Goal: Task Accomplishment & Management: Manage account settings

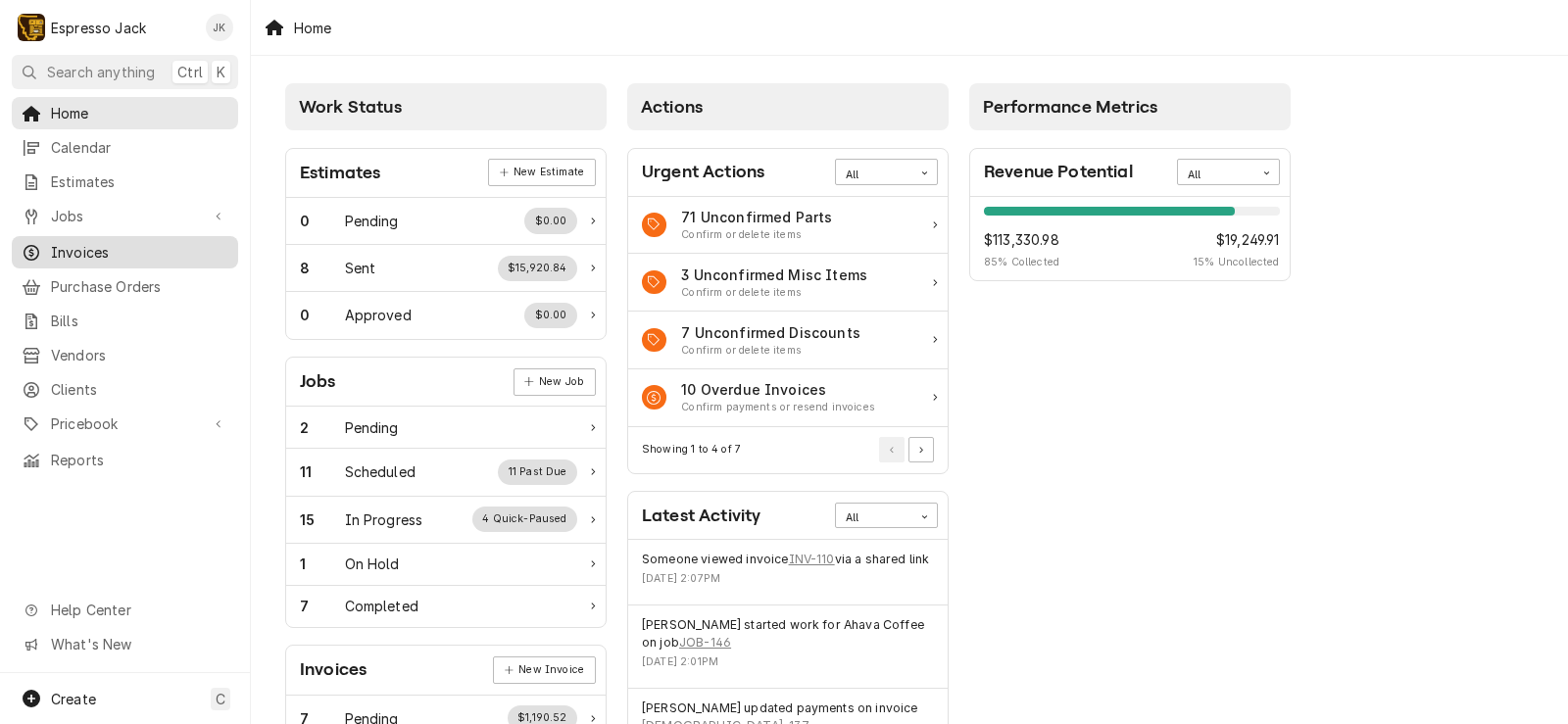
click at [95, 252] on span "Invoices" at bounding box center [139, 252] width 178 height 21
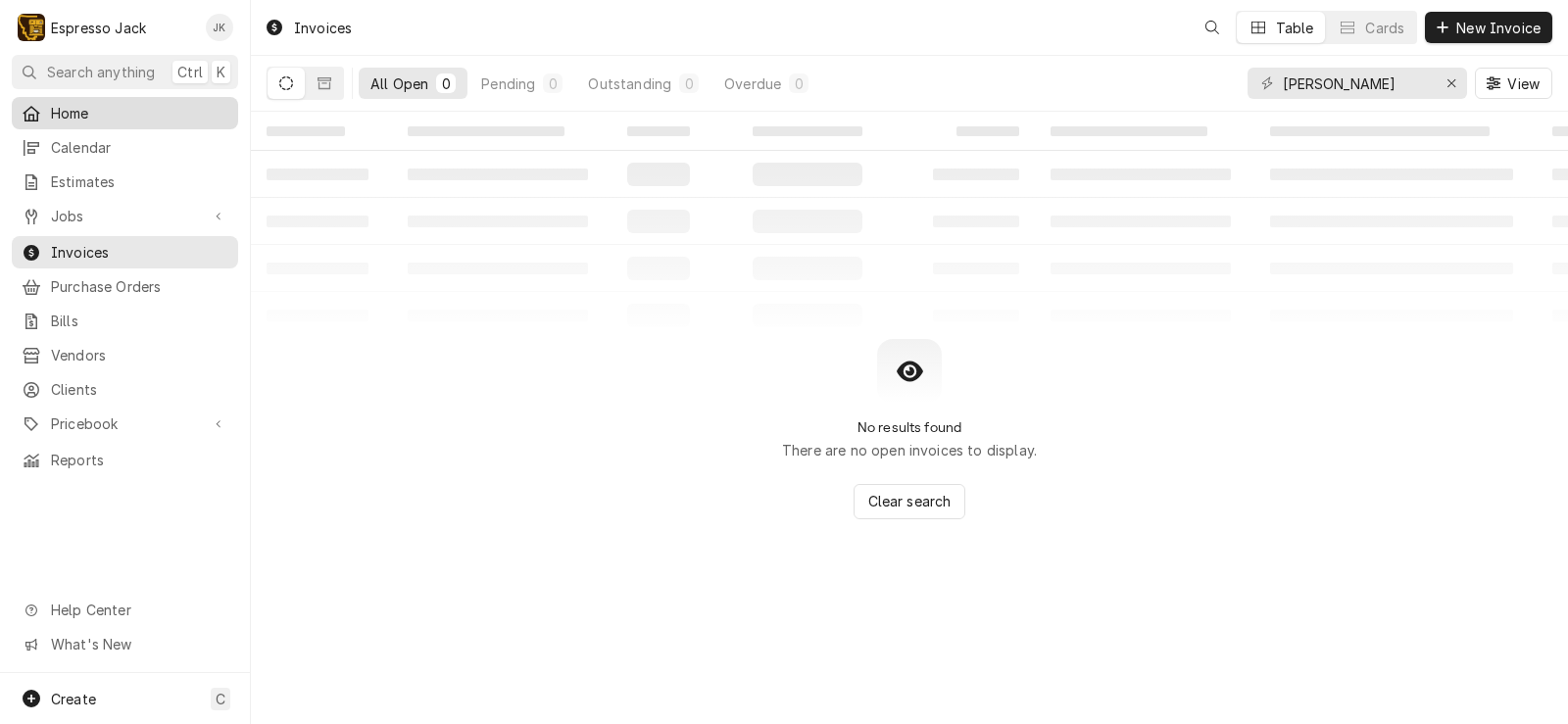
click at [115, 113] on span "Home" at bounding box center [139, 113] width 178 height 21
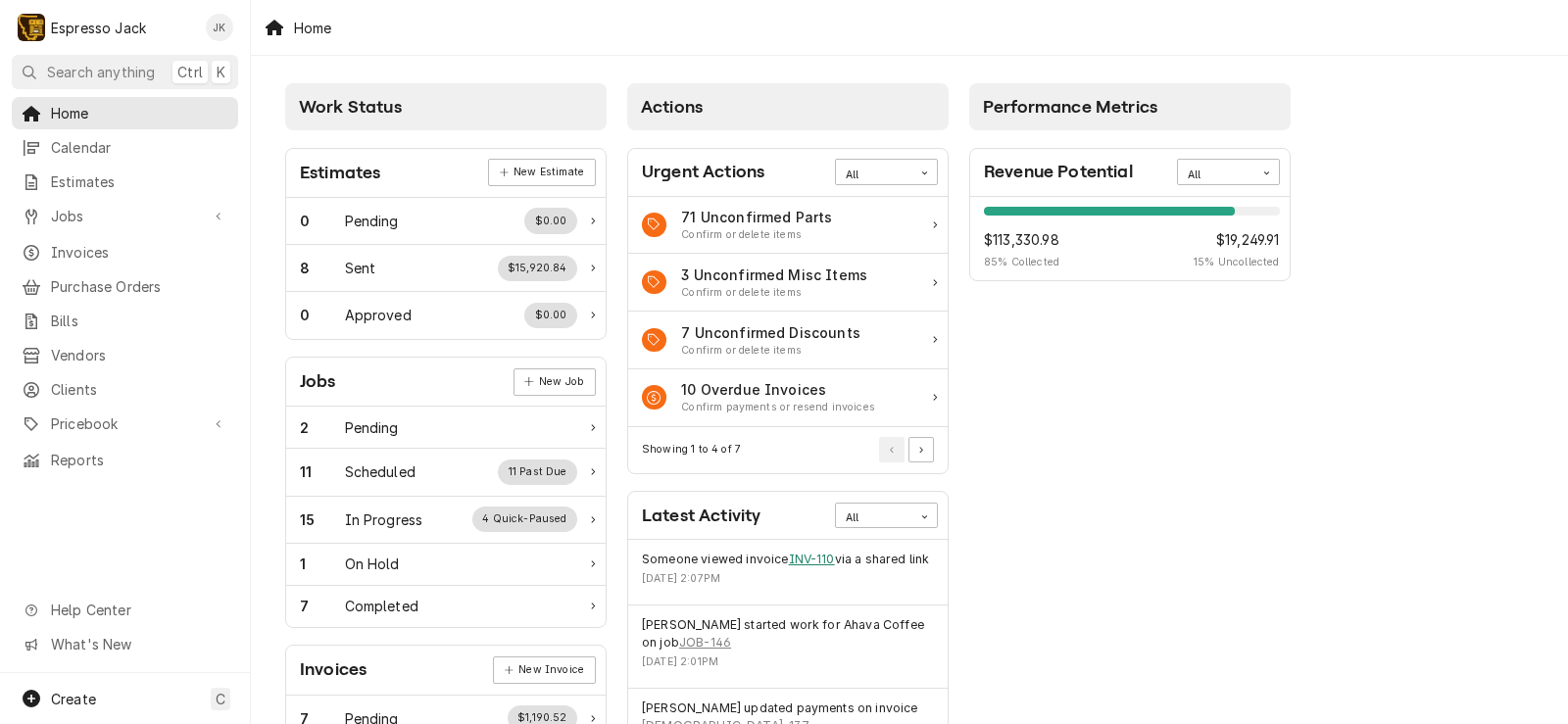
click at [807, 559] on link "INV-110" at bounding box center [812, 559] width 46 height 18
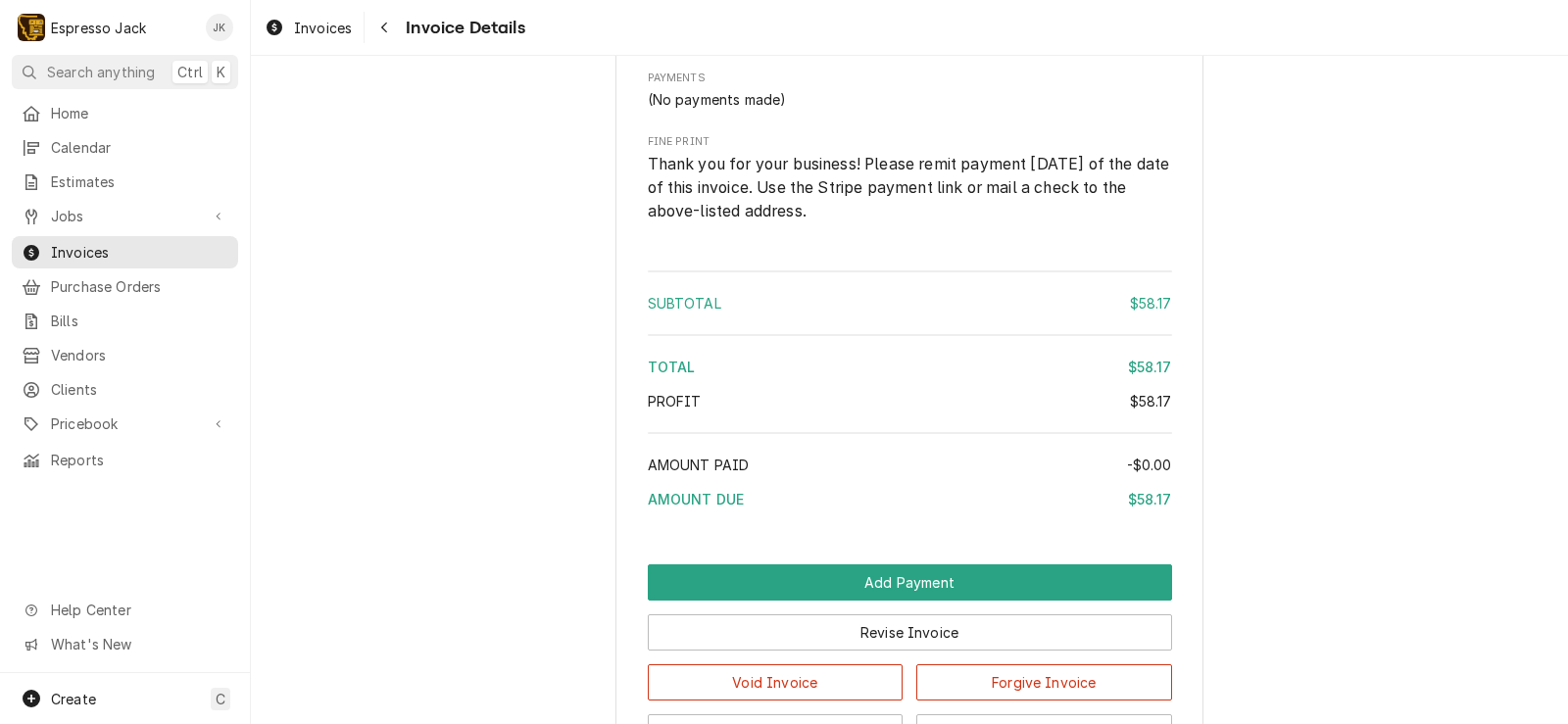
scroll to position [1899, 0]
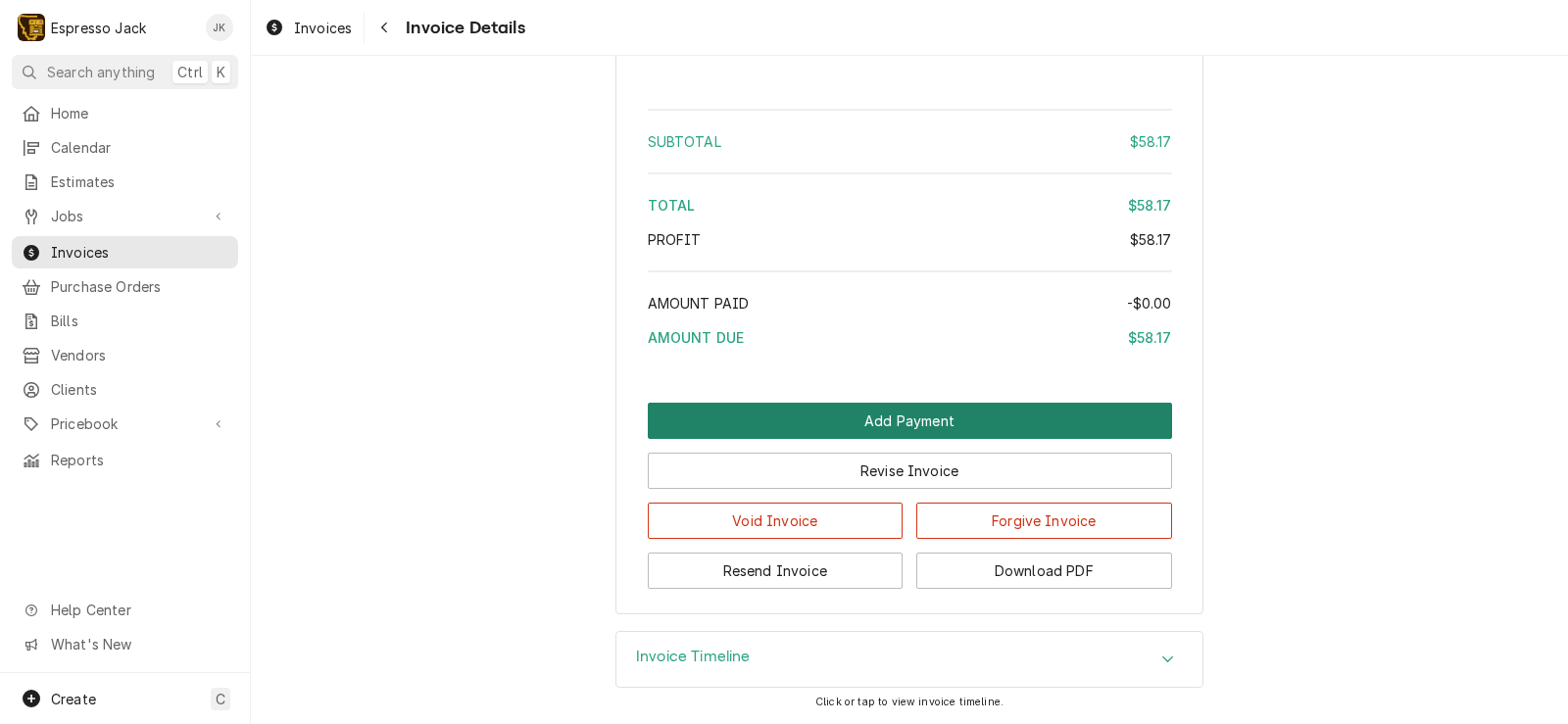
click at [724, 404] on button "Add Payment" at bounding box center [910, 421] width 524 height 37
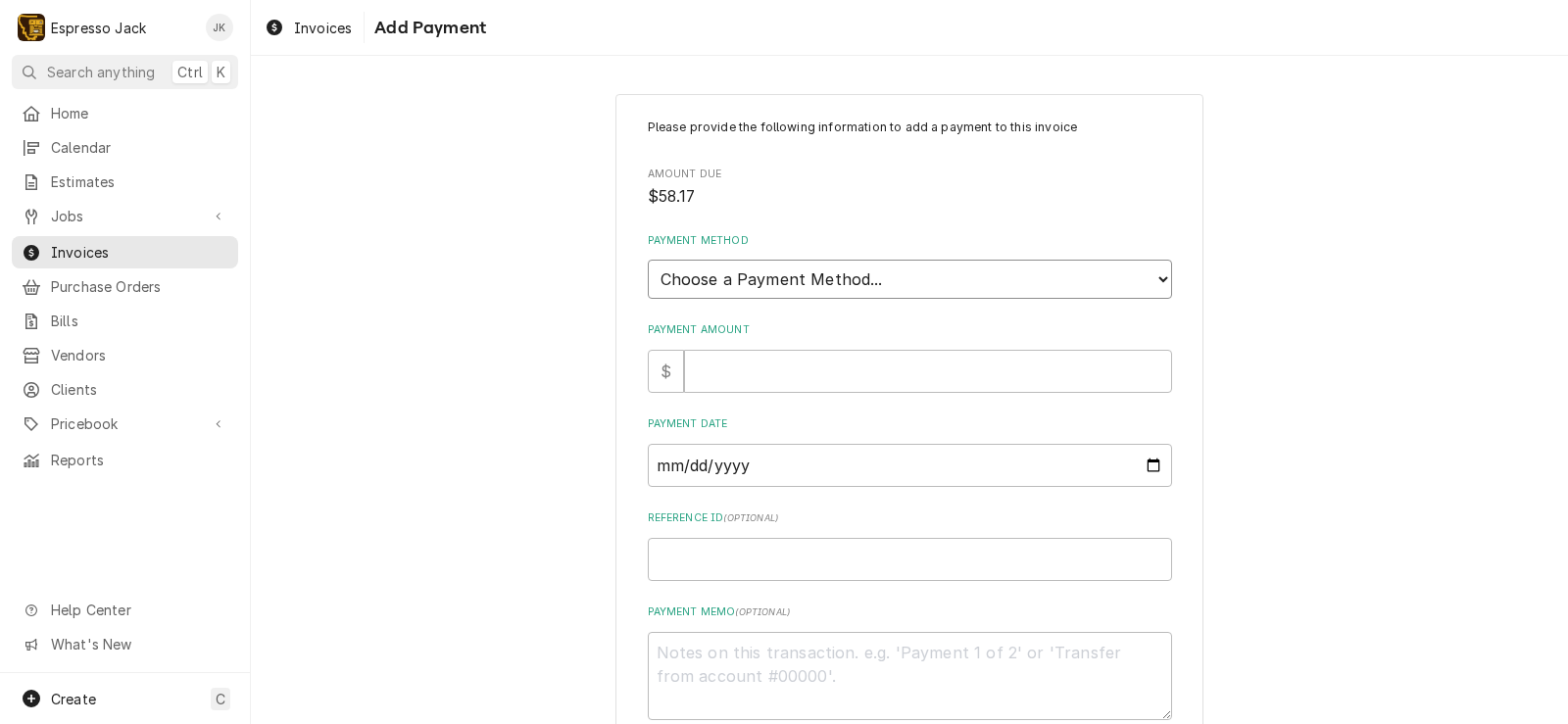
select select "0"
click at [648, 260] on select "Choose a Payment Method... Cash Check Credit/Debit Card ACH/eCheck Other" at bounding box center [910, 279] width 524 height 39
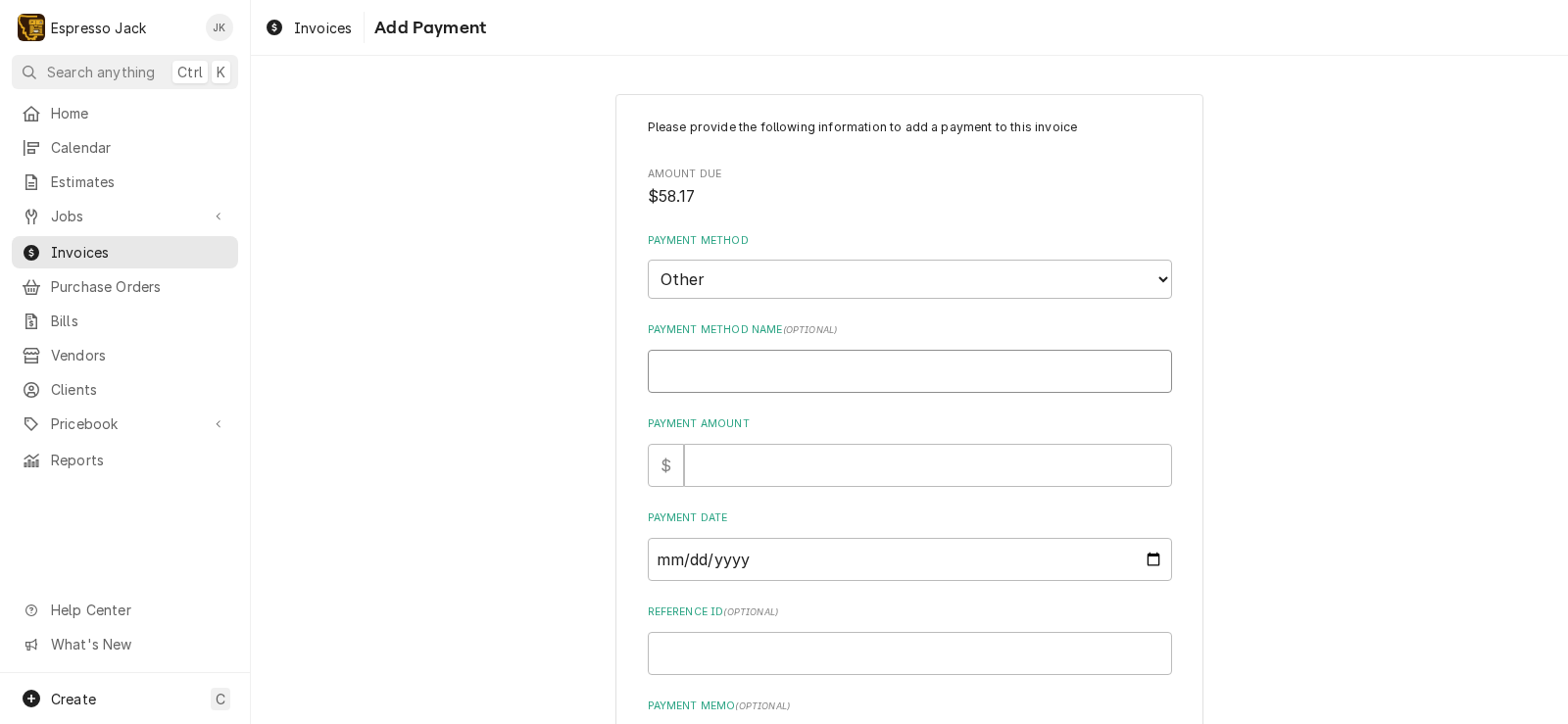
click at [793, 372] on input "Payment Method Name ( optional )" at bounding box center [910, 370] width 524 height 43
type textarea "x"
type input "C"
type textarea "x"
type input "Cr"
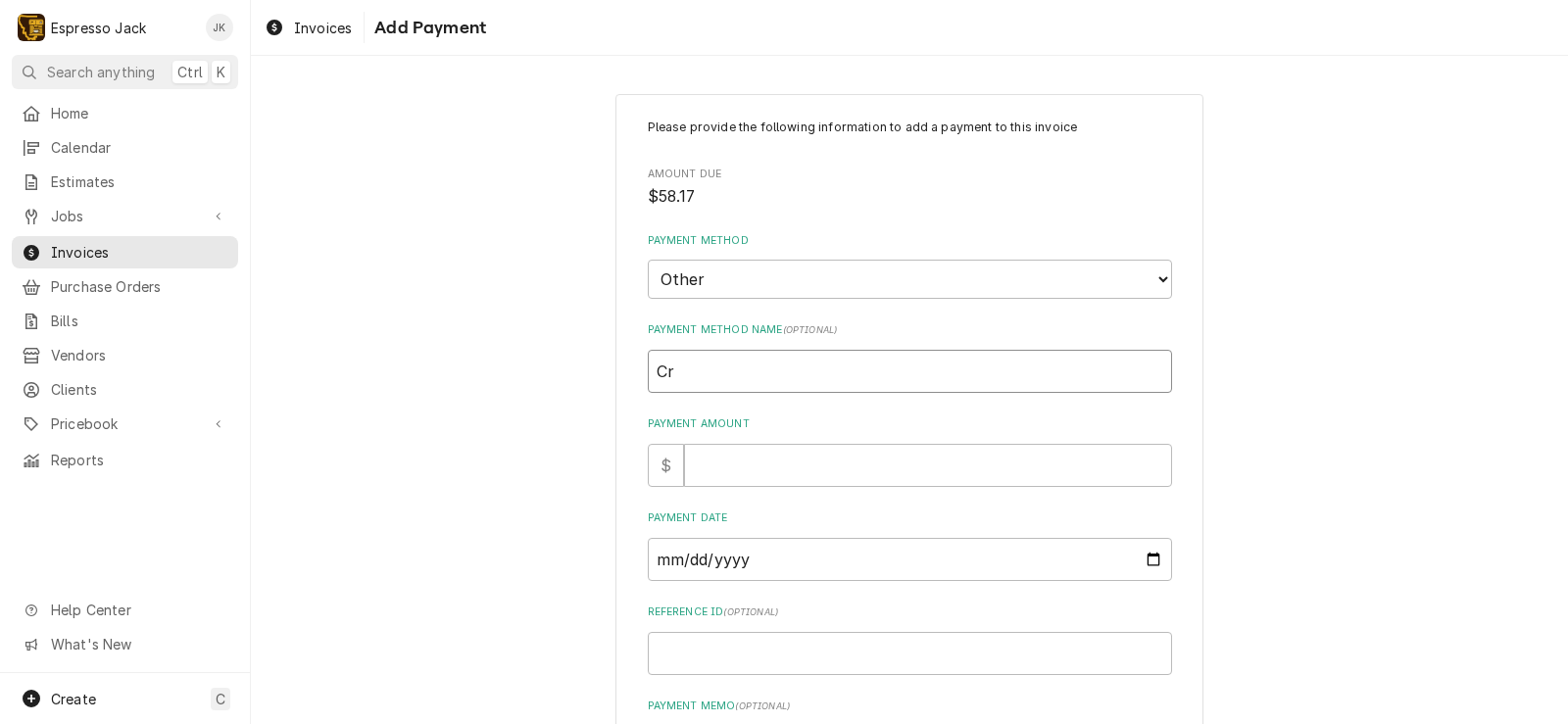
type textarea "x"
type input "Cre"
type textarea "x"
type input "Cred"
type textarea "x"
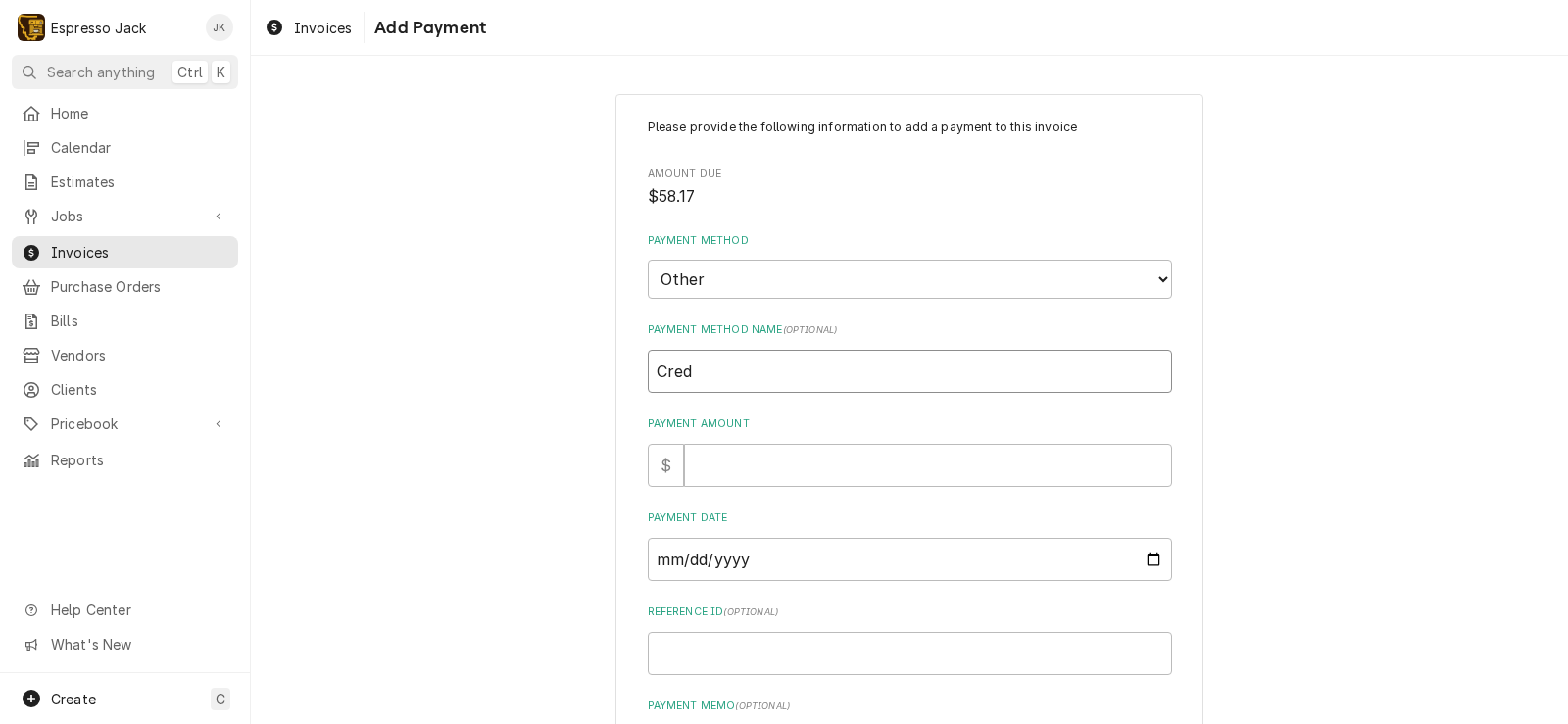
type input "Credi"
type textarea "x"
type input "Credit"
type textarea "x"
type input "Credit"
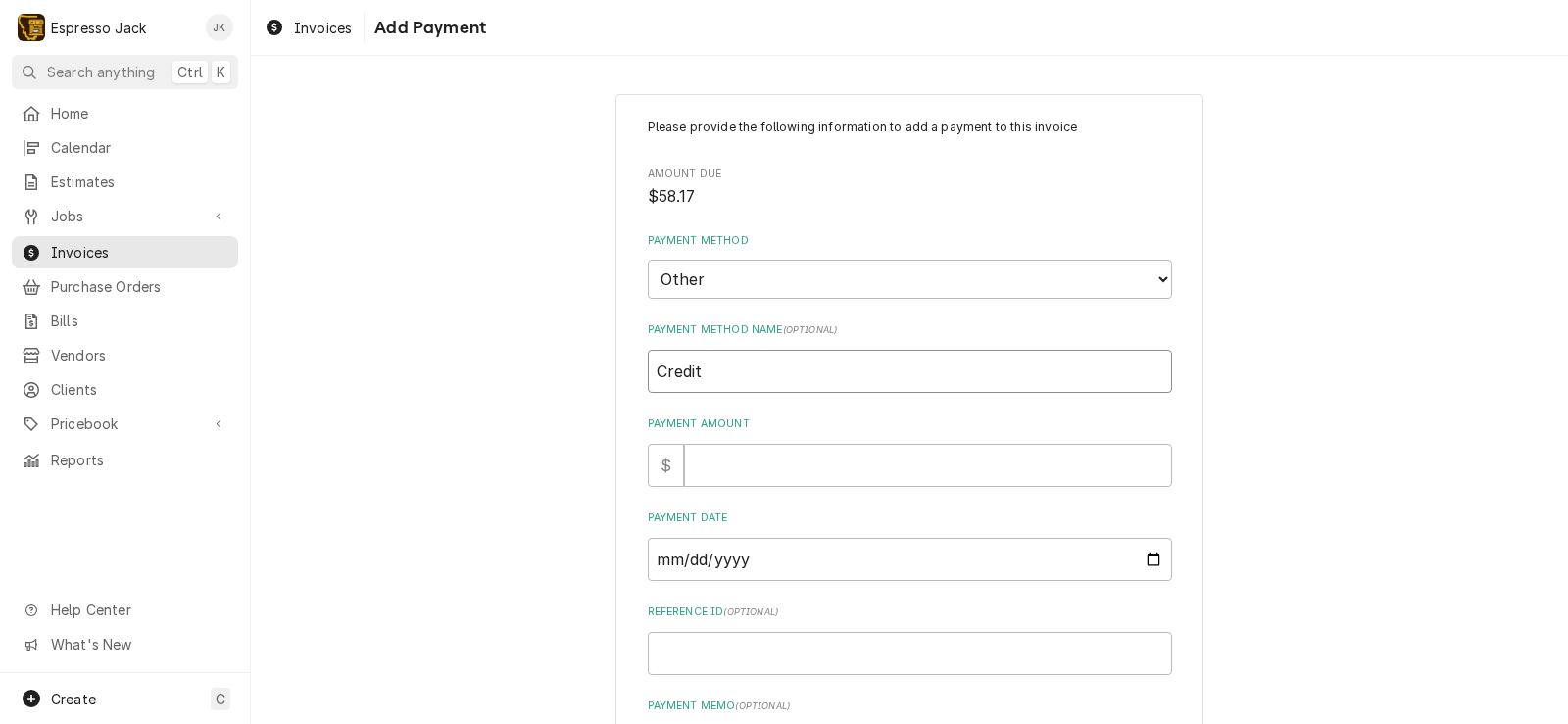
type textarea "x"
type input "Credit o"
type textarea "x"
type input "Credit on"
type textarea "x"
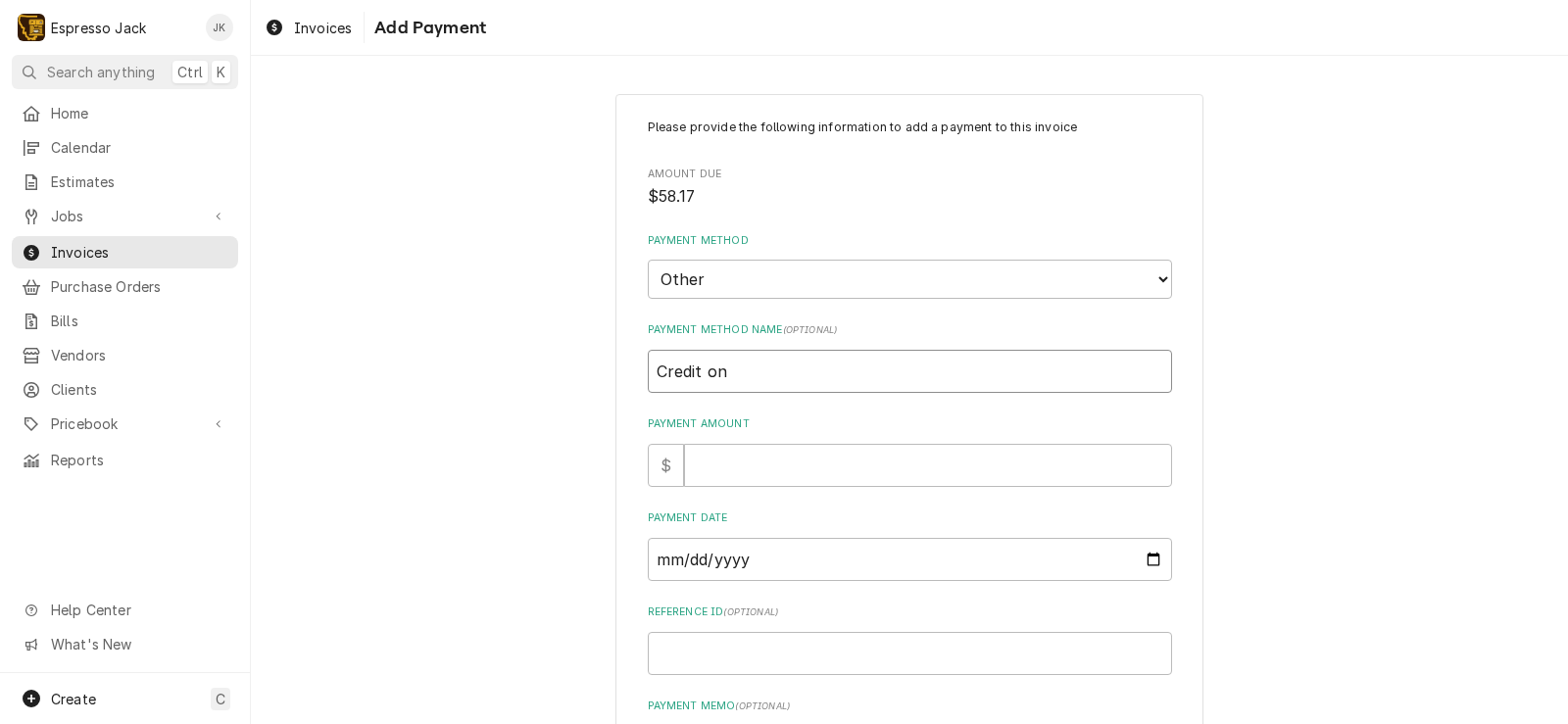
type input "Credit on"
type textarea "x"
type input "Credit on o"
type textarea "x"
type input "Credit on ot"
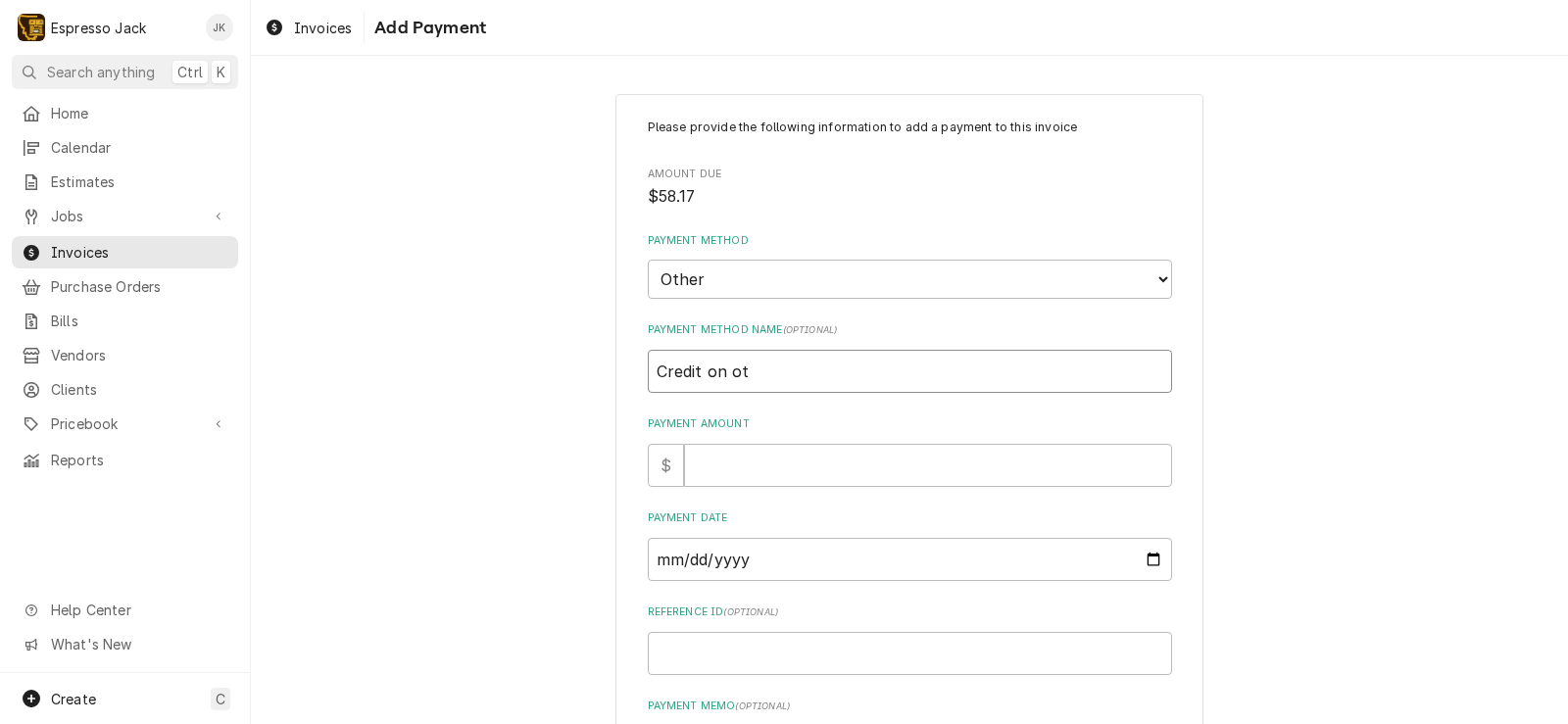
type textarea "x"
type input "Credit on oth"
type textarea "x"
type input "Credit on othe"
type textarea "x"
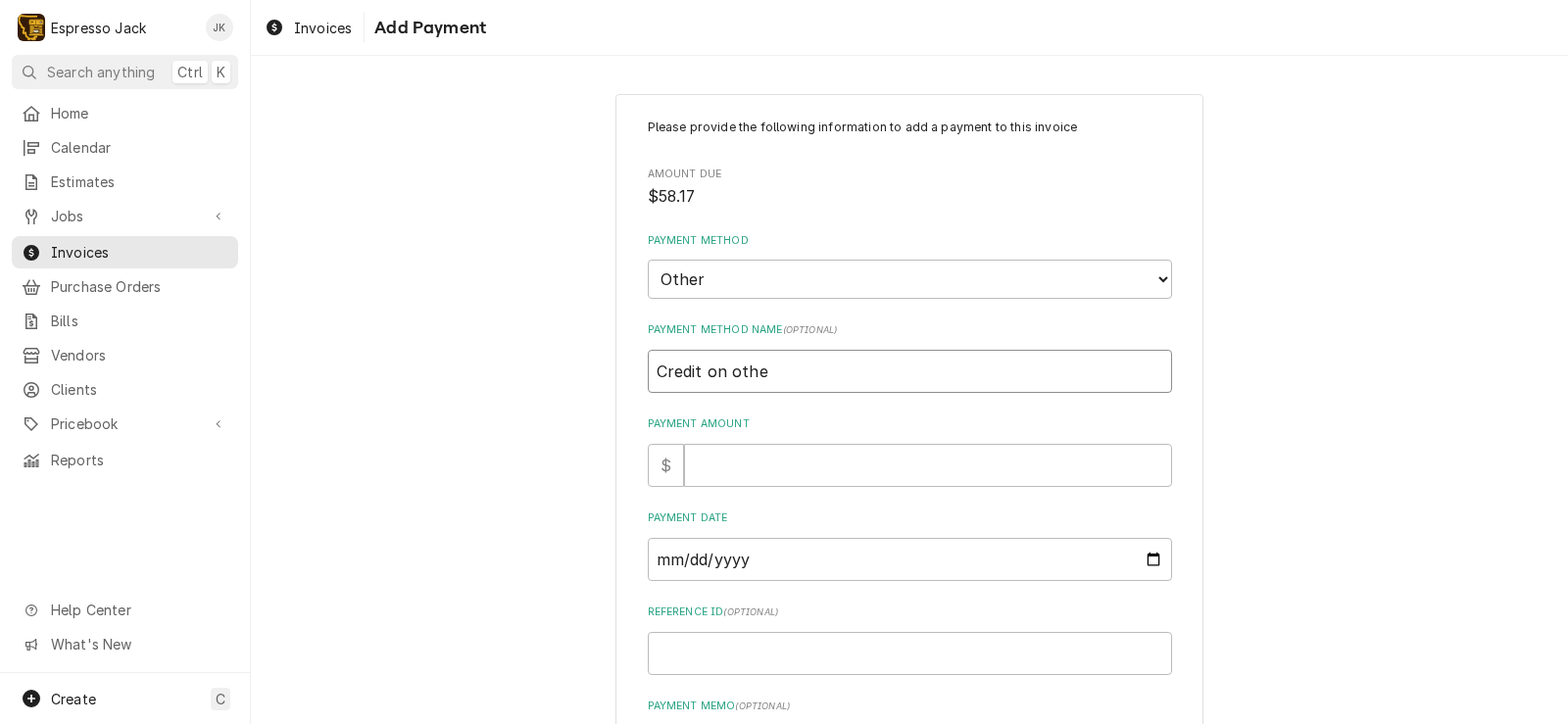
type input "Credit on other"
type textarea "x"
type input "Credit on other"
type textarea "x"
type input "Credit on other I"
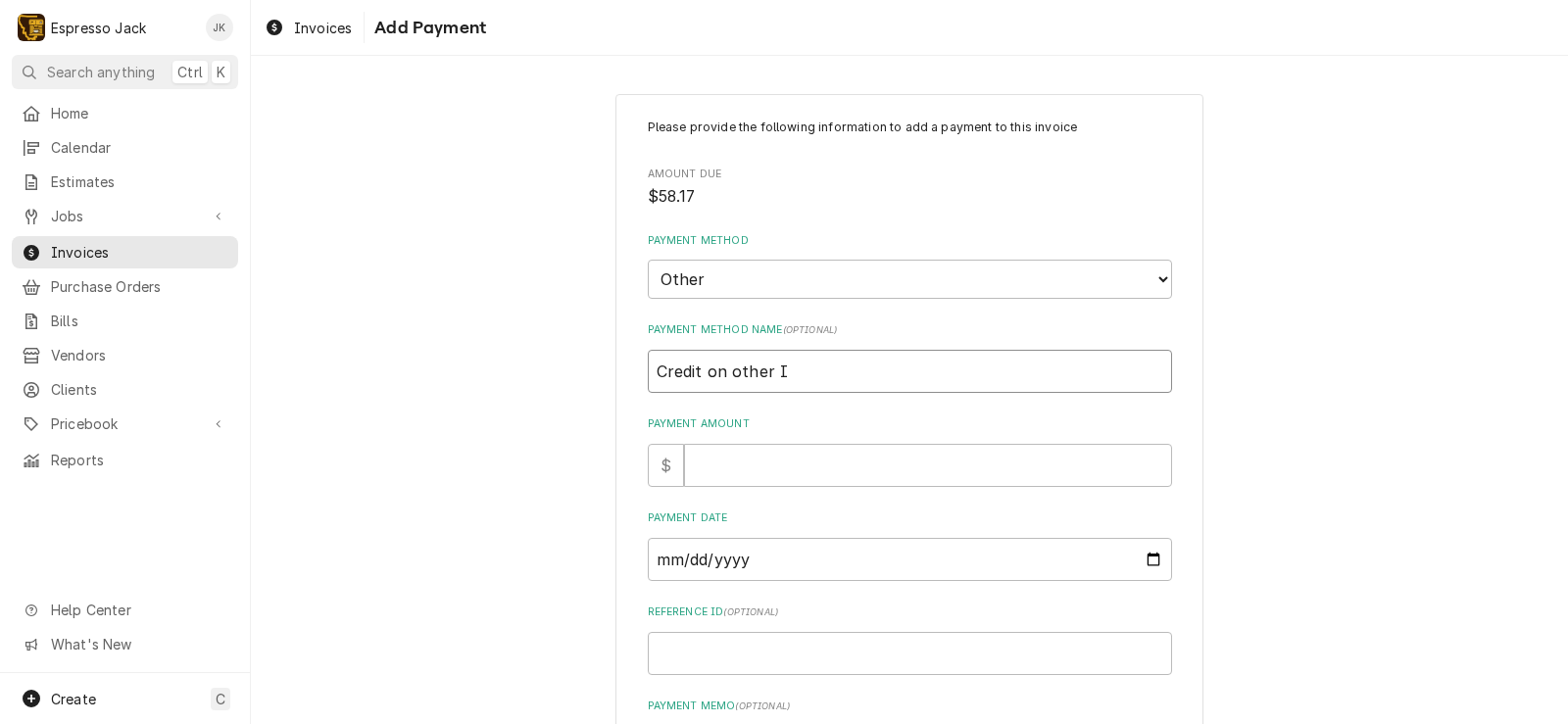
type textarea "x"
type input "Credit on other In"
type textarea "x"
type input "Credit on other Inv"
type textarea "x"
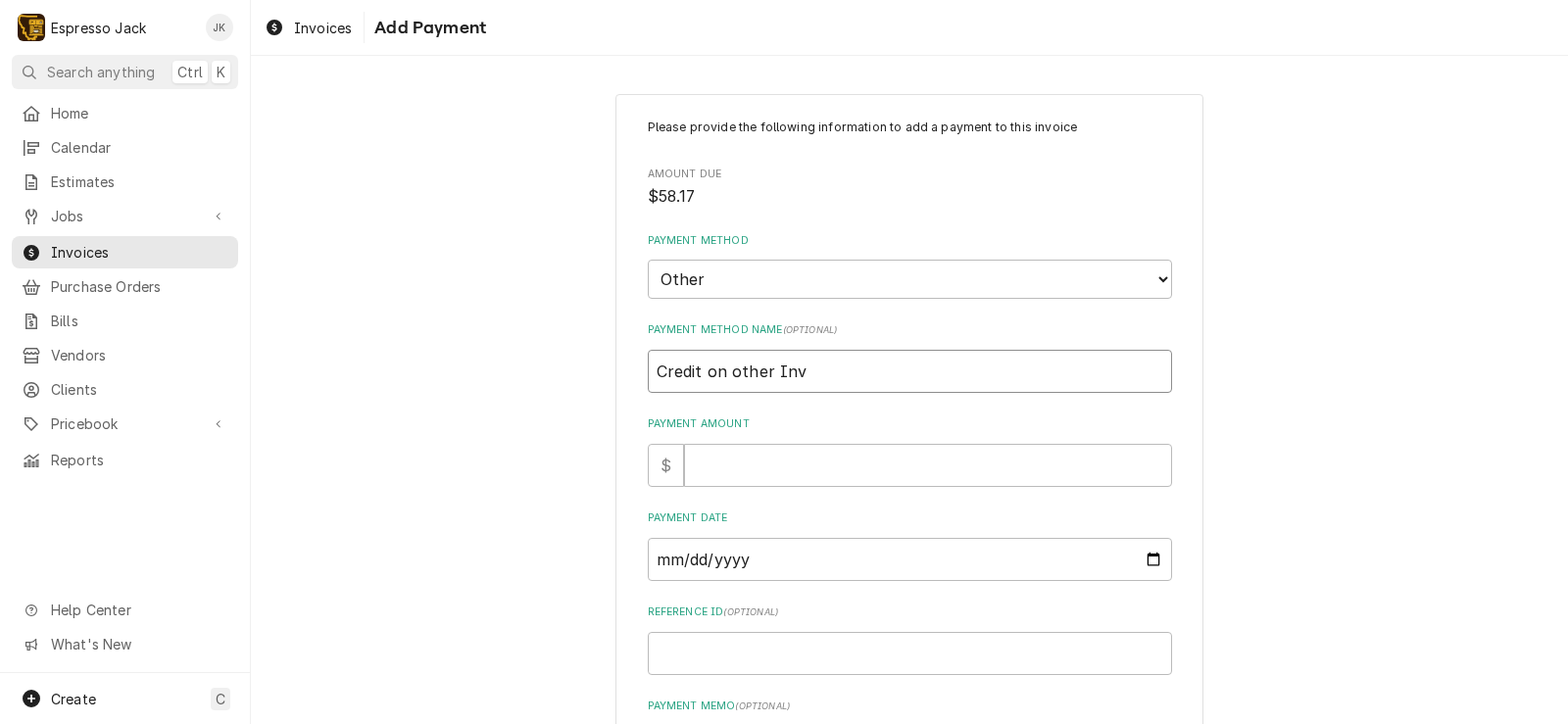
type input "Credit on other Invo"
type textarea "x"
type input "Credit on other Invoi"
type textarea "x"
type input "Credit on other Invoic"
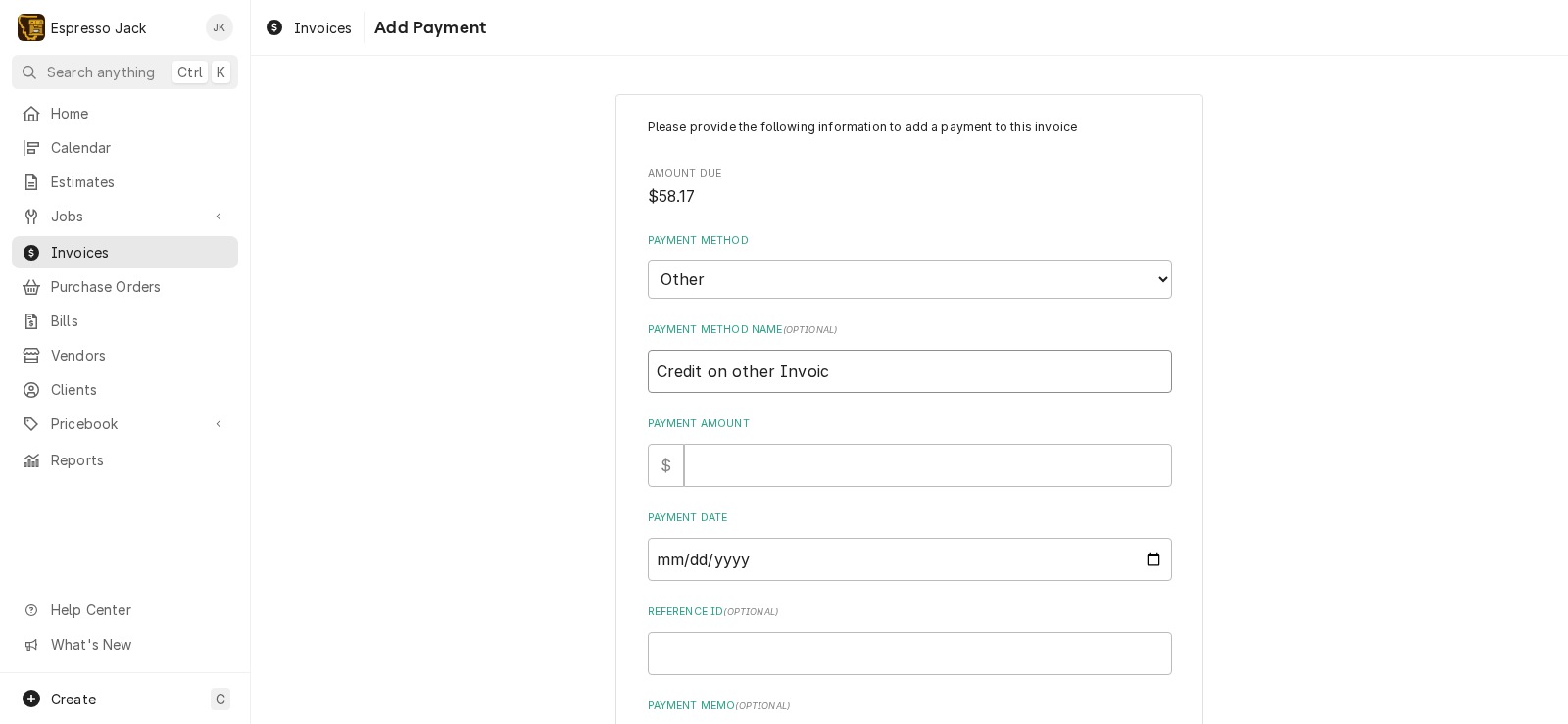
type textarea "x"
type input "Credit on other Invoice"
click at [875, 471] on input "Payment Amount" at bounding box center [928, 464] width 488 height 43
type textarea "x"
type input "5"
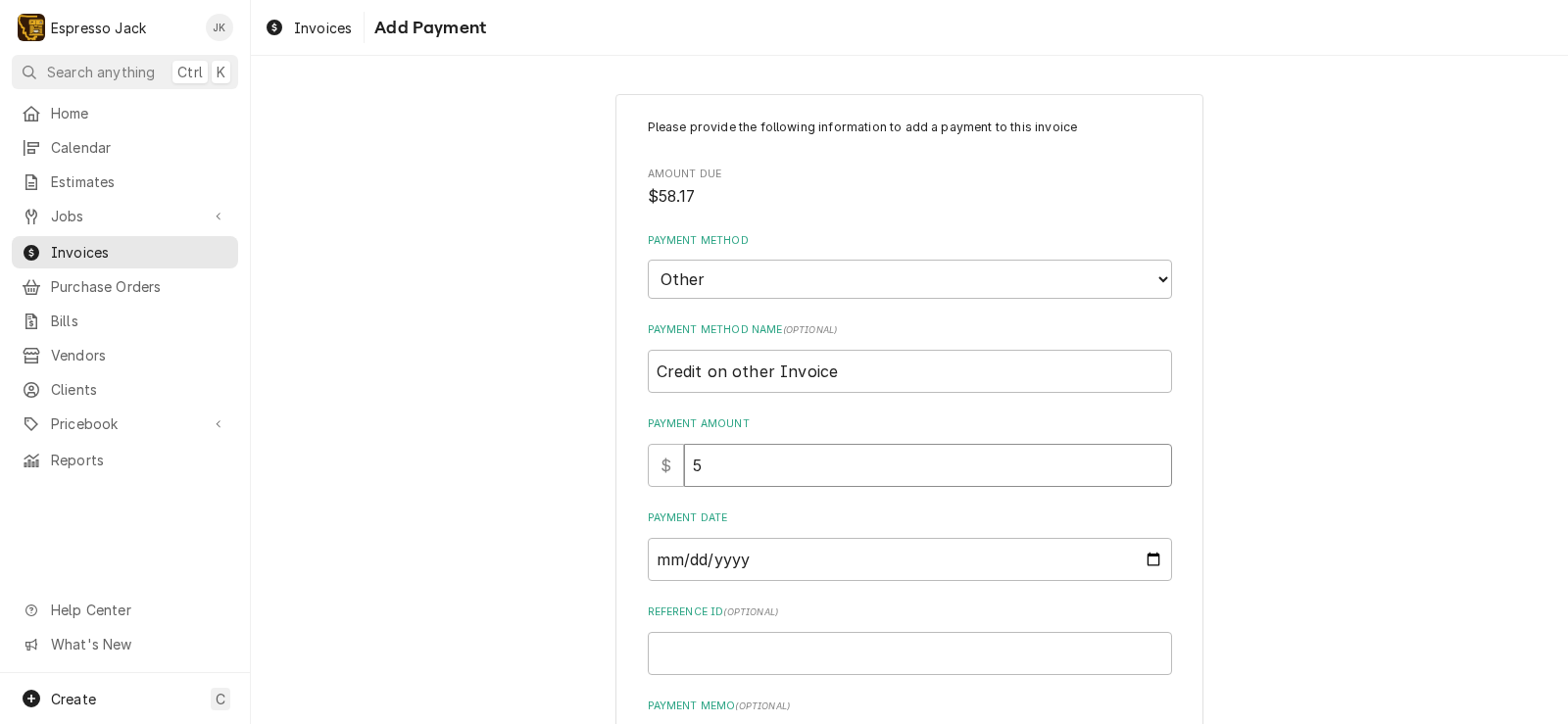
type textarea "x"
type input "58"
type textarea "x"
type input "58.1"
type textarea "x"
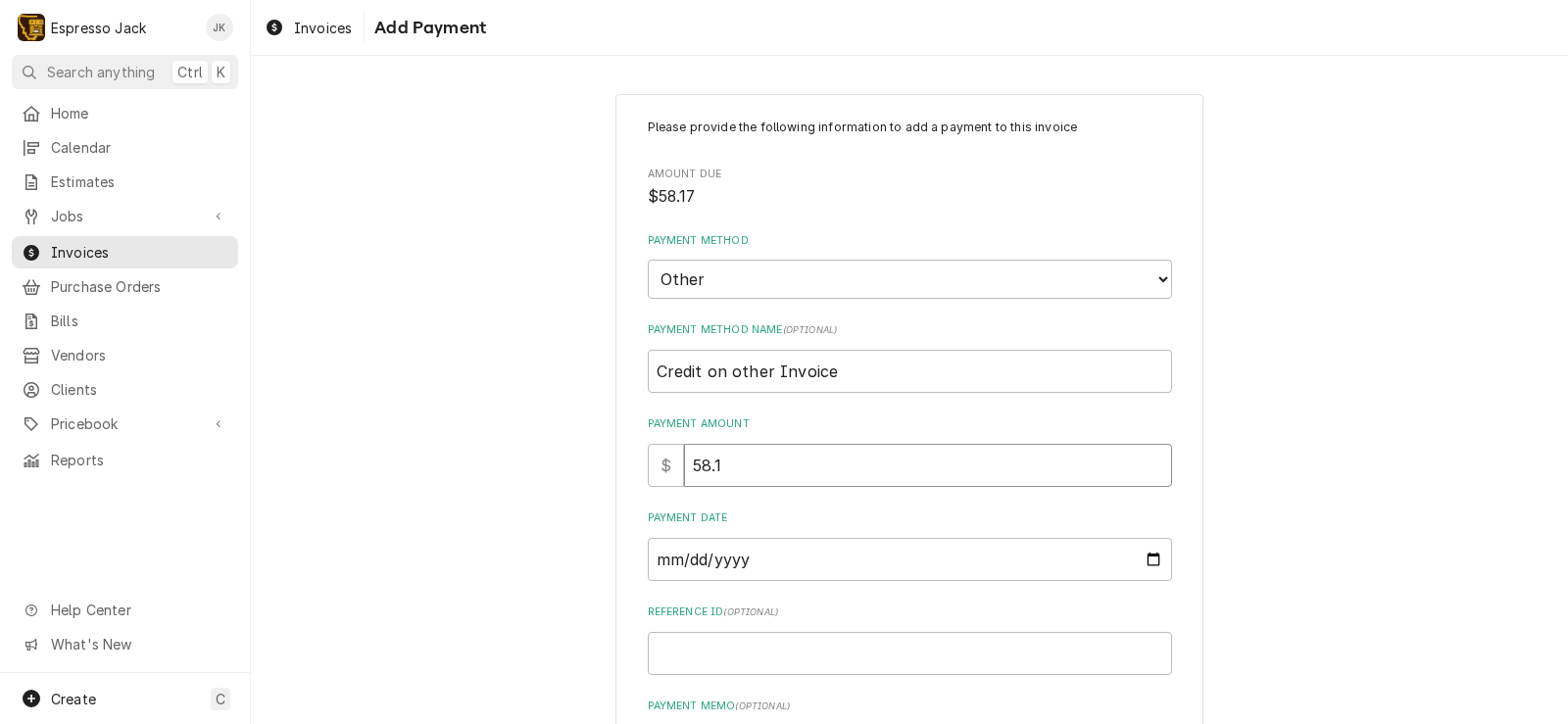
type input "58.17"
type textarea "x"
type input "58.178"
type textarea "x"
type input "58.17"
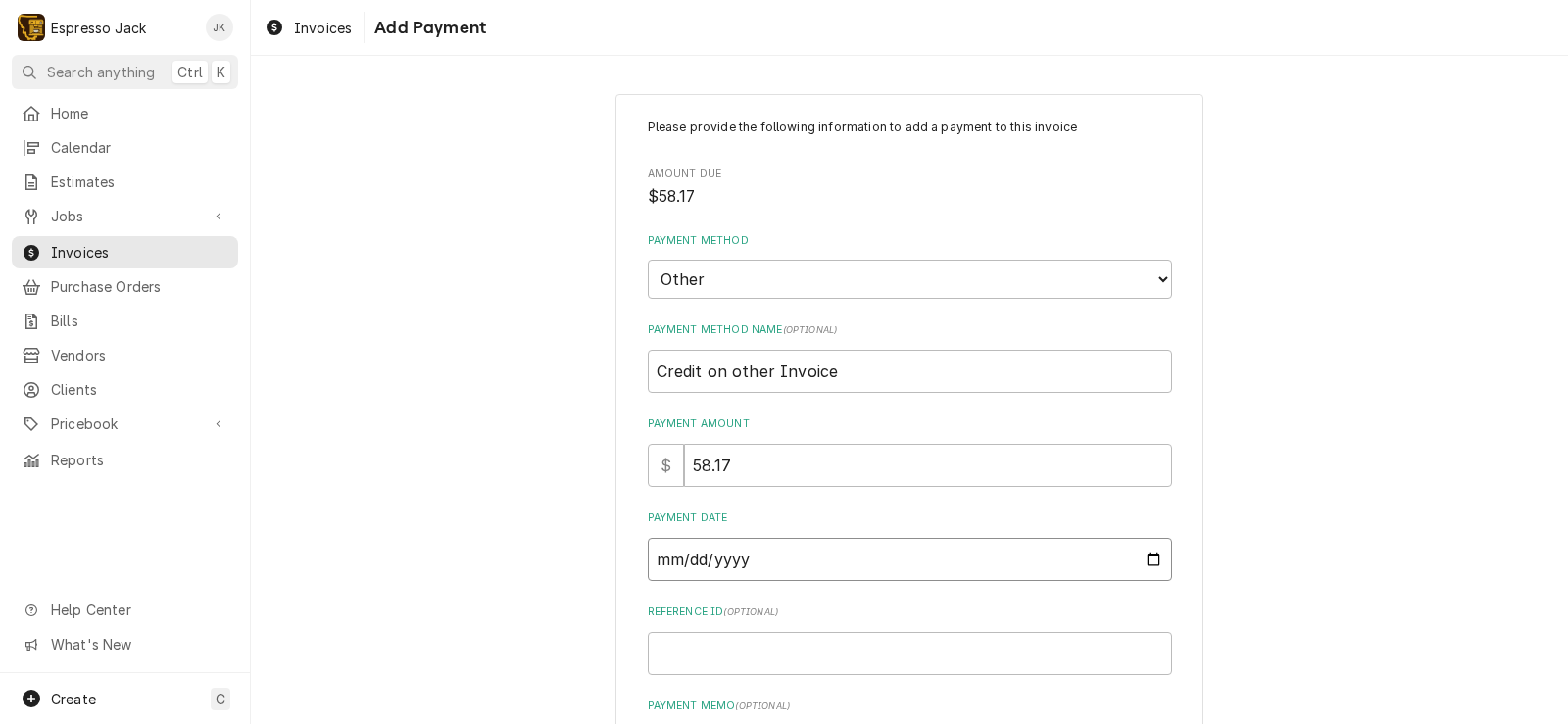
click at [1149, 566] on input "Payment Date" at bounding box center [910, 558] width 524 height 43
type textarea "x"
type input "2025-09-22"
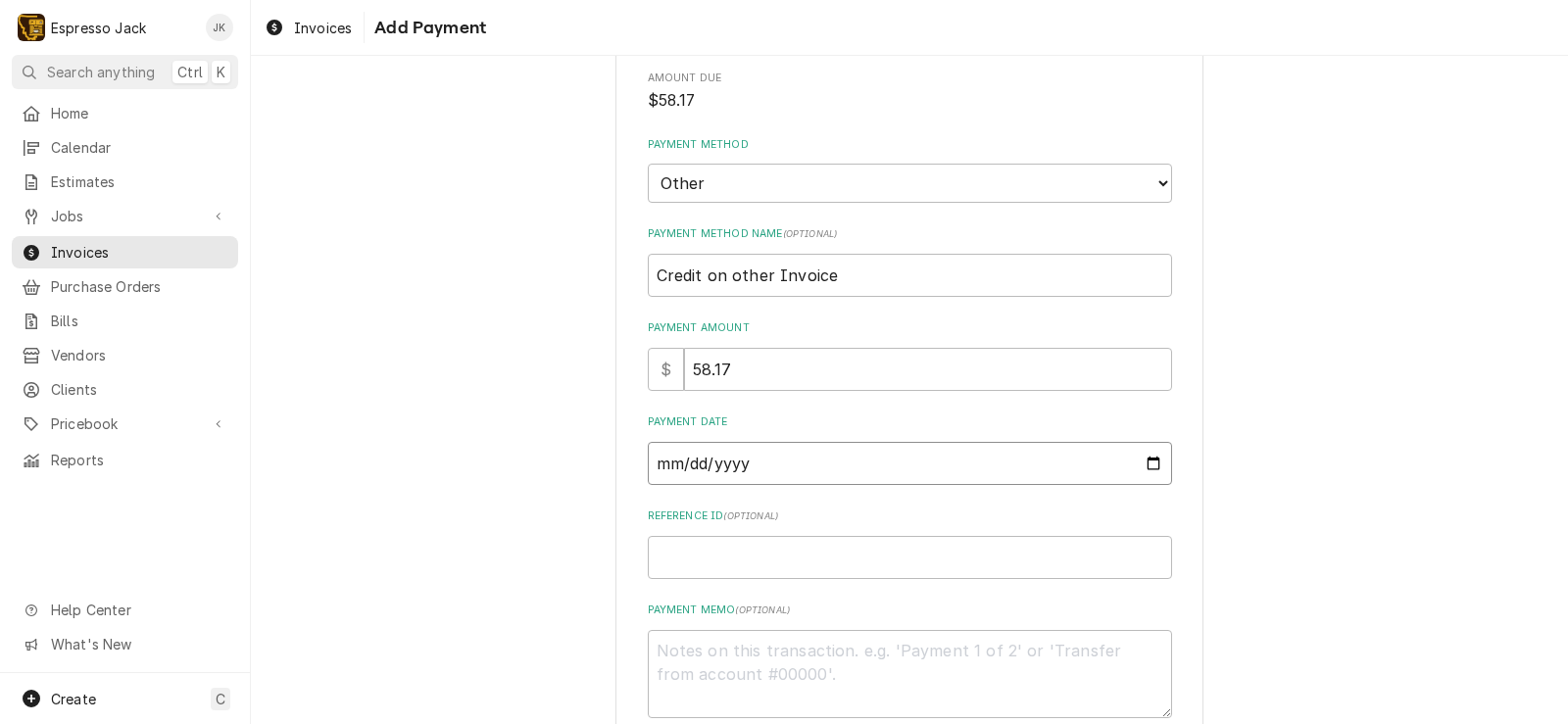
scroll to position [209, 0]
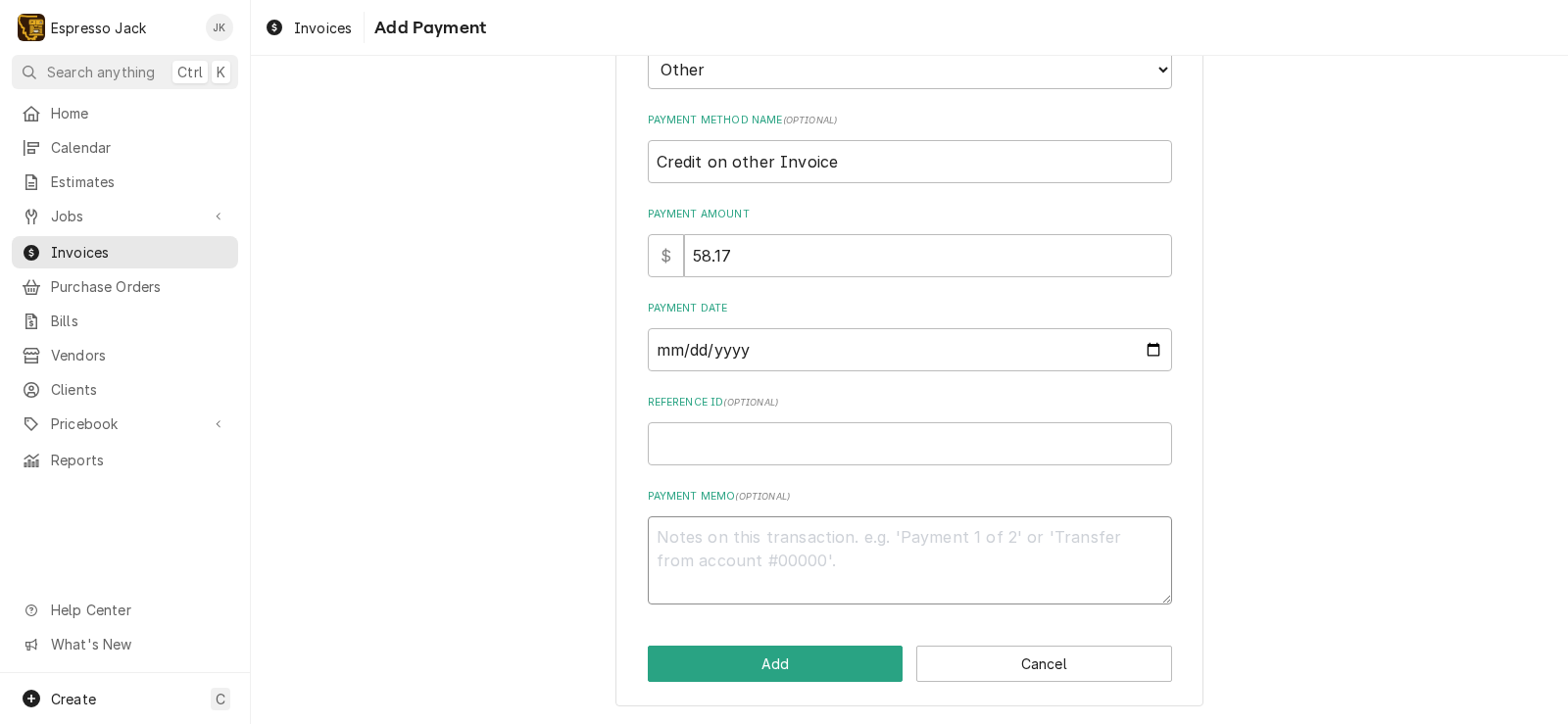
click at [787, 566] on textarea "Payment Memo ( optional )" at bounding box center [910, 559] width 524 height 88
type textarea "x"
type textarea "P"
type textarea "x"
type textarea "Pa"
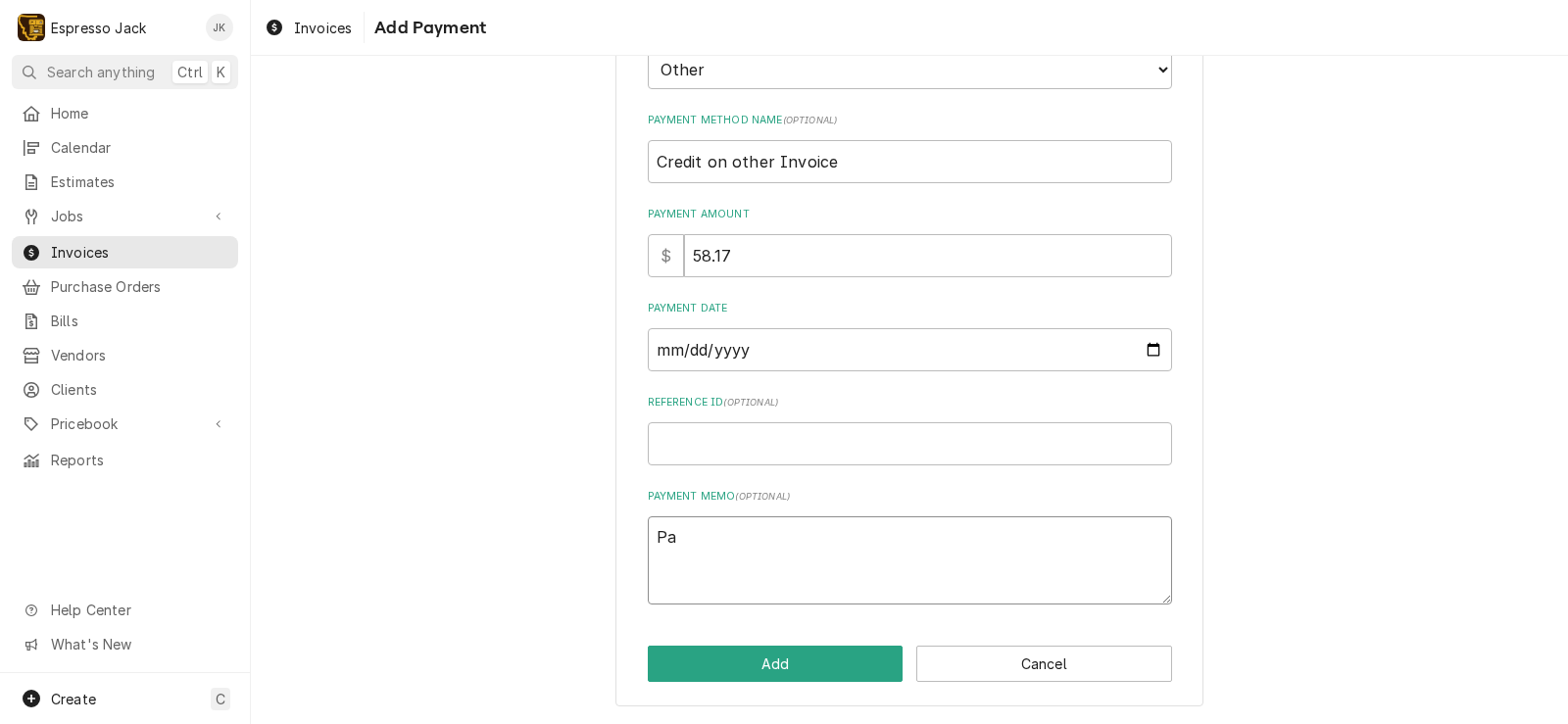
type textarea "x"
type textarea "Pai"
type textarea "x"
type textarea "Paid"
type textarea "x"
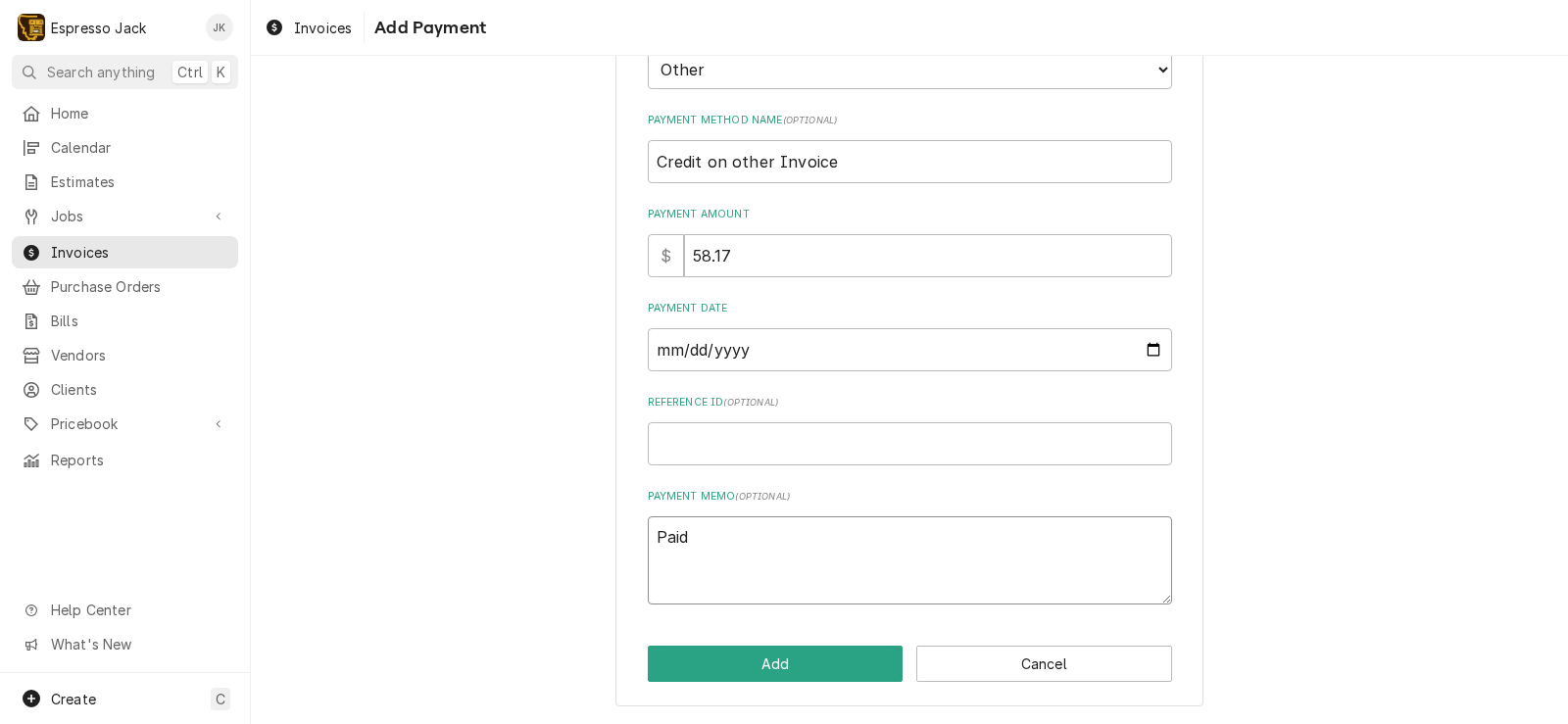
type textarea "Paid"
type textarea "x"
type textarea "Paid f"
type textarea "x"
type textarea "Paid fo"
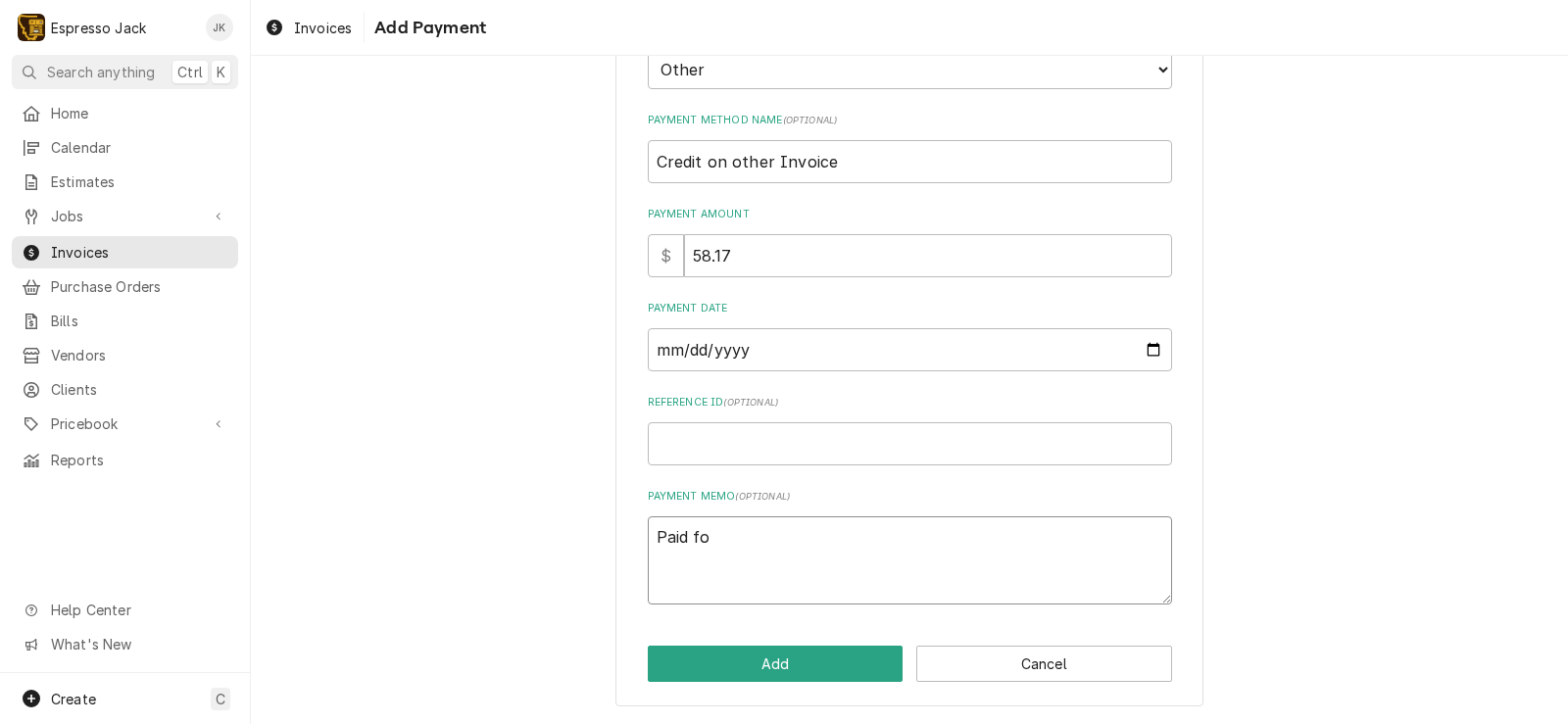
type textarea "x"
type textarea "Paid for"
type textarea "x"
type textarea "Paid for"
type textarea "x"
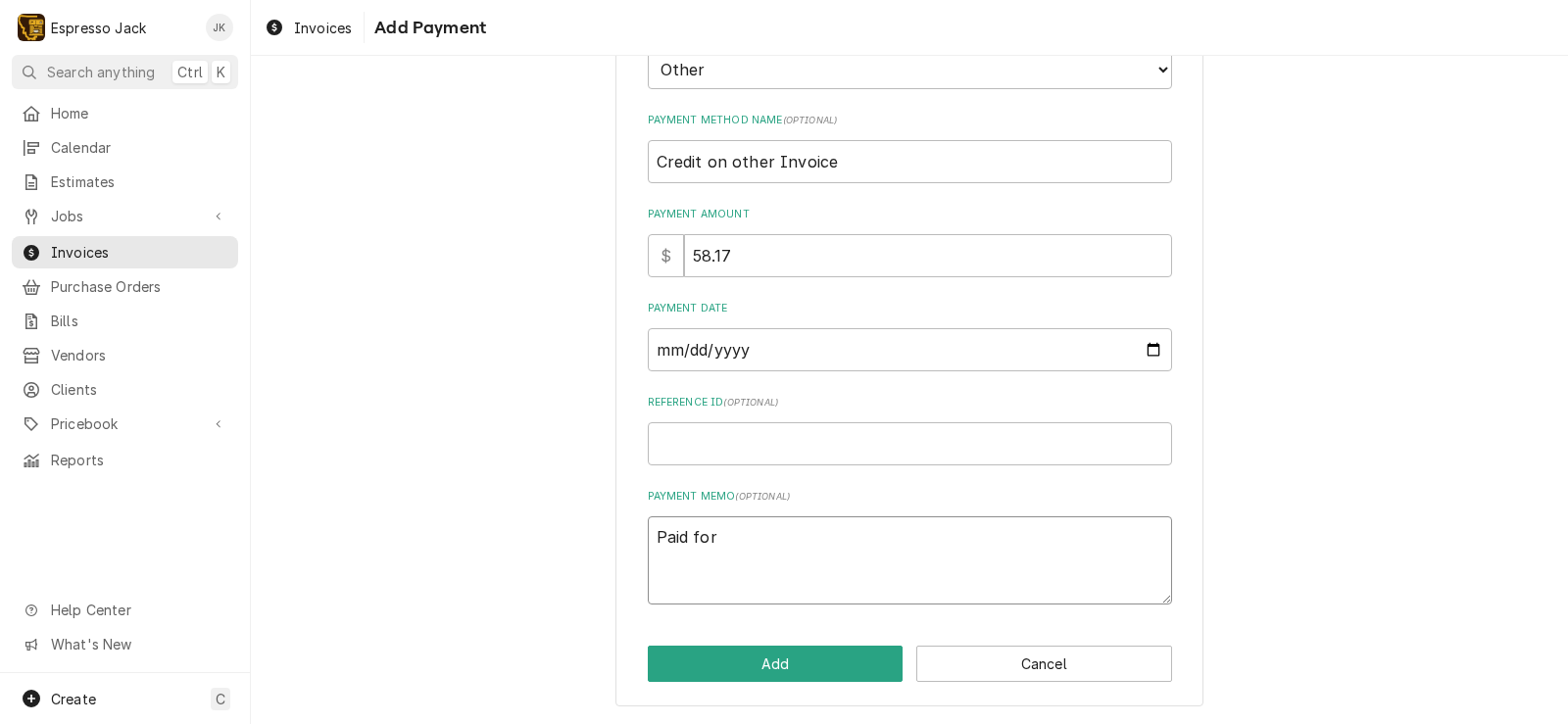
type textarea "Paid for a"
type textarea "x"
type textarea "Paid for a"
type textarea "x"
type textarea "Paid for a s"
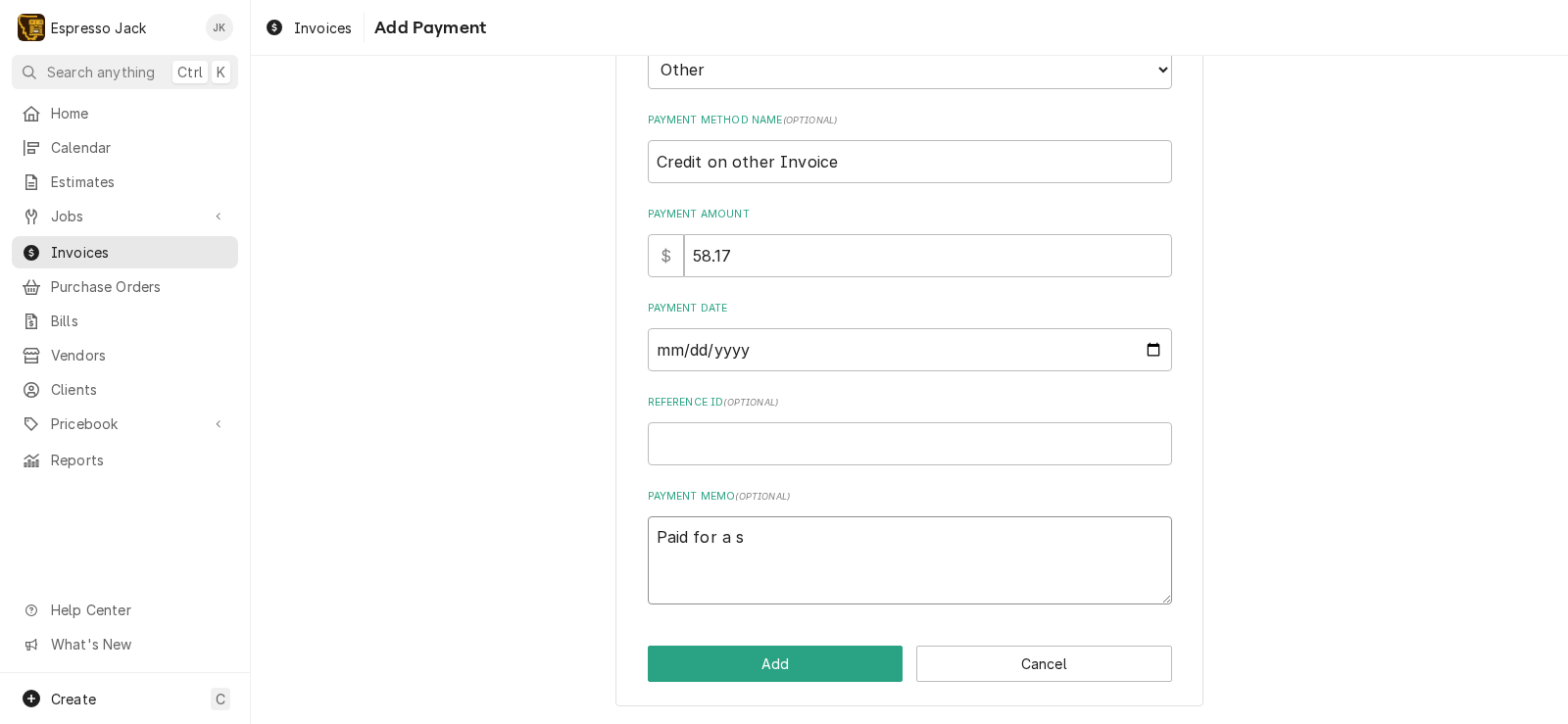
type textarea "x"
type textarea "Paid for a sm"
type textarea "x"
type textarea "Paid for a sma"
type textarea "x"
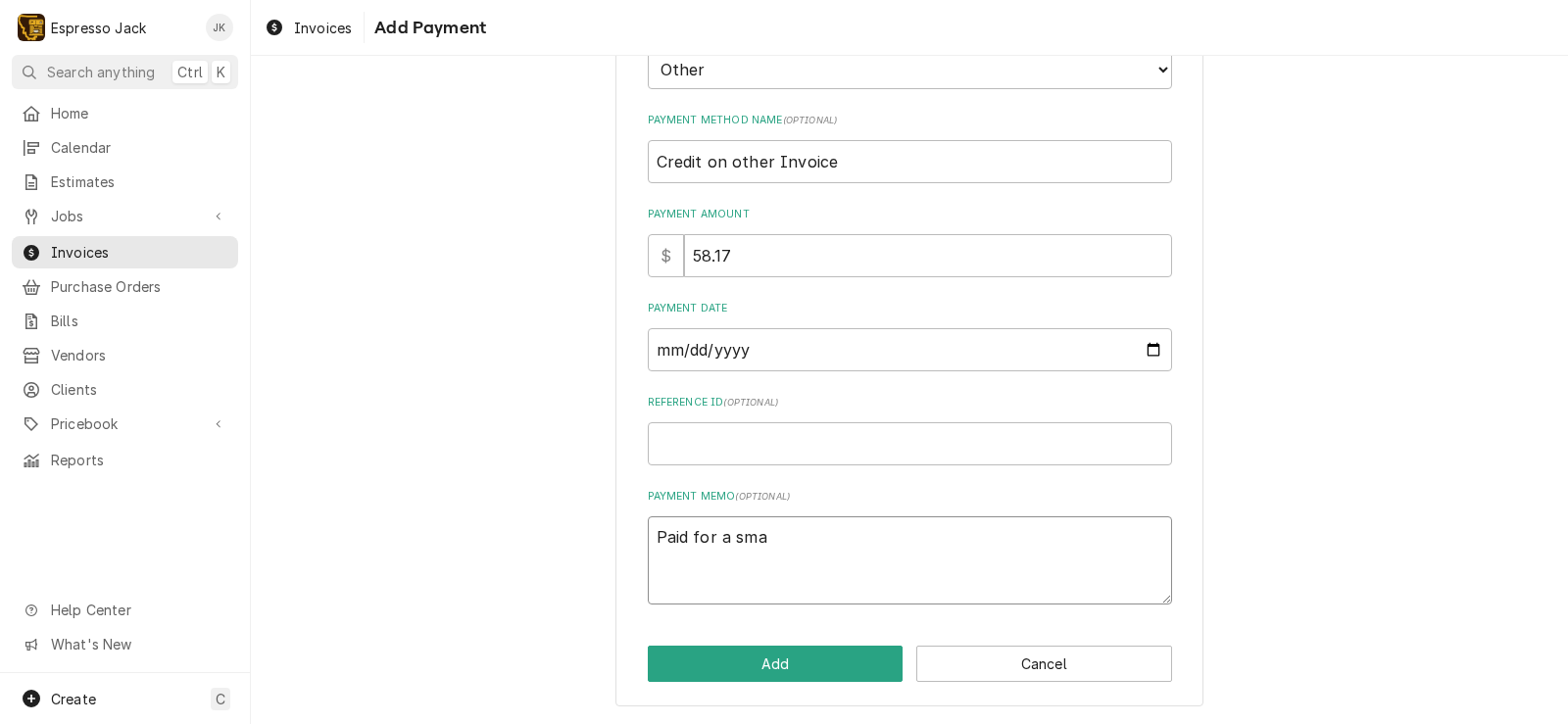
type textarea "Paid for a smal"
type textarea "x"
type textarea "Paid for a small"
type textarea "x"
type textarea "Paid for a smalle"
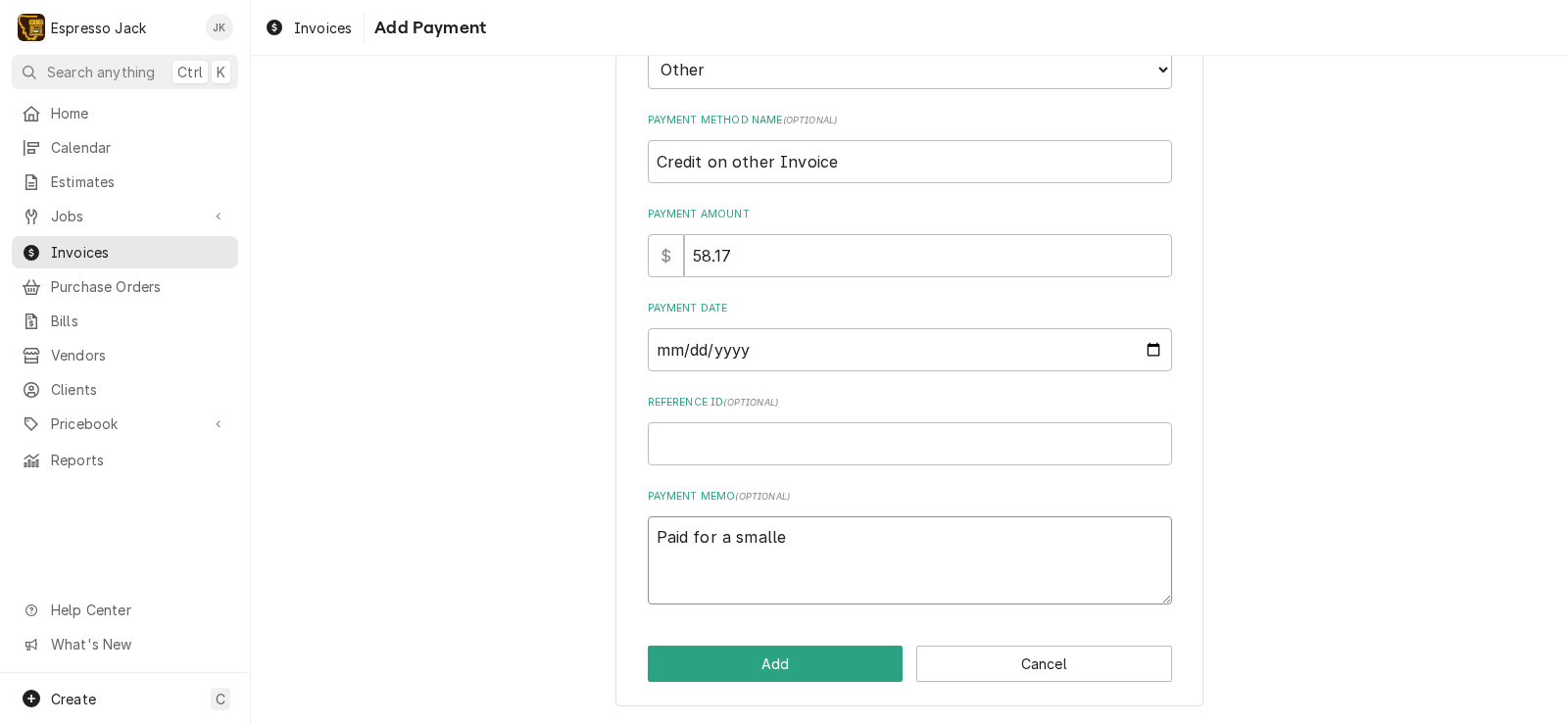
type textarea "x"
type textarea "Paid for a smaller"
type textarea "x"
type textarea "Paid for a smaller"
type textarea "x"
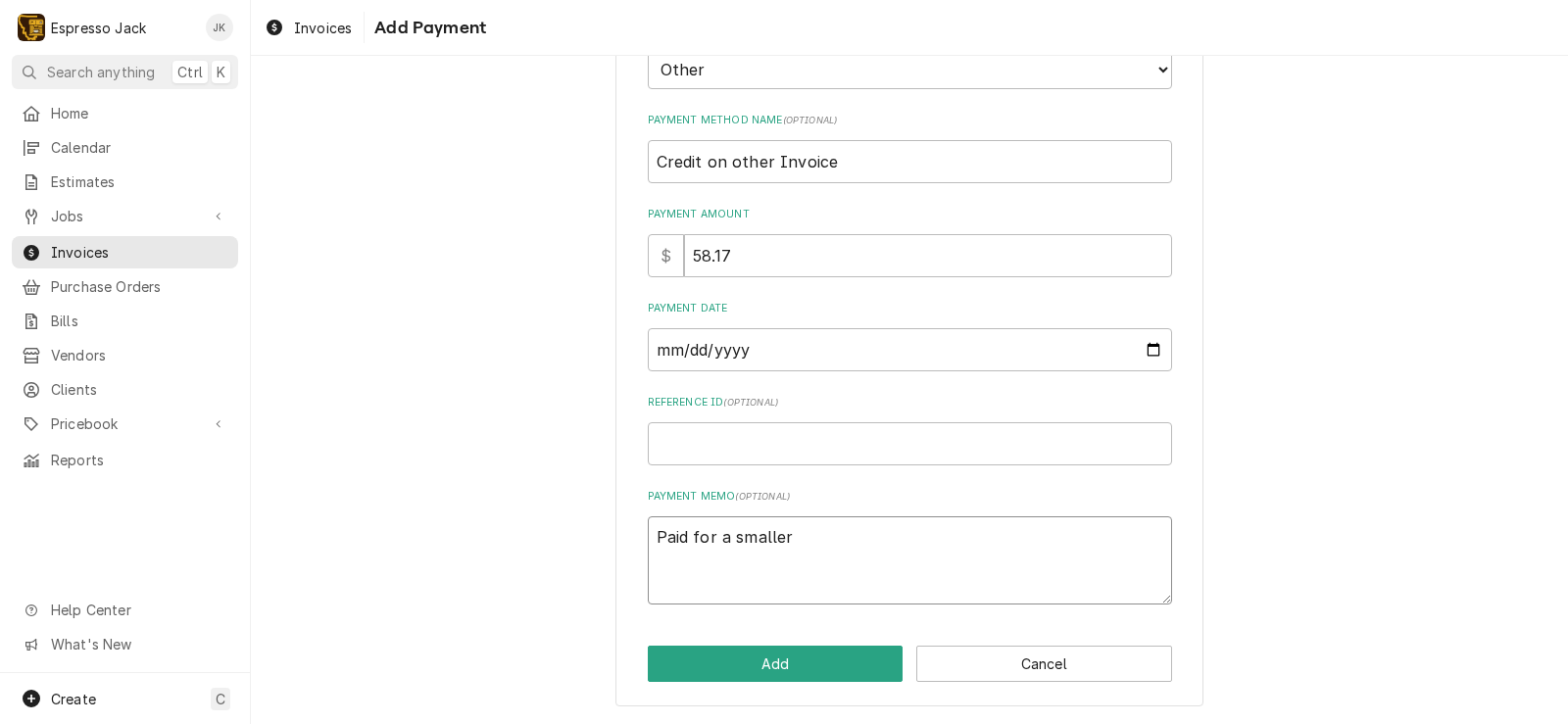
type textarea "Paid for a smaller g"
type textarea "x"
type textarea "Paid for a smaller"
type textarea "x"
type textarea "Paid for a smaller"
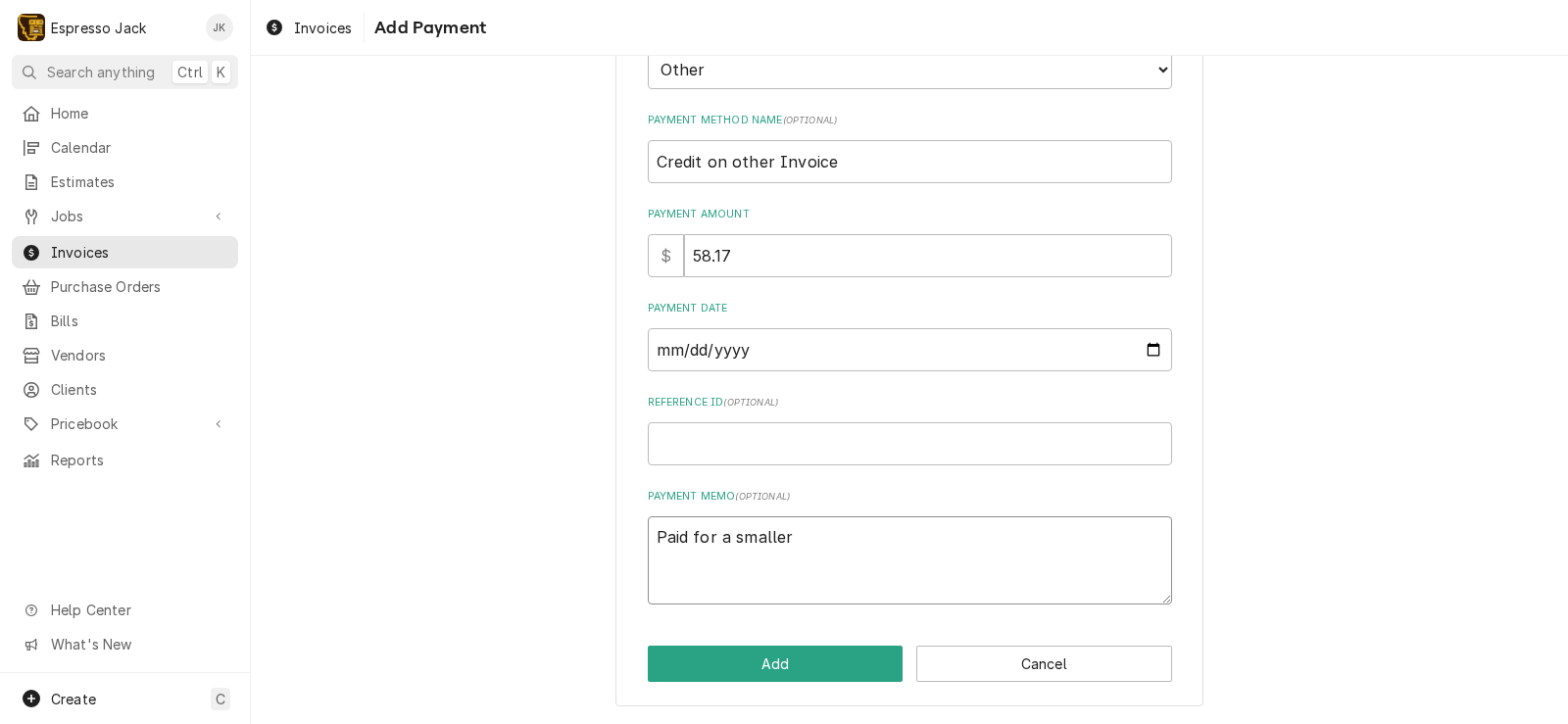
type textarea "x"
type textarea "Paid for a smalle"
type textarea "x"
type textarea "Paid for a small"
type textarea "x"
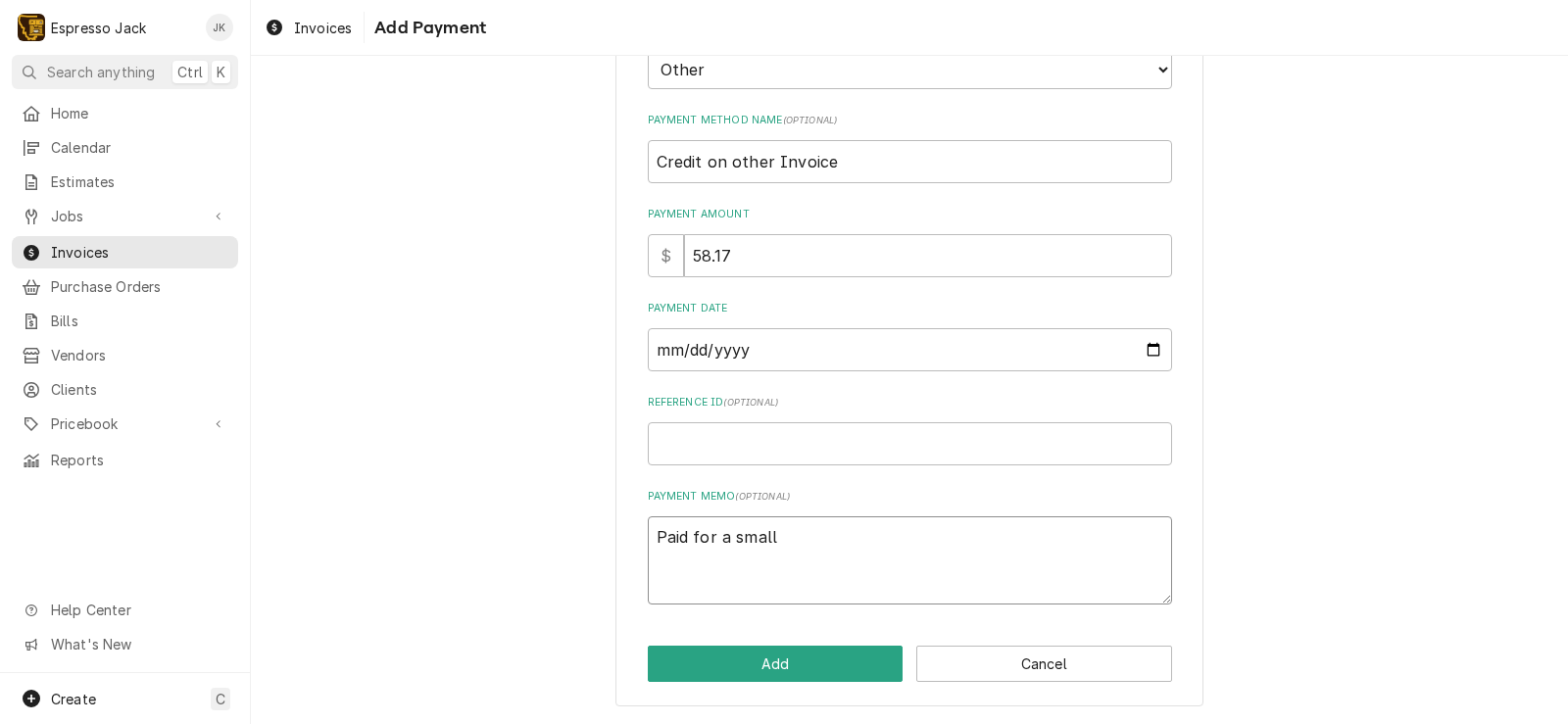
type textarea "Paid for a smal"
type textarea "x"
type textarea "Paid for a sma"
type textarea "x"
type textarea "Paid for a sm"
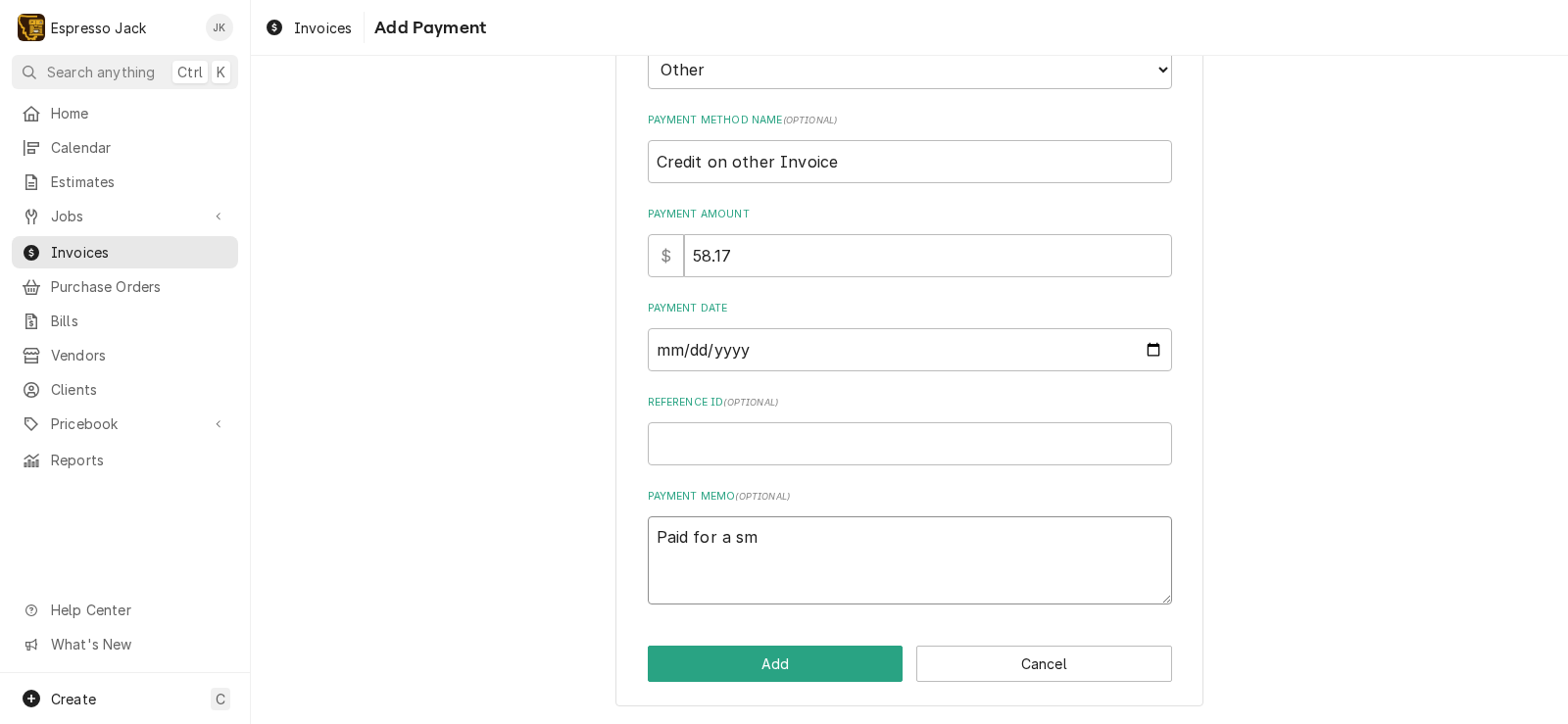
type textarea "x"
type textarea "Paid for a s"
type textarea "x"
type textarea "Paid for a"
type textarea "x"
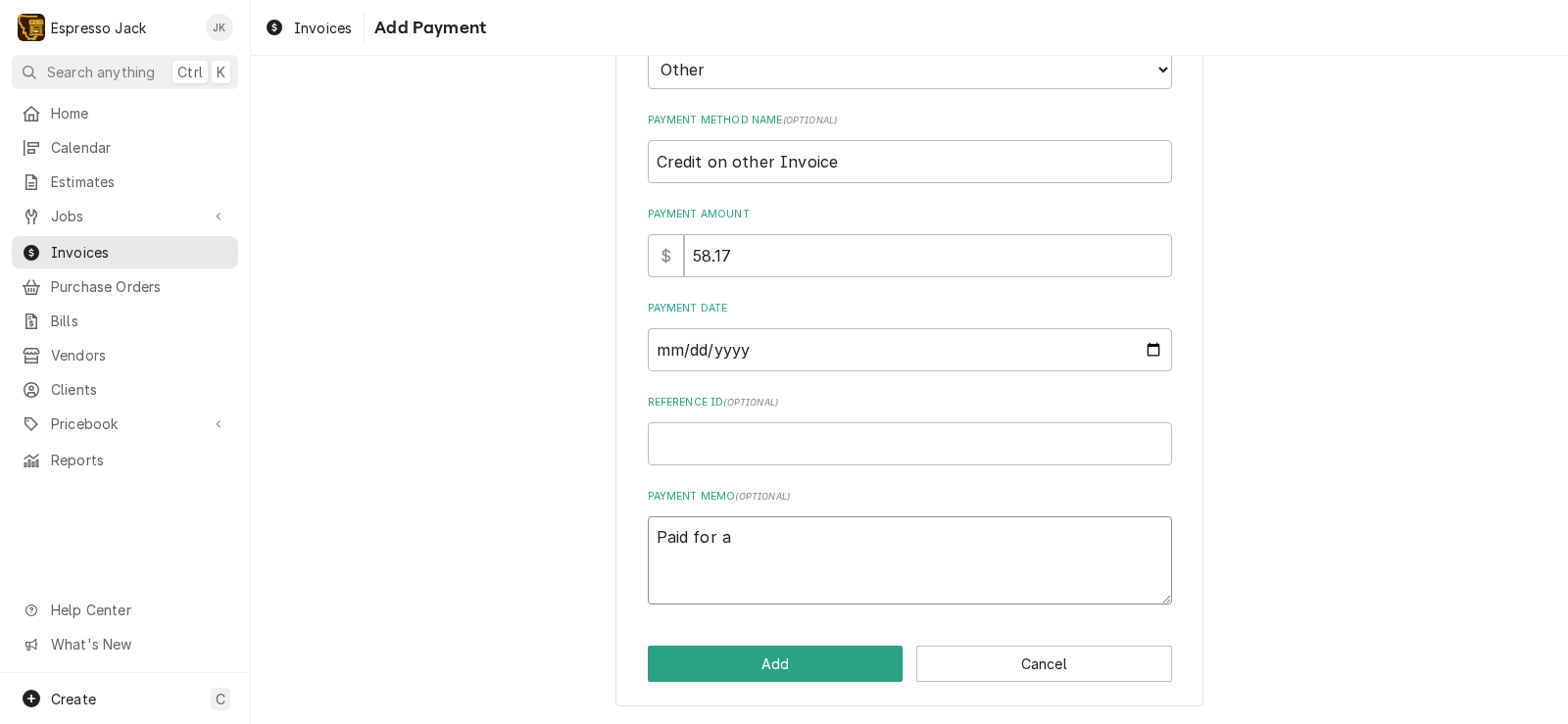
type textarea "Paid for a"
type textarea "x"
type textarea "Paid for"
type textarea "x"
type textarea "Paid for"
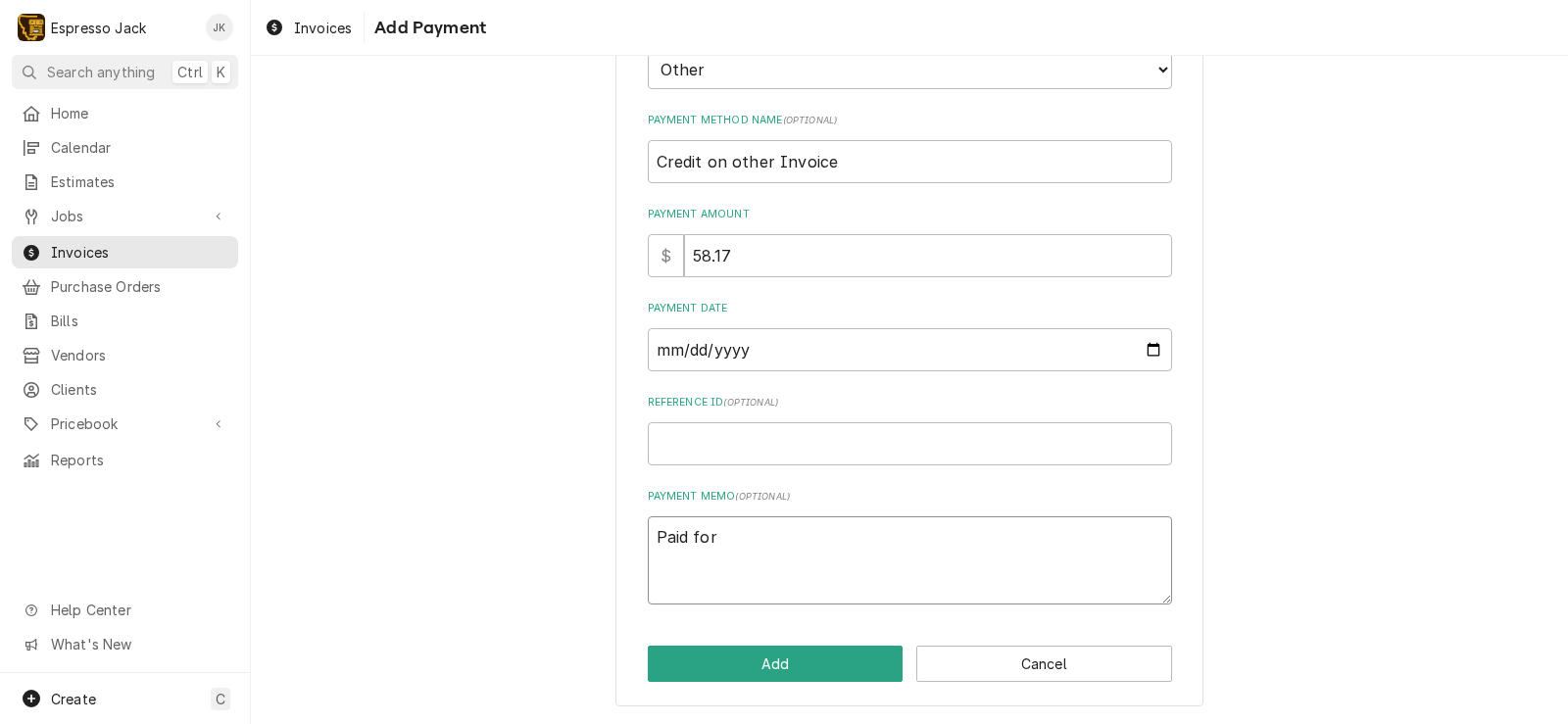
type textarea "x"
type textarea "Paid fo"
type textarea "x"
type textarea "Paid f"
type textarea "x"
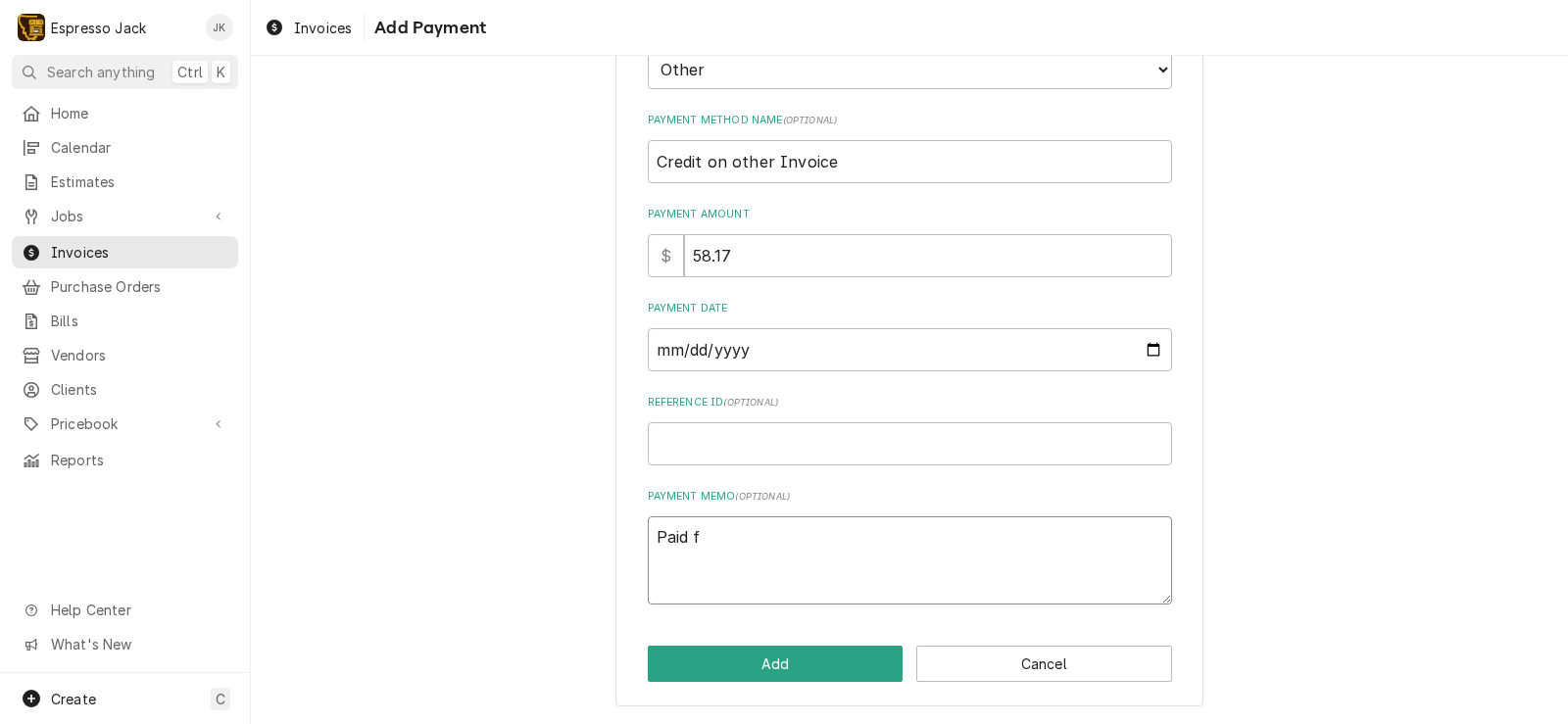
type textarea "Paid"
type textarea "x"
type textarea "Paid"
type textarea "x"
type textarea "Pai"
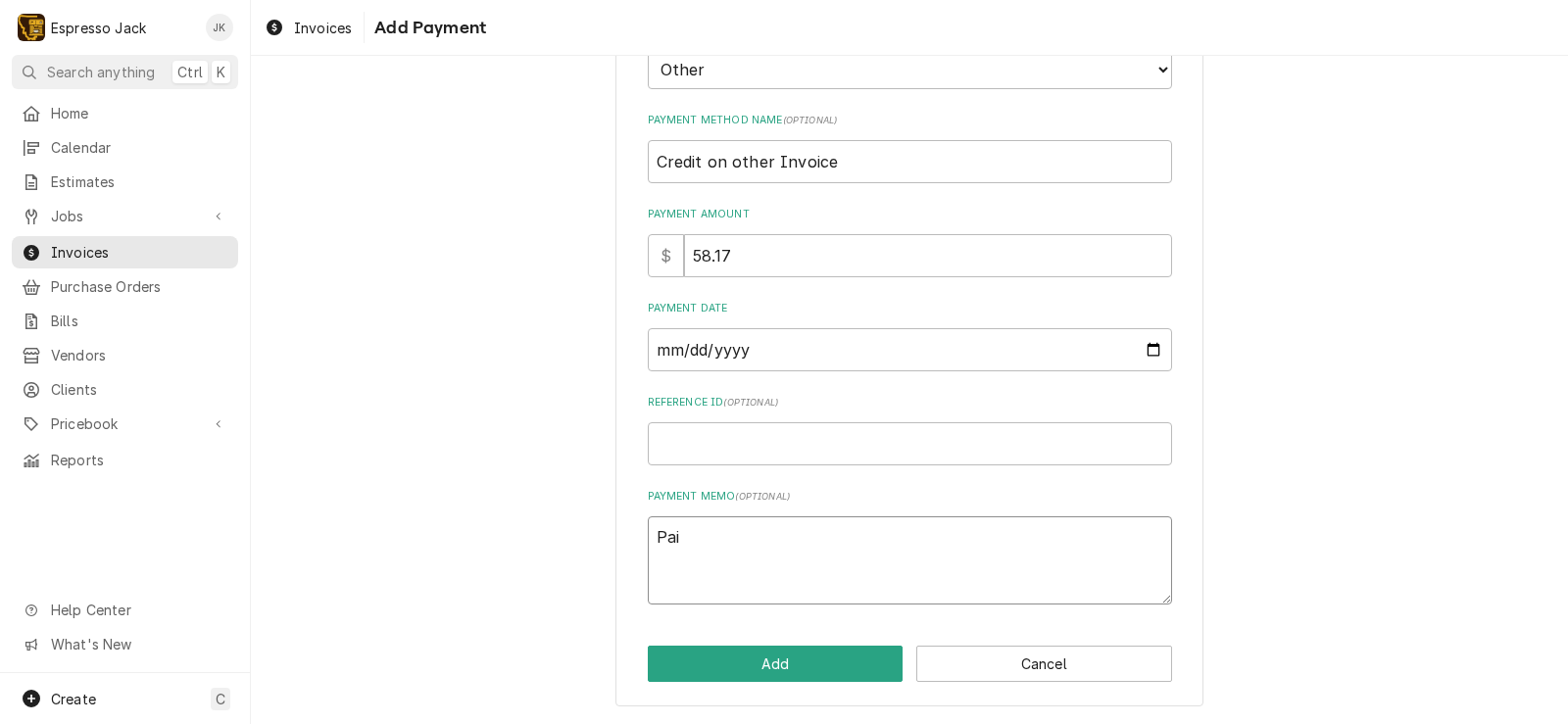
type textarea "x"
type textarea "Pa"
type textarea "x"
type textarea "P"
type textarea "x"
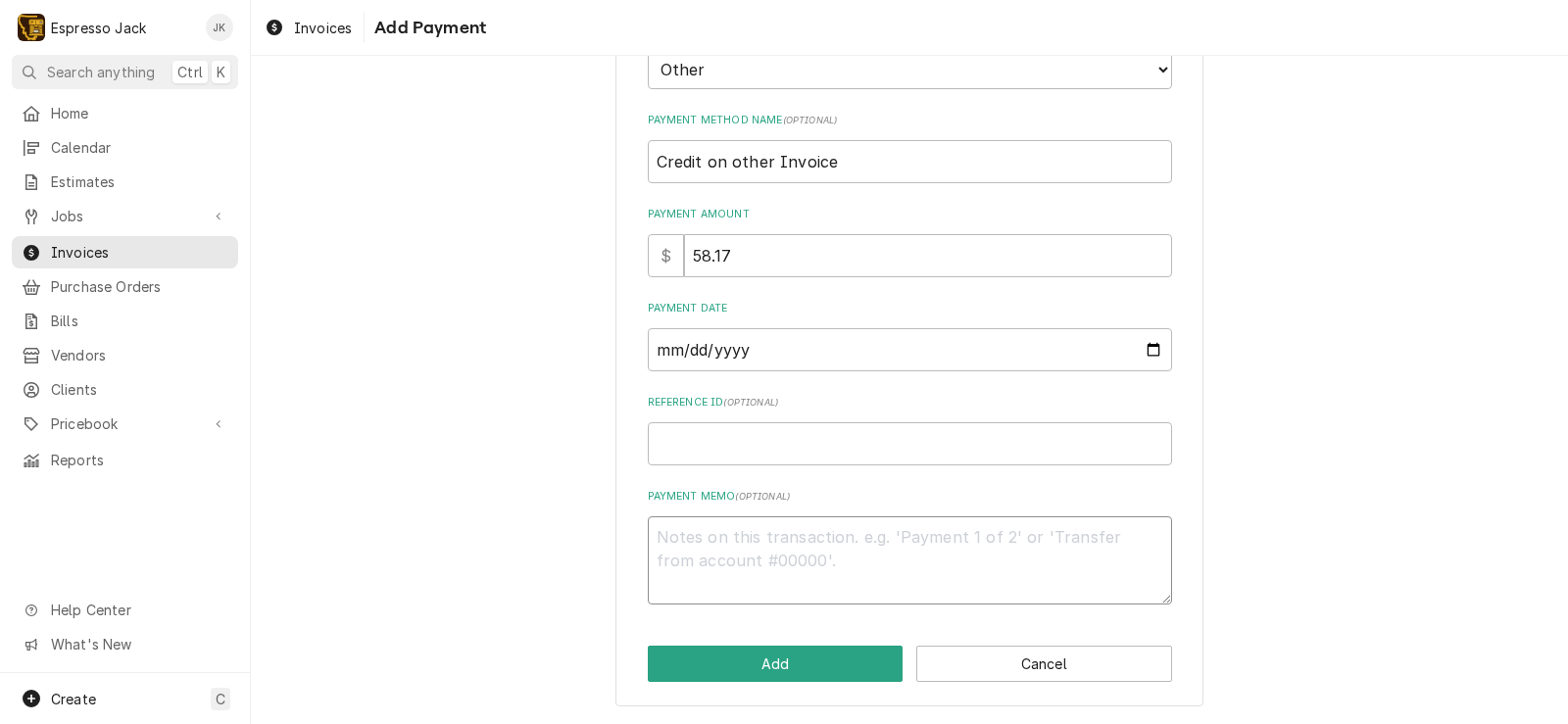
type textarea "x"
type textarea "C"
type textarea "x"
type textarea "H"
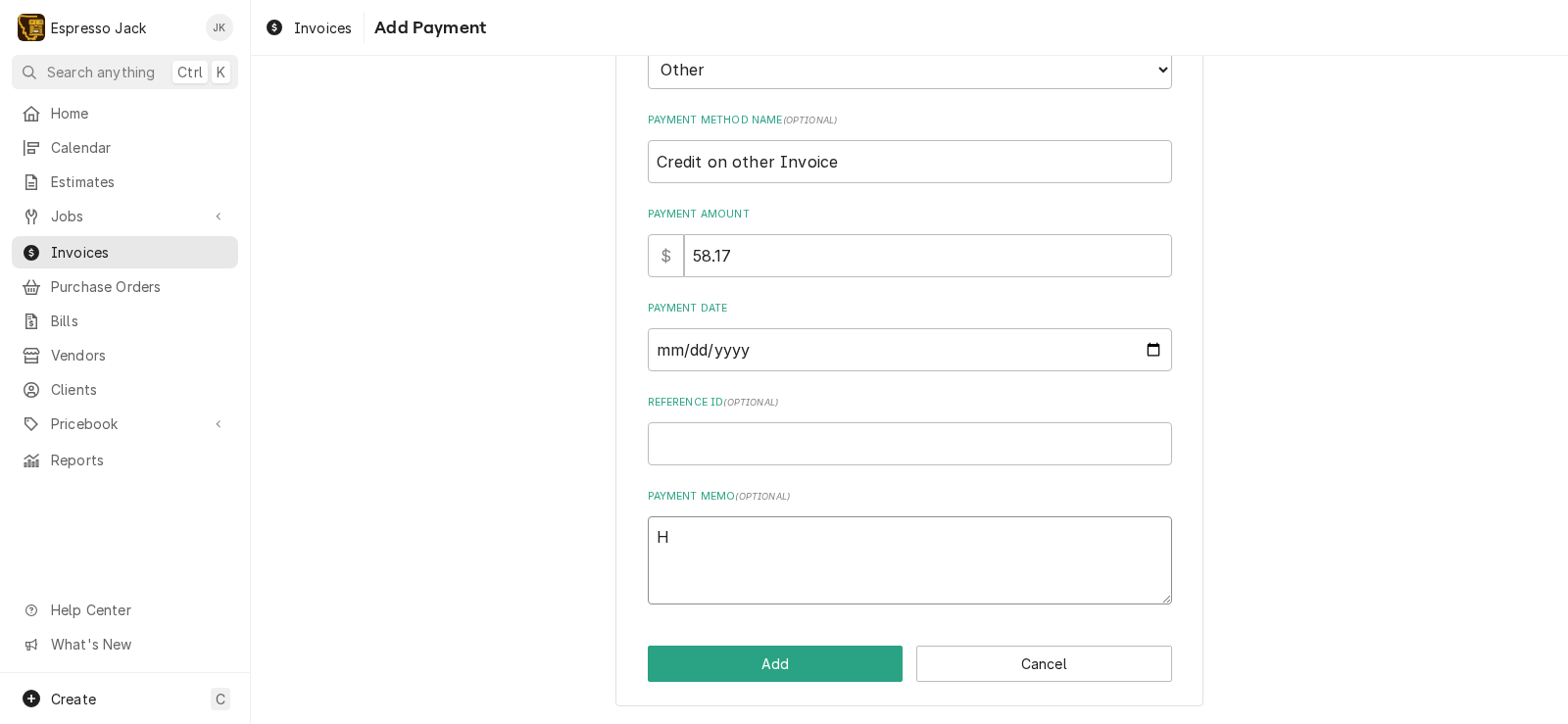
type textarea "x"
type textarea "Ha"
type textarea "x"
type textarea "Had"
type textarea "x"
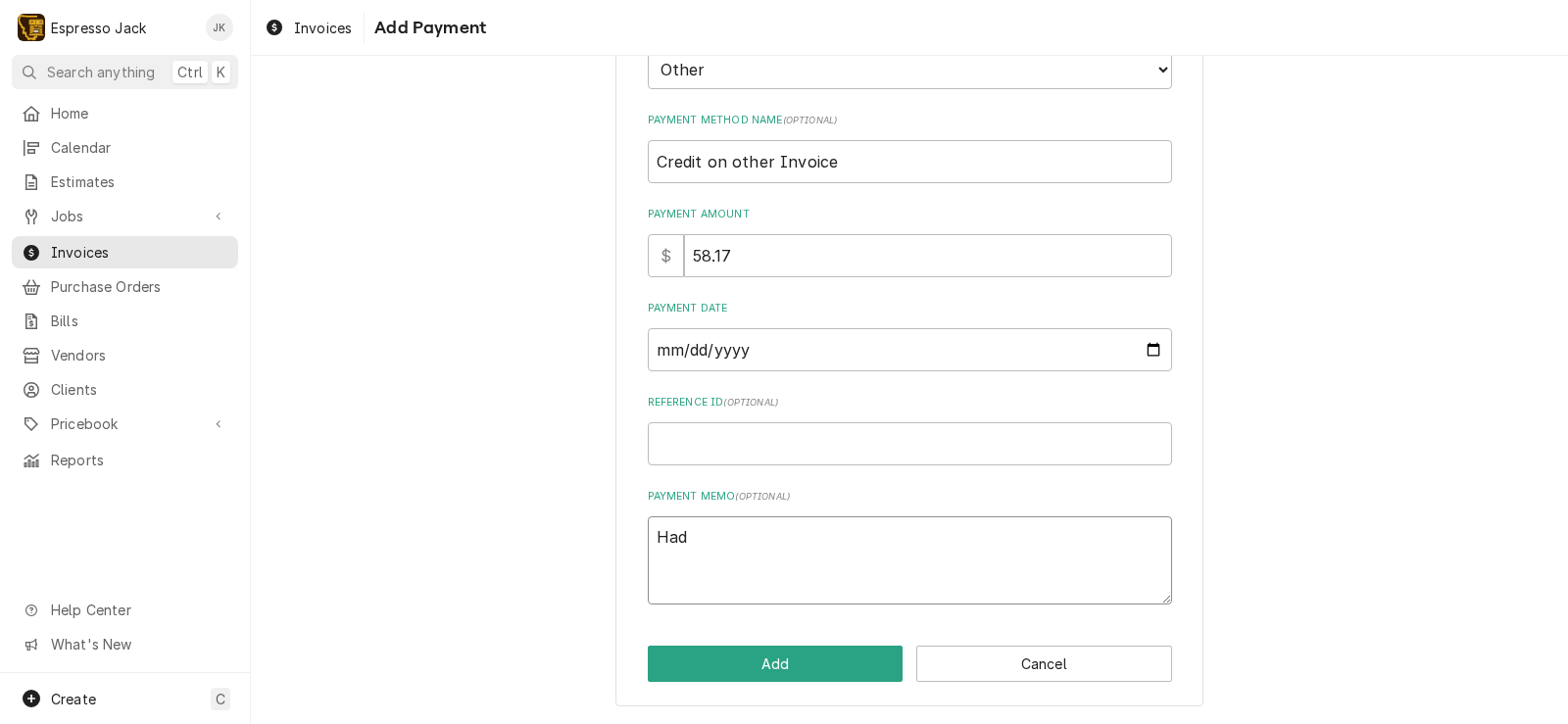
type textarea "Had t"
type textarea "x"
type textarea "Had to"
type textarea "x"
type textarea "Had to"
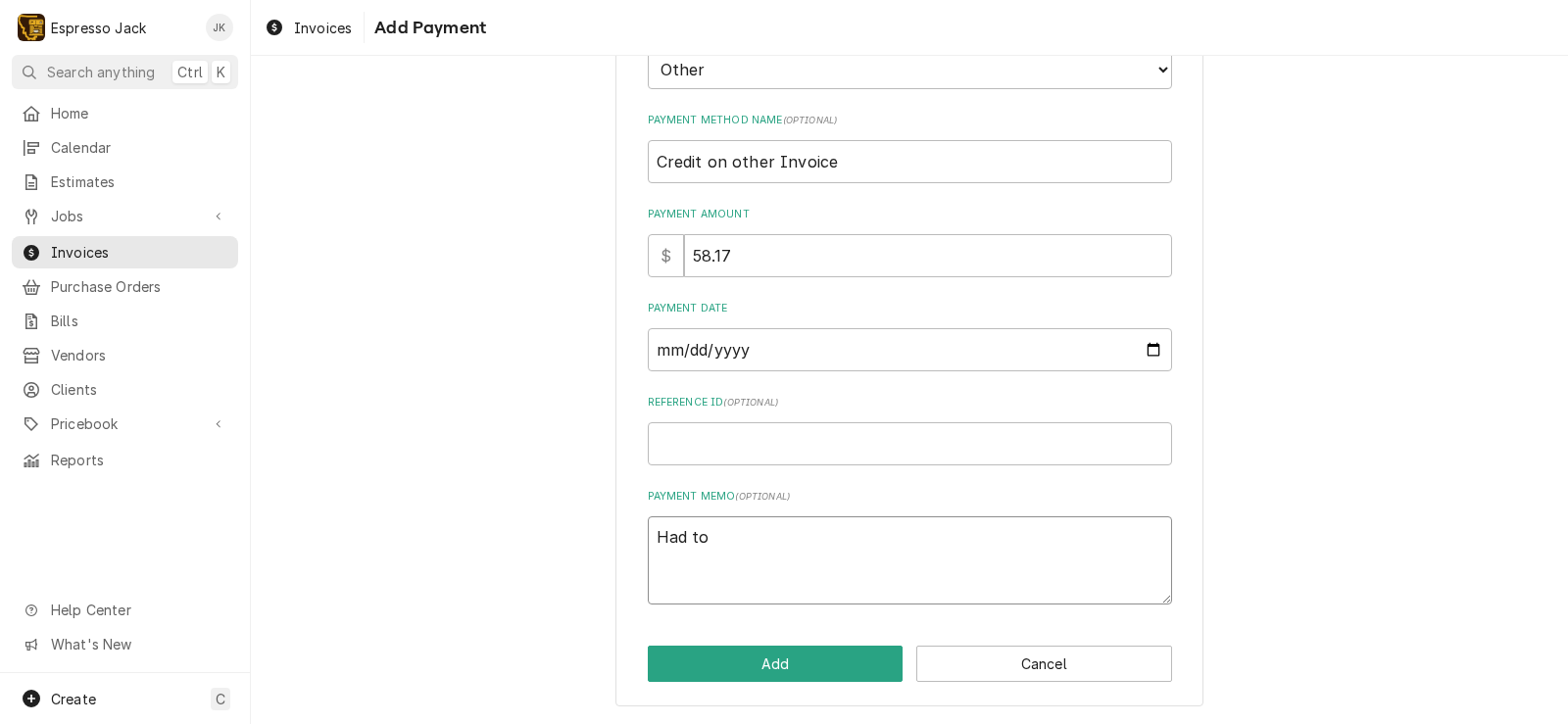
type textarea "x"
type textarea "Had to g"
type textarea "x"
type textarea "Had to go"
type textarea "x"
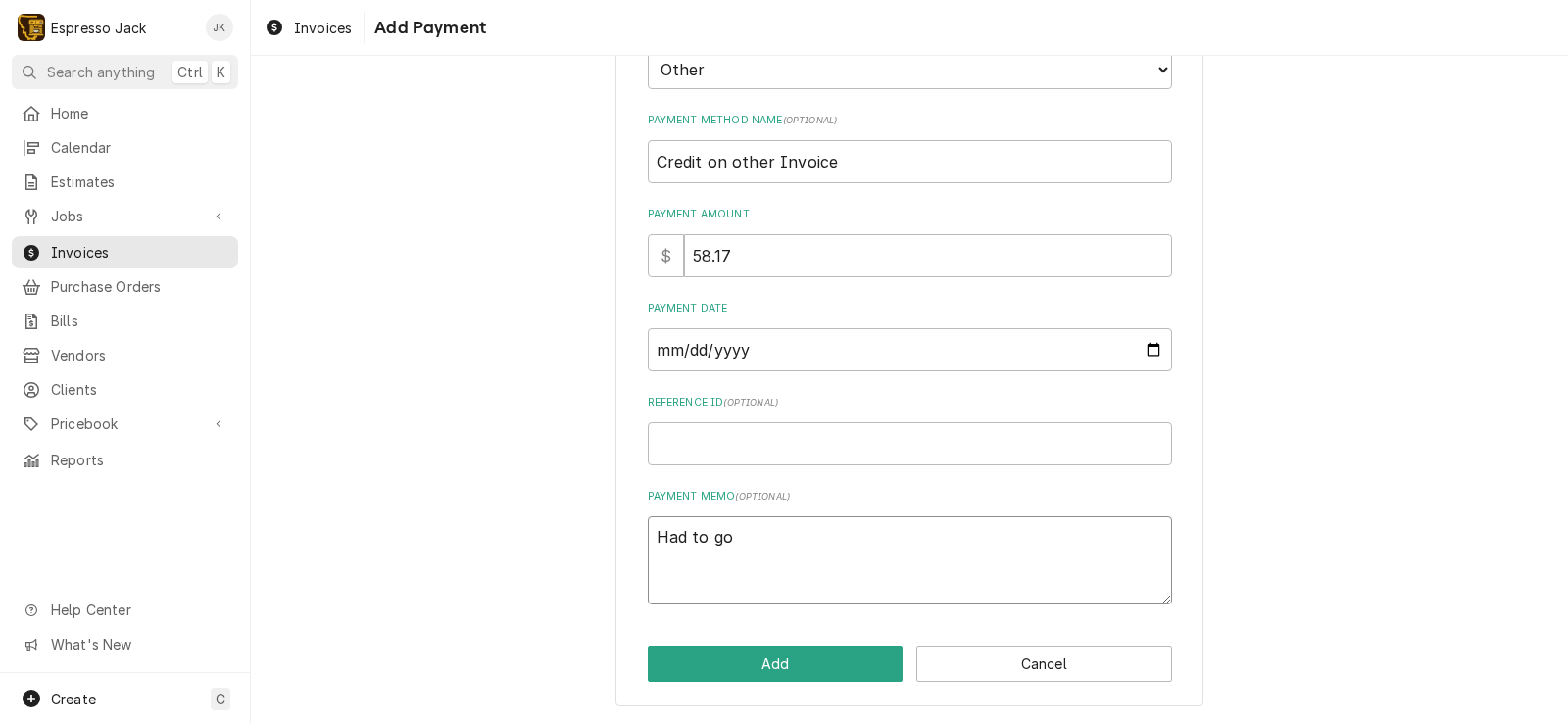
type textarea "Had to go"
type textarea "x"
type textarea "Had to go w"
type textarea "x"
type textarea "Had to go wi"
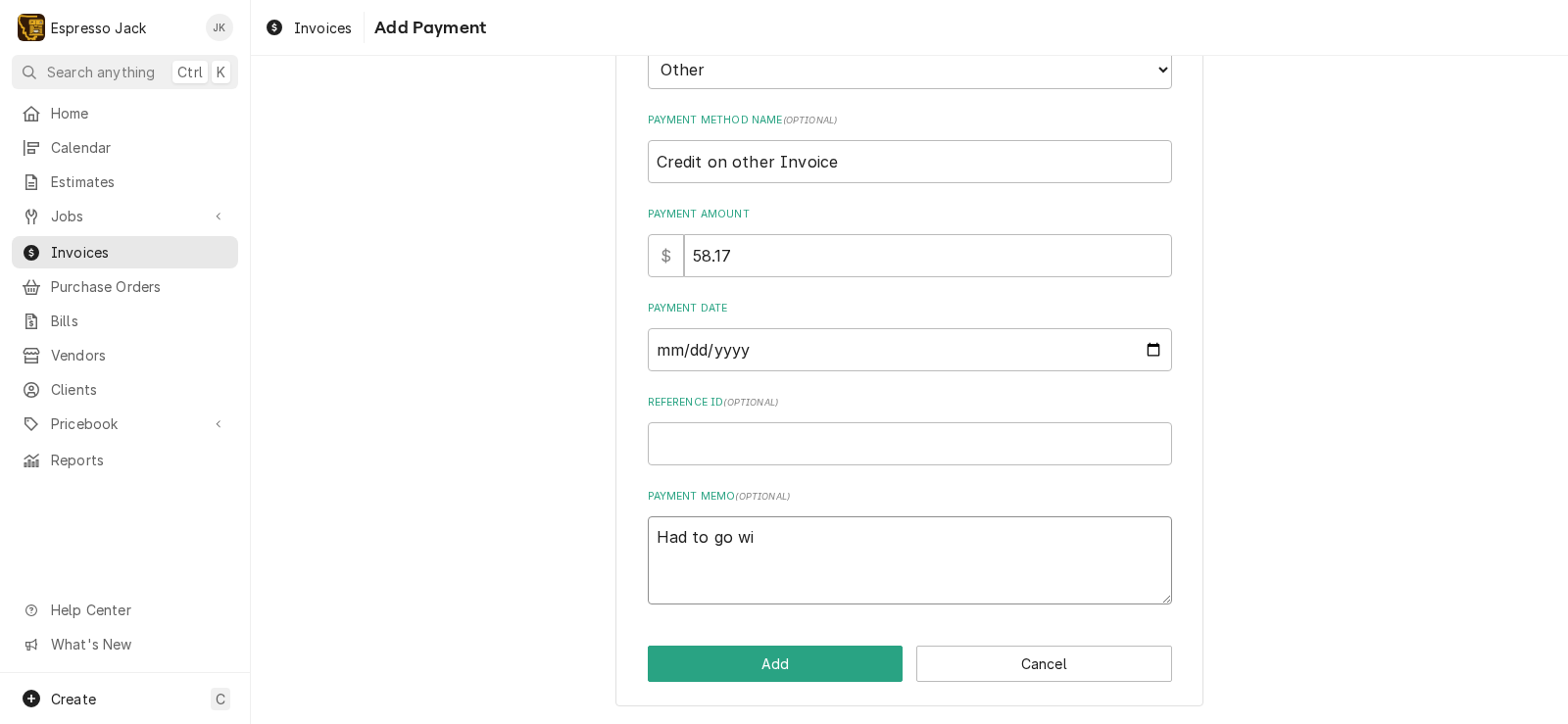
type textarea "x"
type textarea "Had to go wit"
type textarea "x"
type textarea "Had to go with"
type textarea "x"
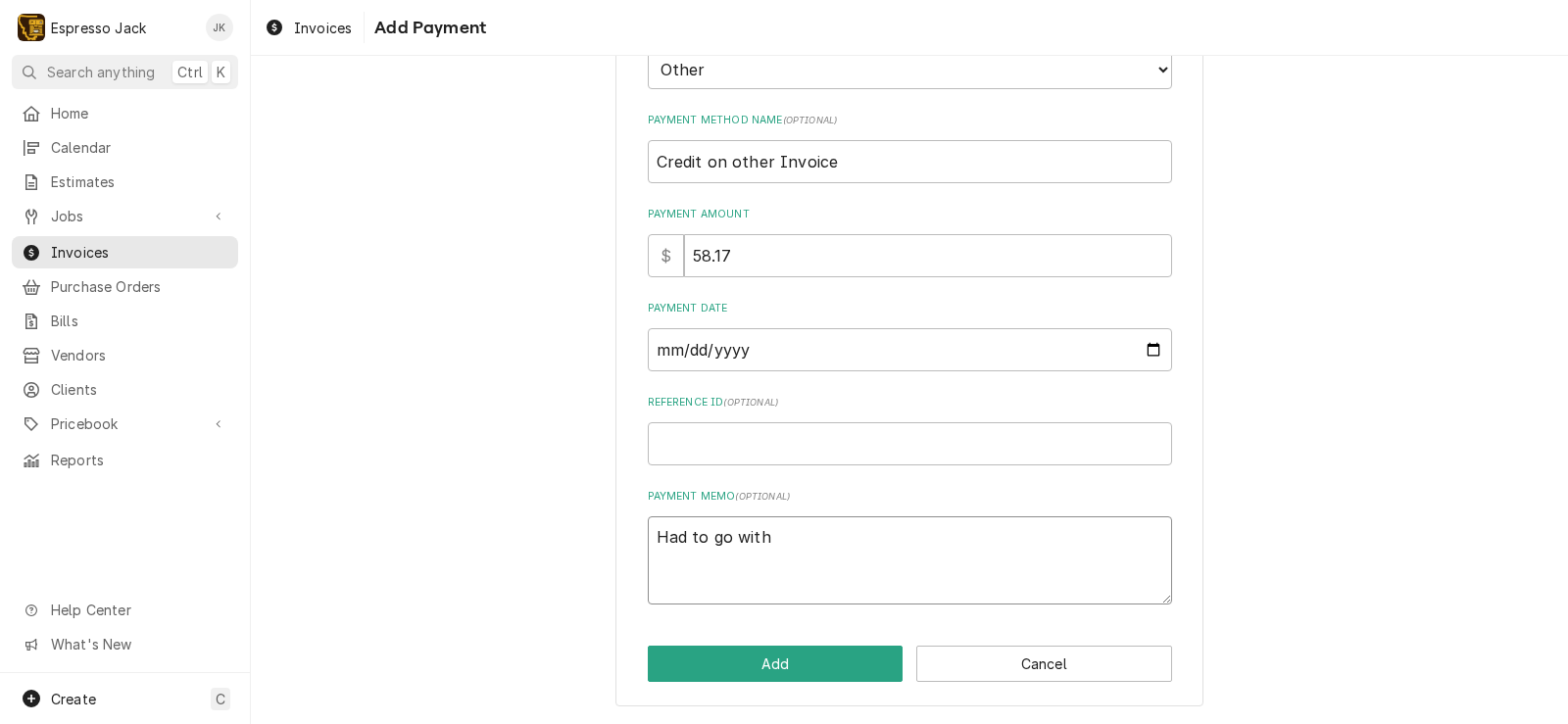
type textarea "Had to go with"
type textarea "x"
type textarea "Had to go with c"
type textarea "x"
type textarea "Had to go with ch"
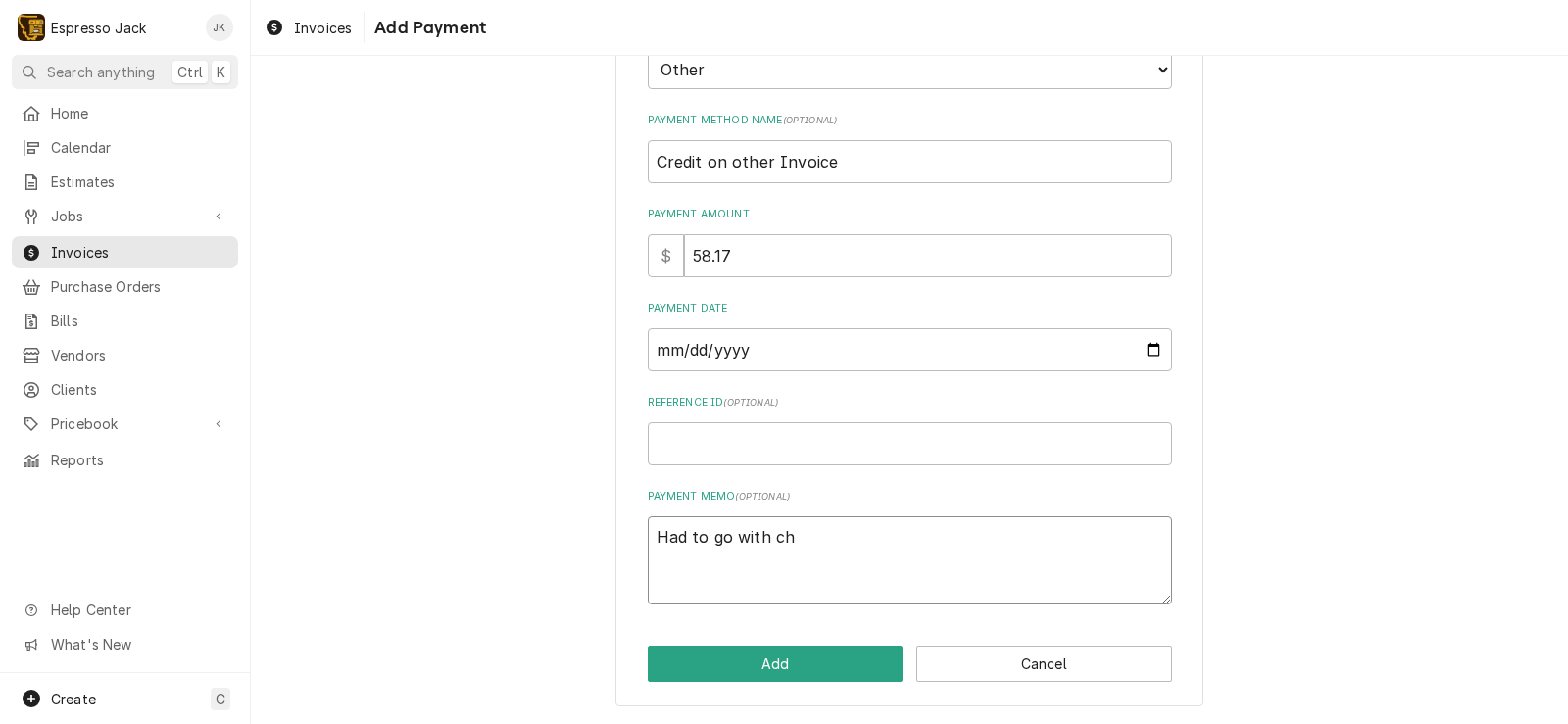
type textarea "x"
type textarea "Had to go with che"
type textarea "x"
type textarea "Had to go with chea"
type textarea "x"
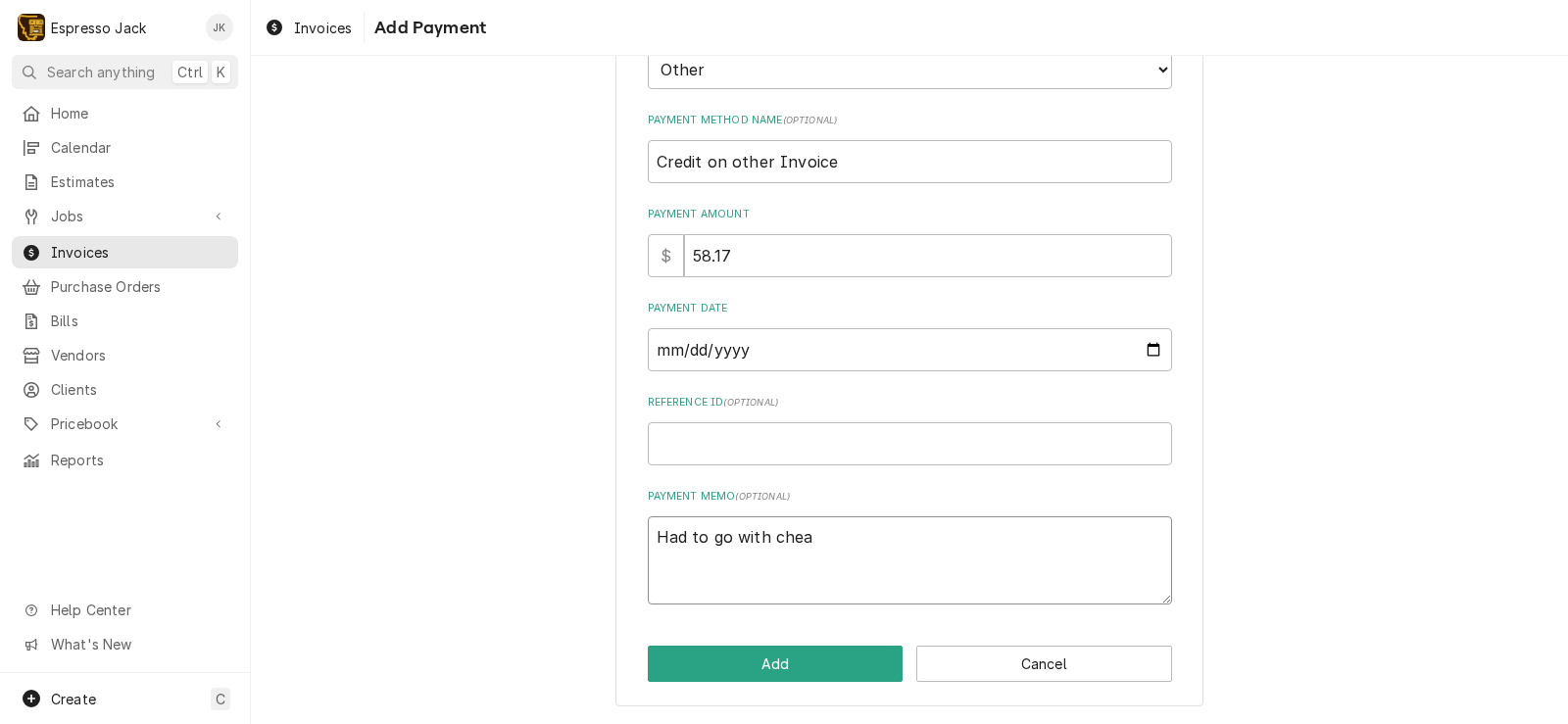
type textarea "Had to go with cheap"
type textarea "x"
type textarea "Had to go with cheape"
type textarea "x"
type textarea "Had to go with cheaper"
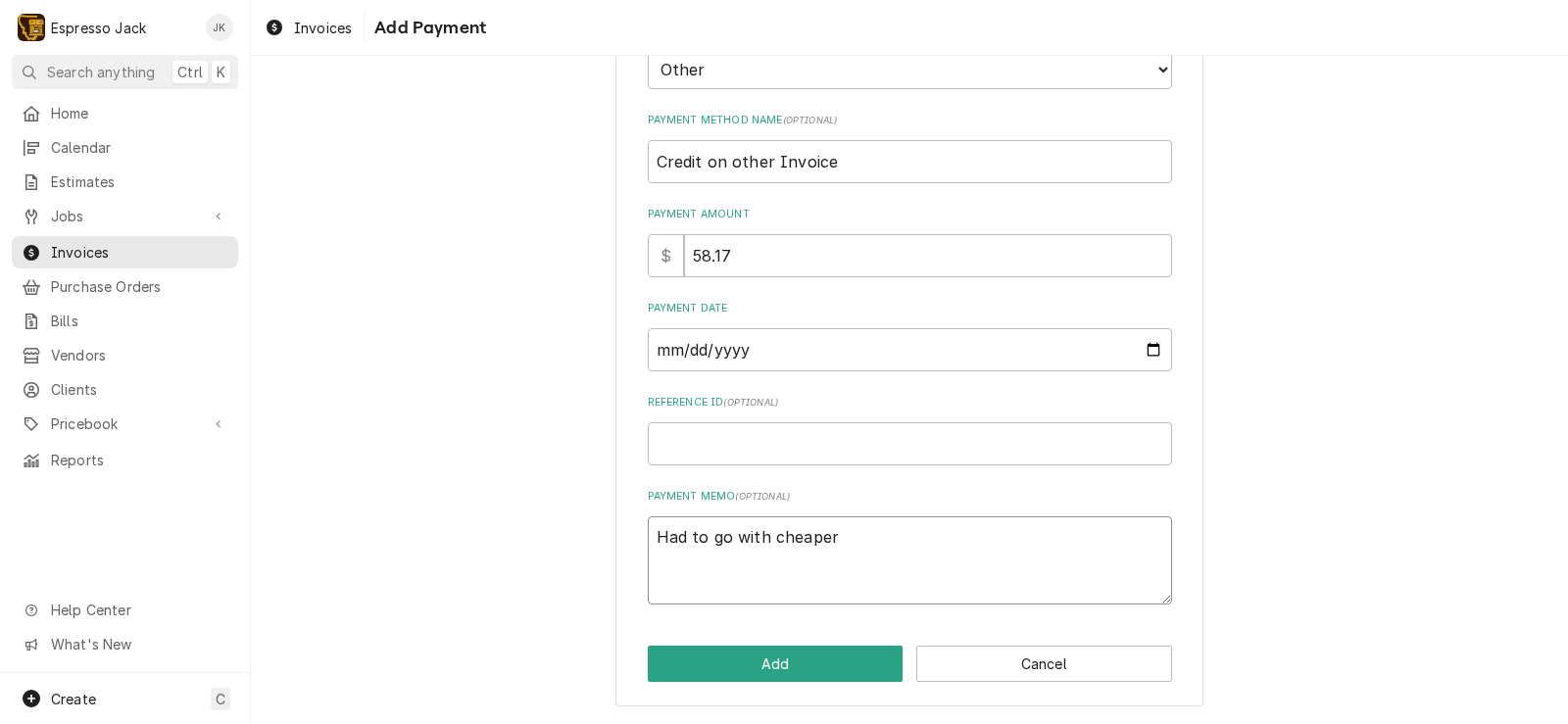
type textarea "x"
type textarea "Had to go with cheaper"
type textarea "x"
type textarea "Had to go with cheaper g"
type textarea "x"
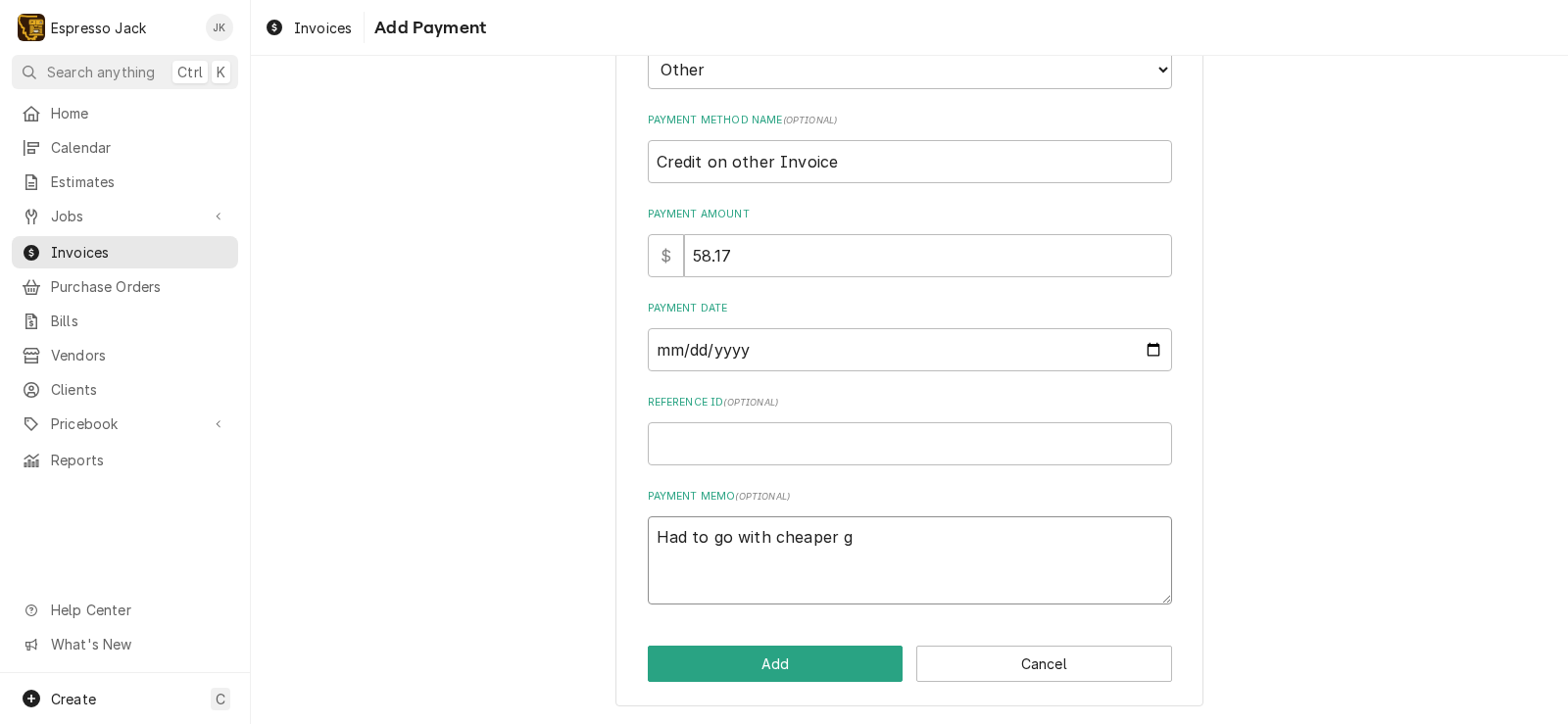
type textarea "Had to go with cheaper gr"
type textarea "x"
type textarea "Had to go with cheaper gri"
type textarea "x"
type textarea "Had to go with cheaper grin"
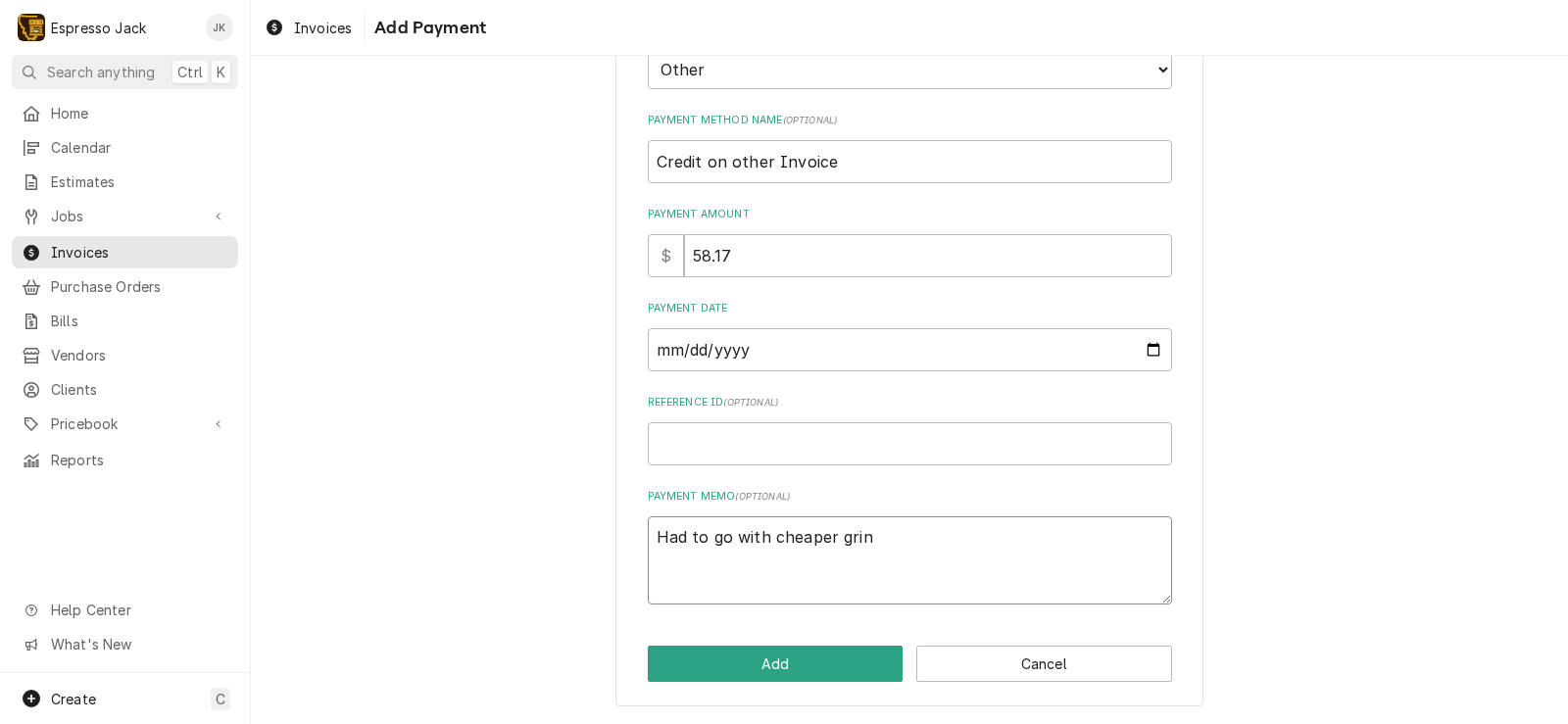
type textarea "x"
type textarea "Had to go with cheaper grind"
type textarea "x"
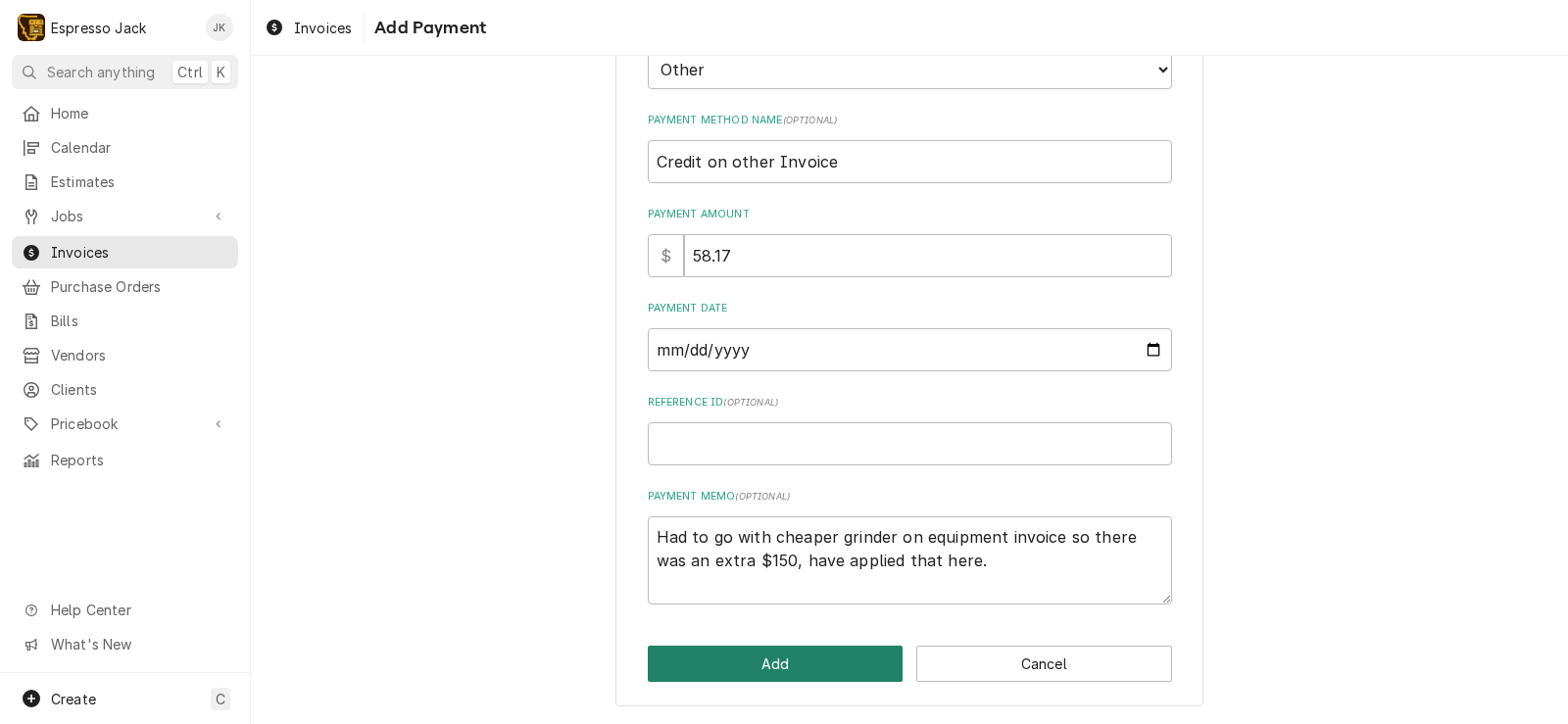
click at [798, 656] on button "Add" at bounding box center [776, 664] width 256 height 37
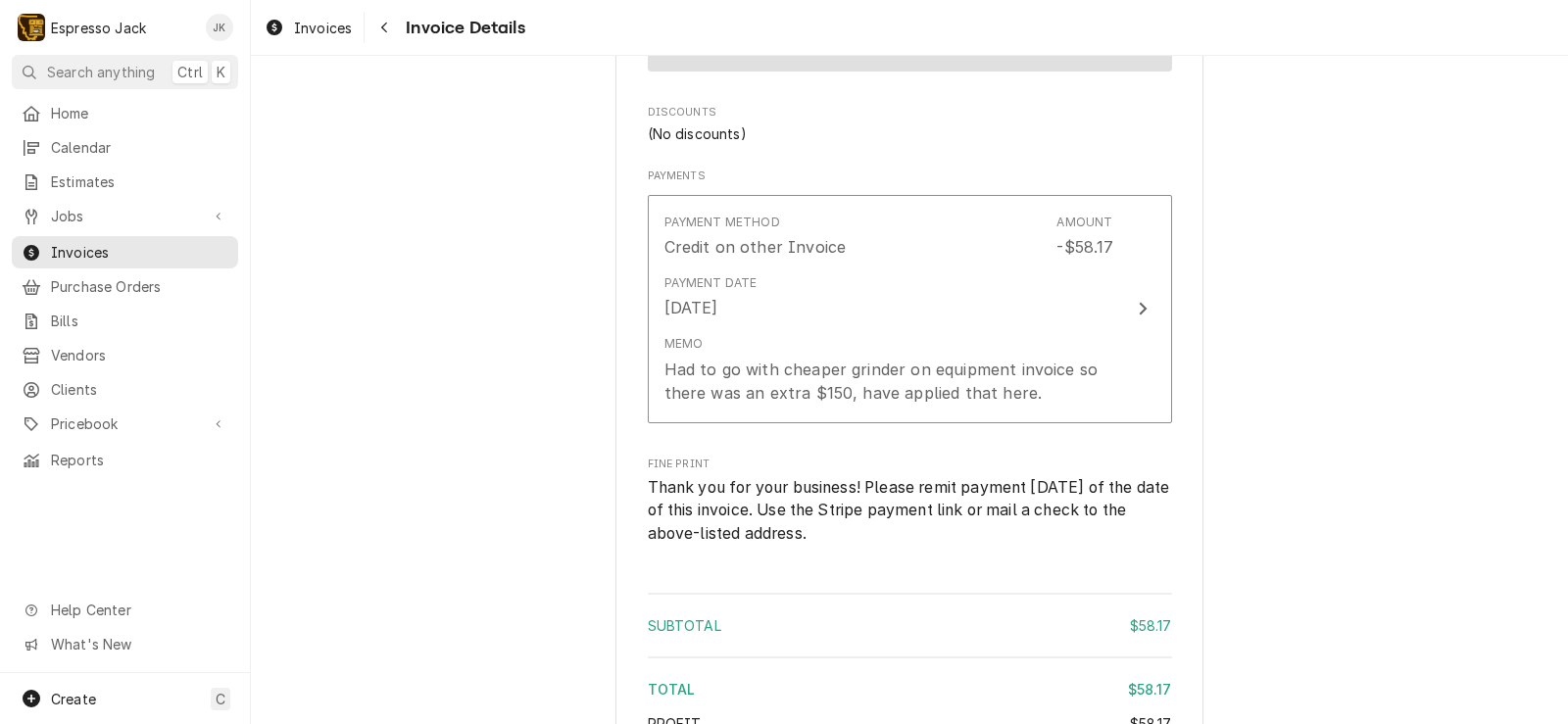
scroll to position [1645, 0]
click at [161, 116] on span "Home" at bounding box center [139, 113] width 178 height 21
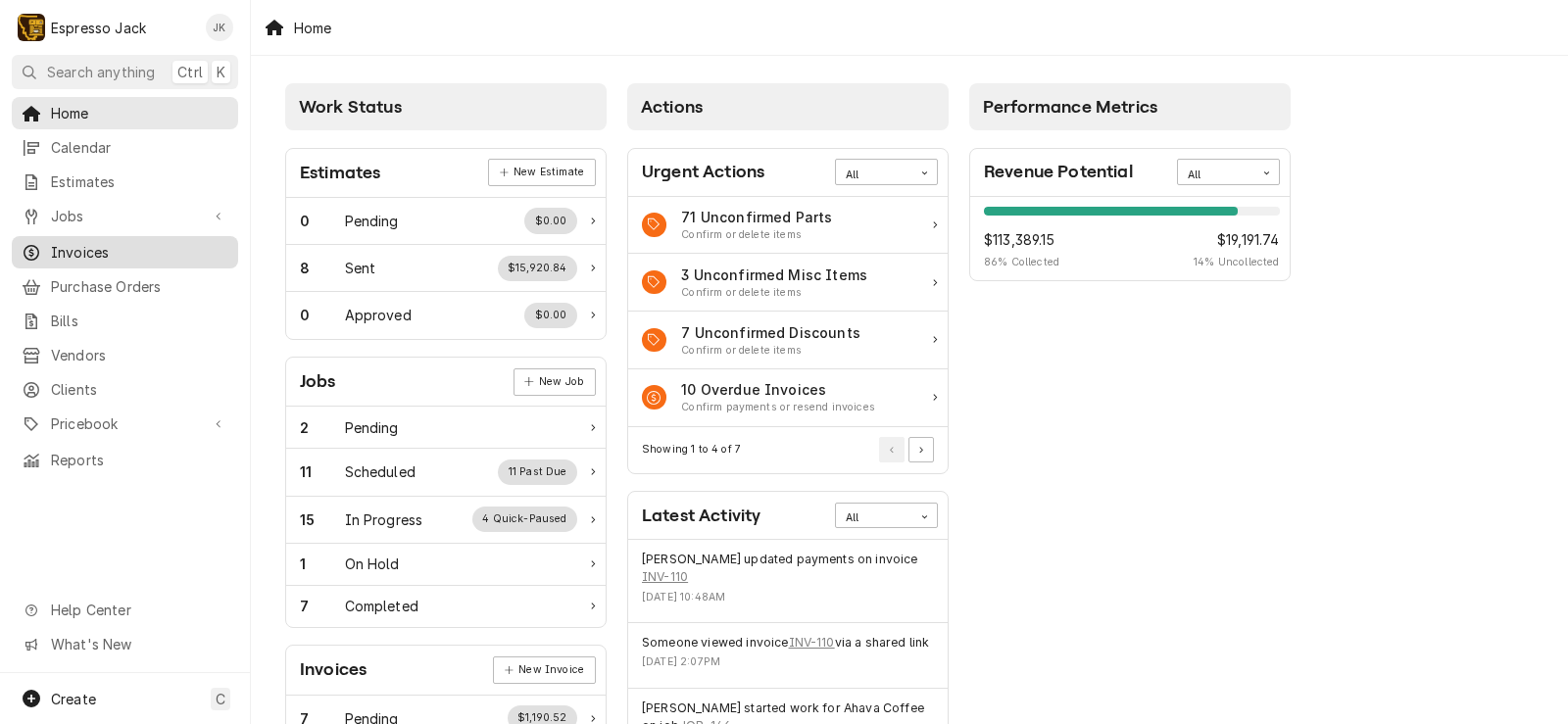
click at [78, 242] on span "Invoices" at bounding box center [139, 252] width 178 height 21
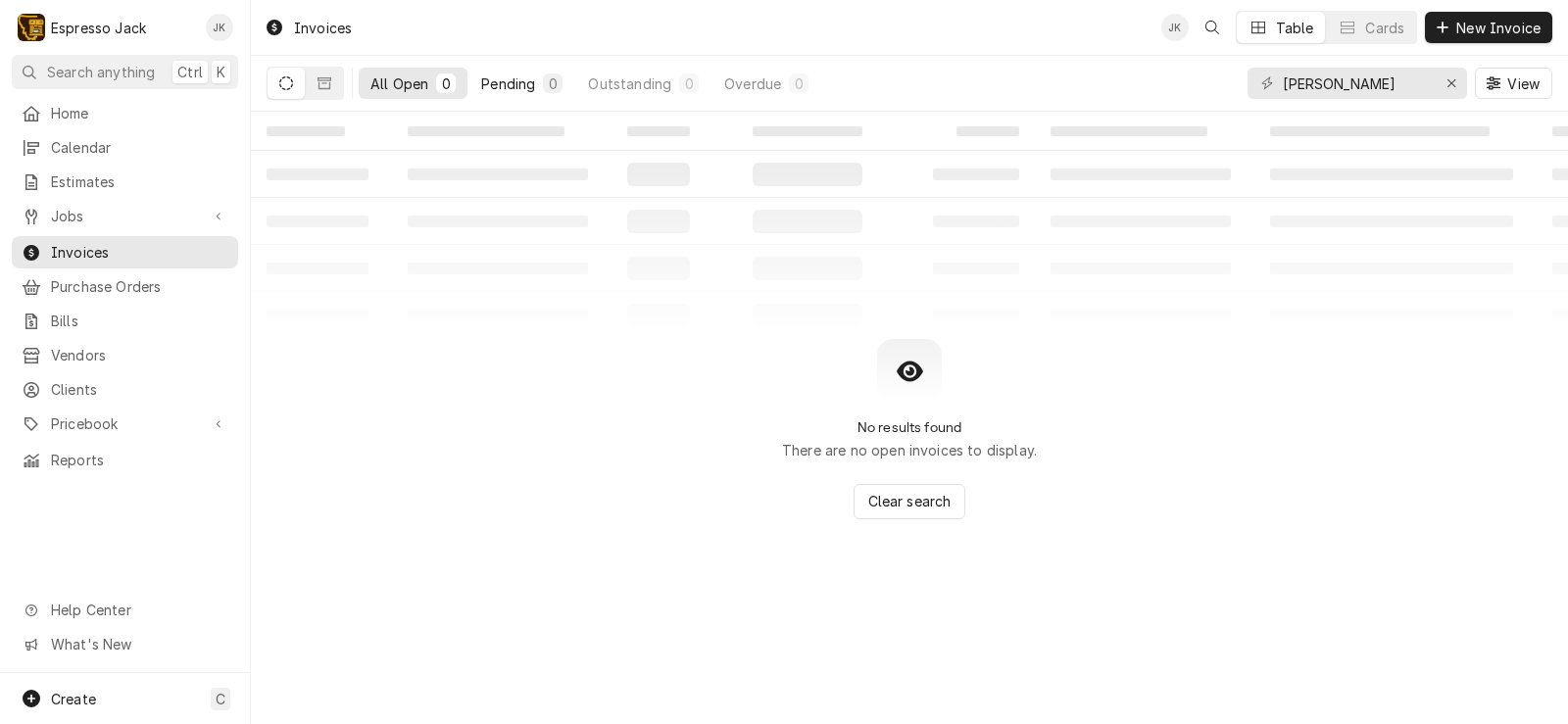
click at [513, 82] on div "Pending" at bounding box center [508, 83] width 54 height 21
click at [320, 86] on icon "Dynamic Content Wrapper" at bounding box center [325, 83] width 14 height 12
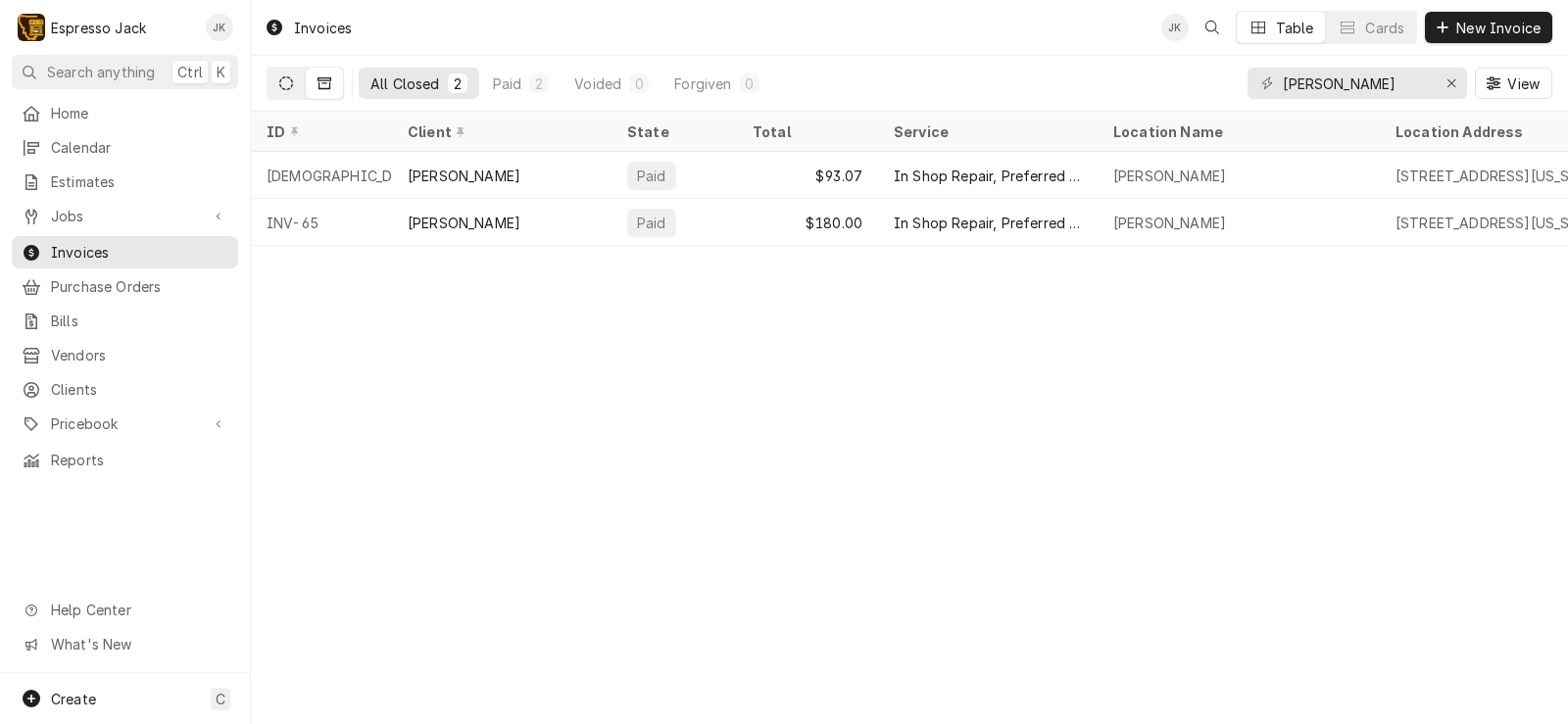
click at [297, 86] on button "Dynamic Content Wrapper" at bounding box center [287, 83] width 38 height 32
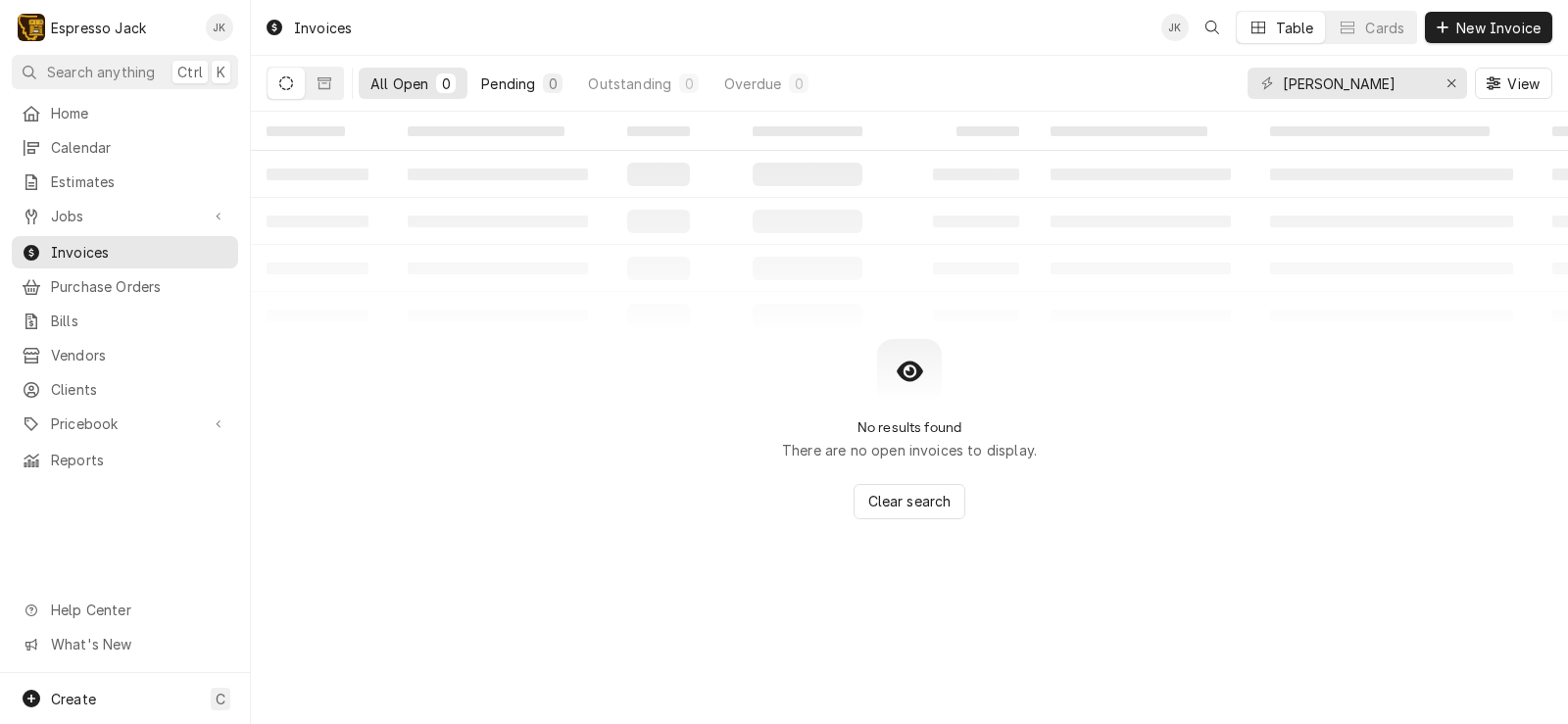
click at [525, 92] on div "Pending" at bounding box center [508, 83] width 54 height 21
click at [139, 251] on span "Invoices" at bounding box center [139, 252] width 178 height 21
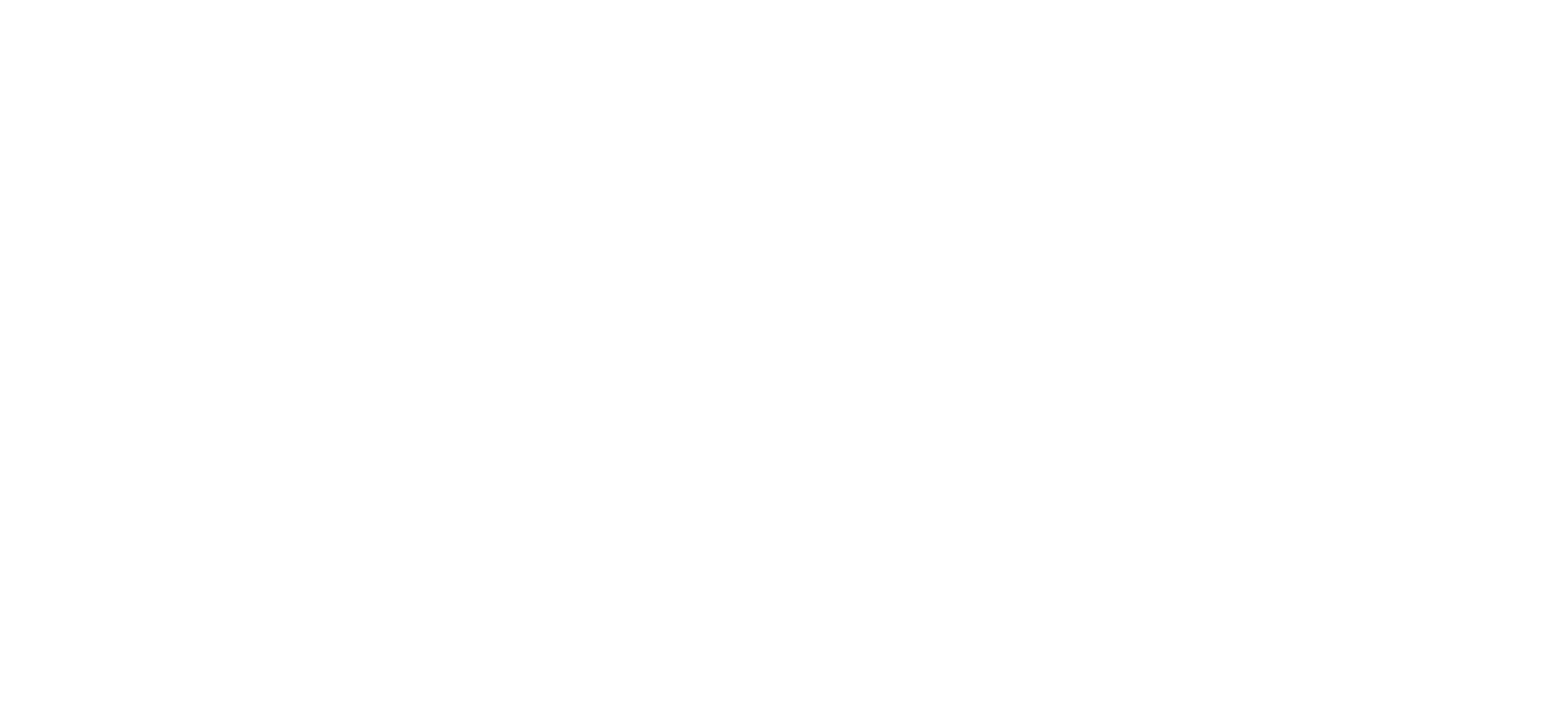
click at [144, 220] on div "Dynamic Content Wrapper" at bounding box center [784, 362] width 1568 height 724
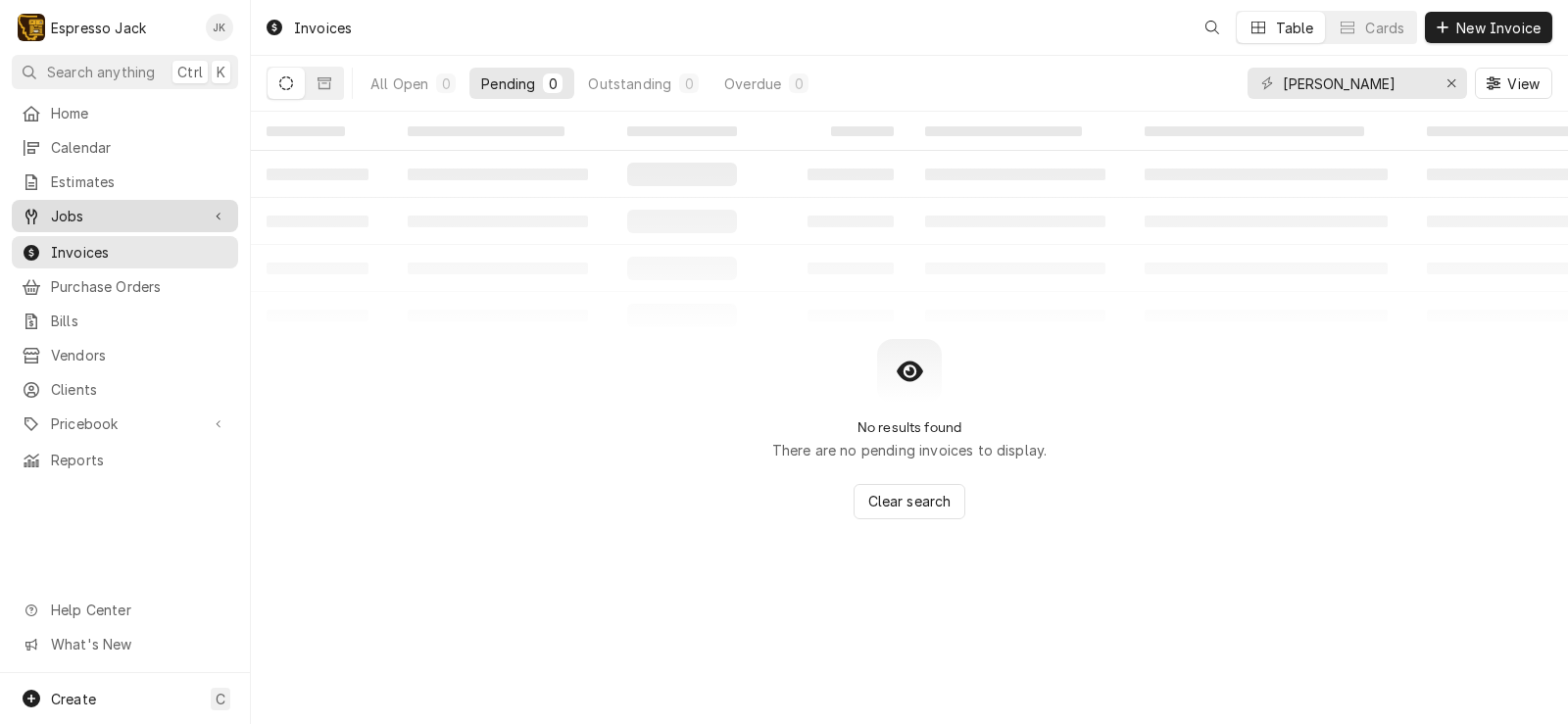
click at [149, 205] on span "Jobs" at bounding box center [124, 215] width 148 height 21
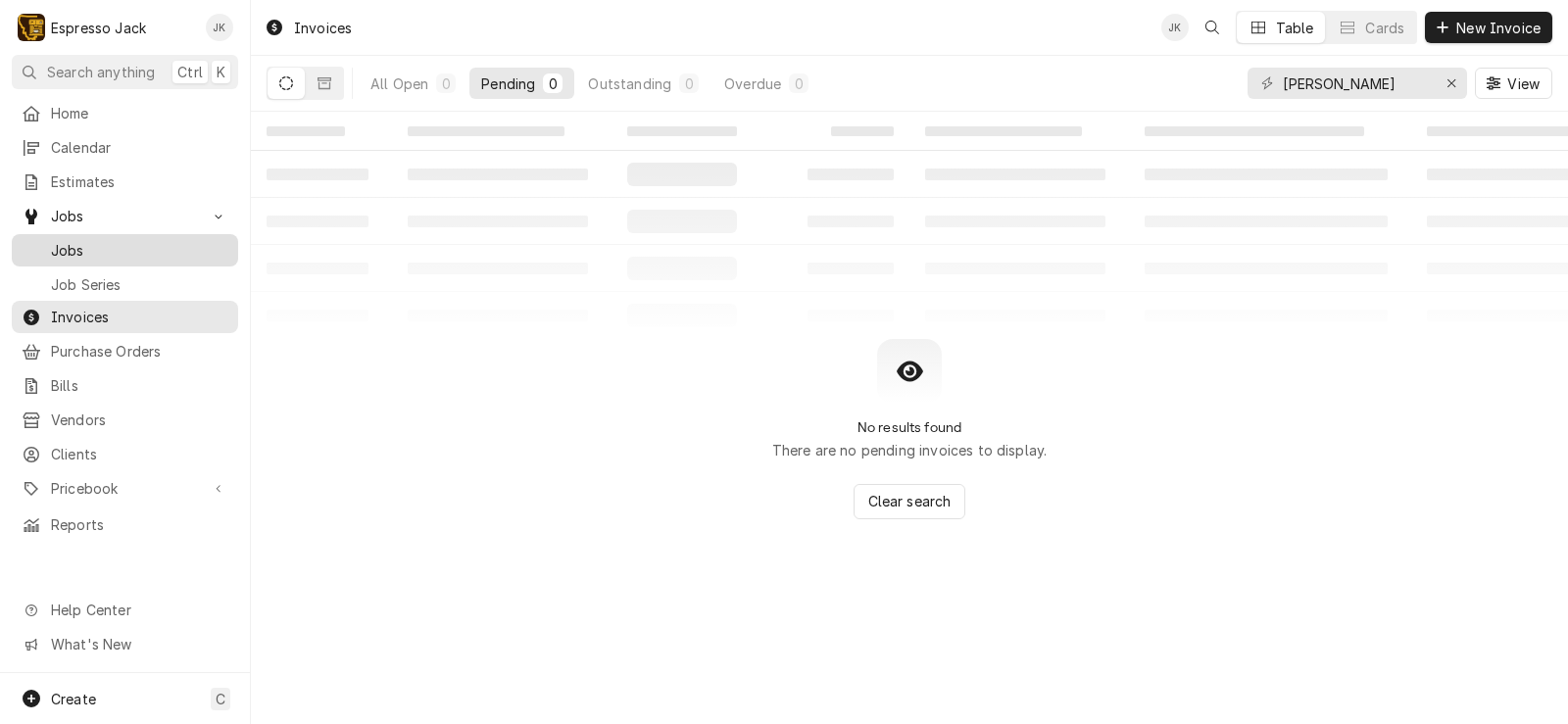
click at [96, 240] on span "Jobs" at bounding box center [139, 250] width 178 height 21
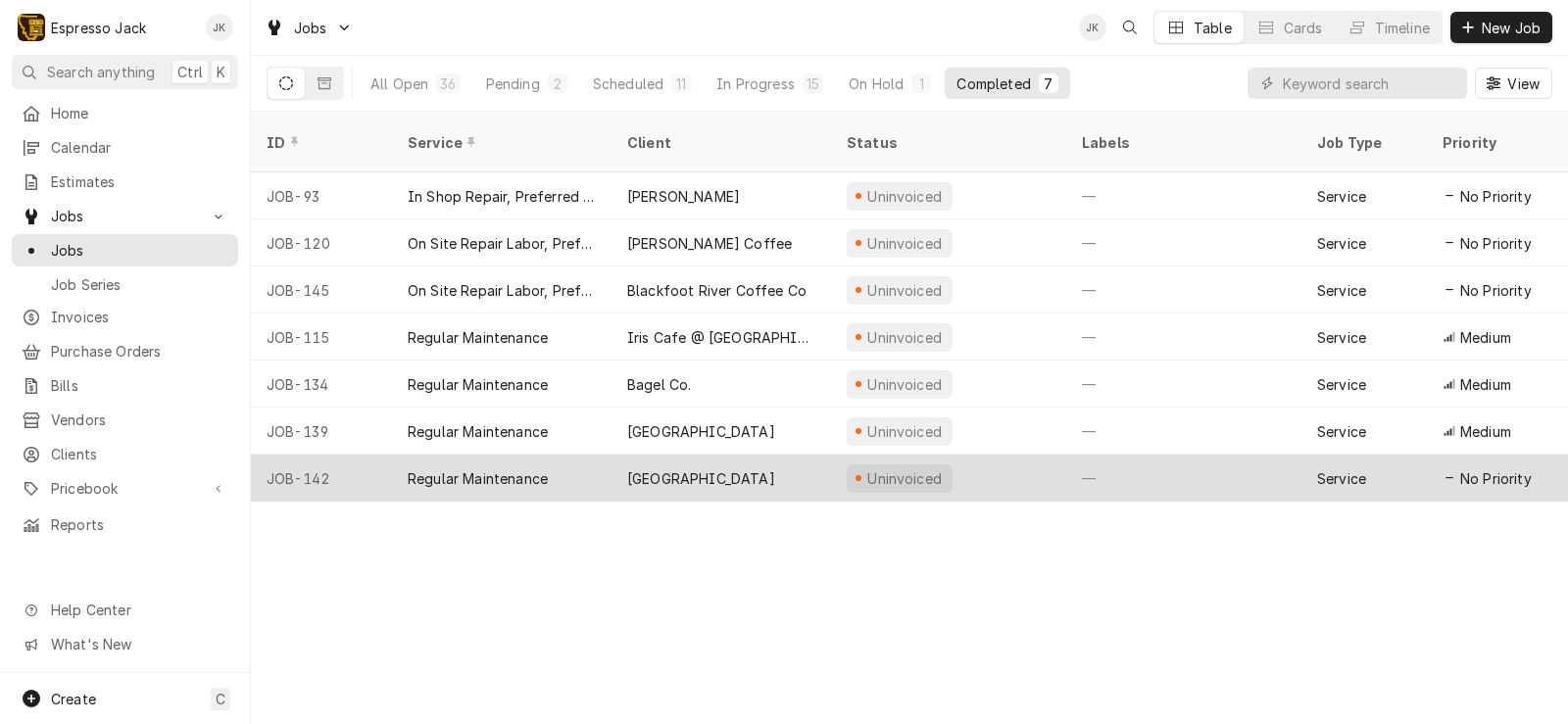
click at [654, 468] on div "[GEOGRAPHIC_DATA]" at bounding box center [701, 478] width 148 height 21
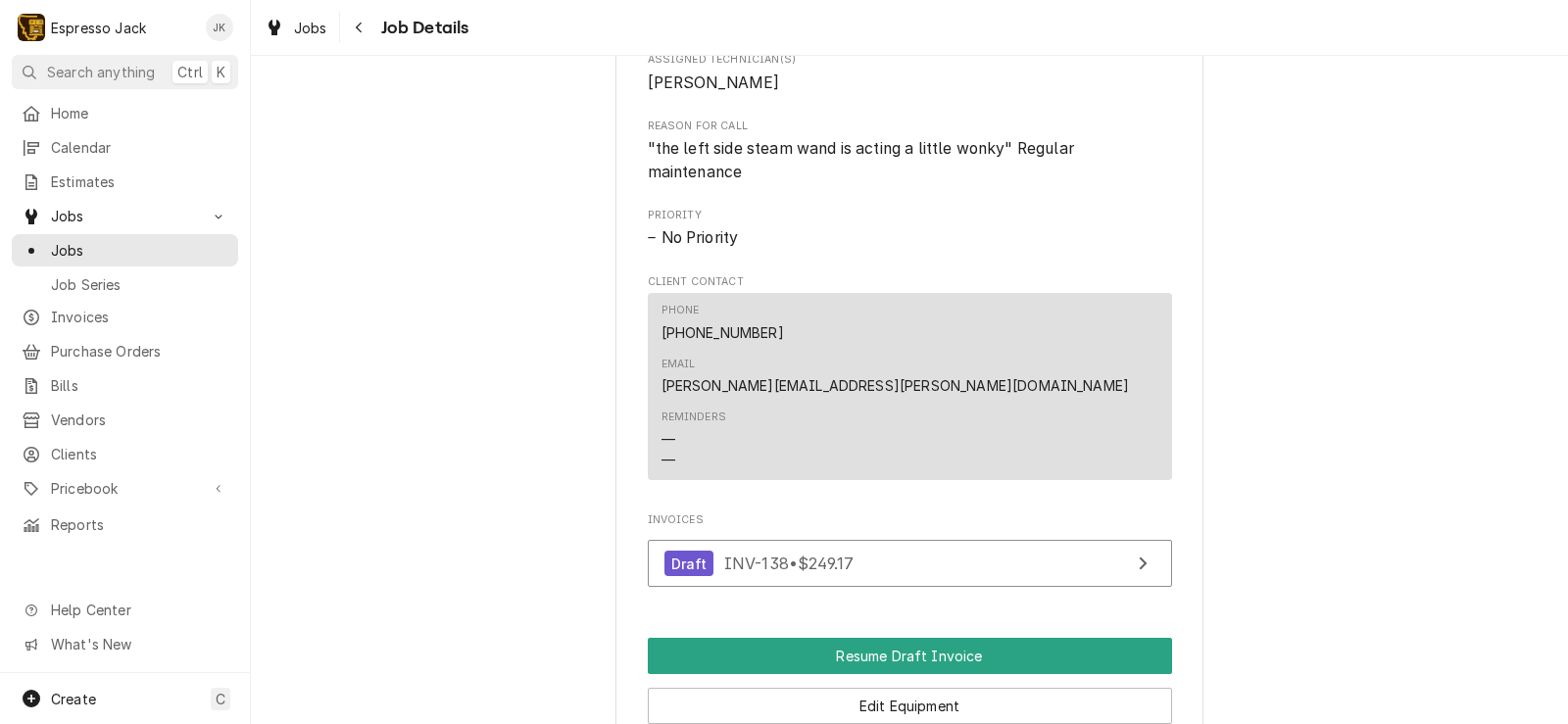
scroll to position [940, 0]
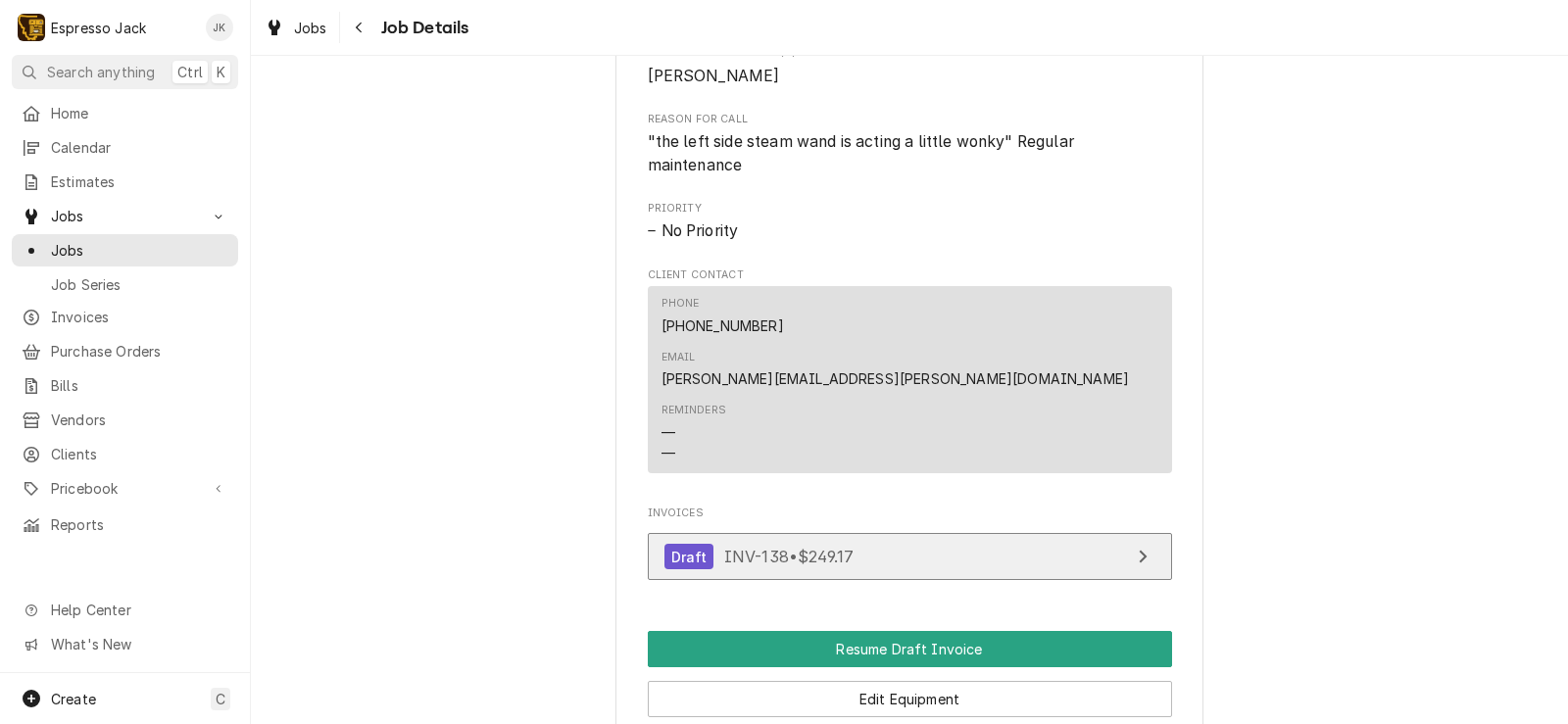
click at [911, 551] on link "Draft INV-138 • $249.17" at bounding box center [910, 556] width 524 height 48
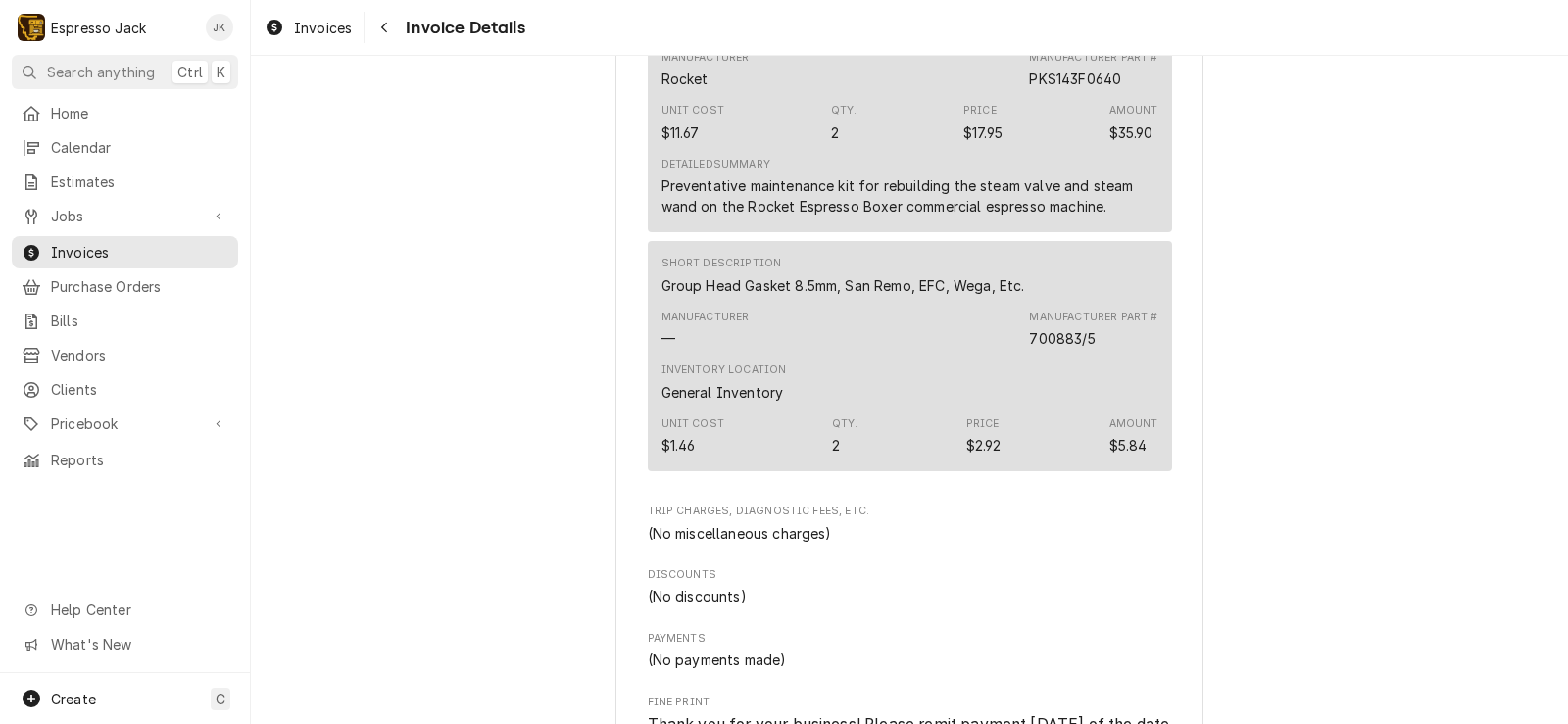
scroll to position [2566, 0]
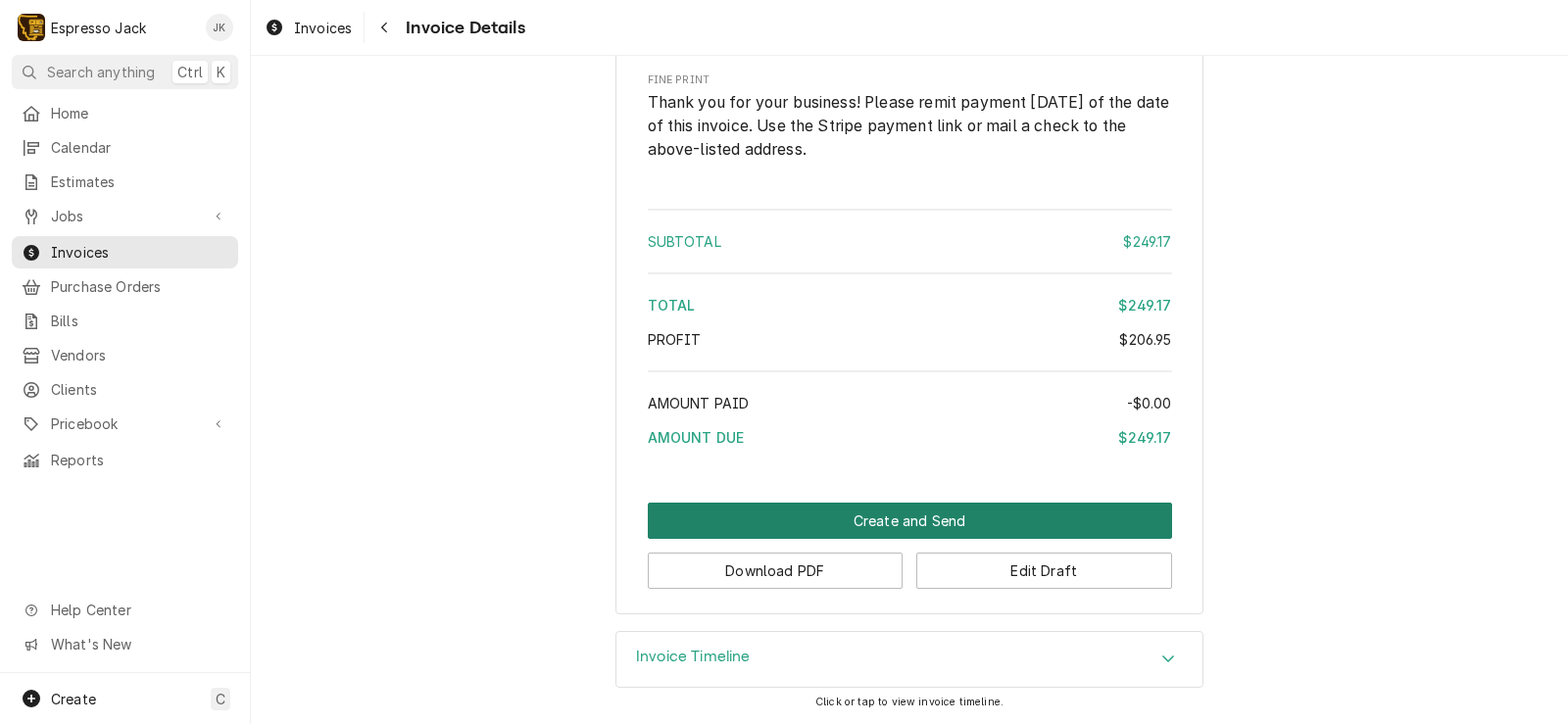
click at [853, 518] on button "Create and Send" at bounding box center [910, 520] width 524 height 37
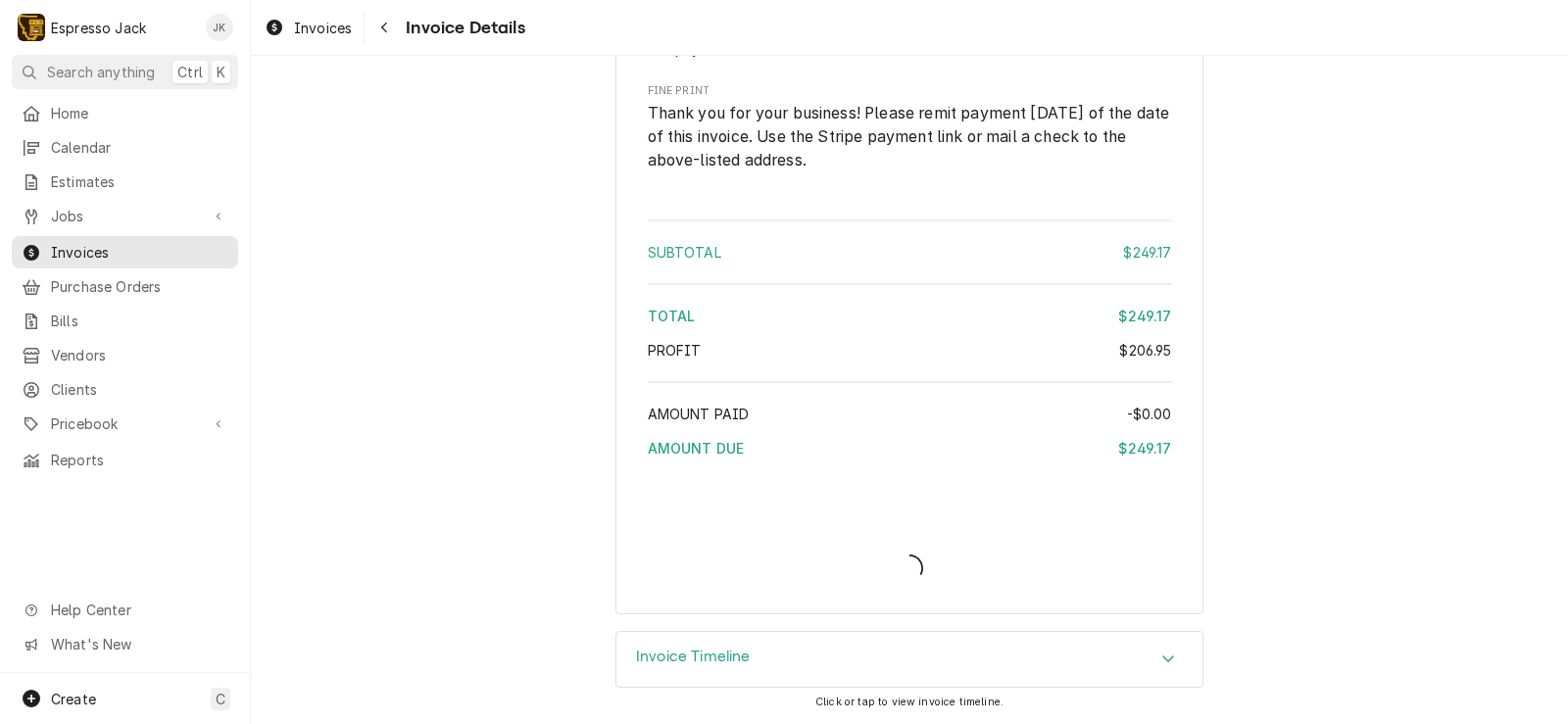
scroll to position [2555, 0]
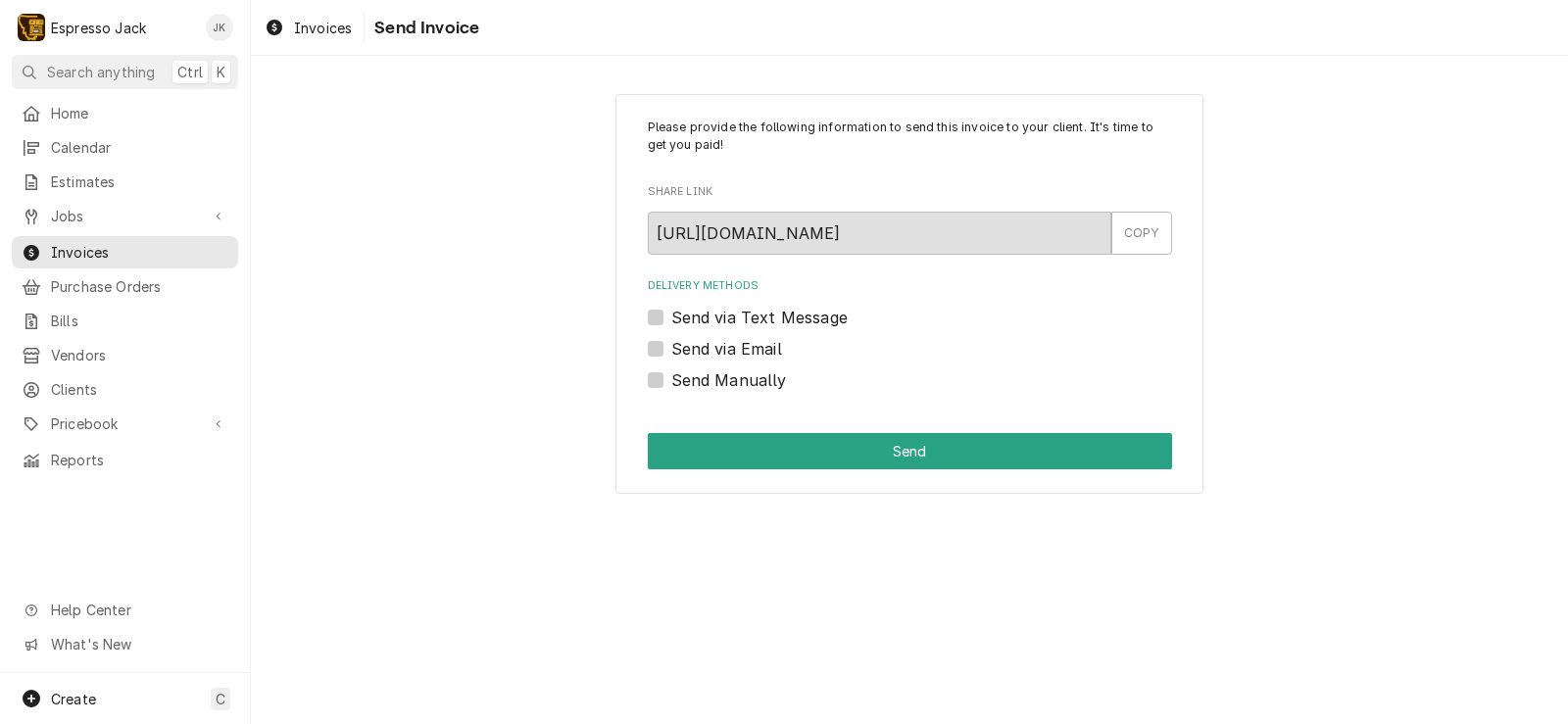
click at [762, 360] on div "Delivery Methods Send via Text Message Send via Email Send Manually" at bounding box center [910, 334] width 524 height 113
click at [764, 350] on label "Send via Email" at bounding box center [726, 349] width 111 height 24
click at [764, 350] on input "Send via Email" at bounding box center [933, 358] width 524 height 43
checkbox input "true"
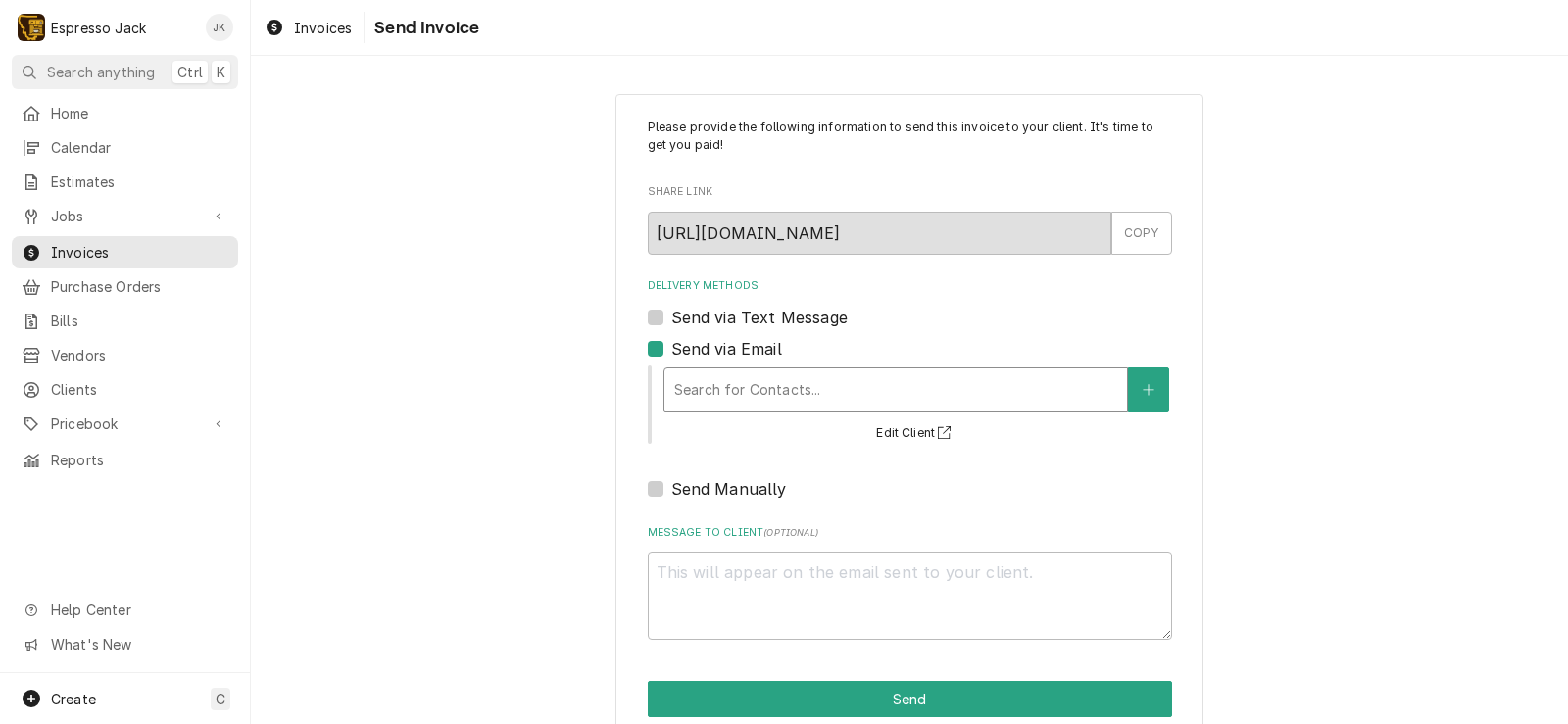
click at [753, 389] on div "Delivery Methods" at bounding box center [895, 390] width 443 height 36
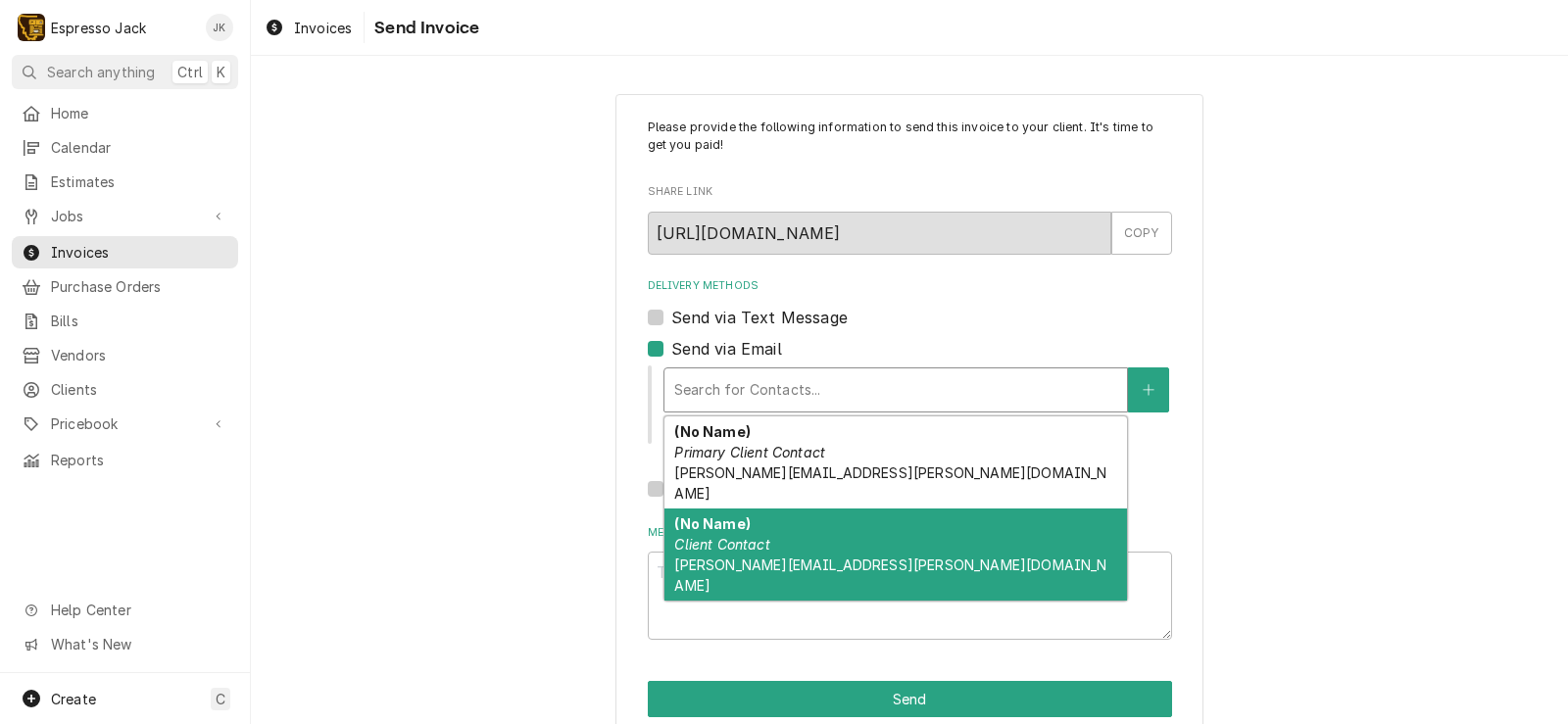
click at [764, 522] on div "(No Name) Client Contact Kristin.Rawlings@providence.org" at bounding box center [895, 553] width 462 height 92
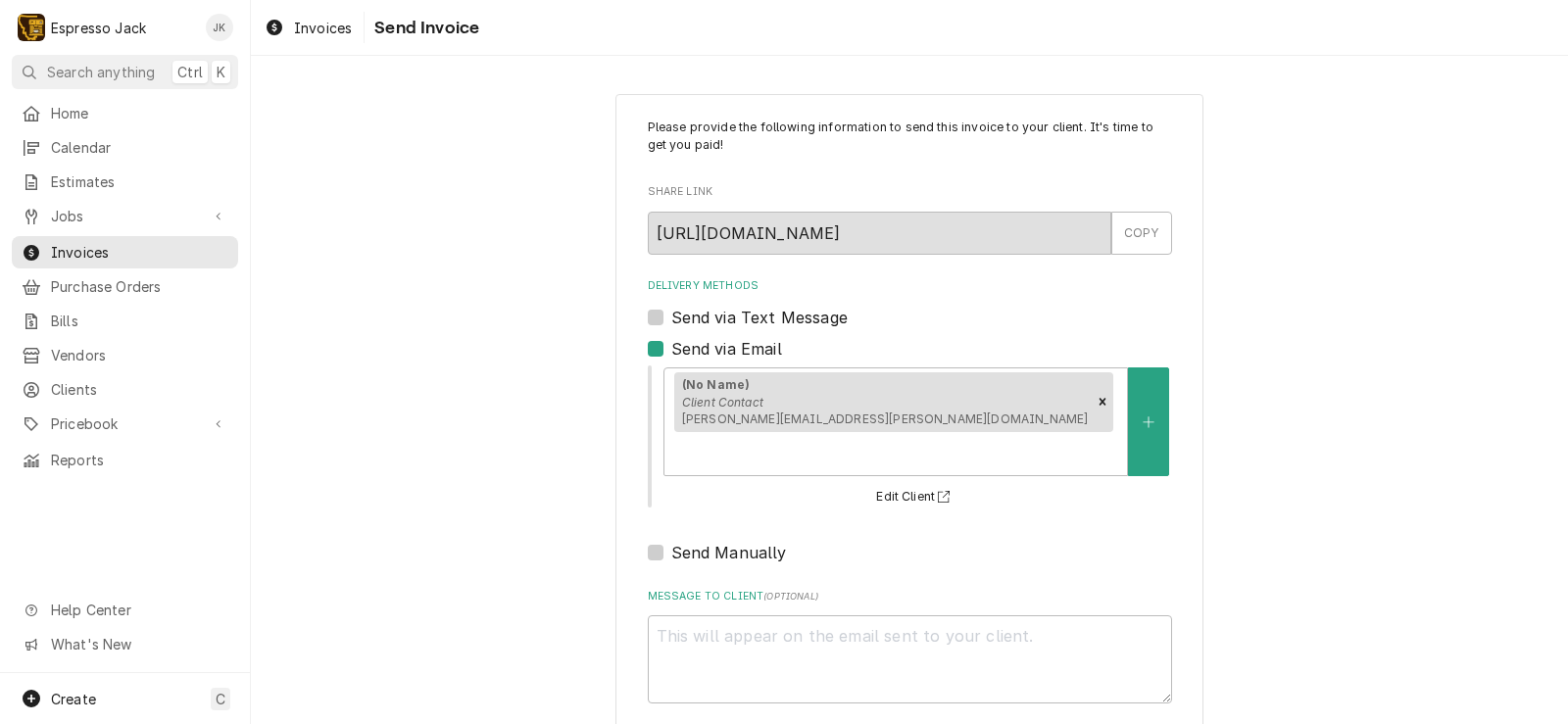
click at [619, 487] on div "Please provide the following information to send this invoice to your client. I…" at bounding box center [909, 450] width 588 height 712
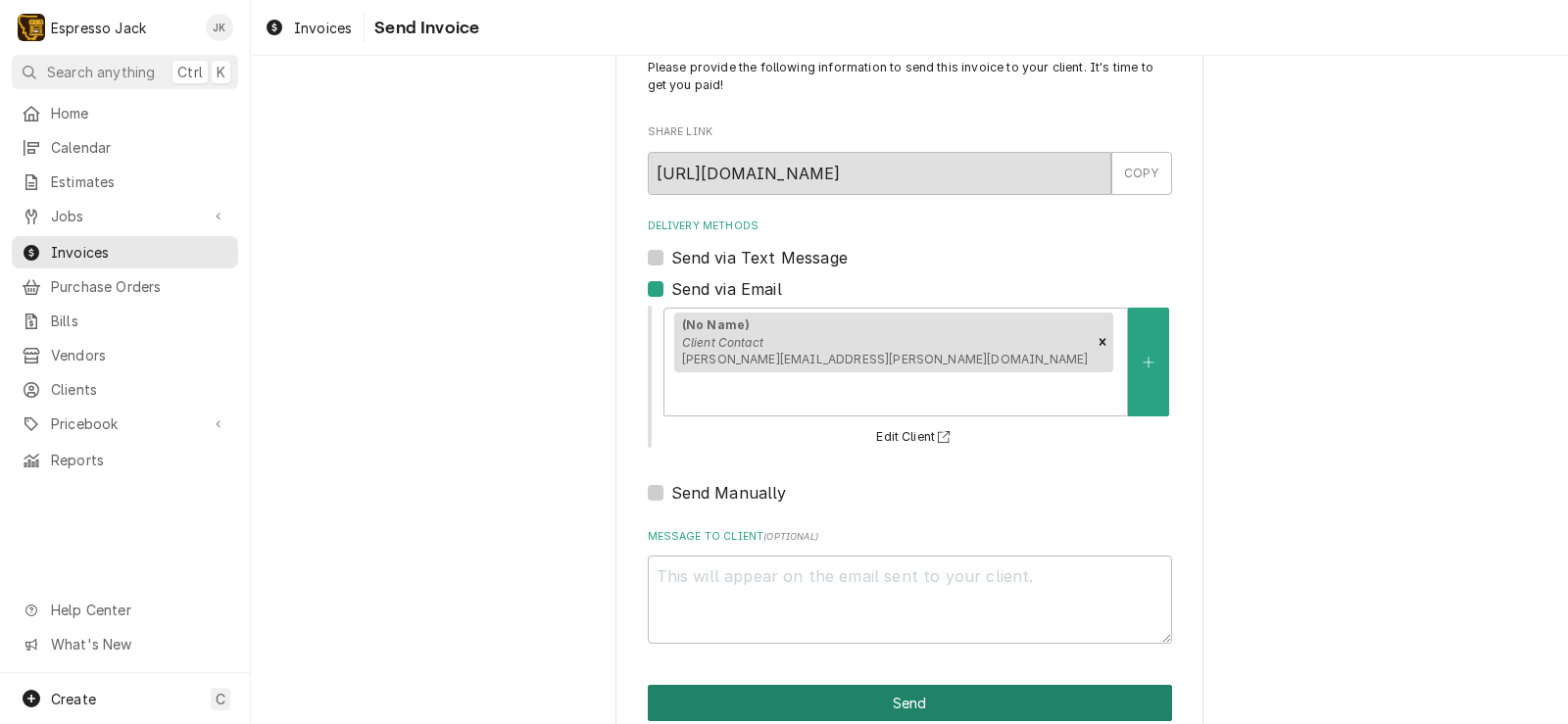
drag, startPoint x: 829, startPoint y: 675, endPoint x: 892, endPoint y: 620, distance: 83.6
click at [830, 684] on button "Send" at bounding box center [910, 702] width 524 height 37
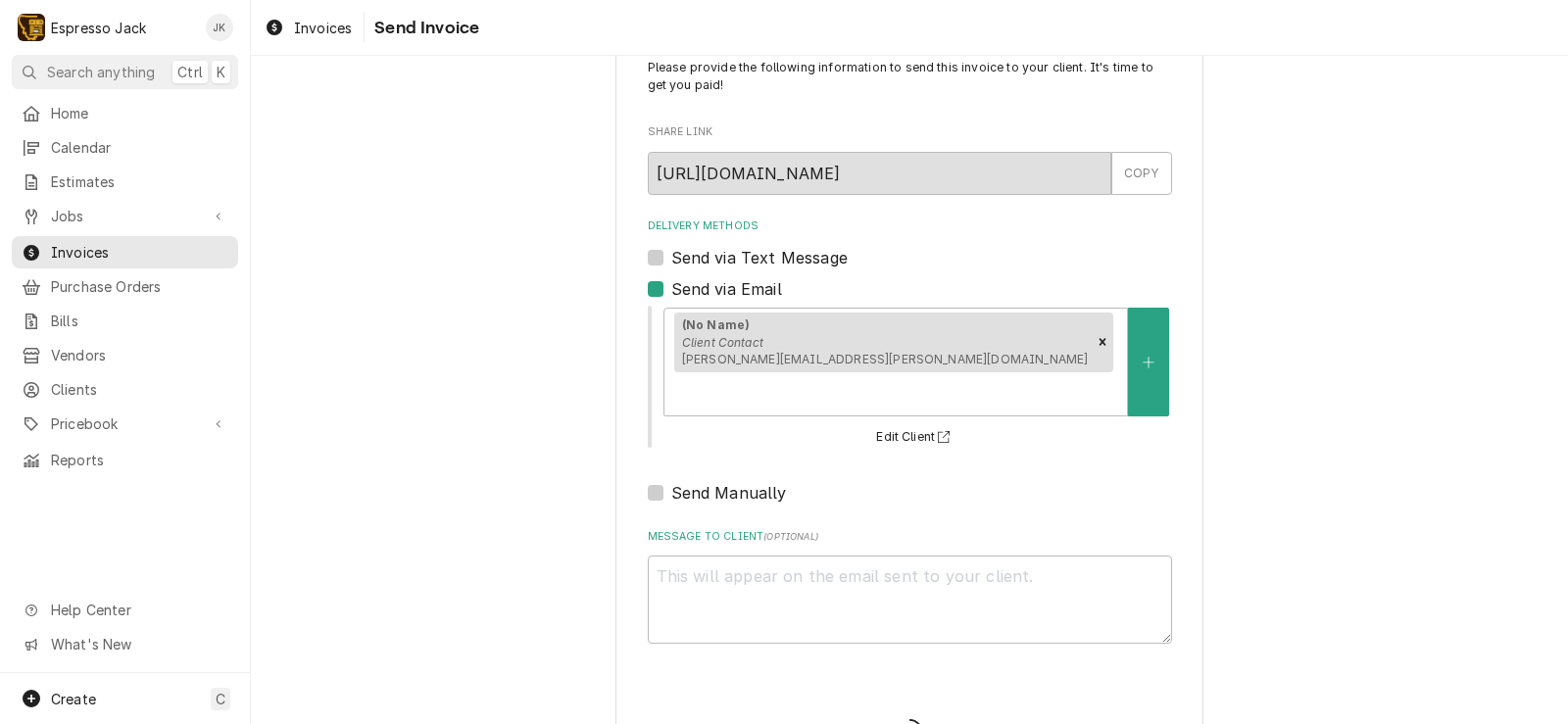
type textarea "x"
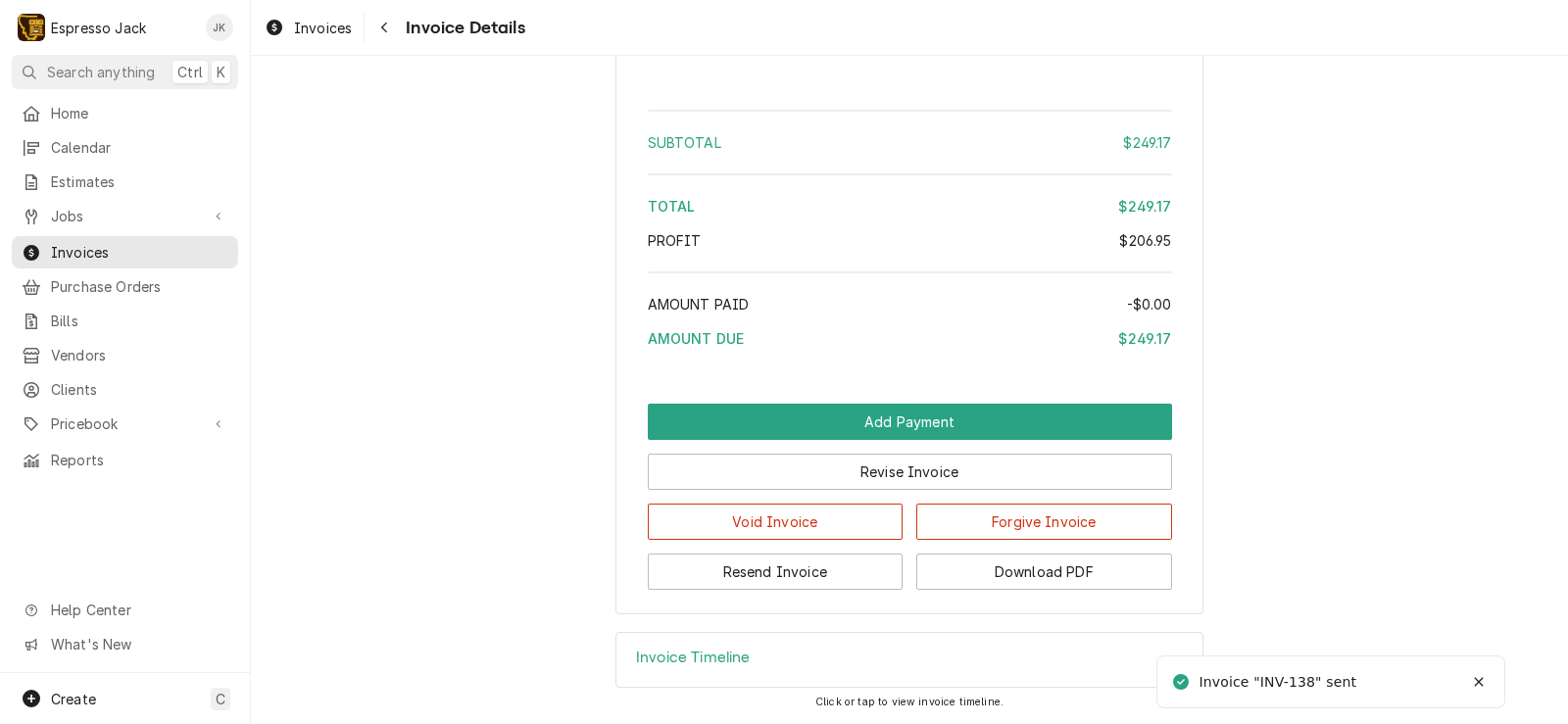
scroll to position [1909, 0]
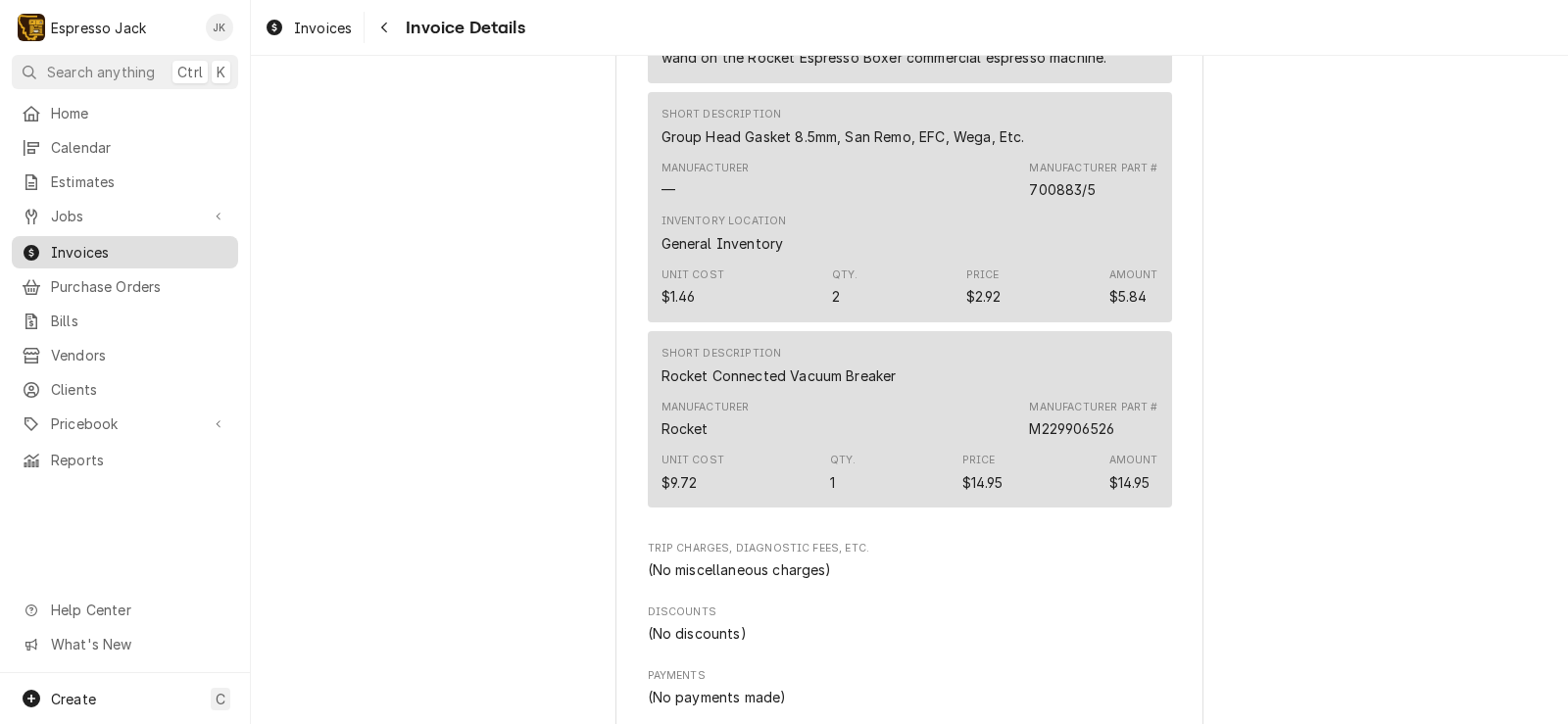
click at [89, 245] on span "Invoices" at bounding box center [139, 252] width 178 height 21
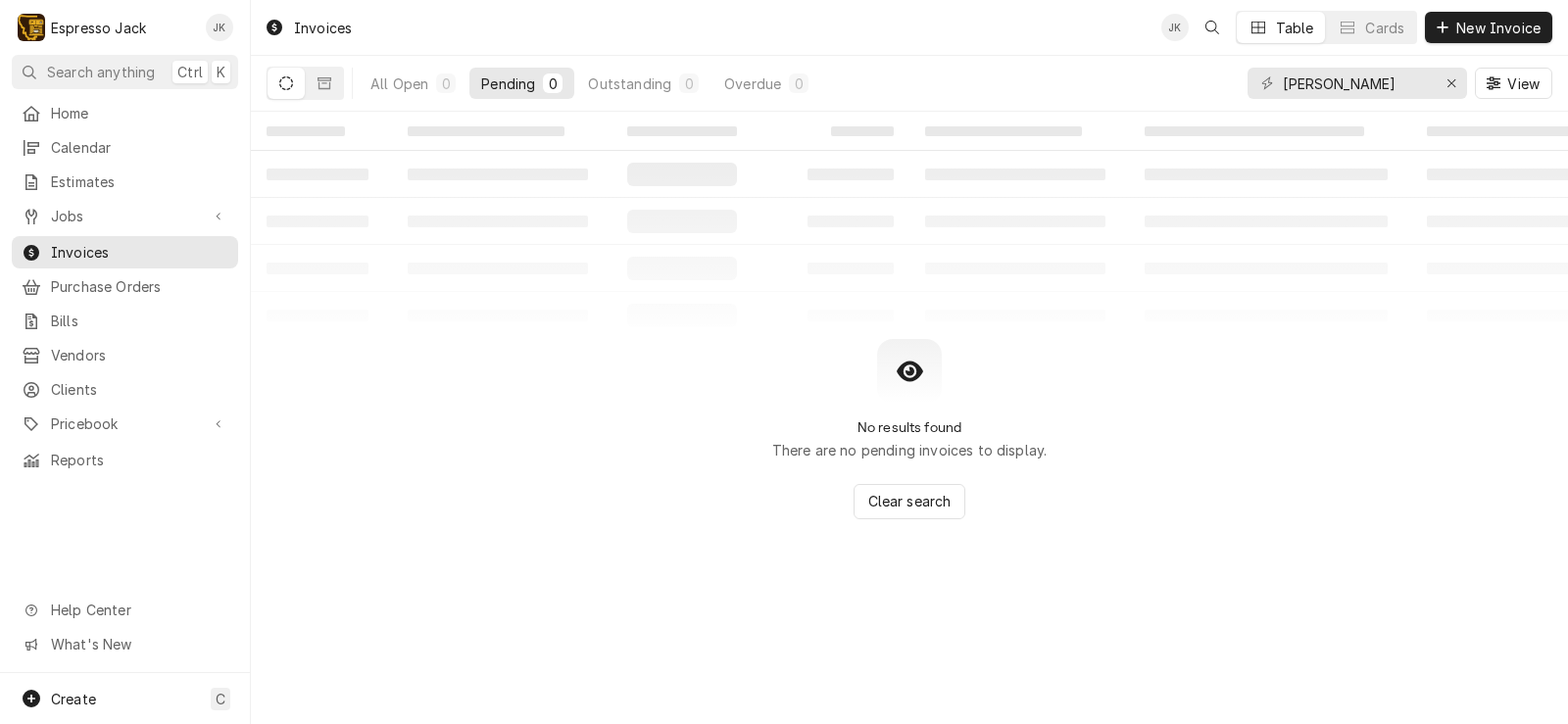
click at [509, 81] on div "Pending" at bounding box center [508, 83] width 54 height 21
click at [1450, 83] on icon "Erase input" at bounding box center [1451, 83] width 11 height 14
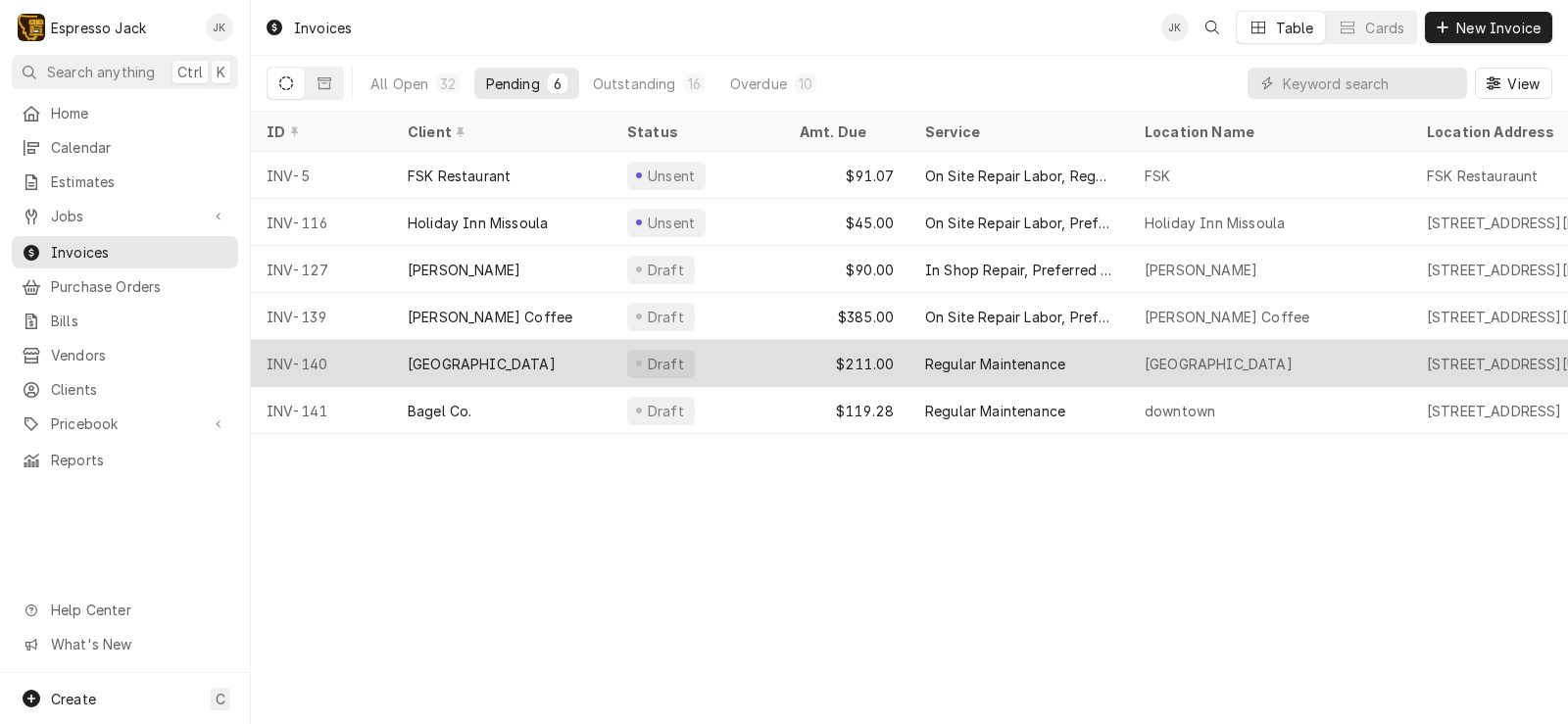
click at [560, 362] on div "[GEOGRAPHIC_DATA]" at bounding box center [501, 363] width 219 height 47
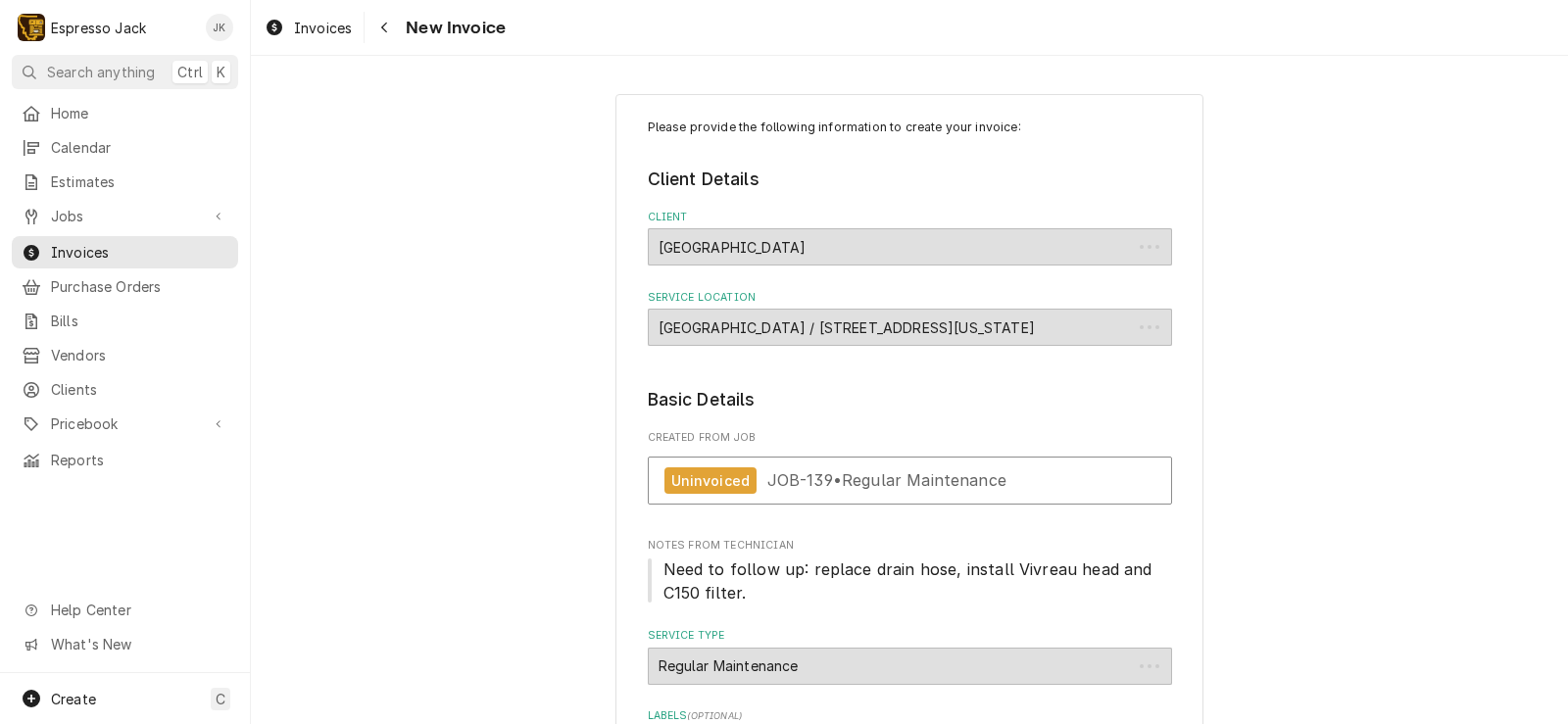
type textarea "x"
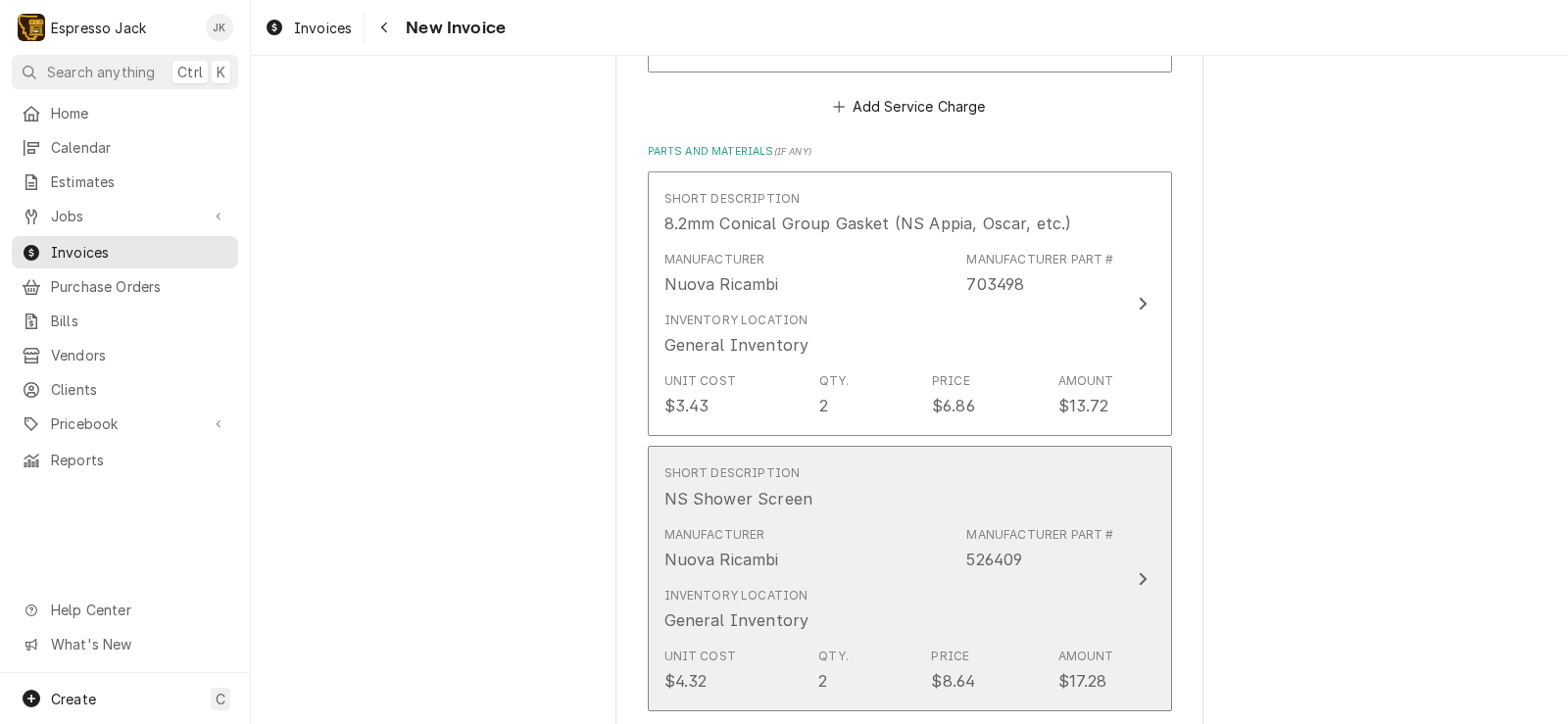
scroll to position [1410, 0]
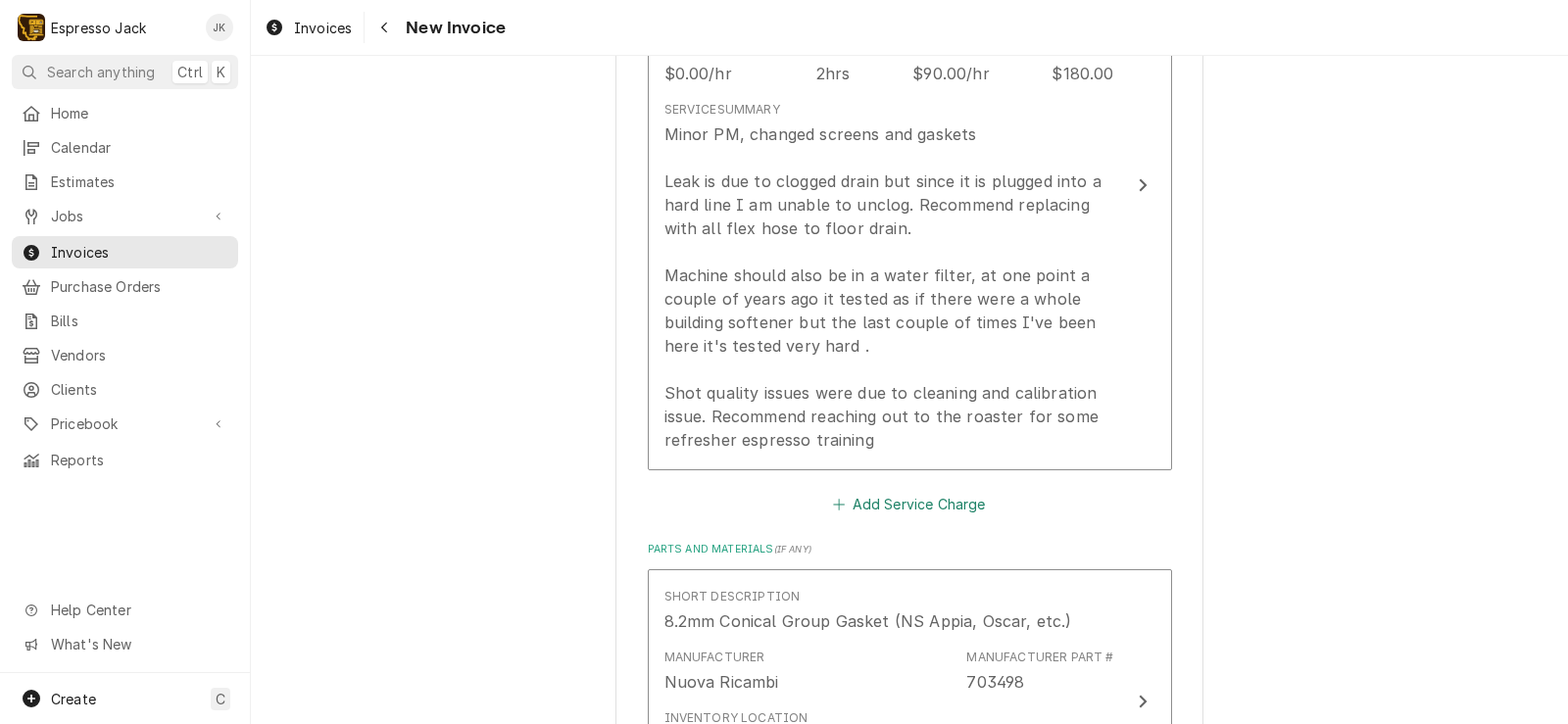
click at [889, 500] on button "Add Service Charge" at bounding box center [909, 505] width 159 height 28
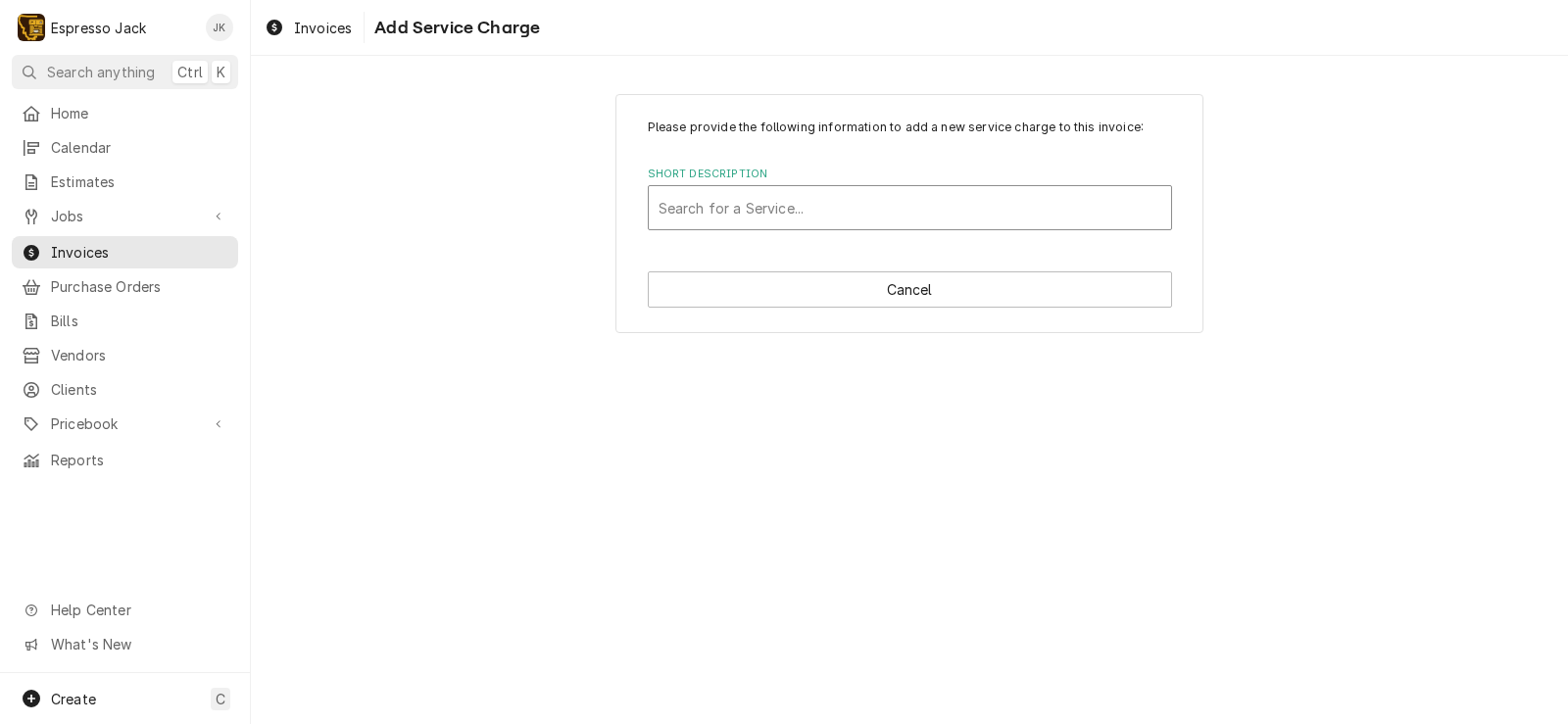
click at [971, 216] on div "Short Description" at bounding box center [909, 208] width 502 height 36
type input "follow"
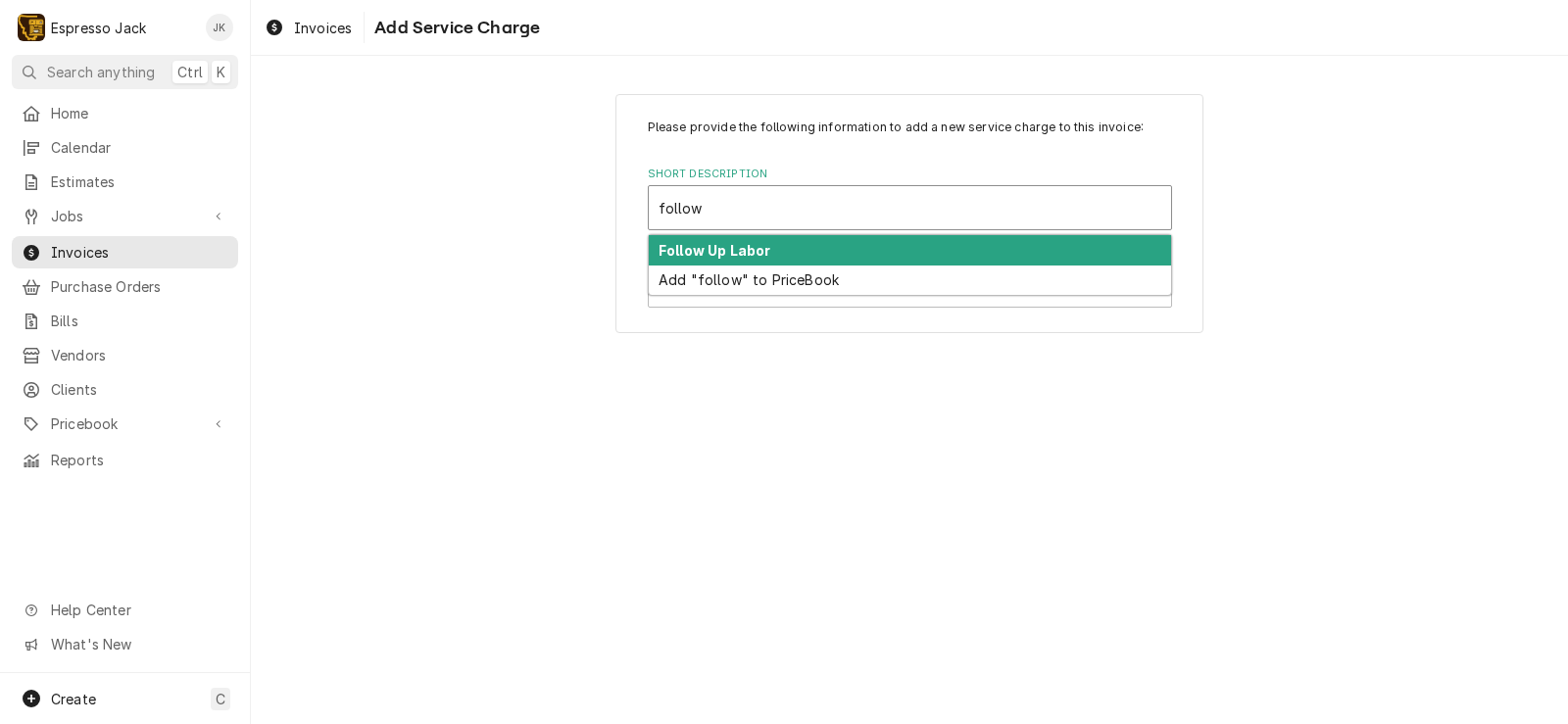
click at [893, 253] on div "Follow Up Labor" at bounding box center [910, 250] width 522 height 31
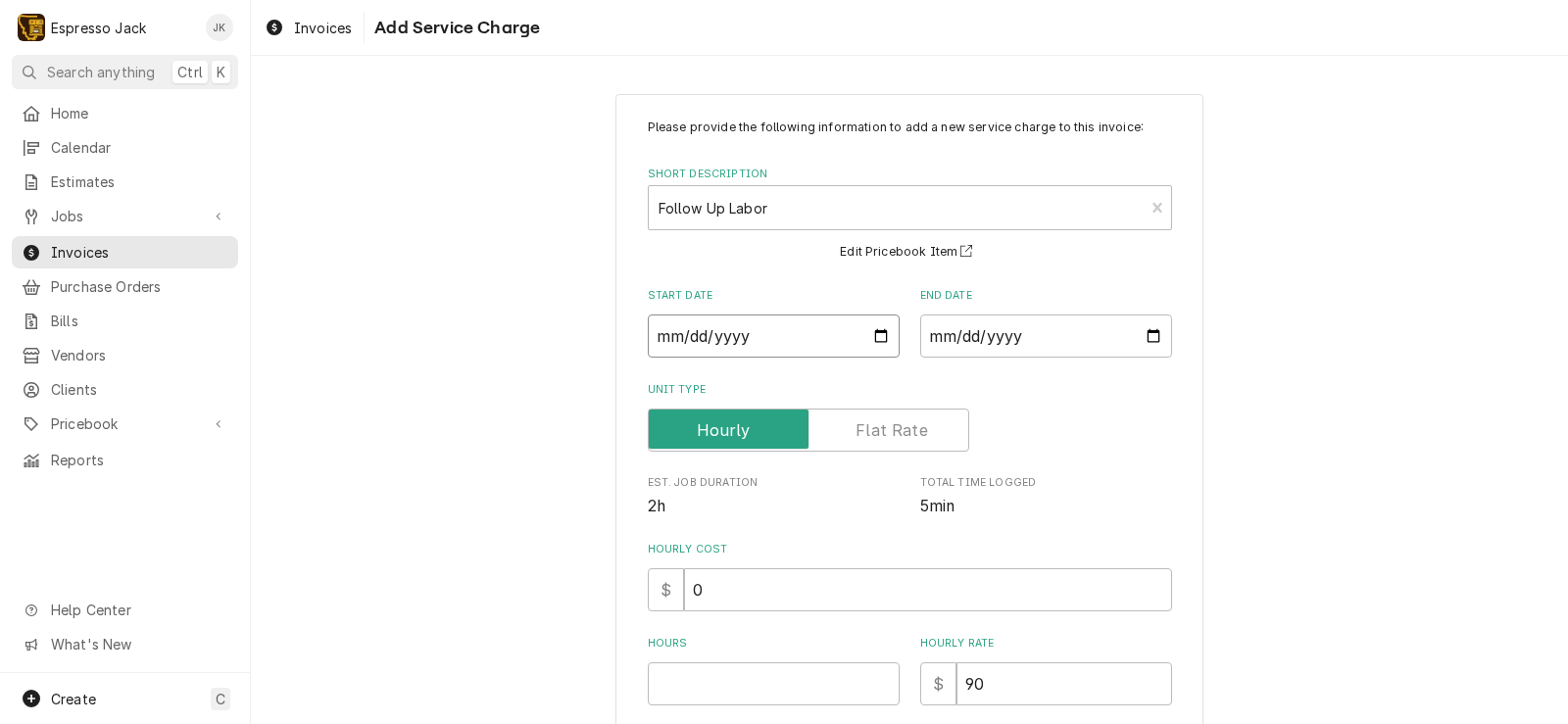
click at [869, 327] on input "Start Date" at bounding box center [774, 335] width 252 height 43
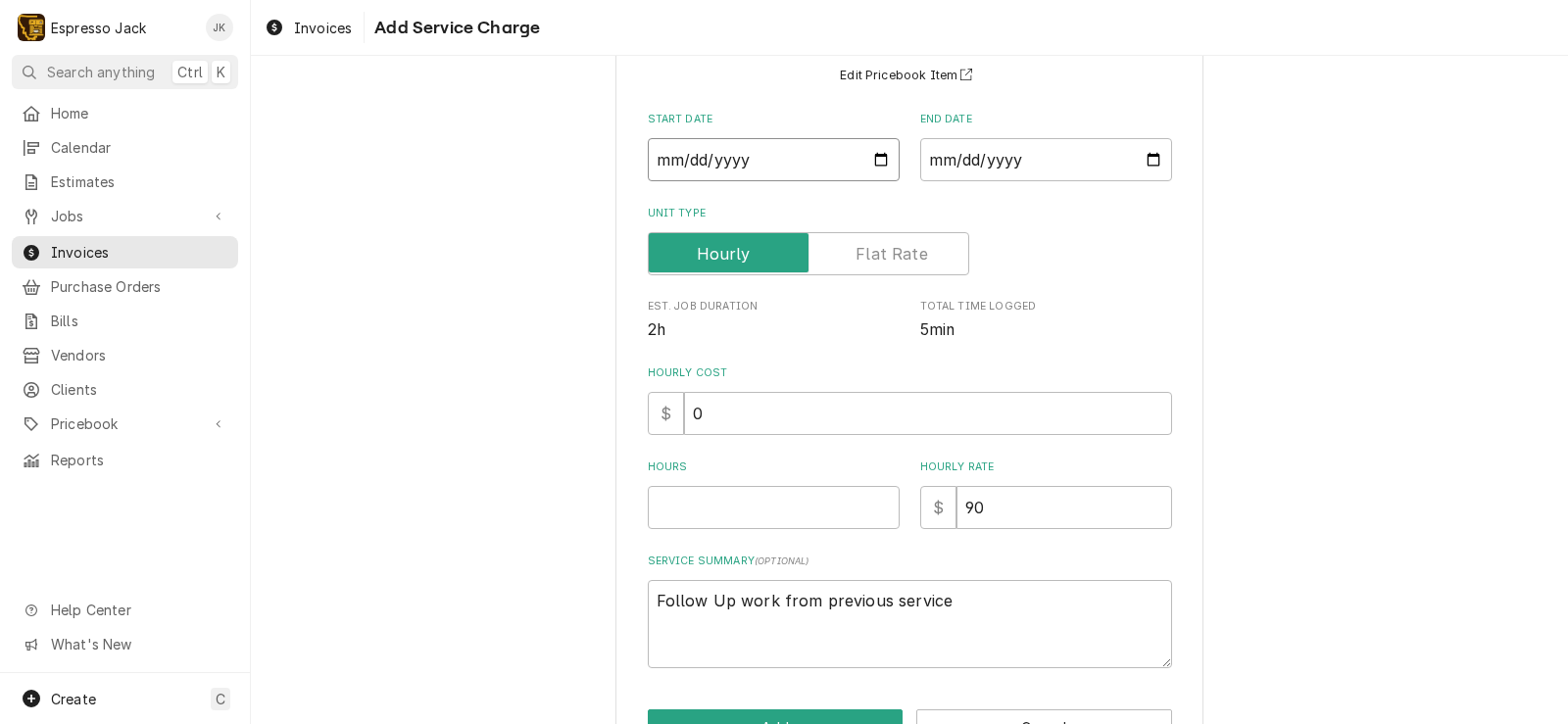
scroll to position [122, 0]
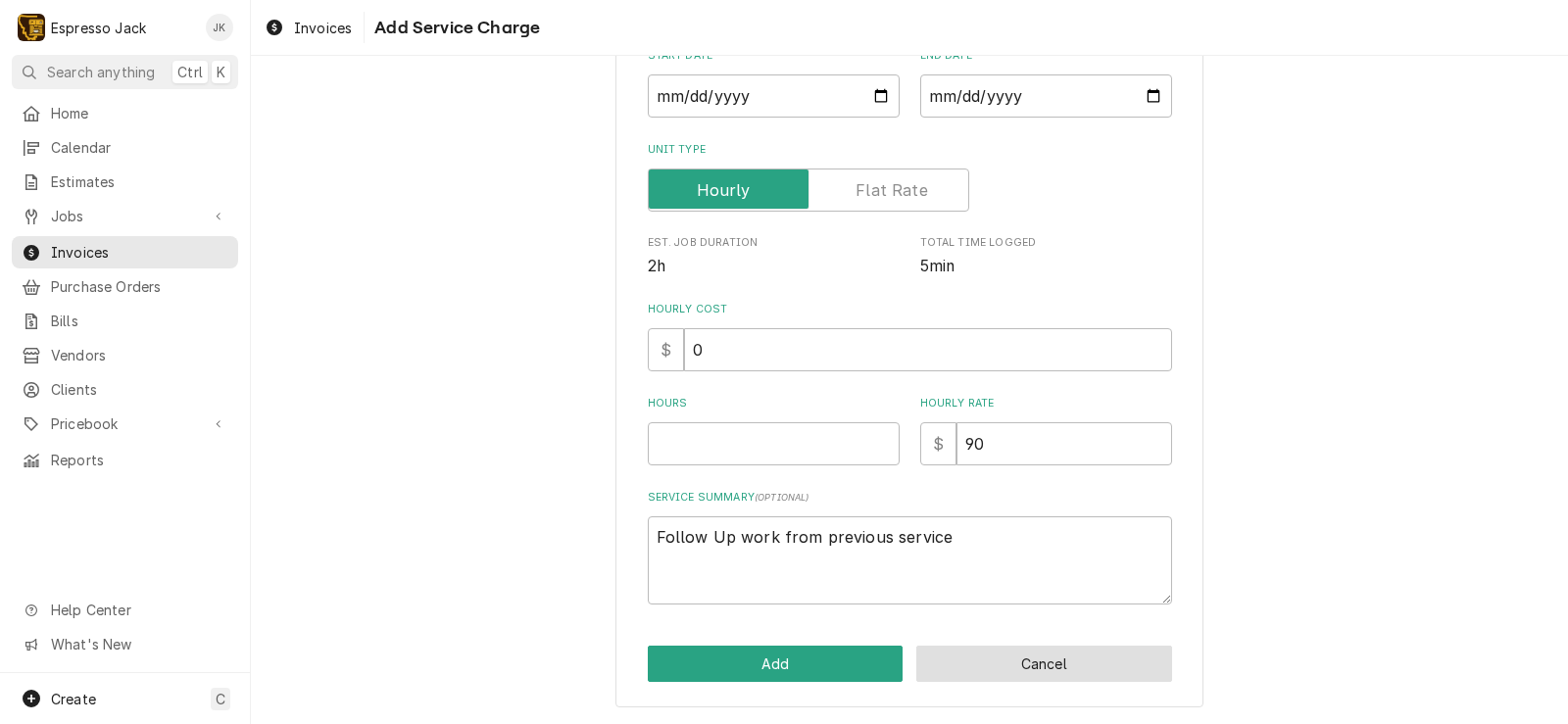
click at [1004, 666] on button "Cancel" at bounding box center [1044, 664] width 256 height 37
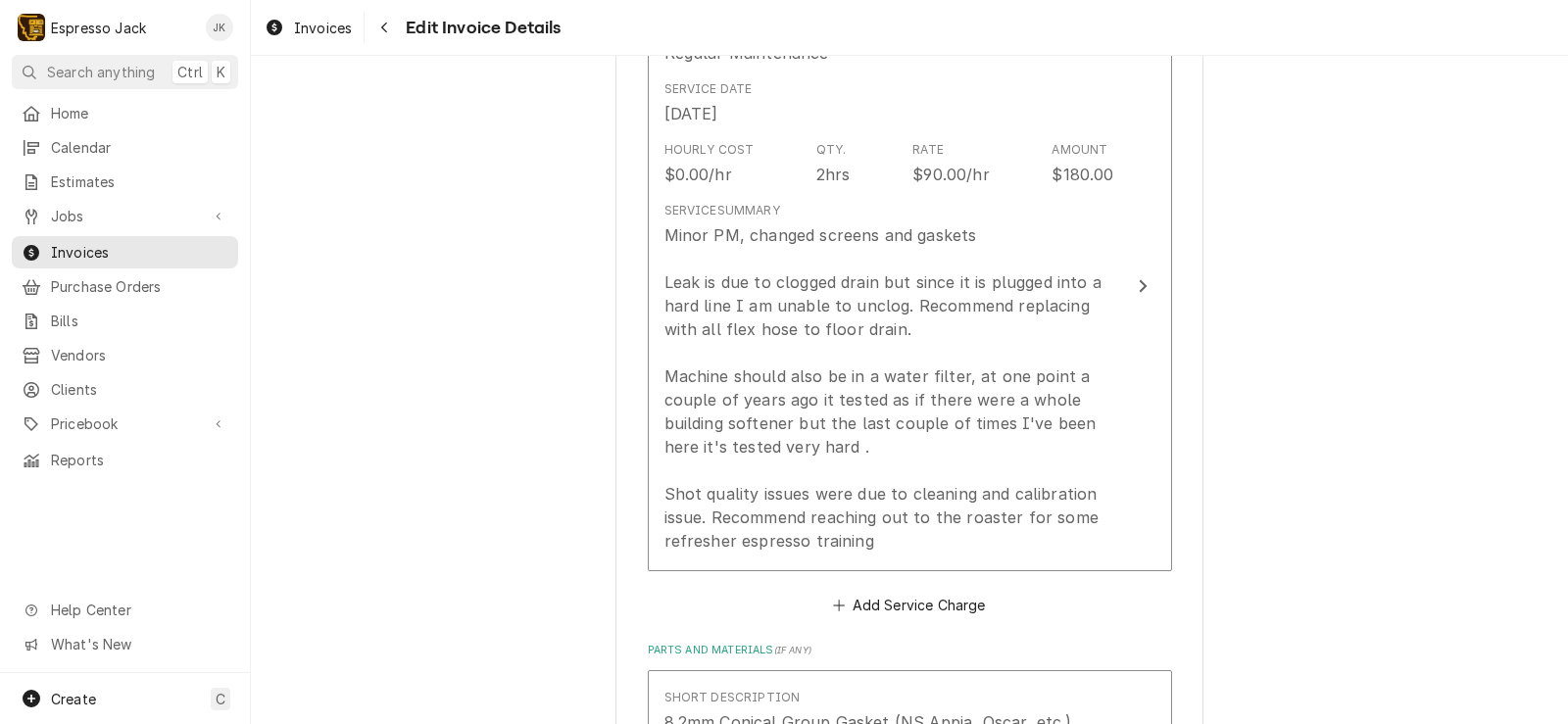
scroll to position [1268, 0]
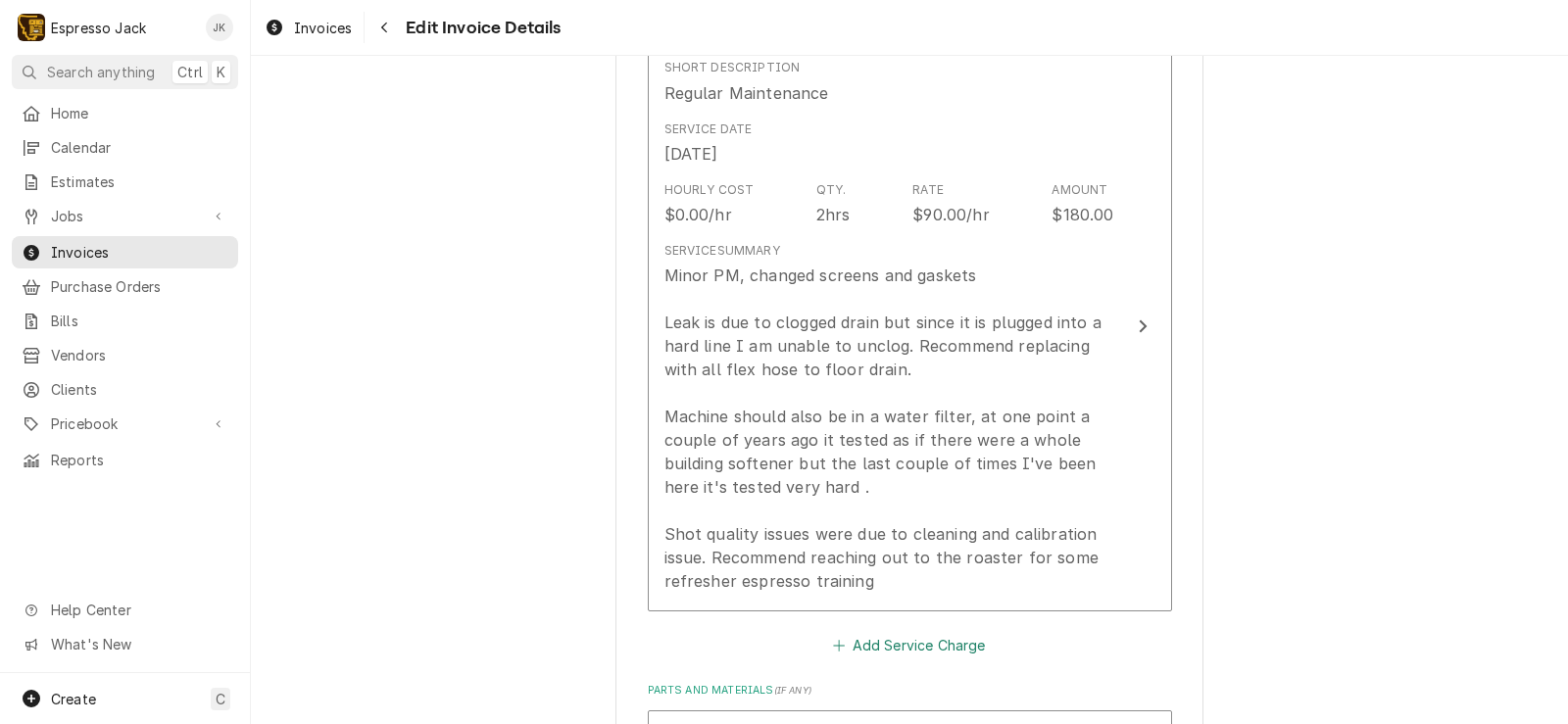
click at [940, 650] on button "Add Service Charge" at bounding box center [909, 646] width 159 height 28
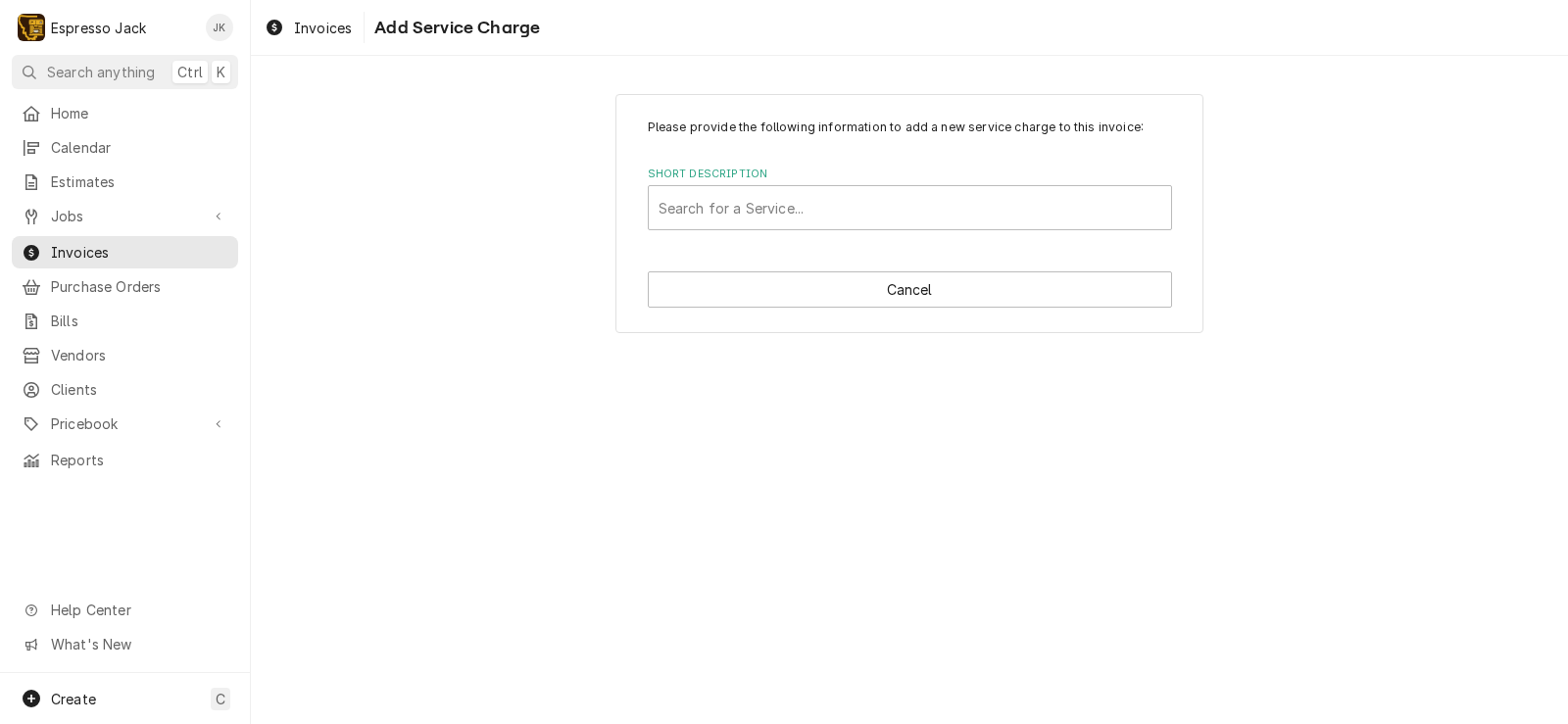
click at [811, 178] on label "Short Description" at bounding box center [910, 175] width 524 height 16
click at [785, 217] on div "Short Description" at bounding box center [909, 208] width 502 height 36
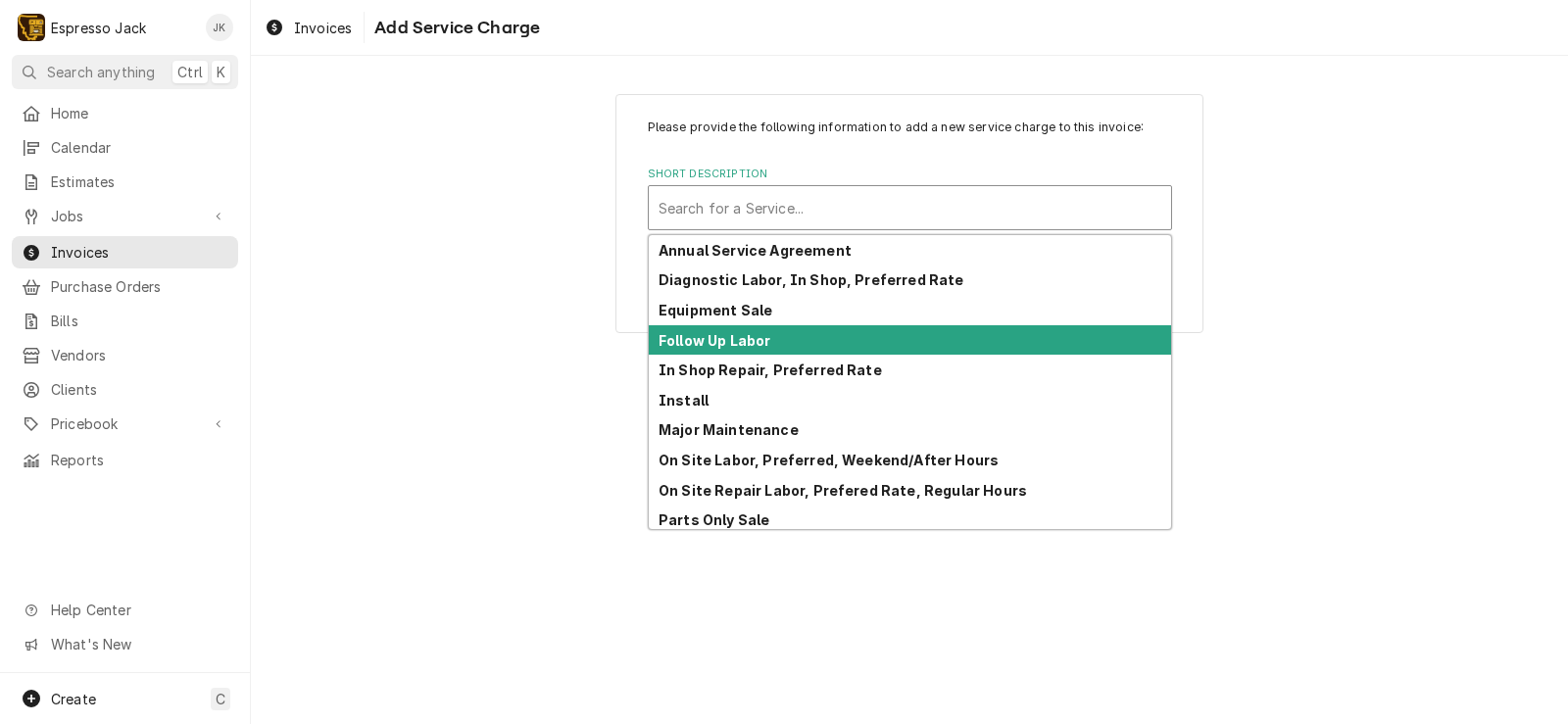
click at [750, 347] on strong "Follow Up Labor" at bounding box center [714, 340] width 112 height 17
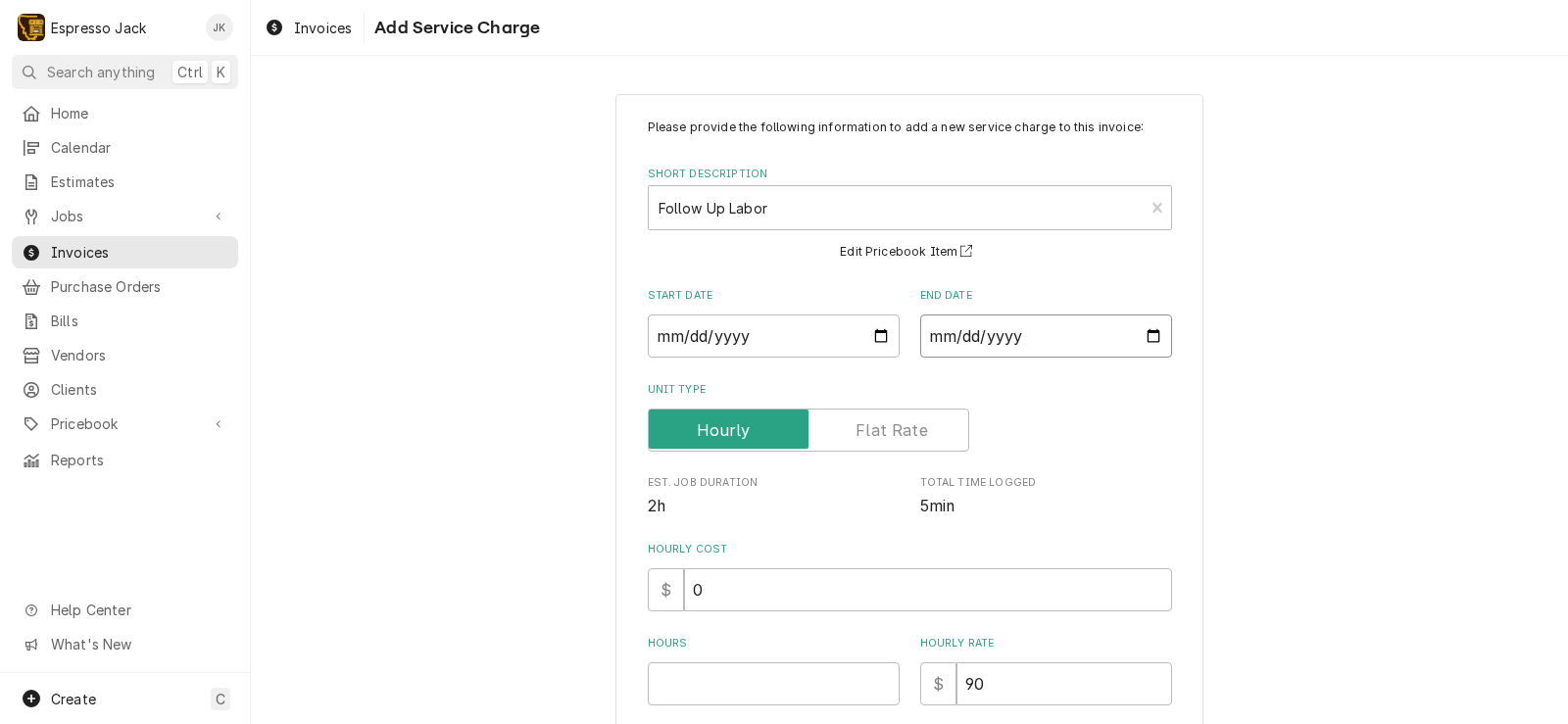
click at [920, 338] on input "End Date" at bounding box center [1046, 335] width 252 height 43
click at [874, 341] on input "Start Date" at bounding box center [774, 335] width 252 height 43
type textarea "x"
type input "2025-09-10"
click at [1149, 339] on input "End Date" at bounding box center [1046, 335] width 252 height 43
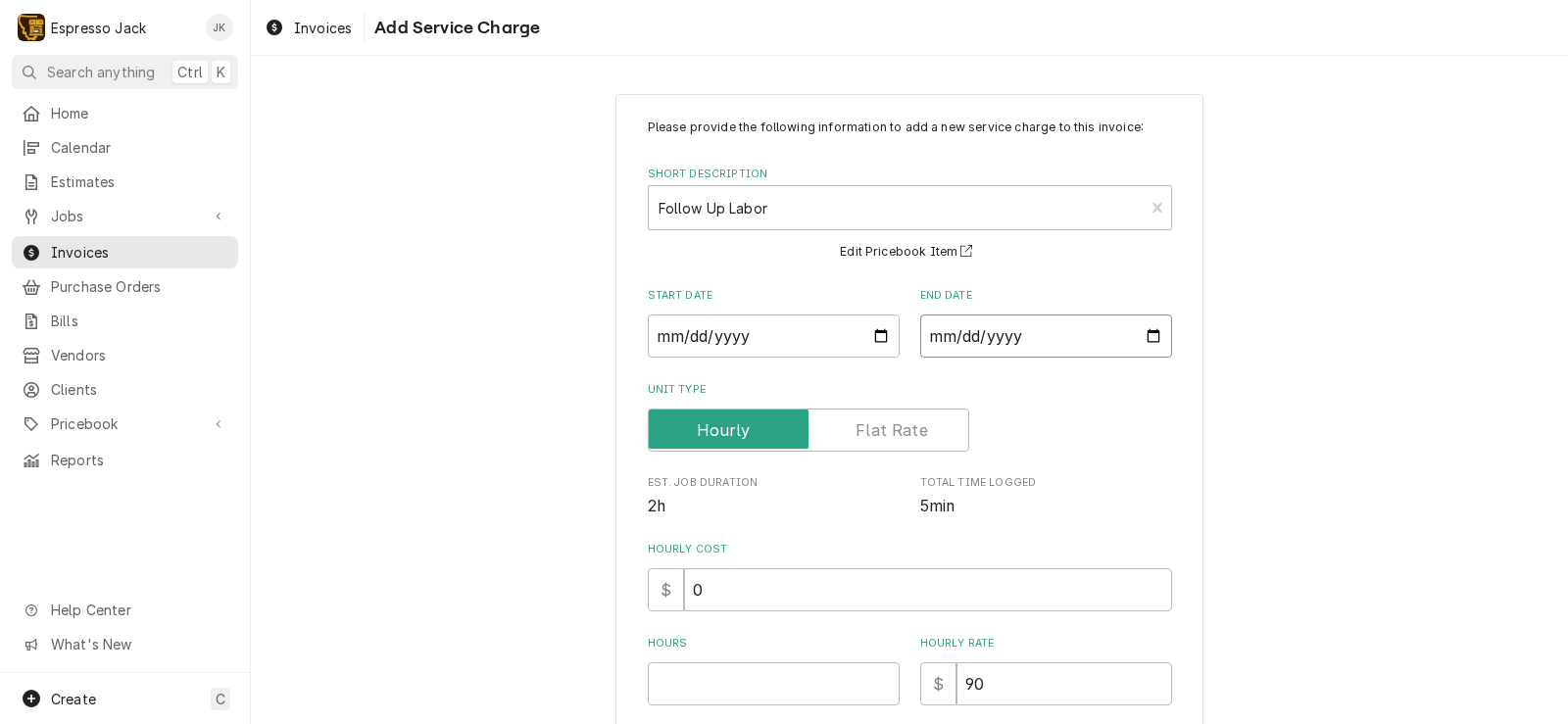
type input "2025-09-10"
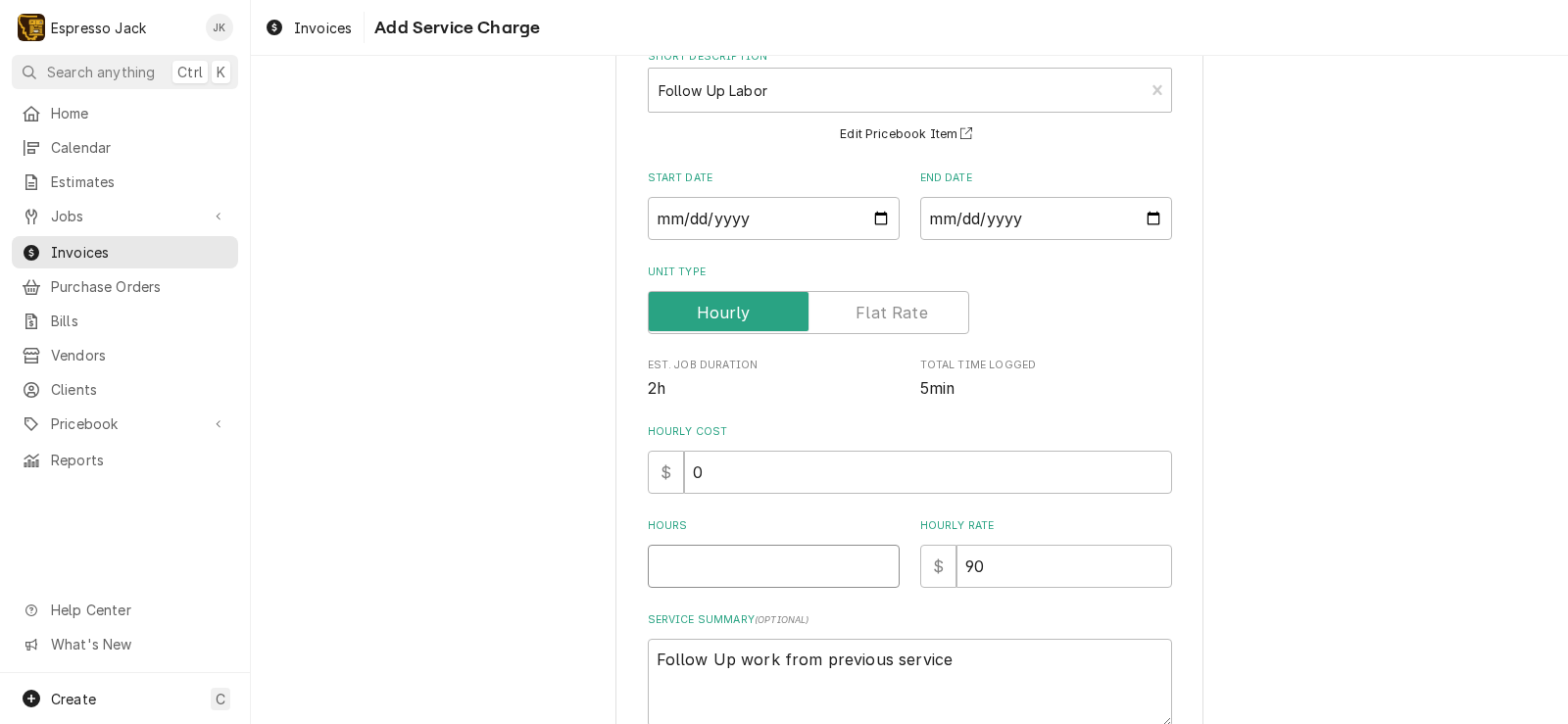
click at [718, 555] on input "Hours" at bounding box center [774, 565] width 252 height 43
type textarea "x"
type input "1"
click at [529, 483] on div "Please provide the following information to add a new service charge to this in…" at bounding box center [909, 403] width 1317 height 887
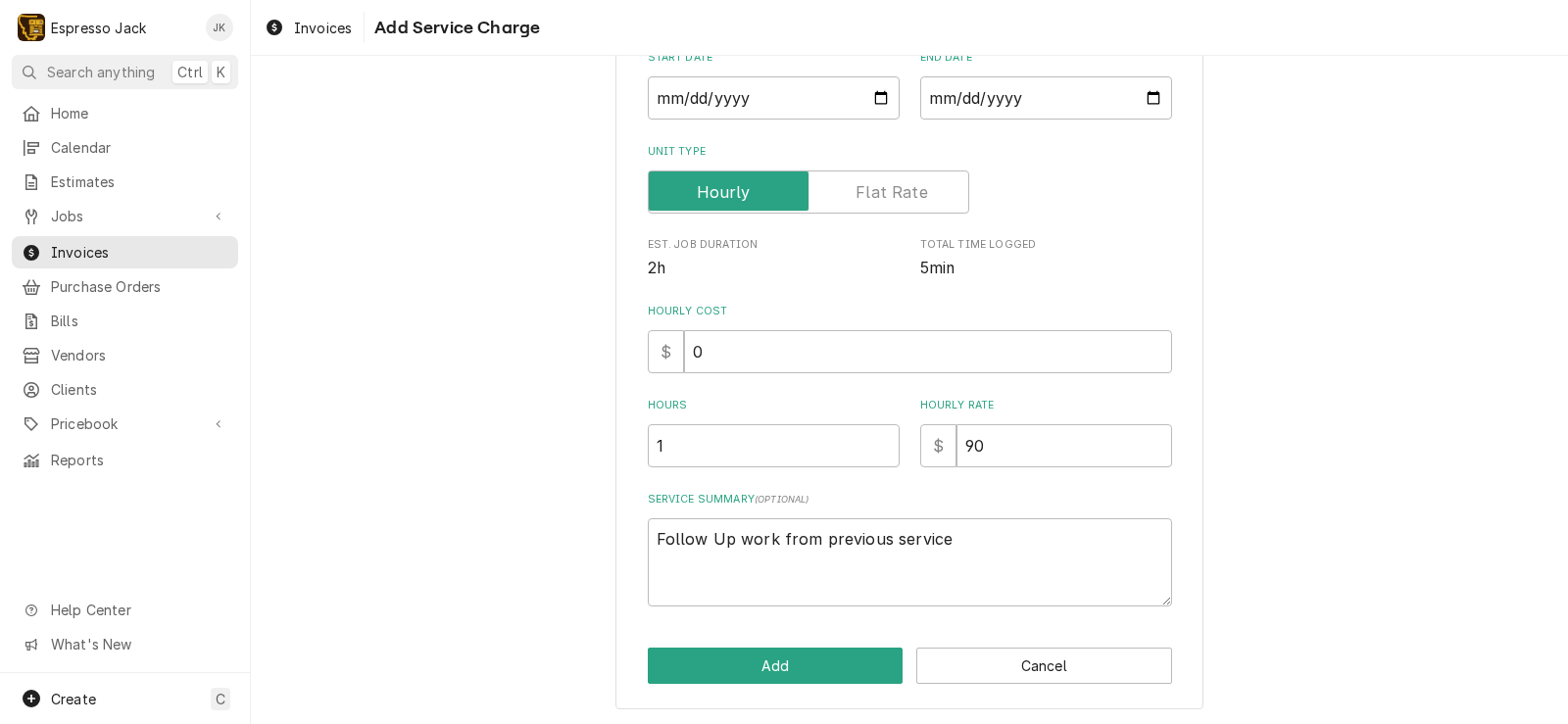
scroll to position [240, 0]
drag, startPoint x: 979, startPoint y: 539, endPoint x: 967, endPoint y: 541, distance: 12.2
click at [967, 541] on textarea "Follow Up work from previous service" at bounding box center [910, 559] width 524 height 88
type textarea "x"
type textarea "Follow Up work from previous service:"
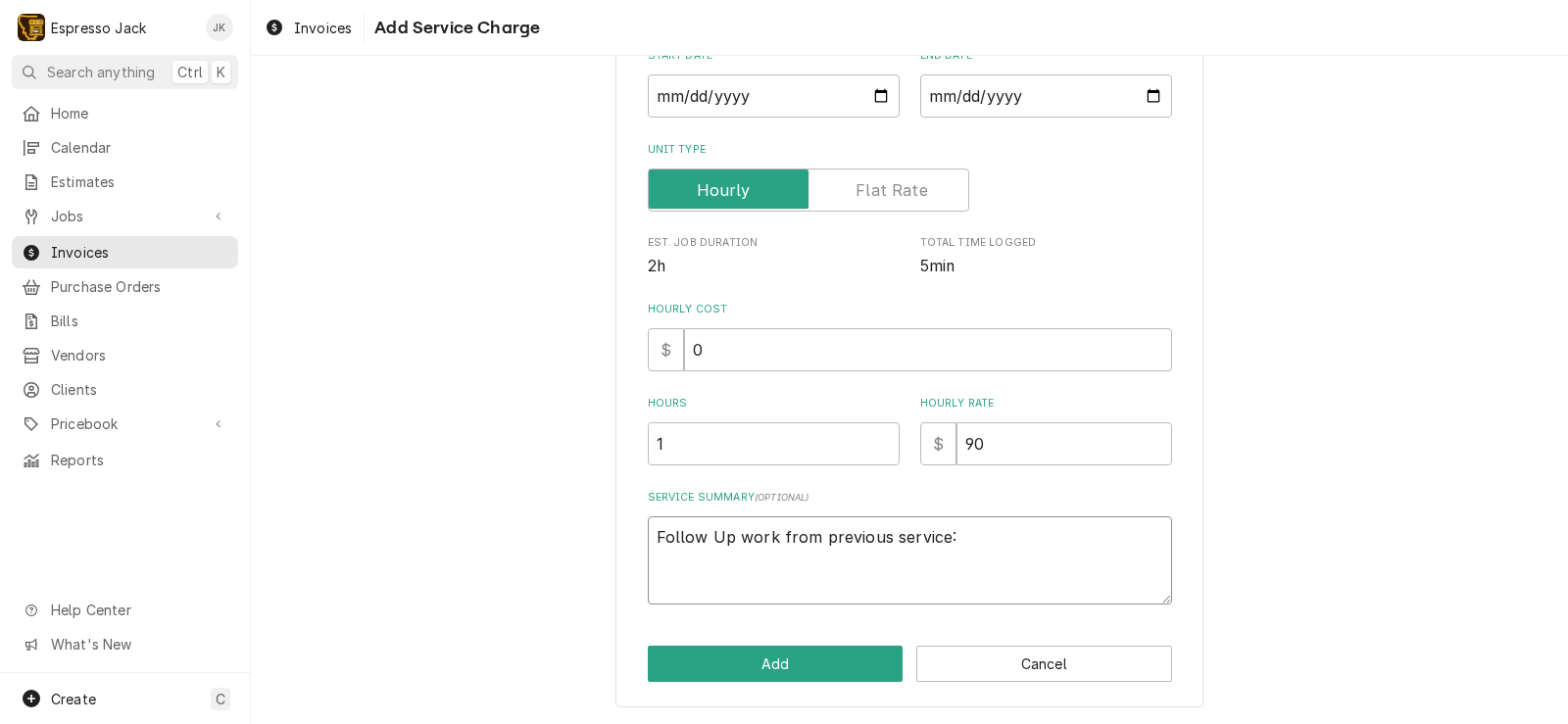
type textarea "x"
type textarea "Follow Up work from previous service:"
type textarea "x"
type textarea "Follow Up work from previous service: r"
type textarea "x"
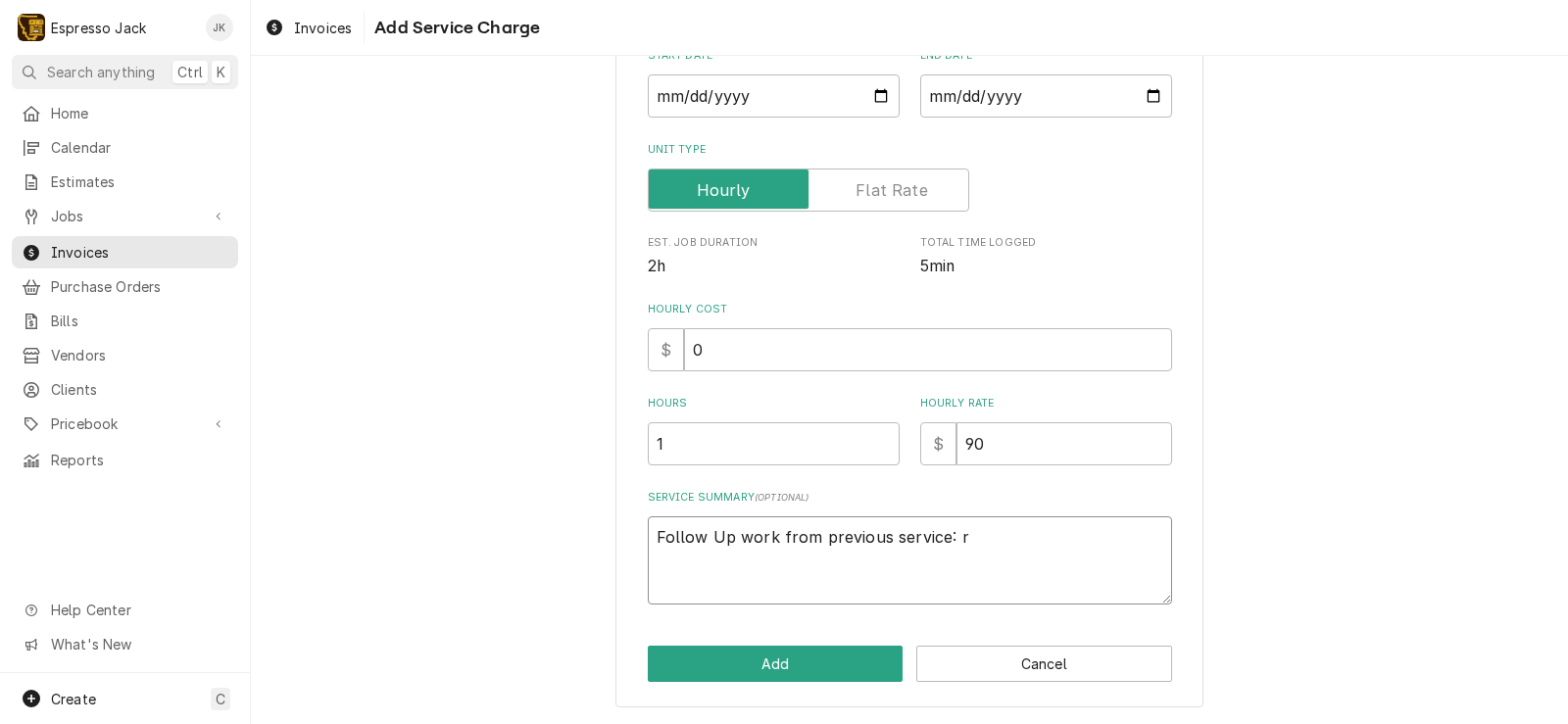
type textarea "Follow Up work from previous service: re"
type textarea "x"
type textarea "Follow Up work from previous service: rep"
type textarea "x"
type textarea "Follow Up work from previous service: repl"
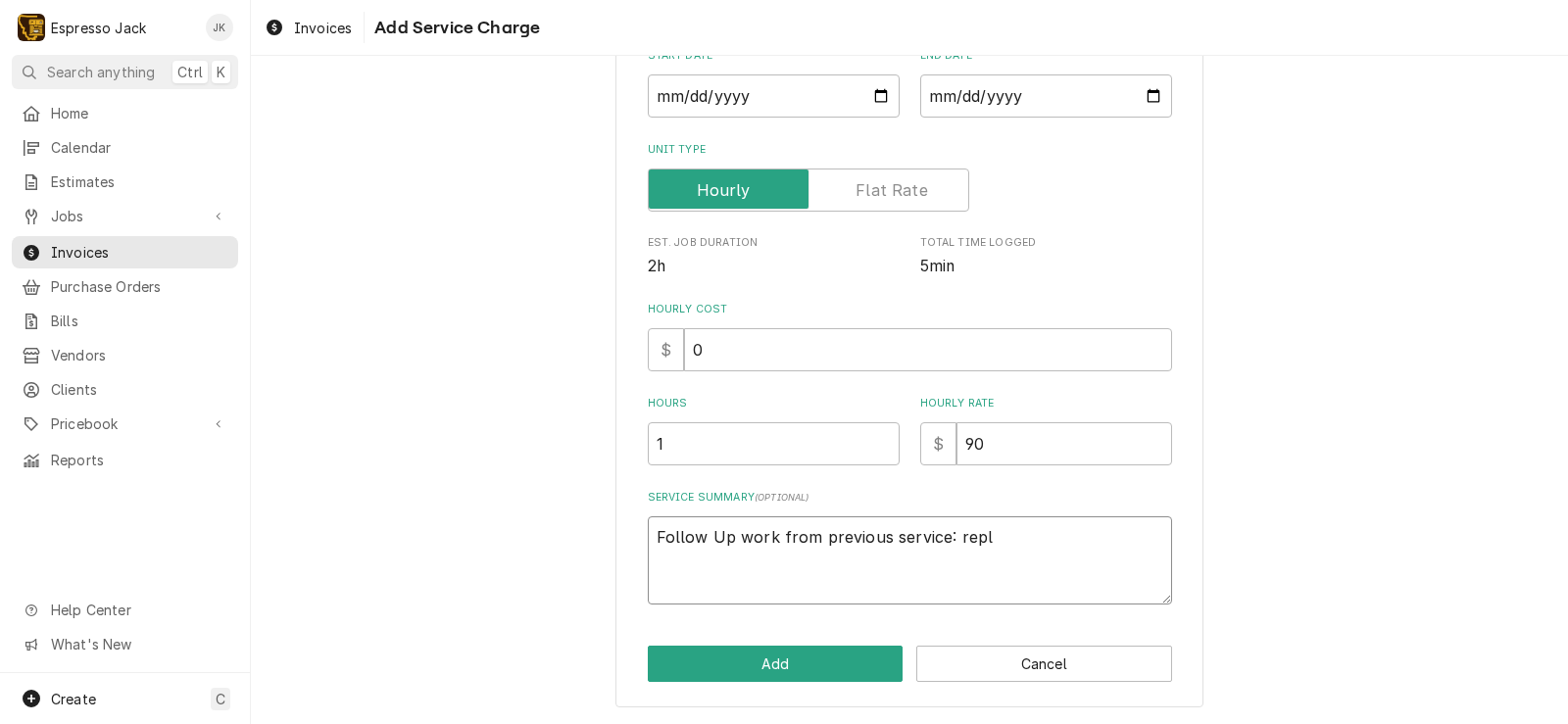
type textarea "x"
type textarea "Follow Up work from previous service: repla"
type textarea "x"
type textarea "Follow Up work from previous service: replac"
type textarea "x"
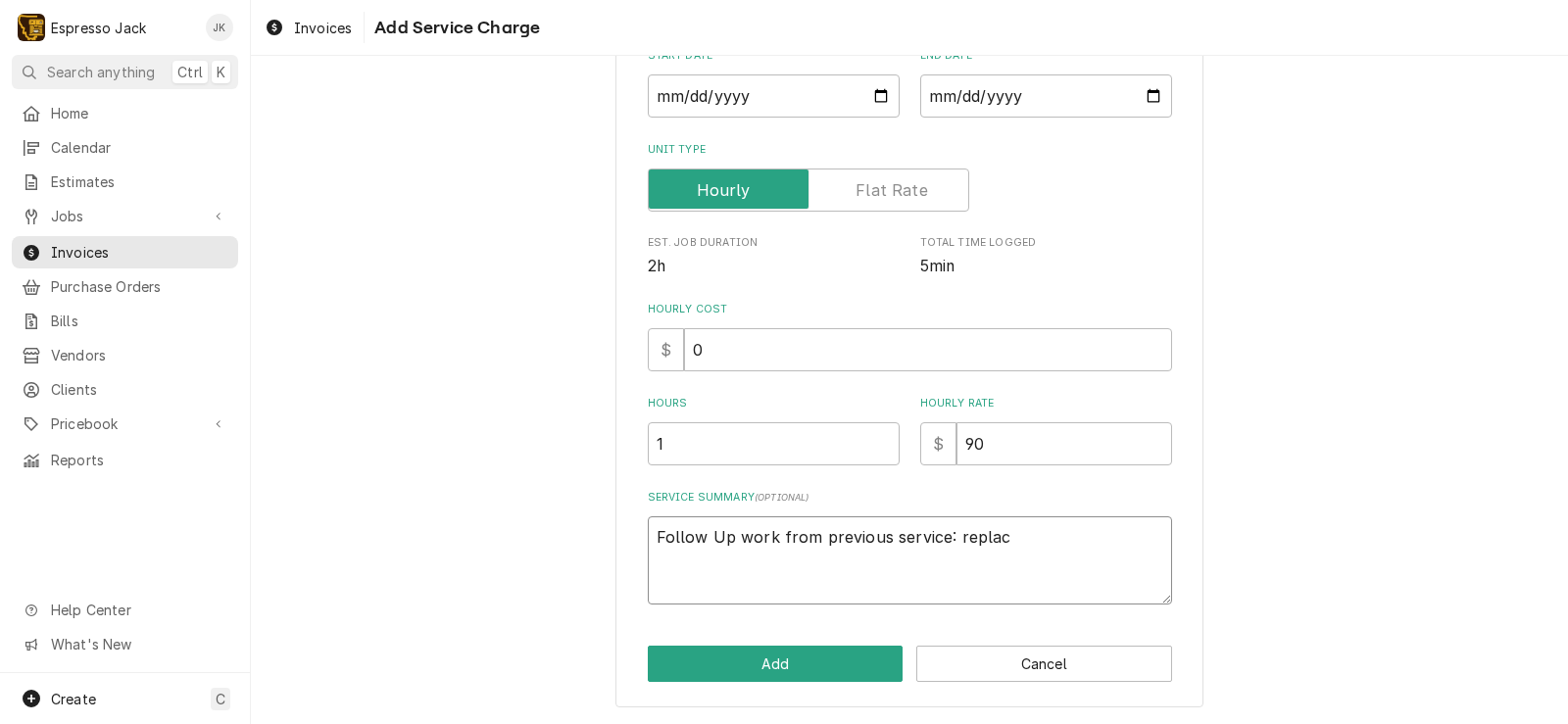
type textarea "Follow Up work from previous service: replace"
type textarea "x"
type textarea "Follow Up work from previous service: replaced"
type textarea "x"
type textarea "Follow Up work from previous service: replacedd"
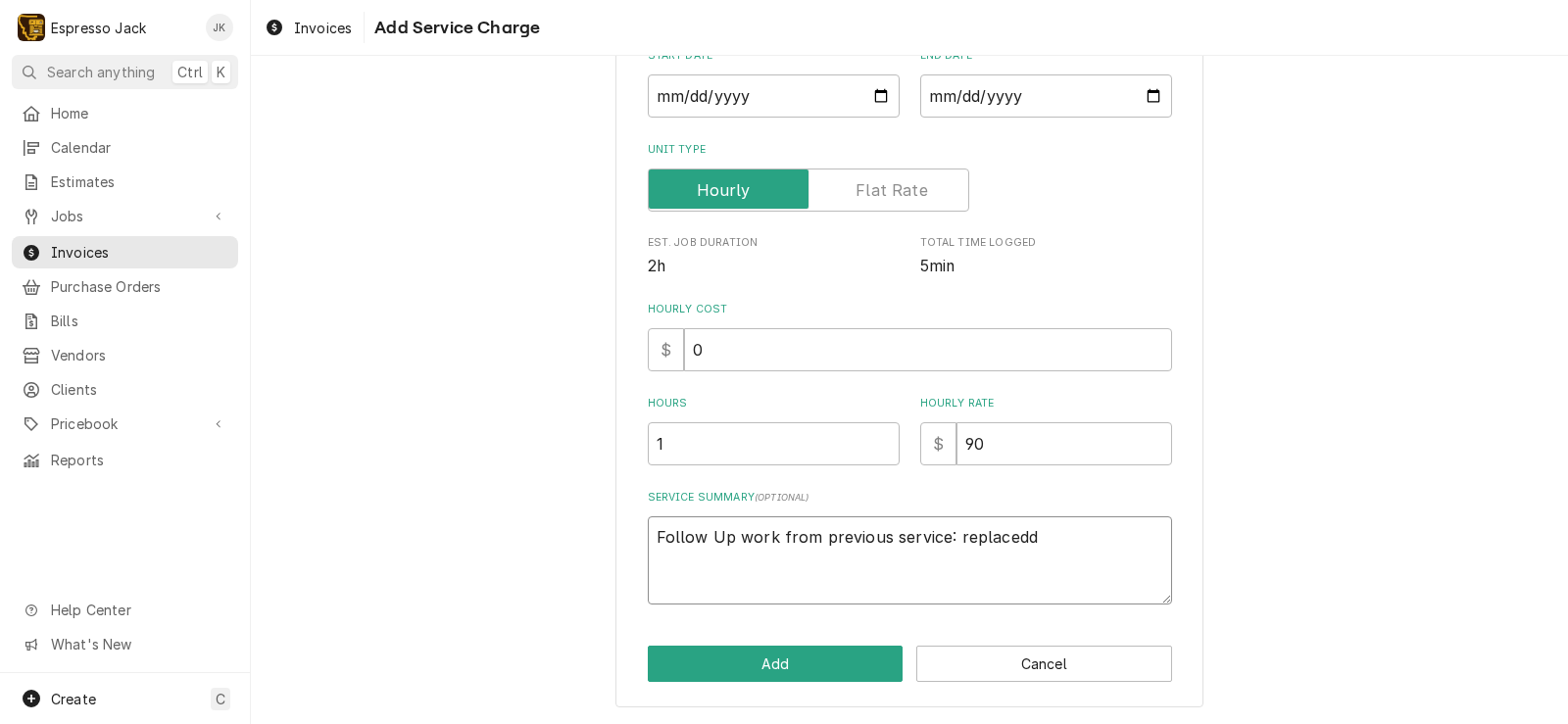
type textarea "x"
type textarea "Follow Up work from previous service: replacedd"
type textarea "x"
type textarea "Follow Up work from previous service: replacedd"
type textarea "x"
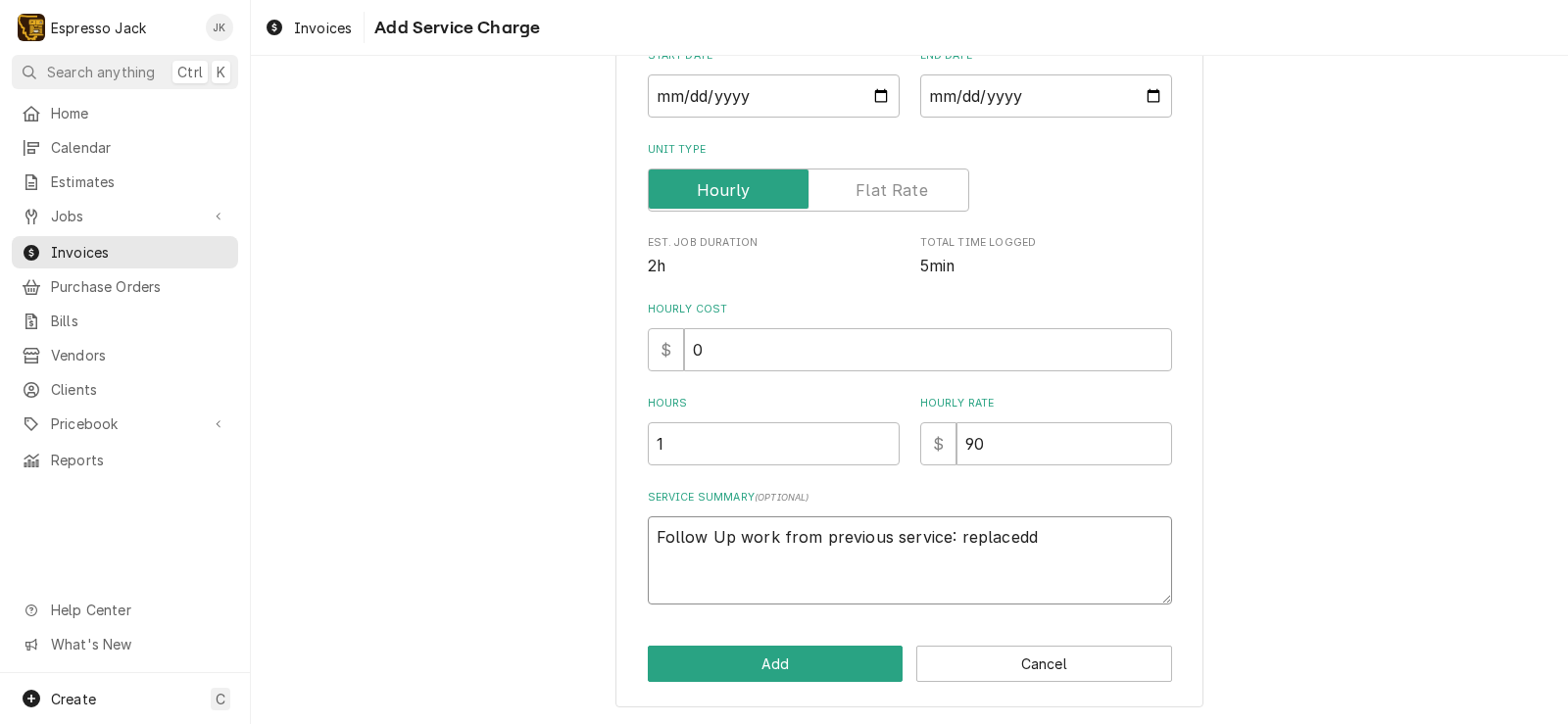
type textarea "Follow Up work from previous service: replaced"
type textarea "x"
type textarea "Follow Up work from previous service: replaced"
type textarea "x"
type textarea "Follow Up work from previous service: replaced d"
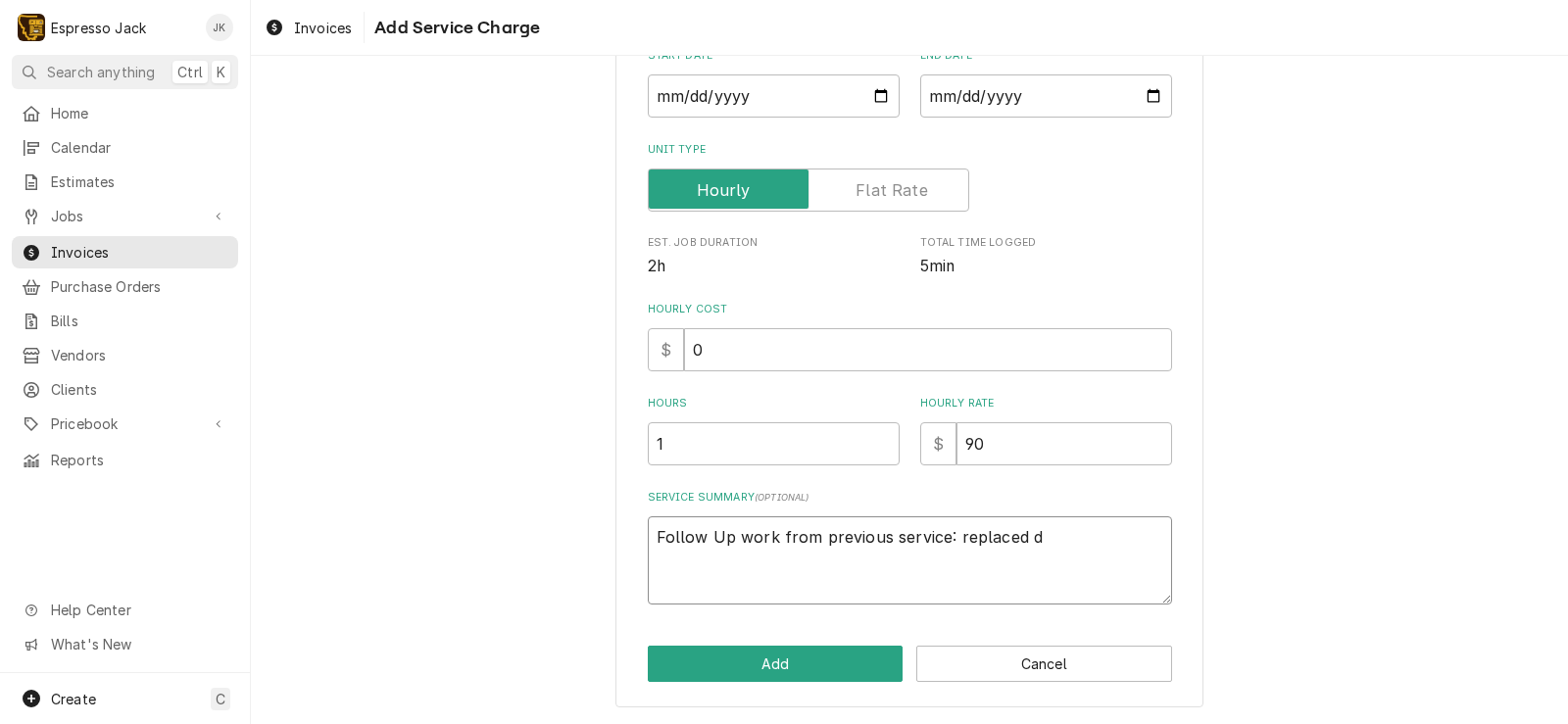
type textarea "x"
type textarea "Follow Up work from previous service: replaced dr"
type textarea "x"
type textarea "Follow Up work from previous service: replaced dra"
type textarea "x"
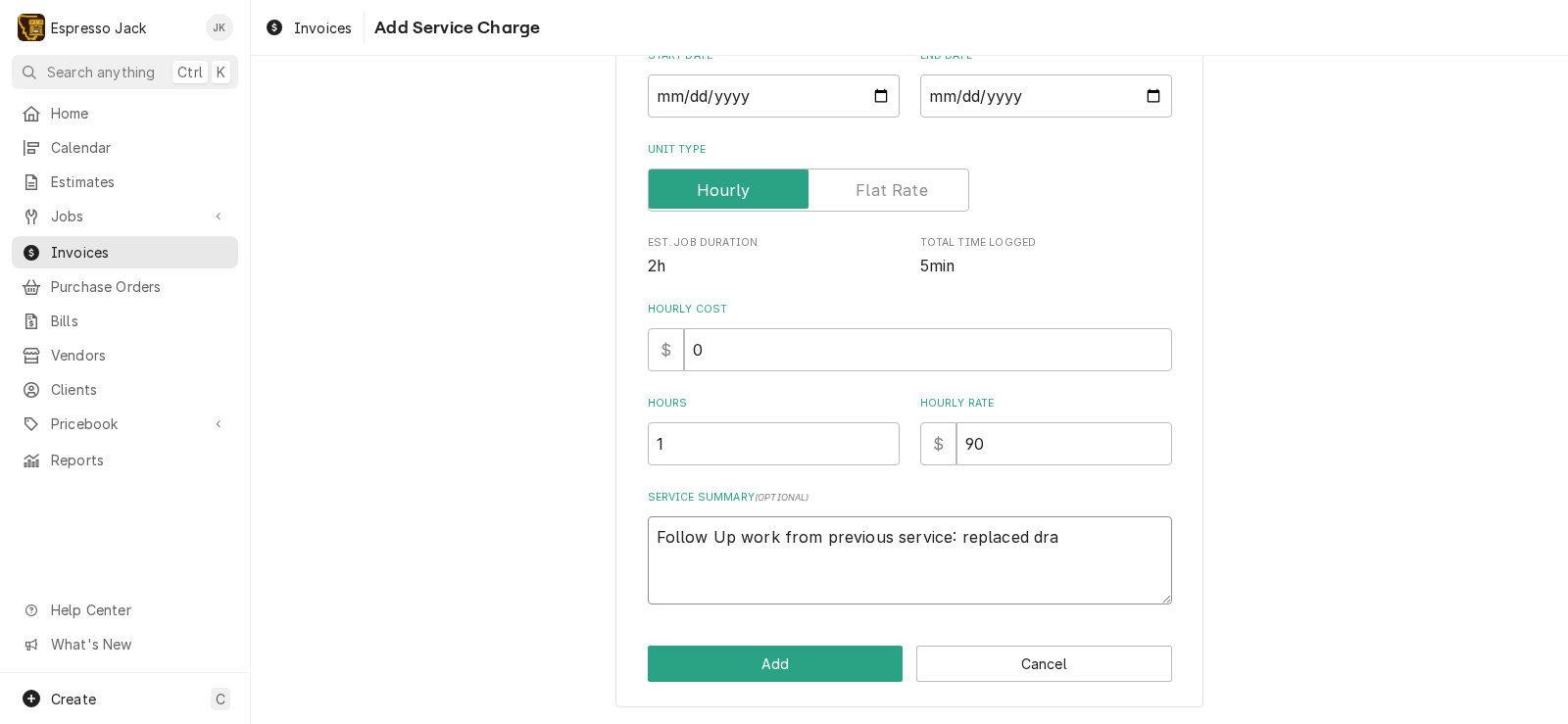
type textarea "Follow Up work from previous service: replaced drai"
type textarea "x"
type textarea "Follow Up work from previous service: replaced drain"
type textarea "x"
type textarea "Follow Up work from previous service: replaced drain"
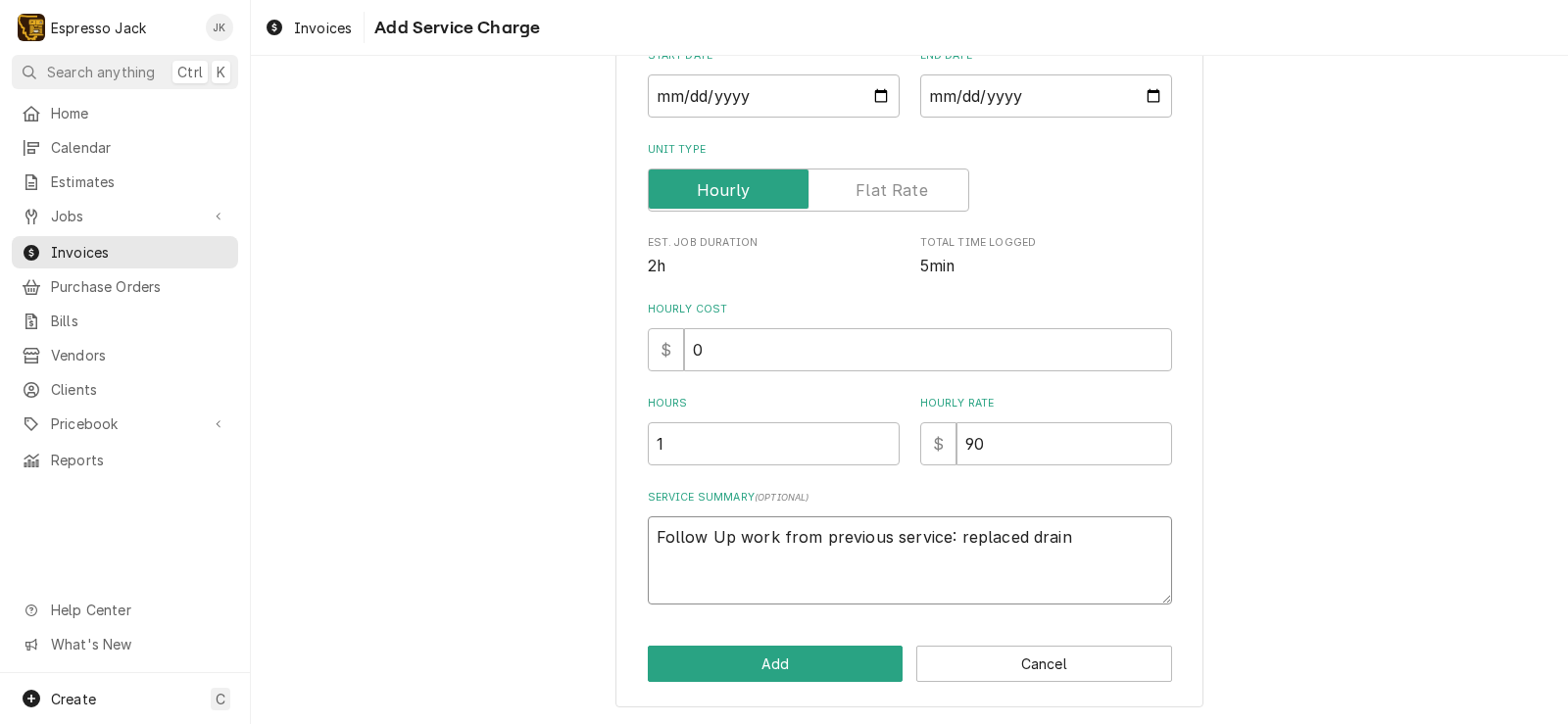
type textarea "x"
type textarea "Follow Up work from previous service: replaced drain h"
type textarea "x"
type textarea "Follow Up work from previous service: replaced drain ho"
type textarea "x"
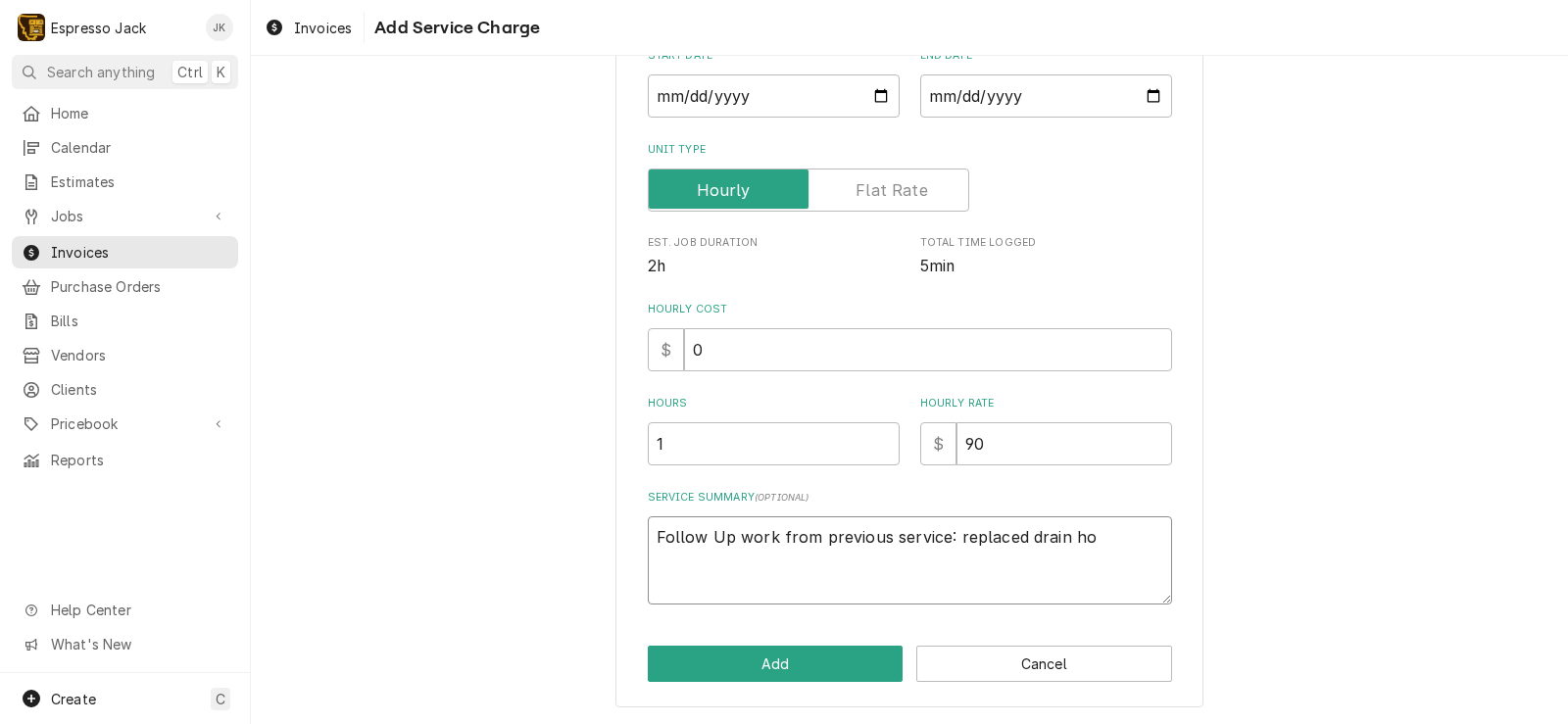
type textarea "Follow Up work from previous service: replaced drain hos"
type textarea "x"
type textarea "Follow Up work from previous service: replaced drain hose"
type textarea "x"
type textarea "Follow Up work from previous service: replaced drain hose"
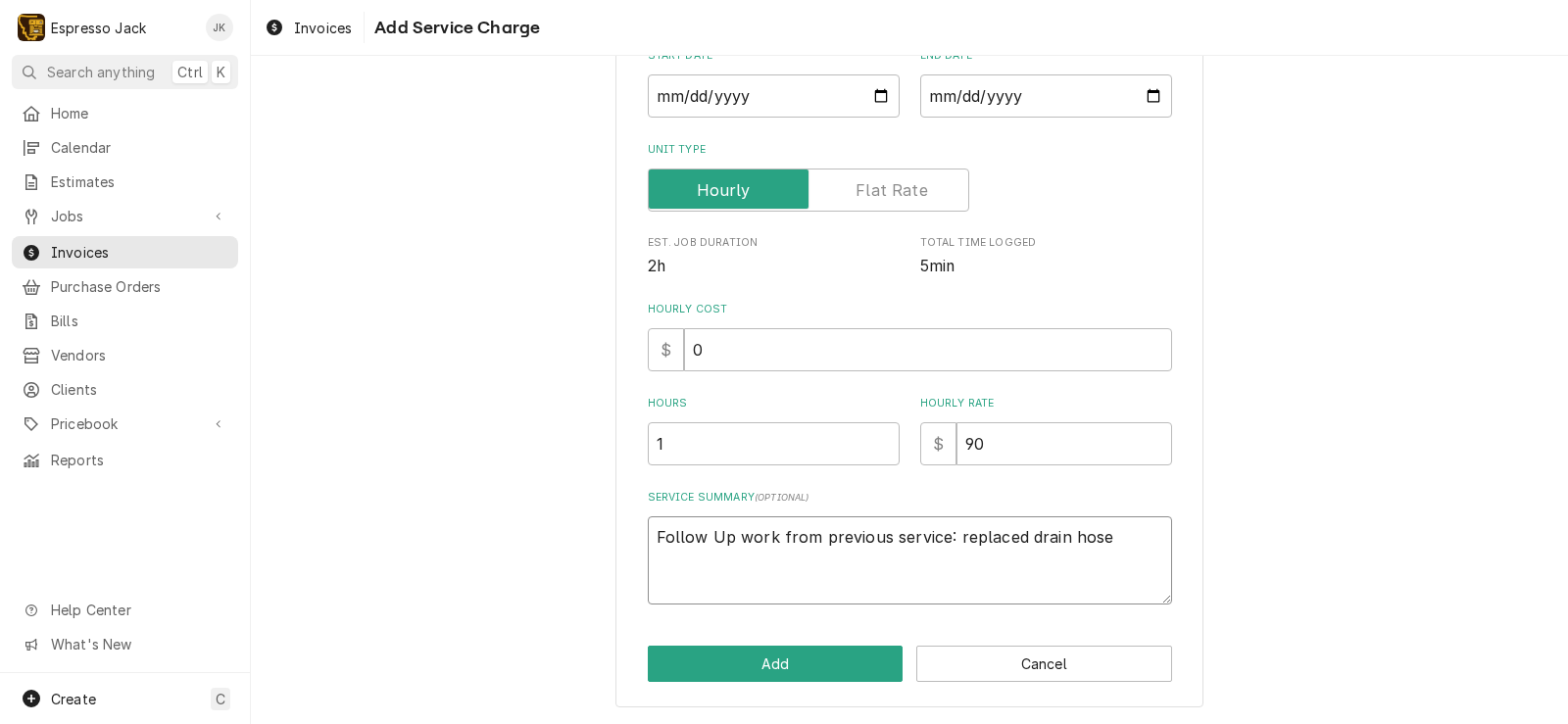
type textarea "x"
type textarea "Follow Up work from previous service: replaced drain hose a"
type textarea "x"
type textarea "Follow Up work from previous service: replaced drain hose an"
type textarea "x"
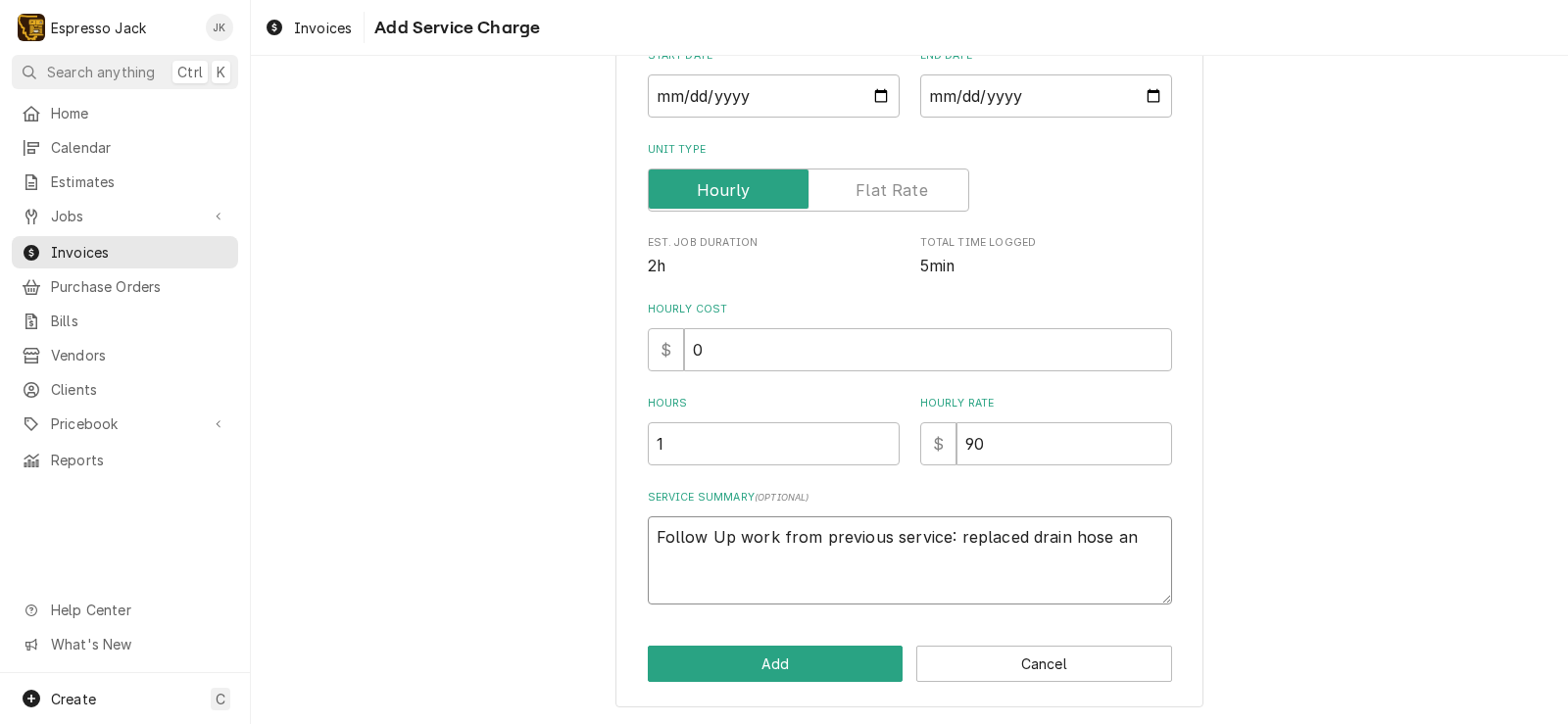
type textarea "Follow Up work from previous service: replaced drain hose and"
type textarea "x"
type textarea "Follow Up work from previous service: replaced drain hose and"
type textarea "x"
type textarea "Follow Up work from previous service: replaced drain hose and i"
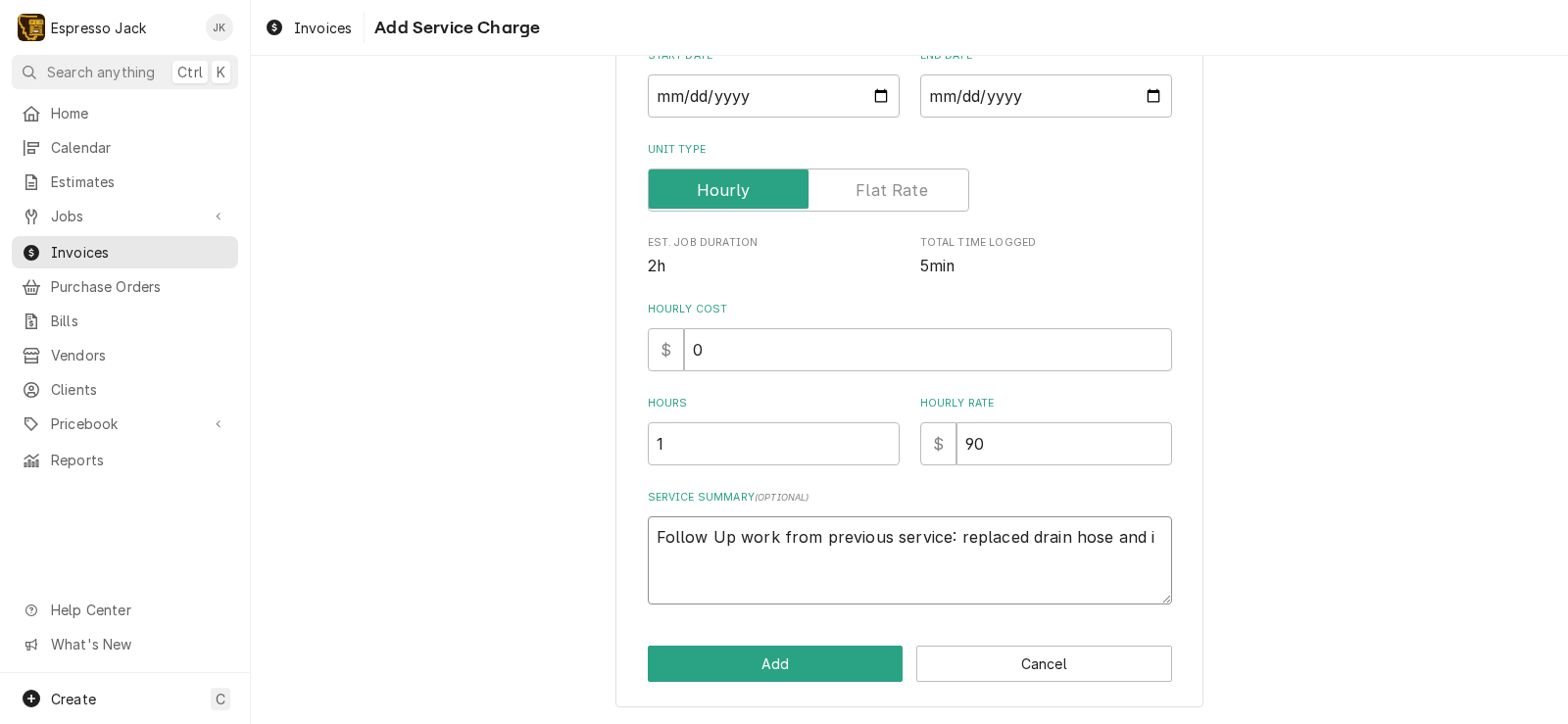
type textarea "x"
type textarea "Follow Up work from previous service: replaced drain hose and in"
type textarea "x"
type textarea "Follow Up work from previous service: replaced drain hose and ins"
type textarea "x"
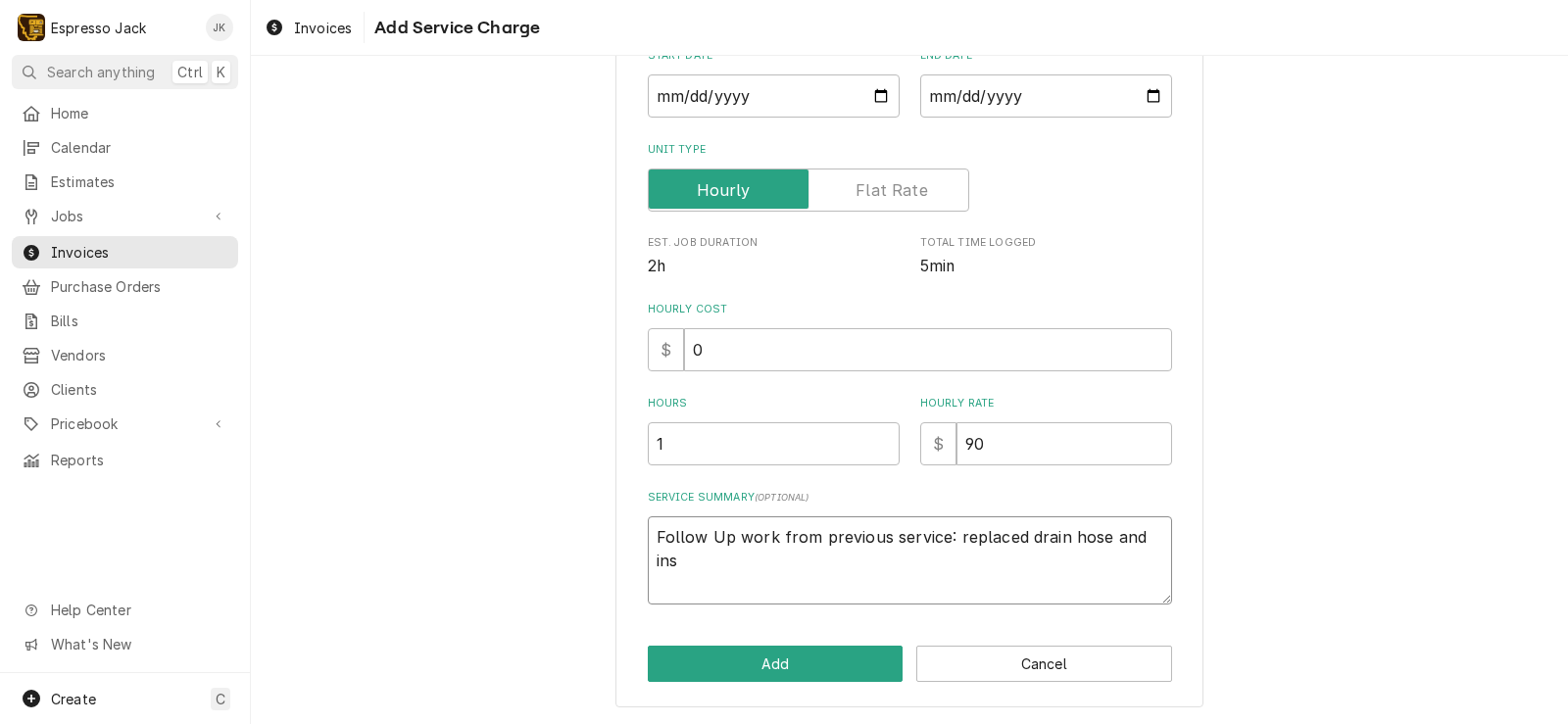
type textarea "Follow Up work from previous service: replaced drain hose and inst"
type textarea "x"
type textarea "Follow Up work from previous service: replaced drain hose and instal"
type textarea "x"
type textarea "Follow Up work from previous service: replaced drain hose and install"
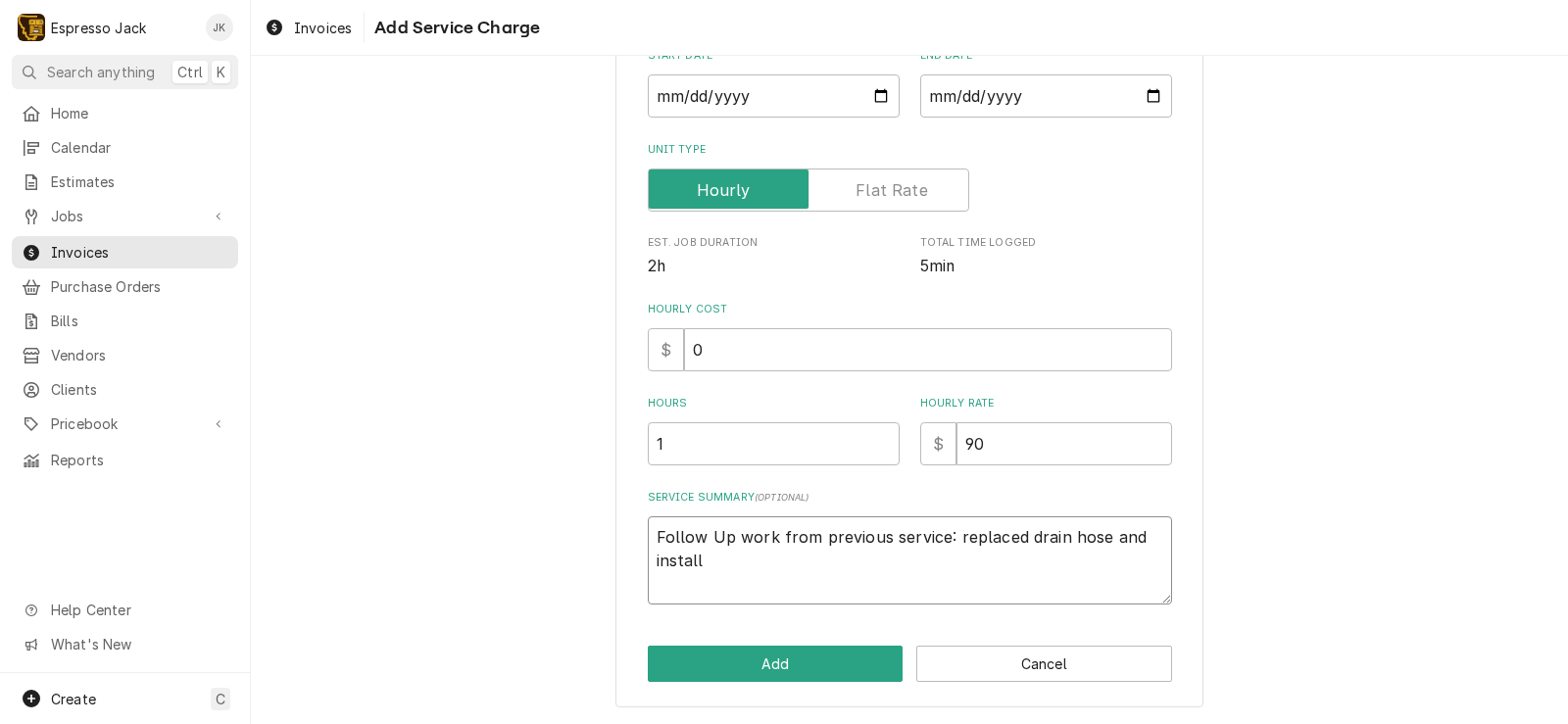
type textarea "x"
type textarea "Follow Up work from previous service: replaced drain hose and installe"
type textarea "x"
type textarea "Follow Up work from previous service: replaced drain hose and installed"
type textarea "x"
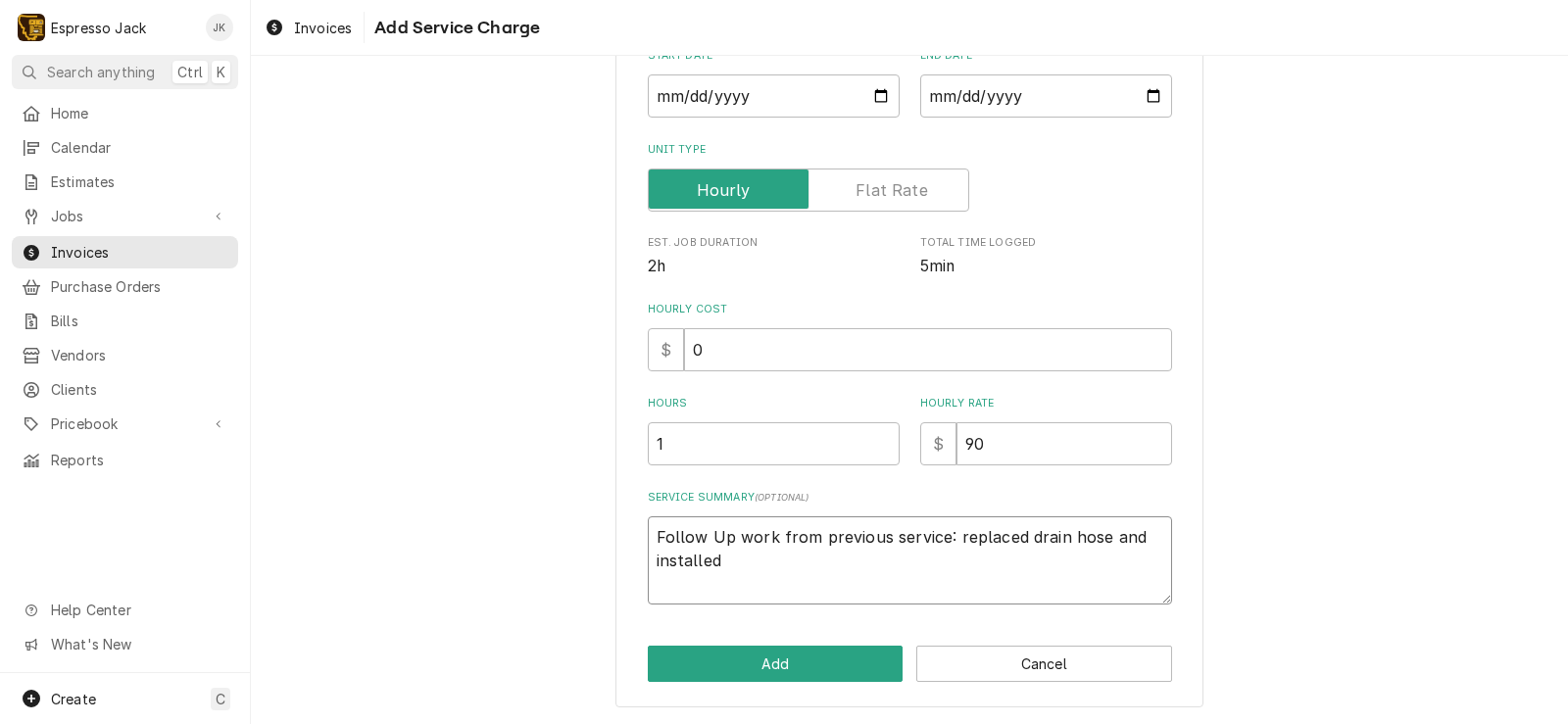
type textarea "Follow Up work from previous service: replaced drain hose and installed"
type textarea "x"
type textarea "Follow Up work from previous service: replaced drain hose and installed w"
type textarea "x"
type textarea "Follow Up work from previous service: replaced drain hose and installed wa"
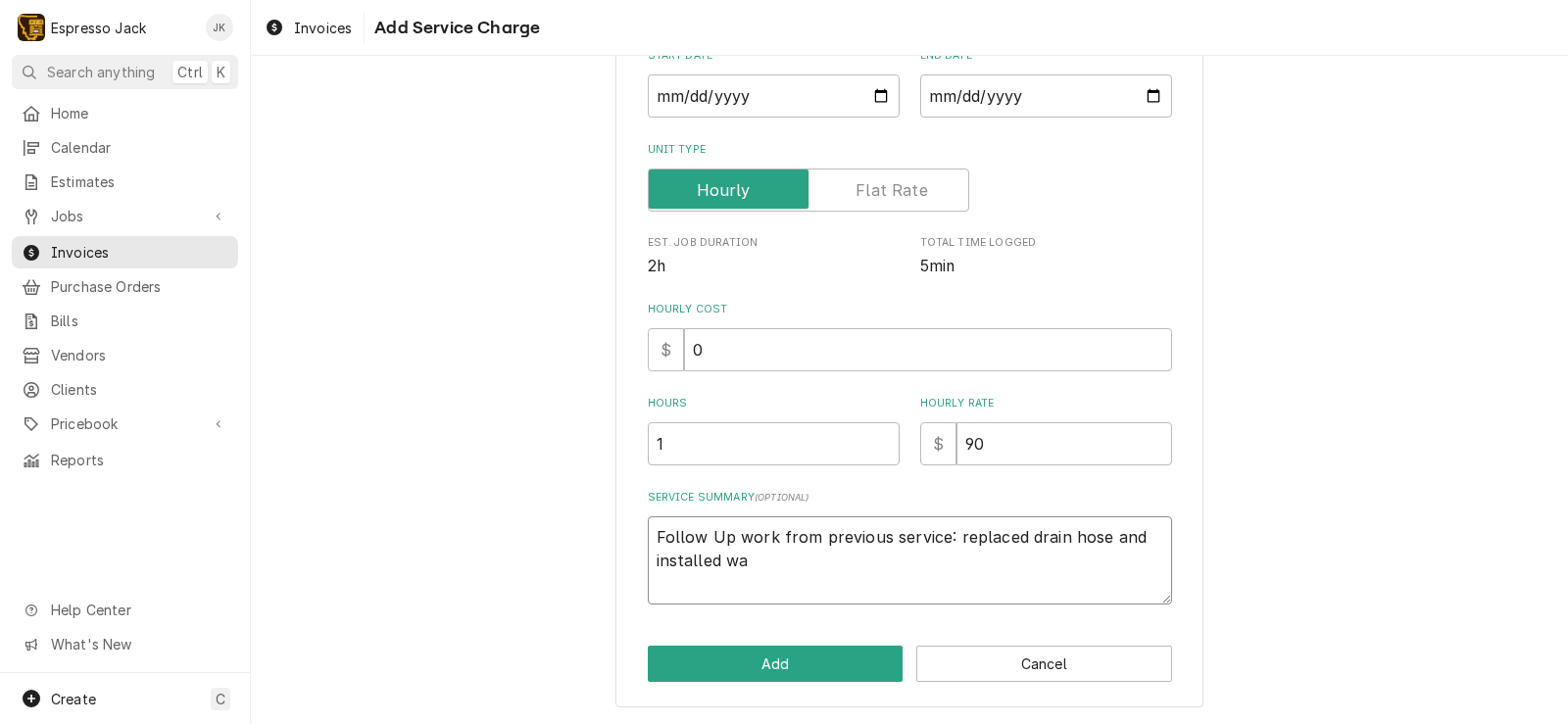
type textarea "x"
type textarea "Follow Up work from previous service: replaced drain hose and installed wat"
type textarea "x"
type textarea "Follow Up work from previous service: replaced drain hose and installed wate"
type textarea "x"
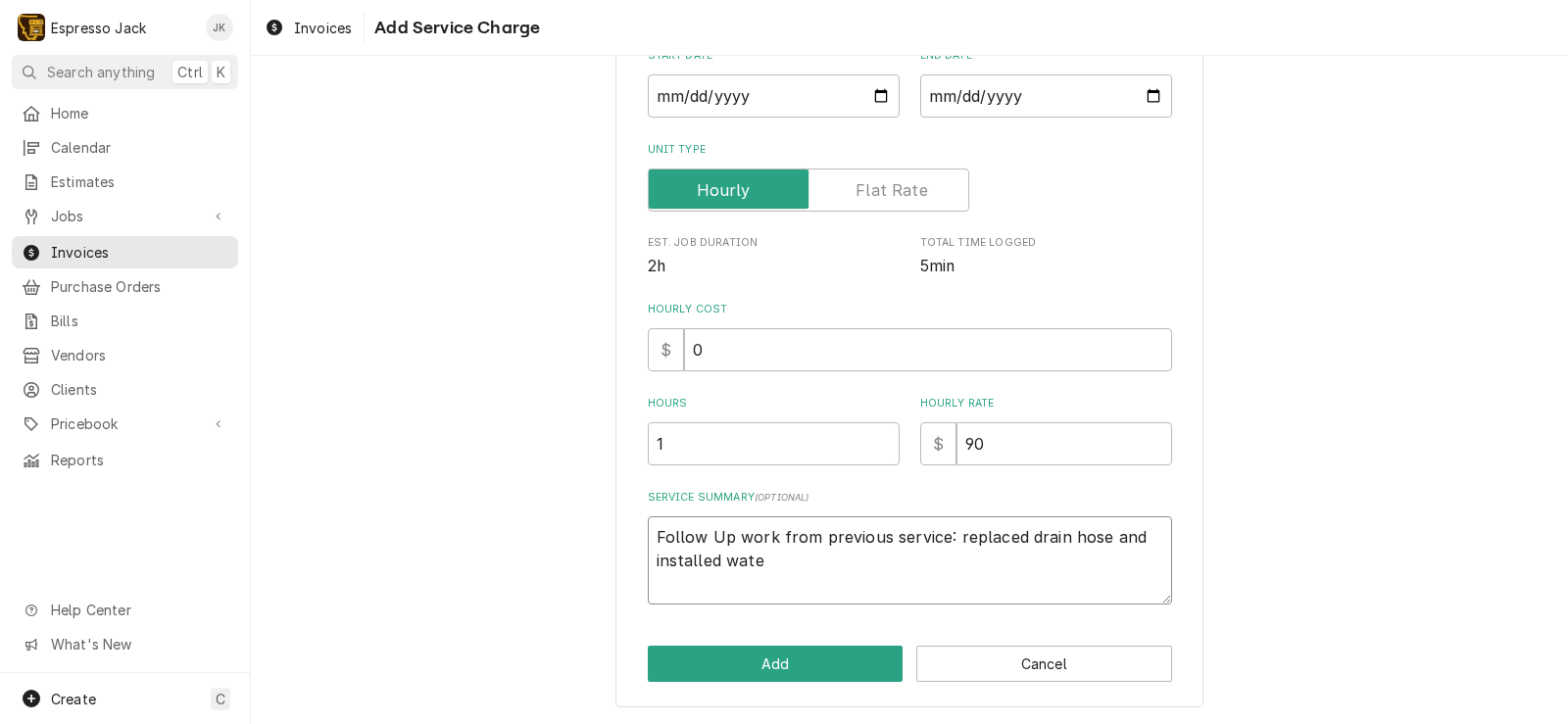
type textarea "Follow Up work from previous service: replaced drain hose and installed water"
type textarea "x"
type textarea "Follow Up work from previous service: replaced drain hose and installed water"
type textarea "x"
type textarea "Follow Up work from previous service: replaced drain hose and installed water f"
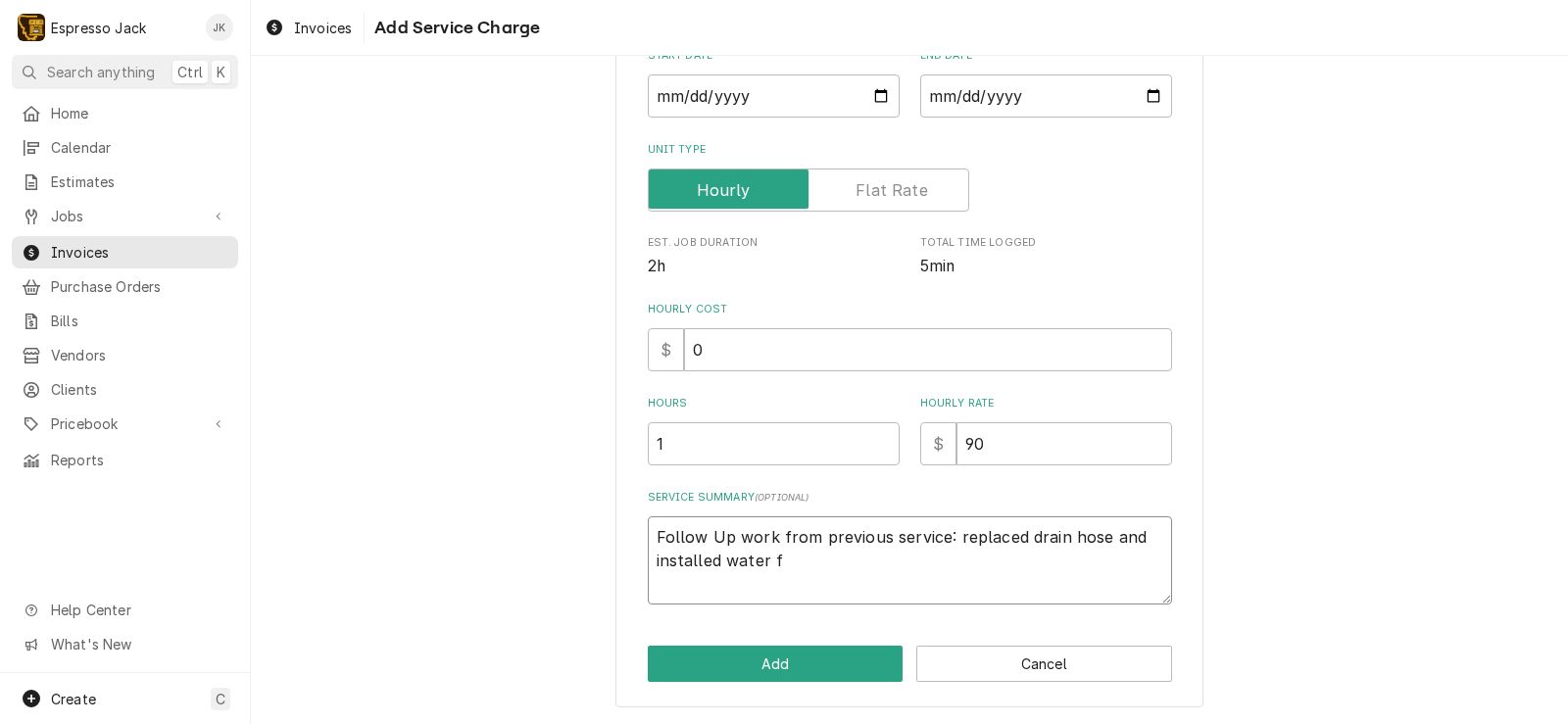
type textarea "x"
type textarea "Follow Up work from previous service: replaced drain hose and installed water fi"
type textarea "x"
type textarea "Follow Up work from previous service: replaced drain hose and installed water f…"
type textarea "x"
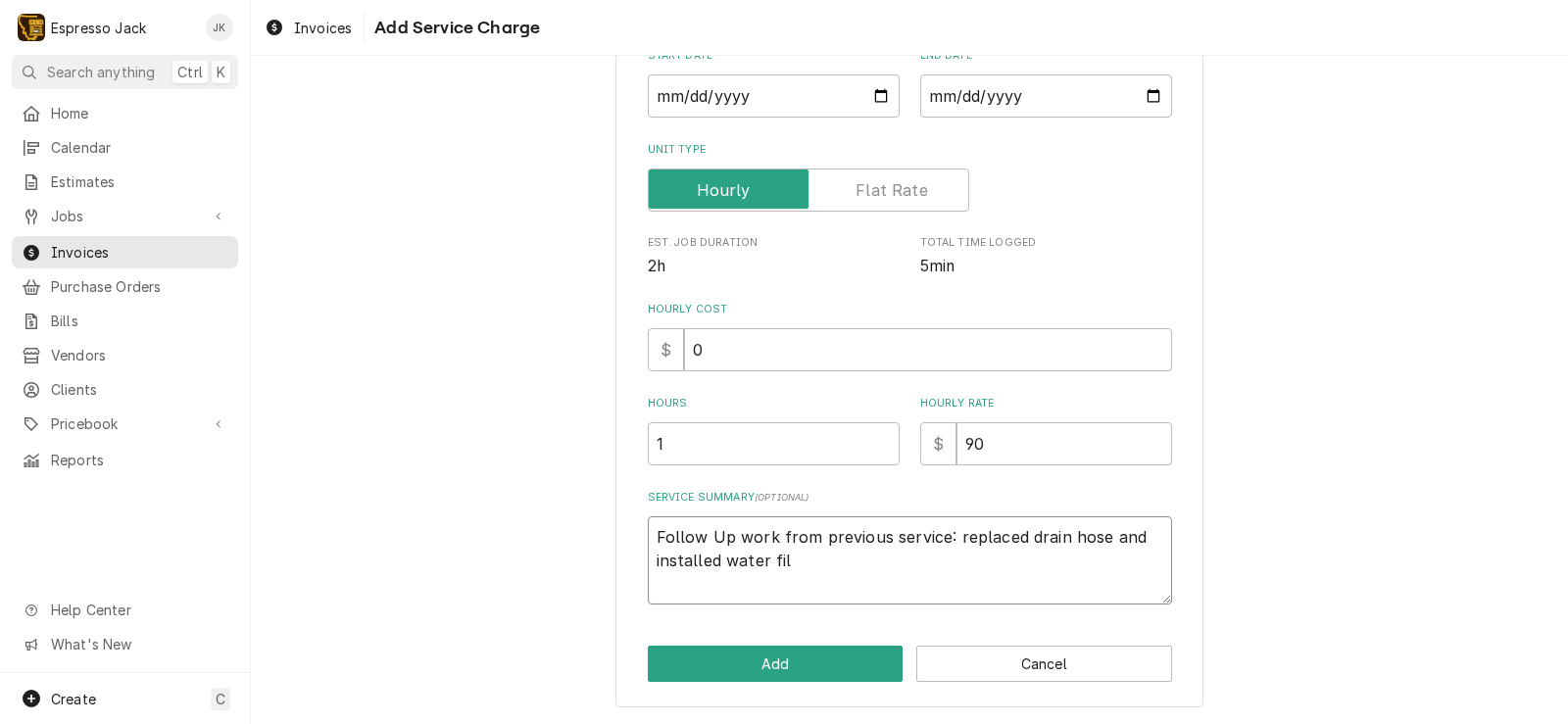
type textarea "Follow Up work from previous service: replaced drain hose and installed water f…"
type textarea "x"
type textarea "Follow Up work from previous service: replaced drain hose and installed water f…"
type textarea "x"
type textarea "Follow Up work from previous service: replaced drain hose and installed water f…"
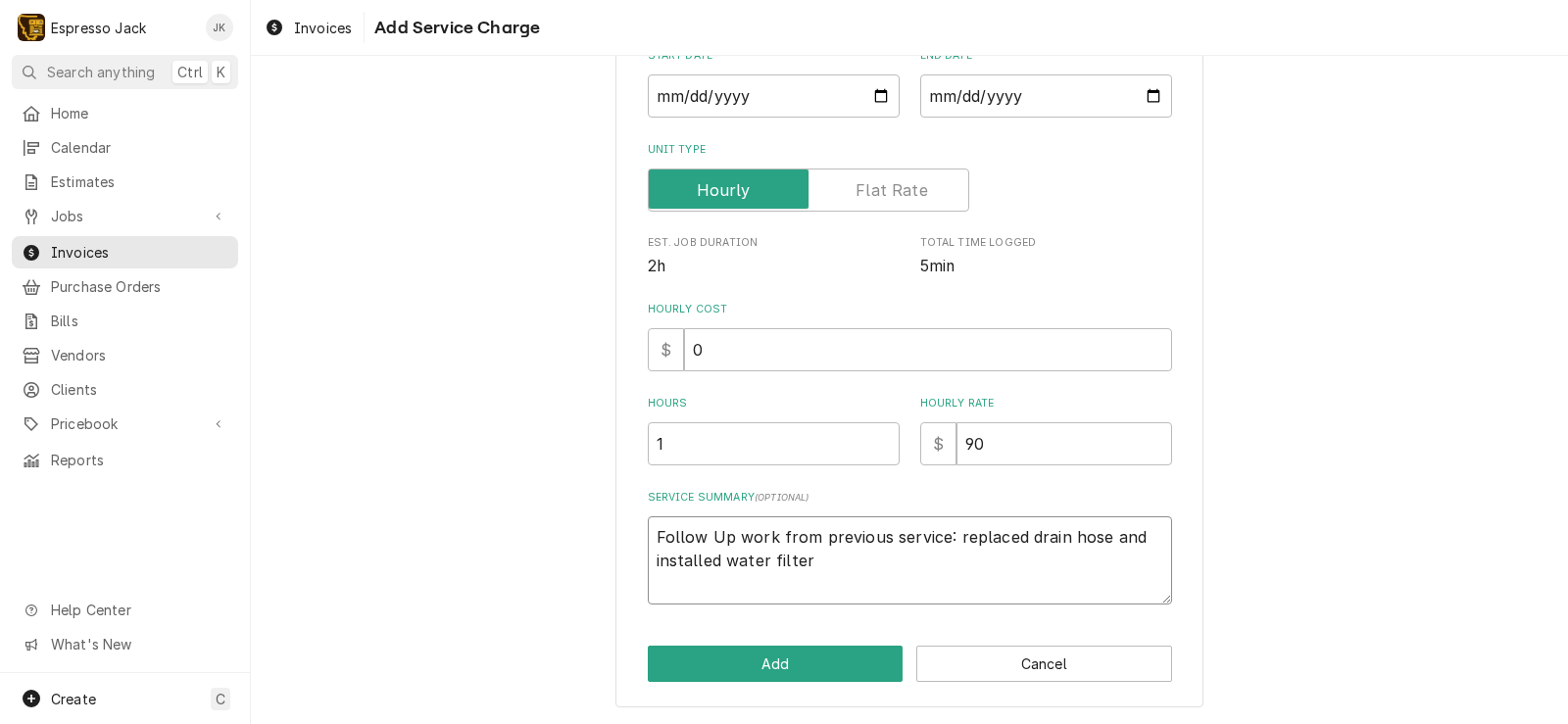
type textarea "x"
type textarea "Follow Up work from previous service: replaced drain hose and installed water f…"
click at [805, 659] on button "Add" at bounding box center [776, 664] width 256 height 37
type textarea "x"
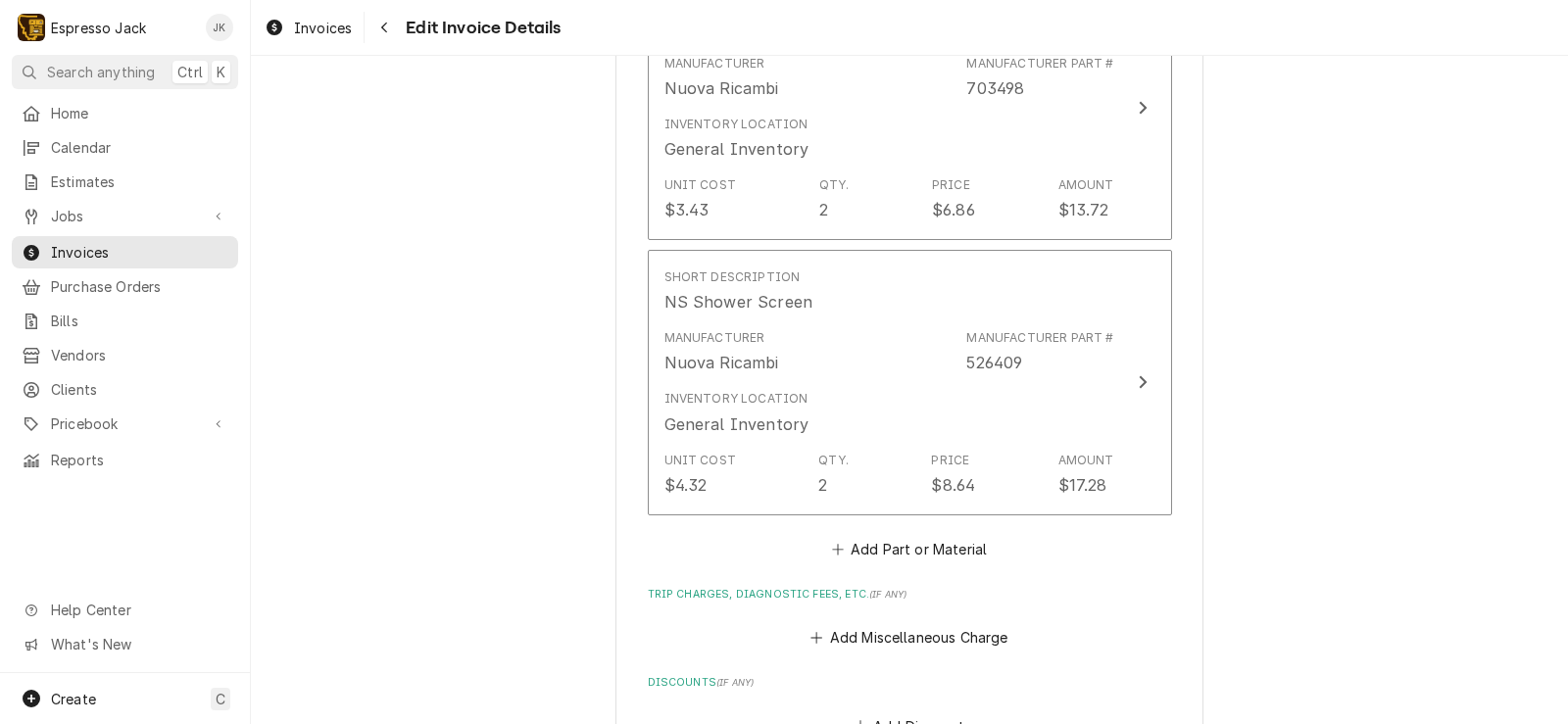
scroll to position [2303, 0]
click at [849, 552] on button "Add Part or Material" at bounding box center [908, 547] width 162 height 28
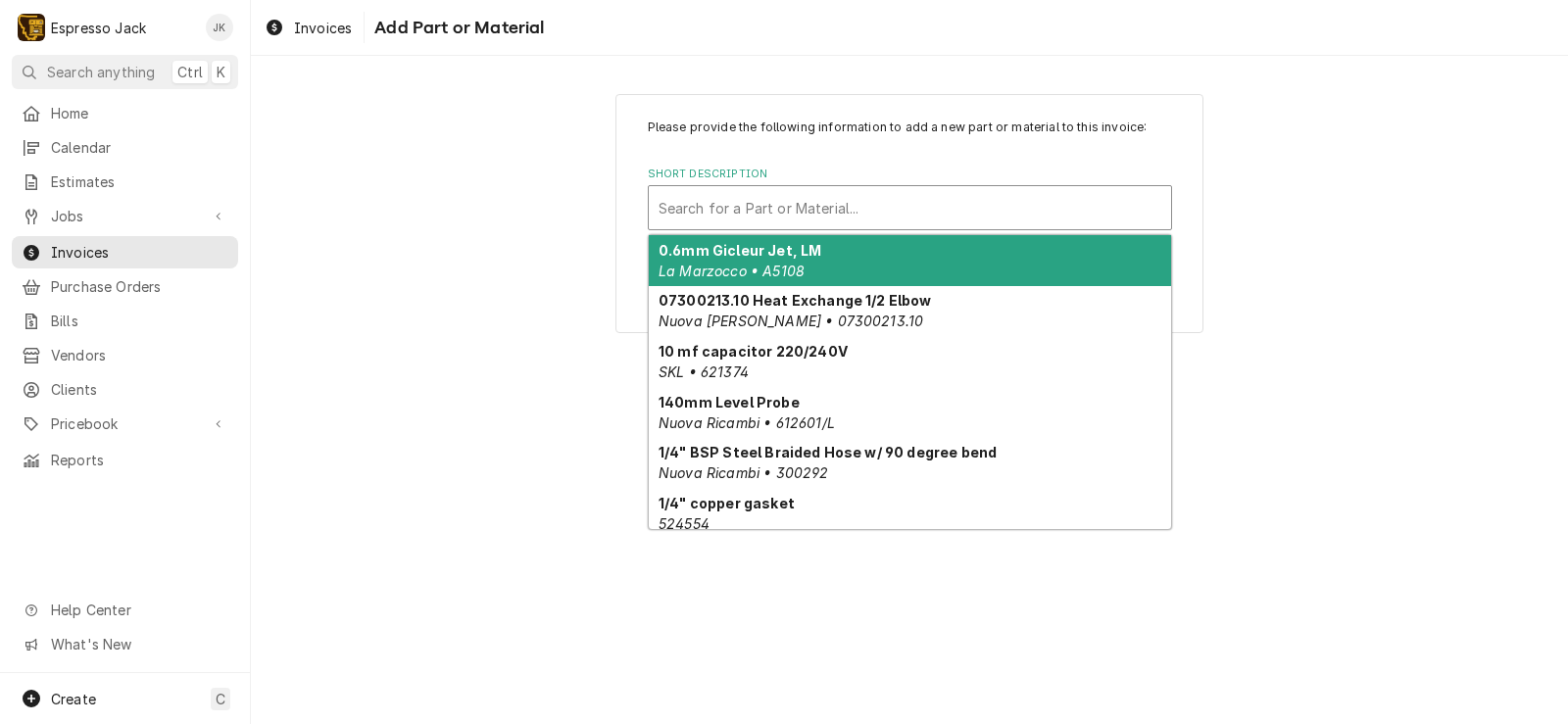
click at [936, 210] on div "Short Description" at bounding box center [909, 208] width 502 height 36
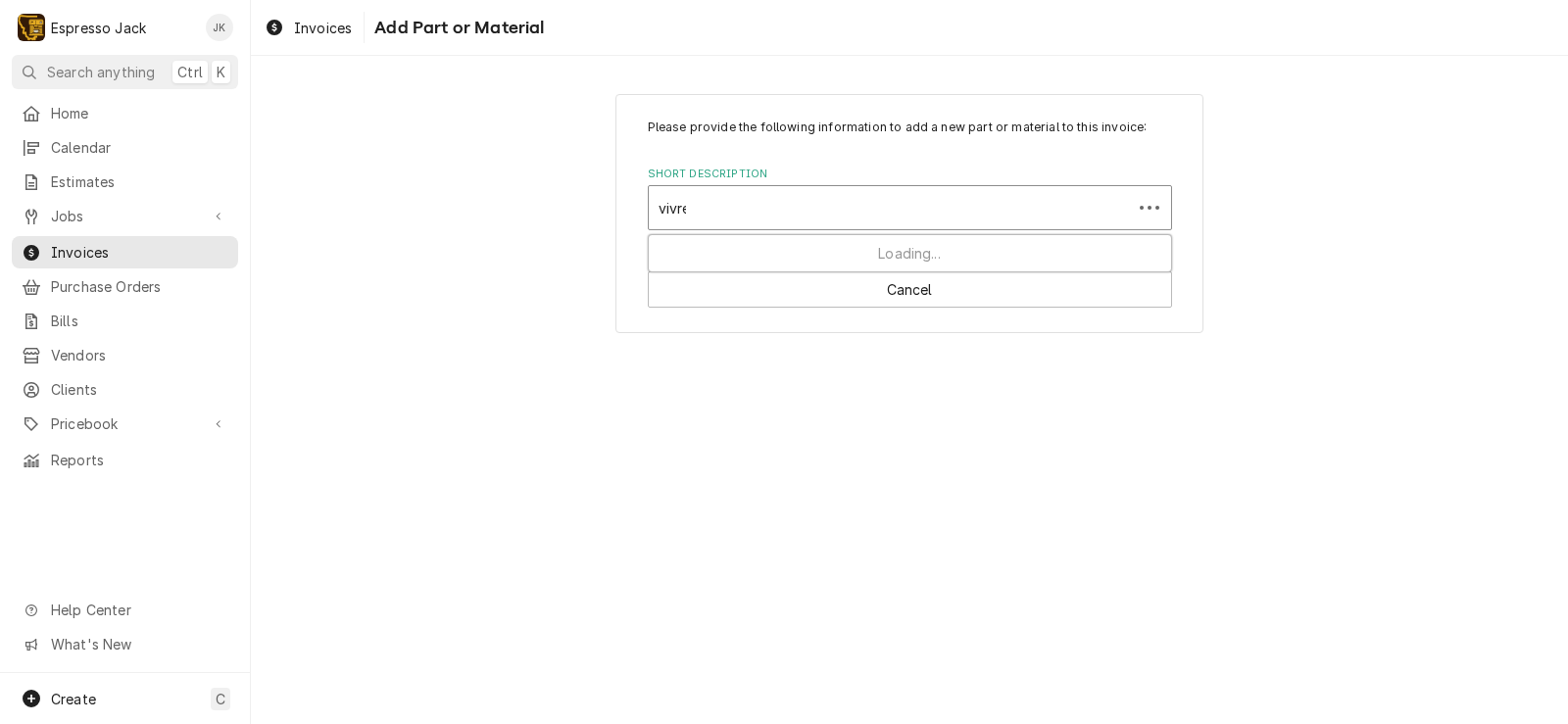
type input "vivreau"
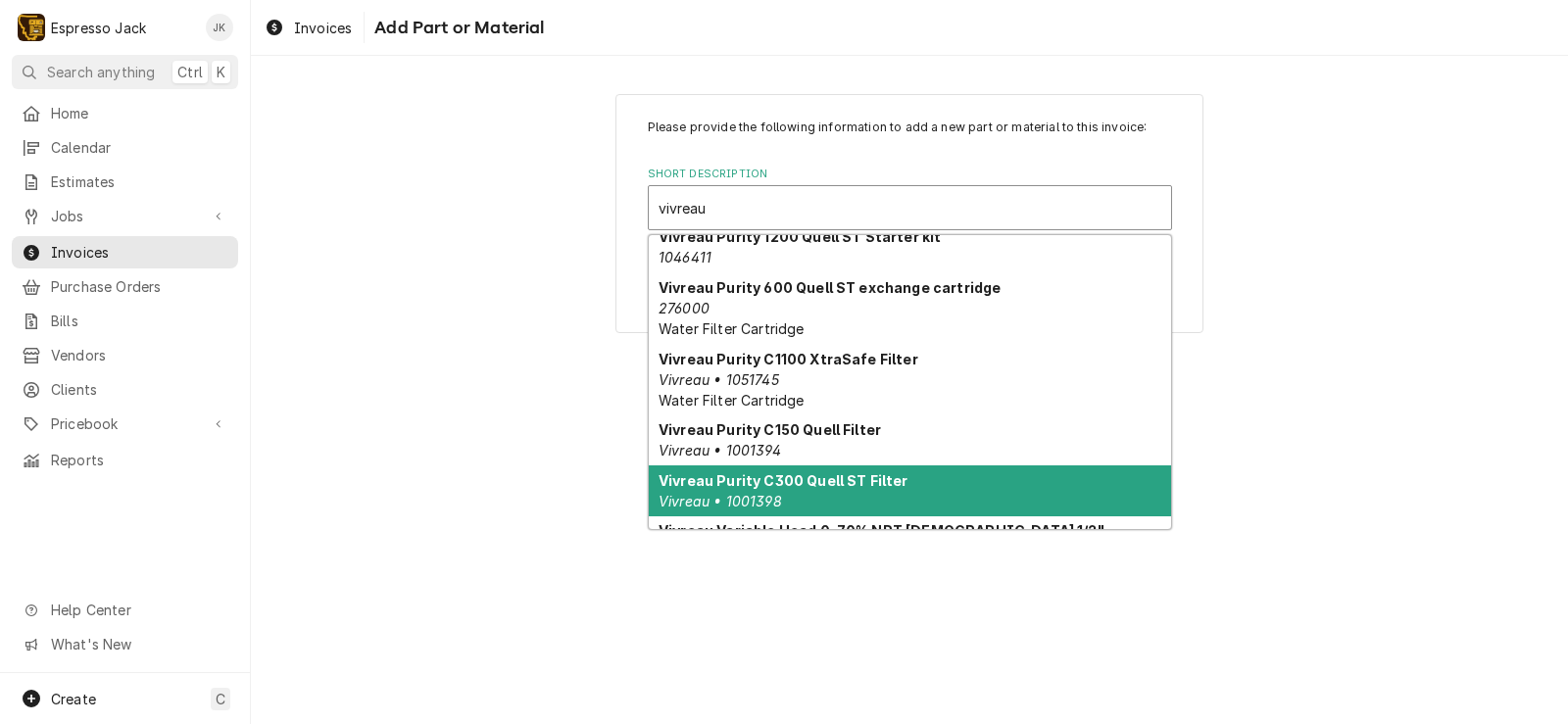
scroll to position [117, 0]
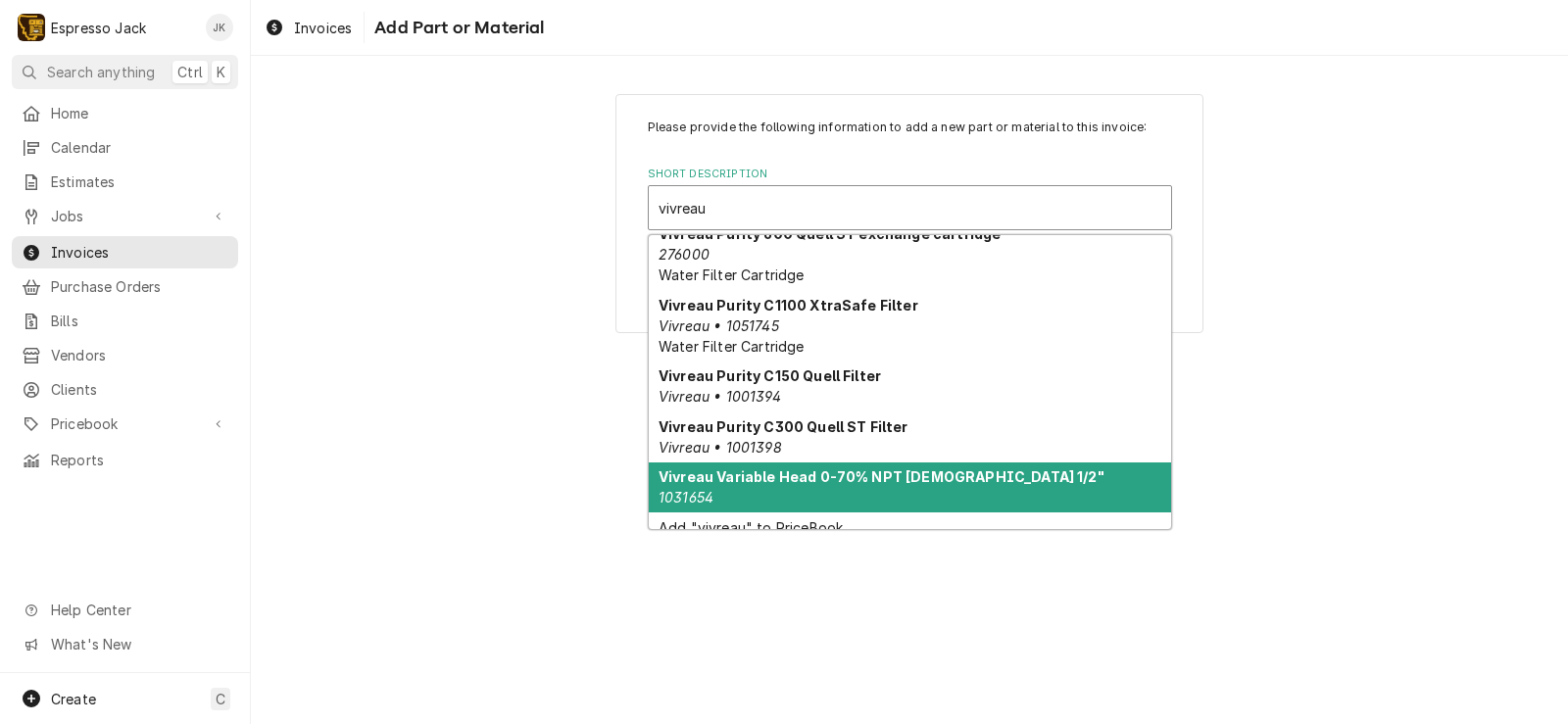
click at [886, 475] on strong "Vivreau Variable Head 0-70% NPT Male 1/2"" at bounding box center [880, 476] width 446 height 17
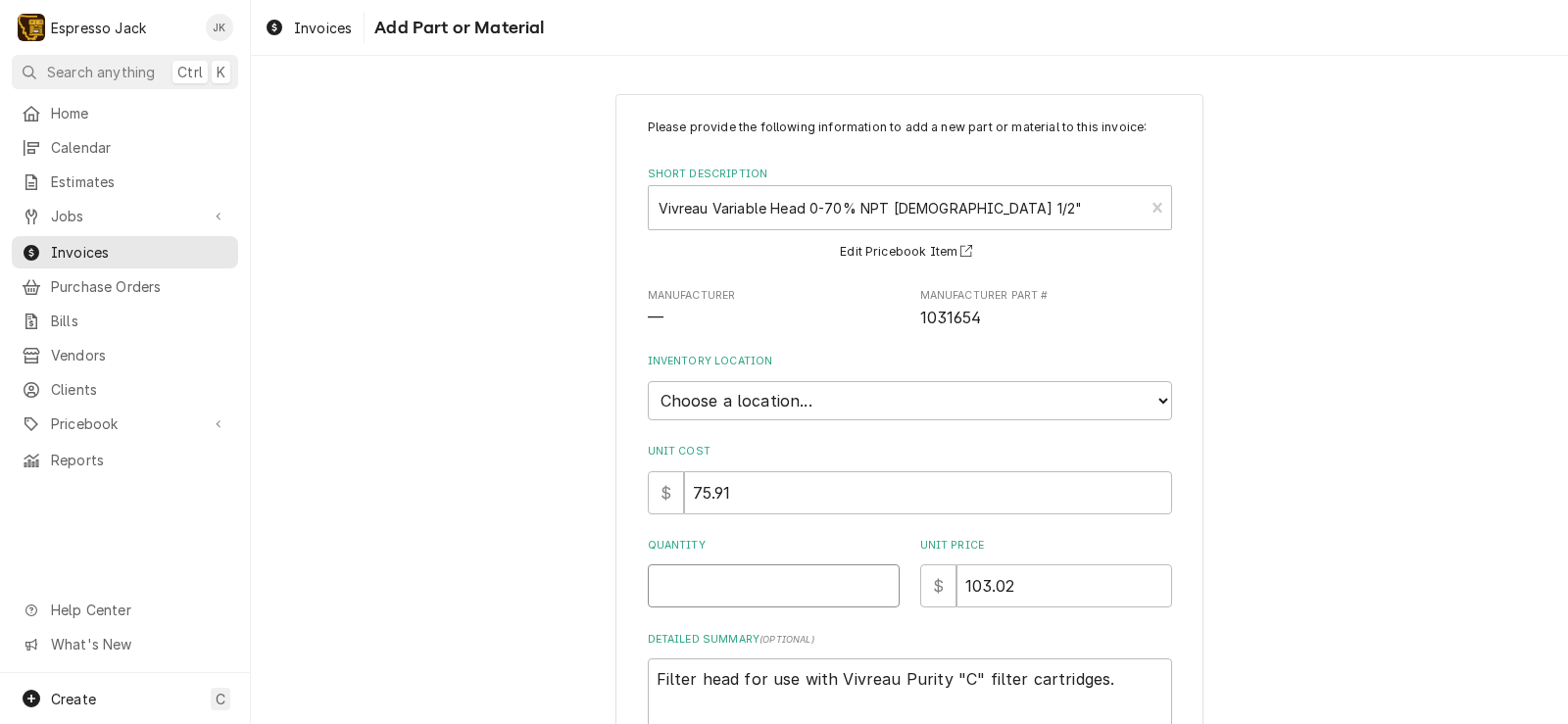
click at [738, 568] on input "Quantity" at bounding box center [774, 585] width 252 height 43
type textarea "x"
type input "1"
click at [551, 354] on div "Please provide the following information to add a new part or material to this …" at bounding box center [909, 471] width 1317 height 789
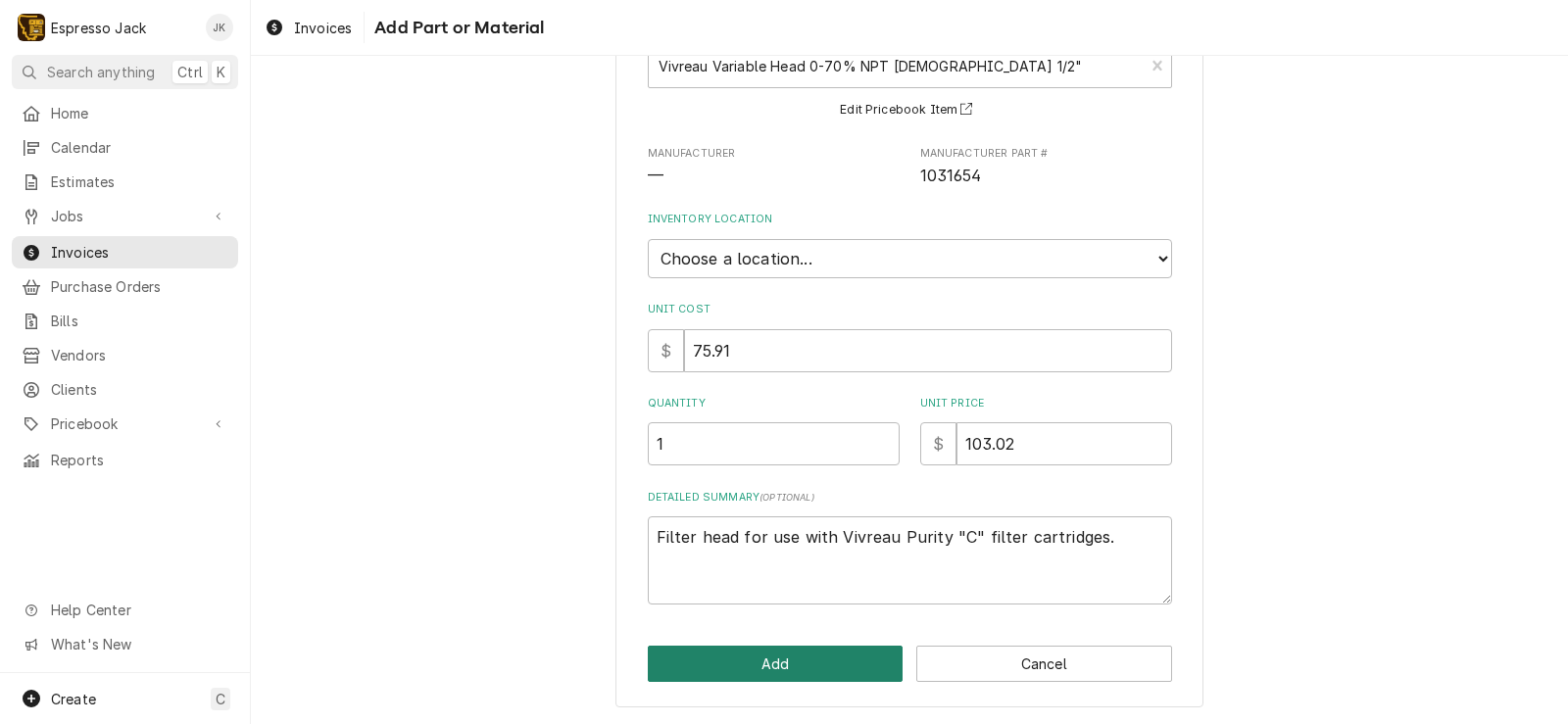
click at [843, 662] on button "Add" at bounding box center [776, 664] width 256 height 37
type textarea "x"
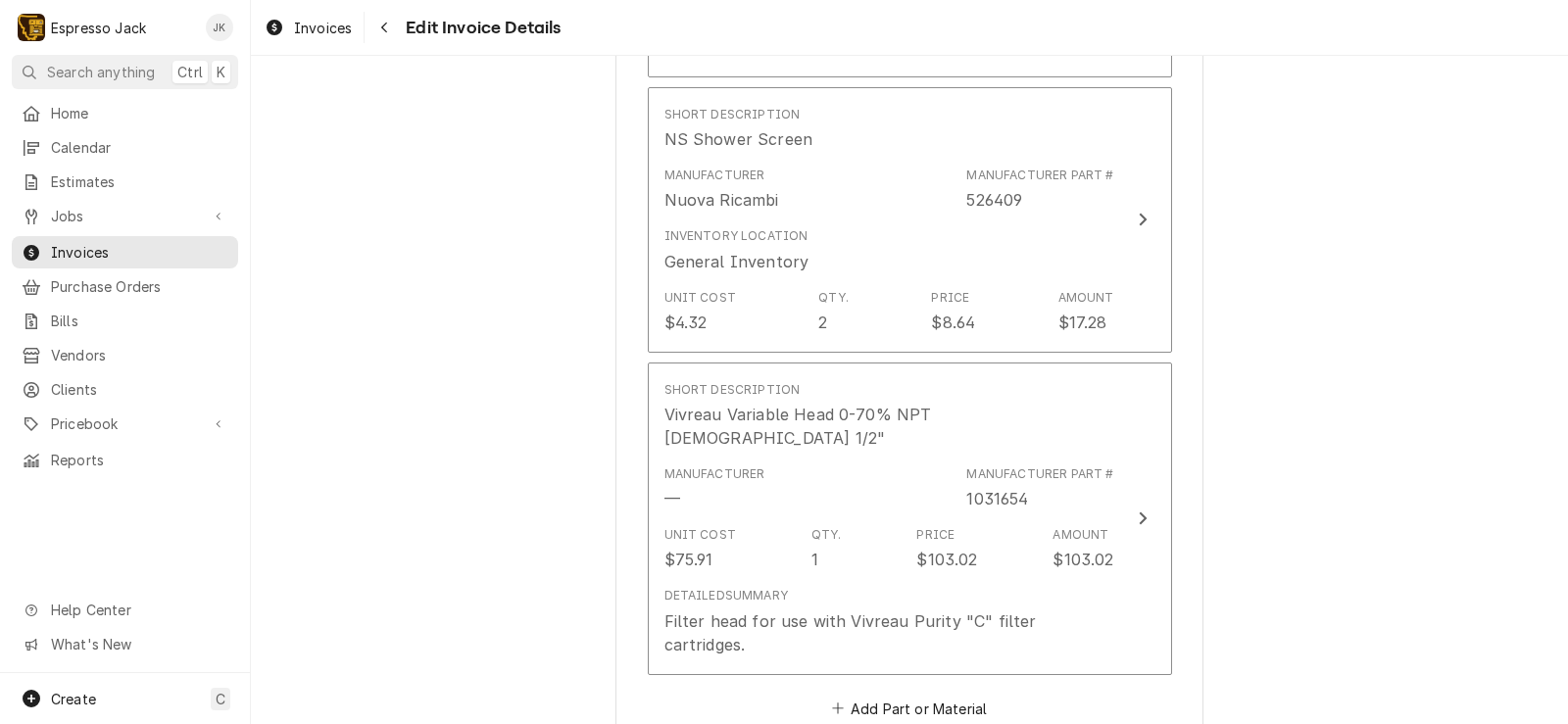
scroll to position [2632, 0]
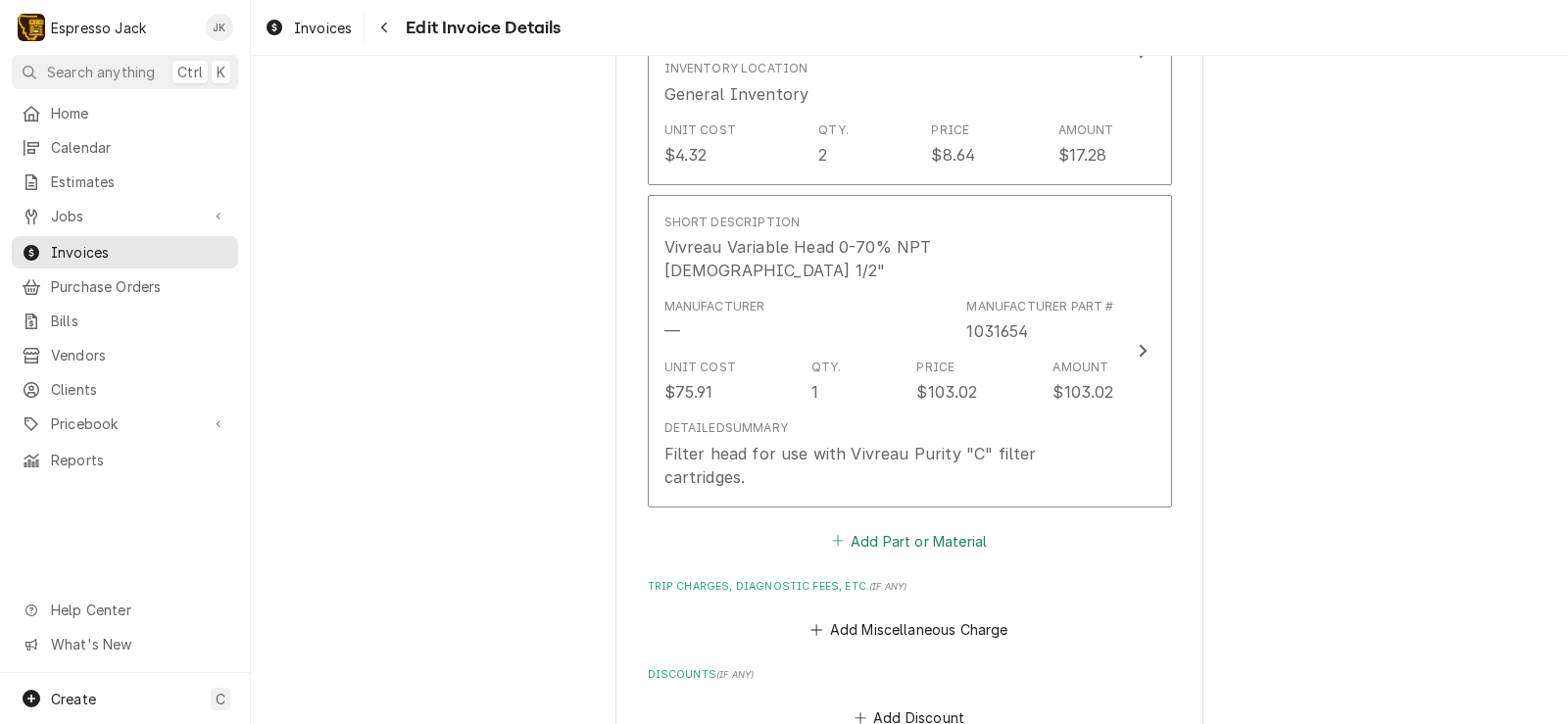
click at [876, 527] on button "Add Part or Material" at bounding box center [908, 541] width 162 height 28
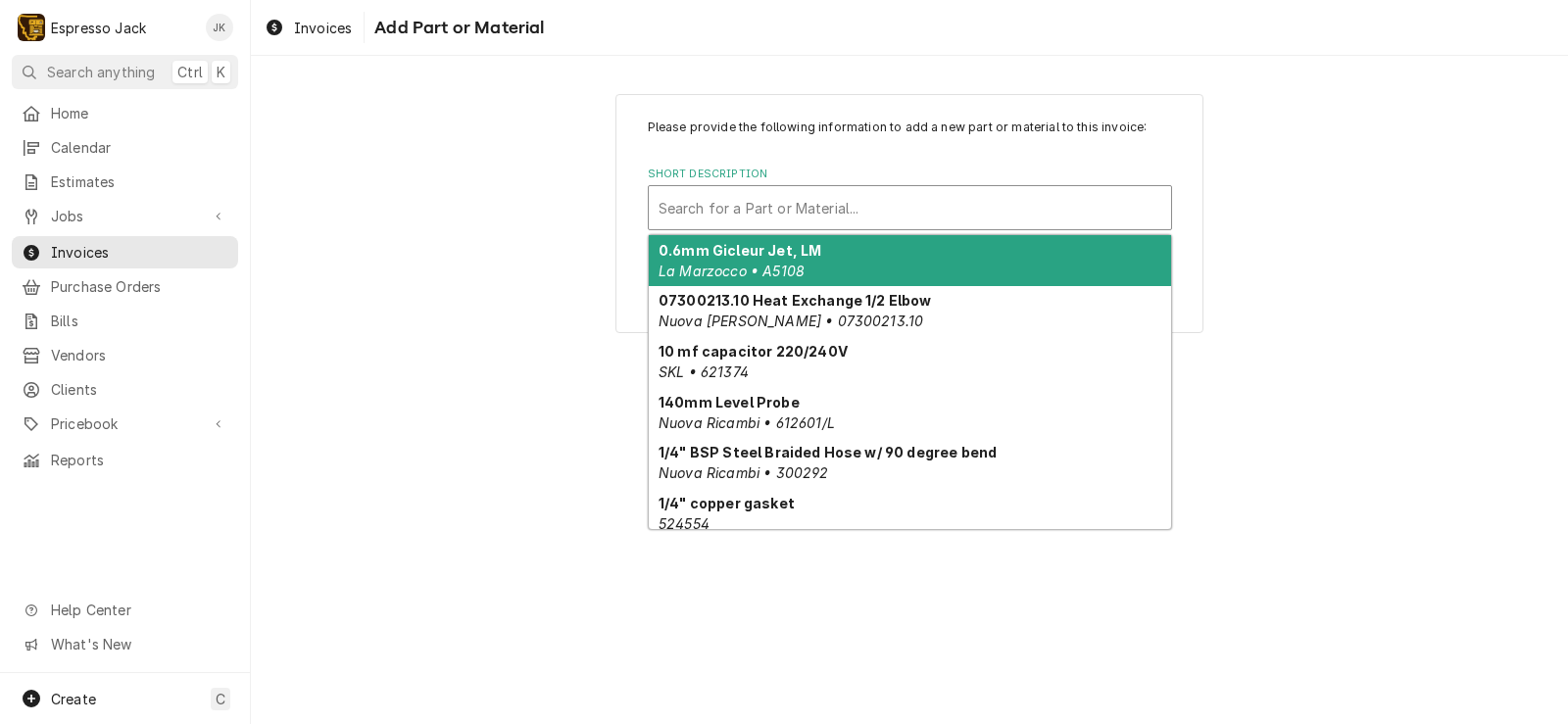
click at [814, 212] on div "Short Description" at bounding box center [909, 208] width 502 height 36
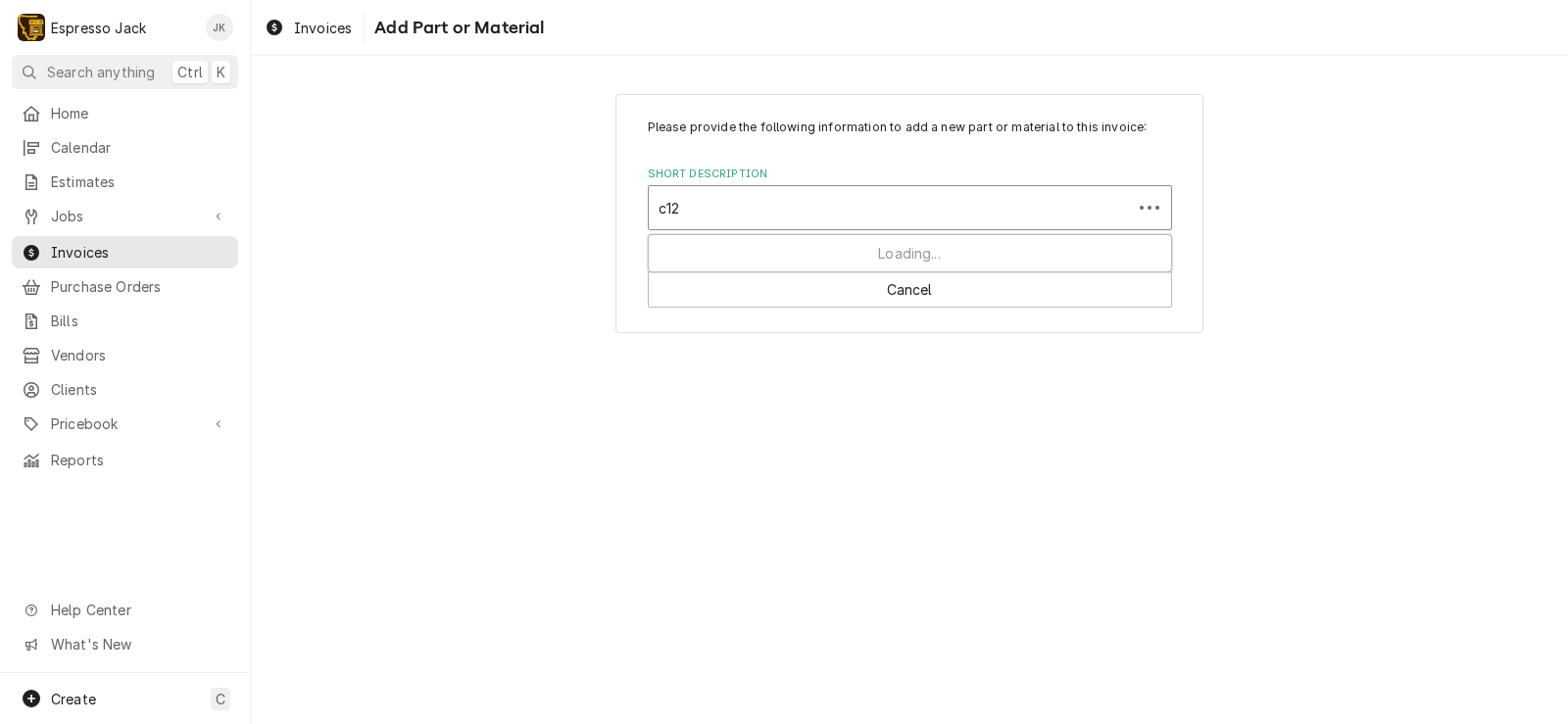
type input "c125"
drag, startPoint x: 783, startPoint y: 199, endPoint x: 698, endPoint y: 189, distance: 85.6
click at [699, 189] on div "Search for a Part or Material..." at bounding box center [910, 207] width 522 height 43
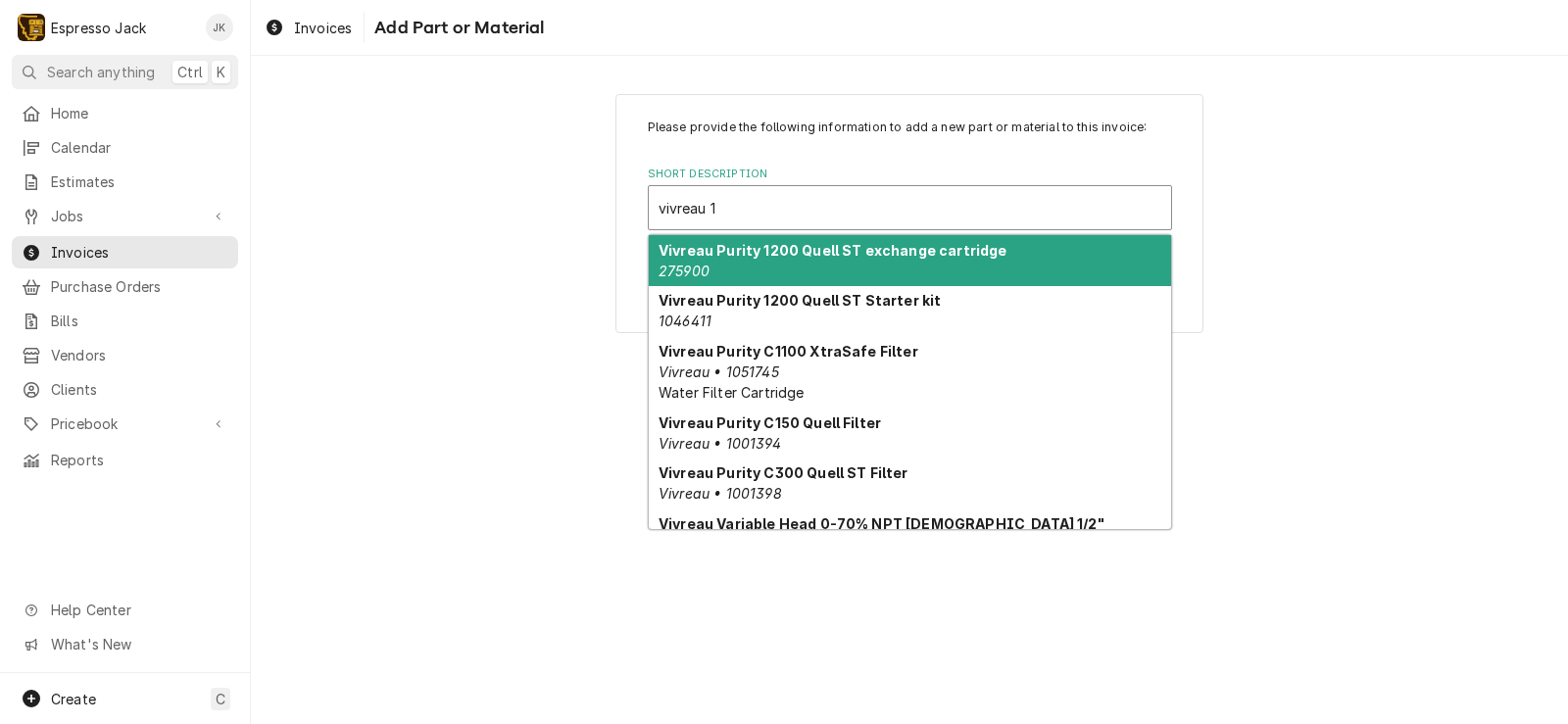
type input "vivreau"
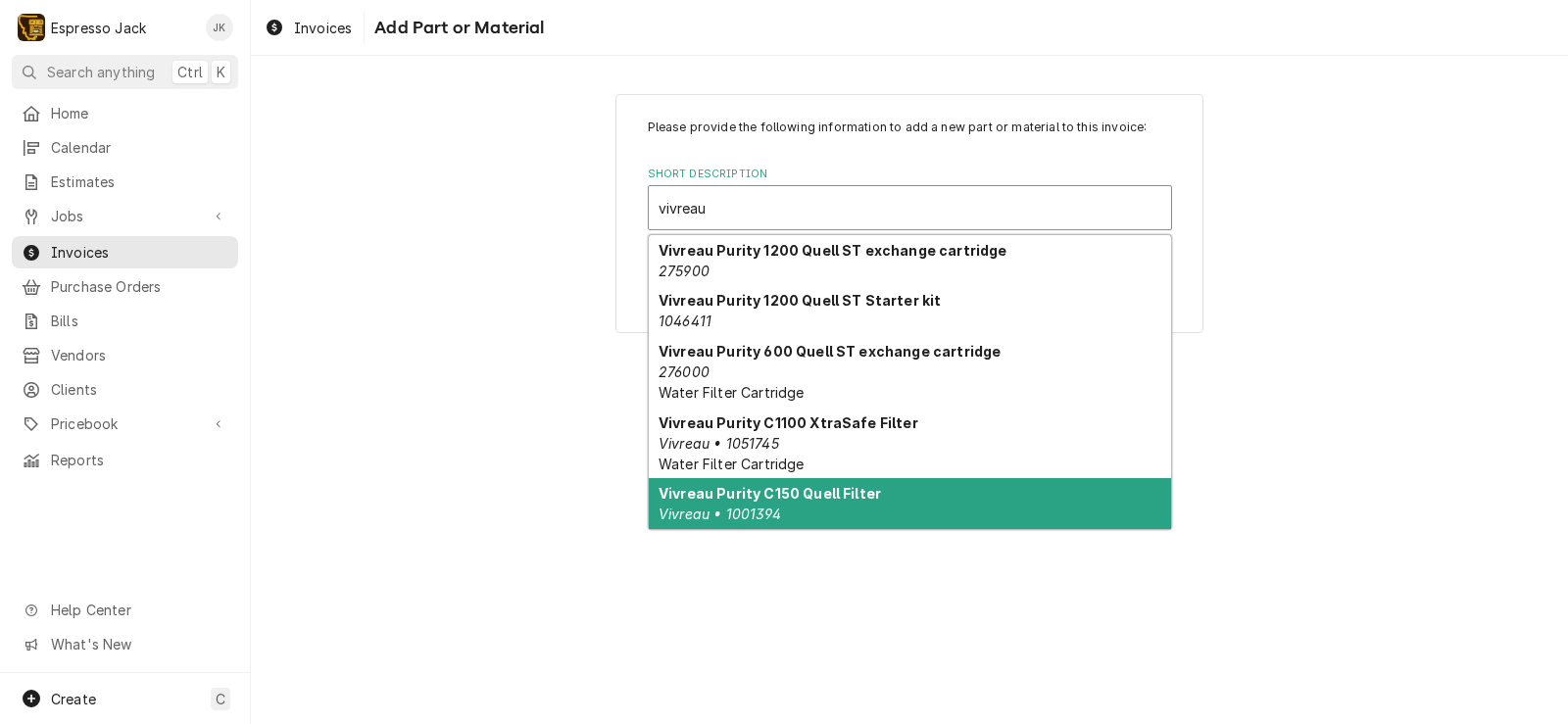
click at [776, 487] on strong "Vivreau Purity C150 Quell Filter" at bounding box center [769, 493] width 222 height 17
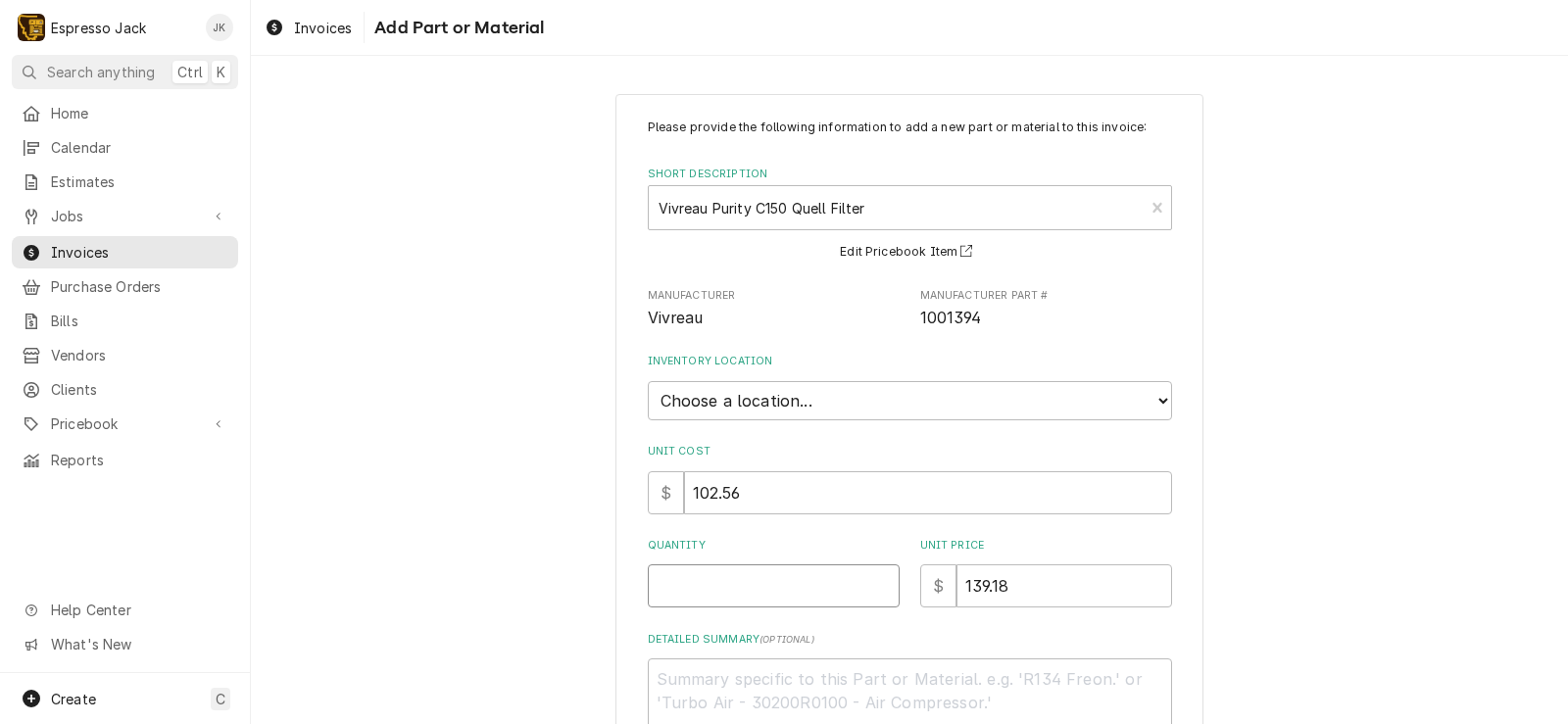
click at [728, 585] on input "Quantity" at bounding box center [774, 585] width 252 height 43
type textarea "x"
type input "1"
click at [591, 493] on div "Please provide the following information to add a new part or material to this …" at bounding box center [909, 471] width 1317 height 789
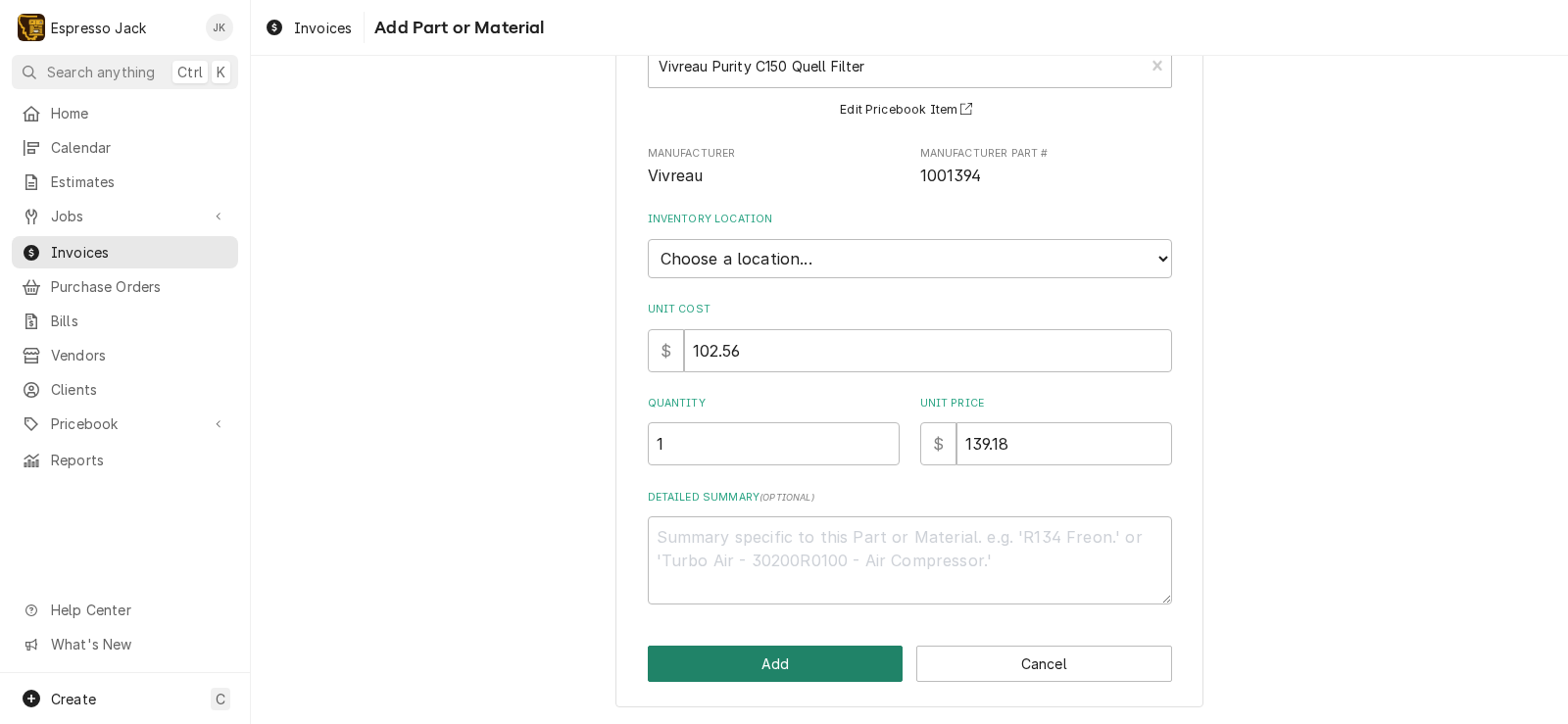
click at [730, 680] on button "Add" at bounding box center [776, 664] width 256 height 37
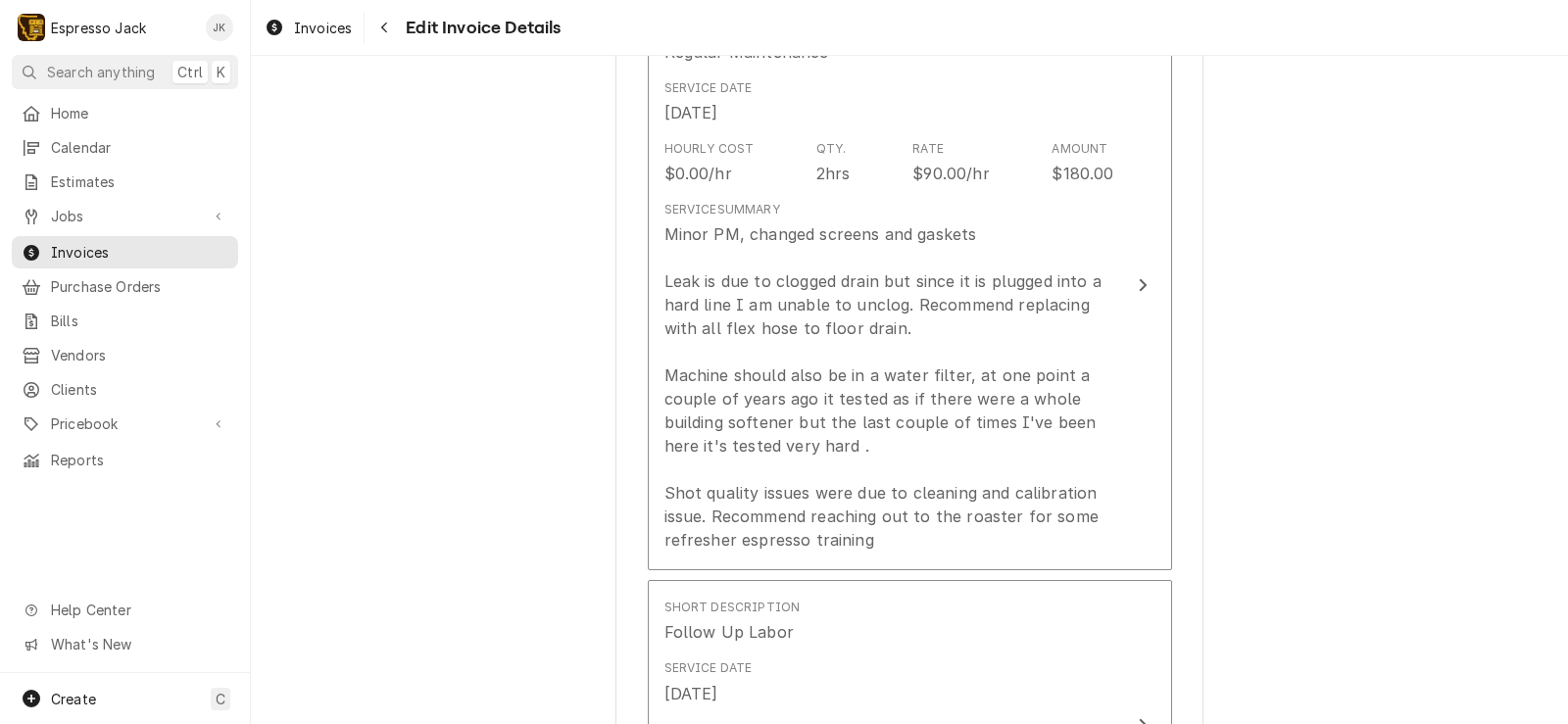
scroll to position [1316, 0]
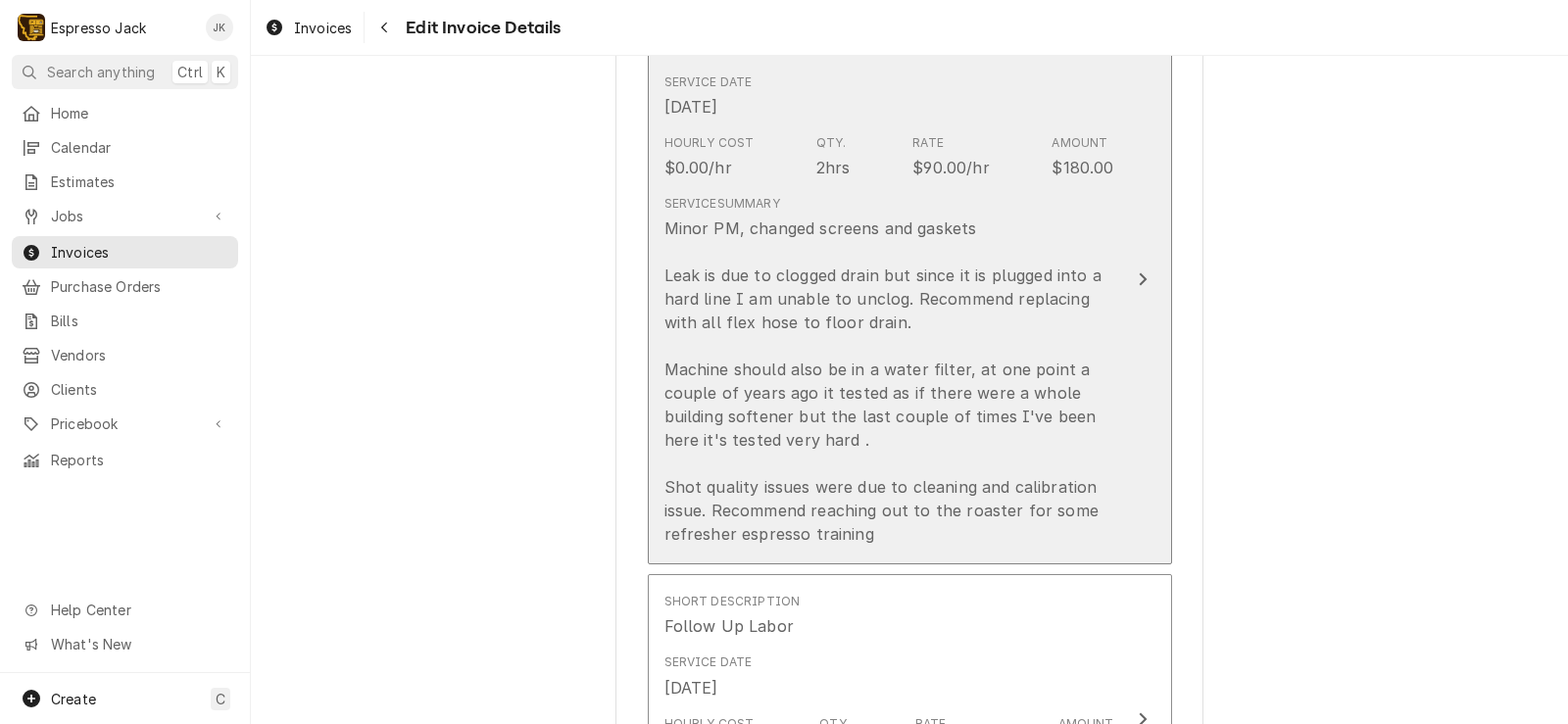
click at [896, 327] on div "Minor PM, changed screens and gaskets Leak is due to clogged drain but since it…" at bounding box center [888, 381] width 450 height 329
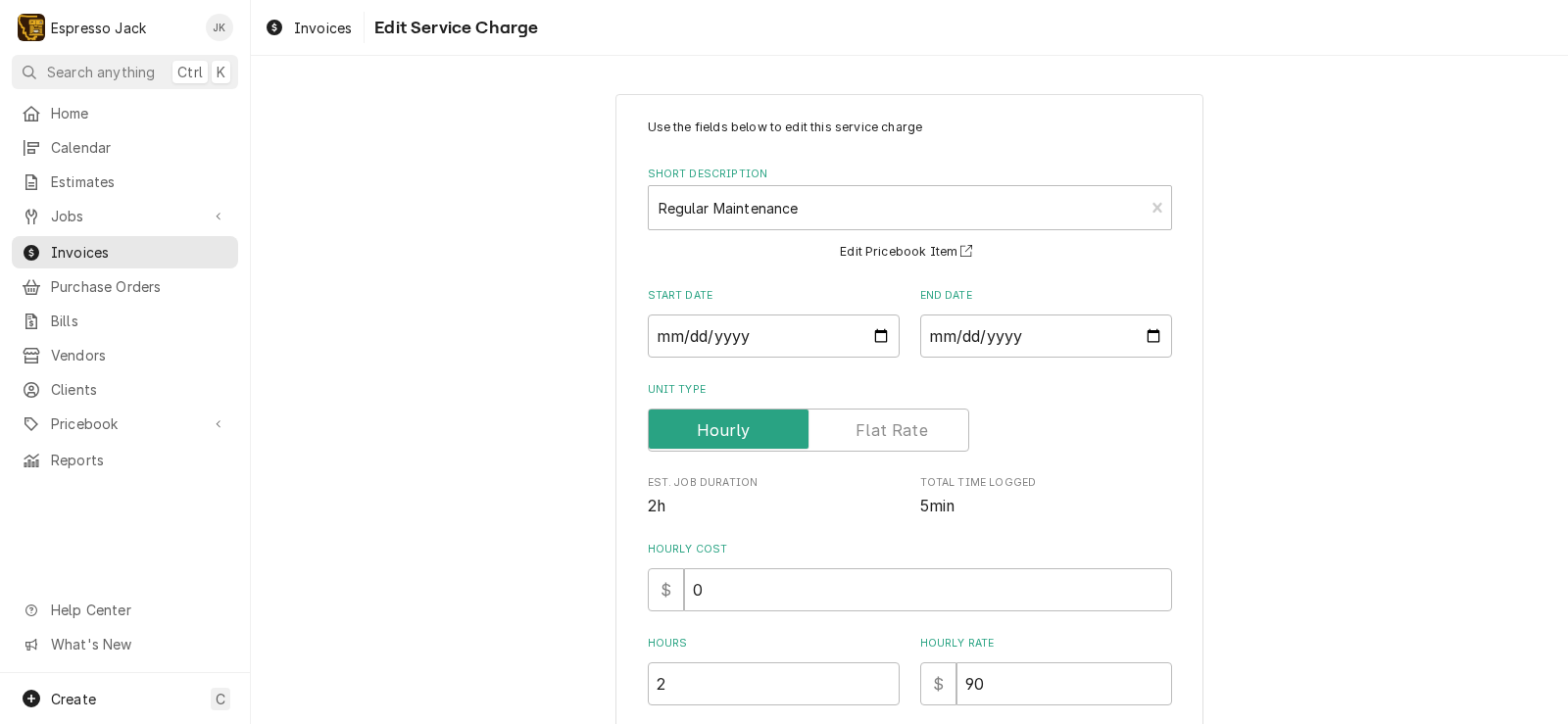
scroll to position [525, 0]
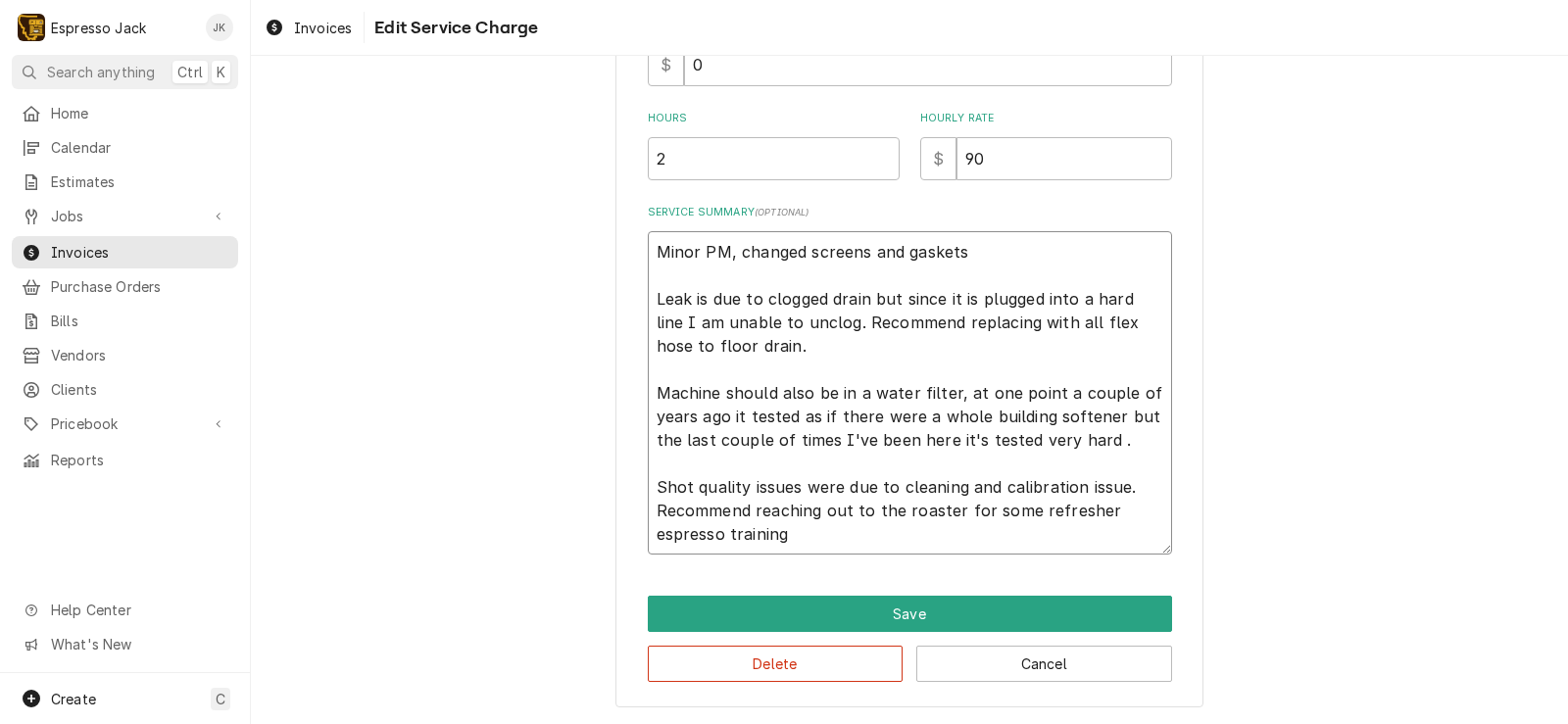
drag, startPoint x: 844, startPoint y: 394, endPoint x: 835, endPoint y: 400, distance: 10.8
click at [835, 400] on textarea "Minor PM, changed screens and gaskets Leak is due to clogged drain but since it…" at bounding box center [910, 393] width 524 height 323
click at [835, 395] on textarea "Minor PM, changed screens and gaskets Leak is due to clogged drain but since it…" at bounding box center [910, 393] width 524 height 323
type textarea "x"
type textarea "Minor PM, changed screens and gaskets Leak is due to clogged drain but since it…"
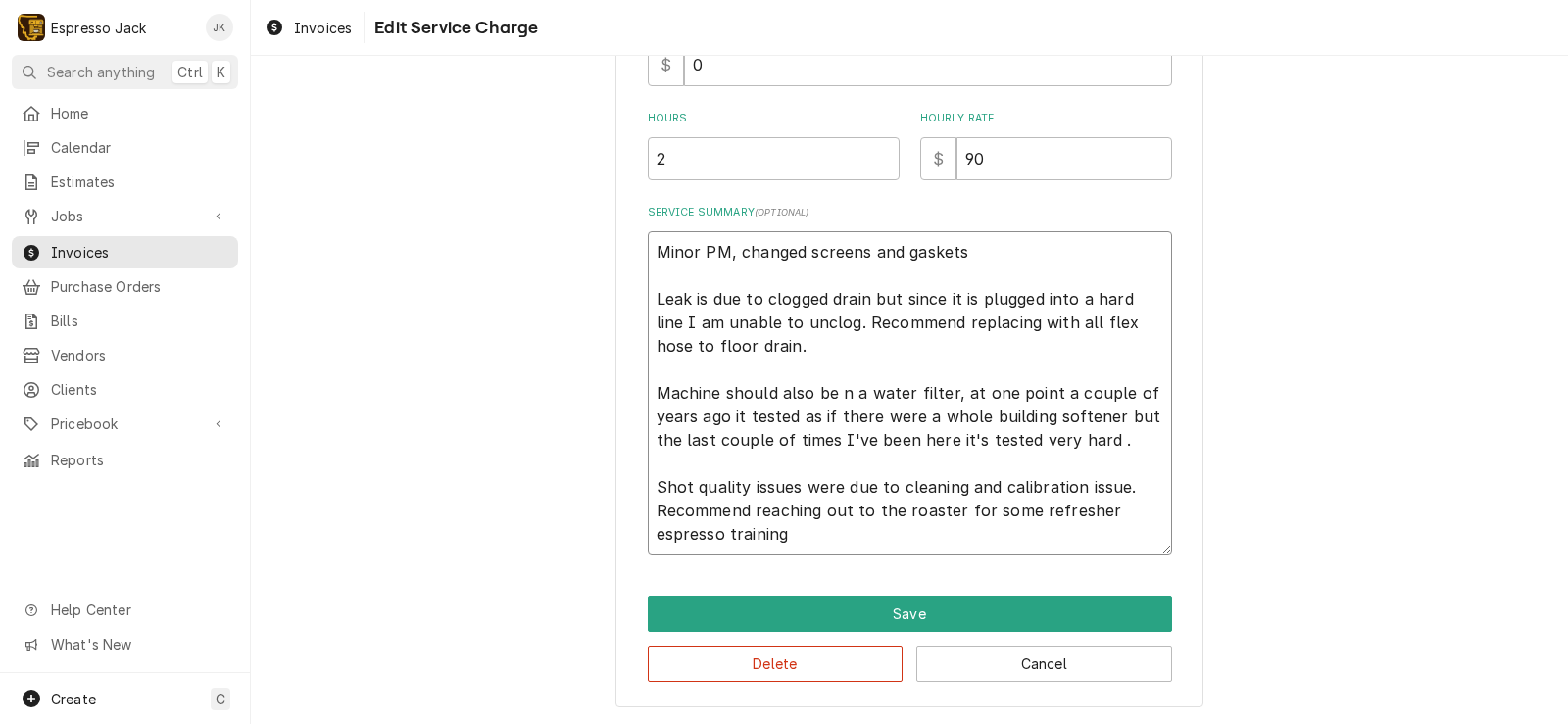
type textarea "x"
type textarea "Minor PM, changed screens and gaskets Leak is due to clogged drain but since it…"
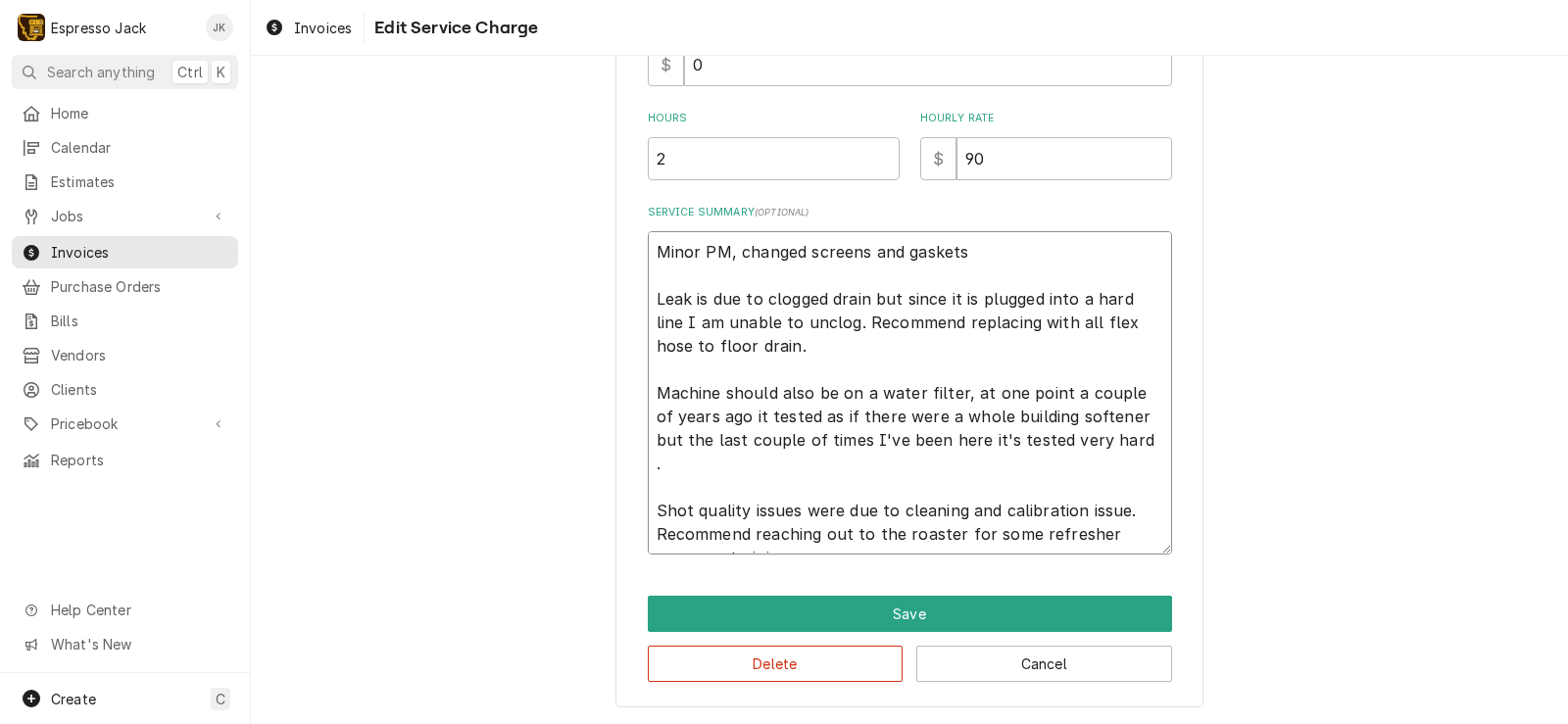
click at [1101, 426] on textarea "Minor PM, changed screens and gaskets Leak is due to clogged drain but since it…" at bounding box center [910, 393] width 524 height 323
click at [1111, 437] on textarea "Minor PM, changed screens and gaskets Leak is due to clogged drain but since it…" at bounding box center [910, 393] width 524 height 323
click at [1111, 438] on textarea "Minor PM, changed screens and gaskets Leak is due to clogged drain but since it…" at bounding box center [910, 393] width 524 height 323
click at [1109, 440] on textarea "Minor PM, changed screens and gaskets Leak is due to clogged drain but since it…" at bounding box center [910, 393] width 524 height 323
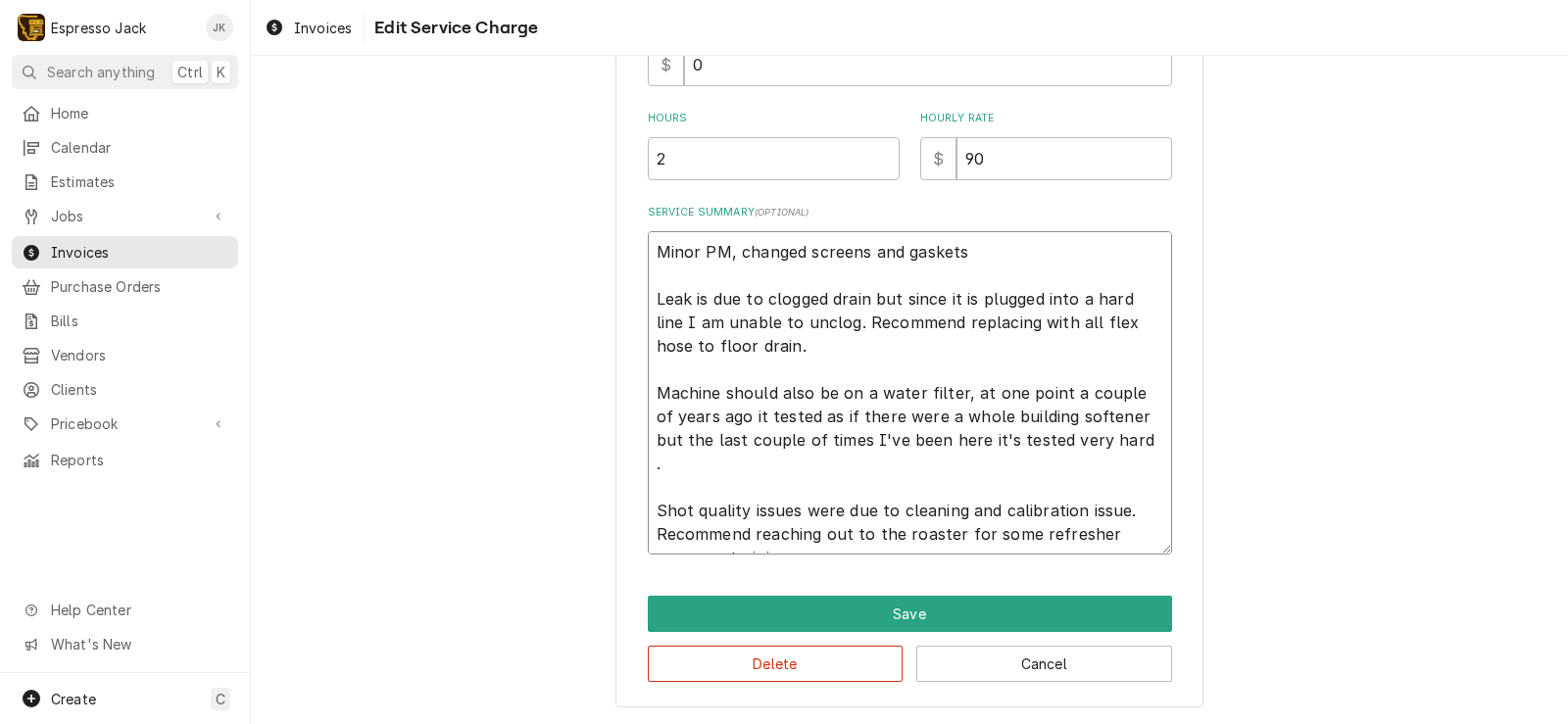
type textarea "x"
type textarea "Minor PM, changed screens and gaskets Leak is due to clogged drain but since it…"
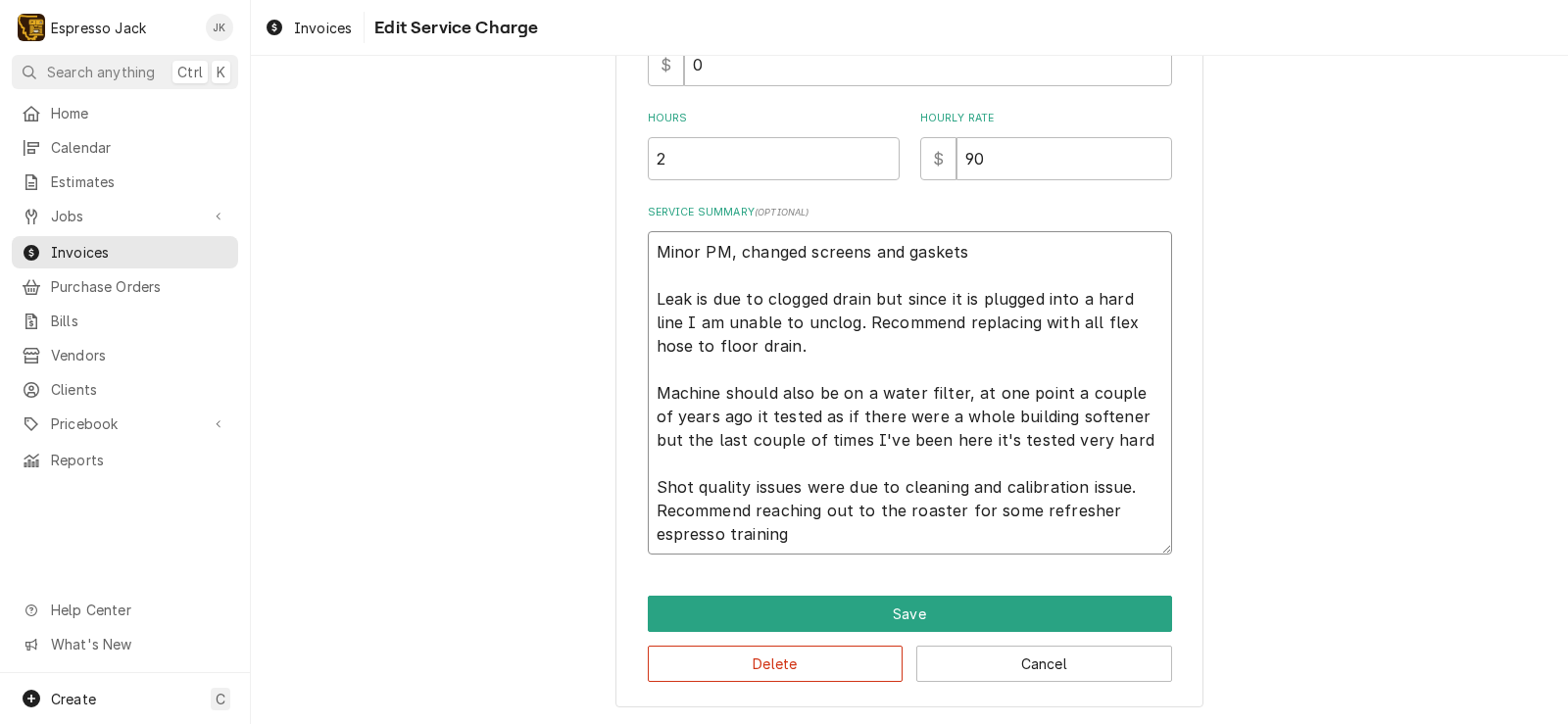
type textarea "x"
type textarea "Minor PM, changed screens and gaskets Leak is due to clogged drain but since it…"
type textarea "x"
type textarea "Minor PM, changed screens and gaskets Leak is due to clogged drain but since it…"
type textarea "x"
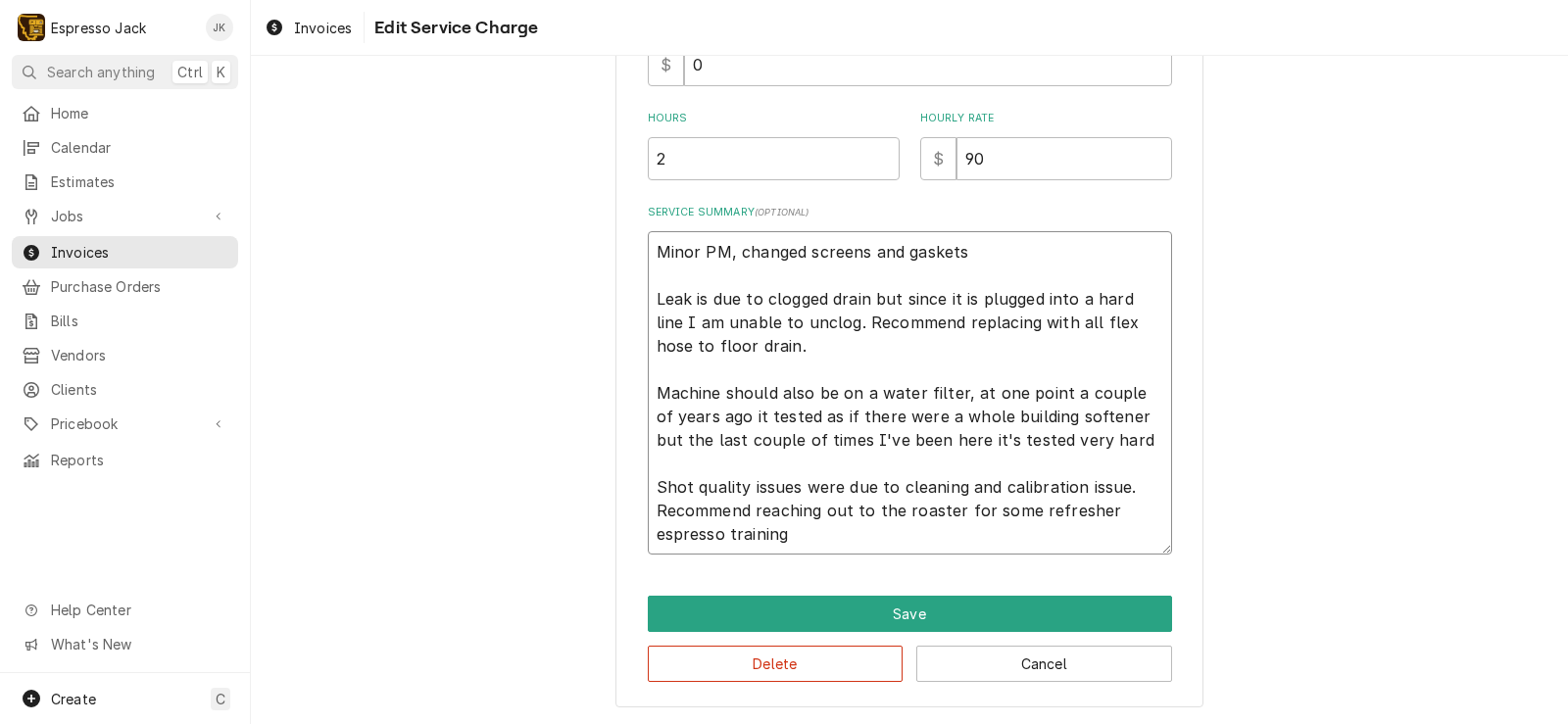
type textarea "Minor PM, changed screens and gaskets Leak is due to clogged drain but since it…"
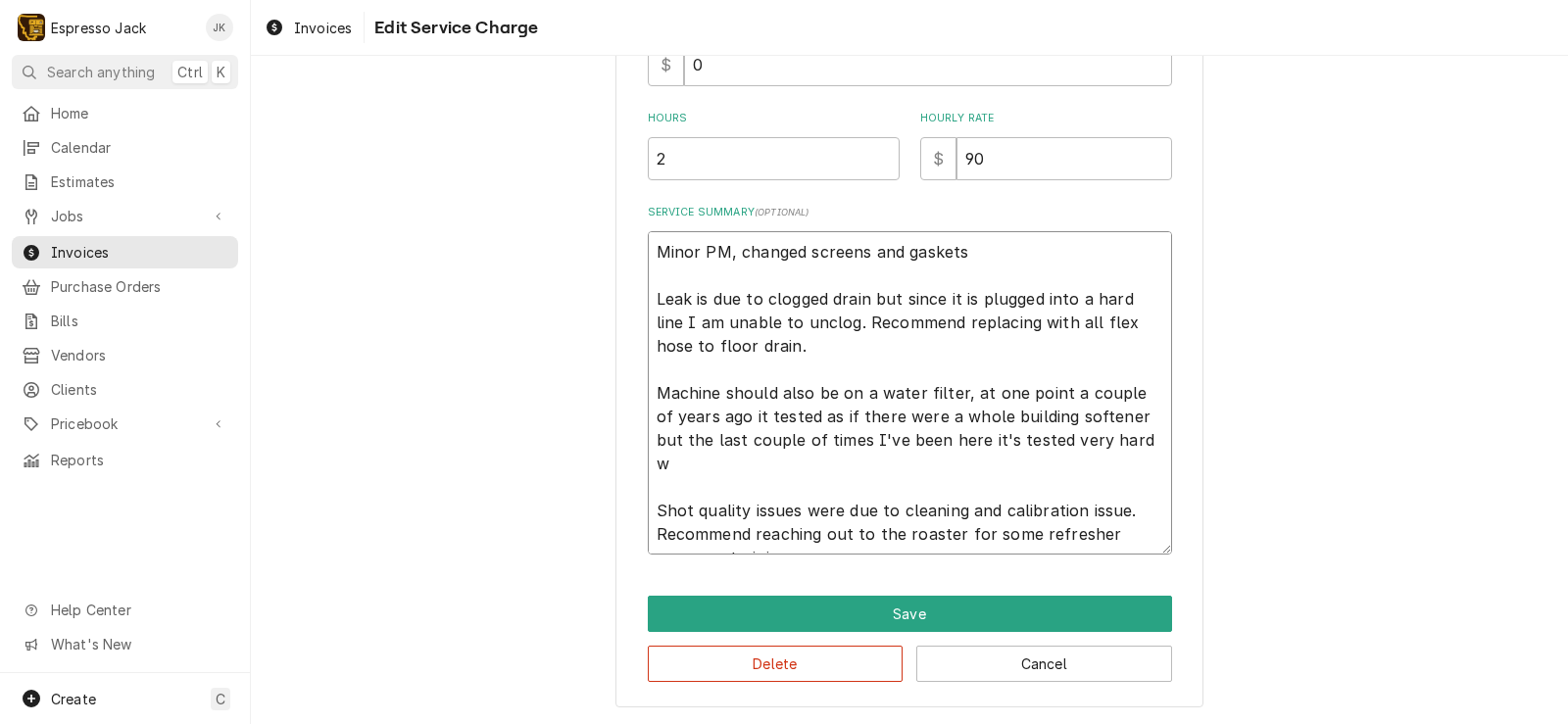
type textarea "x"
type textarea "Minor PM, changed screens and gaskets Leak is due to clogged drain but since it…"
type textarea "x"
type textarea "Minor PM, changed screens and gaskets Leak is due to clogged drain but since it…"
type textarea "x"
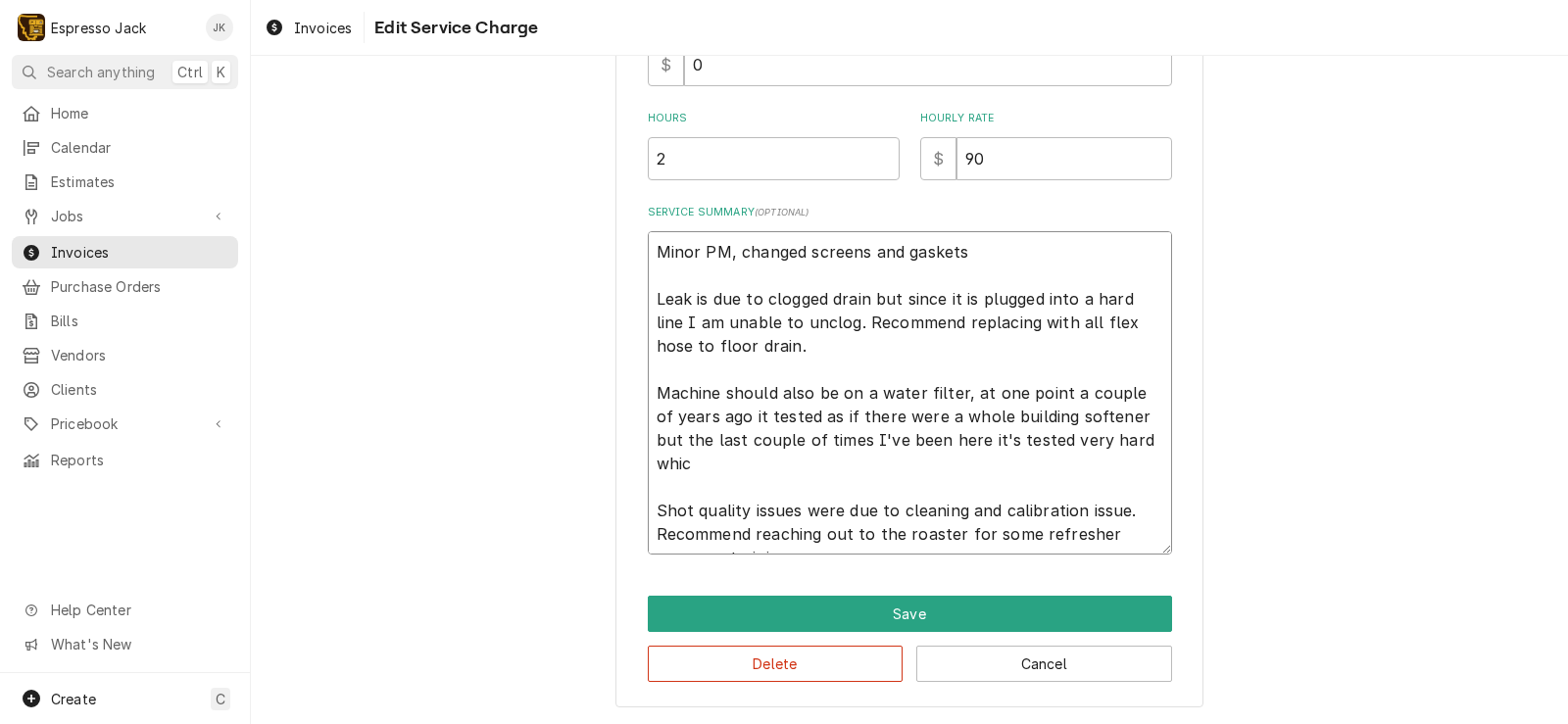
type textarea "Minor PM, changed screens and gaskets Leak is due to clogged drain but since it…"
type textarea "x"
type textarea "Minor PM, changed screens and gaskets Leak is due to clogged drain but since it…"
type textarea "x"
type textarea "Minor PM, changed screens and gaskets Leak is due to clogged drain but since it…"
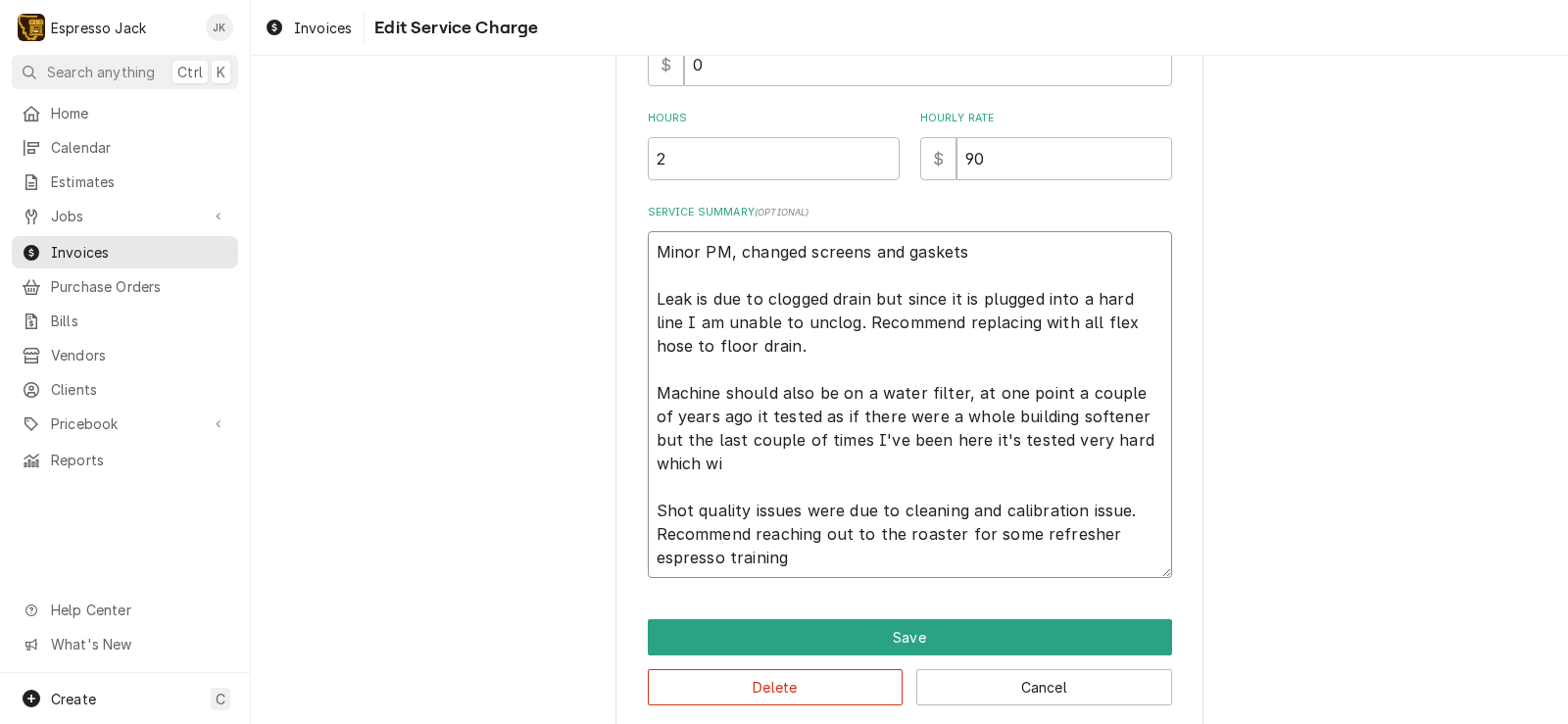
type textarea "x"
type textarea "Minor PM, changed screens and gaskets Leak is due to clogged drain but since it…"
type textarea "x"
type textarea "Minor PM, changed screens and gaskets Leak is due to clogged drain but since it…"
type textarea "x"
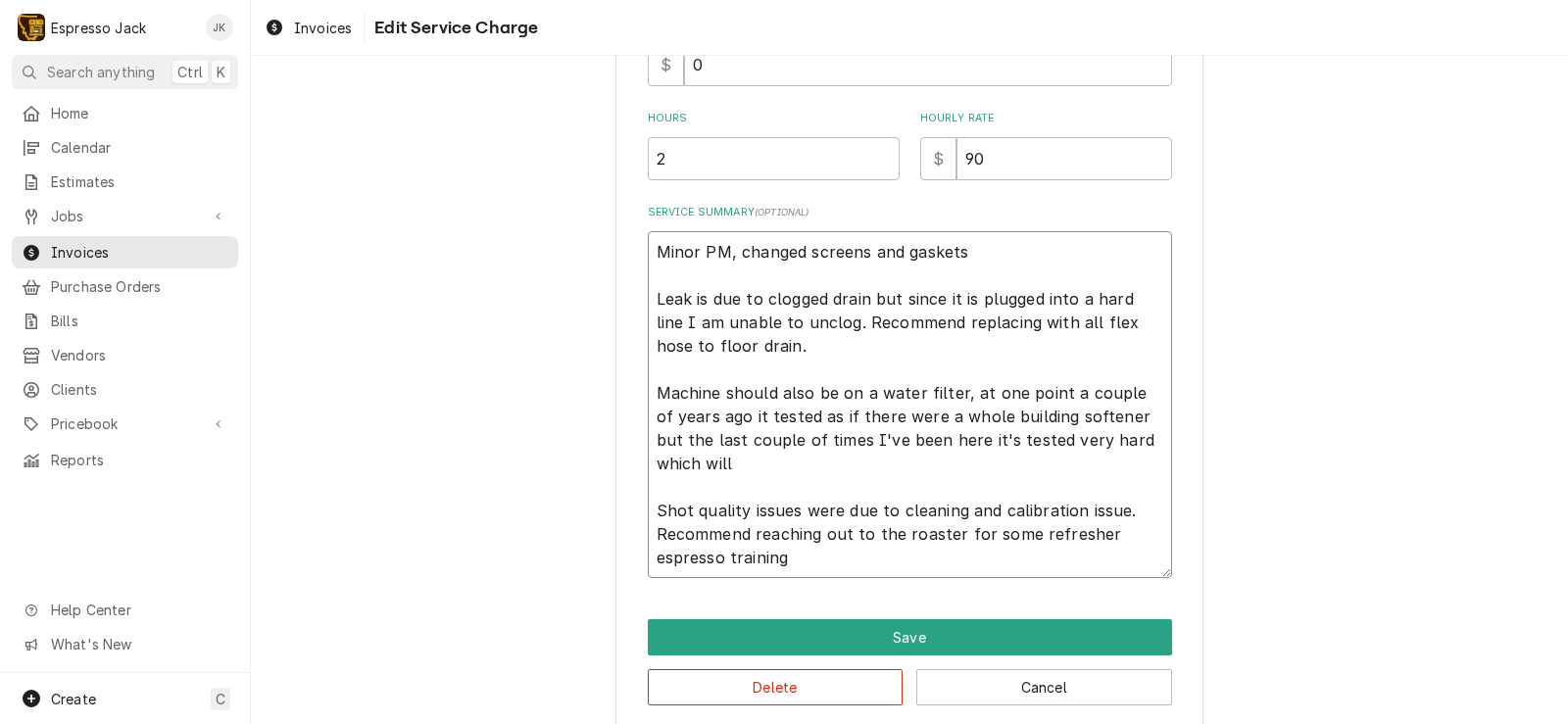
type textarea "Minor PM, changed screens and gaskets Leak is due to clogged drain but since it…"
type textarea "x"
type textarea "Minor PM, changed screens and gaskets Leak is due to clogged drain but since it…"
type textarea "x"
type textarea "Minor PM, changed screens and gaskets Leak is due to clogged drain but since it…"
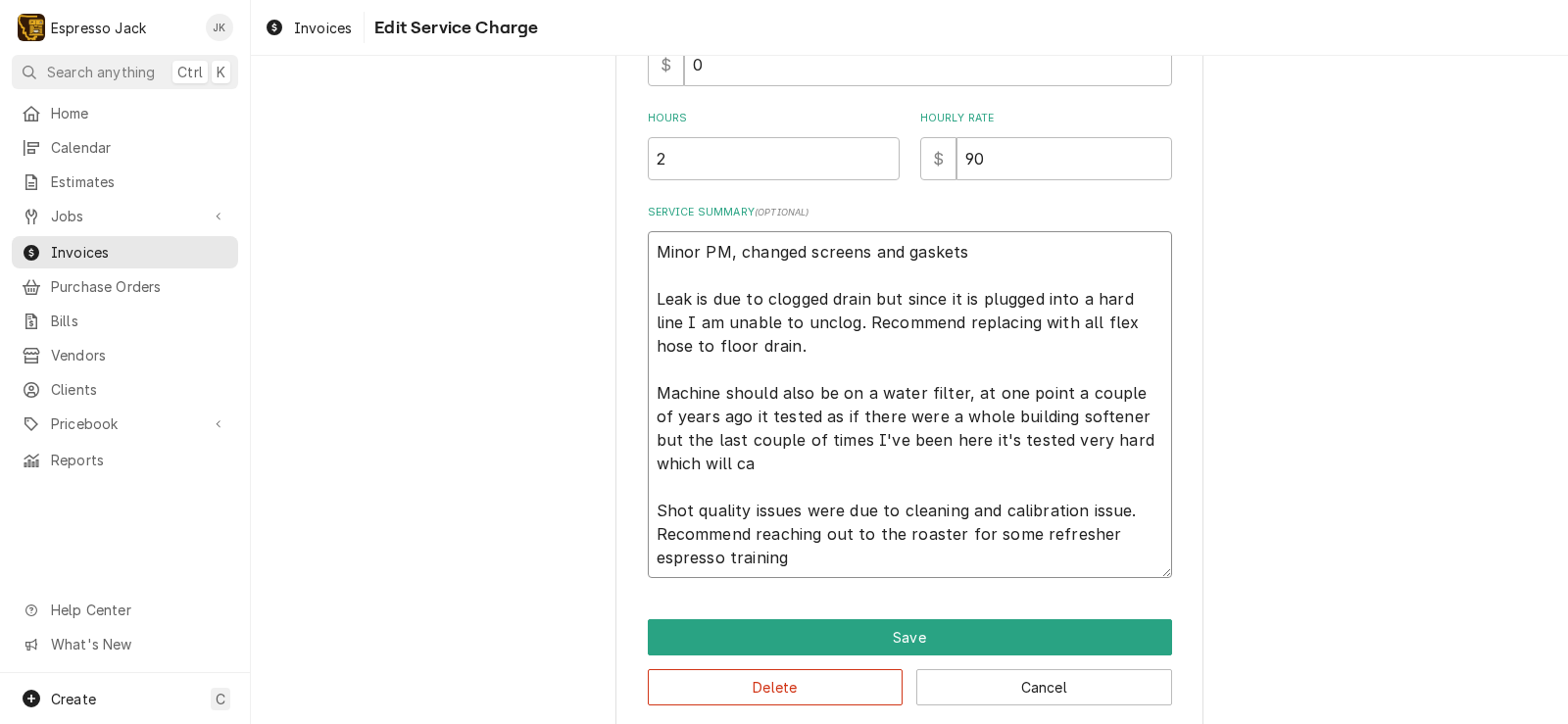
type textarea "x"
type textarea "Minor PM, changed screens and gaskets Leak is due to clogged drain but since it…"
type textarea "x"
type textarea "Minor PM, changed screens and gaskets Leak is due to clogged drain but since it…"
type textarea "x"
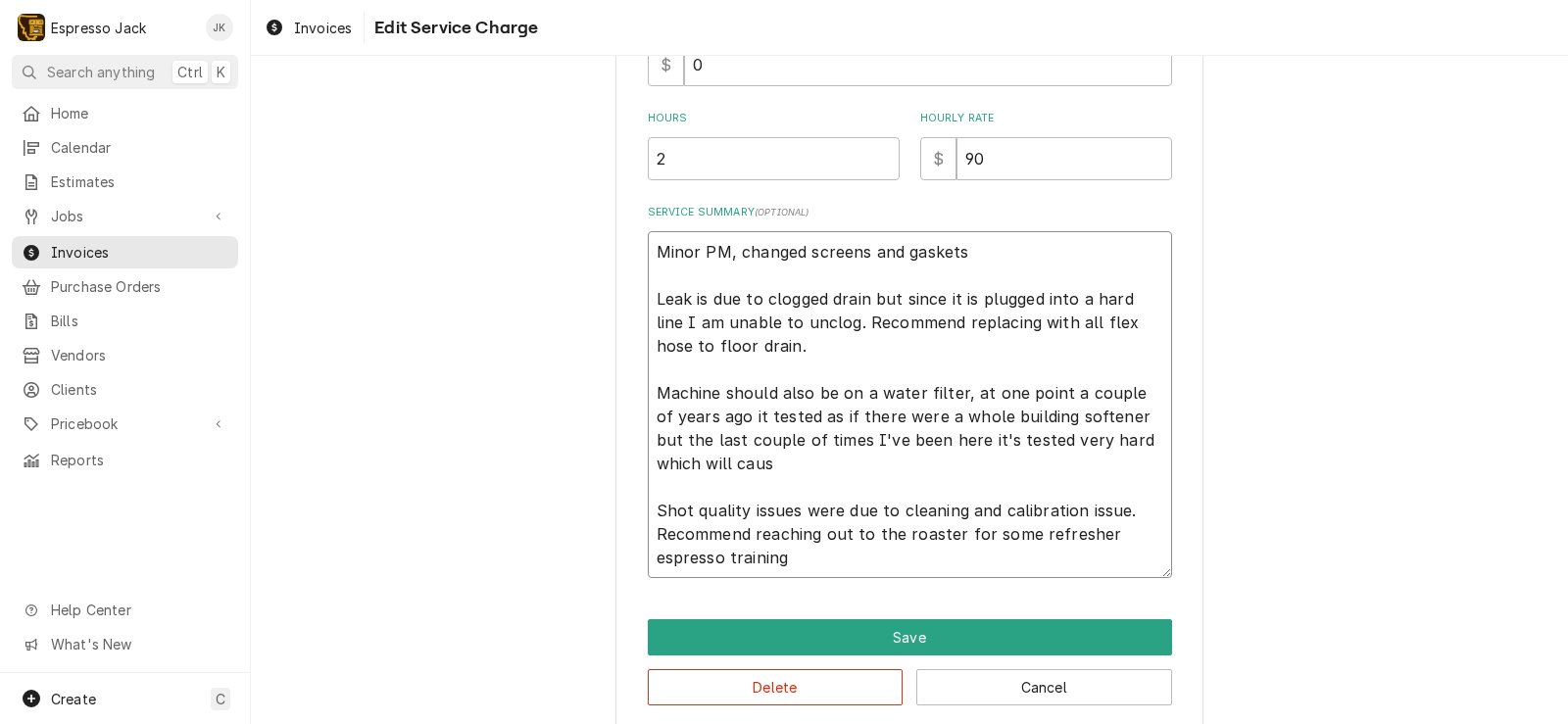
type textarea "Minor PM, changed screens and gaskets Leak is due to clogged drain but since it…"
type textarea "x"
type textarea "Minor PM, changed screens and gaskets Leak is due to clogged drain but since it…"
type textarea "x"
type textarea "Minor PM, changed screens and gaskets Leak is due to clogged drain but since it…"
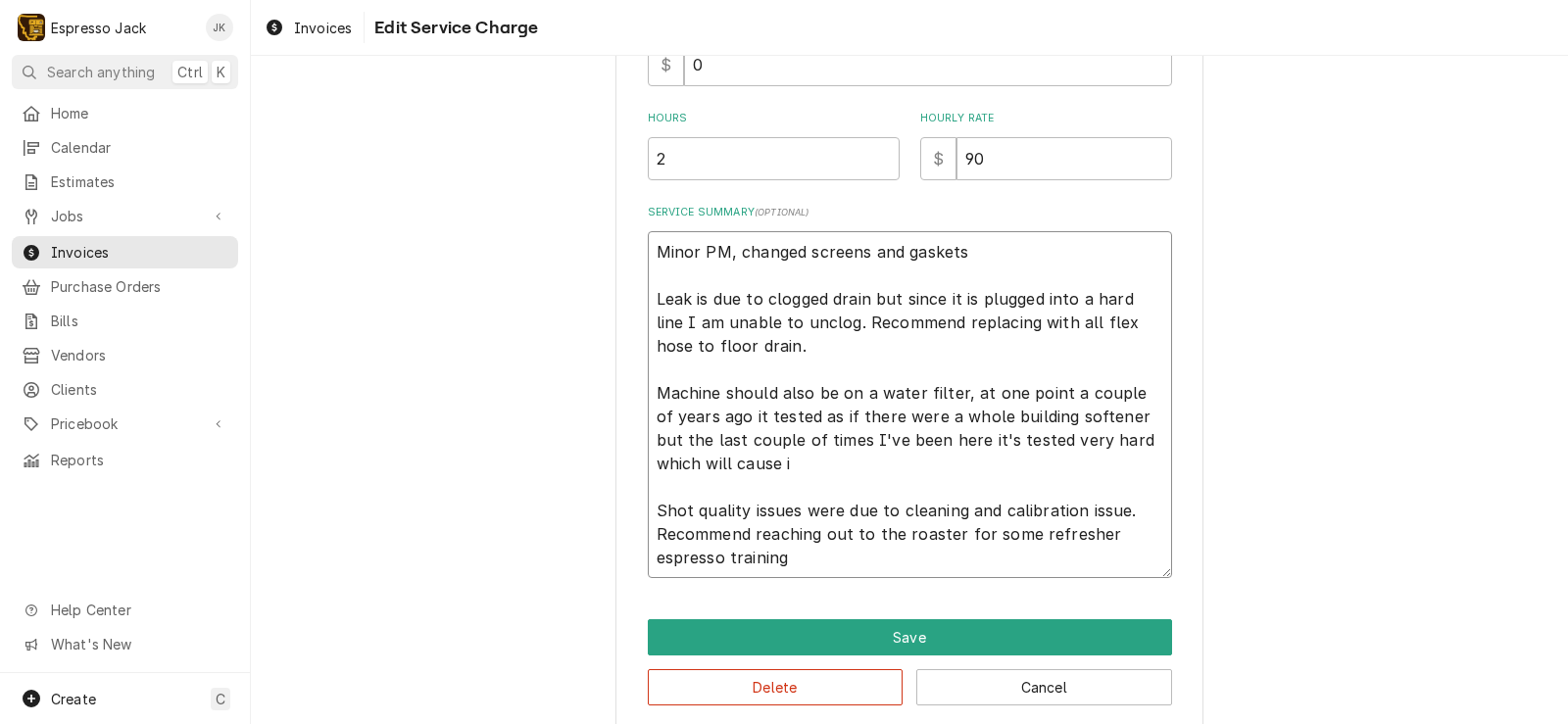
type textarea "x"
type textarea "Minor PM, changed screens and gaskets Leak is due to clogged drain but since it…"
type textarea "x"
type textarea "Minor PM, changed screens and gaskets Leak is due to clogged drain but since it…"
type textarea "x"
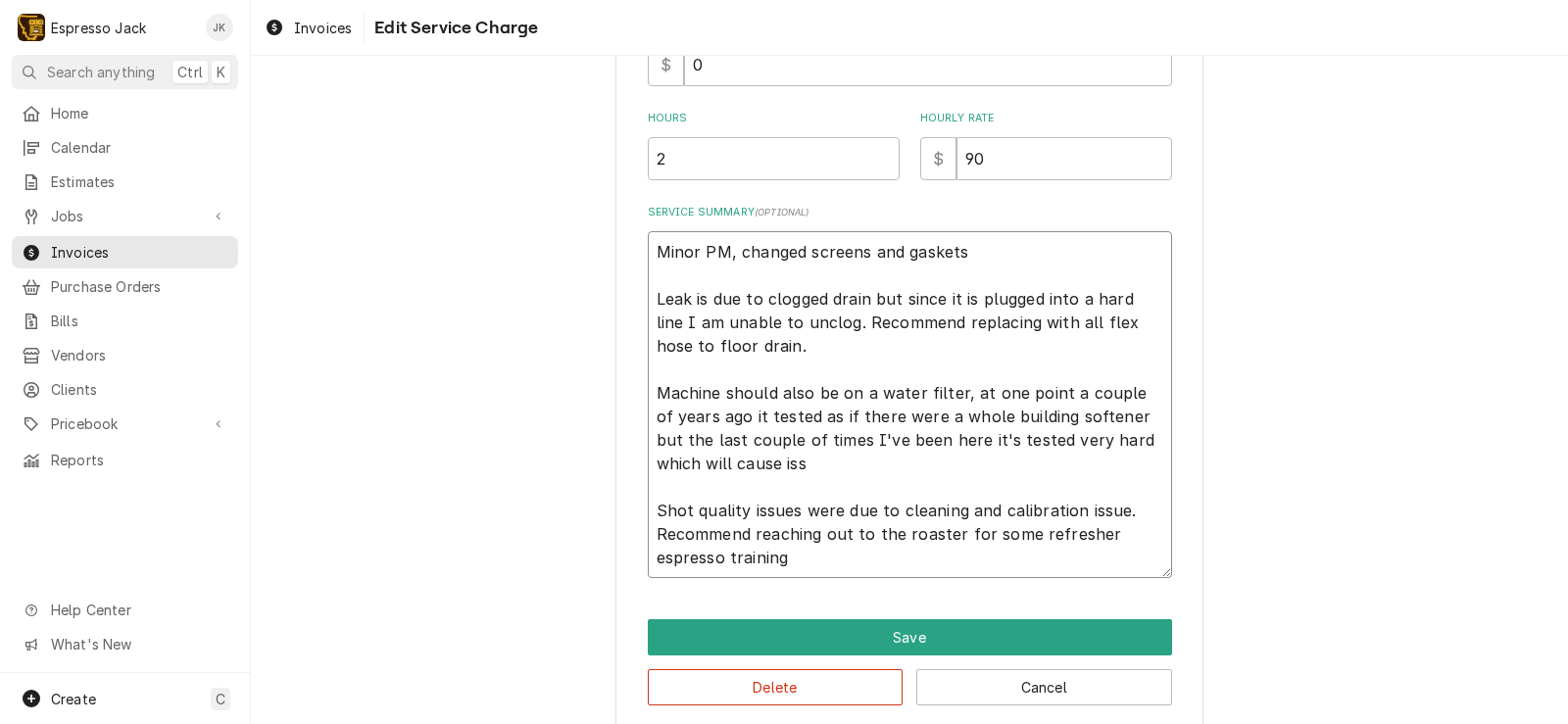
type textarea "Minor PM, changed screens and gaskets Leak is due to clogged drain but since it…"
type textarea "x"
type textarea "Minor PM, changed screens and gaskets Leak is due to clogged drain but since it…"
type textarea "x"
type textarea "Minor PM, changed screens and gaskets Leak is due to clogged drain but since it…"
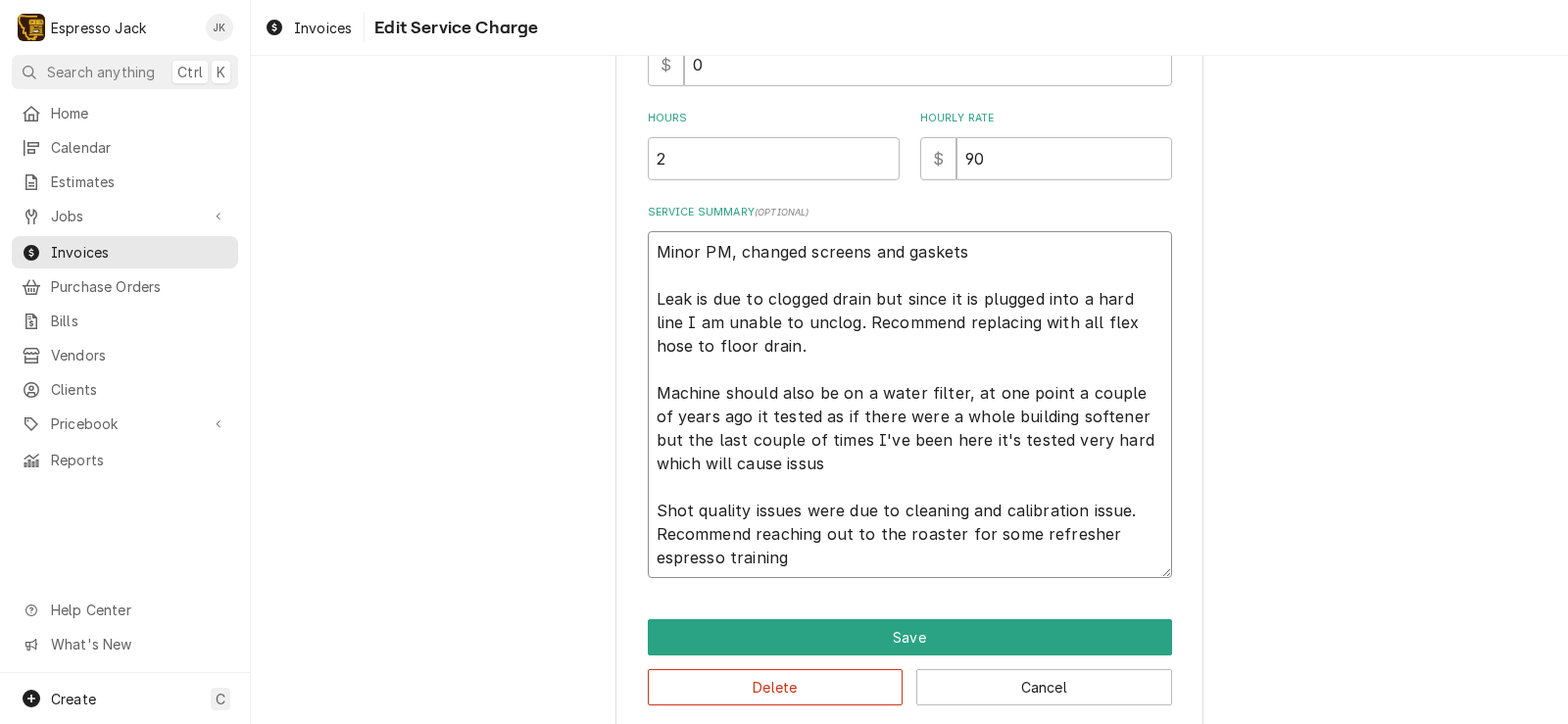
type textarea "x"
type textarea "Minor PM, changed screens and gaskets Leak is due to clogged drain but since it…"
type textarea "x"
type textarea "Minor PM, changed screens and gaskets Leak is due to clogged drain but since it…"
type textarea "x"
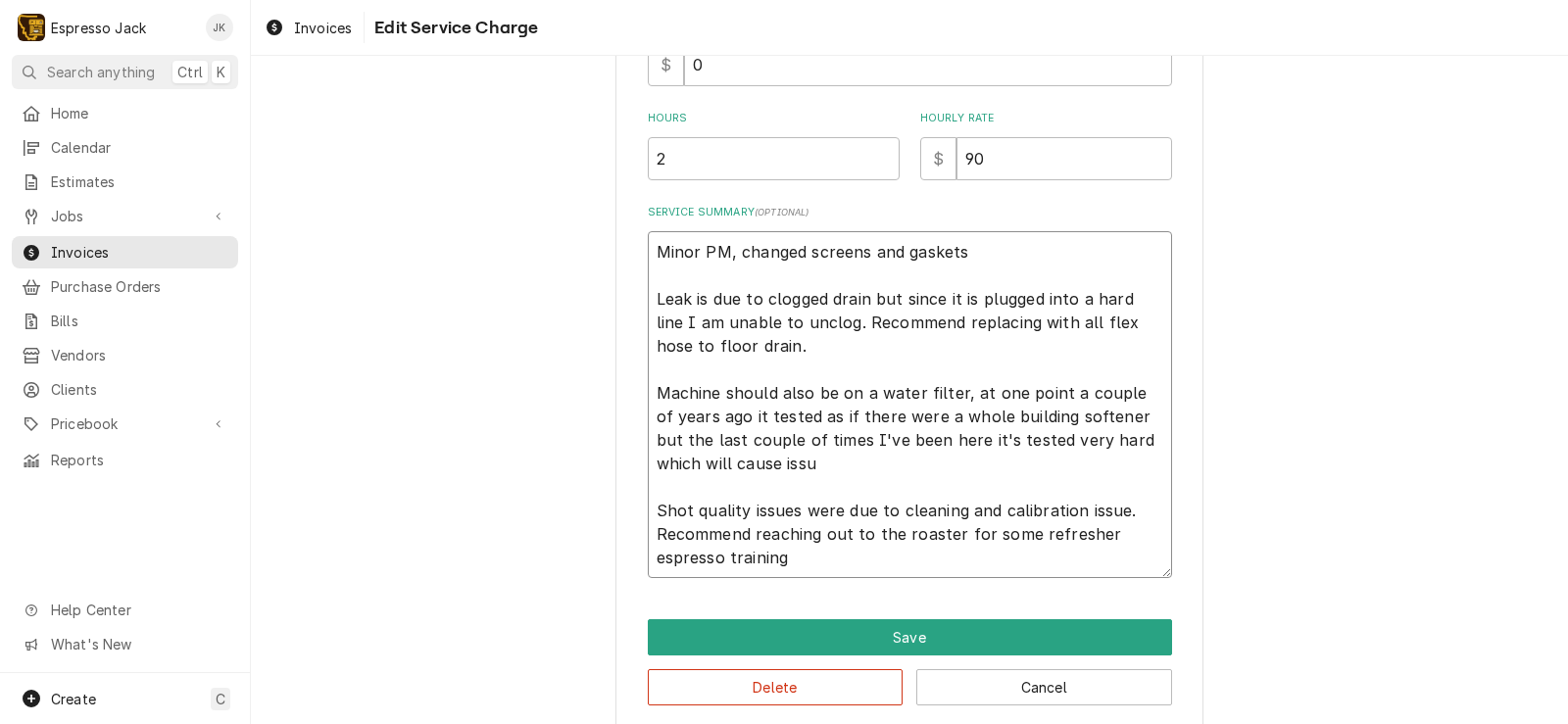
type textarea "Minor PM, changed screens and gaskets Leak is due to clogged drain but since it…"
type textarea "x"
type textarea "Minor PM, changed screens and gaskets Leak is due to clogged drain but since it…"
type textarea "x"
type textarea "Minor PM, changed screens and gaskets Leak is due to clogged drain but since it…"
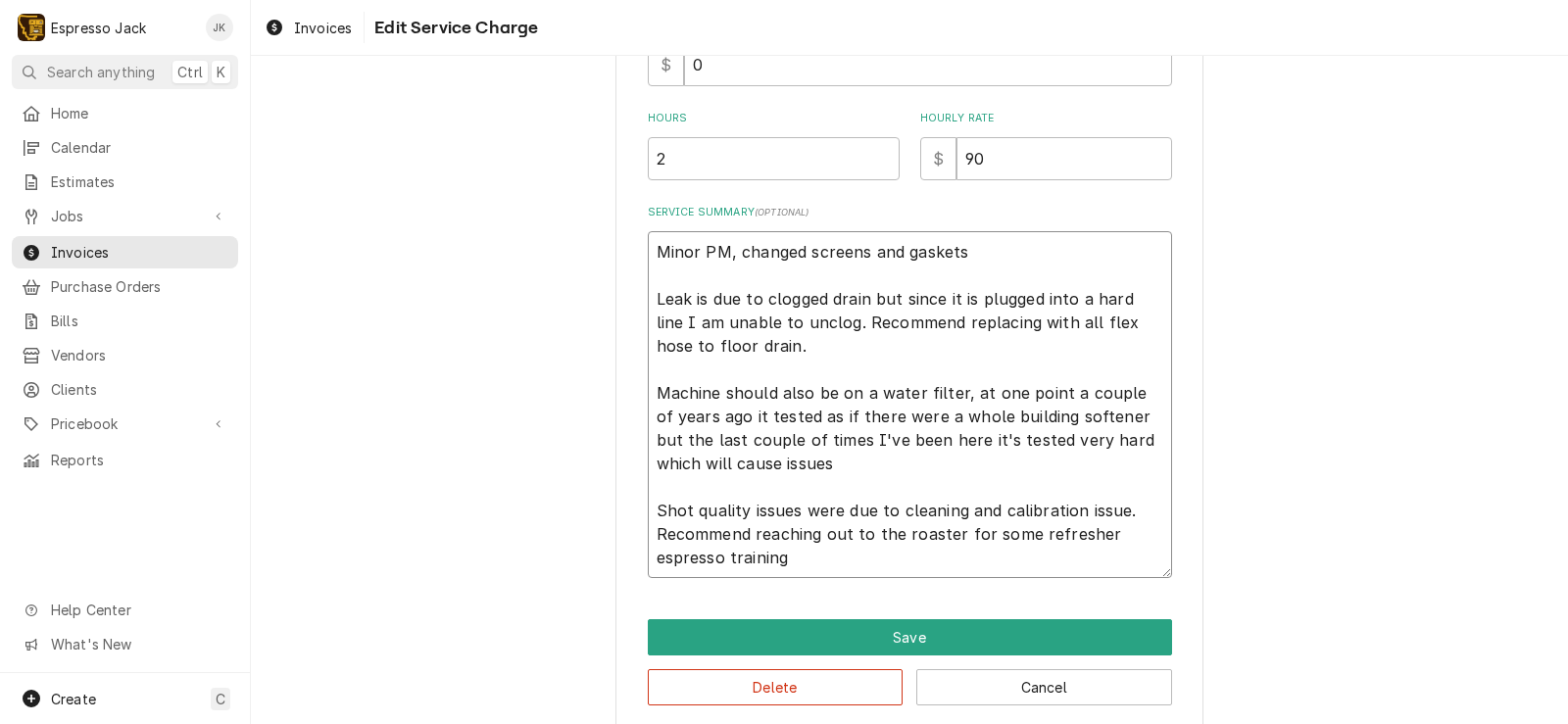
type textarea "x"
type textarea "Minor PM, changed screens and gaskets Leak is due to clogged drain but since it…"
type textarea "x"
type textarea "Minor PM, changed screens and gaskets Leak is due to clogged drain but since it…"
type textarea "x"
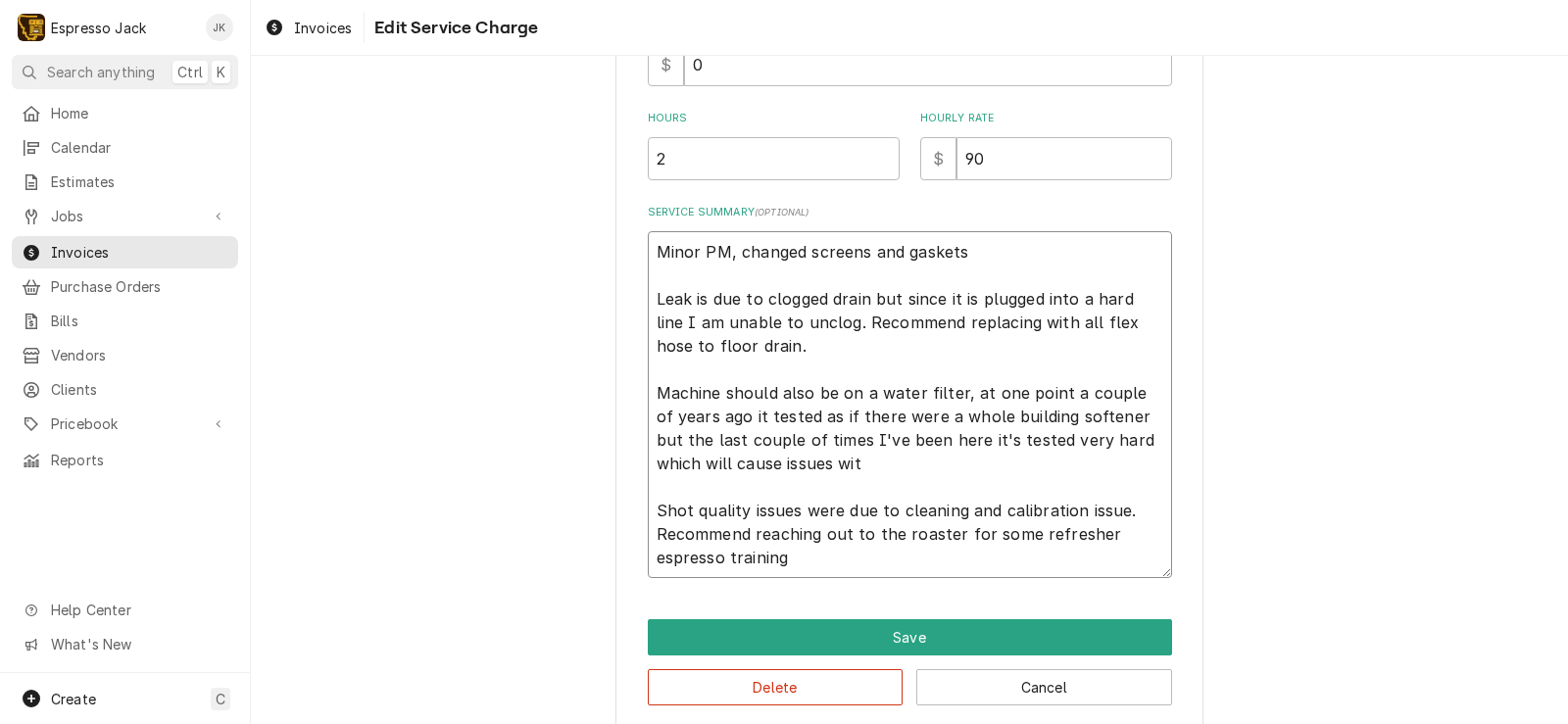
type textarea "Minor PM, changed screens and gaskets Leak is due to clogged drain but since it…"
type textarea "x"
type textarea "Minor PM, changed screens and gaskets Leak is due to clogged drain but since it…"
type textarea "x"
type textarea "Minor PM, changed screens and gaskets Leak is due to clogged drain but since it…"
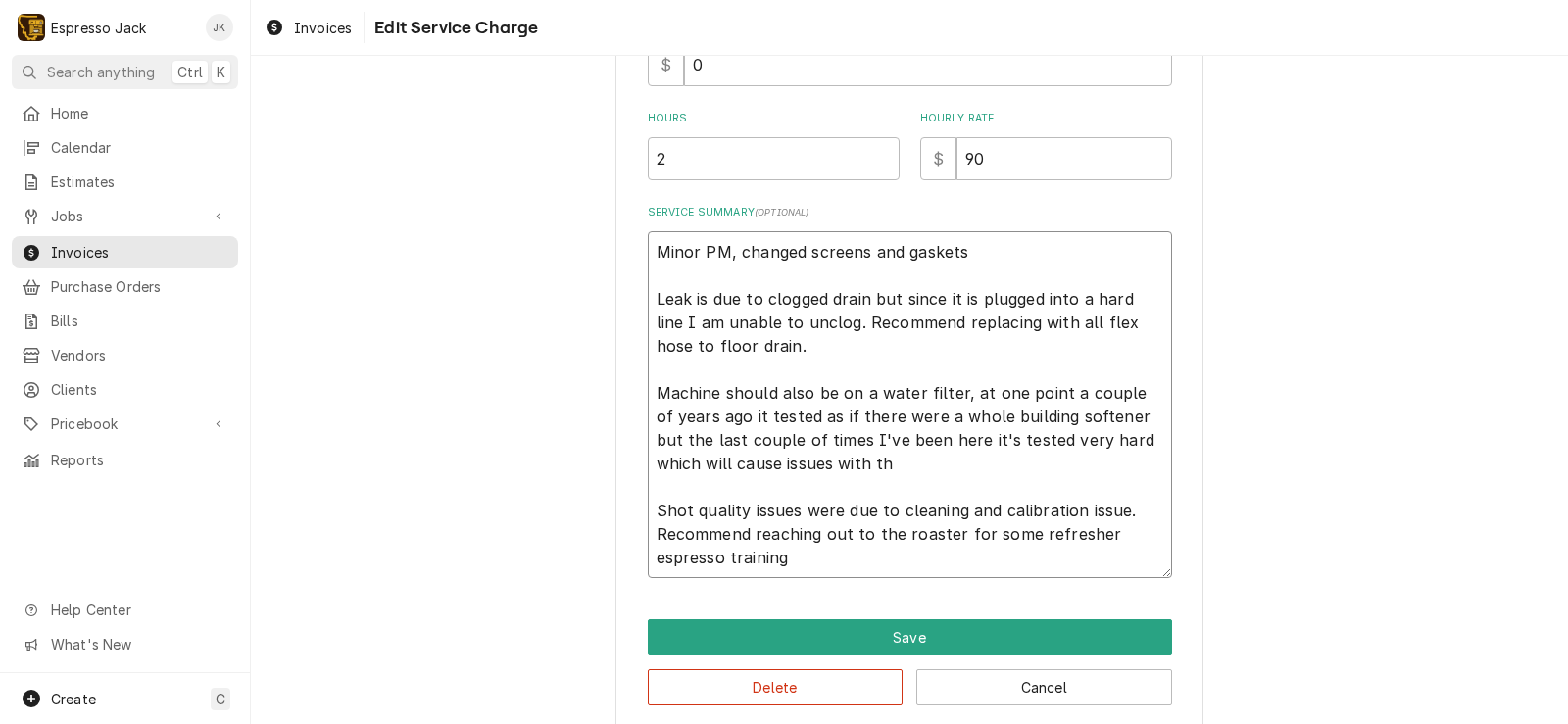
type textarea "x"
type textarea "Minor PM, changed screens and gaskets Leak is due to clogged drain but since it…"
type textarea "x"
type textarea "Minor PM, changed screens and gaskets Leak is due to clogged drain but since it…"
type textarea "x"
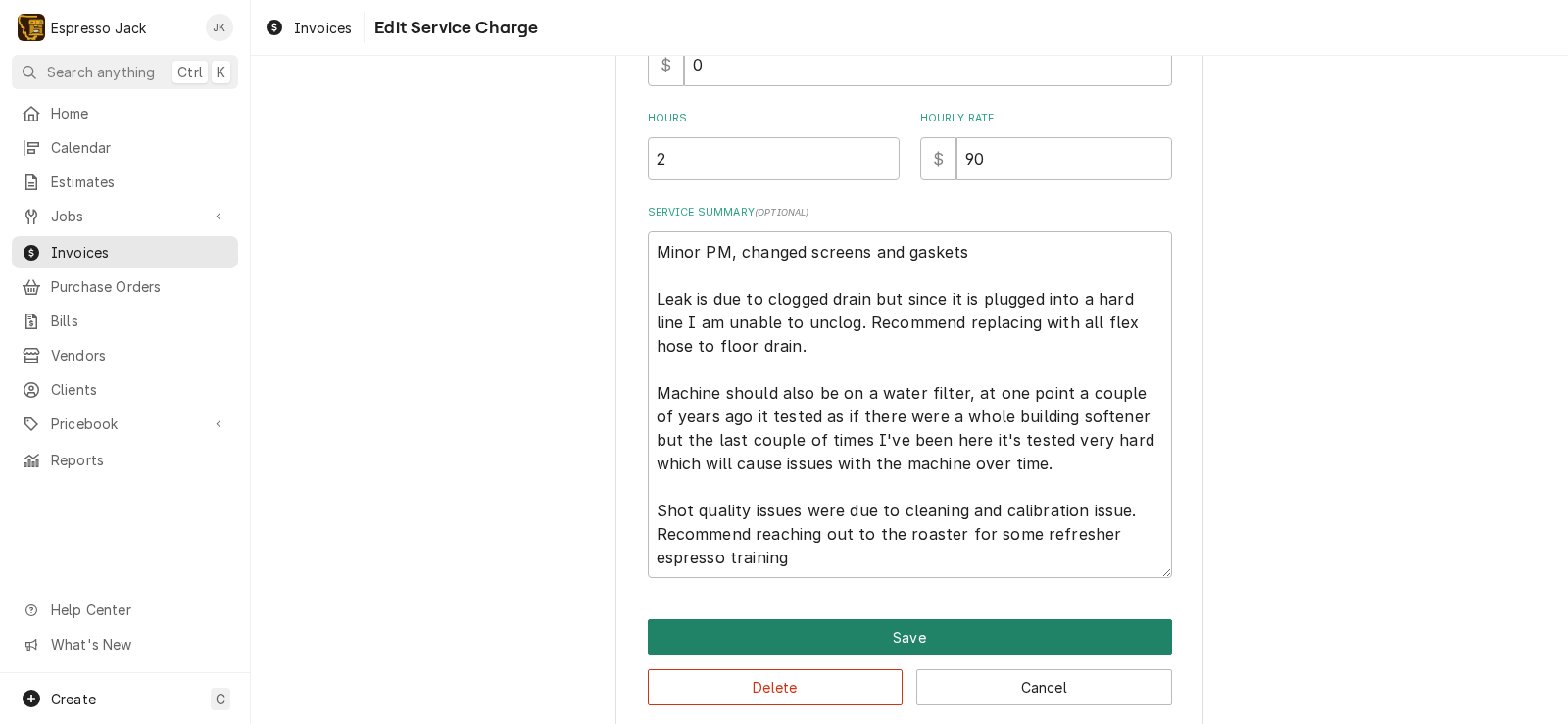
click at [690, 642] on button "Save" at bounding box center [910, 637] width 524 height 37
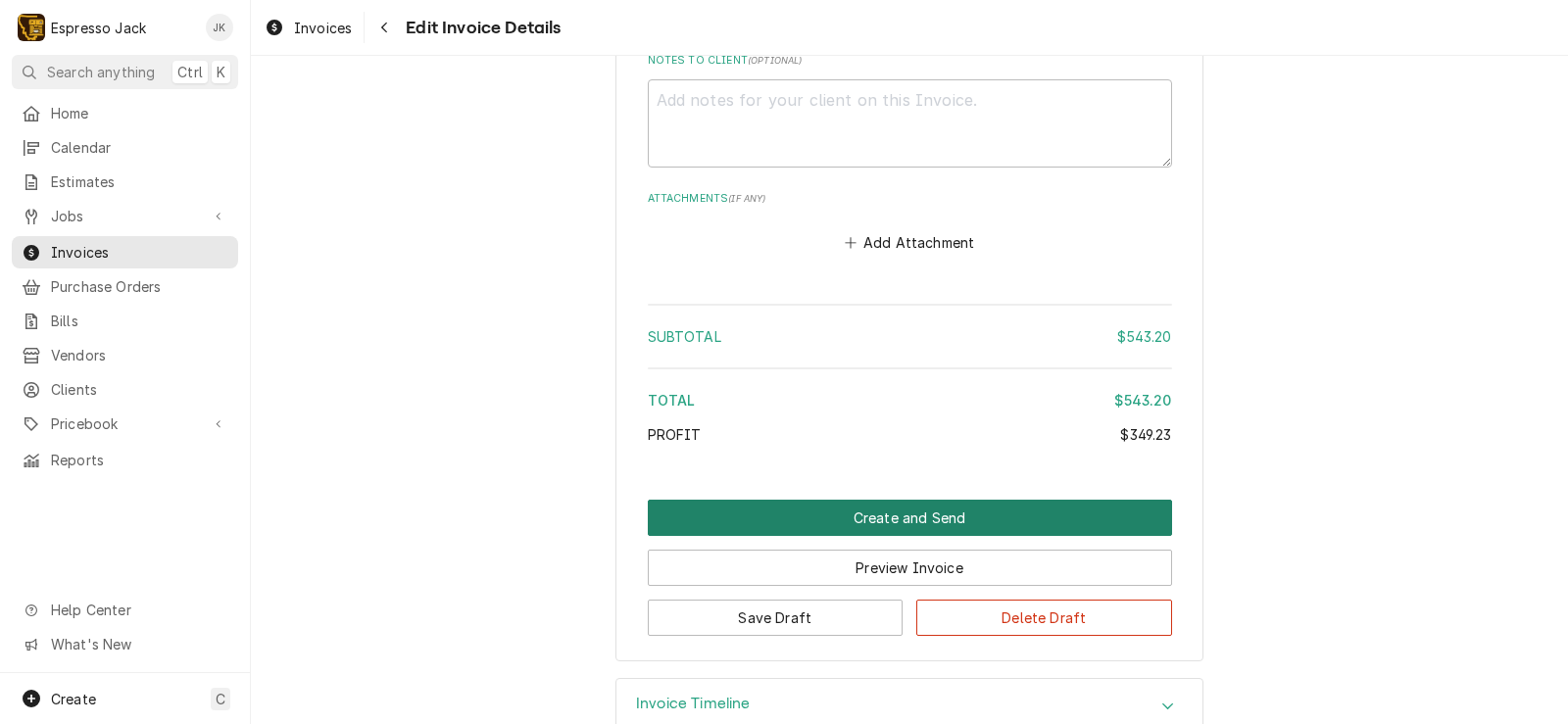
click at [747, 499] on button "Create and Send" at bounding box center [910, 517] width 524 height 37
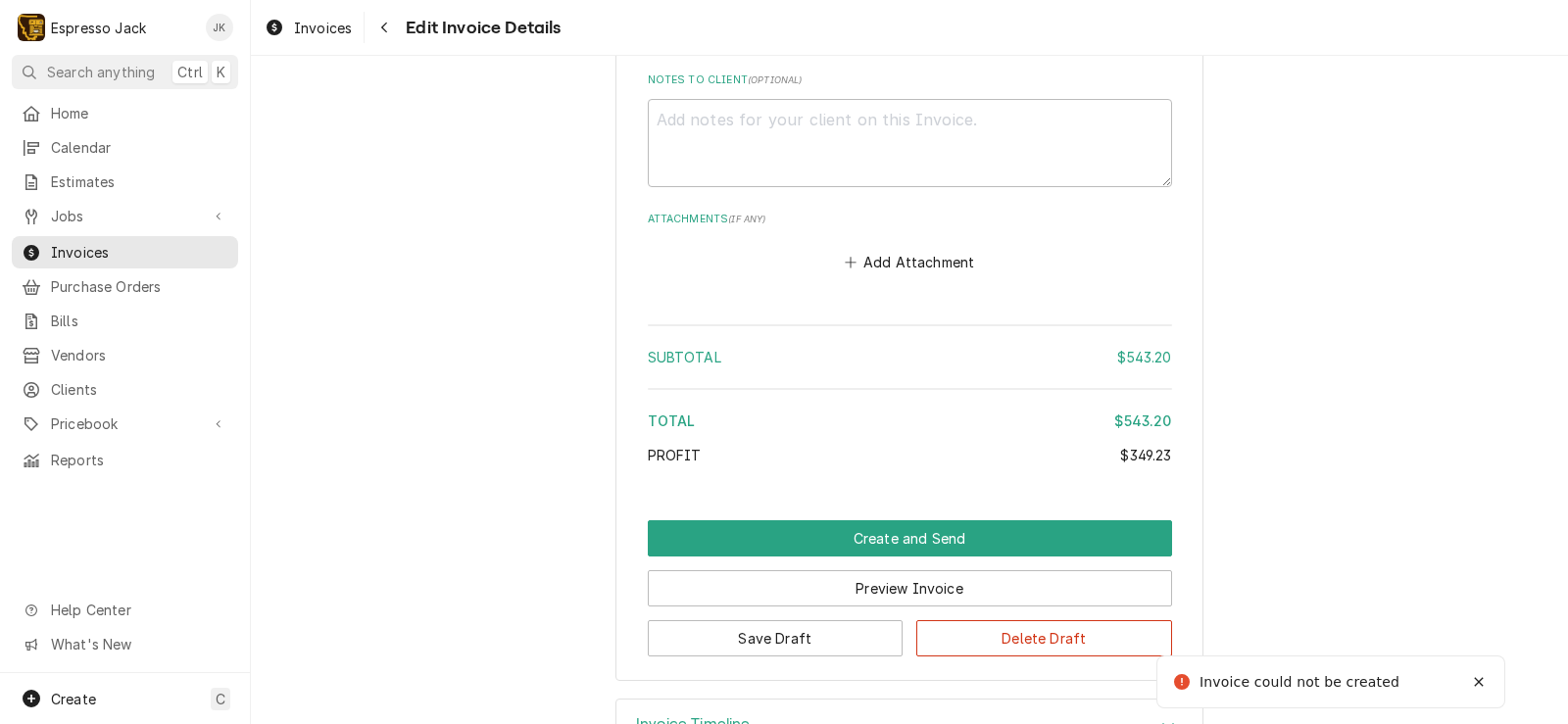
scroll to position [4007, 0]
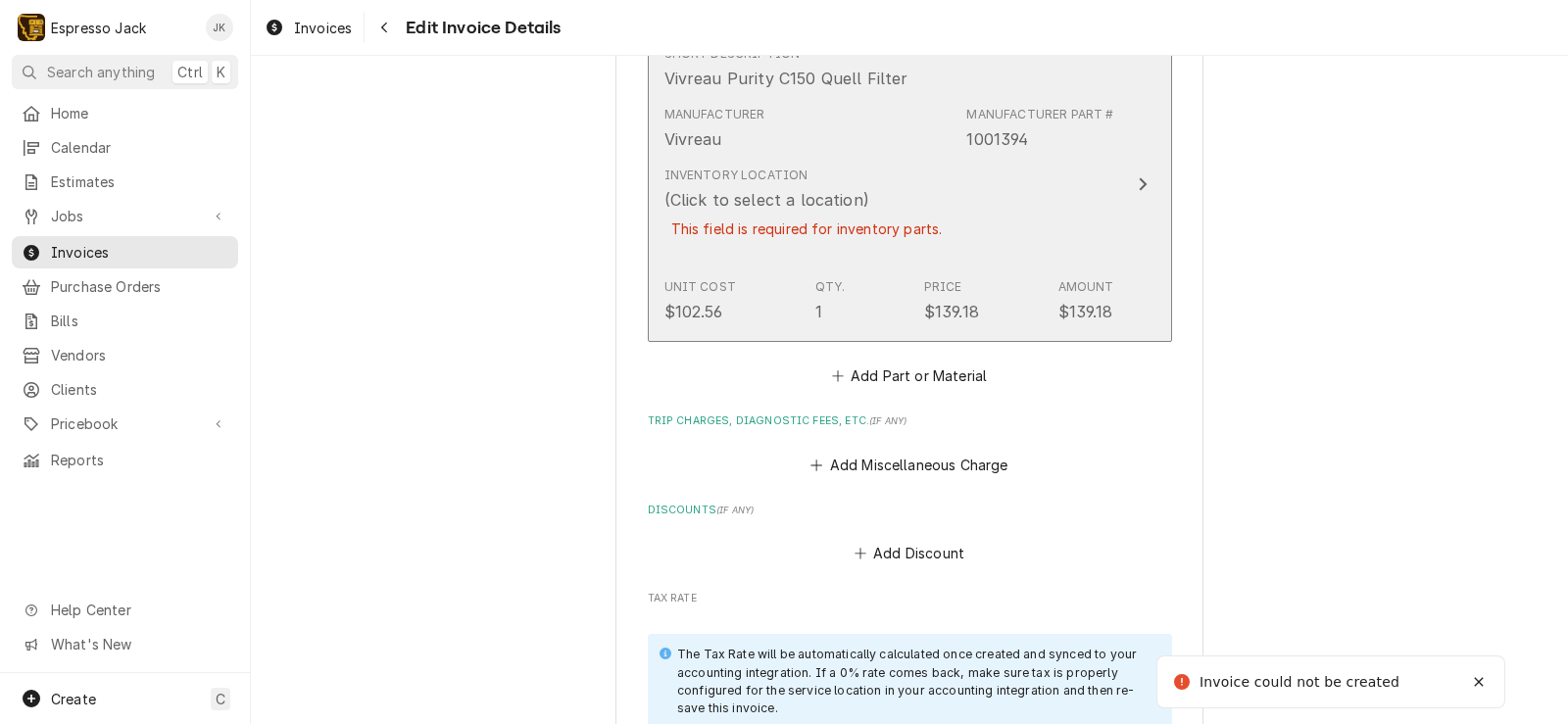
click at [1042, 270] on div "Unit Cost $102.56 Qty. 1 Price $139.18 Amount $139.18" at bounding box center [888, 300] width 450 height 60
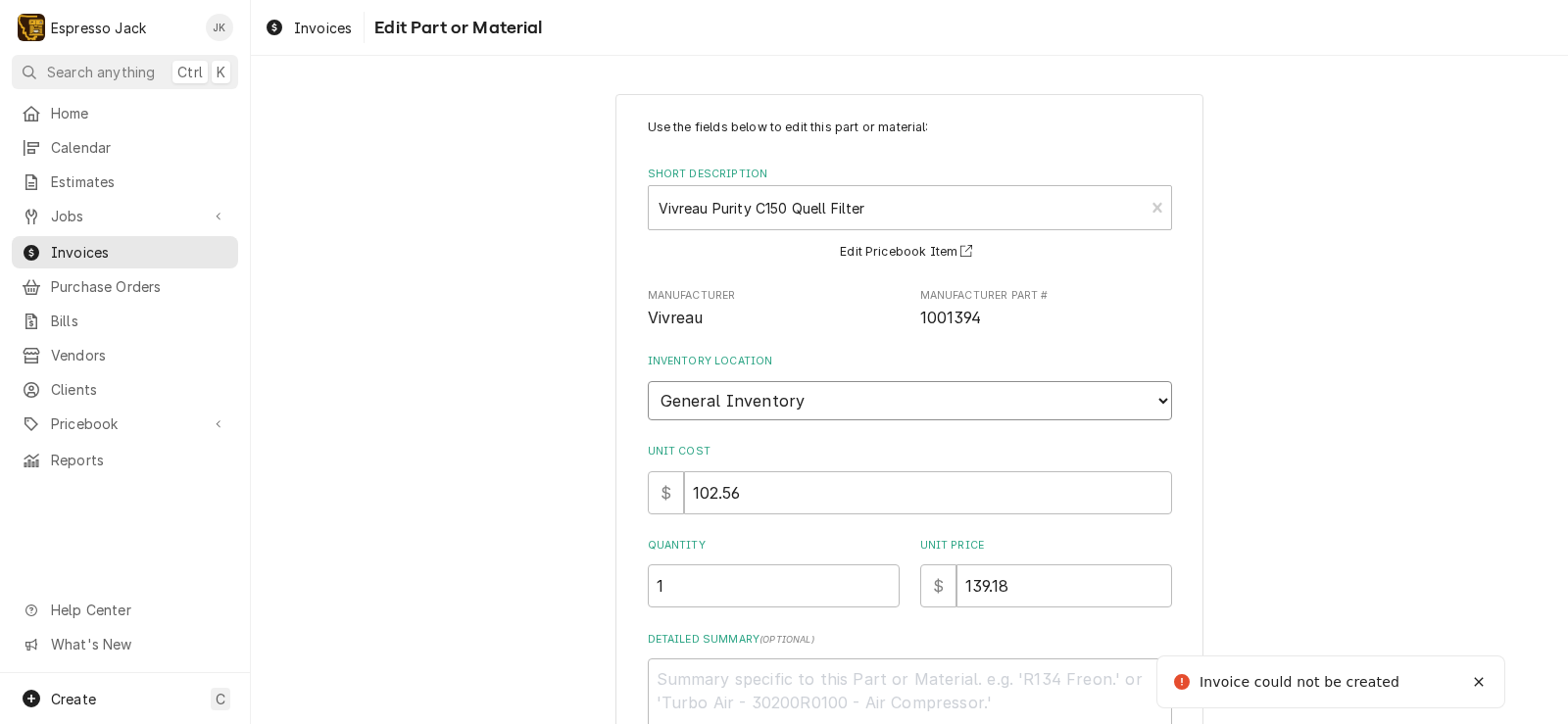
click at [648, 381] on select "Choose a location... General Inventory" at bounding box center [910, 400] width 524 height 39
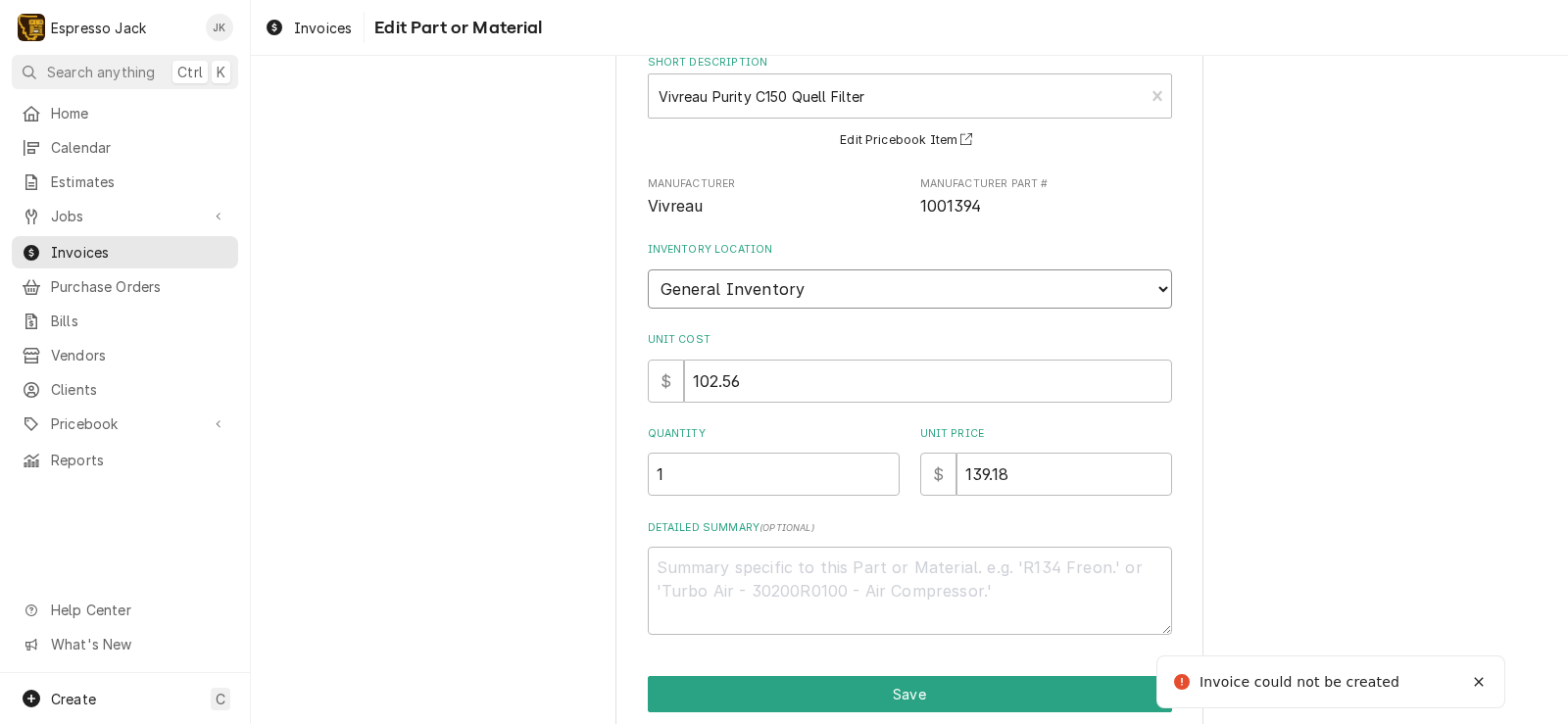
scroll to position [191, 0]
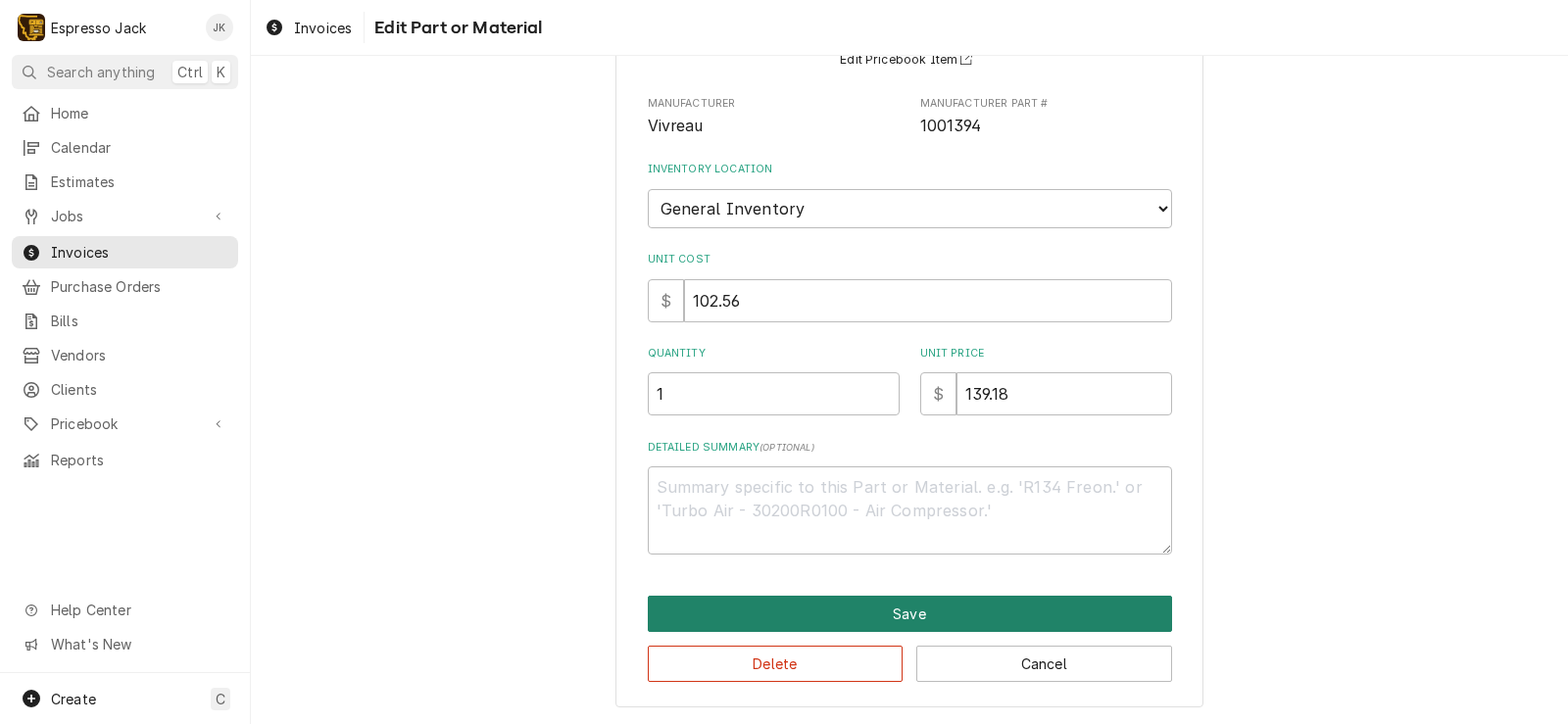
click at [852, 614] on button "Save" at bounding box center [910, 613] width 524 height 37
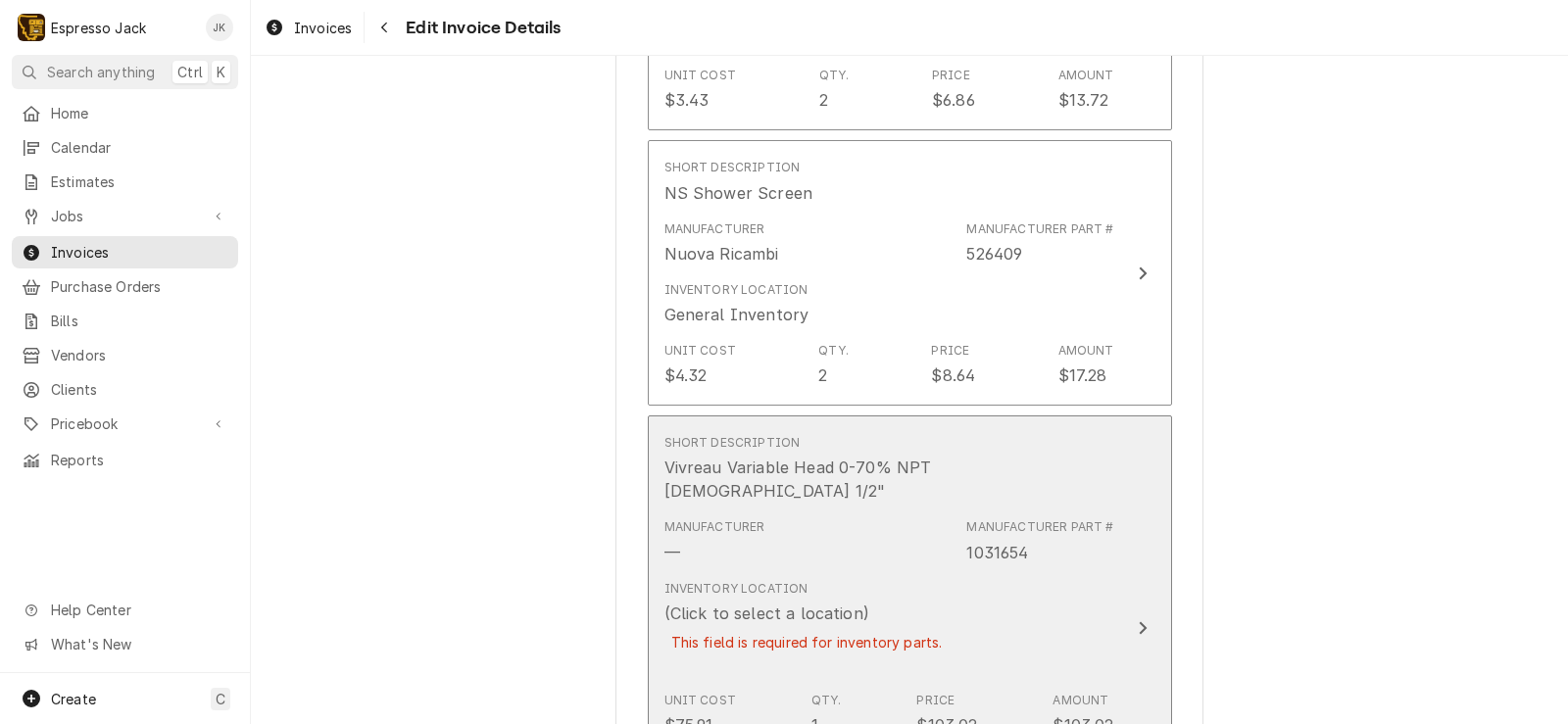
click at [811, 514] on div "Manufacturer — Manufacturer Part # 1031654" at bounding box center [888, 540] width 450 height 60
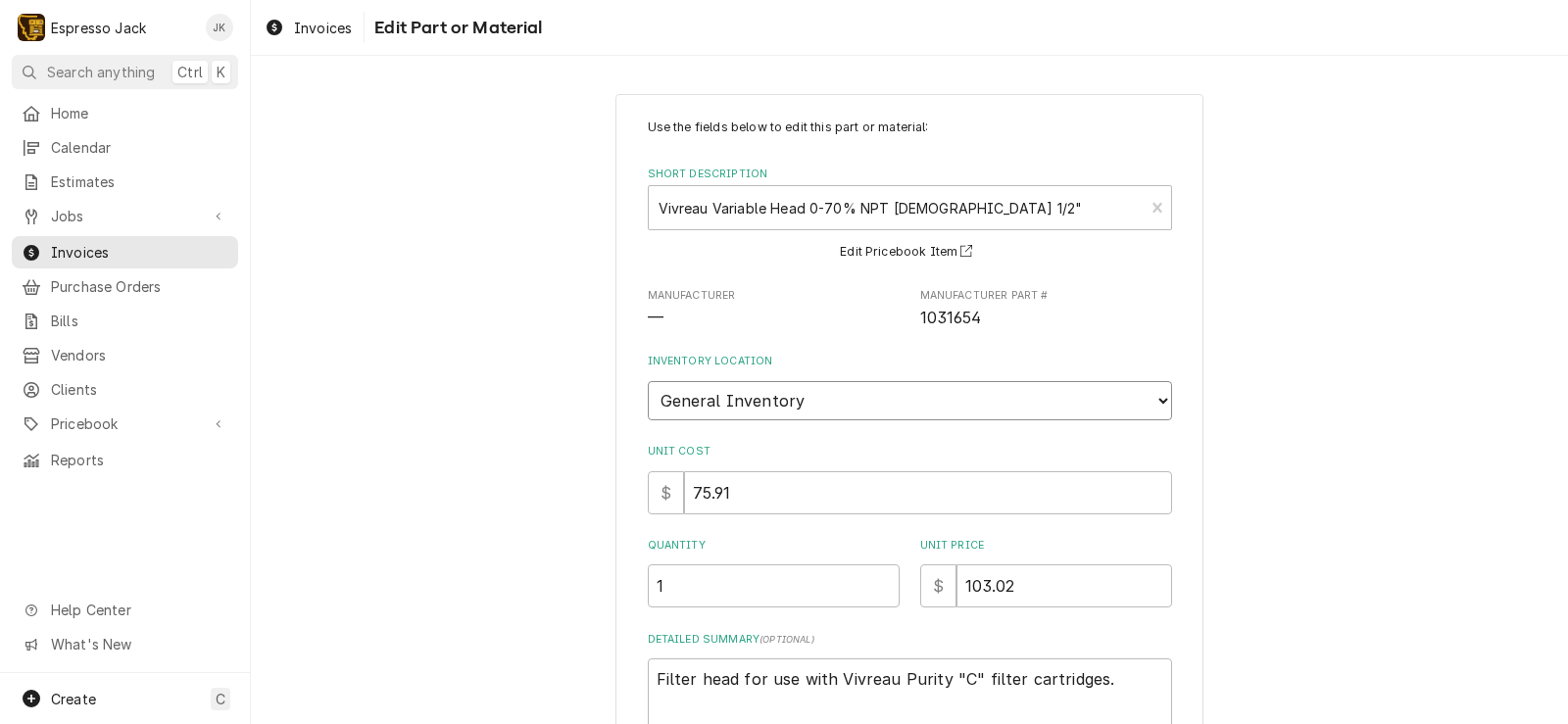
click at [648, 381] on select "Choose a location... General Inventory" at bounding box center [910, 400] width 524 height 39
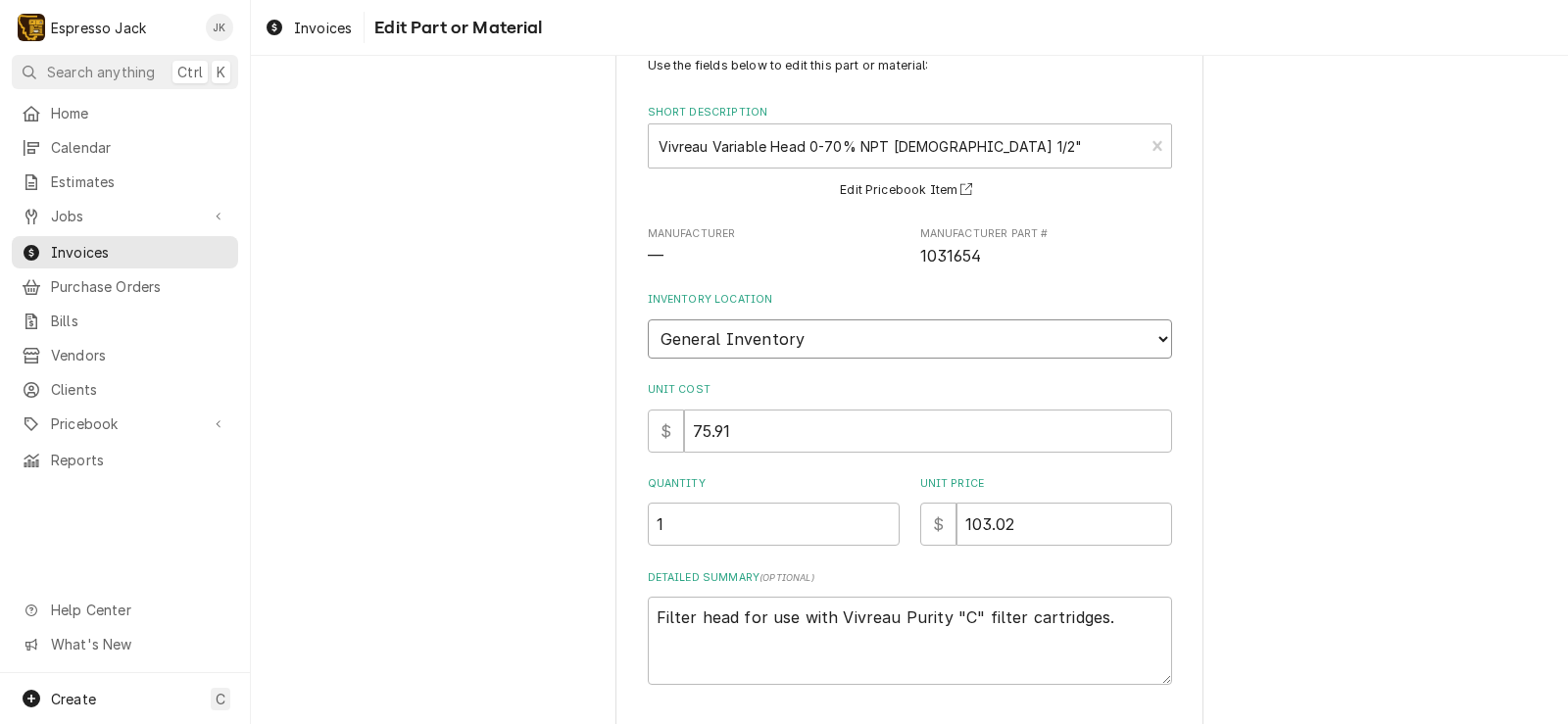
scroll to position [191, 0]
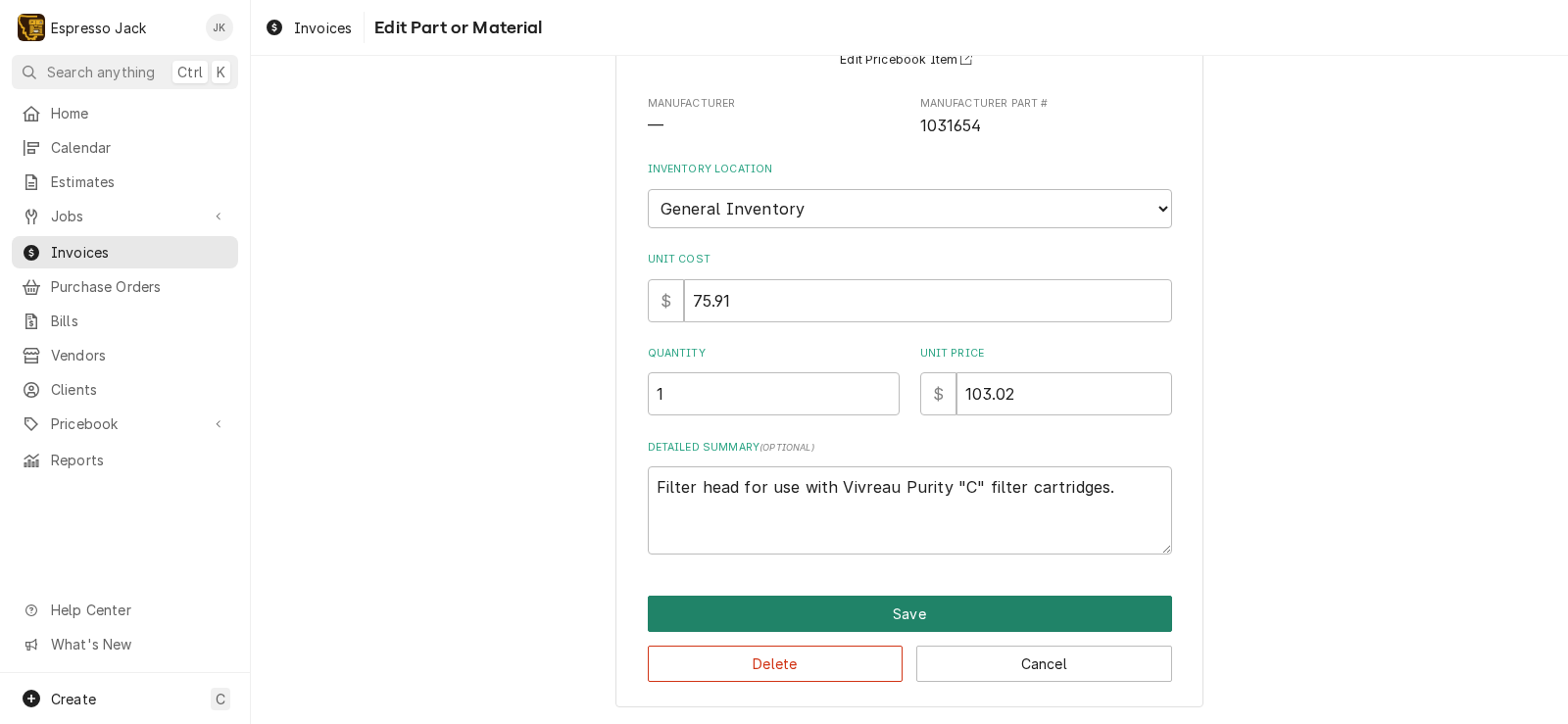
click at [795, 603] on button "Save" at bounding box center [910, 613] width 524 height 37
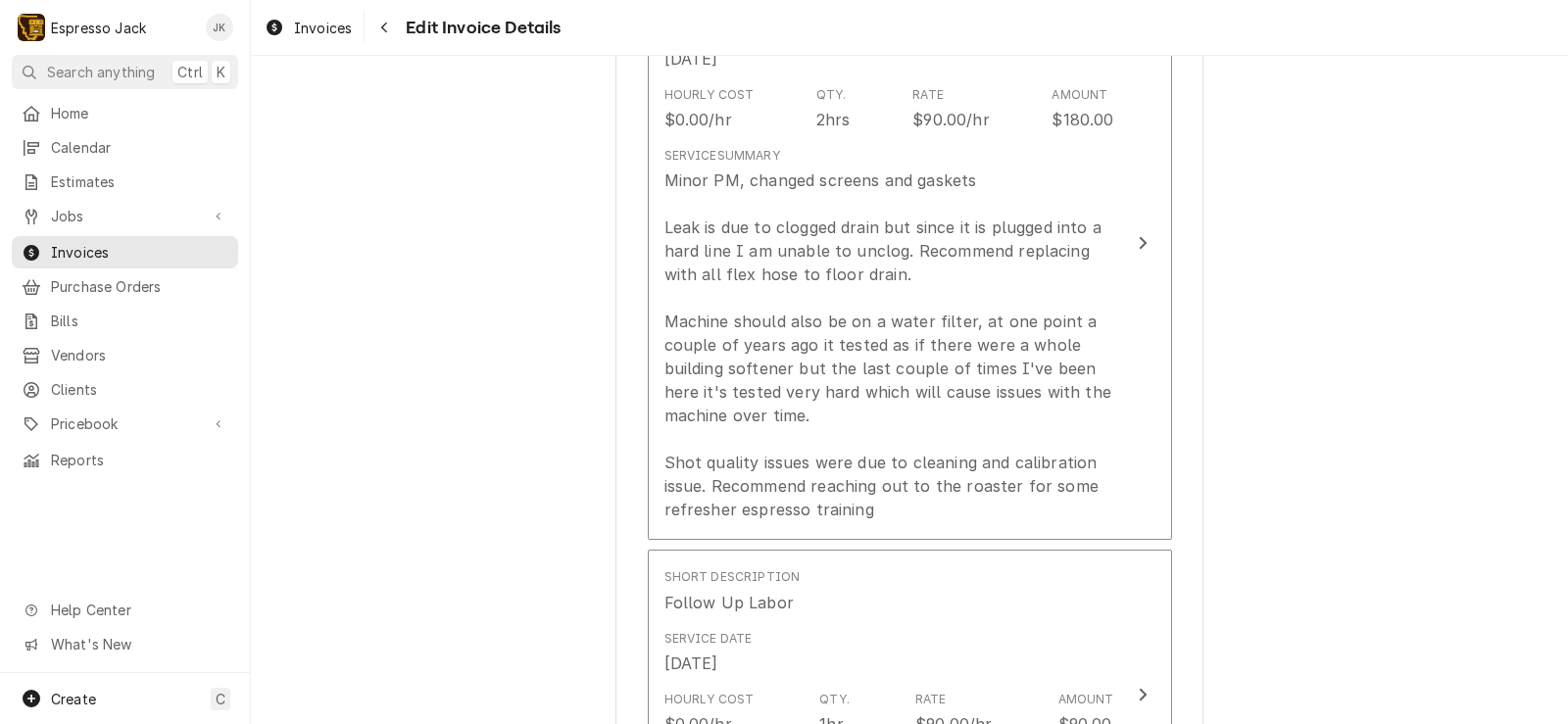
scroll to position [1421, 0]
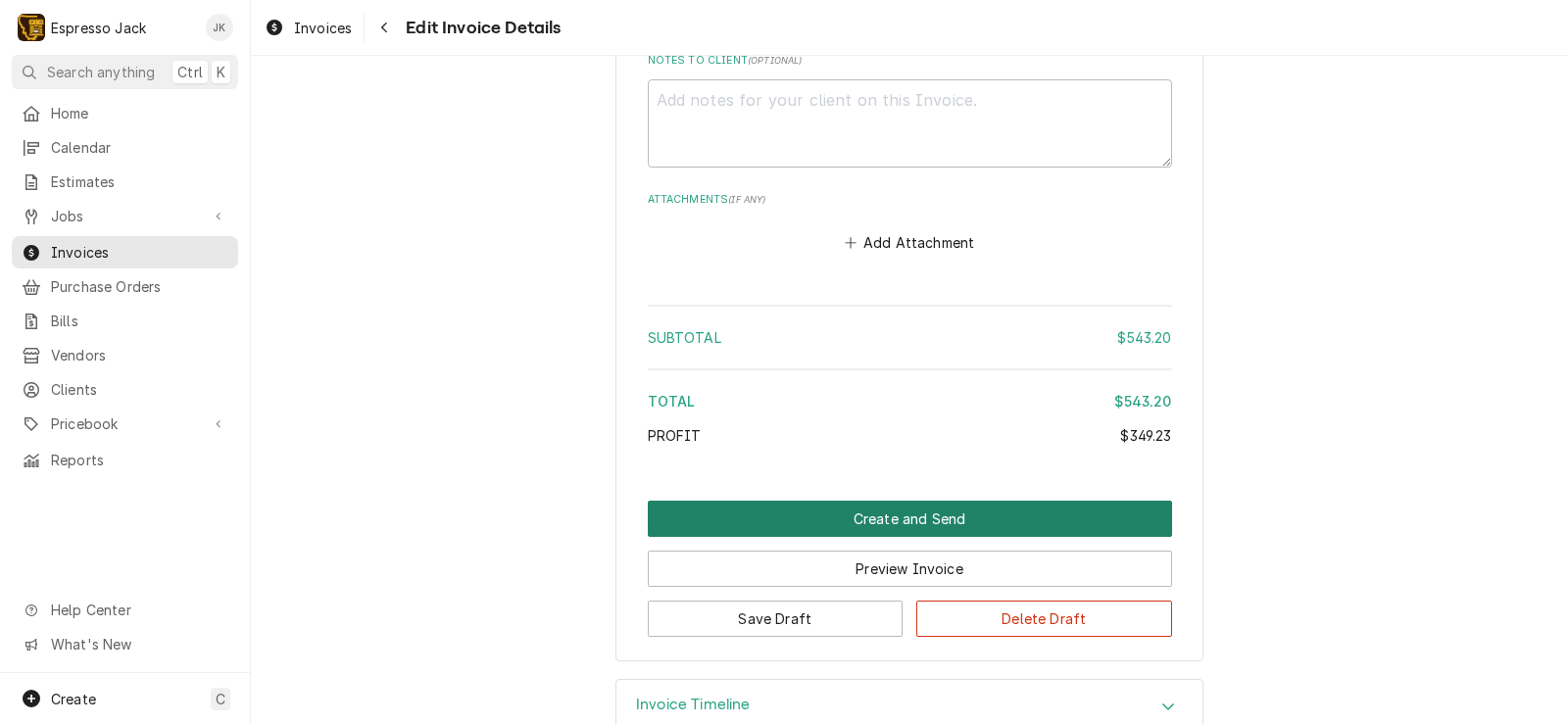
click at [1003, 500] on button "Create and Send" at bounding box center [910, 518] width 524 height 37
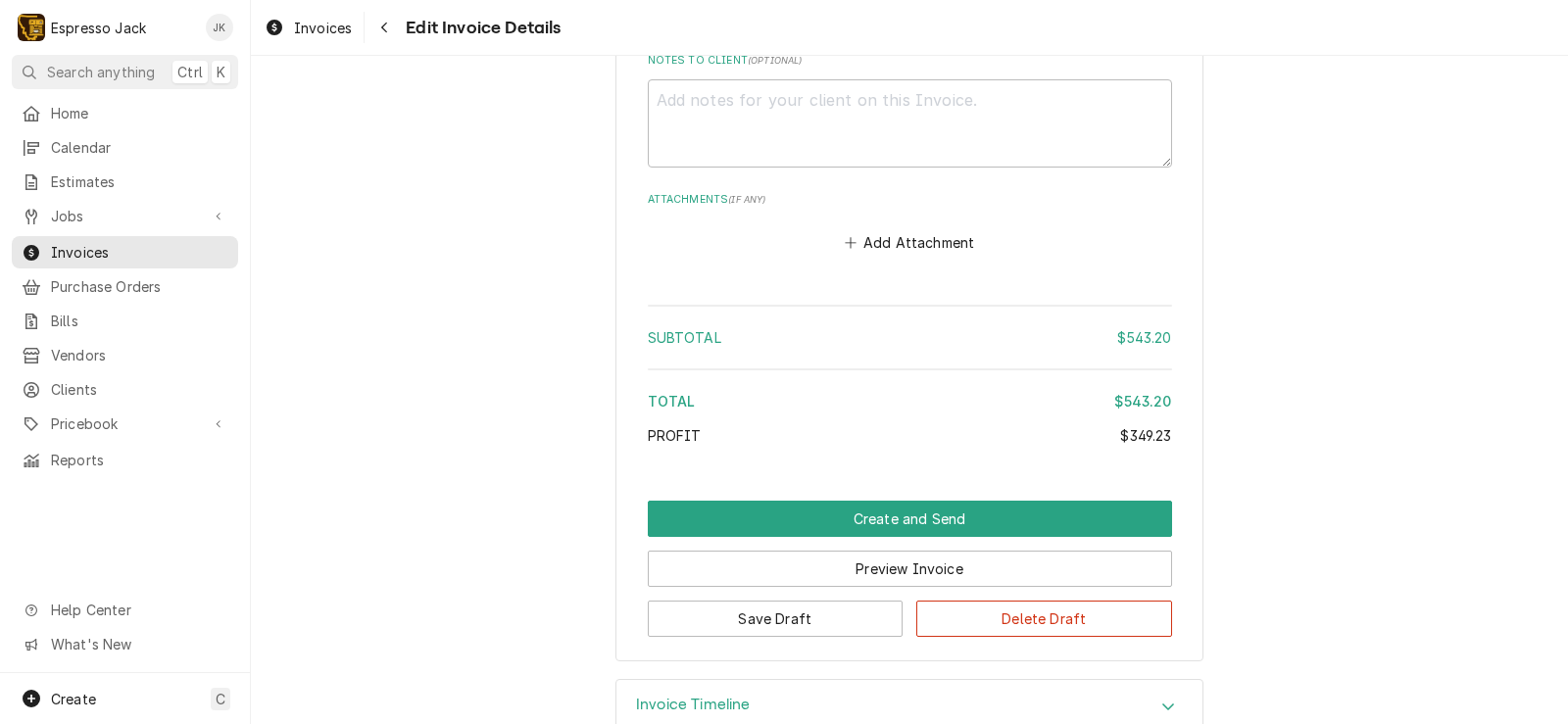
scroll to position [3902, 0]
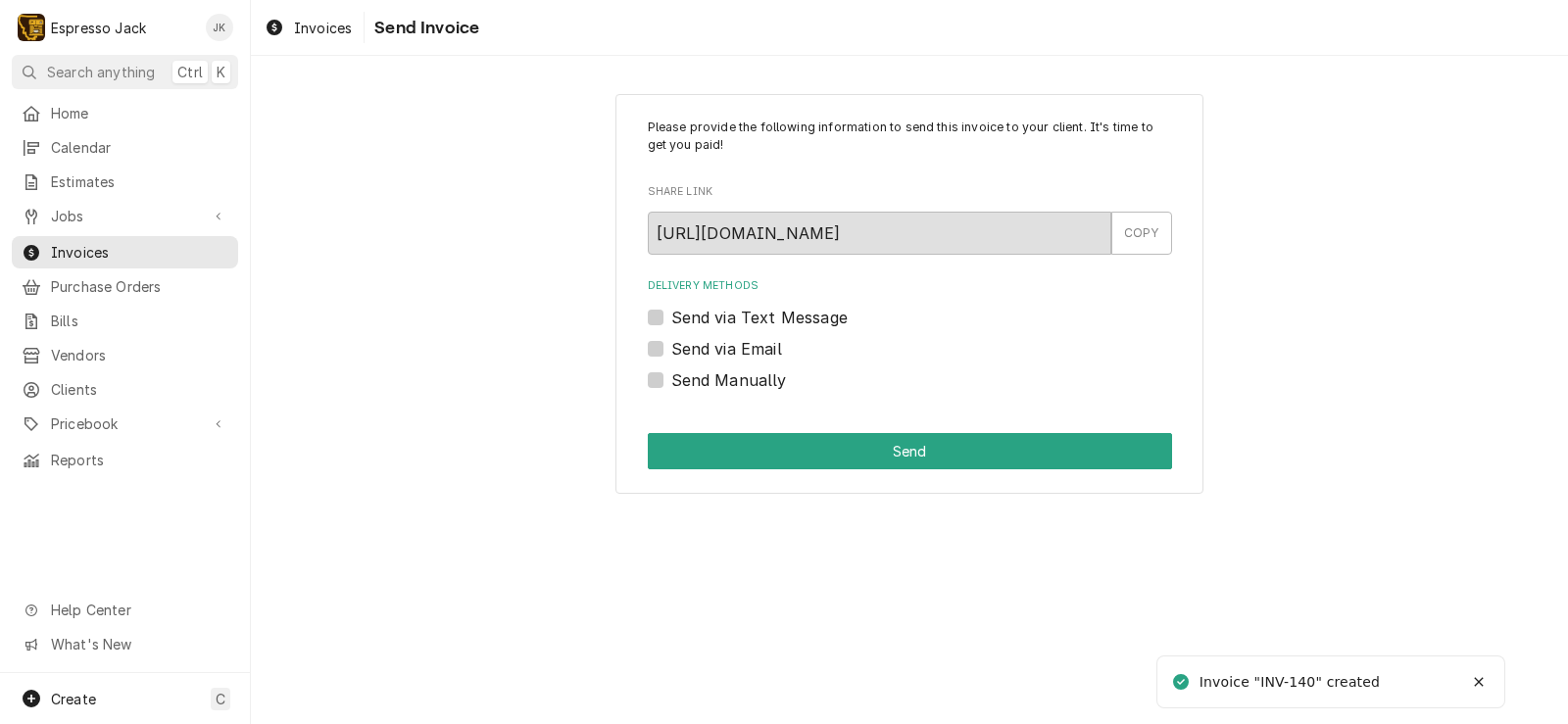
drag, startPoint x: 784, startPoint y: 339, endPoint x: 750, endPoint y: 342, distance: 34.1
click at [767, 340] on div "Send via Email" at bounding box center [910, 349] width 524 height 24
click at [749, 342] on label "Send via Email" at bounding box center [726, 349] width 111 height 24
click at [749, 342] on input "Send via Email" at bounding box center [933, 358] width 524 height 43
checkbox input "true"
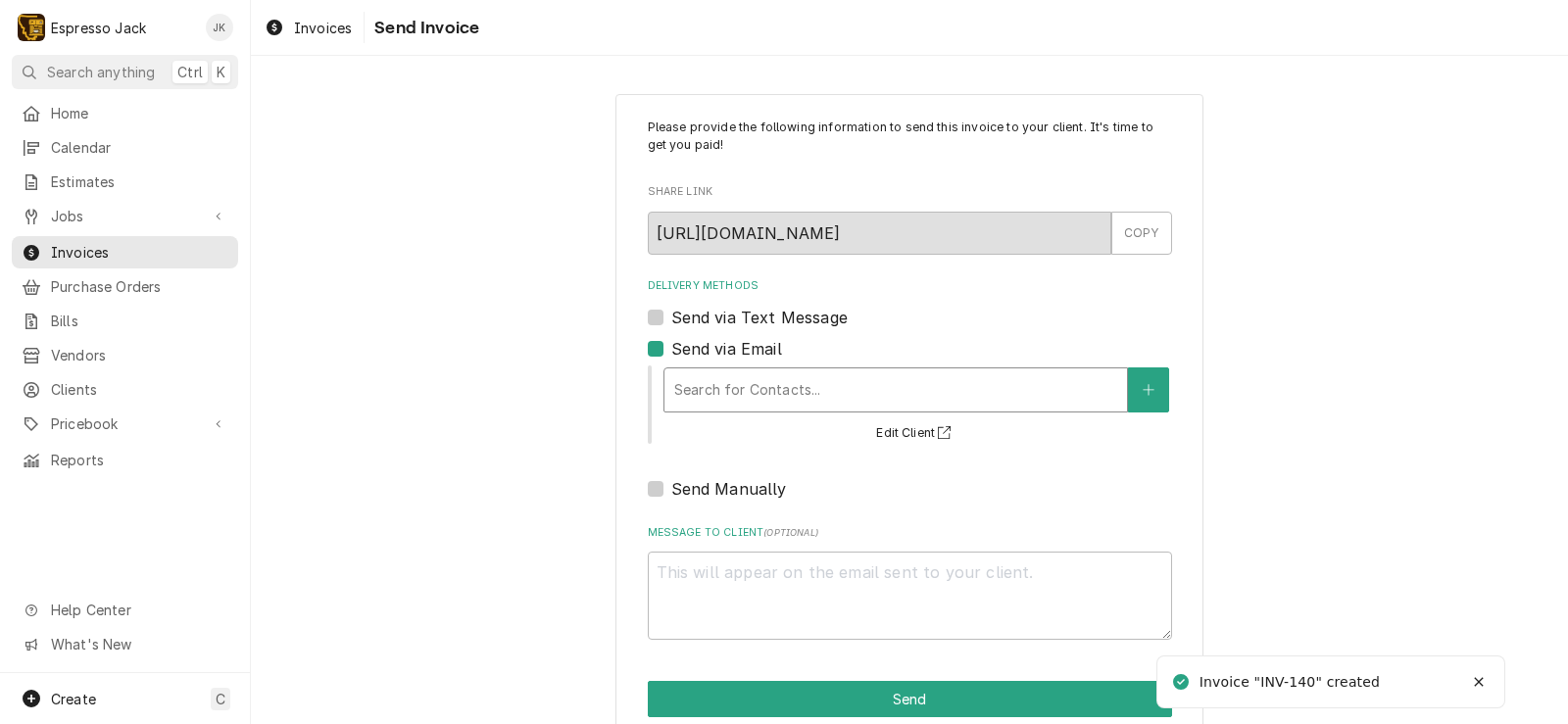
click at [749, 373] on div "Delivery Methods" at bounding box center [895, 390] width 443 height 36
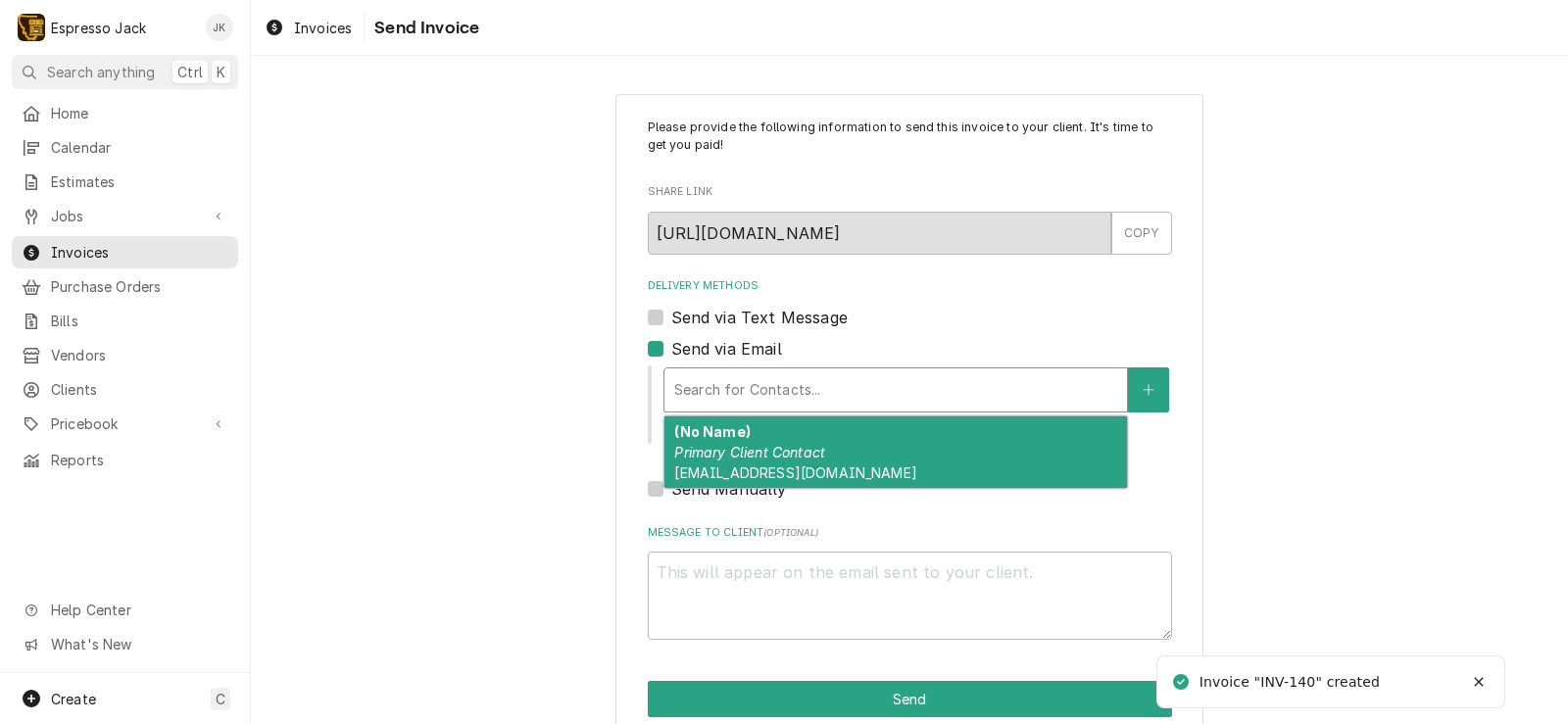
click at [750, 456] on em "Primary Client Contact" at bounding box center [749, 451] width 151 height 17
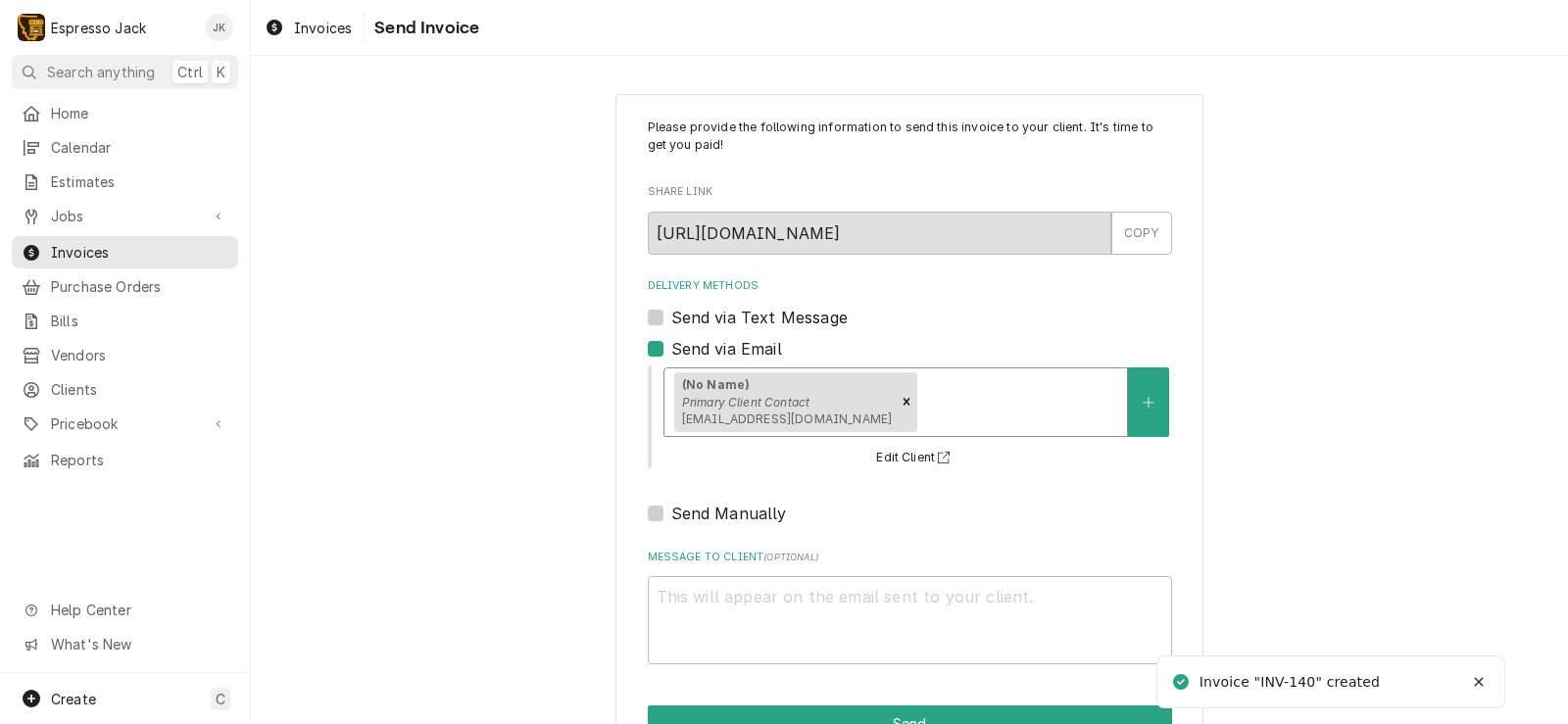
scroll to position [60, 0]
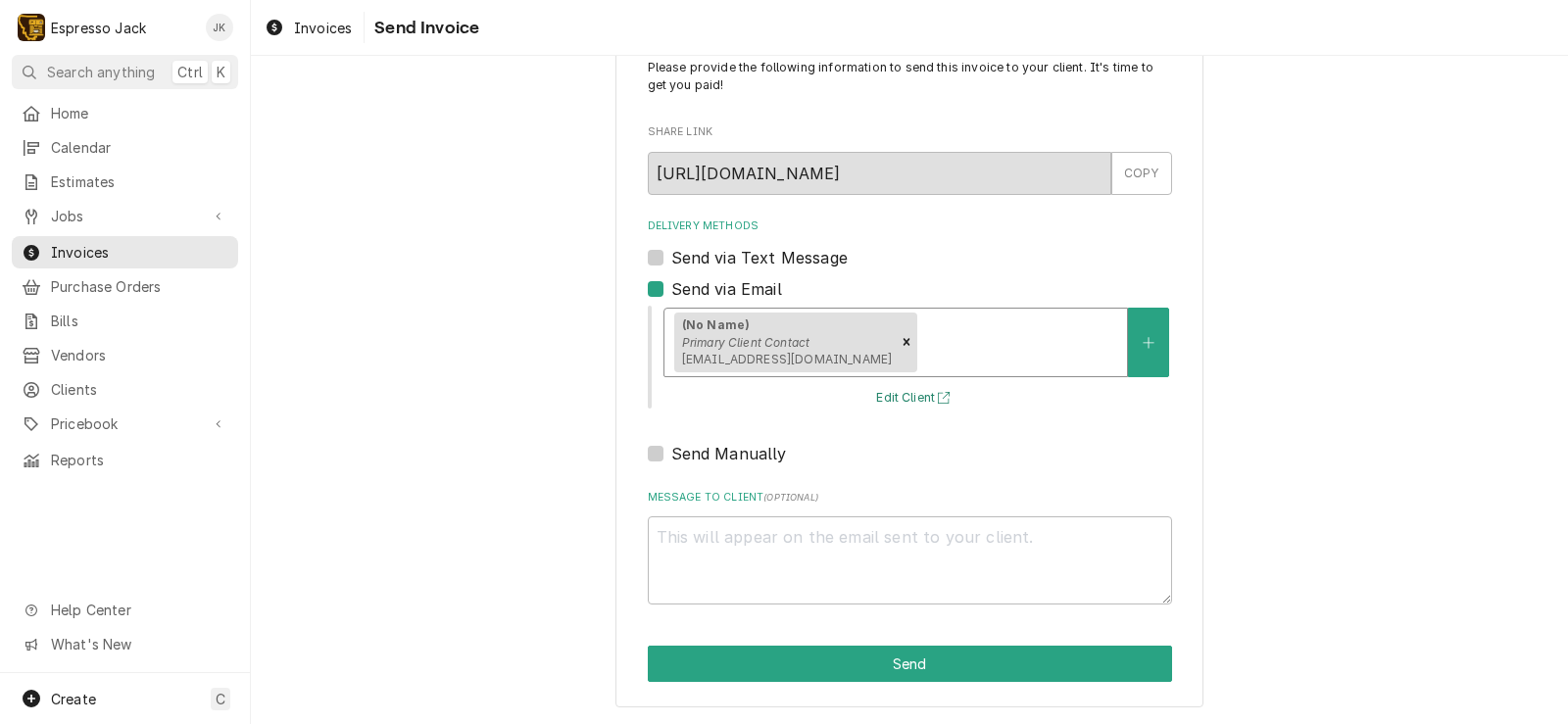
click at [876, 394] on button "Edit Client" at bounding box center [916, 398] width 85 height 25
click at [756, 343] on em "Primary Client Contact" at bounding box center [745, 342] width 128 height 15
click at [899, 341] on icon "Remove [object Object]" at bounding box center [906, 342] width 14 height 14
type textarea "x"
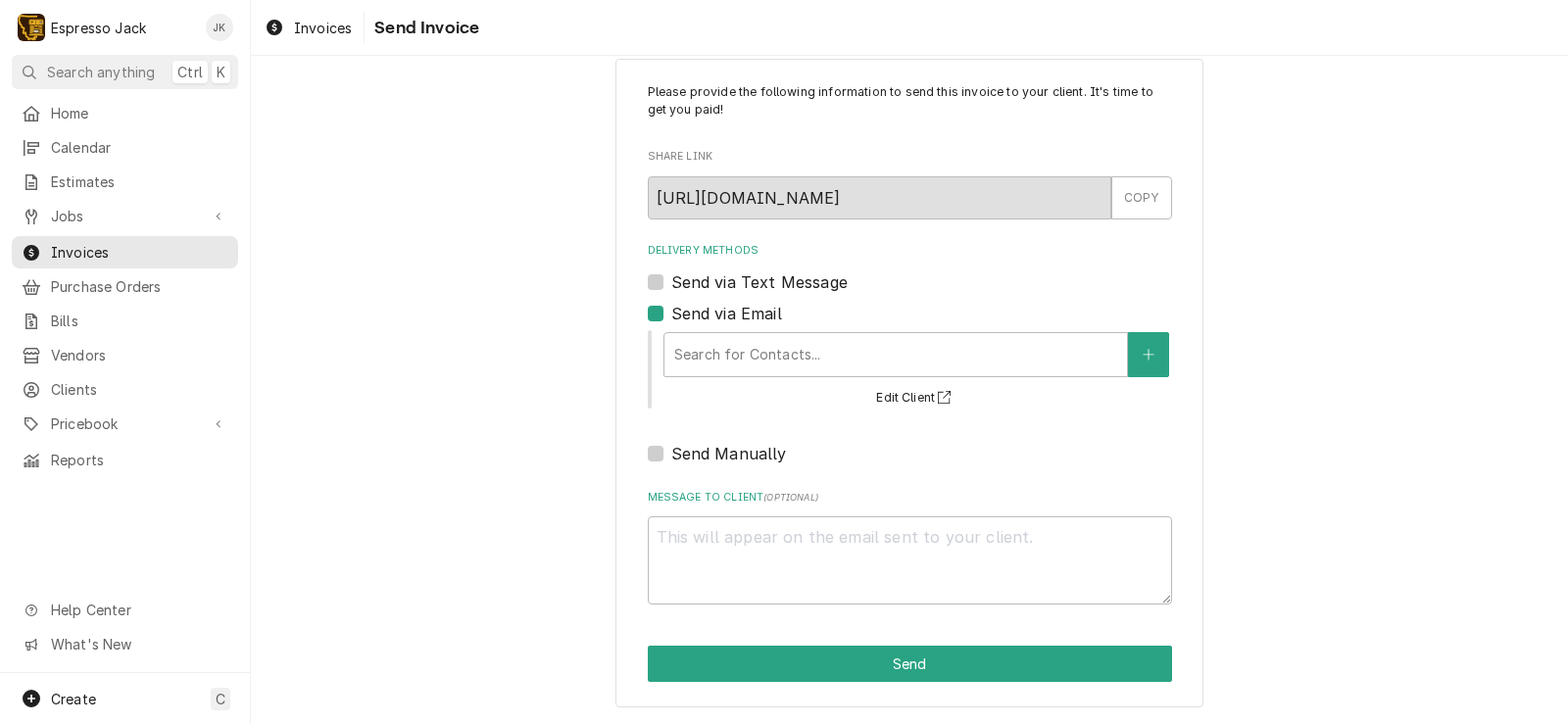
drag, startPoint x: 1135, startPoint y: 300, endPoint x: 1125, endPoint y: 298, distance: 10.2
click at [1134, 300] on div "Delivery Methods Send via Text Message Send via Email Search for Contacts... Ed…" at bounding box center [910, 354] width 524 height 222
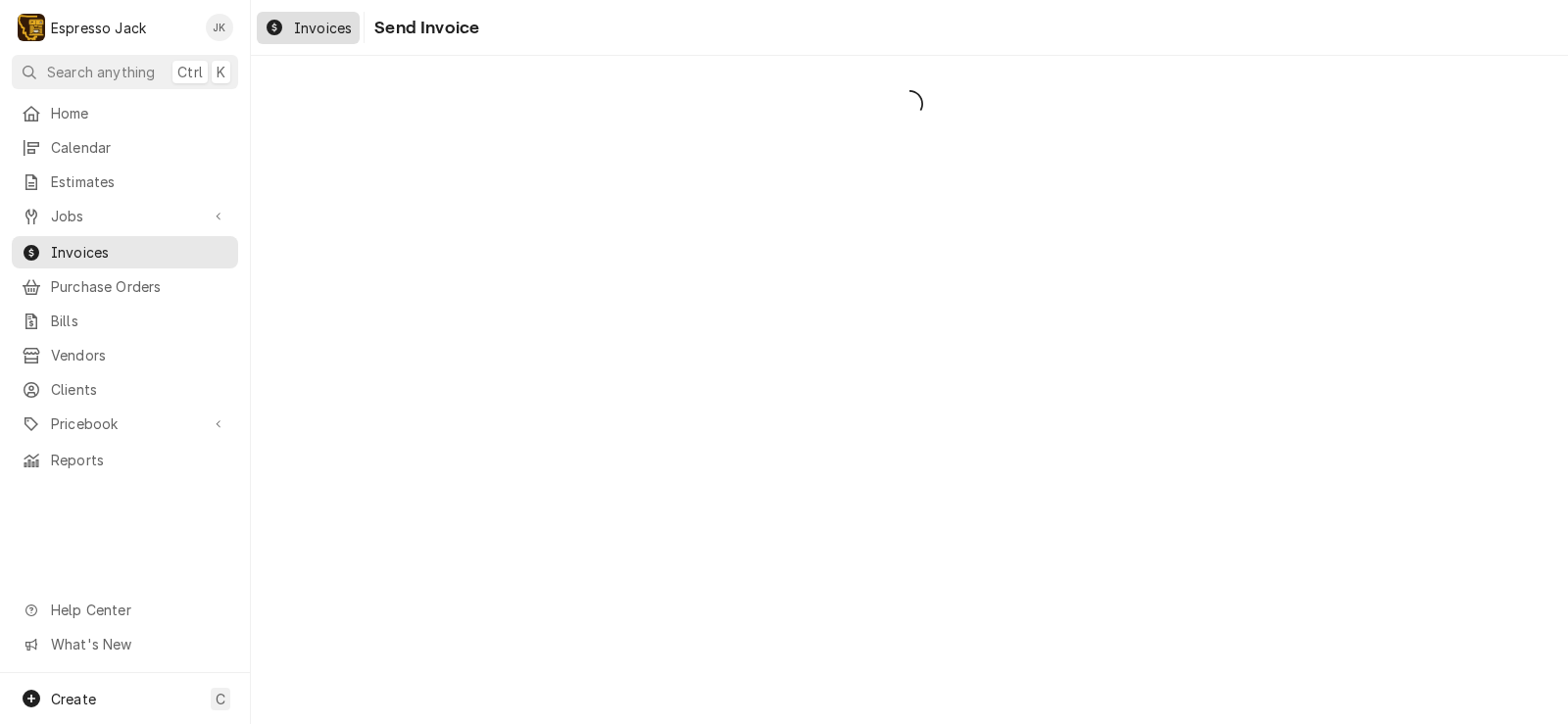
click at [290, 30] on div "Invoices" at bounding box center [309, 28] width 95 height 25
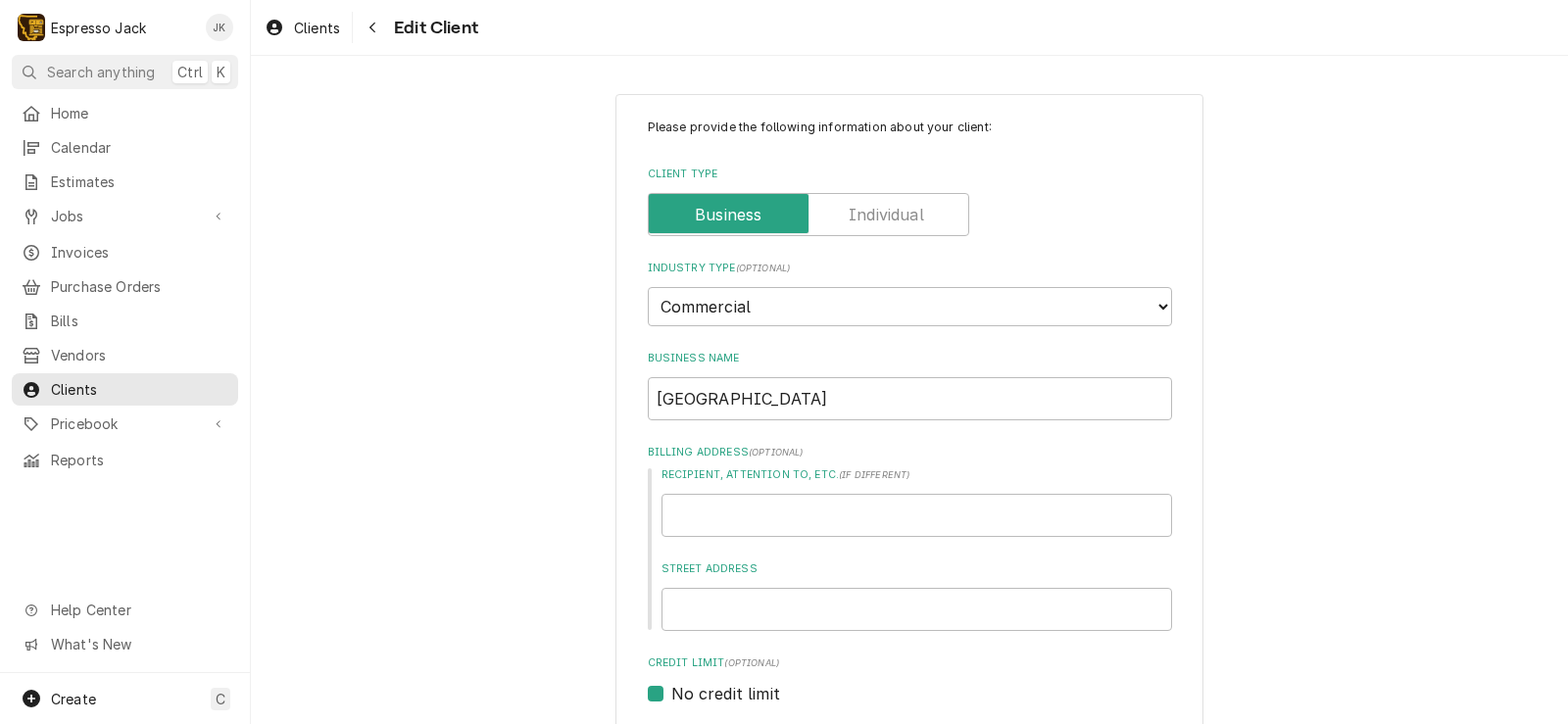
type textarea "x"
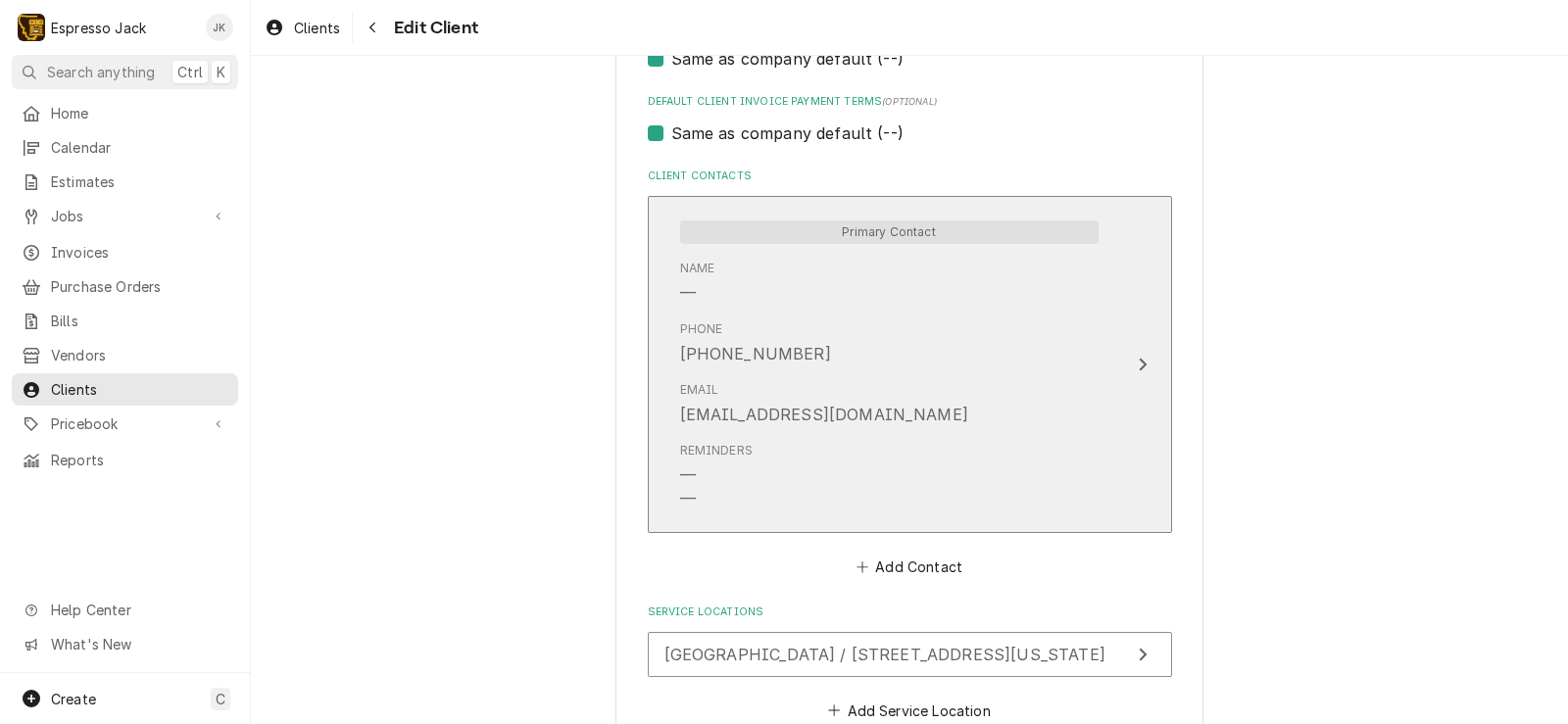
scroll to position [940, 0]
click at [868, 449] on div "Reminders — —" at bounding box center [889, 471] width 419 height 84
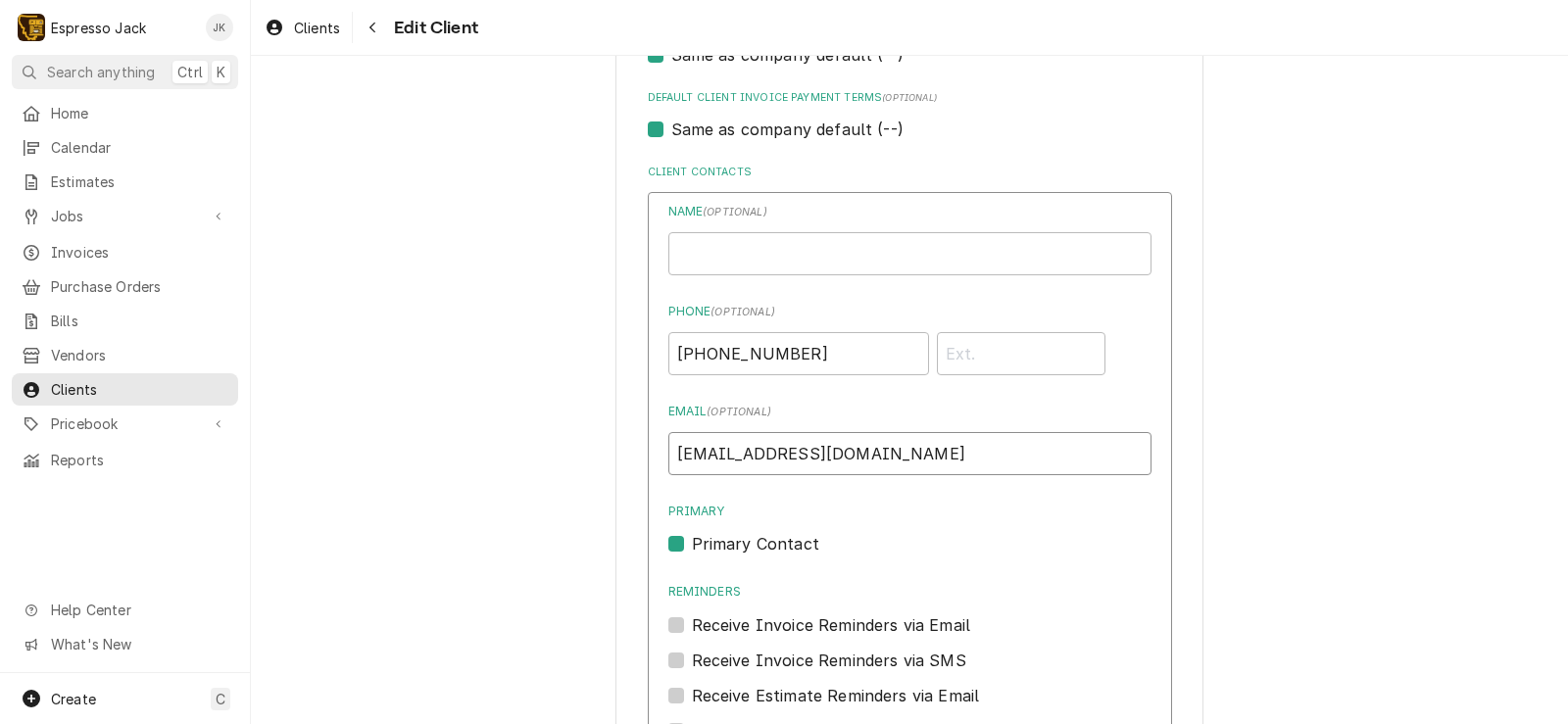
drag, startPoint x: 887, startPoint y: 459, endPoint x: 304, endPoint y: 355, distance: 592.2
click at [306, 355] on div "Please provide the following information about your client: Client Type Industr…" at bounding box center [909, 184] width 1317 height 2098
paste input "mt"
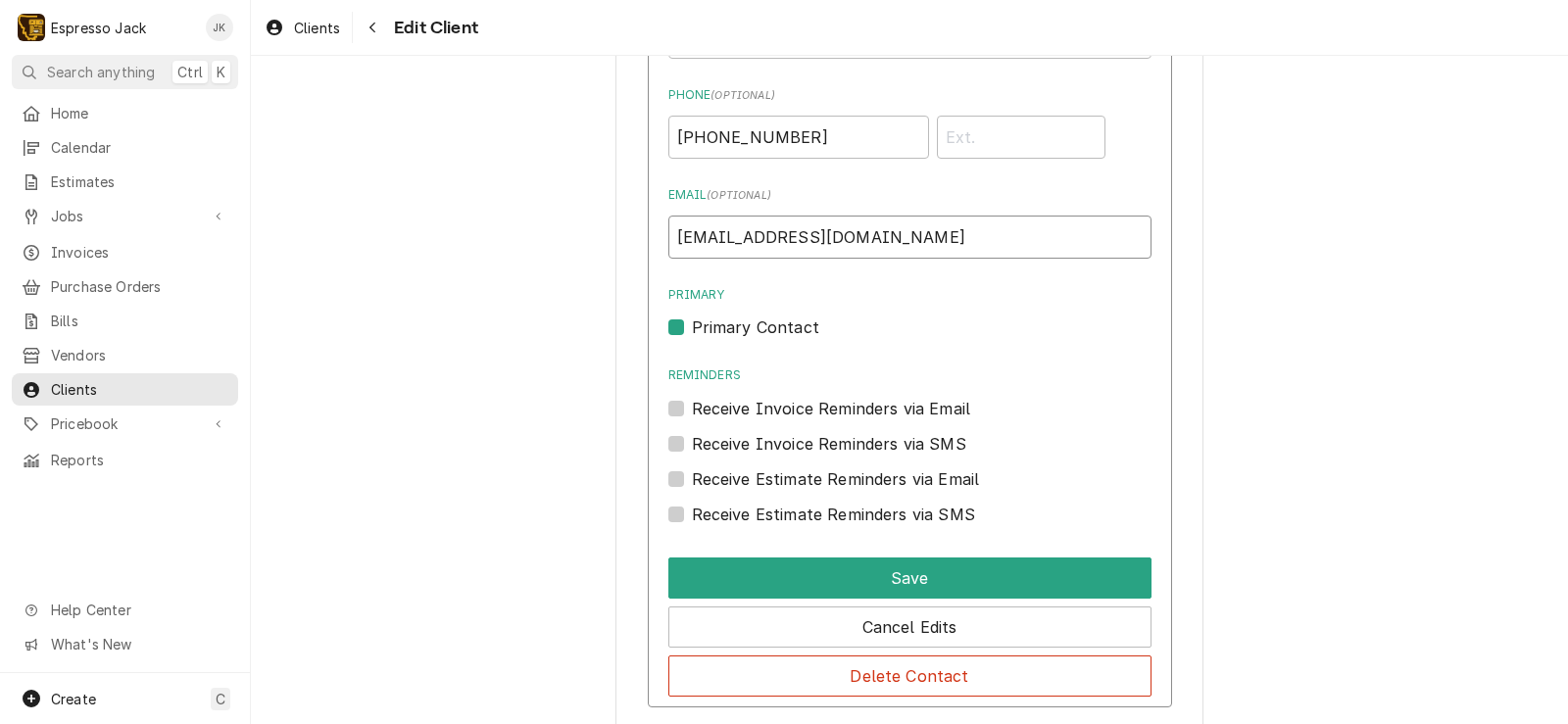
scroll to position [1175, 0]
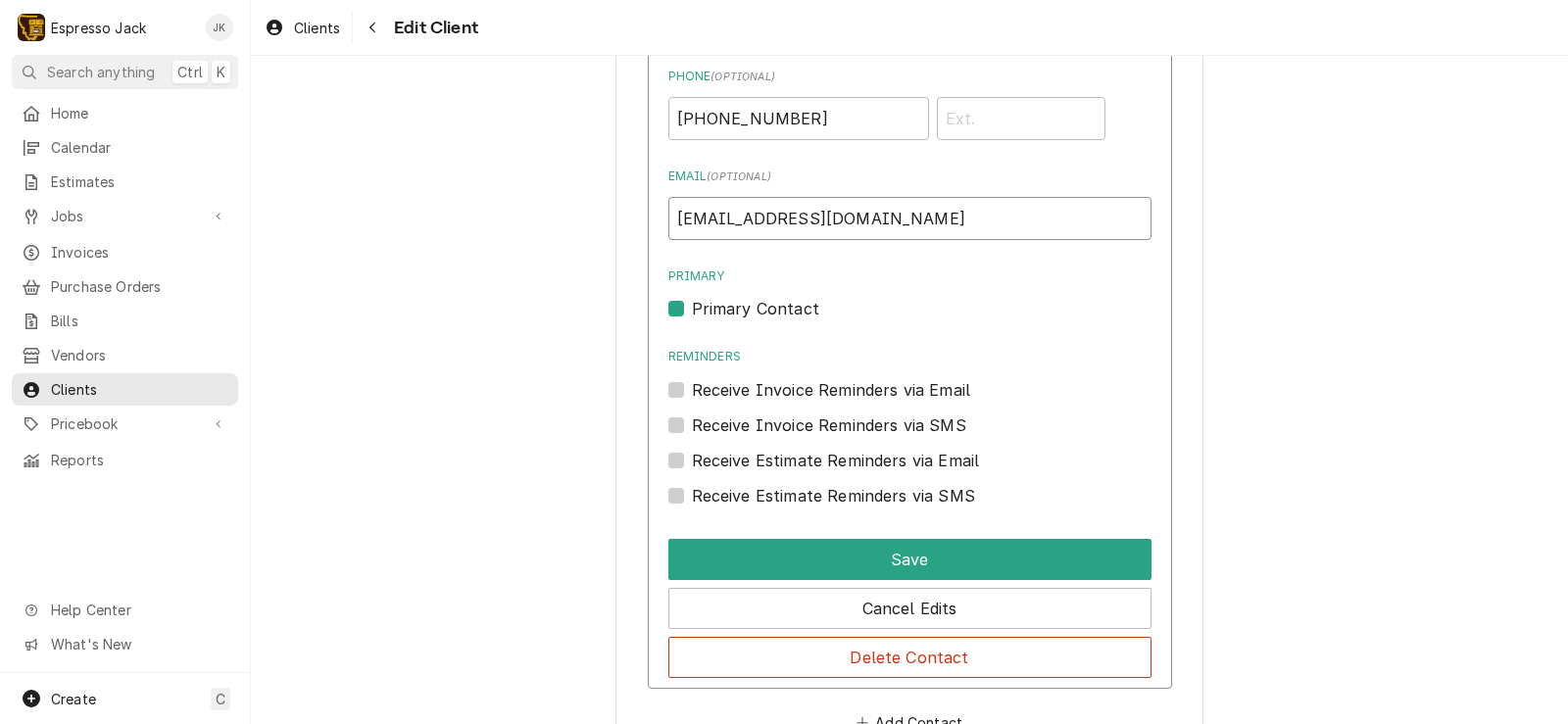
type input "[EMAIL_ADDRESS][DOMAIN_NAME]"
click at [679, 390] on div "Receive Invoice Reminders via Email" at bounding box center [909, 390] width 483 height 24
click at [692, 389] on label "Receive Invoice Reminders via Email" at bounding box center [831, 390] width 279 height 24
click at [692, 389] on input "Reminders" at bounding box center [933, 399] width 483 height 43
checkbox input "true"
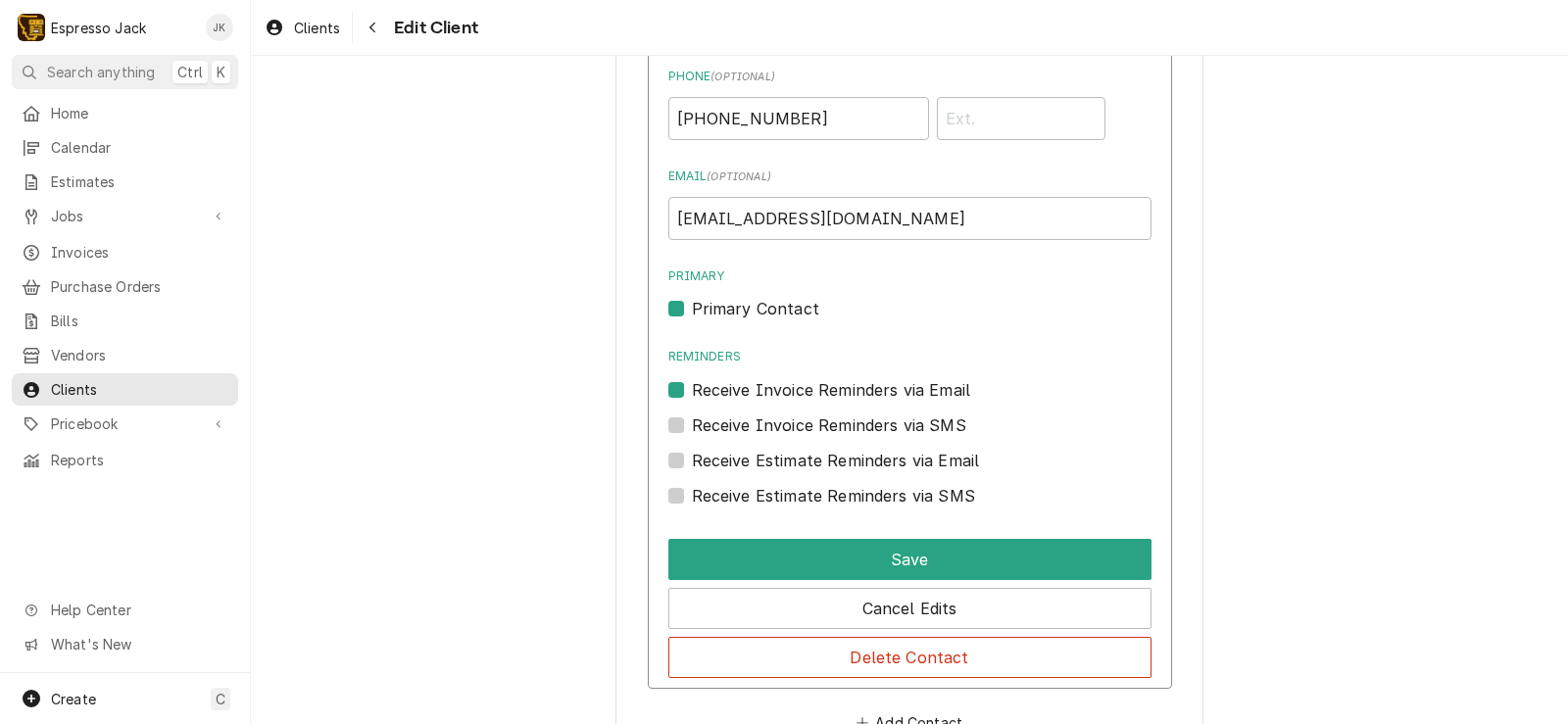
click at [692, 455] on label "Receive Estimate Reminders via Email" at bounding box center [836, 460] width 288 height 24
click at [692, 455] on input "Contact Edit Form" at bounding box center [933, 469] width 483 height 43
checkbox input "true"
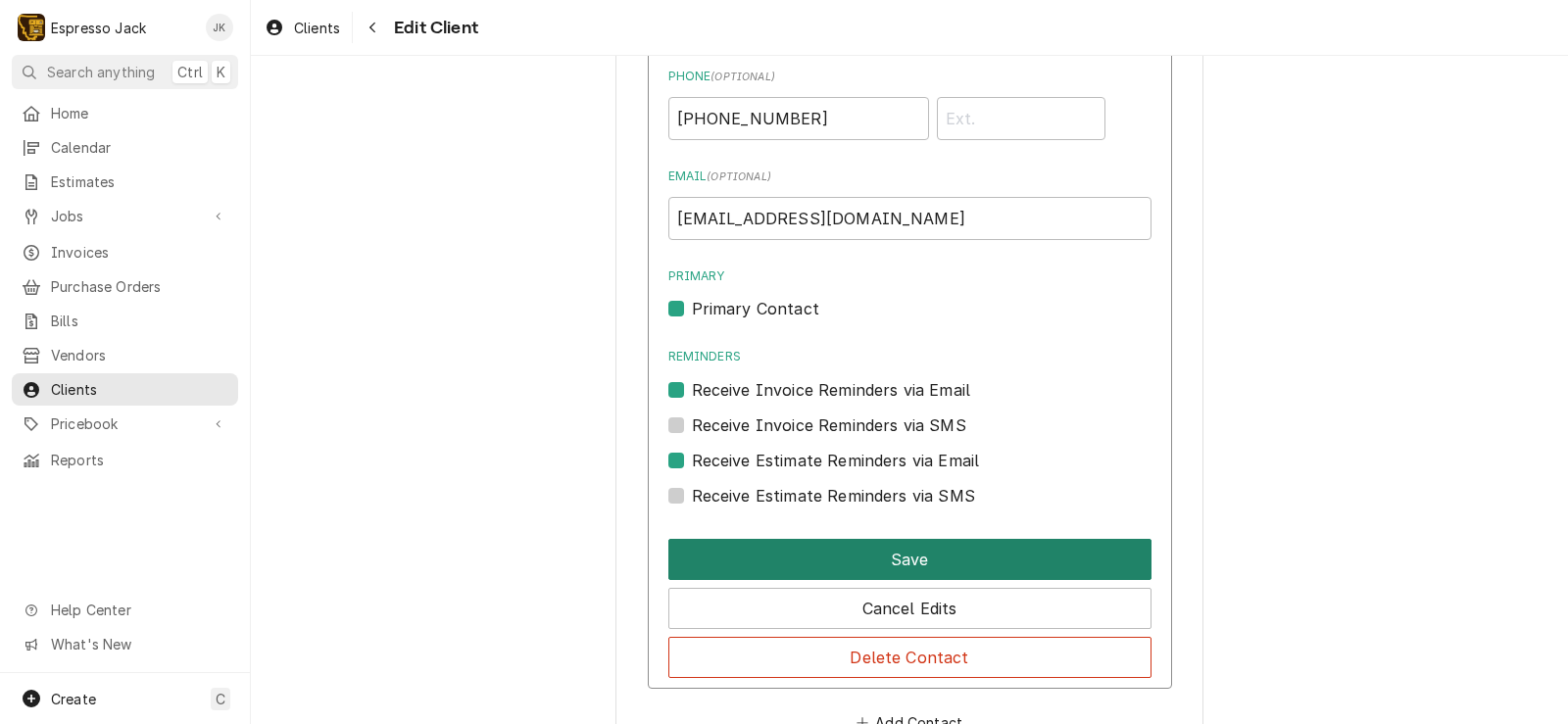
click at [724, 540] on button "Save" at bounding box center [909, 558] width 483 height 41
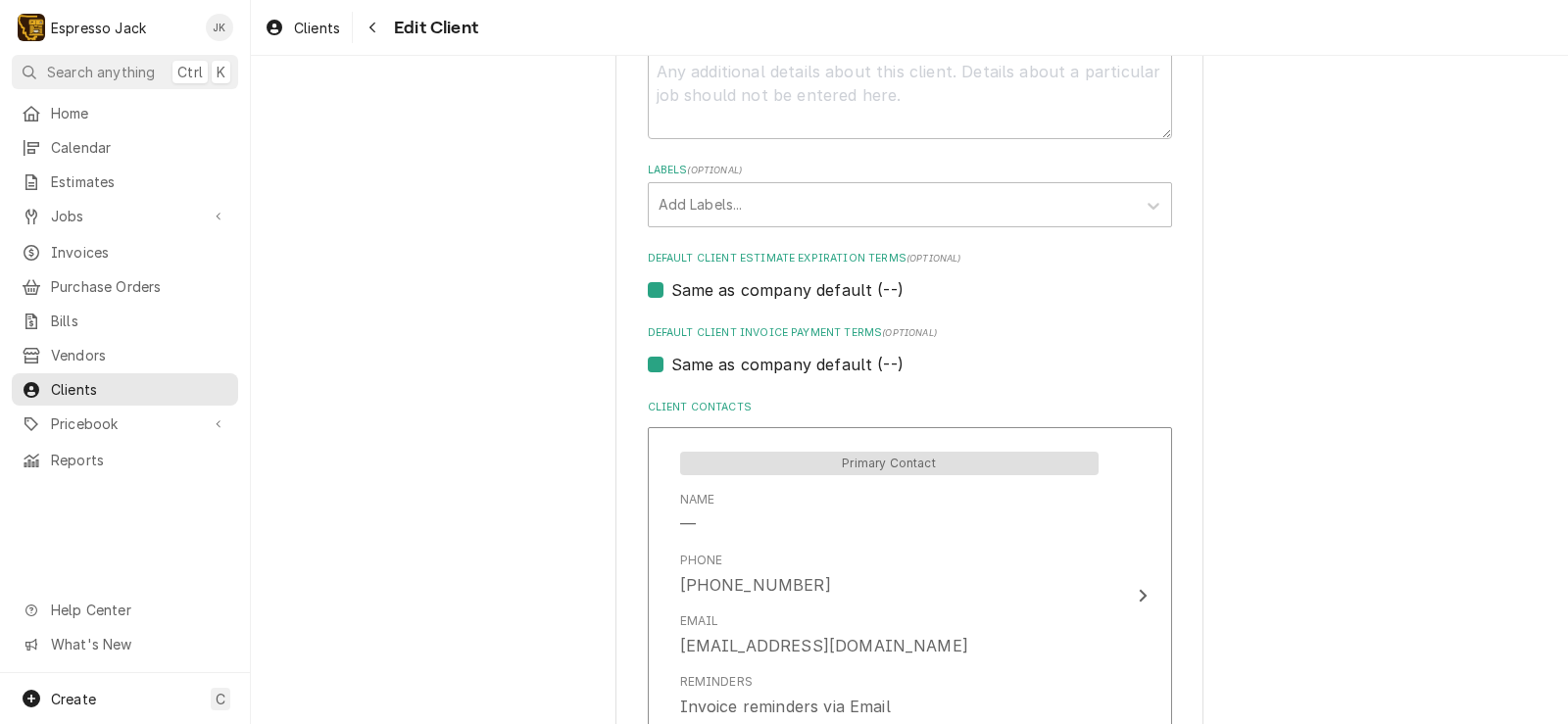
scroll to position [1055, 0]
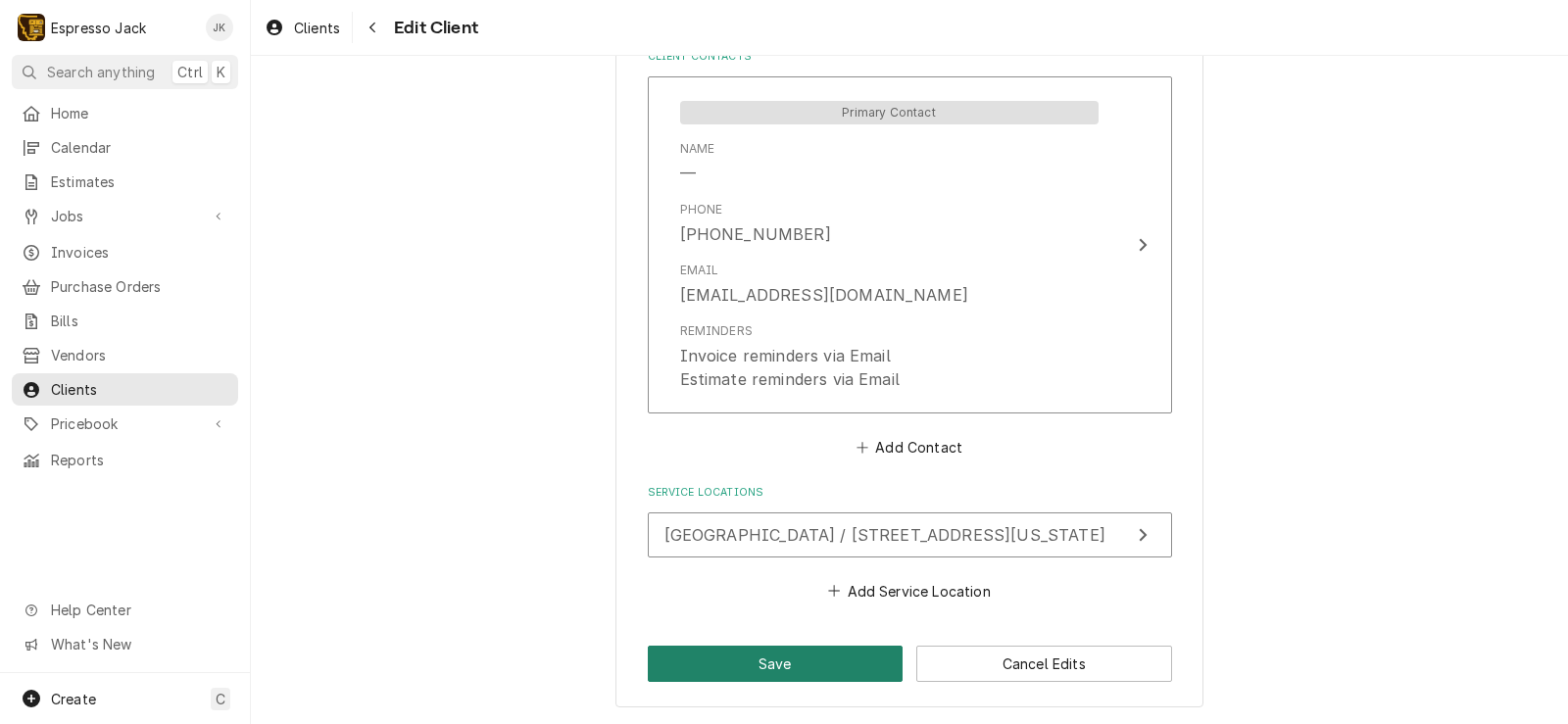
click at [788, 665] on button "Save" at bounding box center [776, 664] width 256 height 37
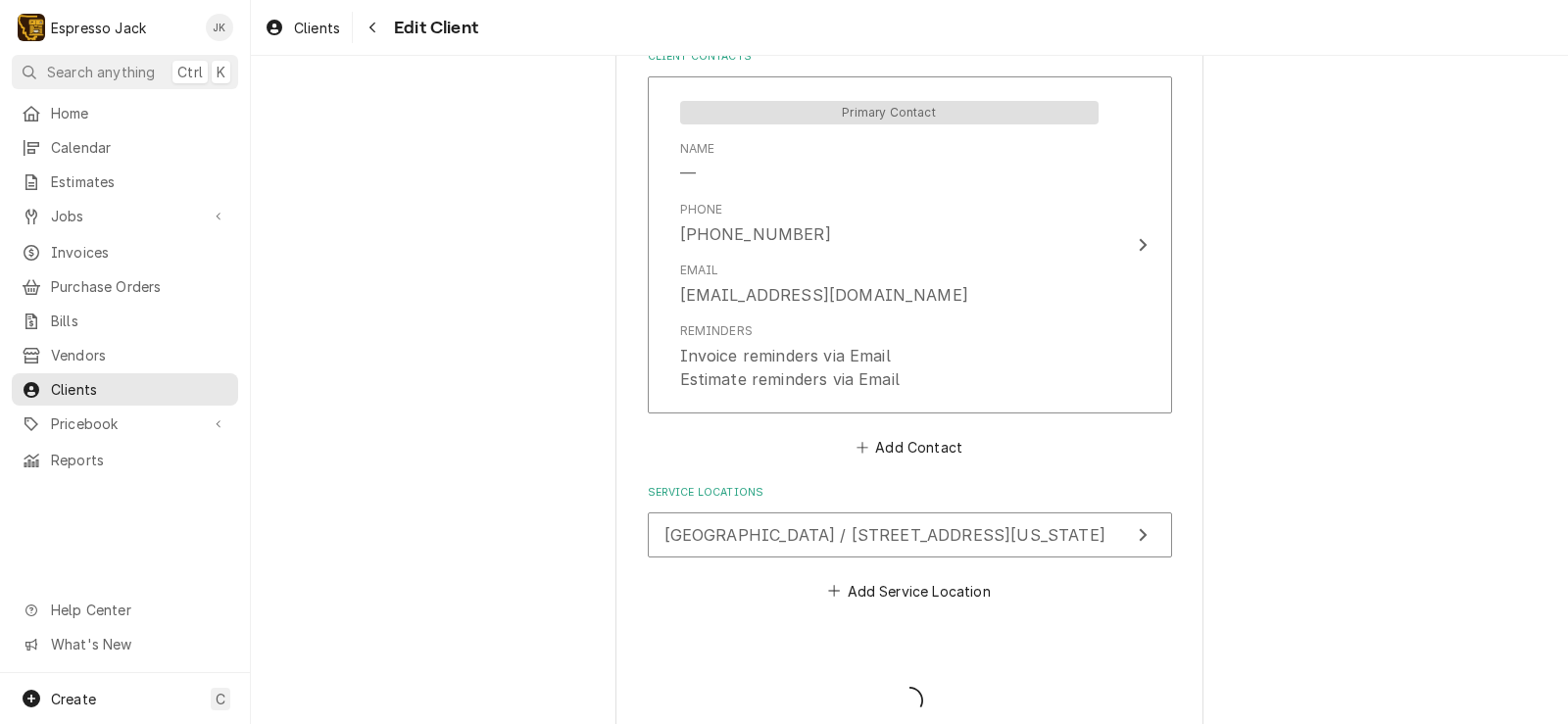
type textarea "x"
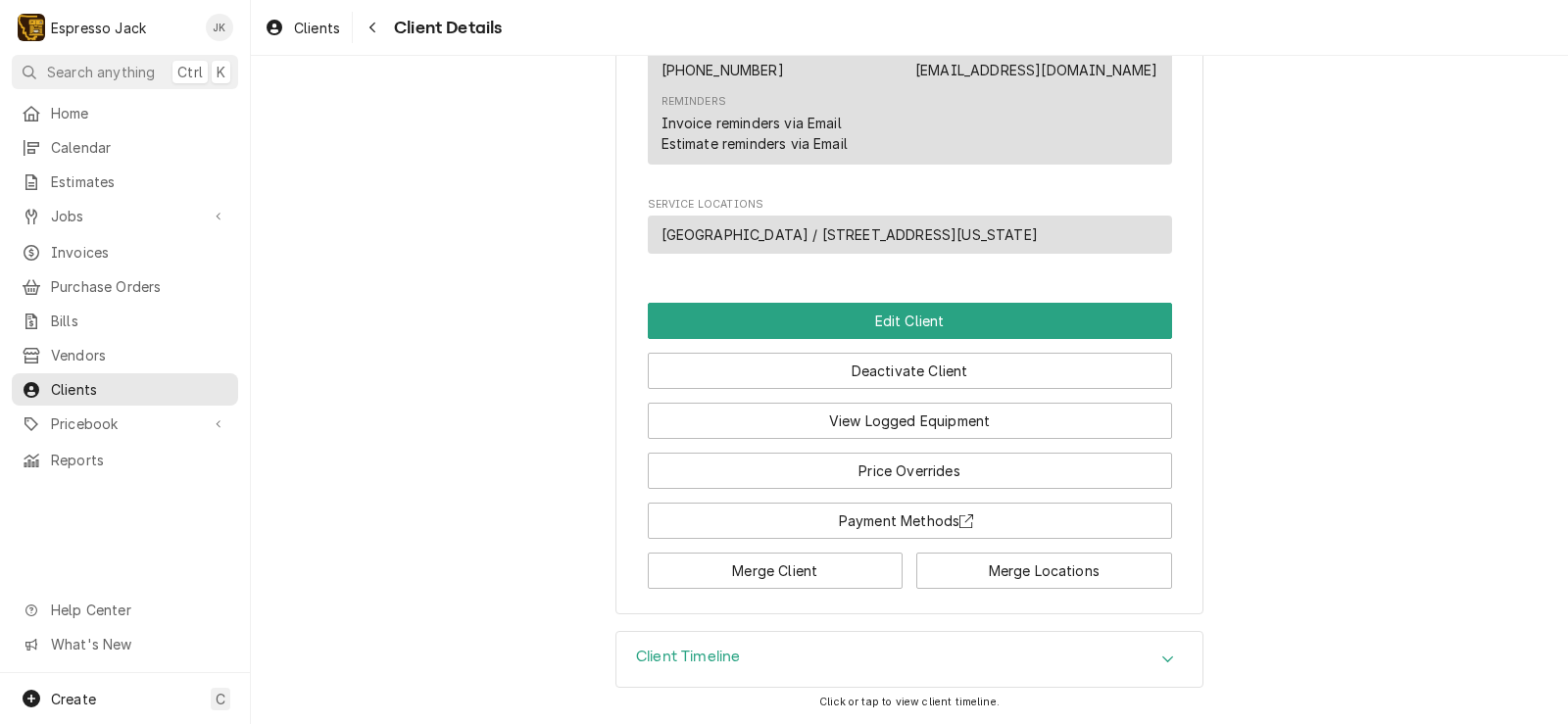
scroll to position [15, 0]
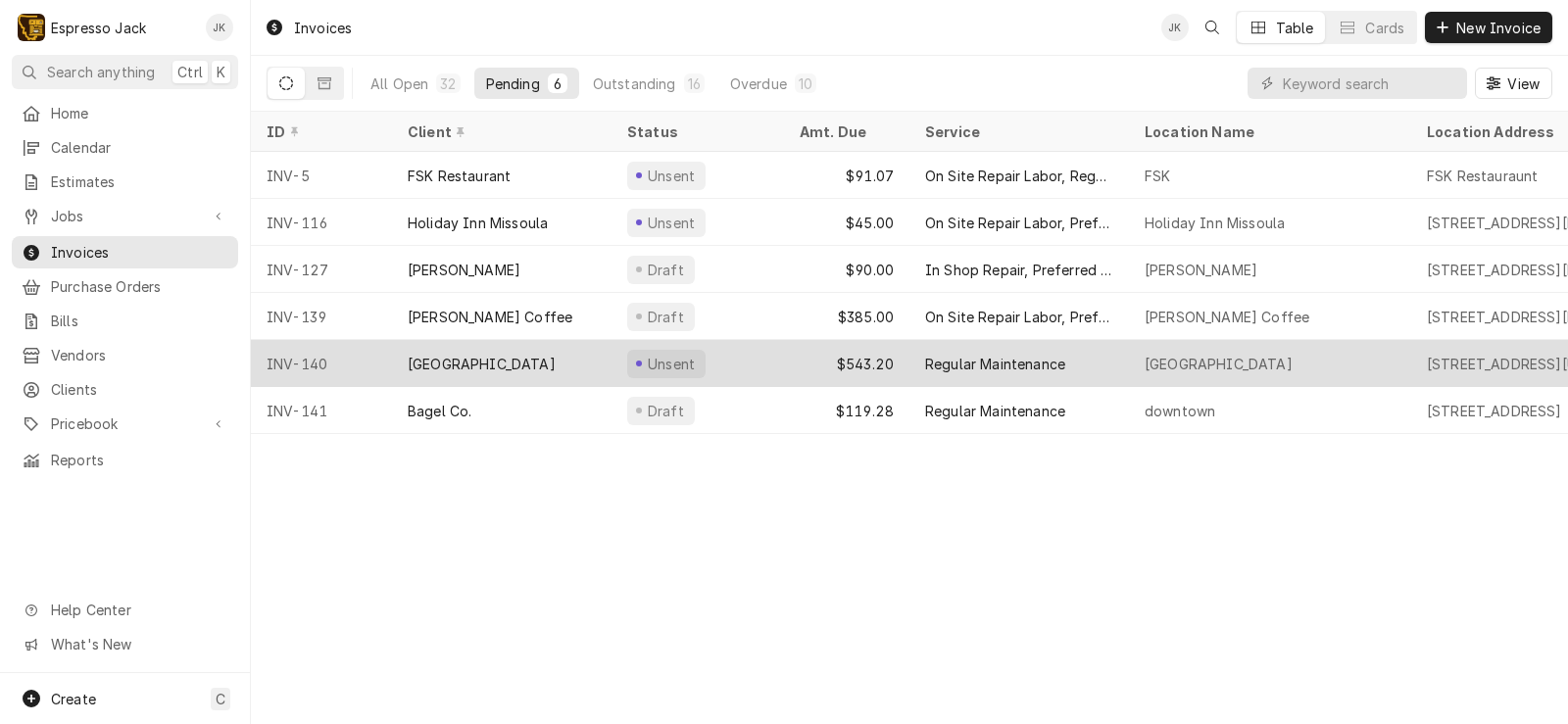
click at [537, 363] on div "Big Sky High School" at bounding box center [481, 363] width 148 height 21
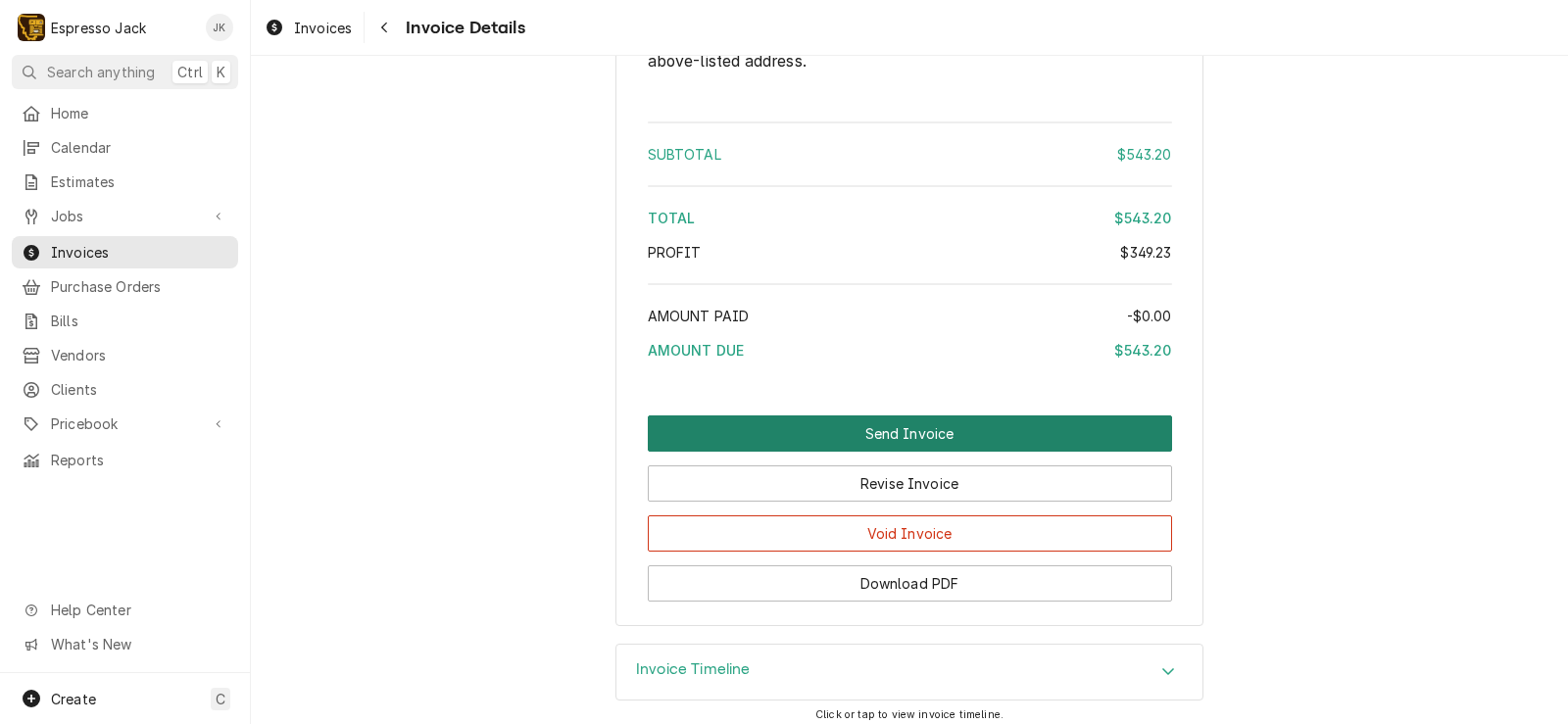
scroll to position [3216, 0]
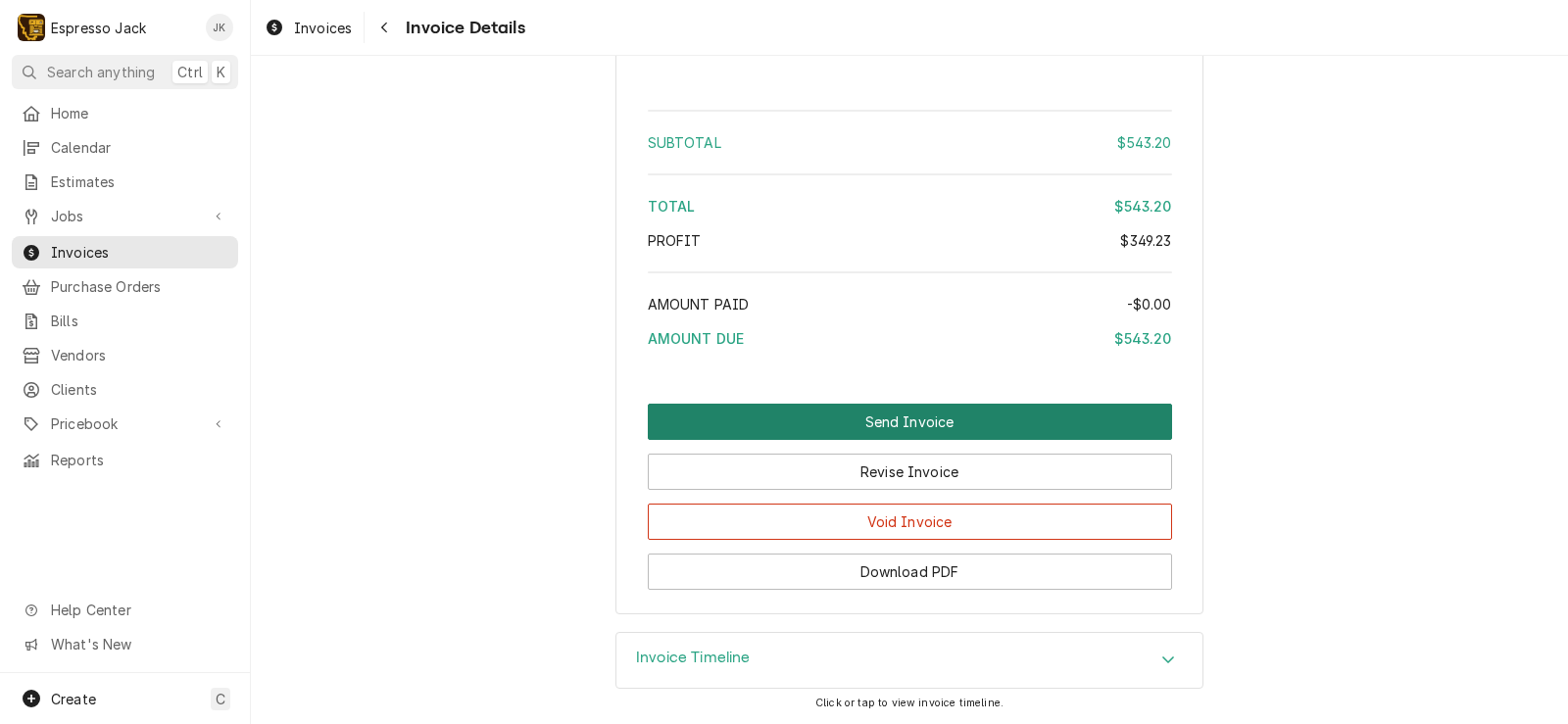
click at [753, 409] on button "Send Invoice" at bounding box center [910, 422] width 524 height 37
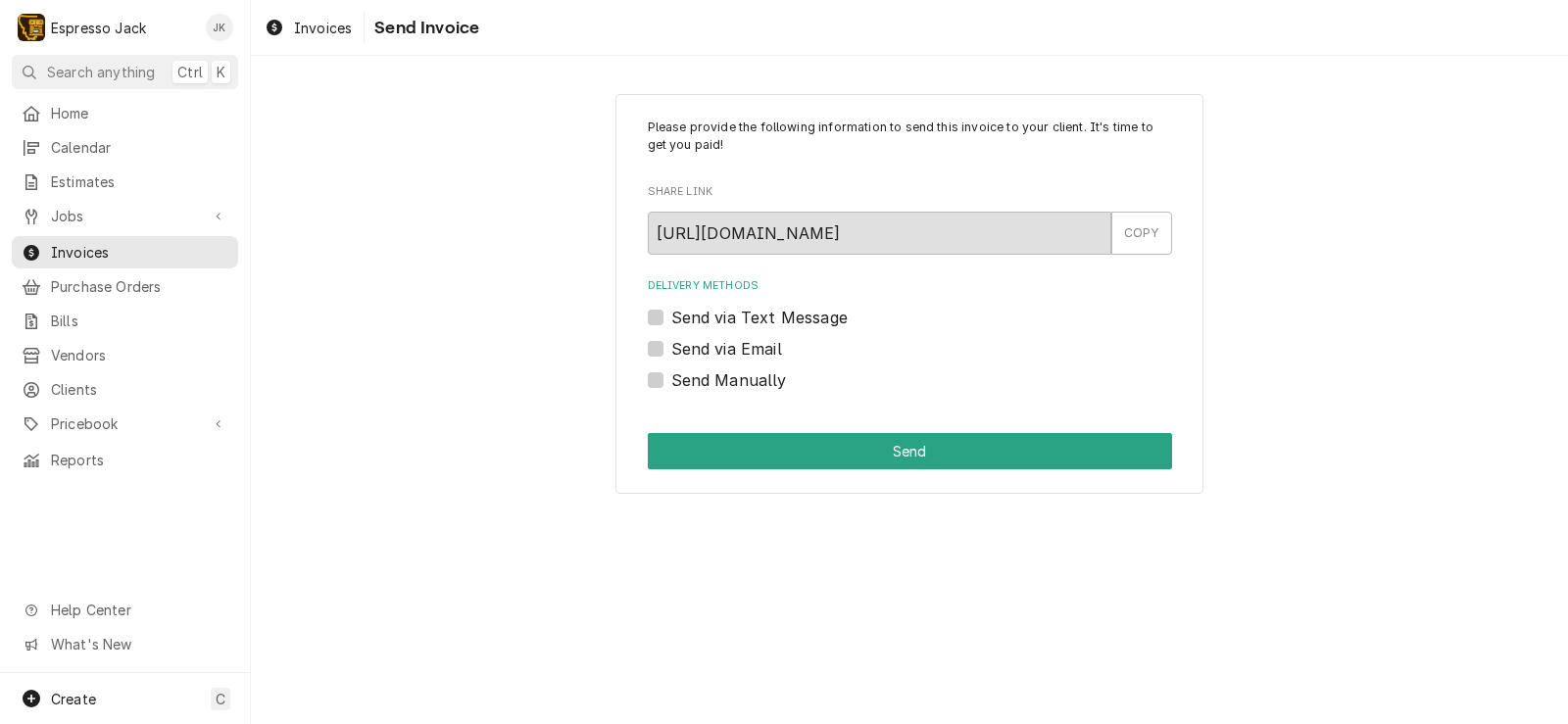
click at [674, 352] on label "Send via Email" at bounding box center [726, 349] width 111 height 24
click at [674, 352] on input "Send via Email" at bounding box center [933, 358] width 524 height 43
checkbox input "true"
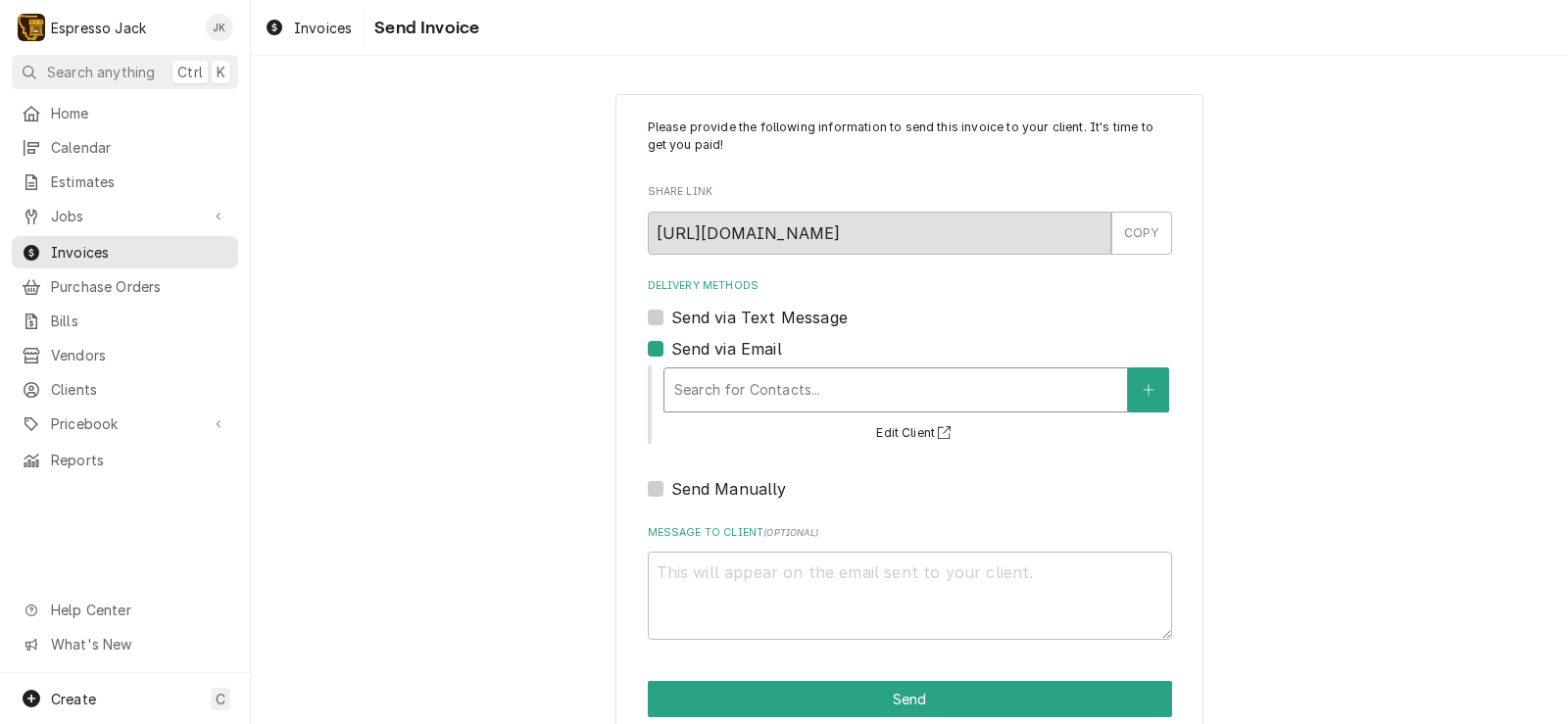
click at [809, 379] on div "Delivery Methods" at bounding box center [895, 390] width 443 height 36
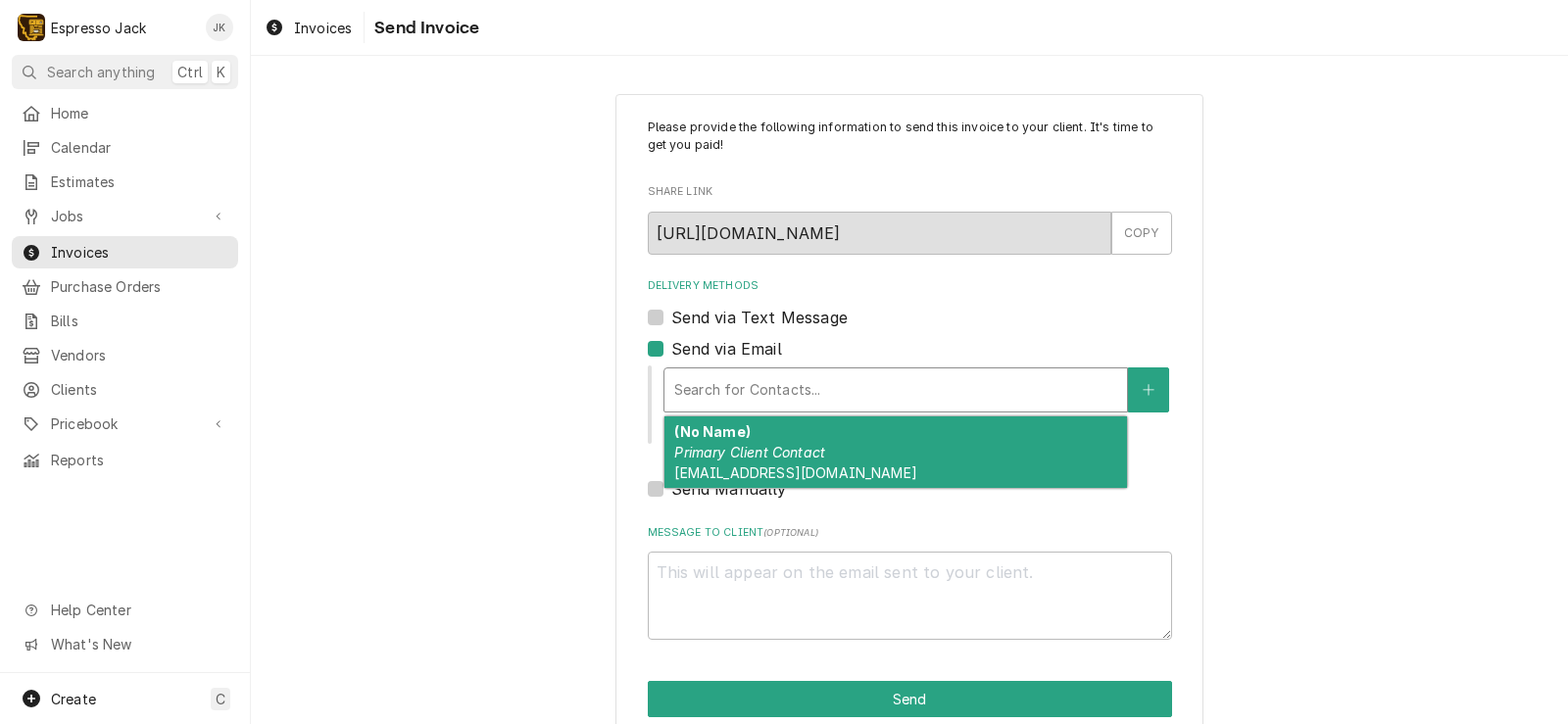
click at [747, 444] on em "Primary Client Contact" at bounding box center [749, 451] width 151 height 17
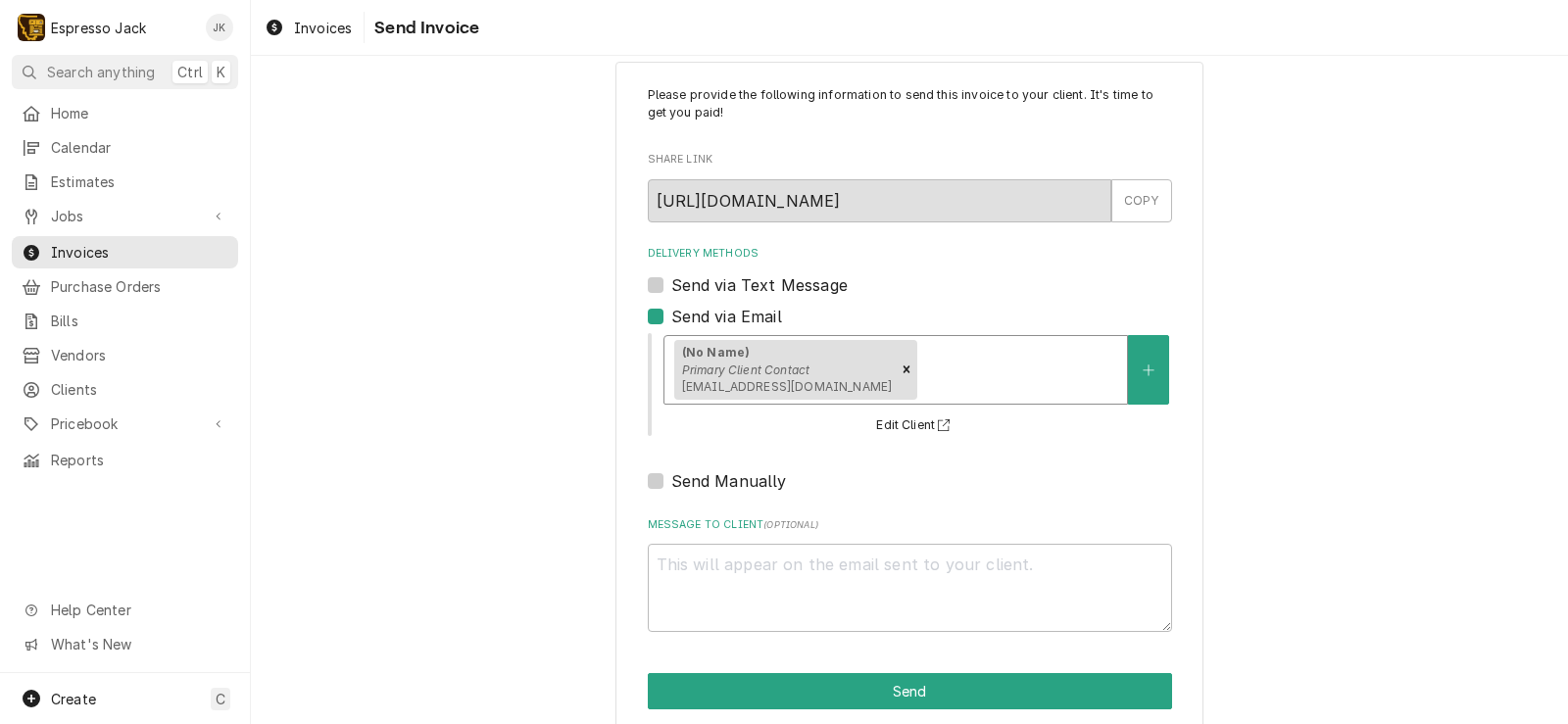
scroll to position [60, 0]
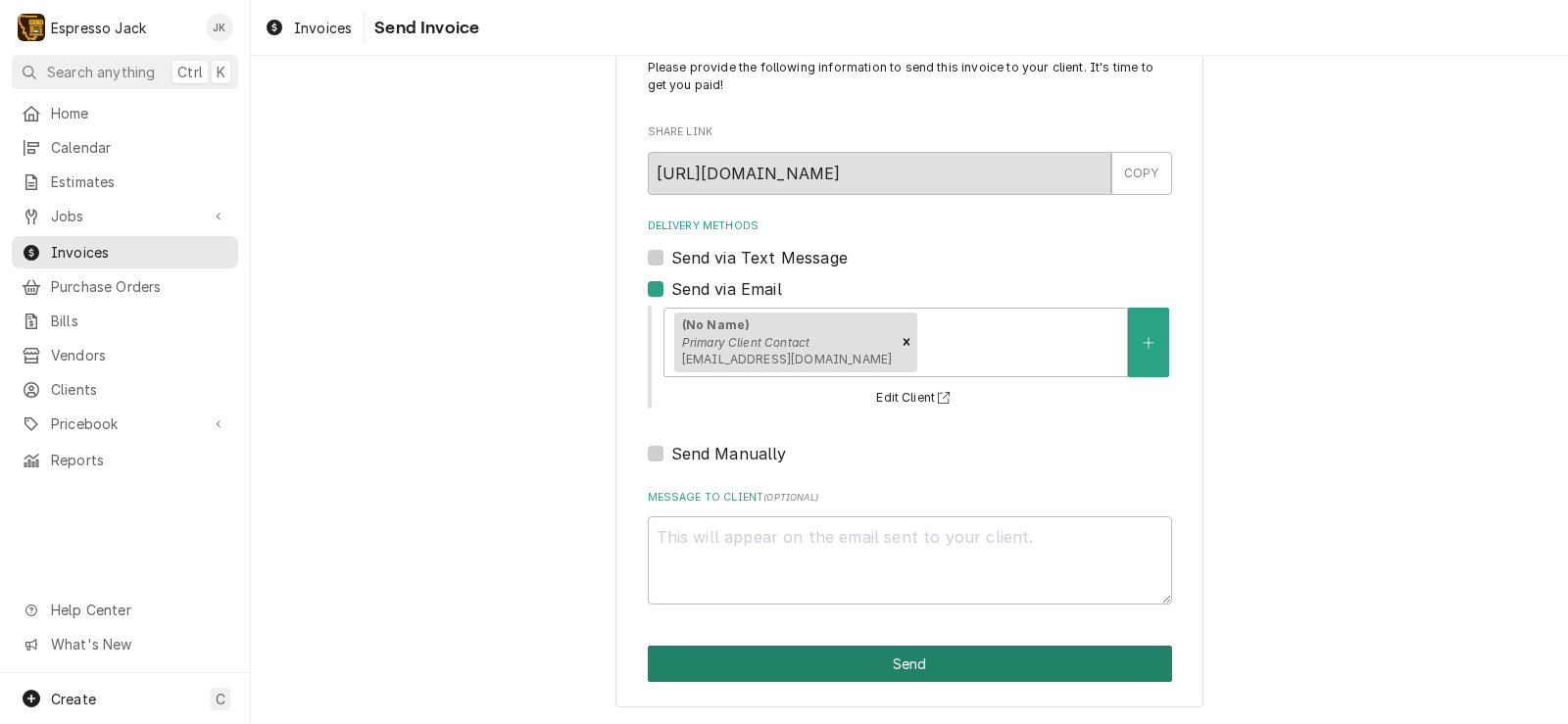
click at [901, 657] on button "Send" at bounding box center [910, 664] width 524 height 37
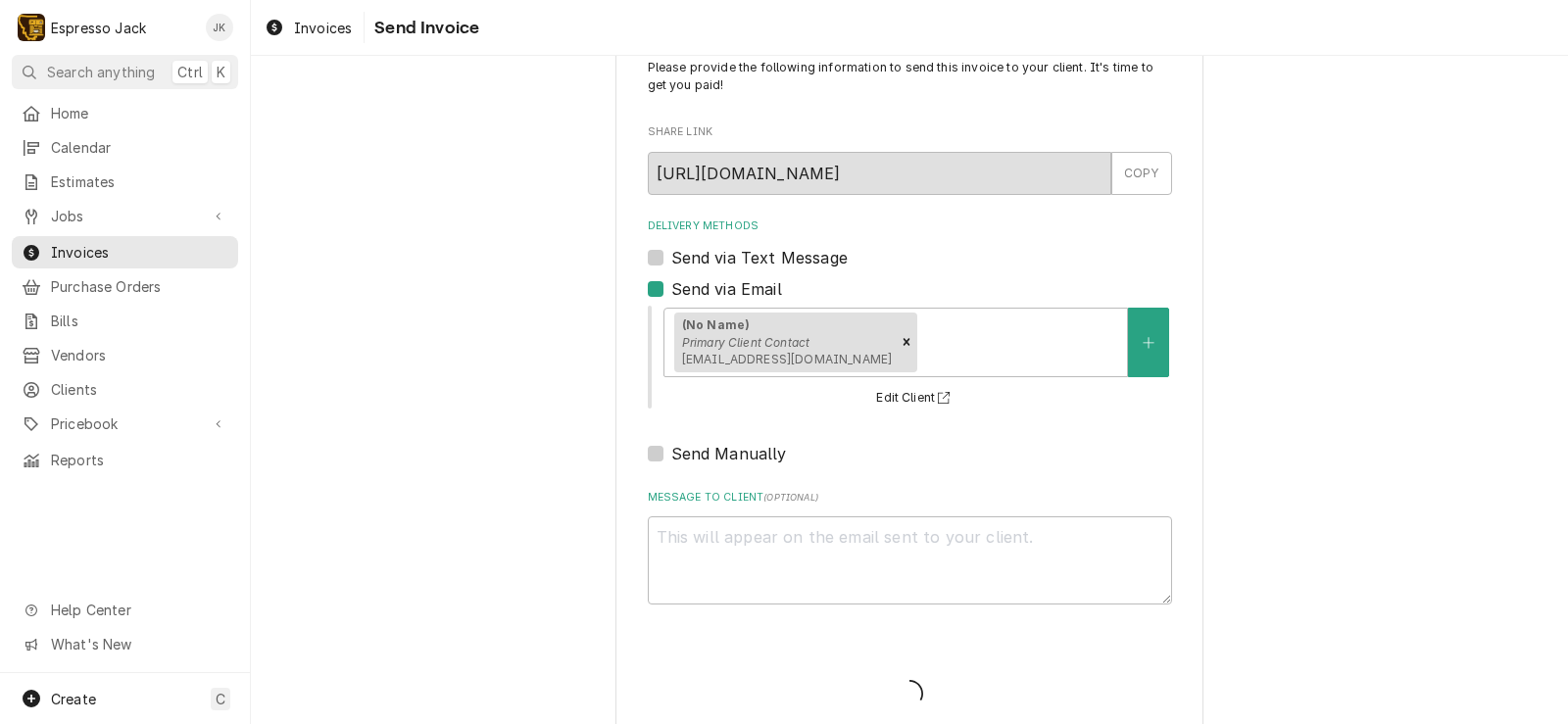
type textarea "x"
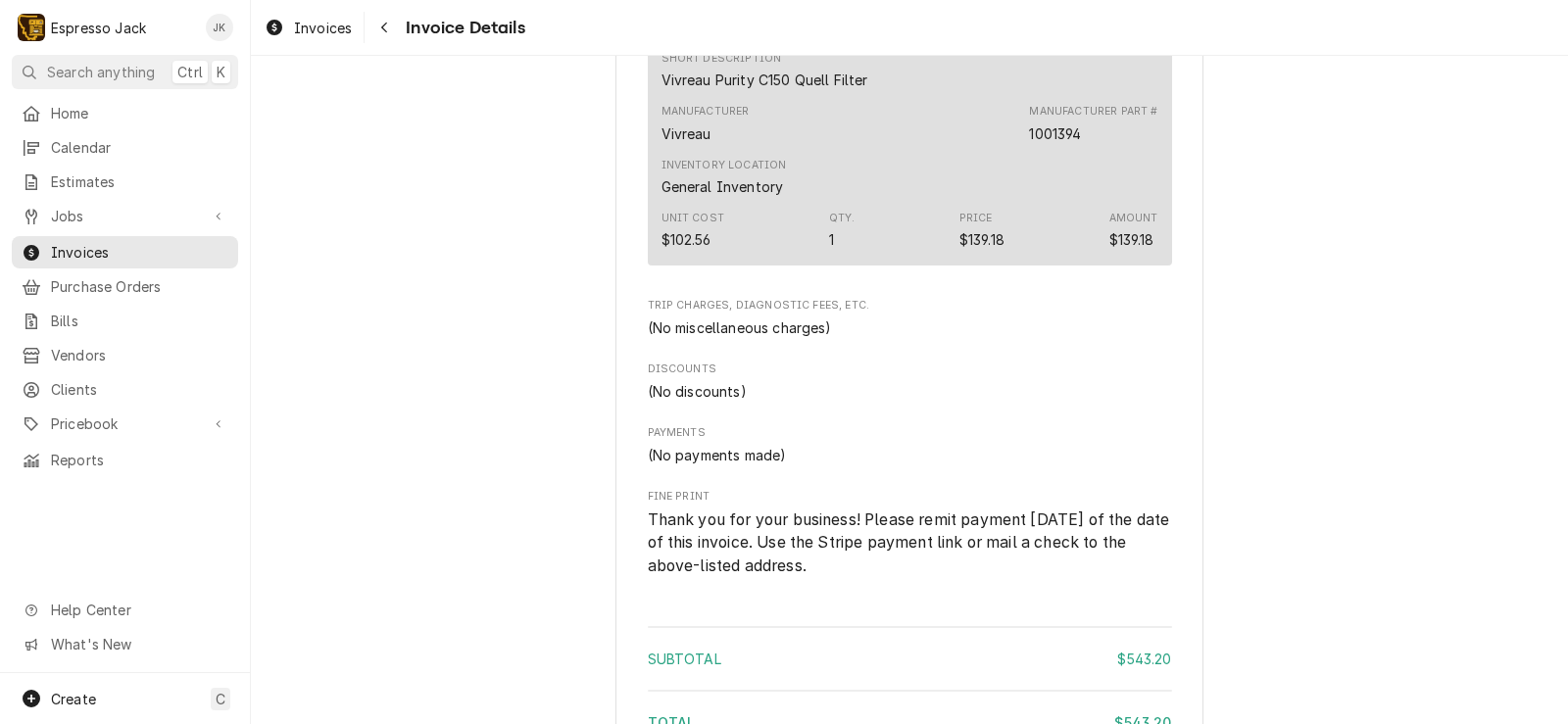
scroll to position [3283, 0]
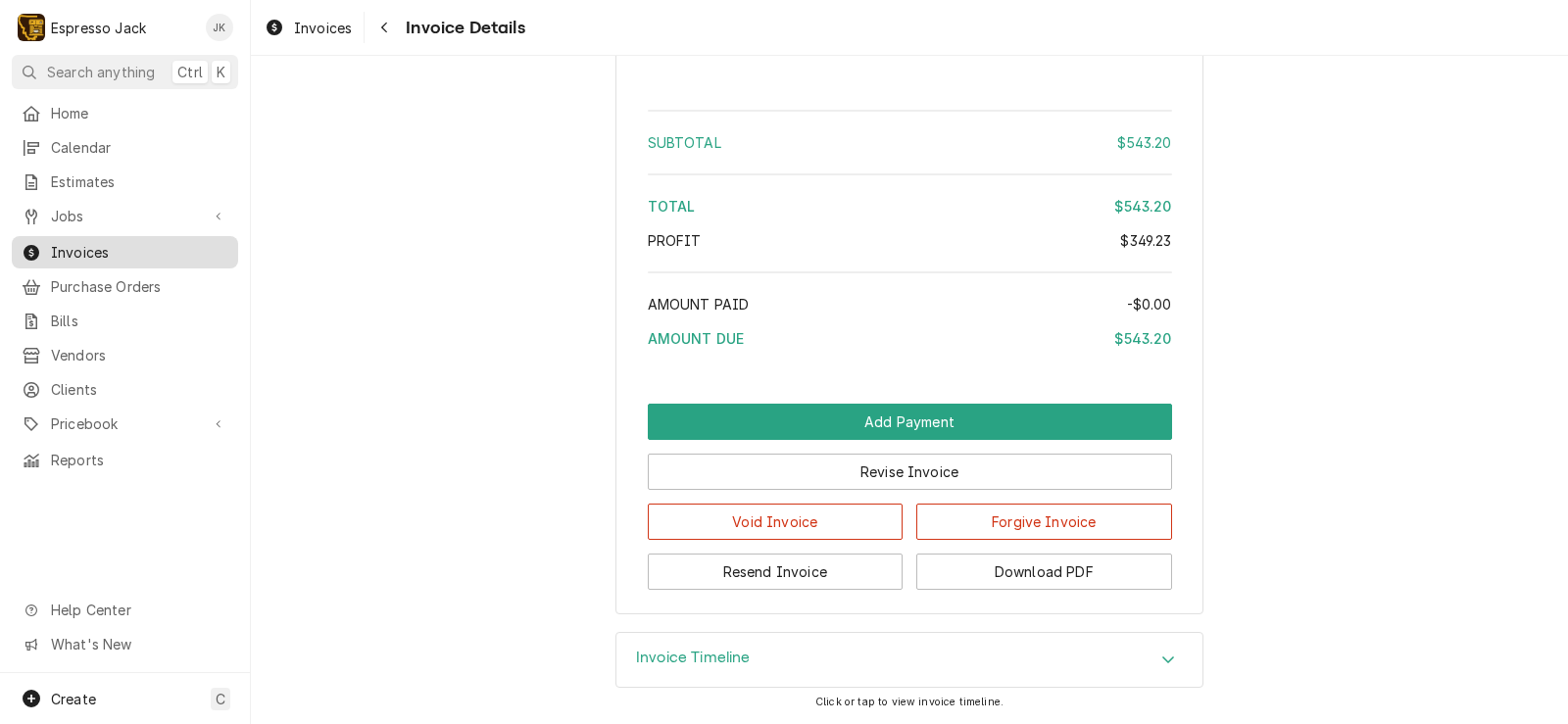
click at [120, 244] on span "Invoices" at bounding box center [139, 252] width 178 height 21
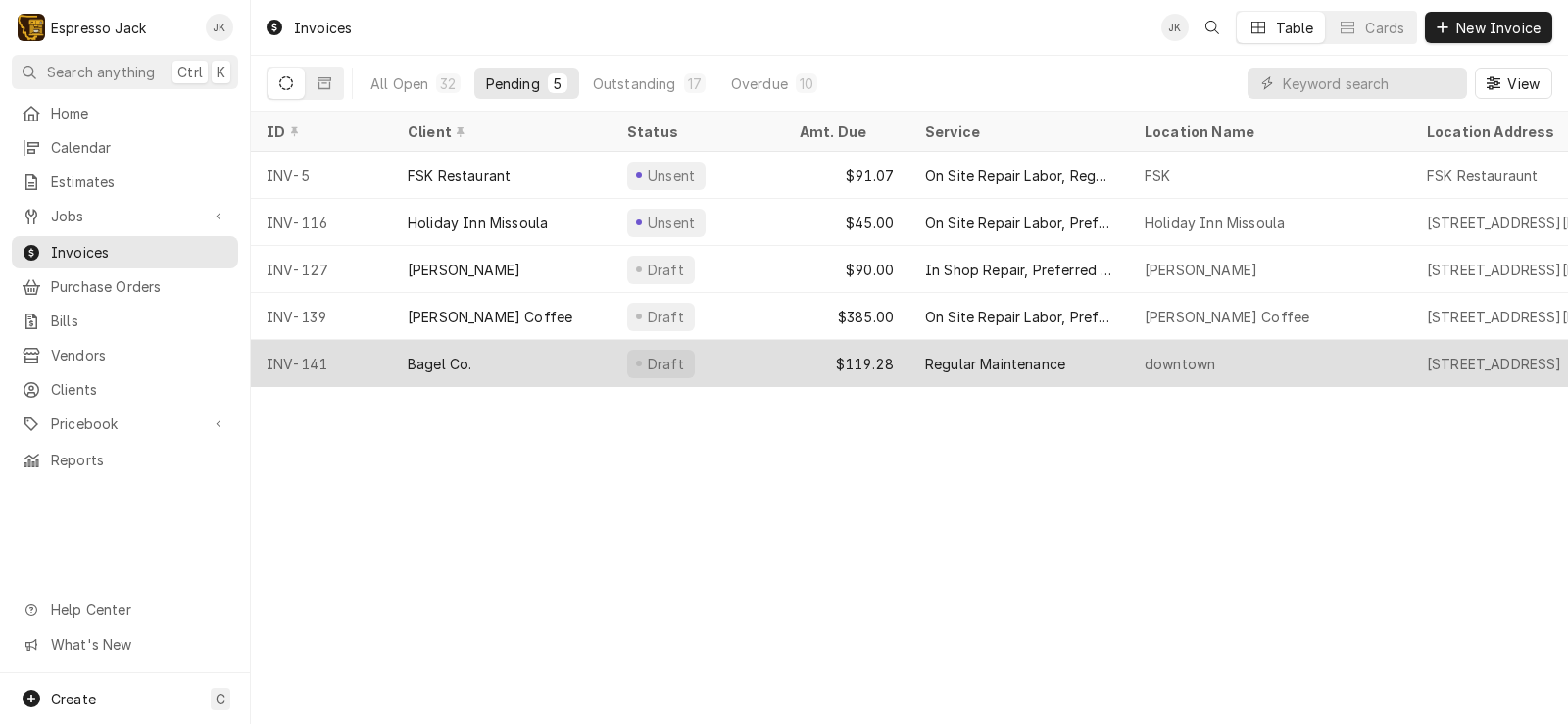
click at [552, 357] on div "Bagel Co." at bounding box center [501, 363] width 219 height 47
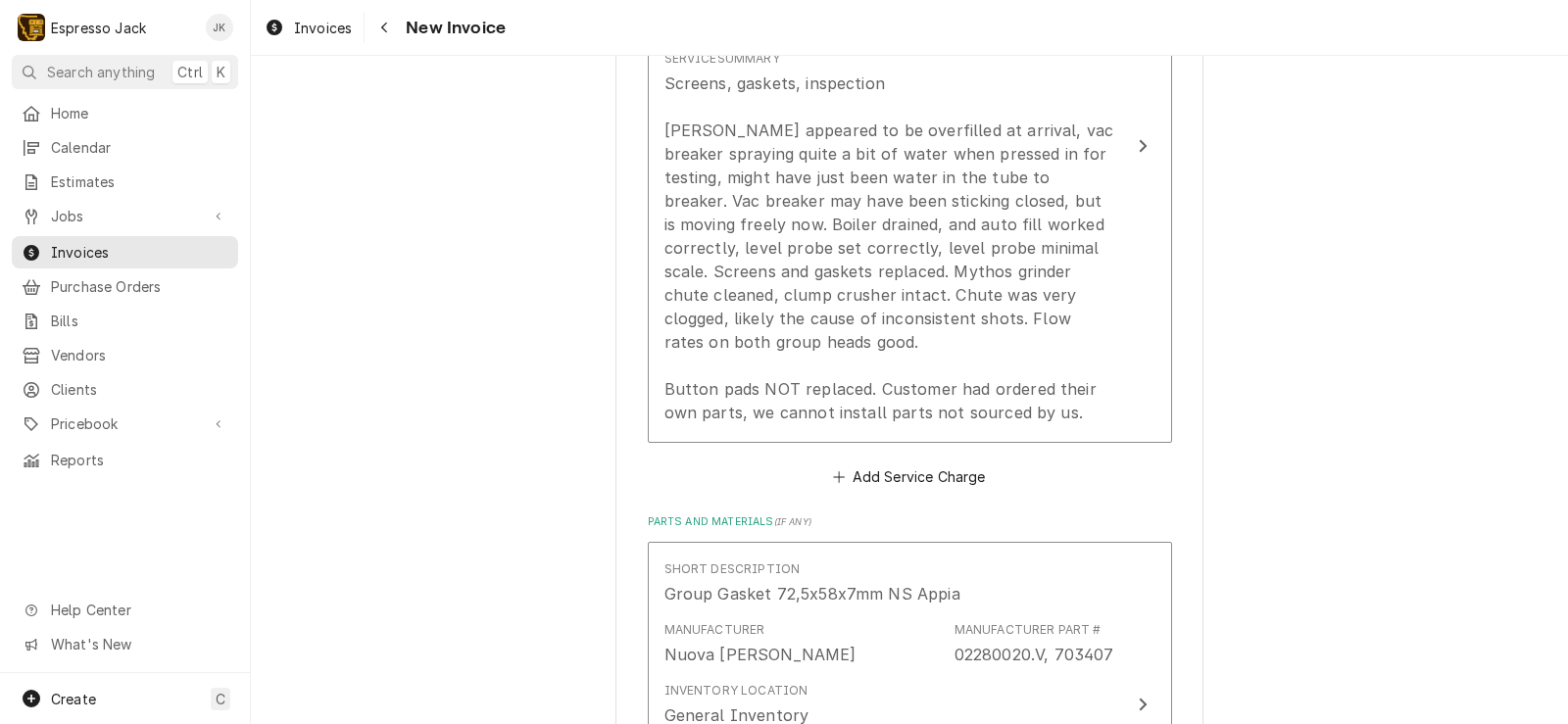
scroll to position [1410, 0]
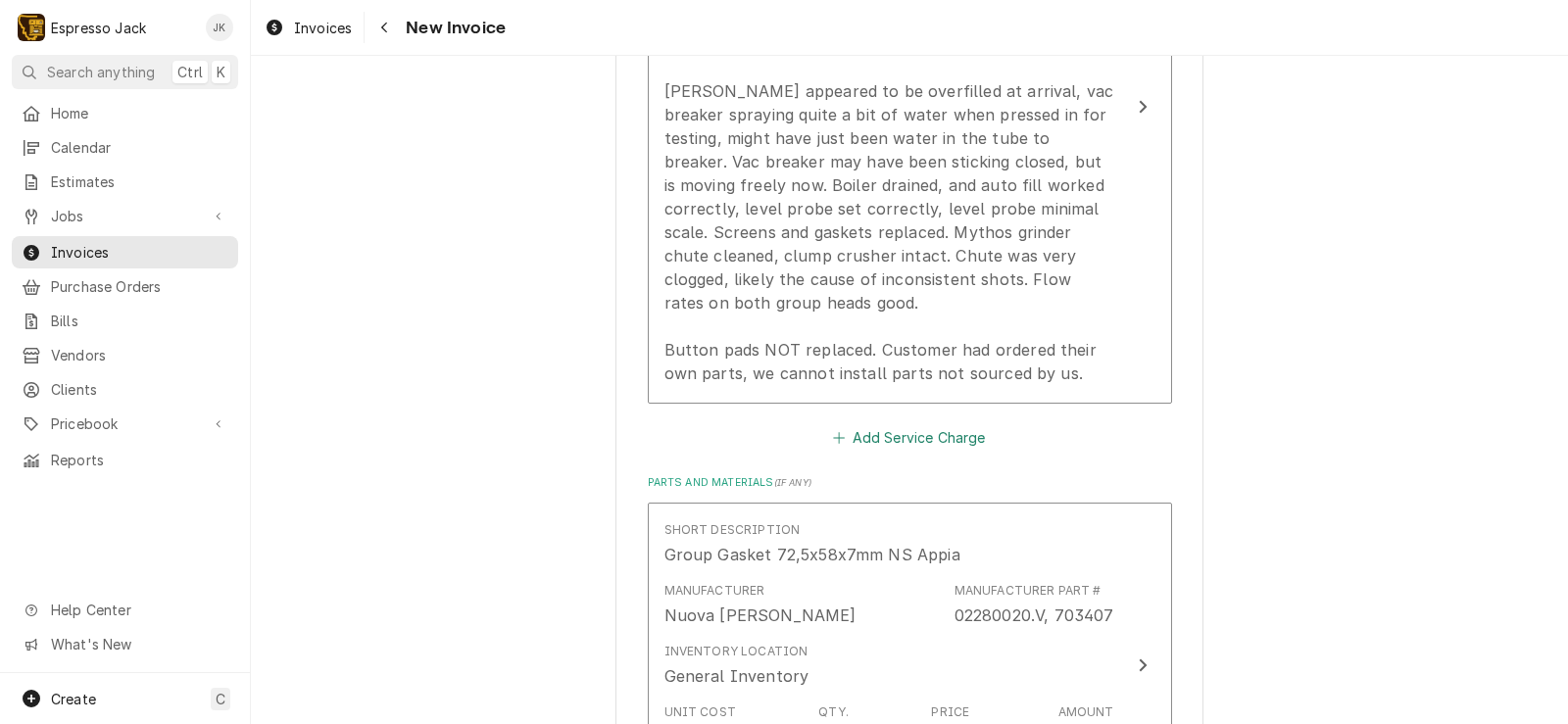
click at [896, 443] on button "Add Service Charge" at bounding box center [909, 437] width 159 height 28
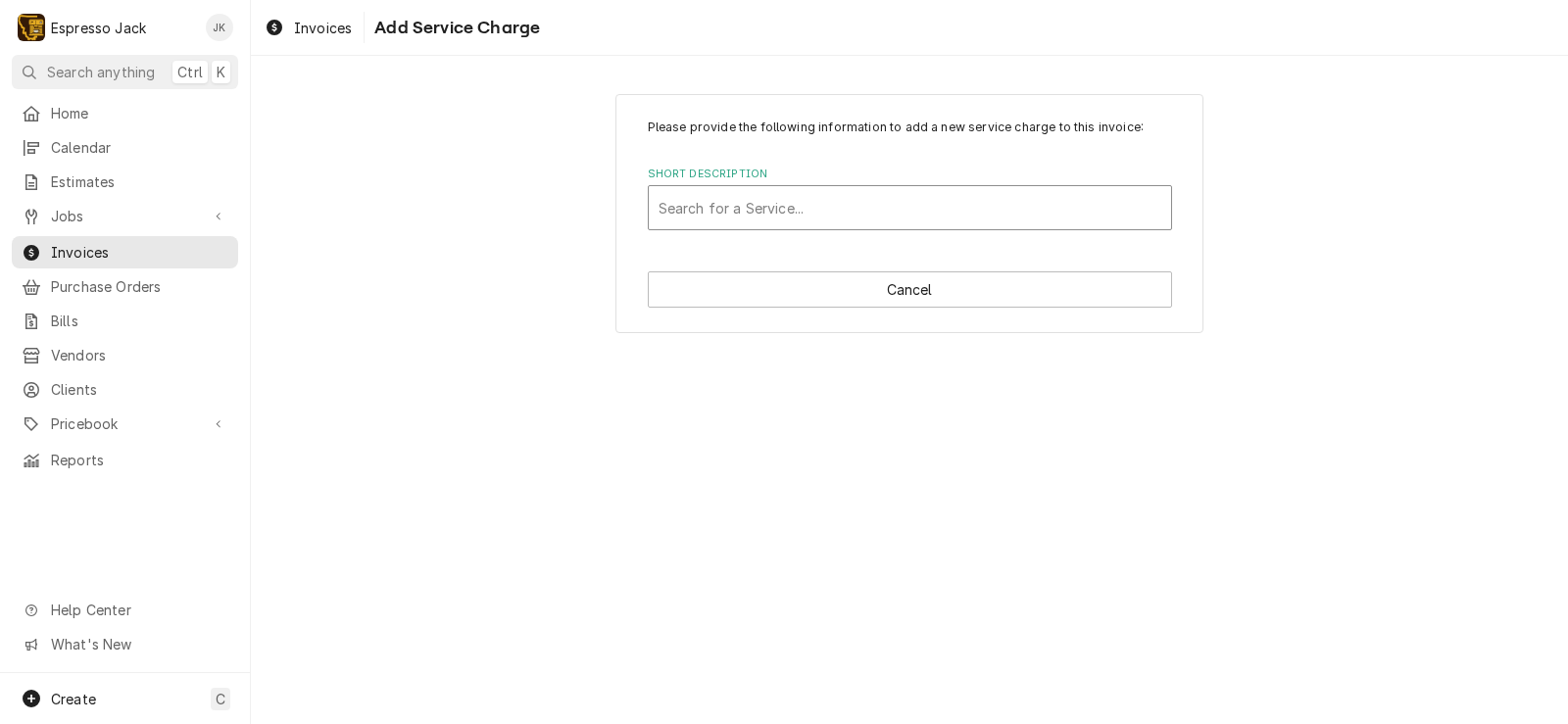
drag, startPoint x: 840, startPoint y: 224, endPoint x: 850, endPoint y: 216, distance: 12.8
click at [840, 222] on div "Short Description" at bounding box center [909, 208] width 502 height 36
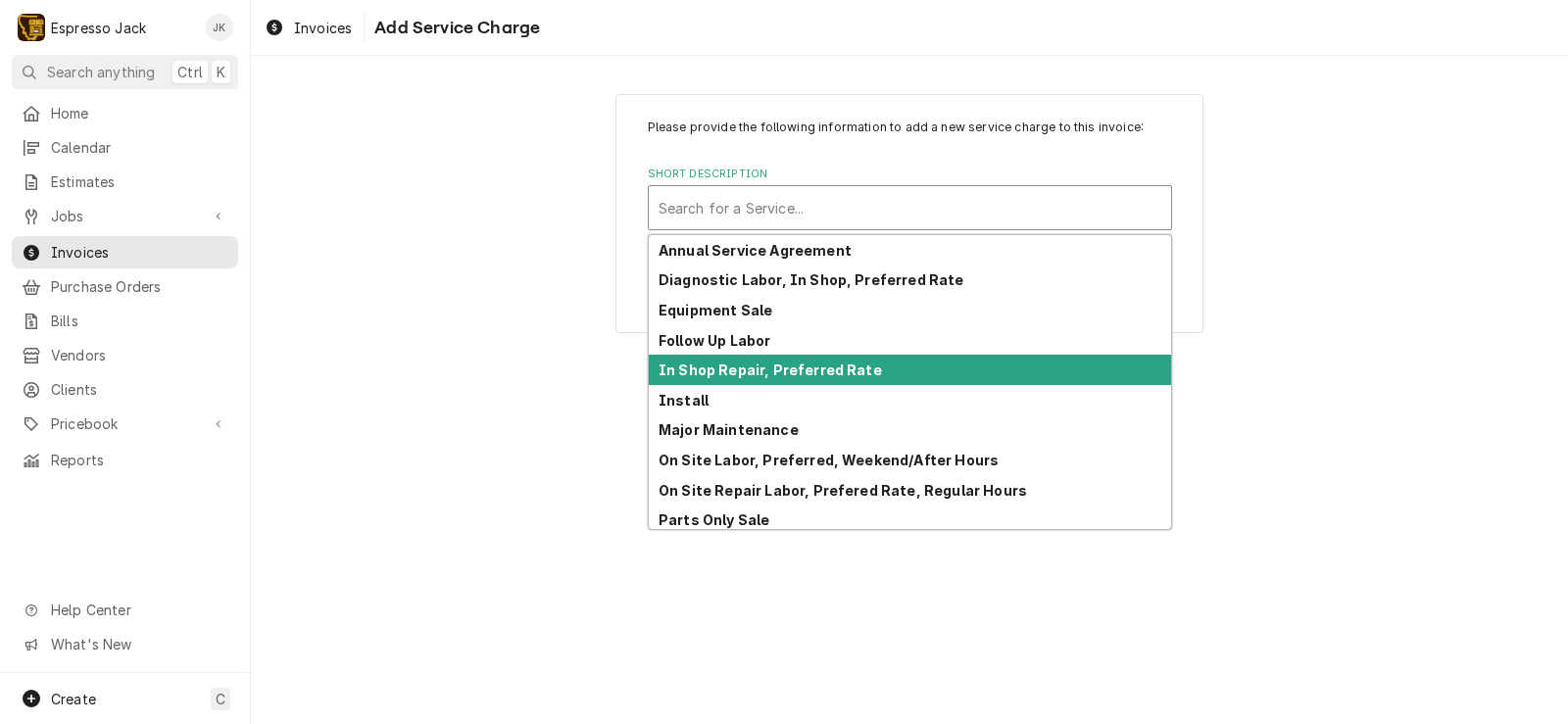
scroll to position [96, 0]
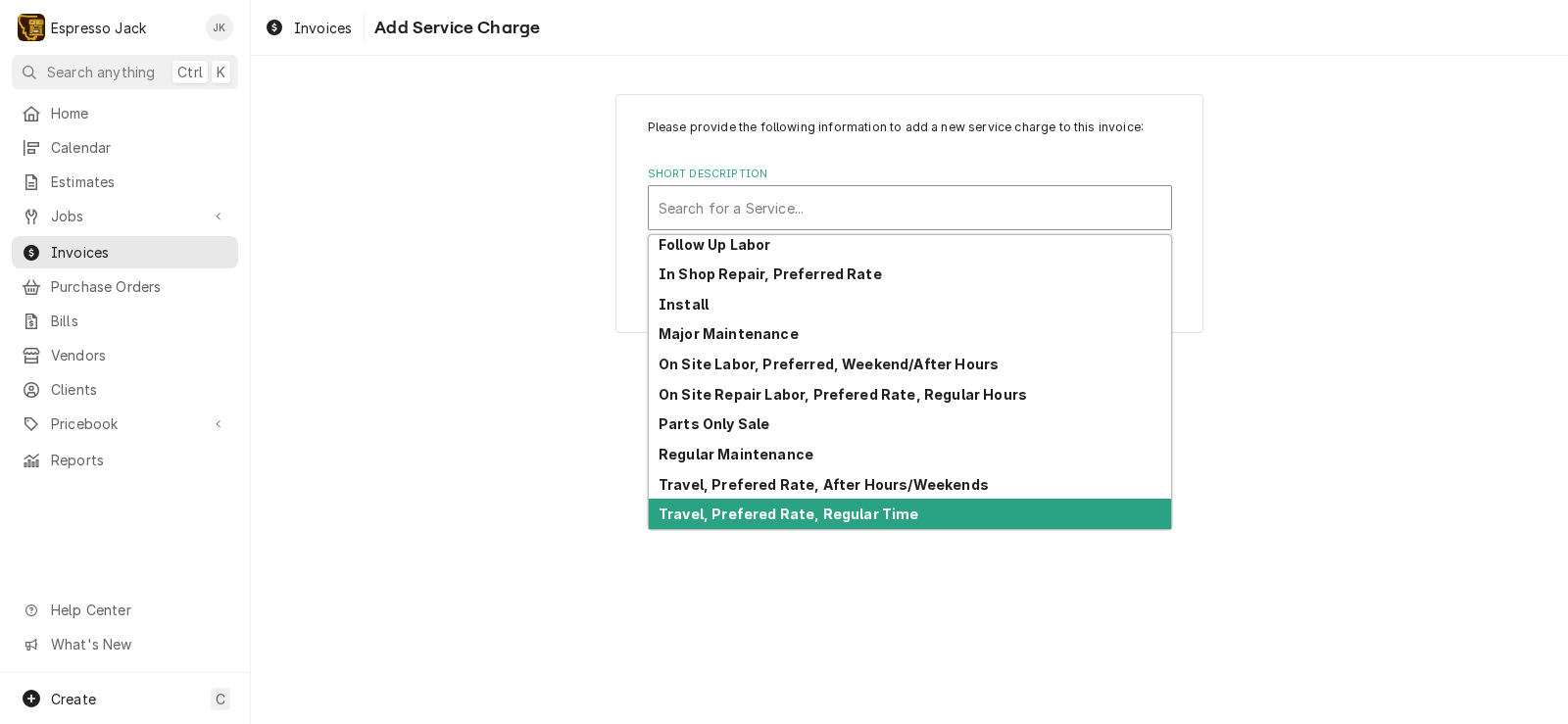
click at [803, 515] on strong "Travel, Prefered Rate, Regular Time" at bounding box center [788, 513] width 261 height 17
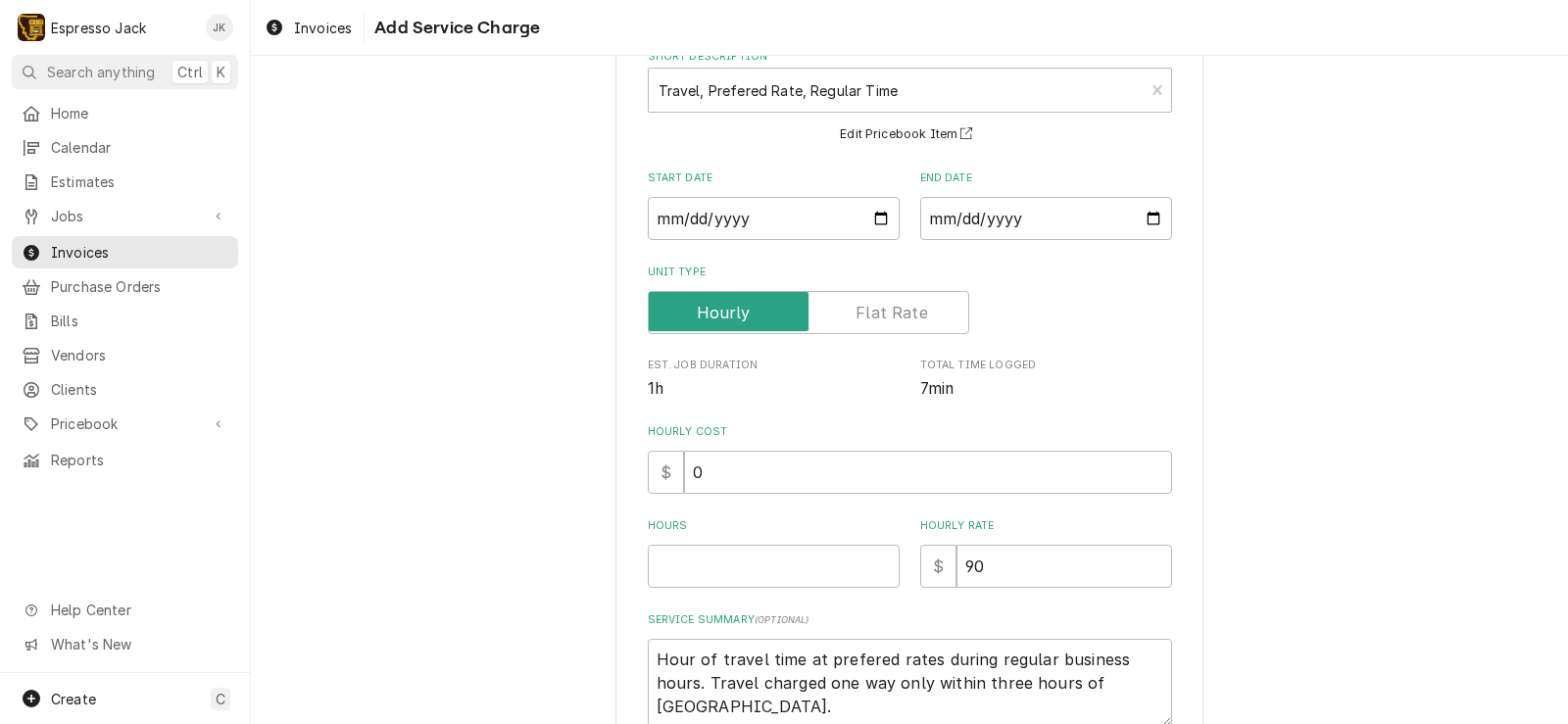
scroll to position [240, 0]
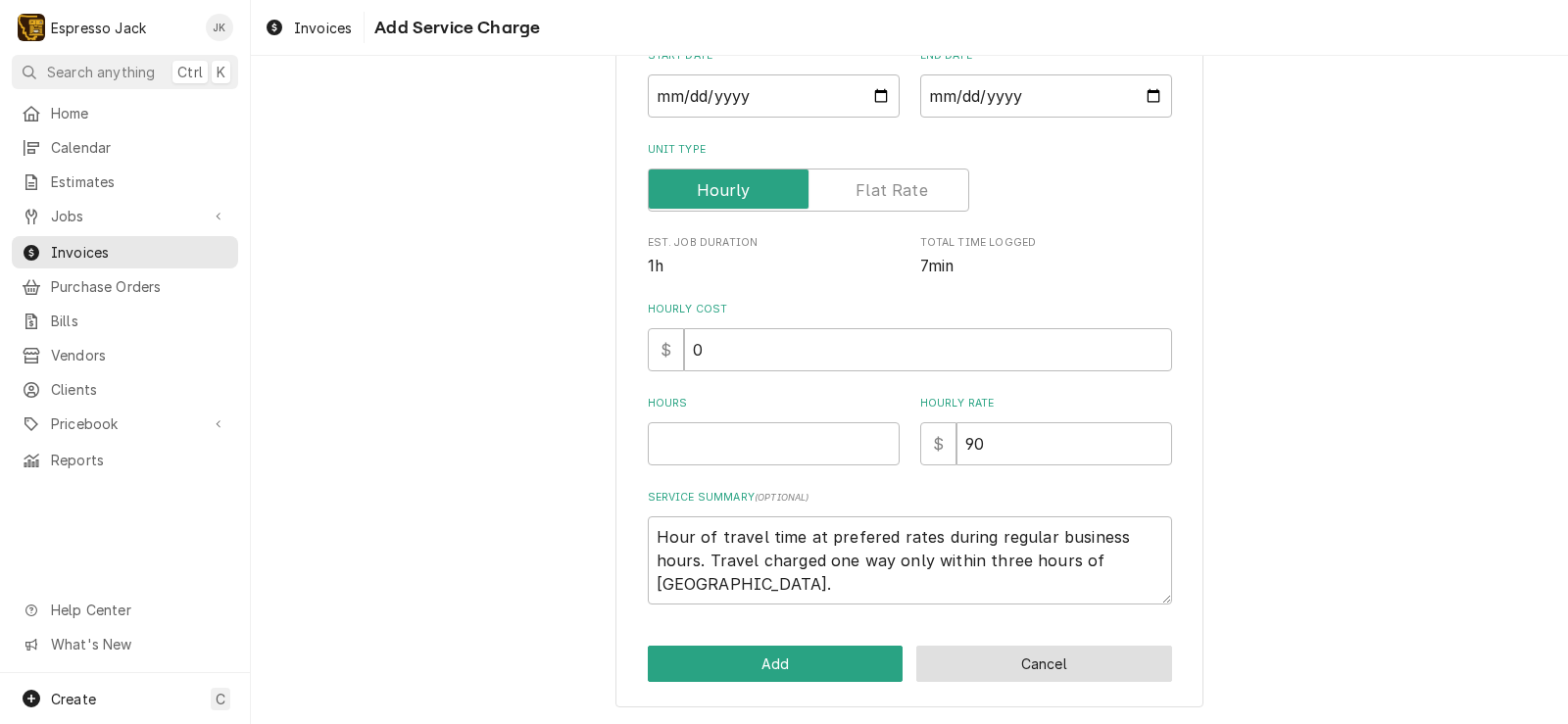
click at [959, 646] on button "Cancel" at bounding box center [1044, 664] width 256 height 37
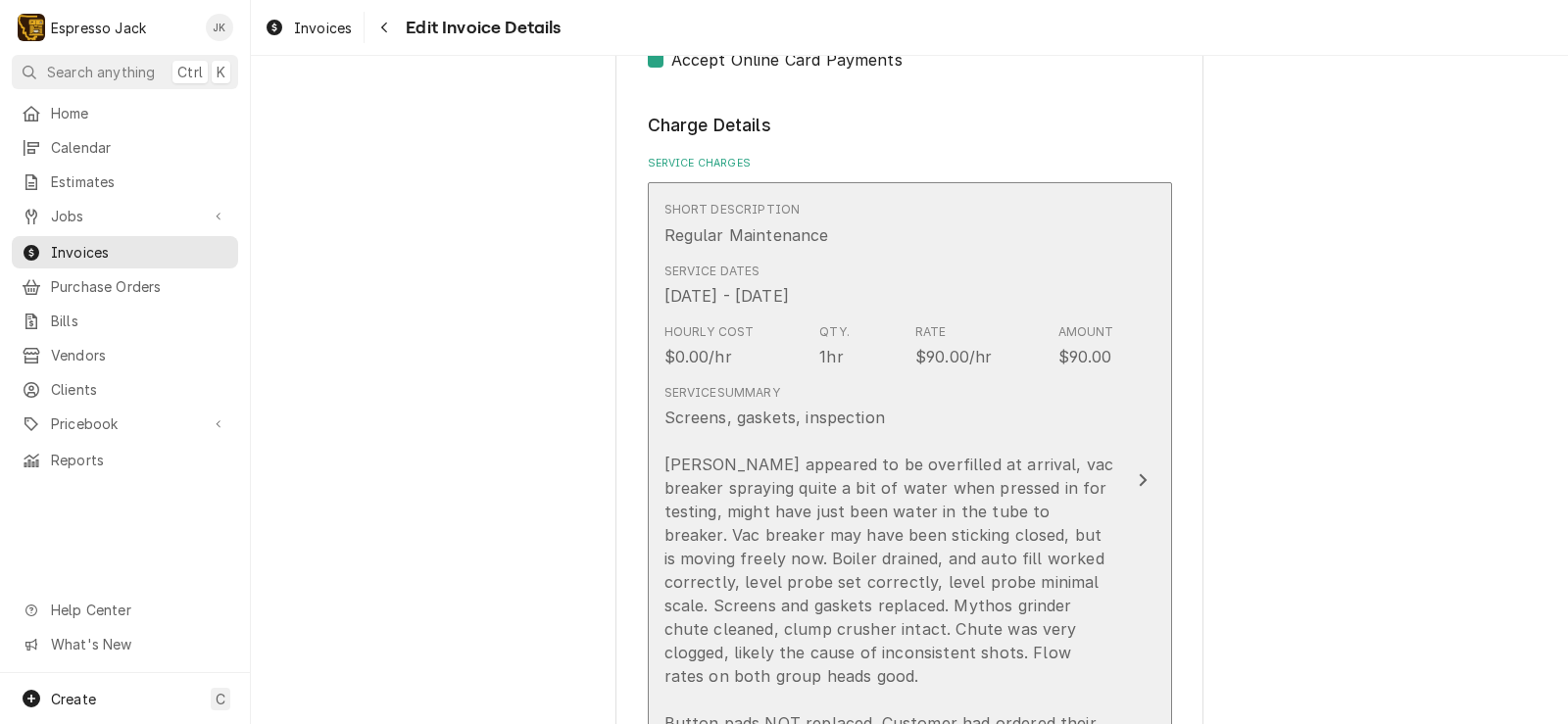
scroll to position [1034, 0]
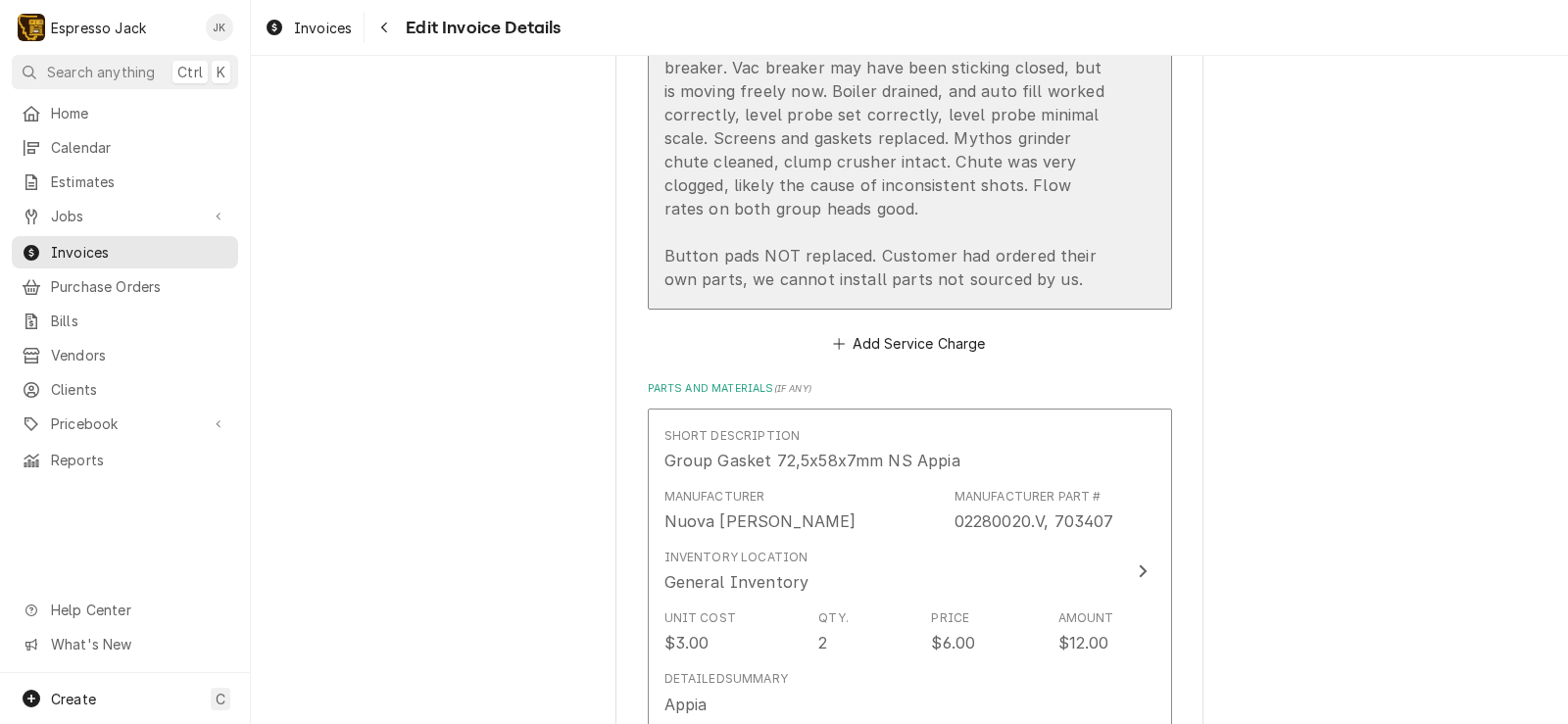
click at [1071, 250] on div "Screens, gaskets, inspection Boiler appeared to be overfilled at arrival, vac b…" at bounding box center [888, 114] width 450 height 352
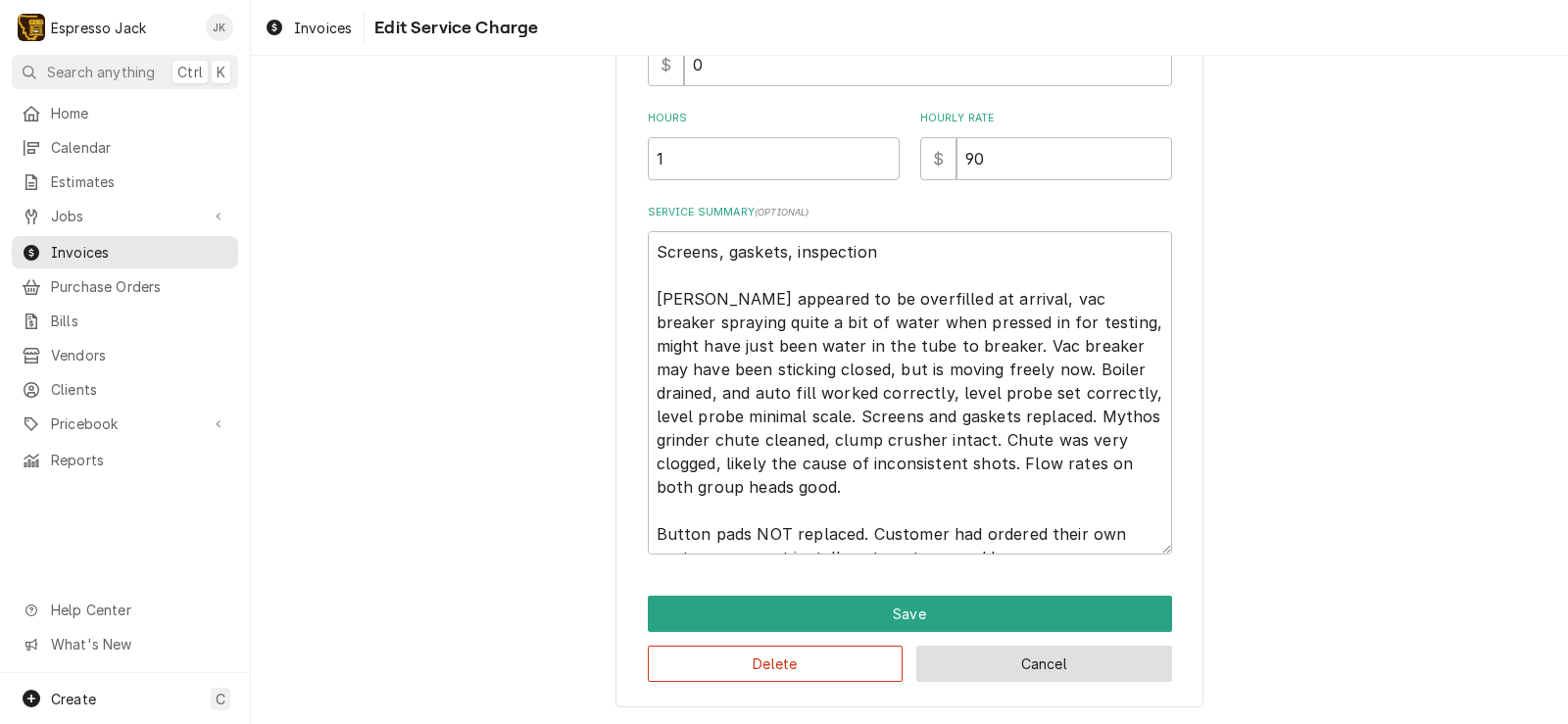
click at [954, 662] on button "Cancel" at bounding box center [1044, 664] width 256 height 37
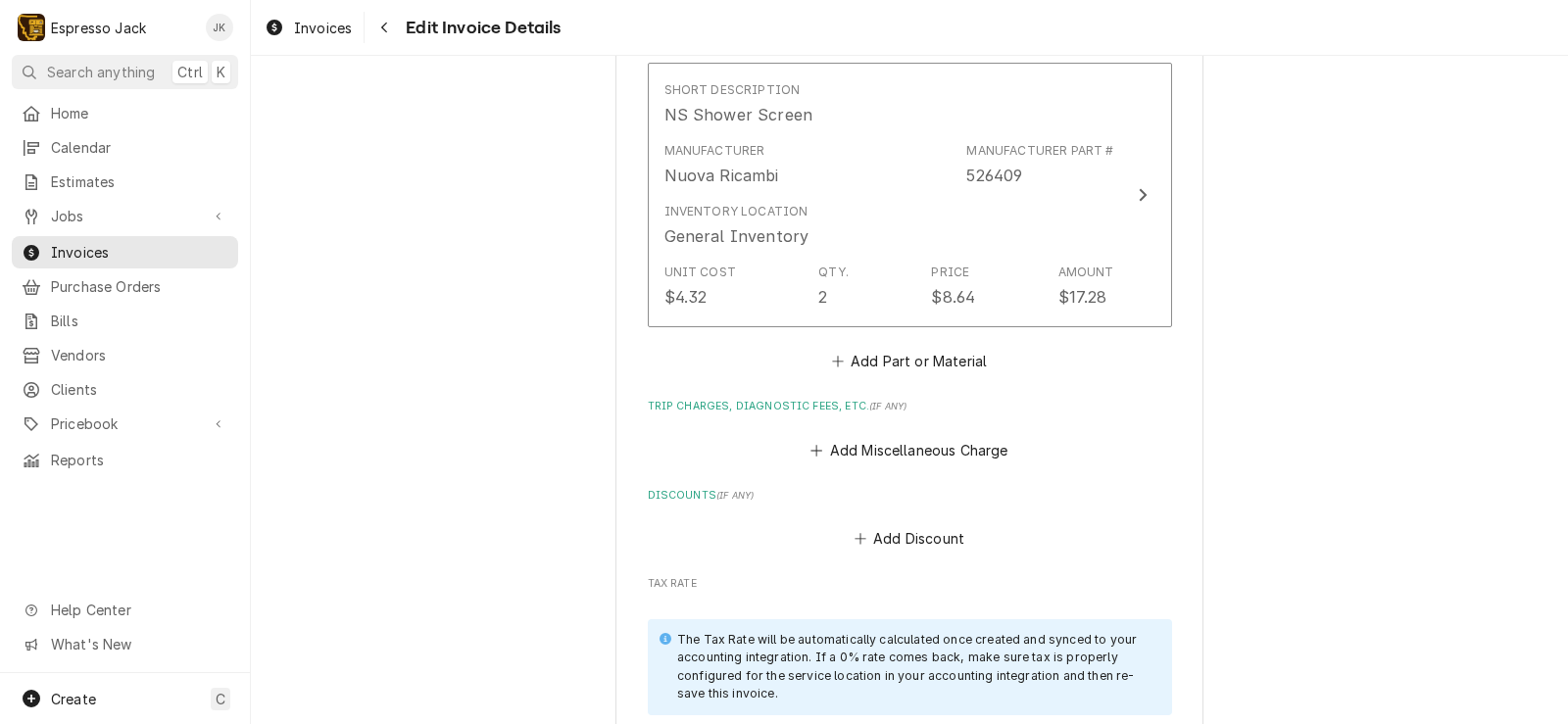
scroll to position [1716, 0]
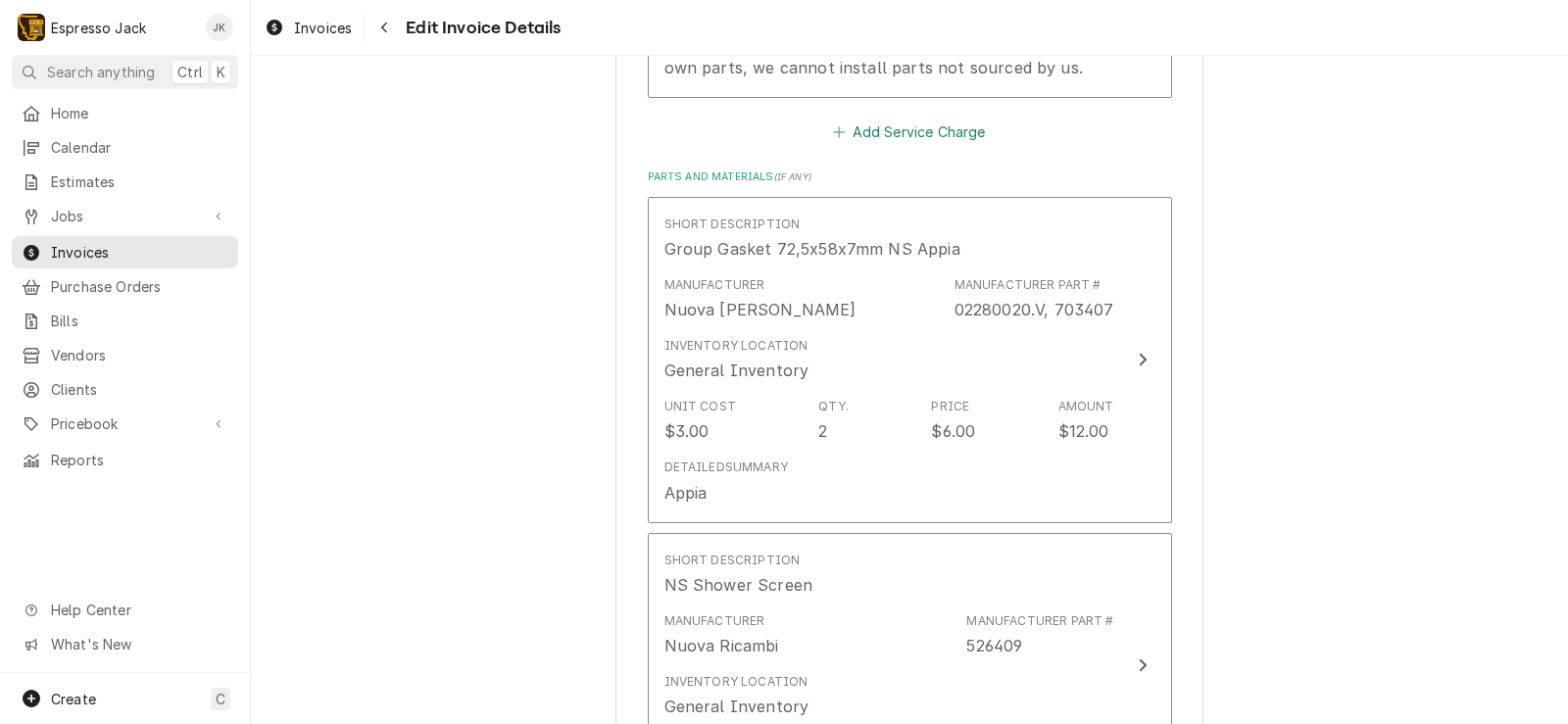
click at [959, 121] on button "Add Service Charge" at bounding box center [909, 132] width 159 height 28
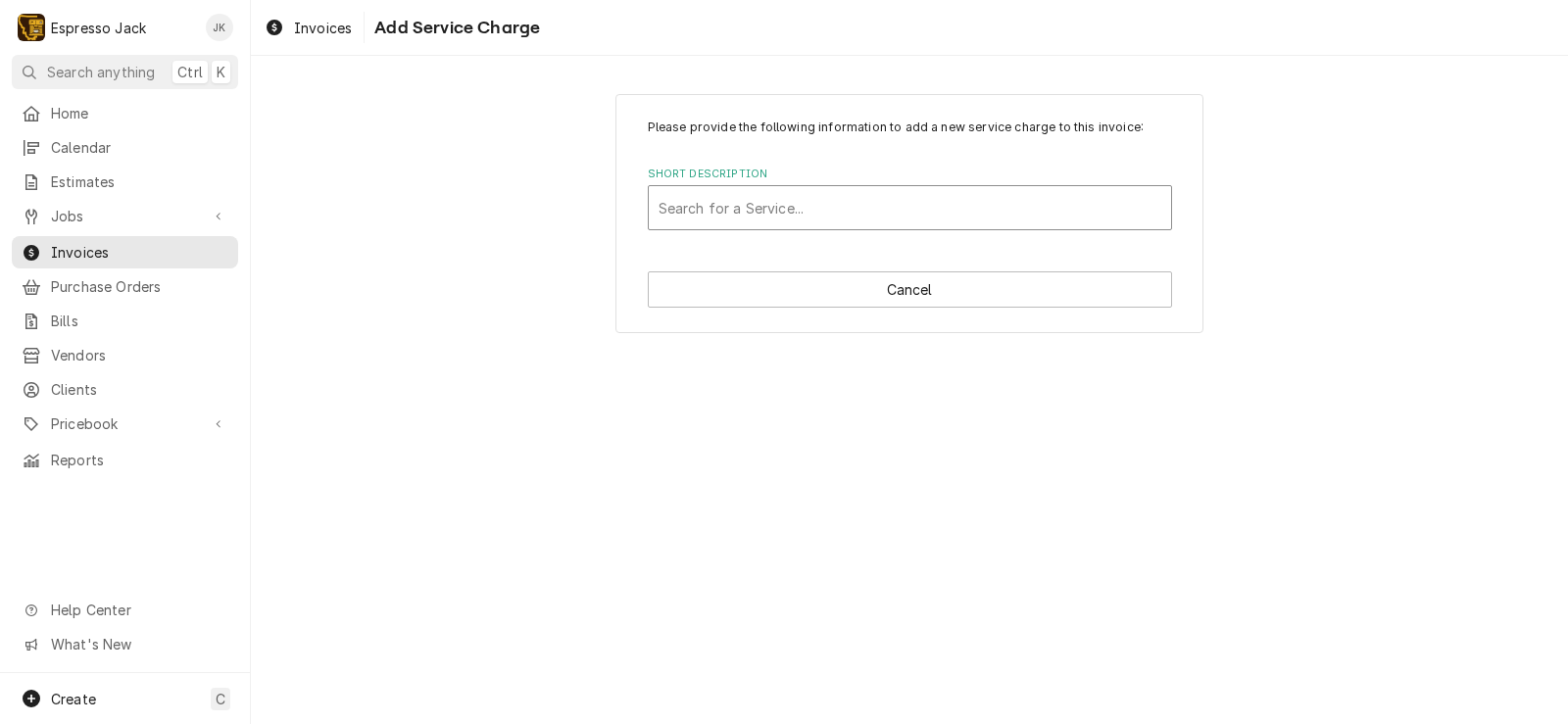
click at [759, 201] on div "Short Description" at bounding box center [909, 208] width 502 height 36
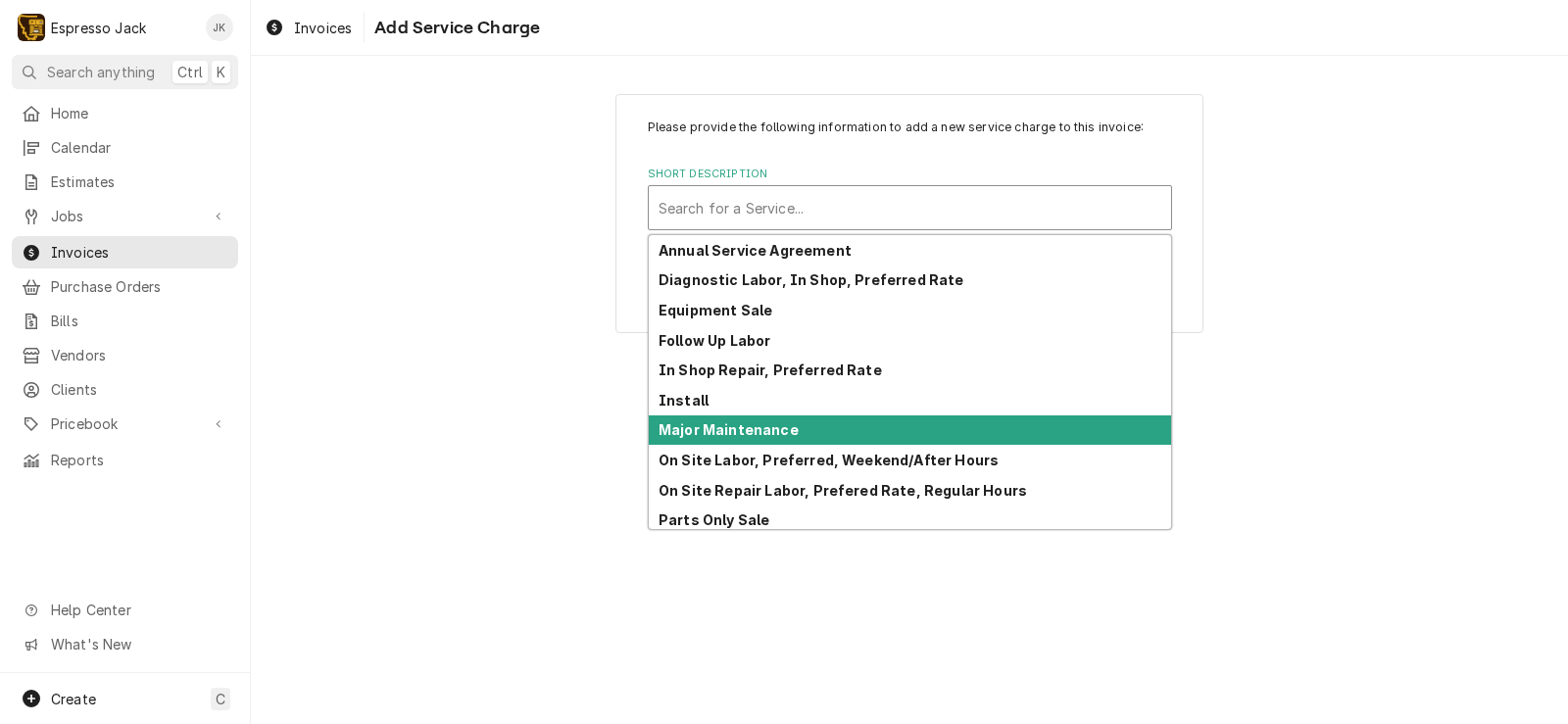
click at [400, 302] on div "Please provide the following information to add a new service charge to this in…" at bounding box center [909, 212] width 1317 height 273
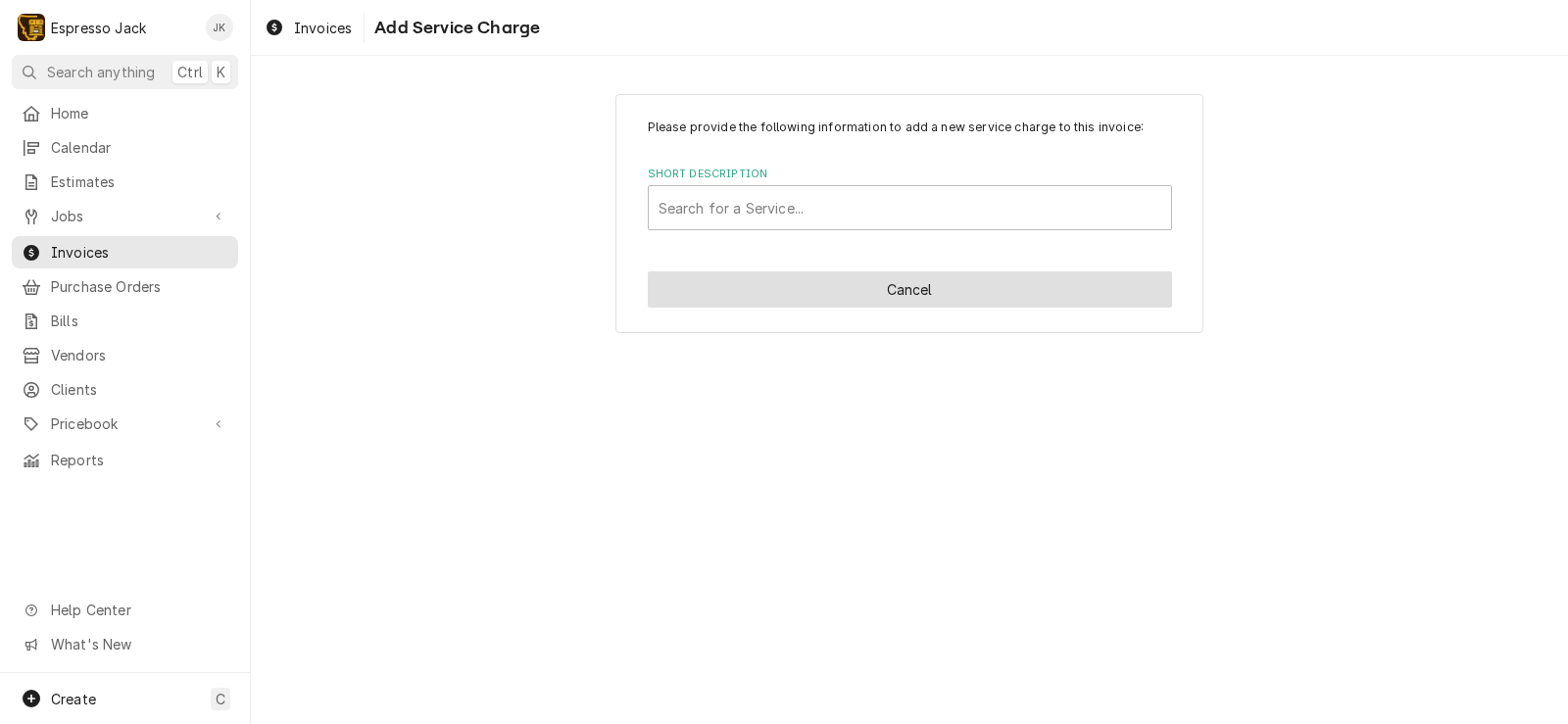
click at [728, 282] on button "Cancel" at bounding box center [910, 289] width 524 height 37
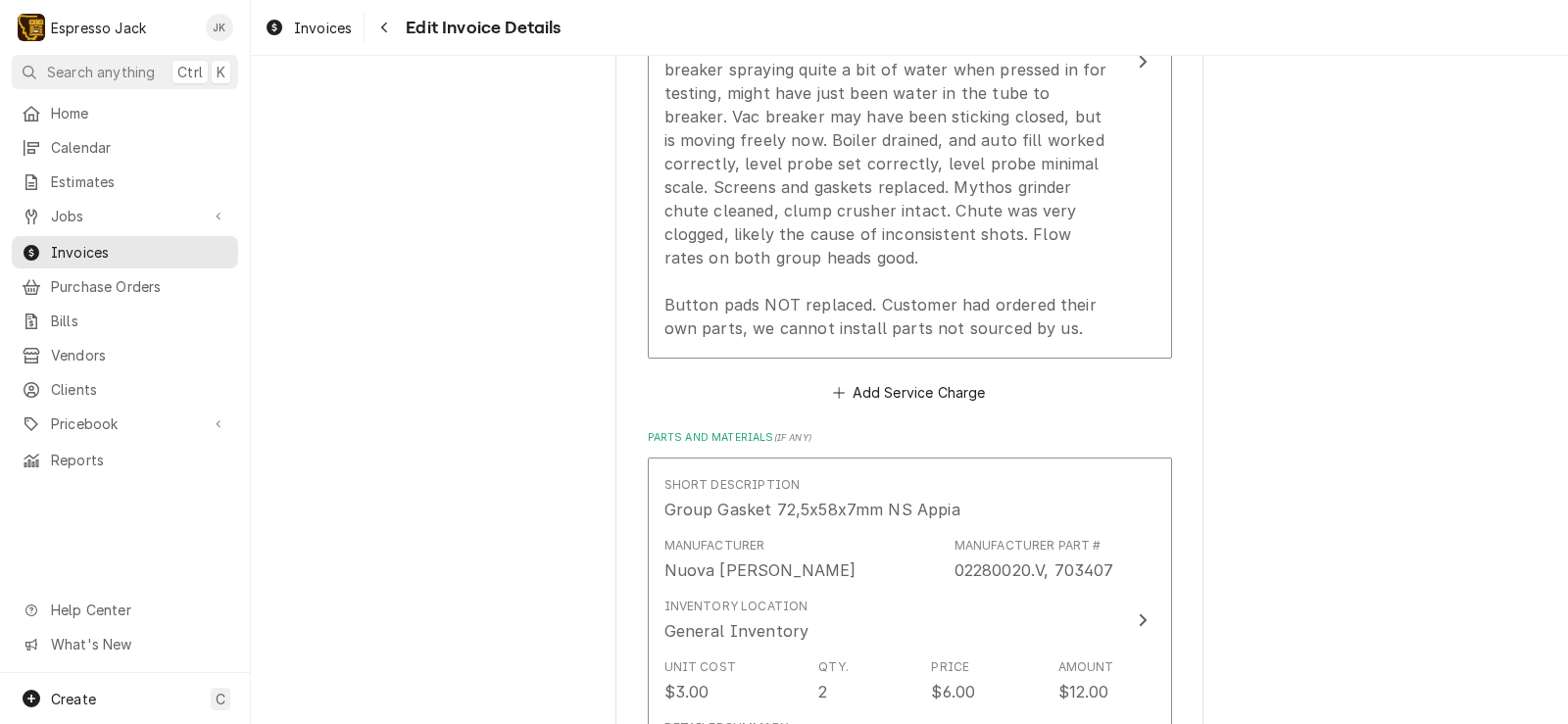
scroll to position [1457, 0]
click at [874, 384] on button "Add Service Charge" at bounding box center [909, 391] width 159 height 28
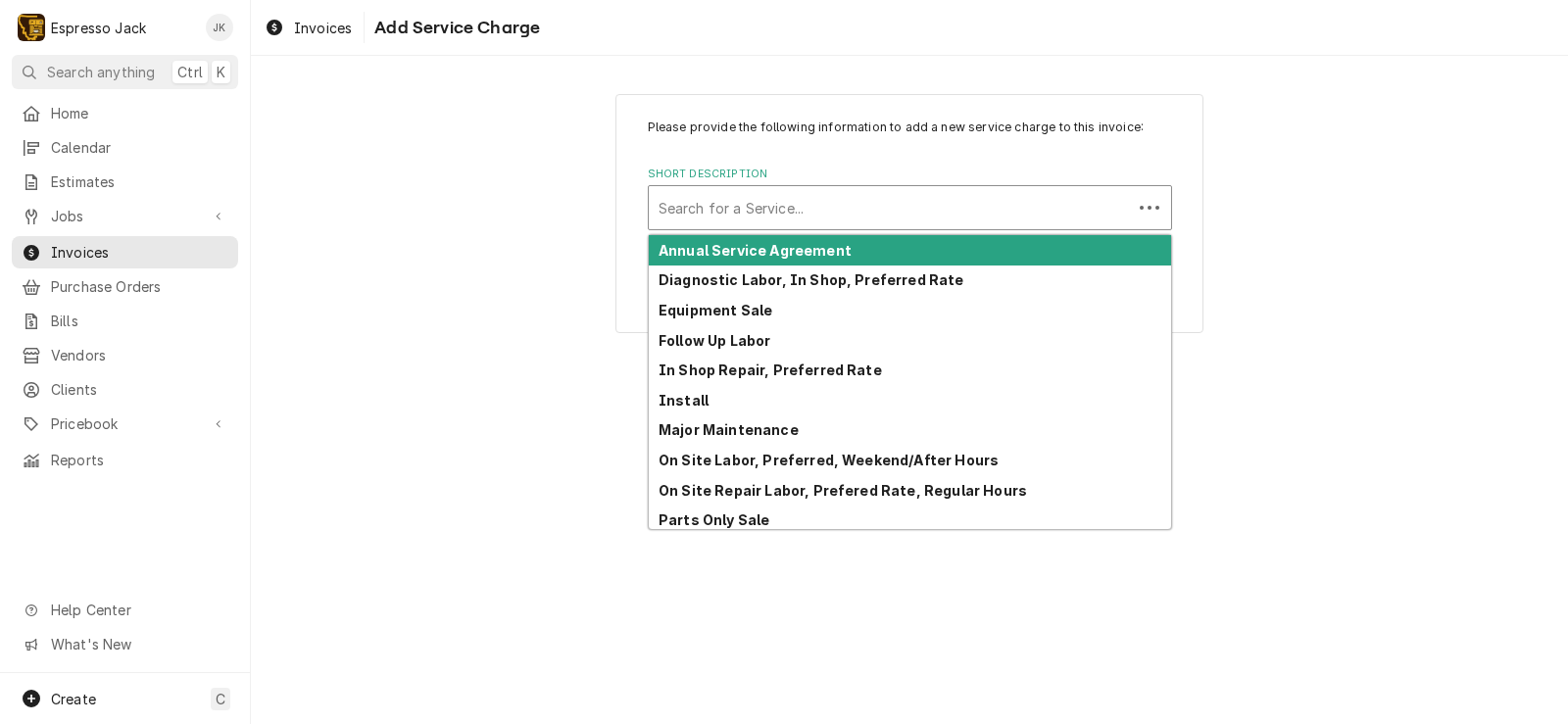
click at [828, 209] on div "Short Description" at bounding box center [889, 208] width 463 height 36
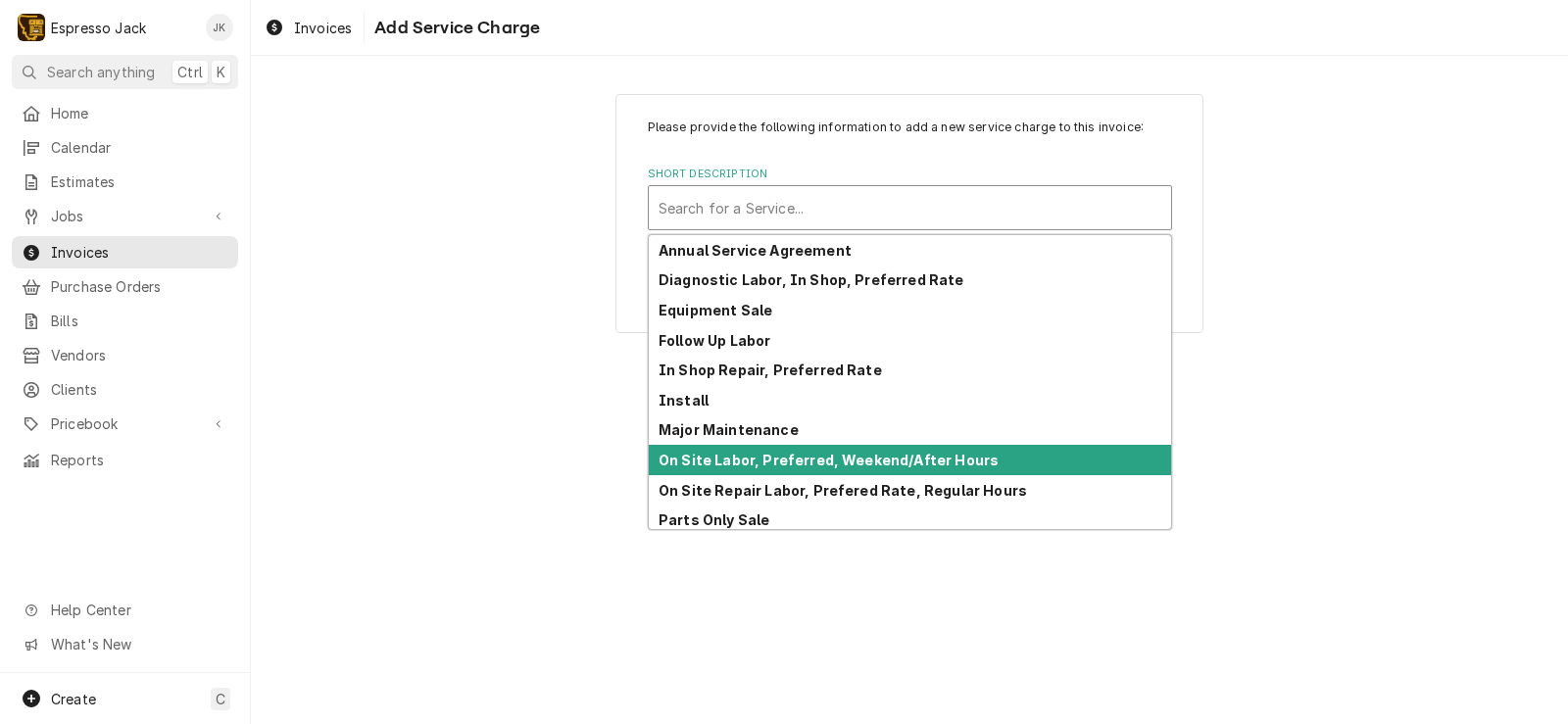
scroll to position [96, 0]
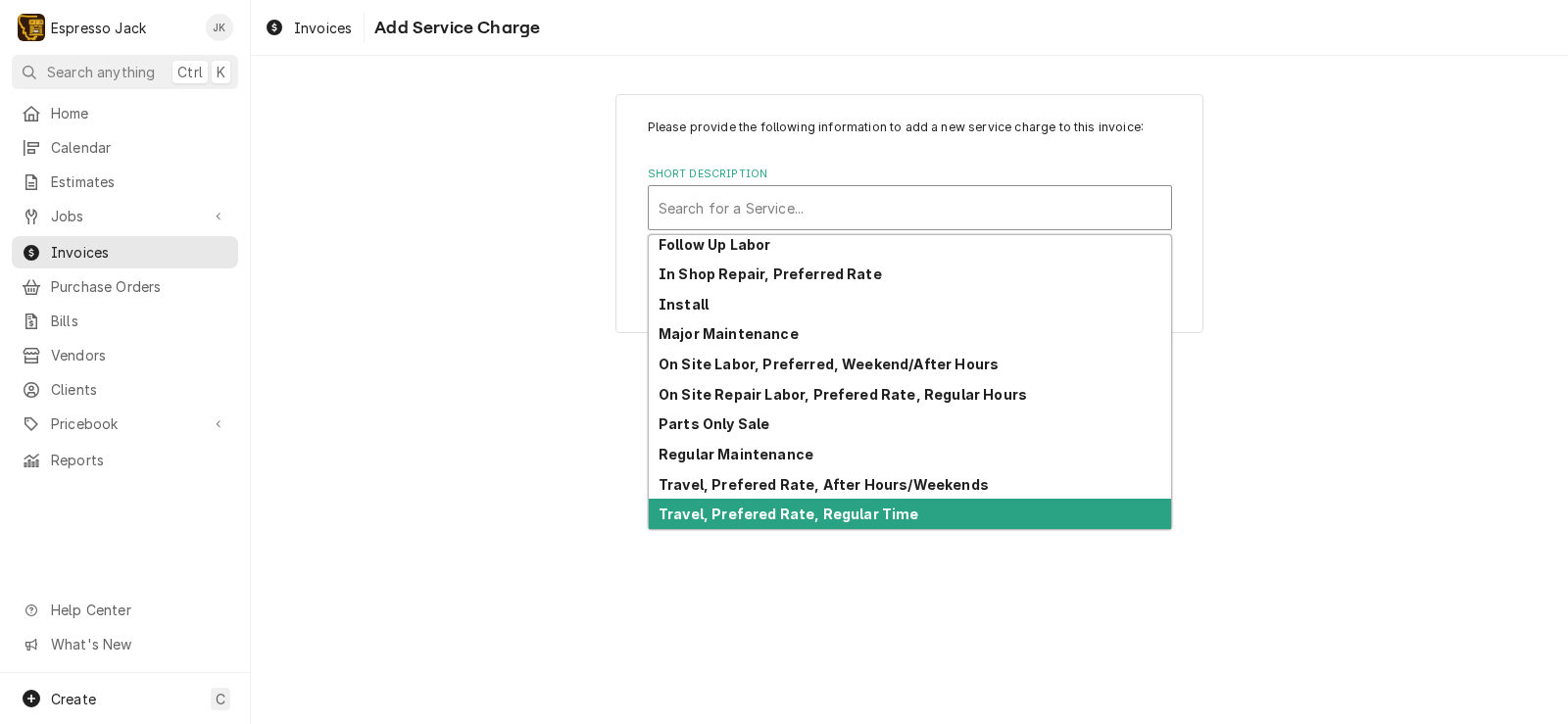
click at [784, 510] on strong "Travel, Prefered Rate, Regular Time" at bounding box center [788, 513] width 261 height 17
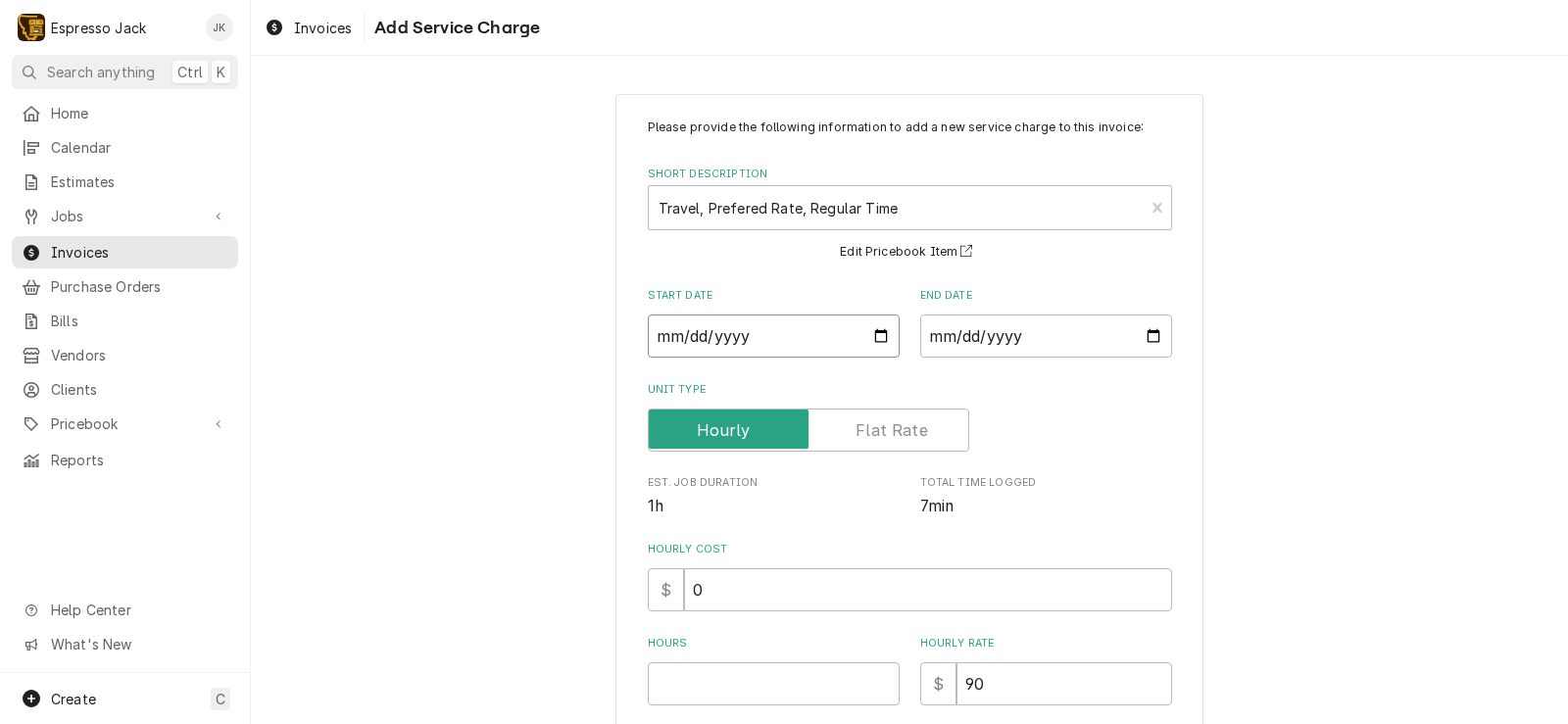
click at [867, 327] on input "Start Date" at bounding box center [774, 335] width 252 height 43
type textarea "x"
type input "2025-09-09"
click at [1073, 335] on input "End Date" at bounding box center [1046, 335] width 252 height 43
click at [1141, 335] on input "End Date" at bounding box center [1046, 335] width 252 height 43
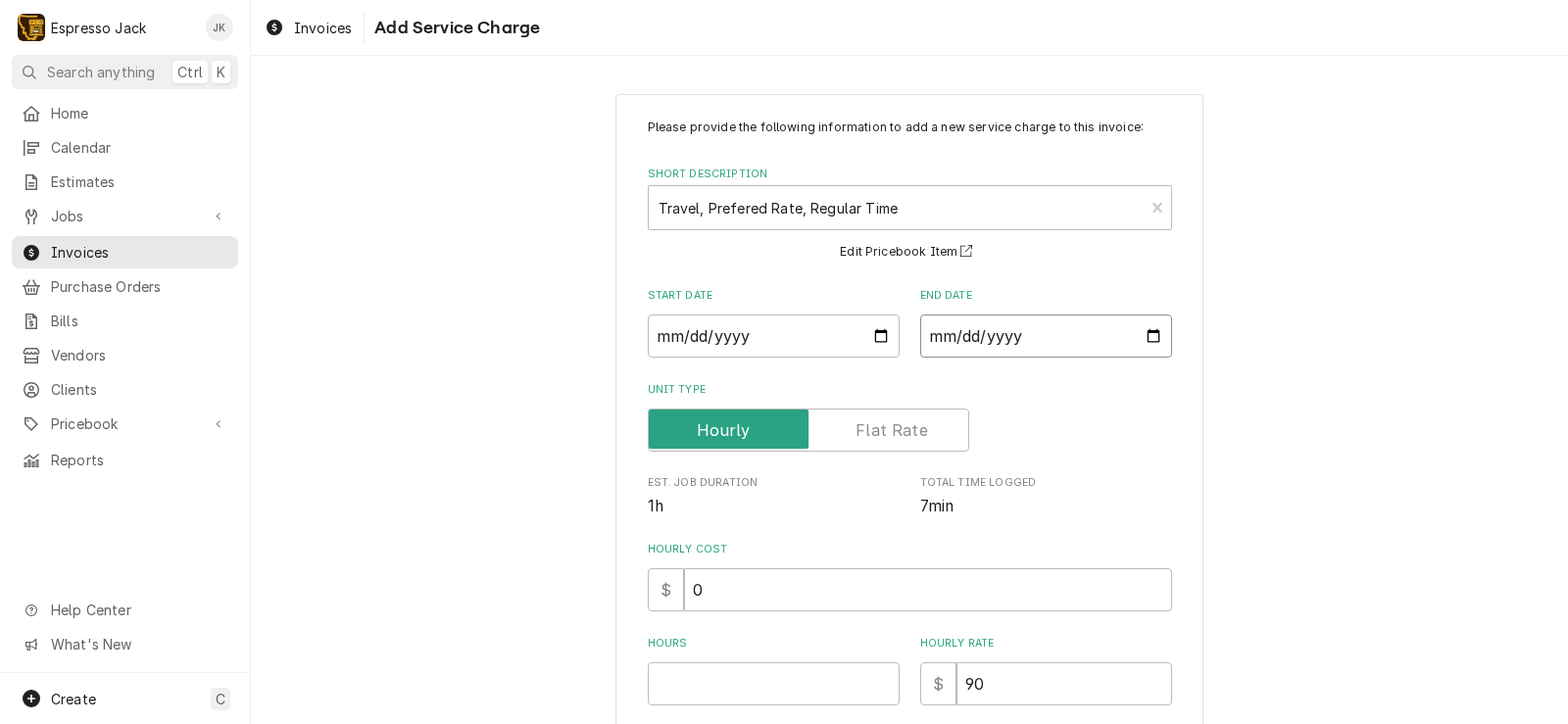
type input "2025-09-09"
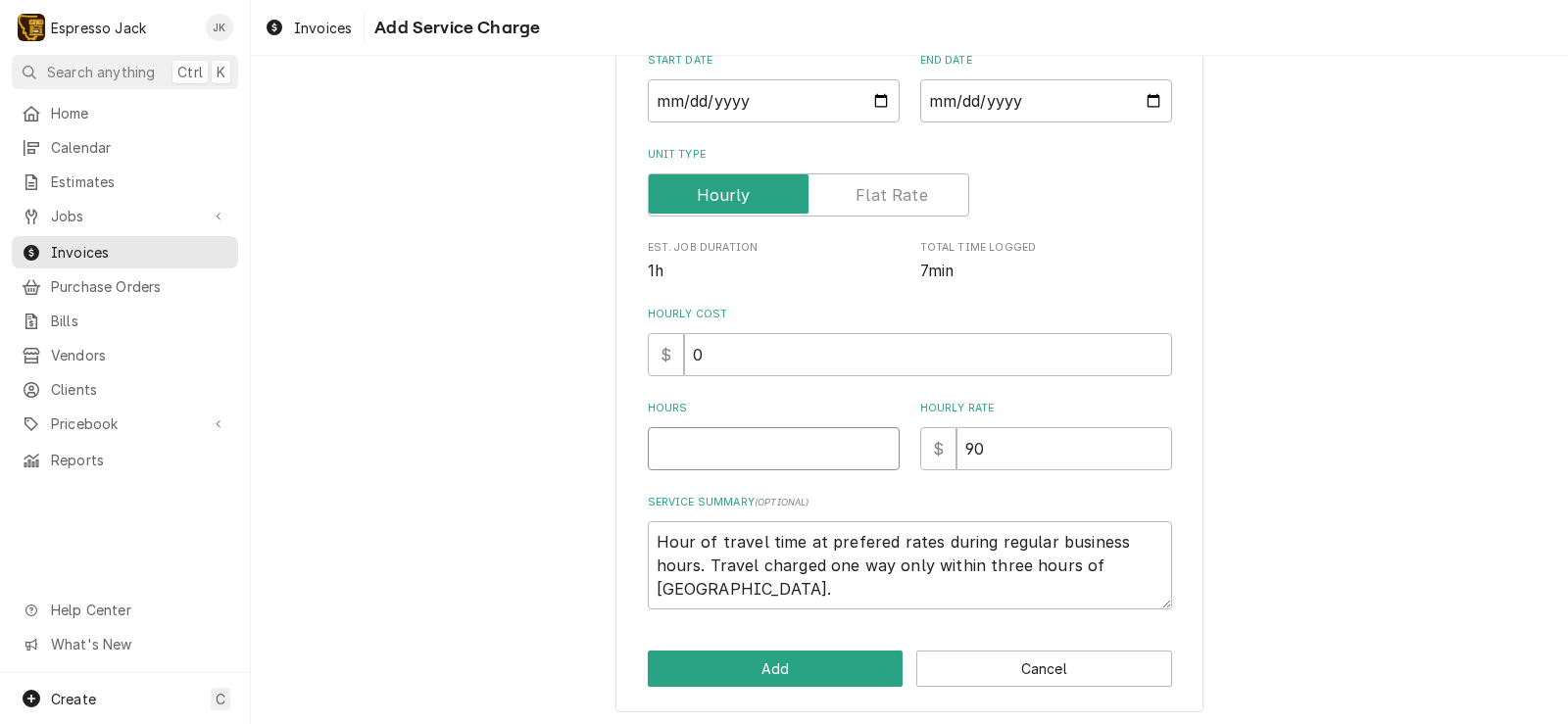
click at [728, 458] on input "Hours" at bounding box center [774, 447] width 252 height 43
type textarea "x"
type input "2"
click at [571, 446] on div "Please provide the following information to add a new service charge to this in…" at bounding box center [909, 285] width 1317 height 887
click at [804, 654] on button "Add" at bounding box center [776, 668] width 256 height 37
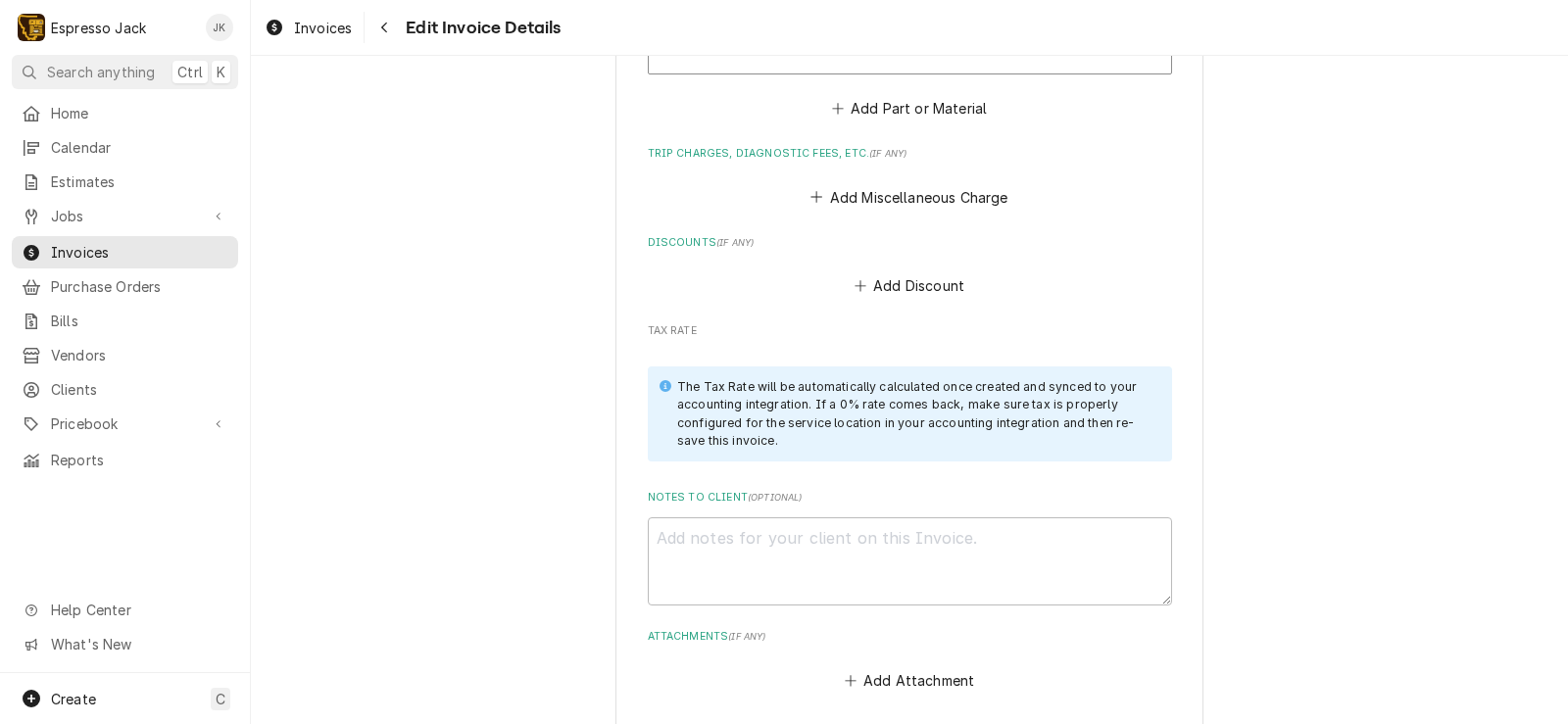
scroll to position [2843, 0]
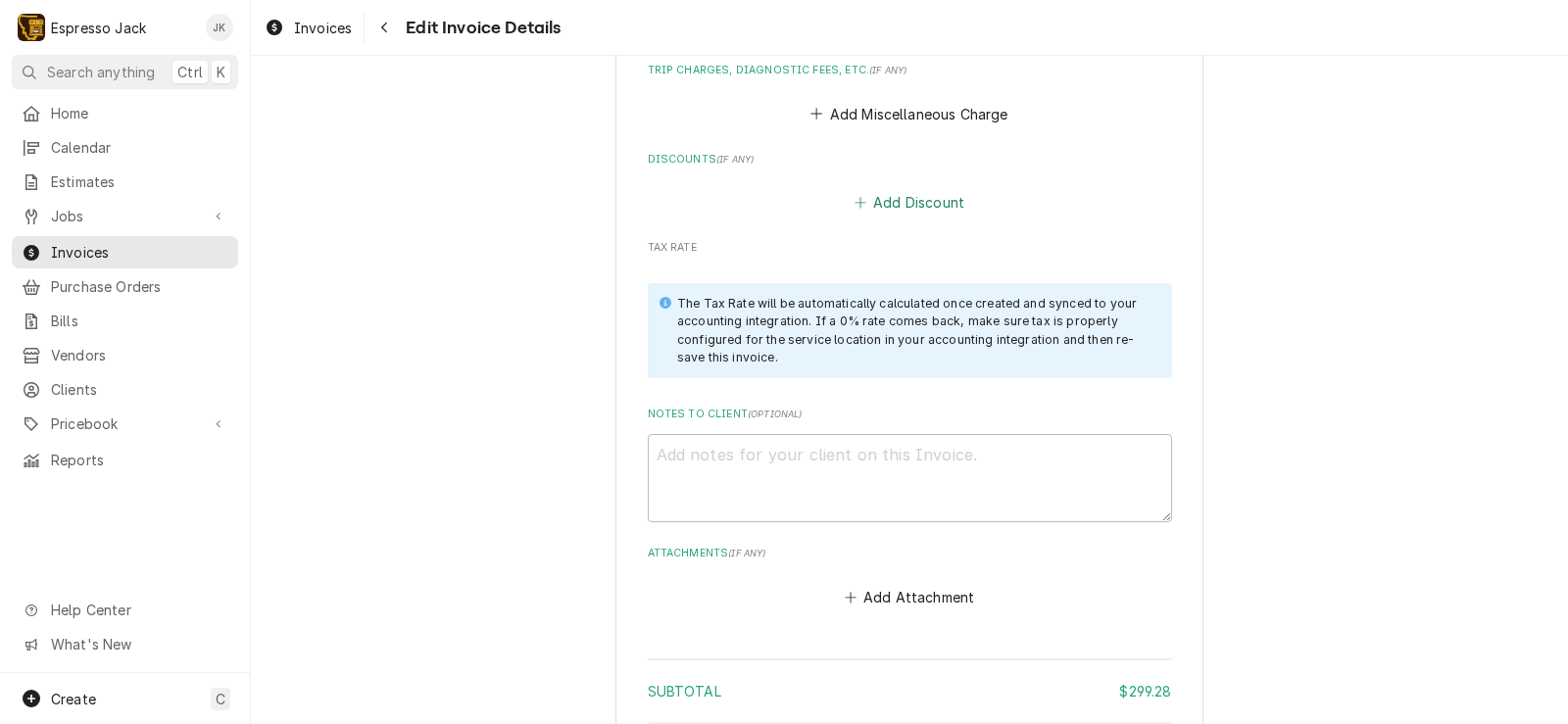
click at [891, 198] on button "Add Discount" at bounding box center [908, 202] width 116 height 28
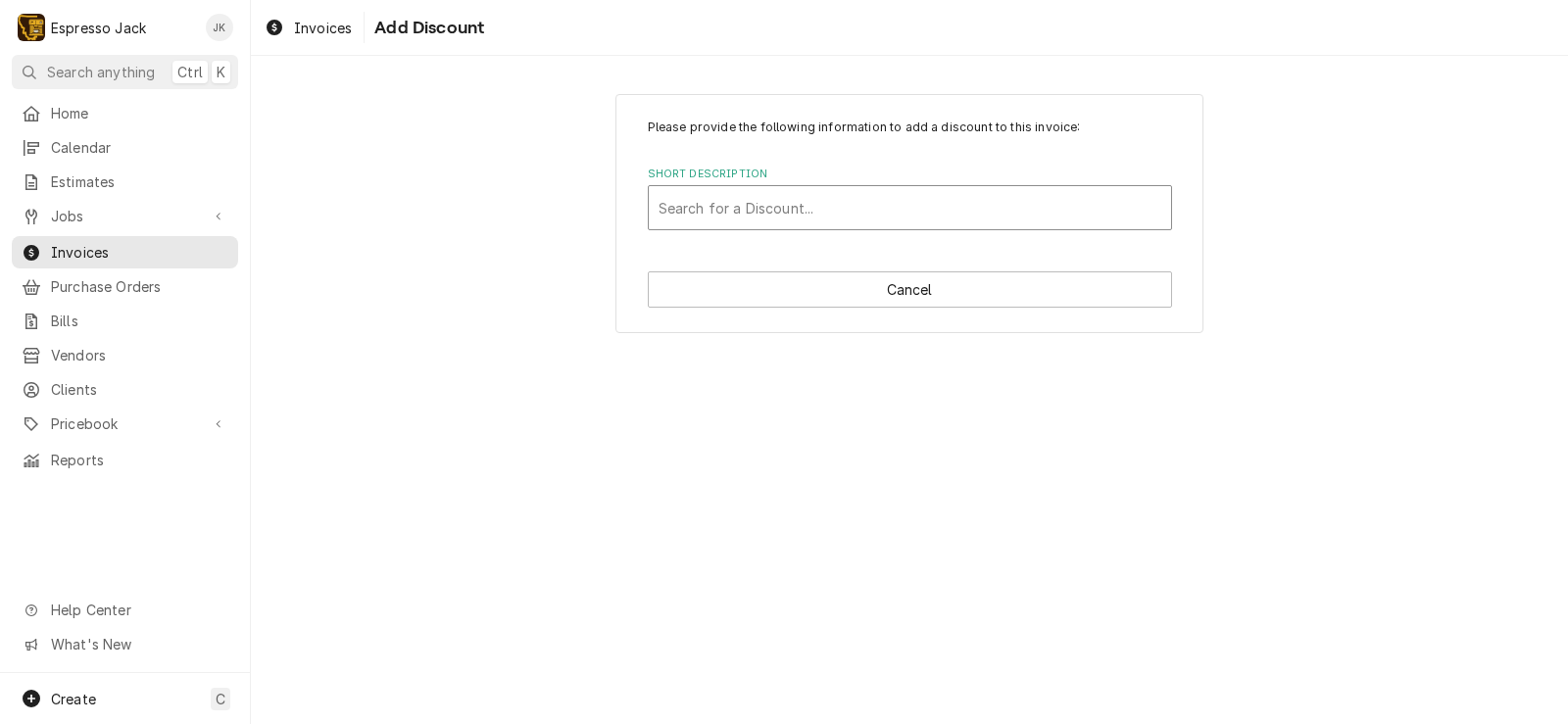
click at [867, 210] on div "Short Description" at bounding box center [909, 208] width 502 height 36
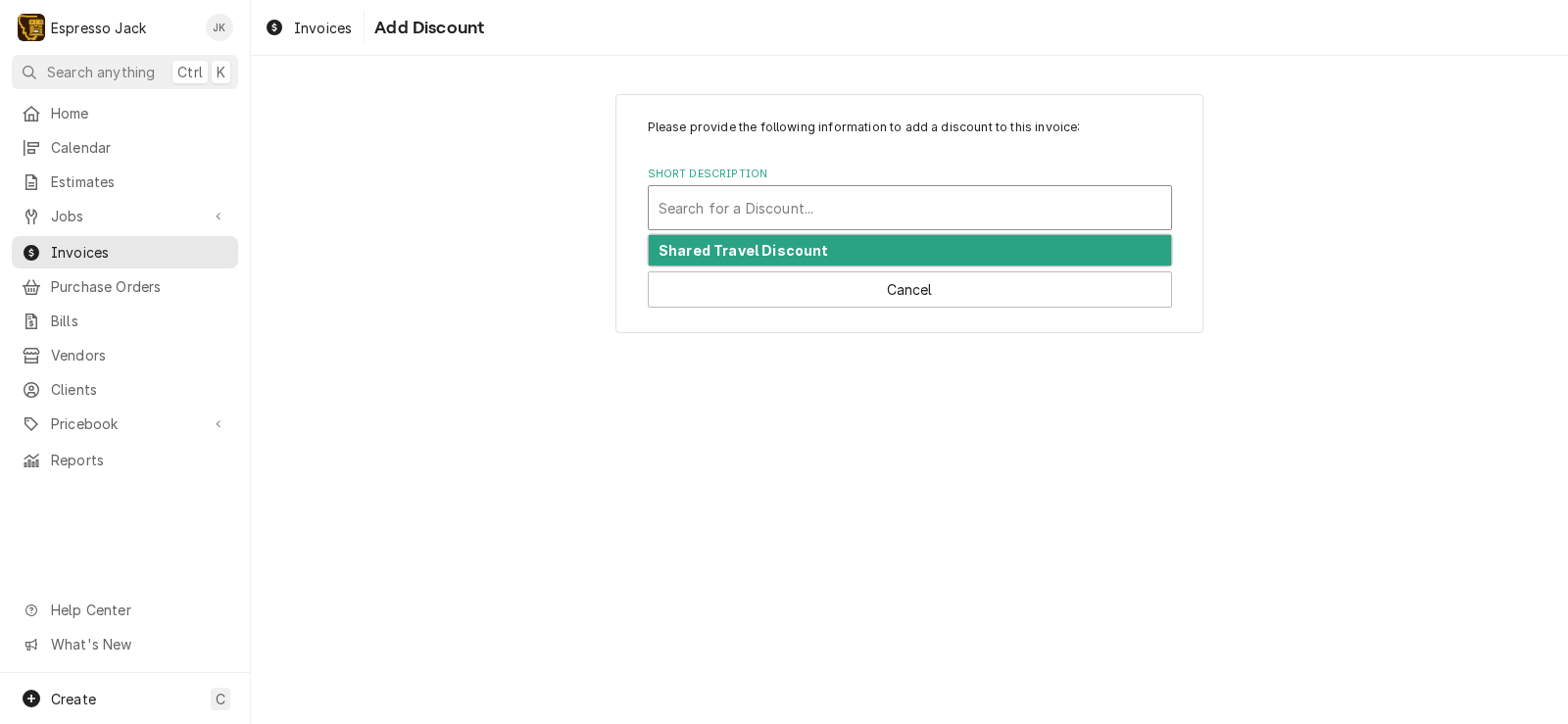
click at [812, 255] on strong "Shared Travel Discount" at bounding box center [743, 250] width 171 height 17
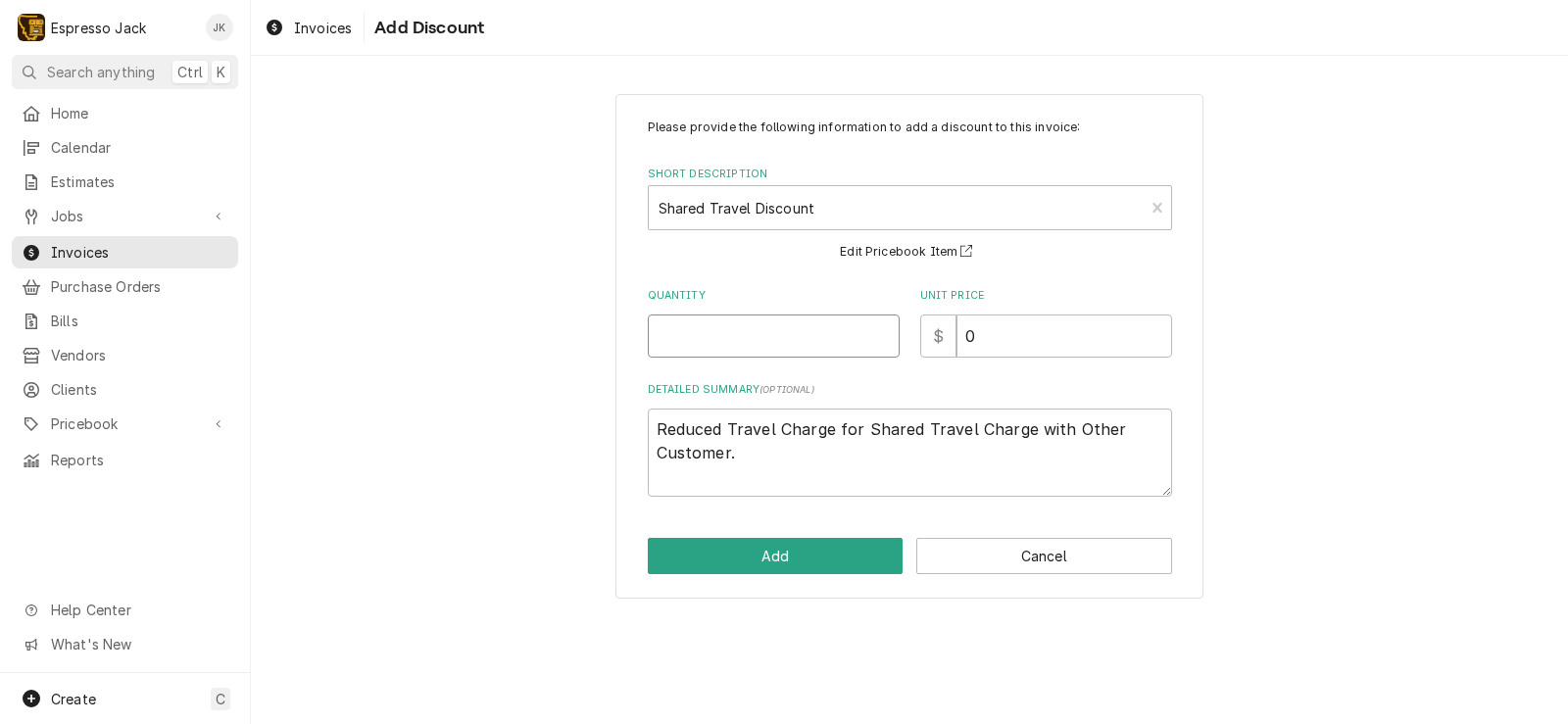
click at [814, 342] on input "Quantity" at bounding box center [774, 335] width 252 height 43
type textarea "x"
type input "1"
drag, startPoint x: 980, startPoint y: 335, endPoint x: 937, endPoint y: 340, distance: 43.3
click at [937, 340] on div "$ 0" at bounding box center [1046, 335] width 252 height 43
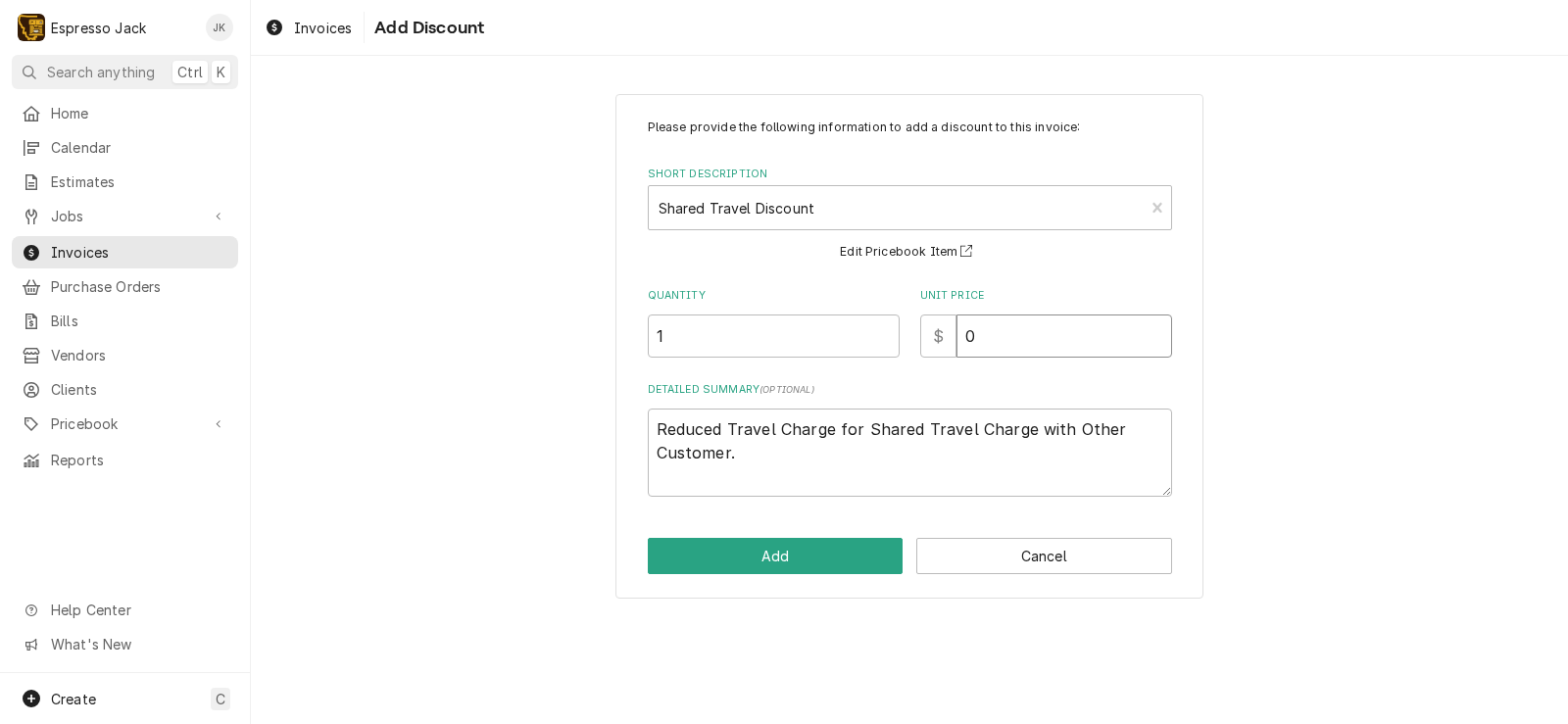
type textarea "x"
type input "9"
type textarea "x"
type input "90"
click at [419, 328] on div "Please provide the following information to add a discount to this invoice: Sho…" at bounding box center [909, 346] width 1317 height 540
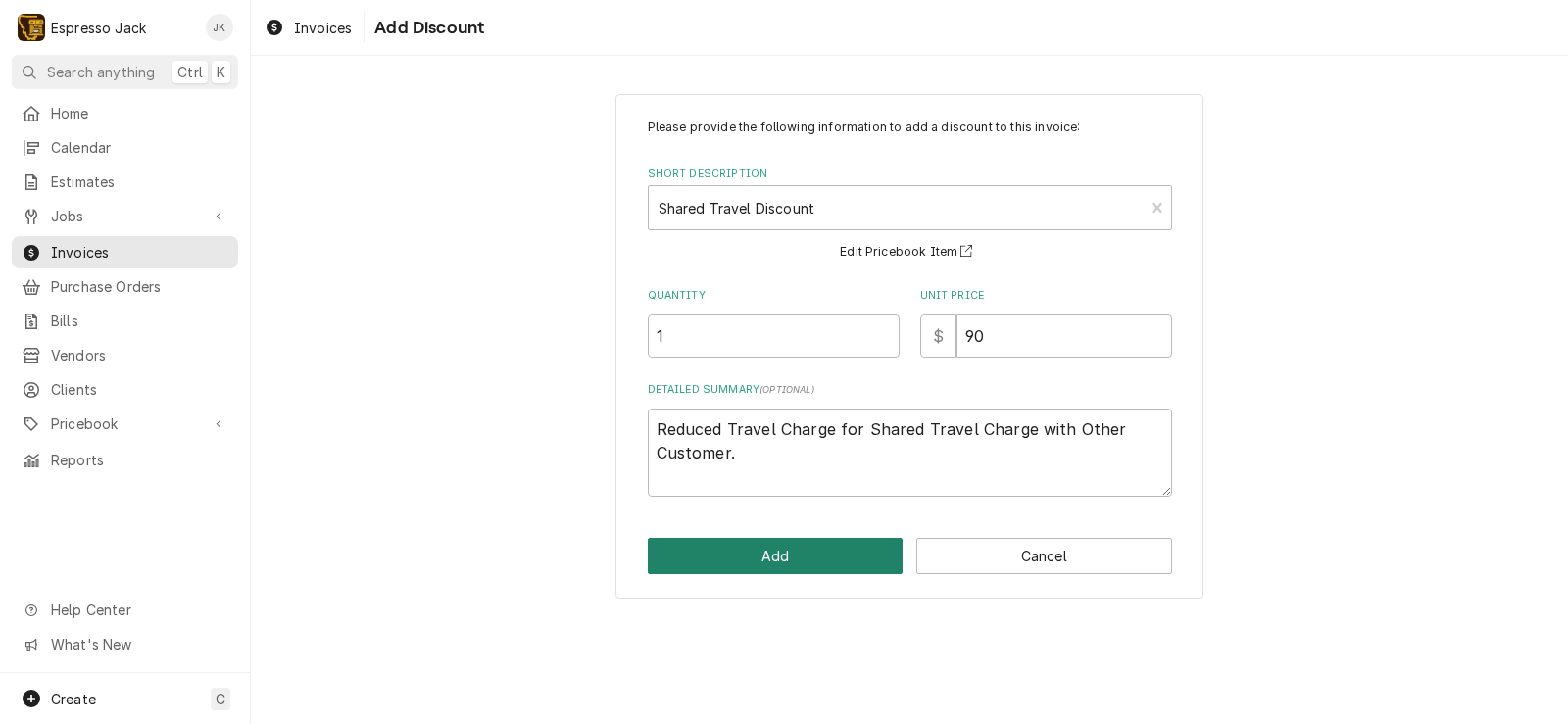
click at [795, 547] on button "Add" at bounding box center [776, 555] width 256 height 37
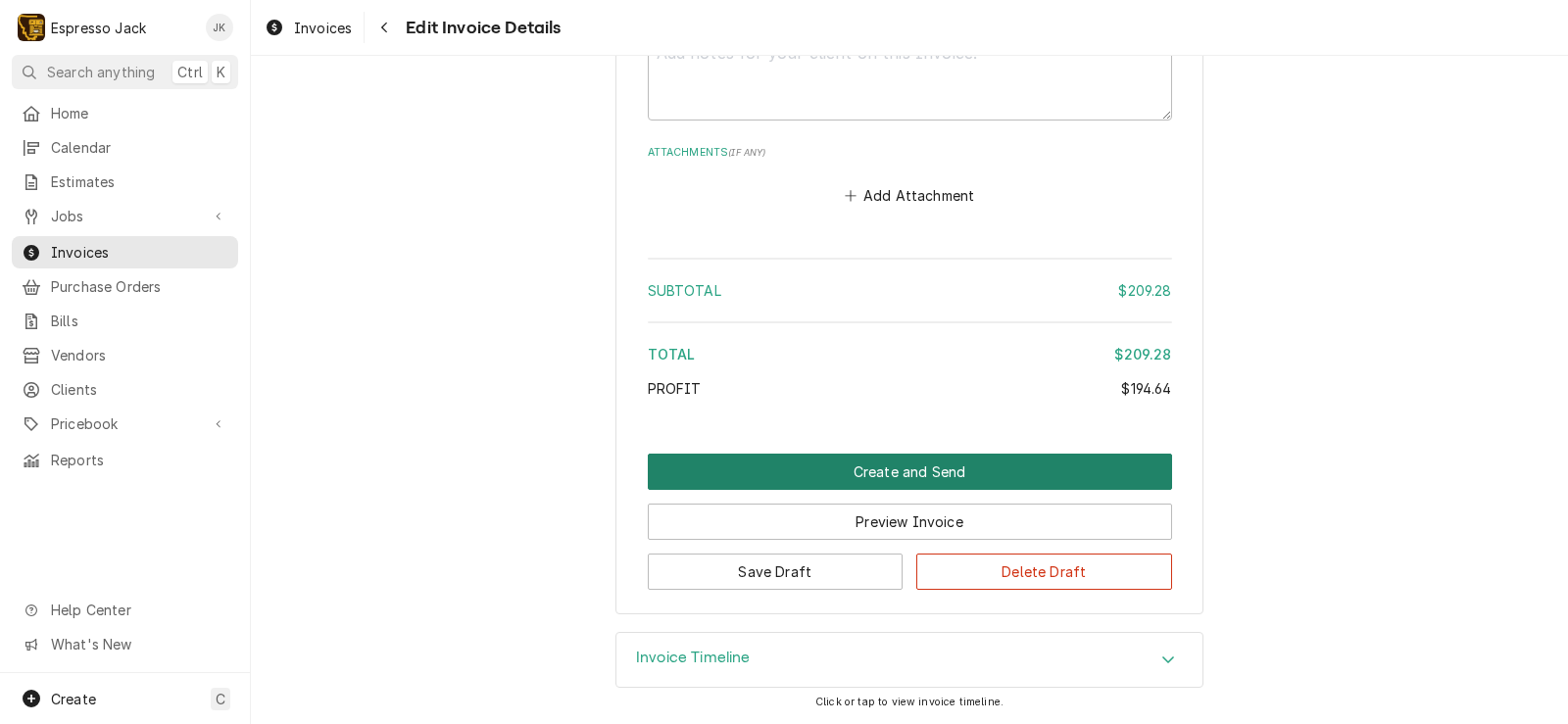
click at [755, 471] on button "Create and Send" at bounding box center [910, 471] width 524 height 37
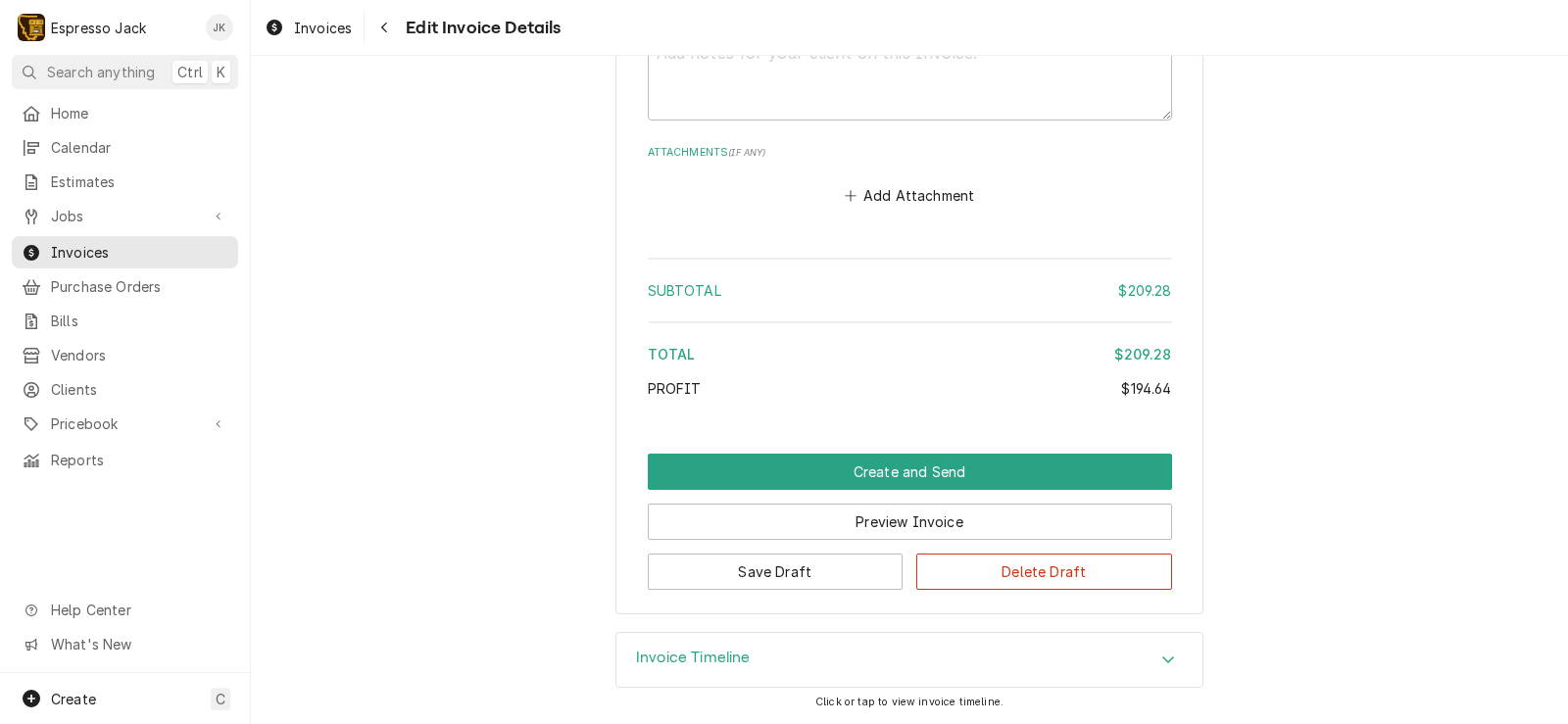
scroll to position [3421, 0]
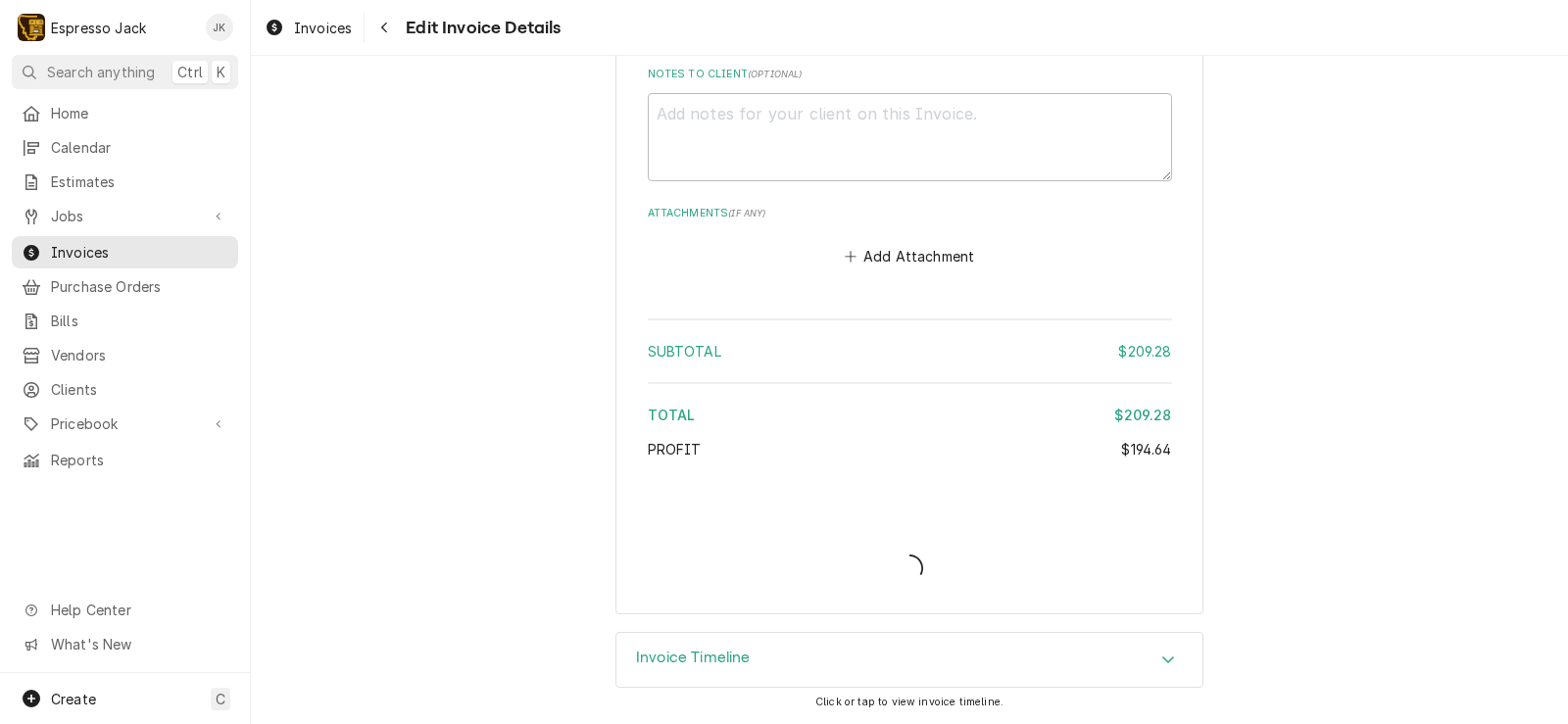
type textarea "x"
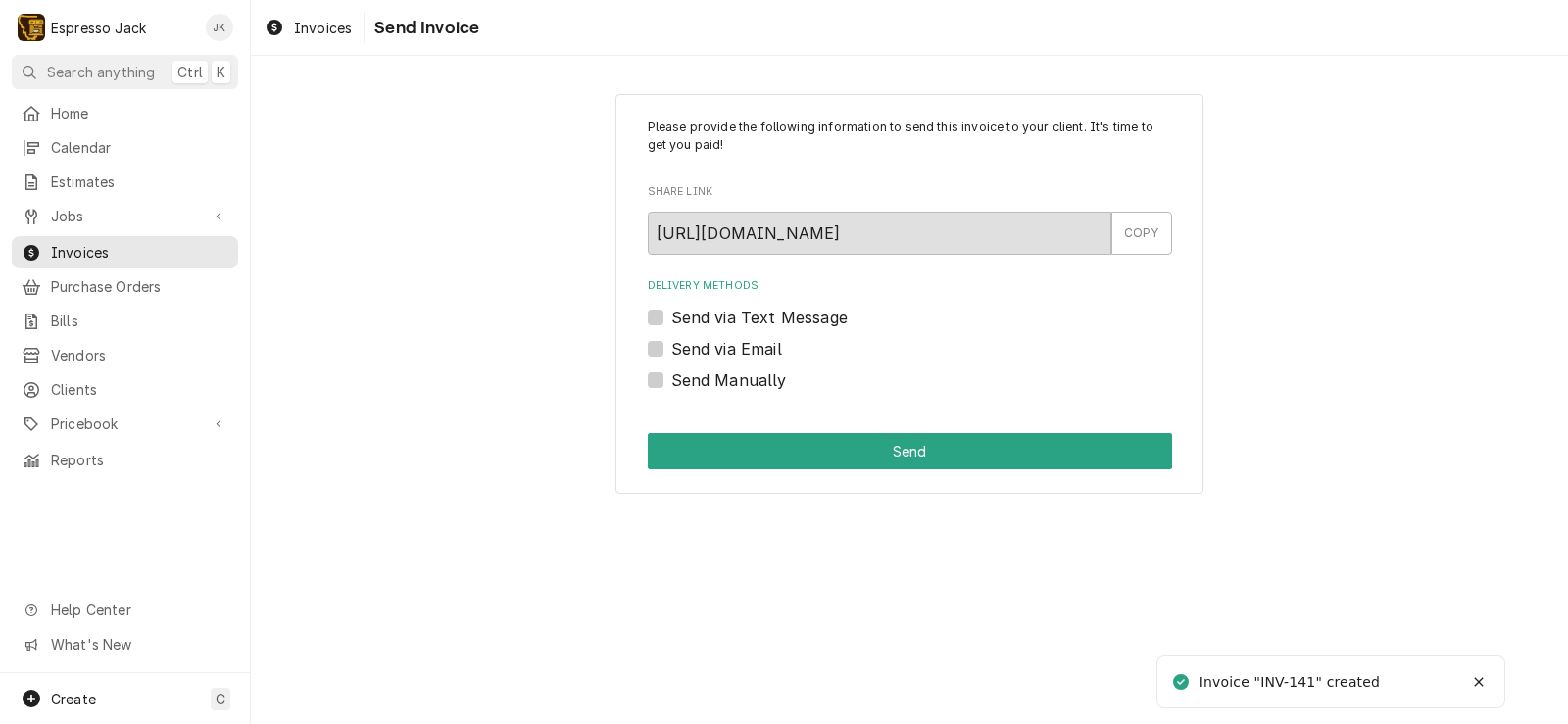
click at [710, 345] on label "Send via Email" at bounding box center [726, 349] width 111 height 24
click at [710, 345] on input "Send via Email" at bounding box center [933, 358] width 524 height 43
checkbox input "true"
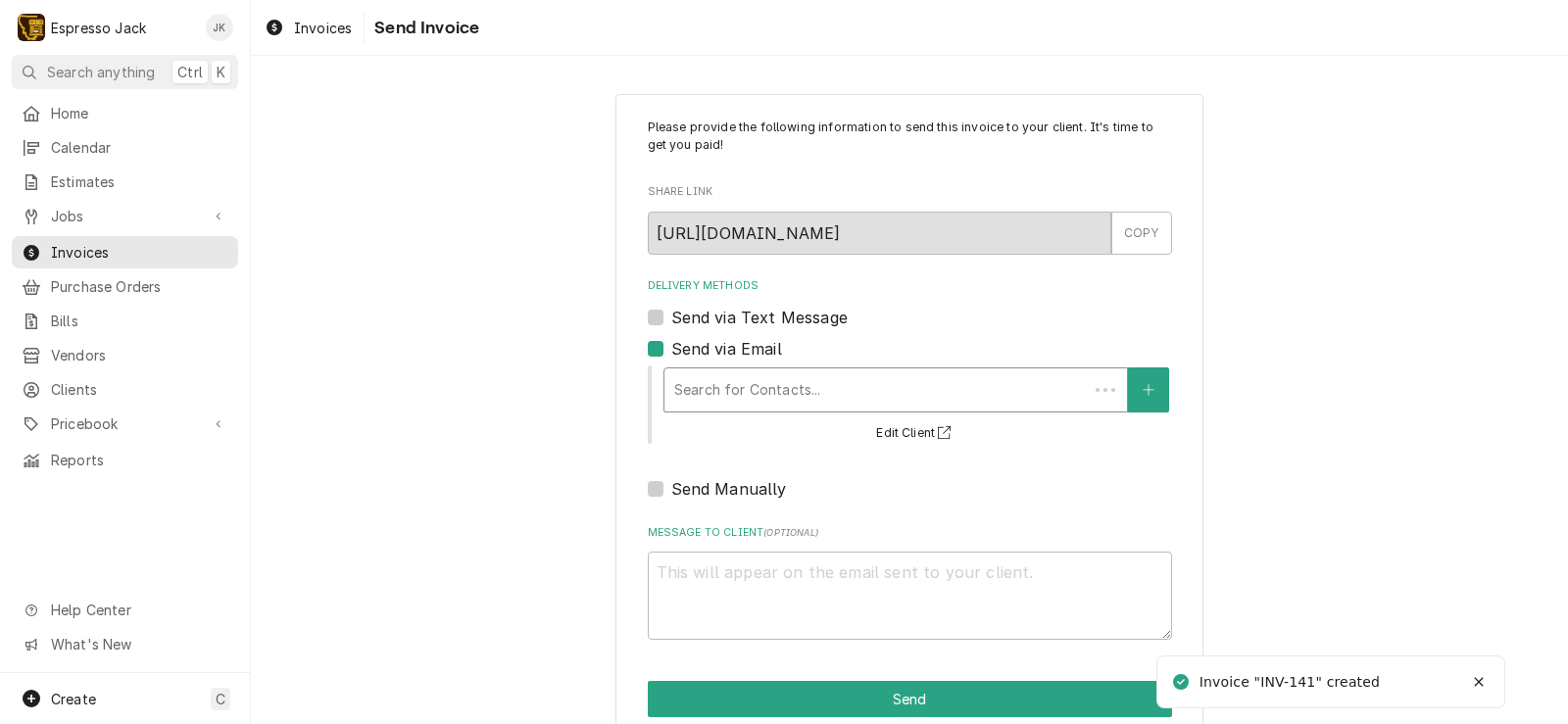
click at [731, 372] on div "Delivery Methods" at bounding box center [875, 390] width 404 height 36
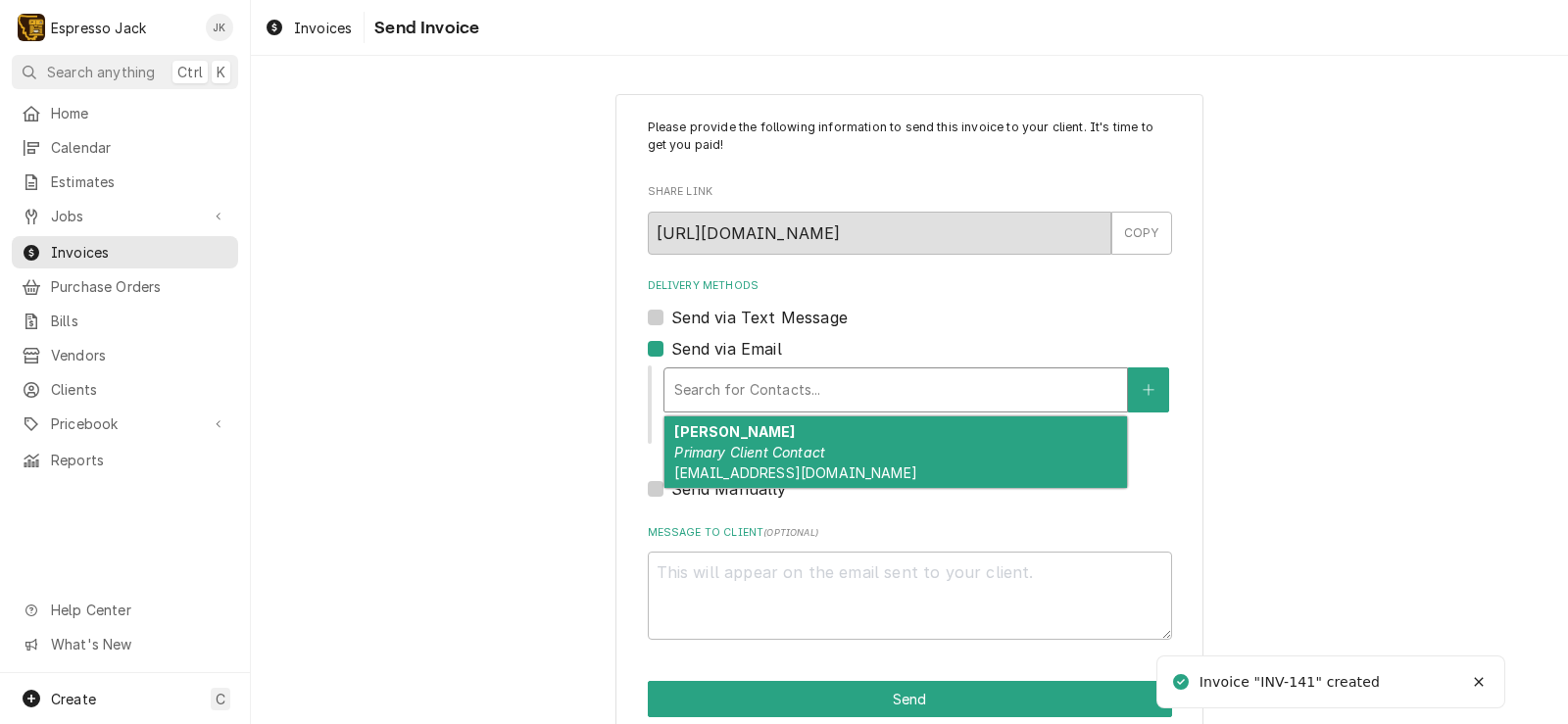
click at [699, 459] on em "Primary Client Contact" at bounding box center [749, 451] width 151 height 17
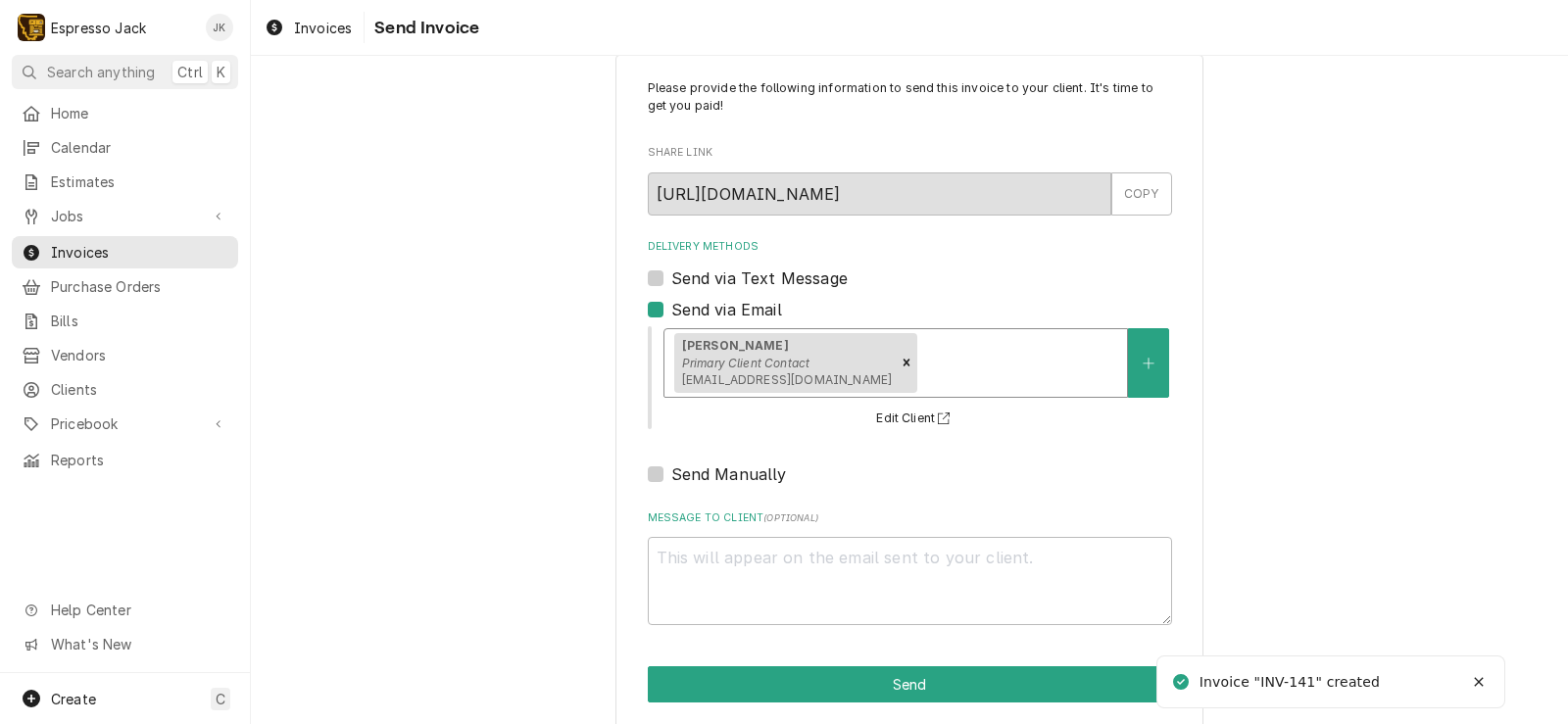
scroll to position [60, 0]
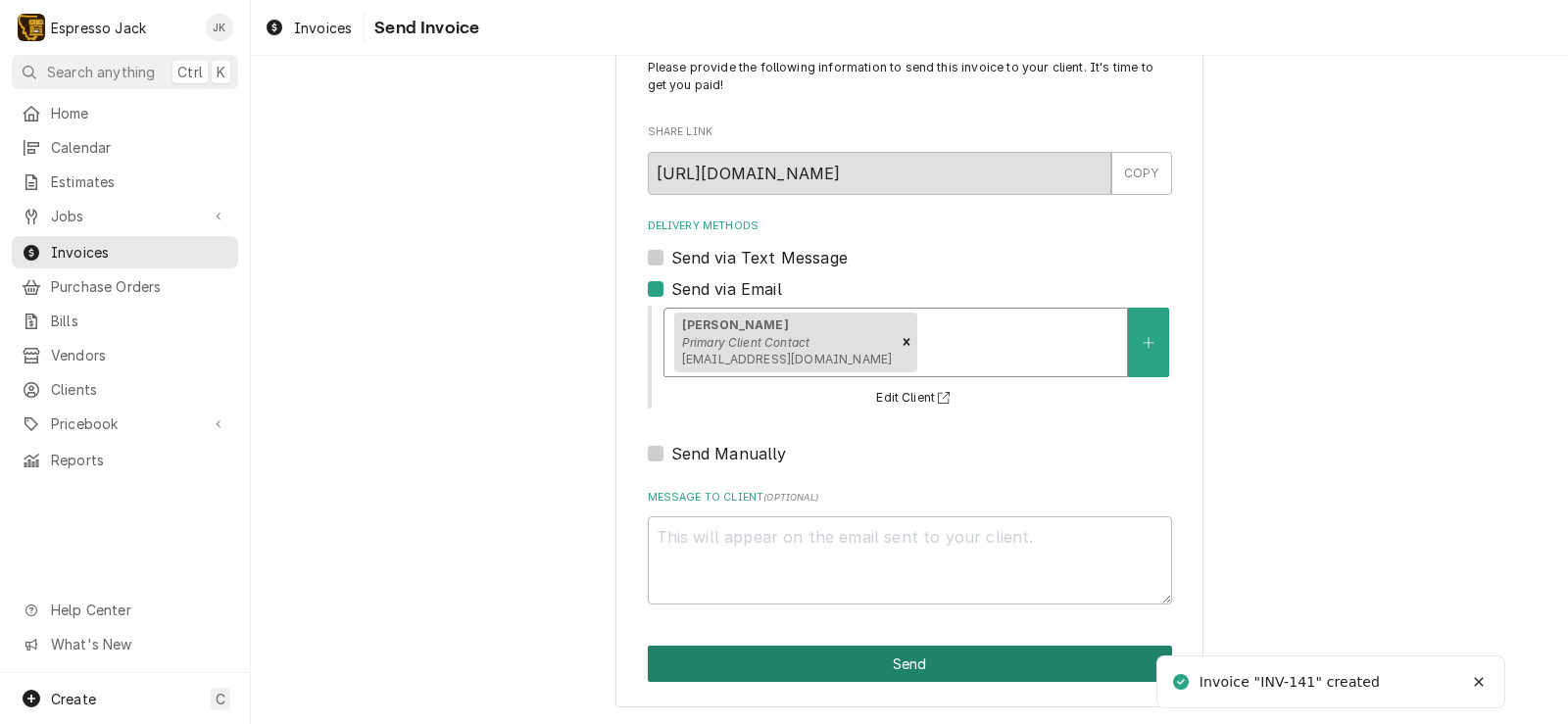
click at [785, 665] on button "Send" at bounding box center [910, 664] width 524 height 37
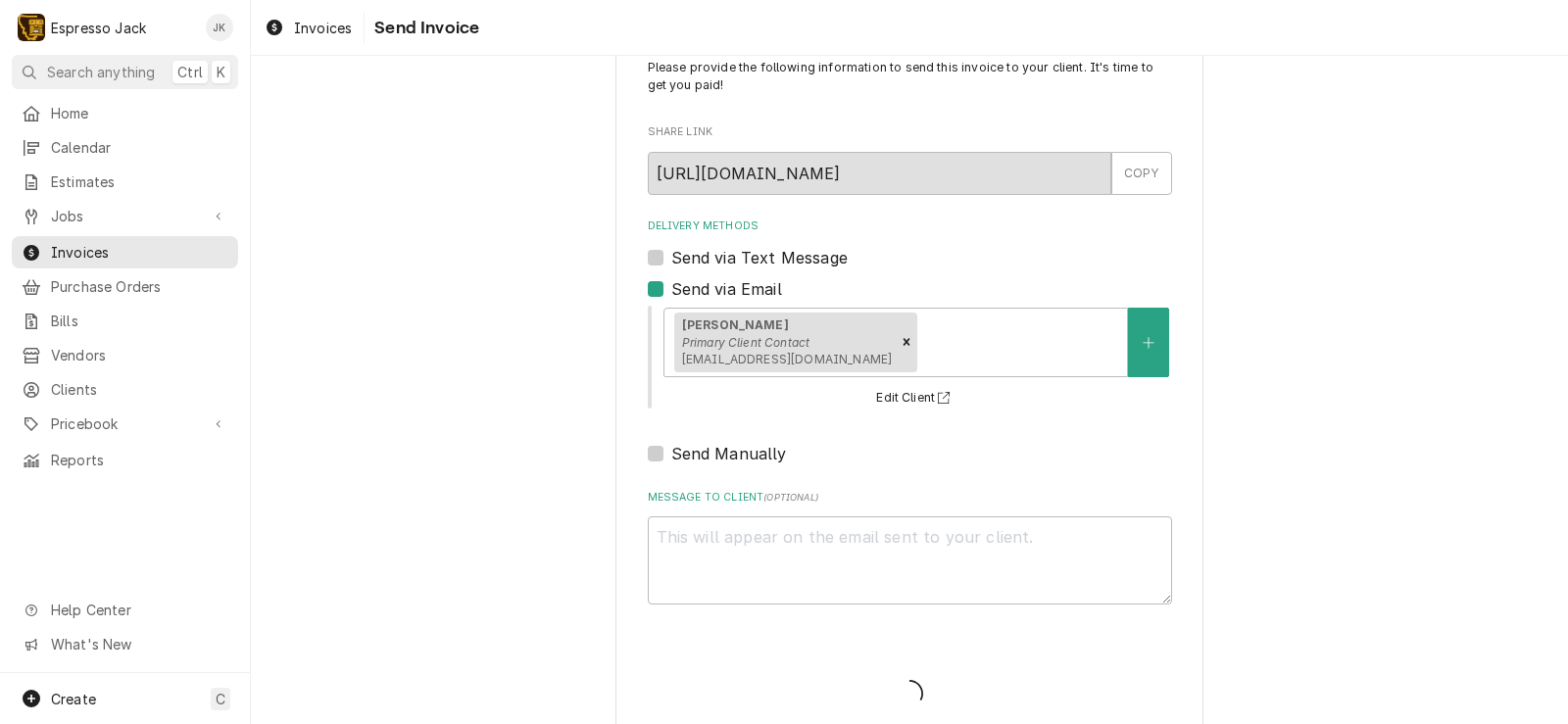
type textarea "x"
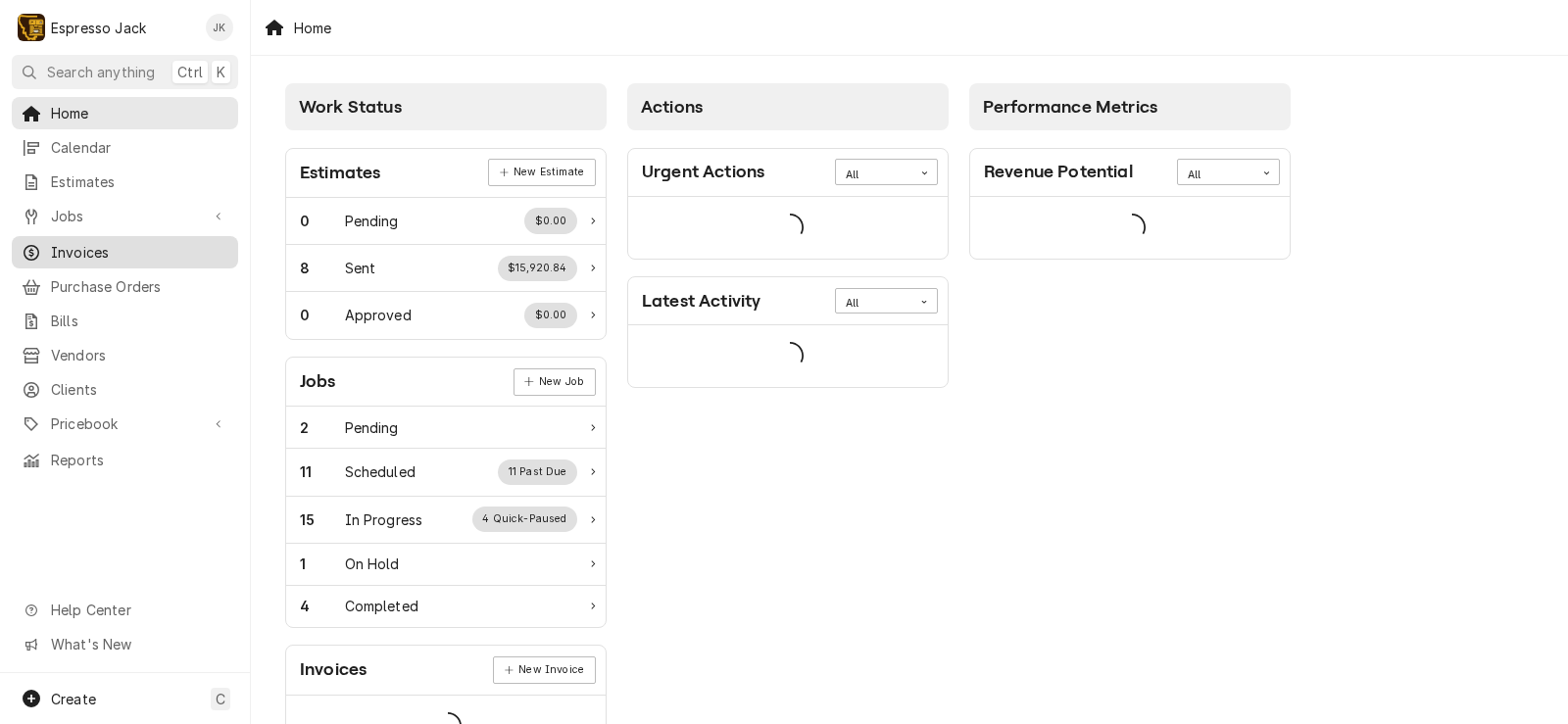
click at [119, 242] on span "Invoices" at bounding box center [139, 252] width 178 height 21
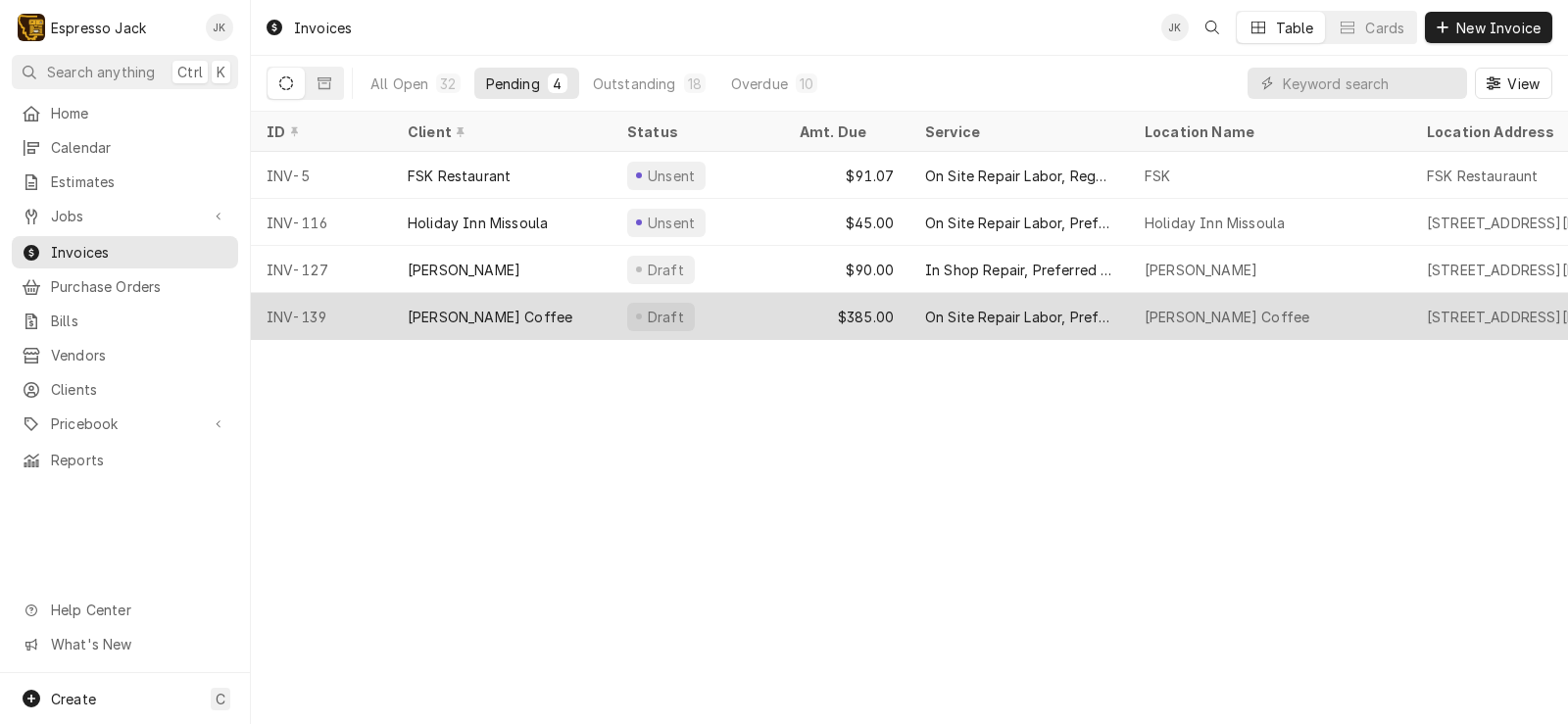
click at [447, 310] on div "[PERSON_NAME] Coffee" at bounding box center [490, 316] width 165 height 21
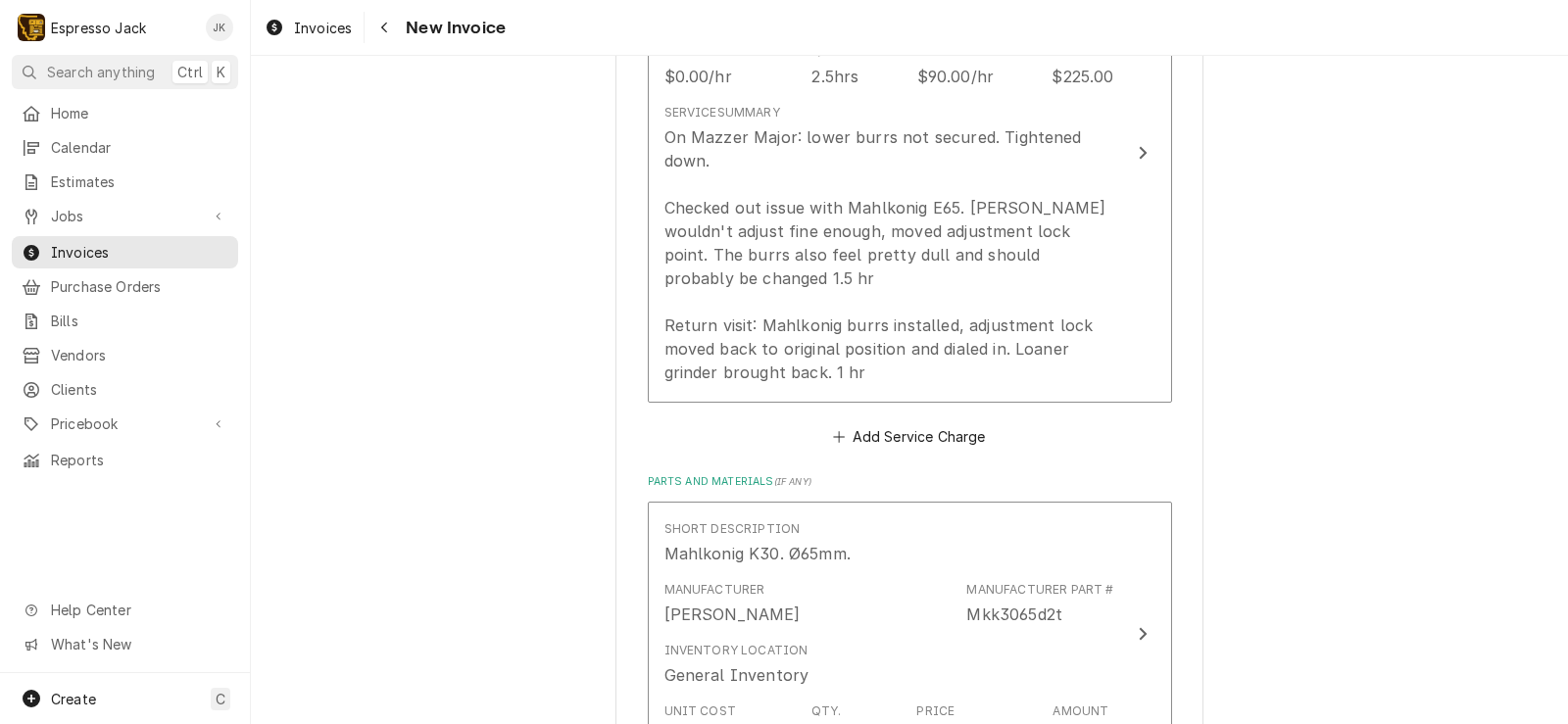
scroll to position [1645, 0]
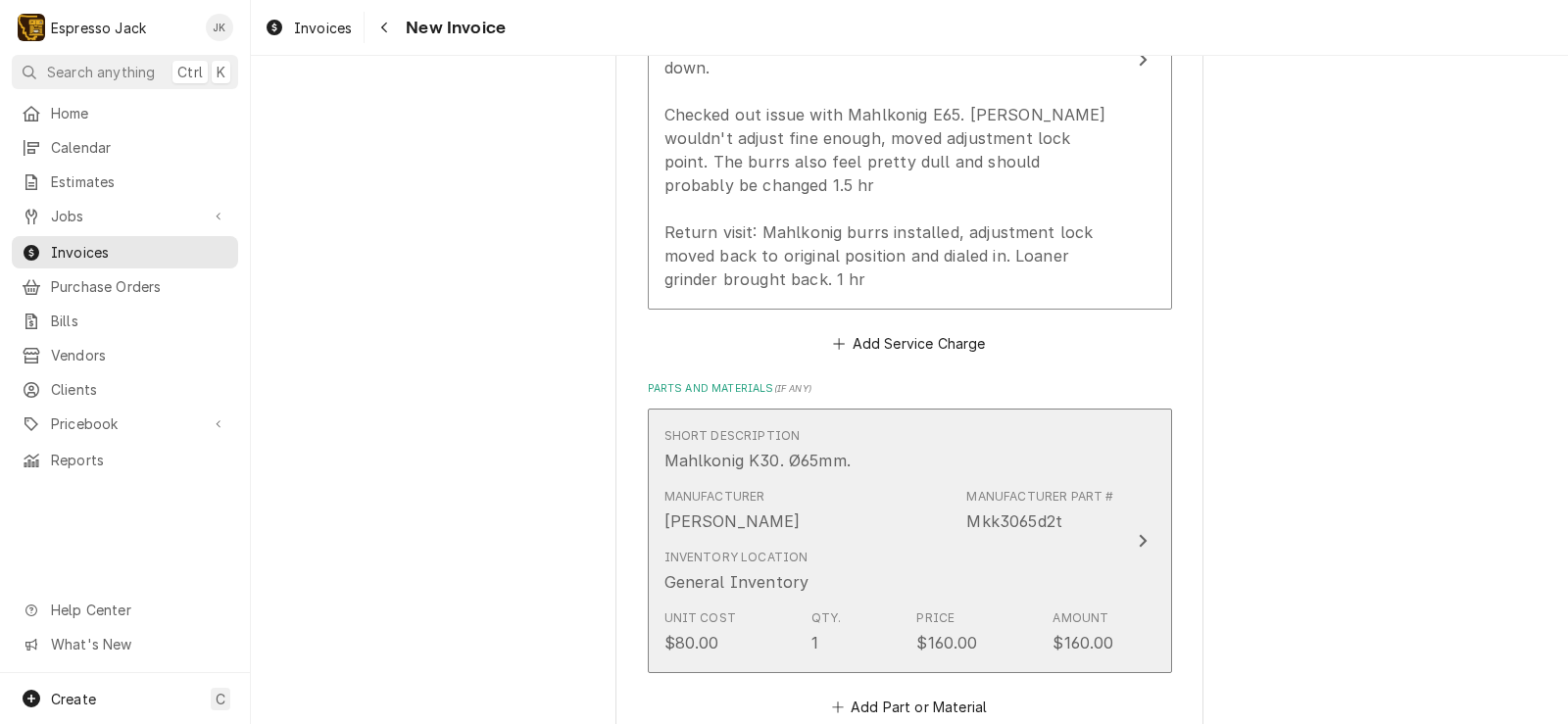
click at [803, 462] on div "Mahlkonig K30. Ø65mm." at bounding box center [757, 460] width 187 height 24
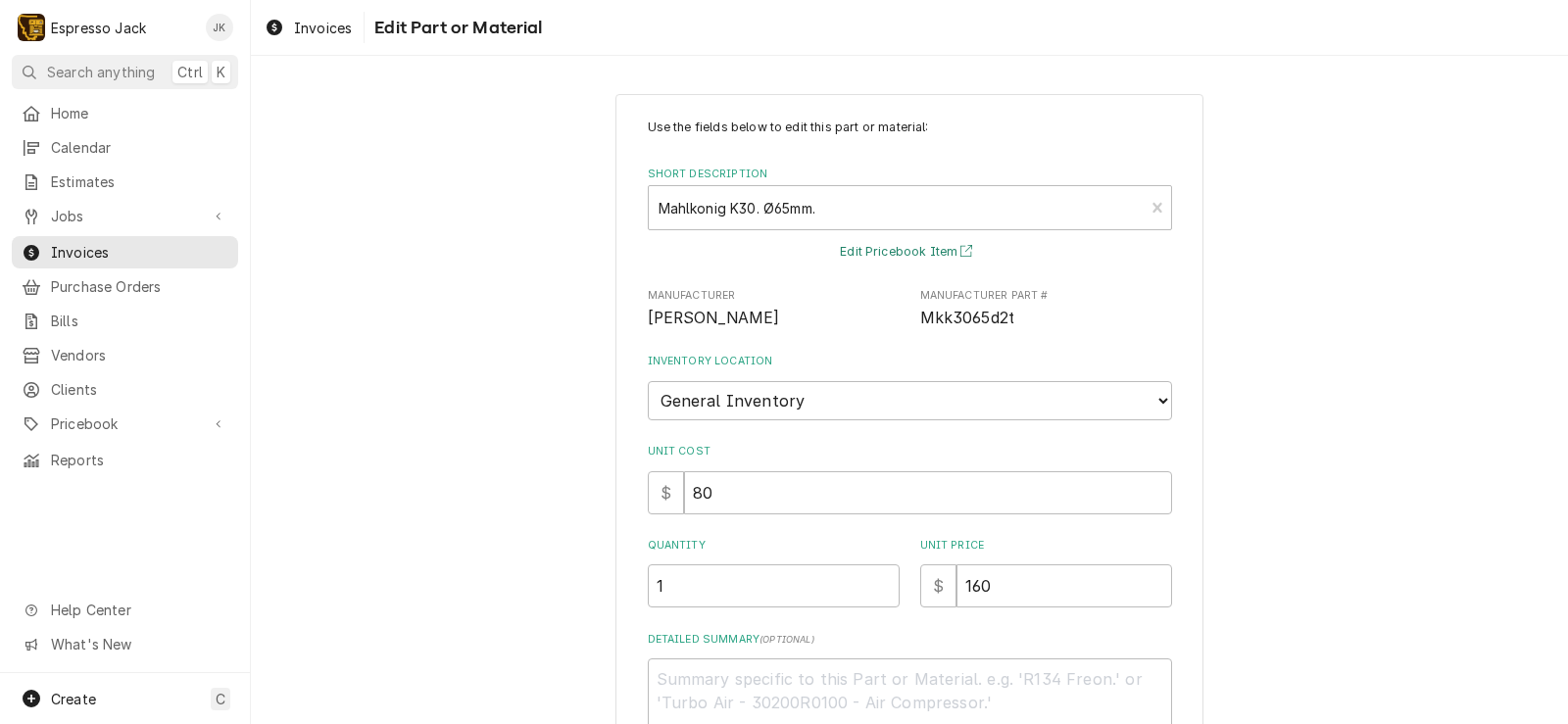
click at [863, 244] on button "Edit Pricebook Item" at bounding box center [909, 252] width 145 height 25
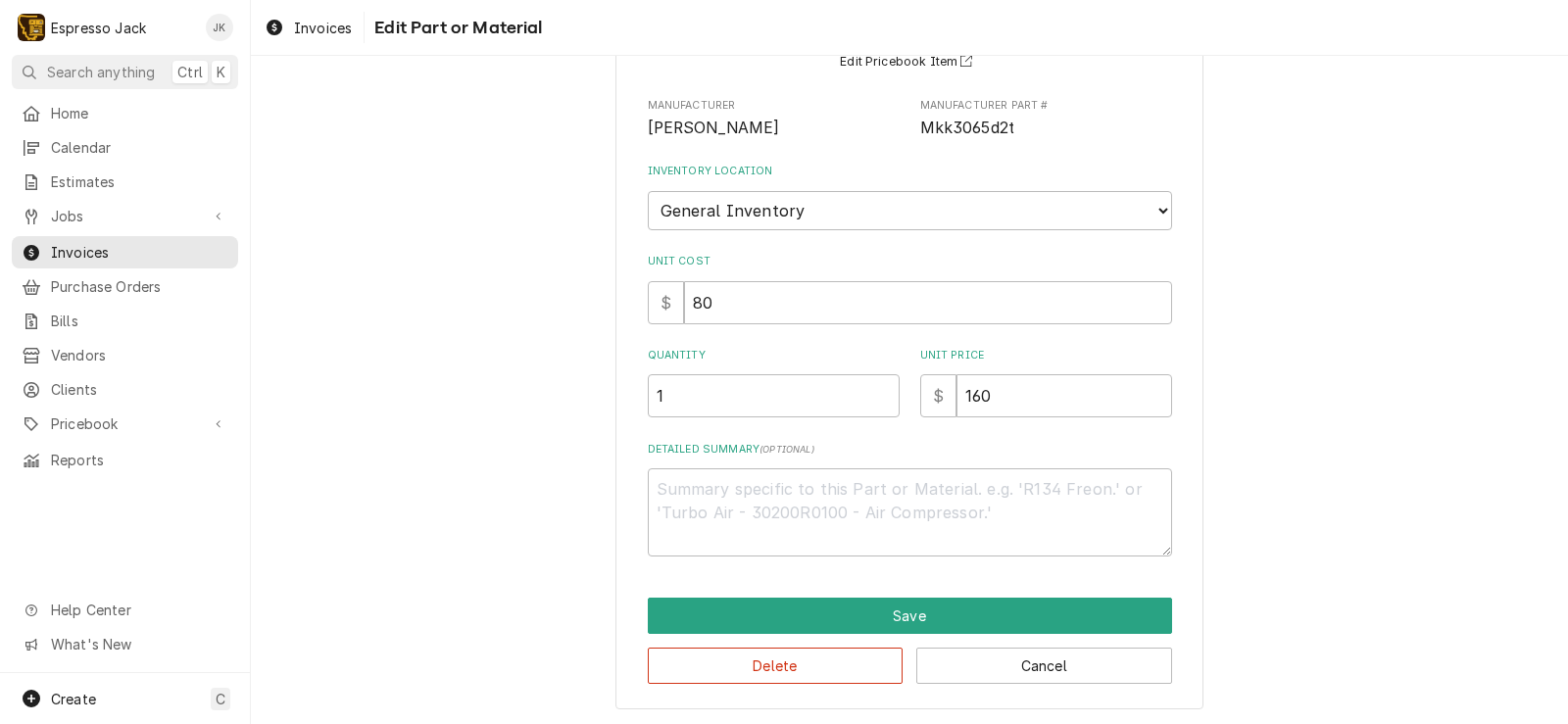
scroll to position [191, 0]
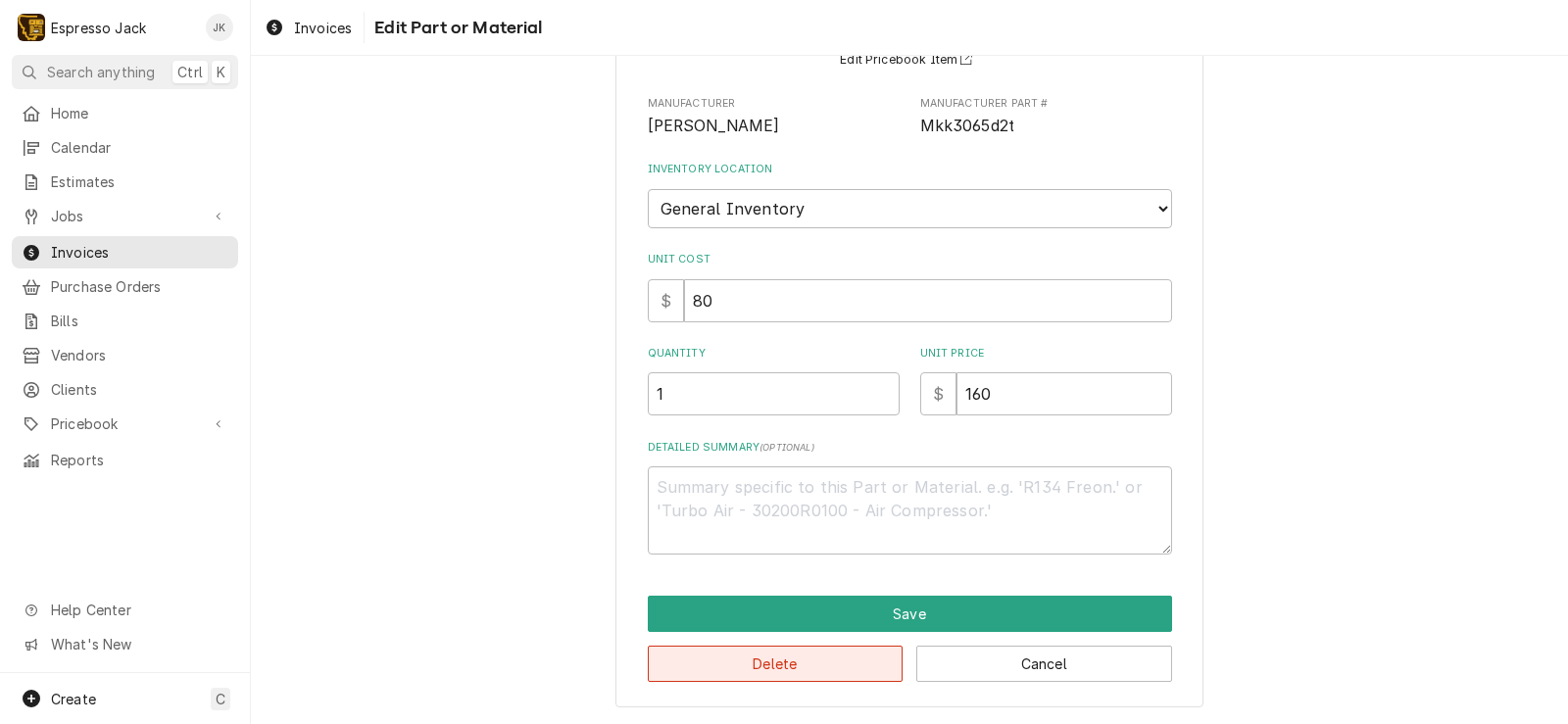
click at [812, 648] on button "Delete" at bounding box center [776, 664] width 256 height 37
type textarea "x"
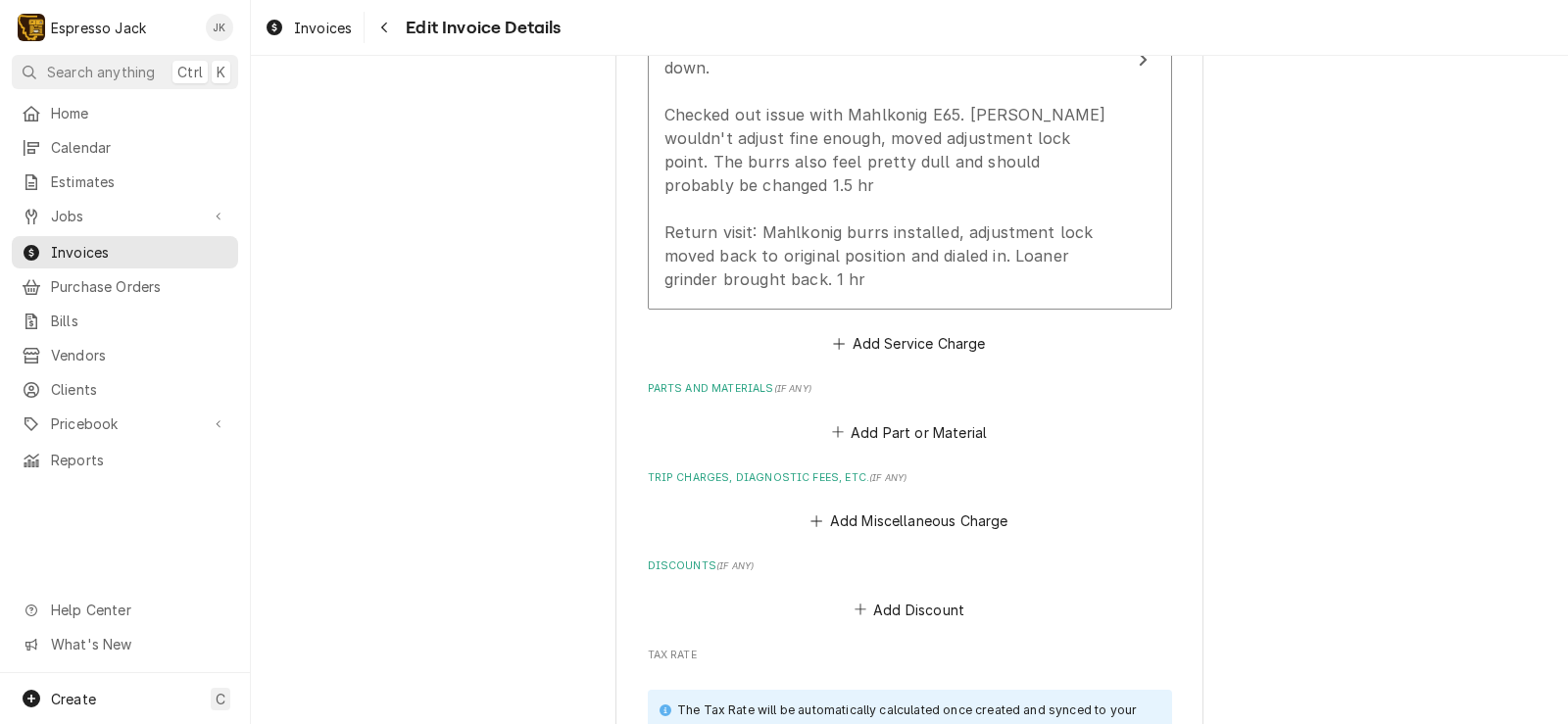
scroll to position [1387, 0]
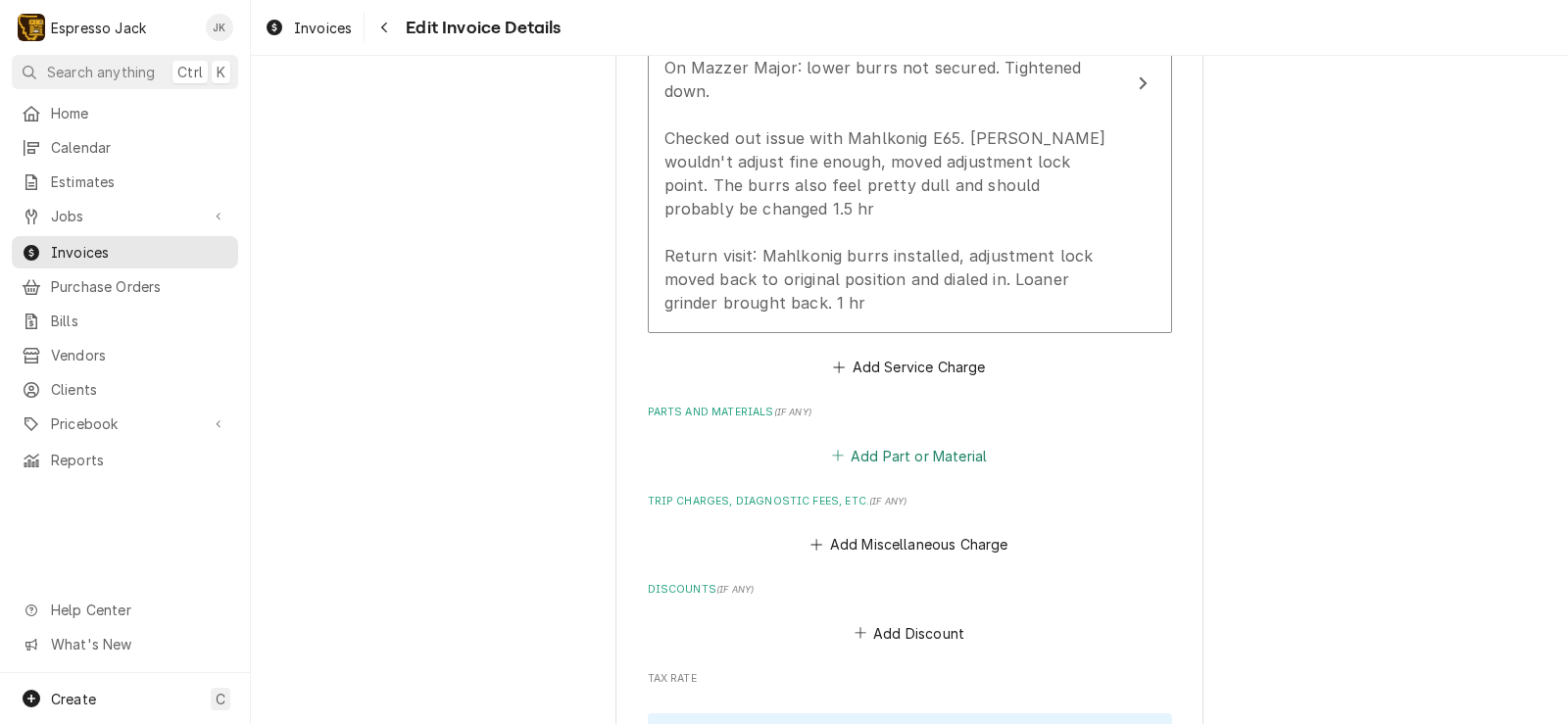
click at [901, 458] on button "Add Part or Material" at bounding box center [908, 455] width 162 height 28
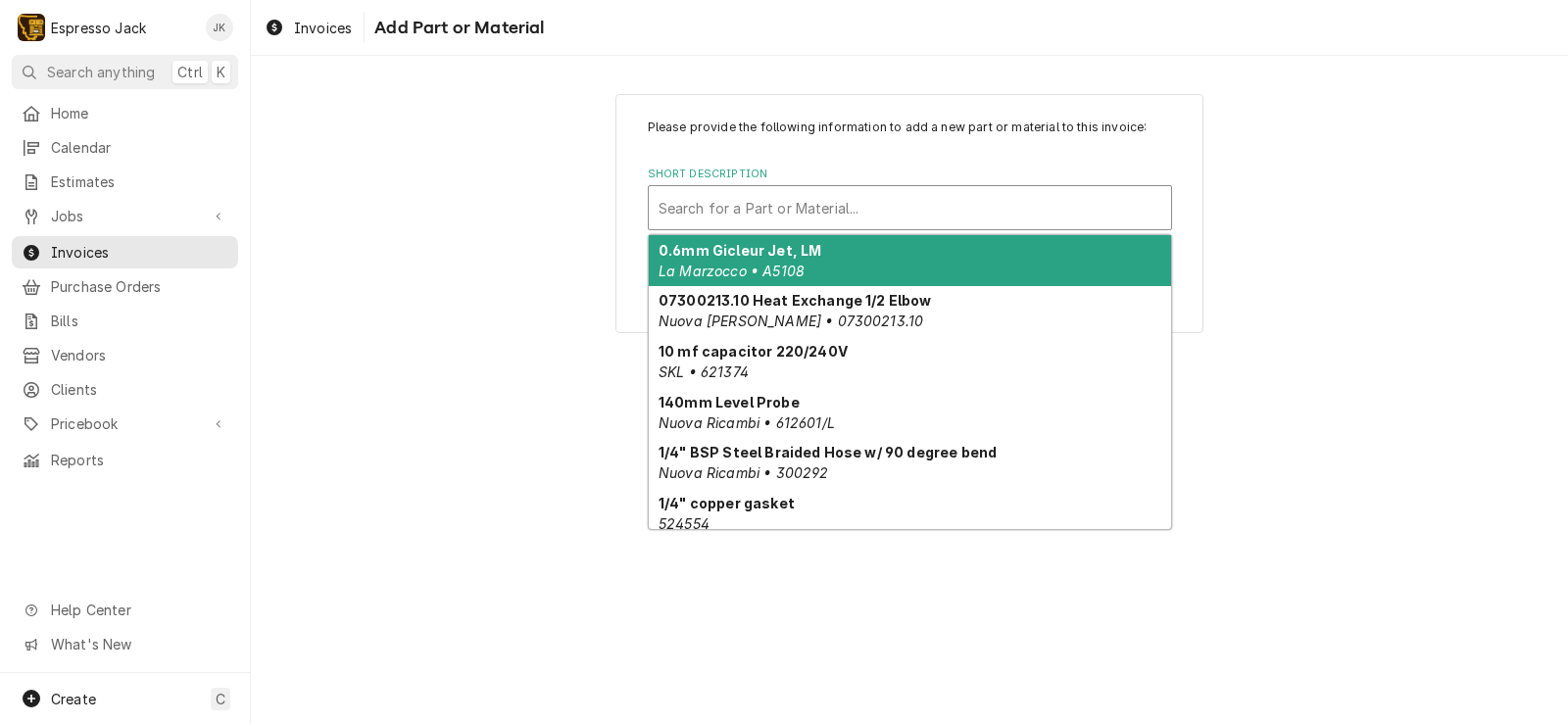
click at [874, 191] on div "Short Description" at bounding box center [909, 208] width 502 height 36
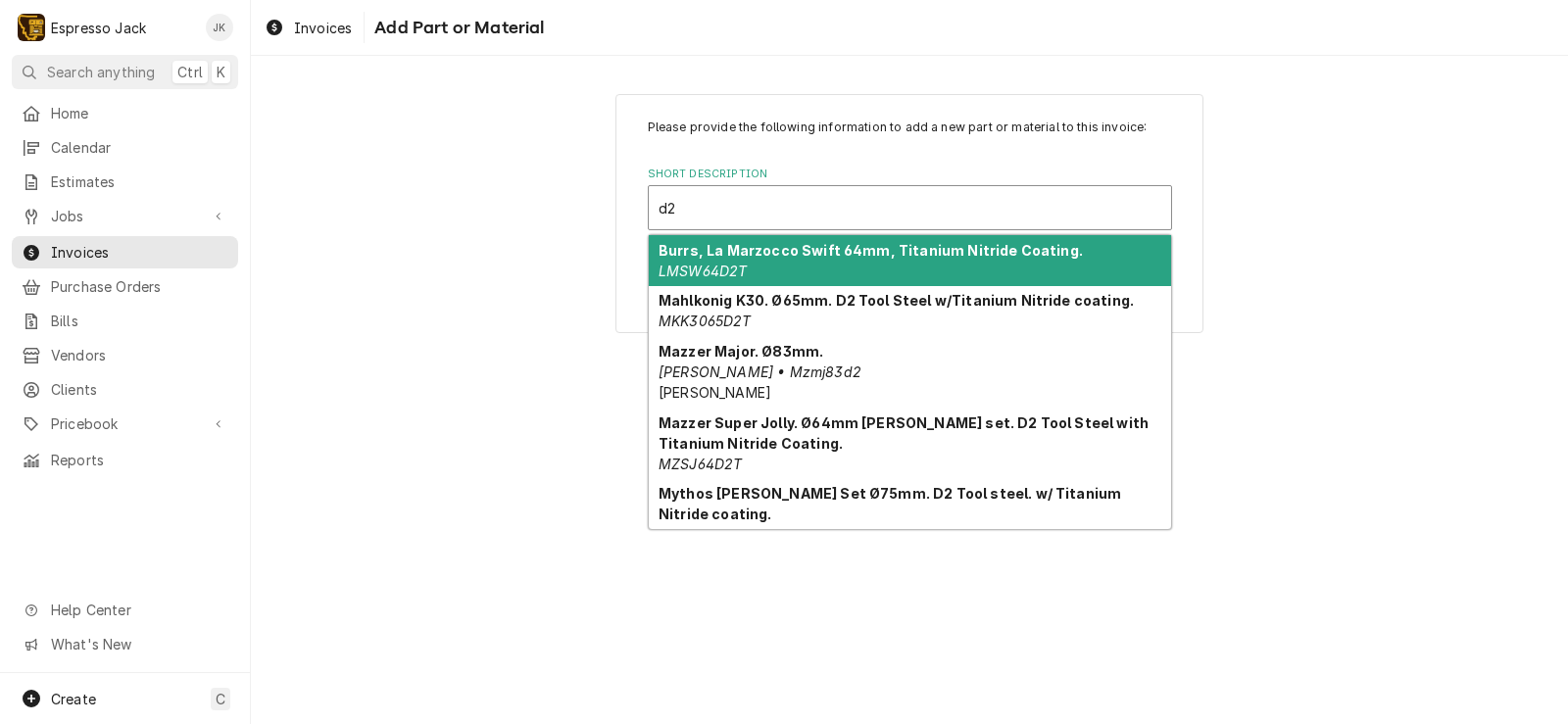
type input "d"
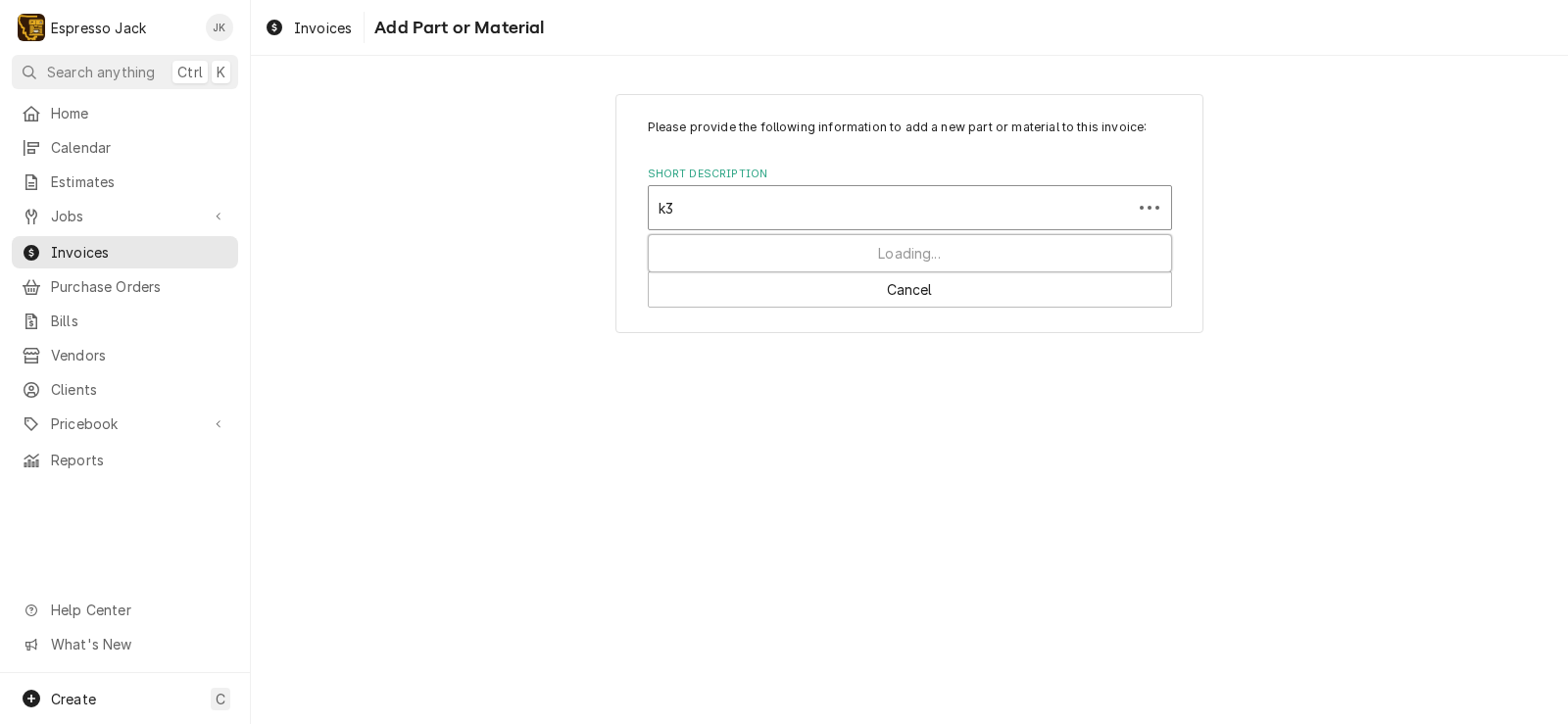
type input "k30"
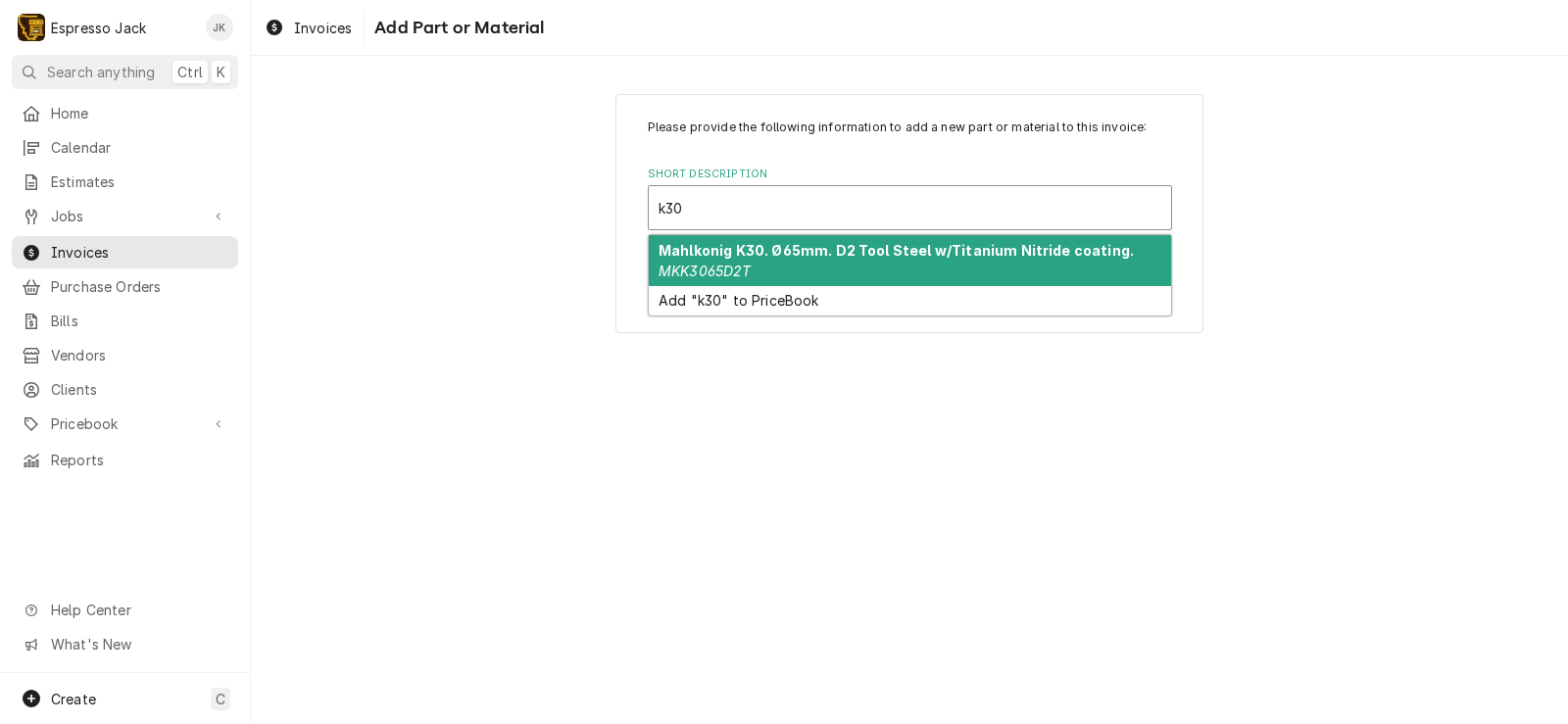
click at [775, 265] on div "Mahlkonig K30. Ø65mm. D2 Tool Steel w/Titanium Nitride coating. MKK3065D2T" at bounding box center [910, 260] width 522 height 51
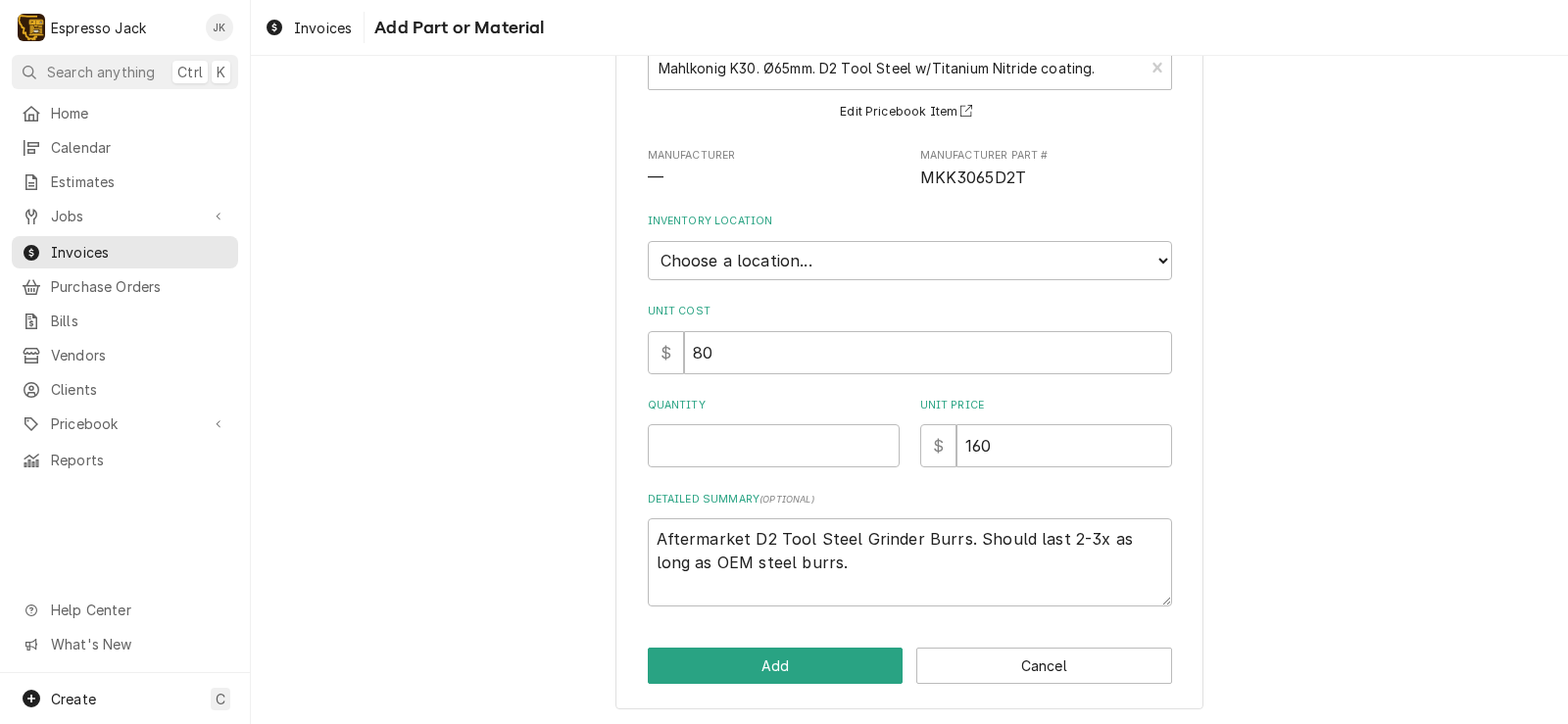
scroll to position [142, 0]
click at [677, 438] on input "Quantity" at bounding box center [774, 442] width 252 height 43
type textarea "x"
type input "1"
click at [556, 414] on div "Please provide the following information to add a new part or material to this …" at bounding box center [909, 329] width 1317 height 789
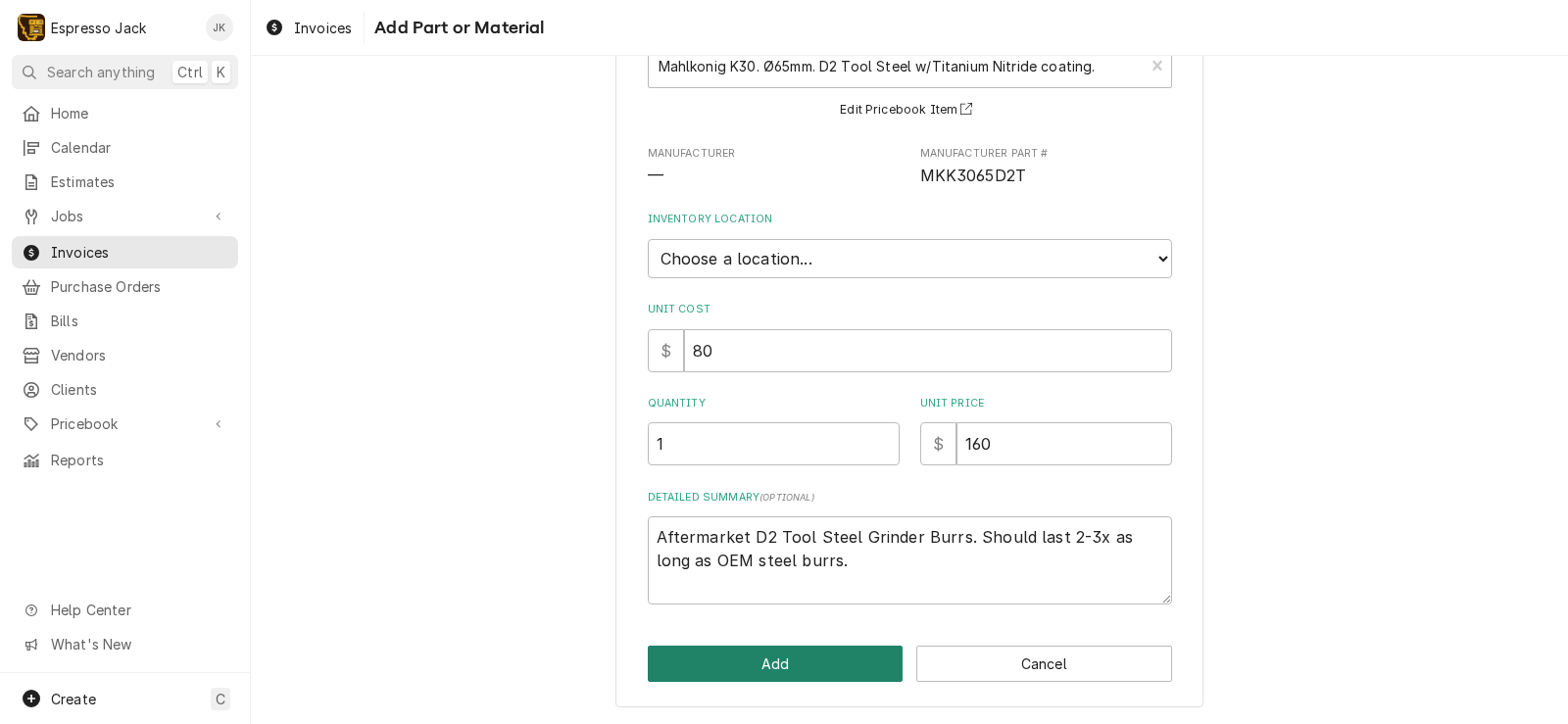
click at [739, 649] on button "Add" at bounding box center [776, 664] width 256 height 37
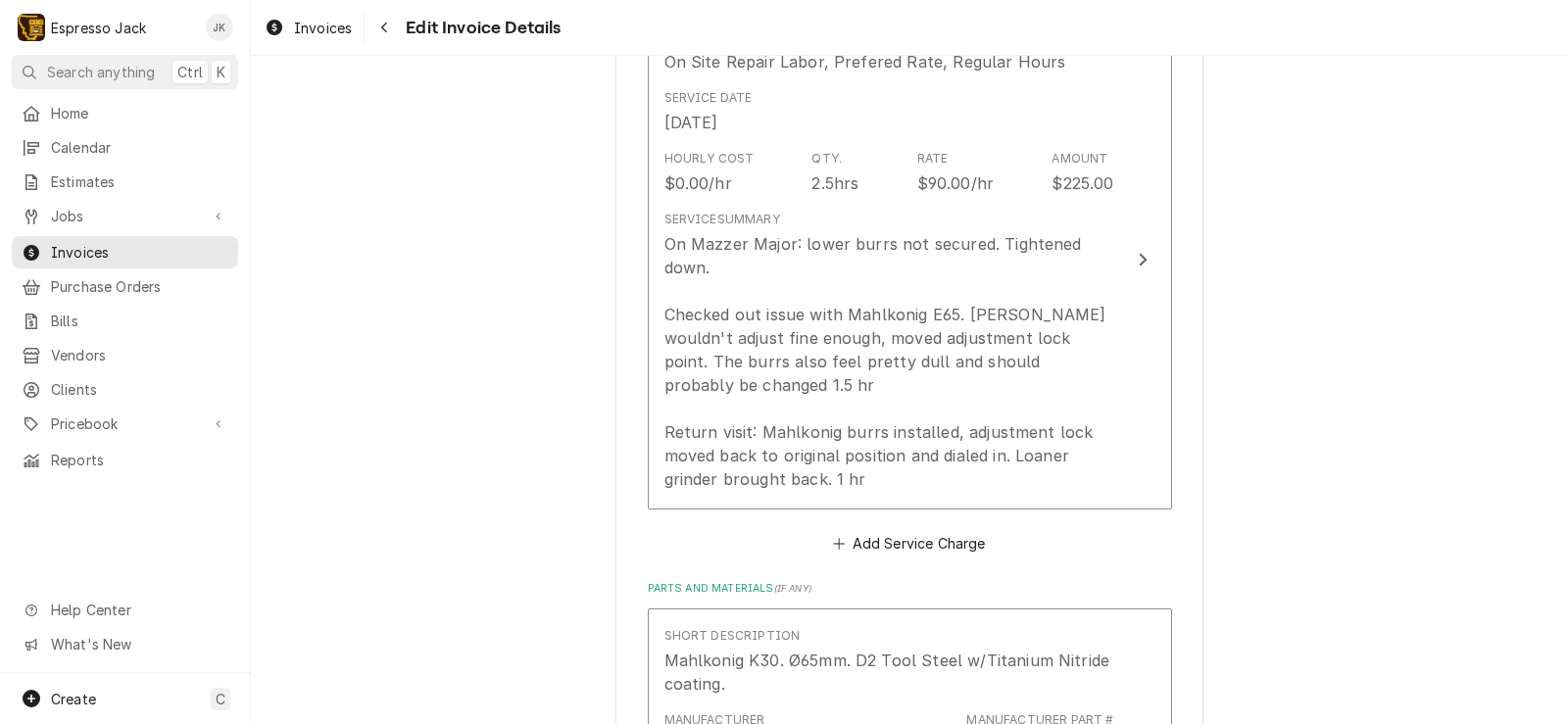
scroll to position [1246, 0]
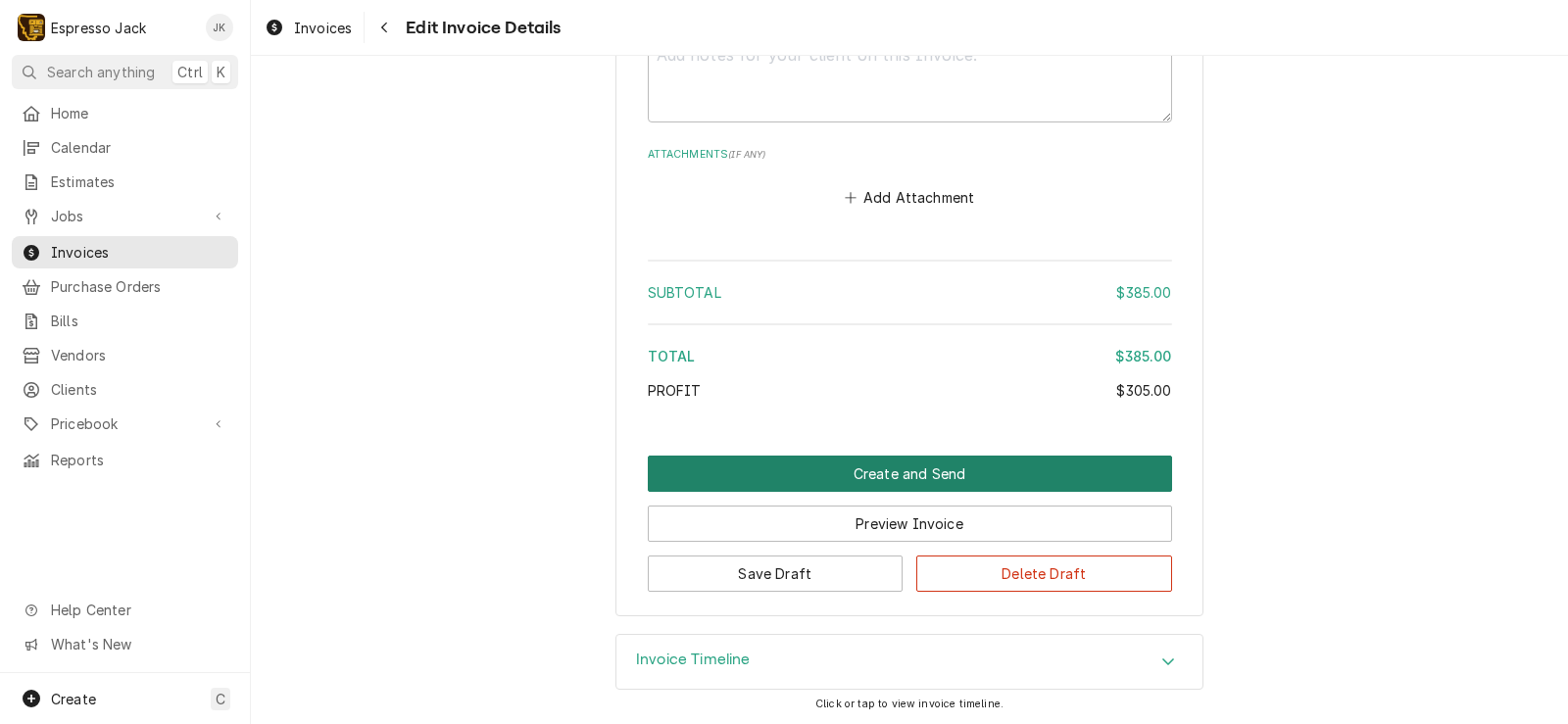
click at [872, 467] on button "Create and Send" at bounding box center [910, 473] width 524 height 37
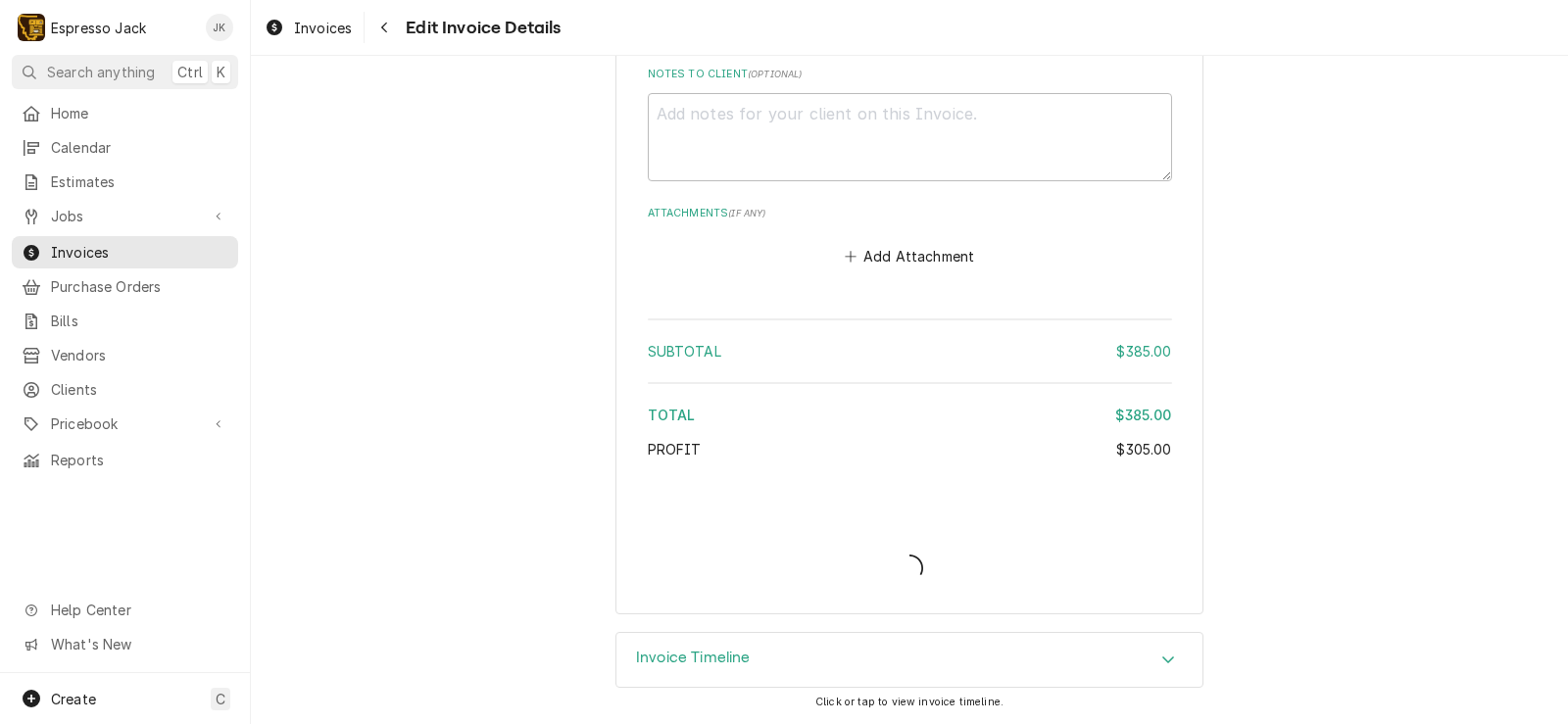
scroll to position [2479, 0]
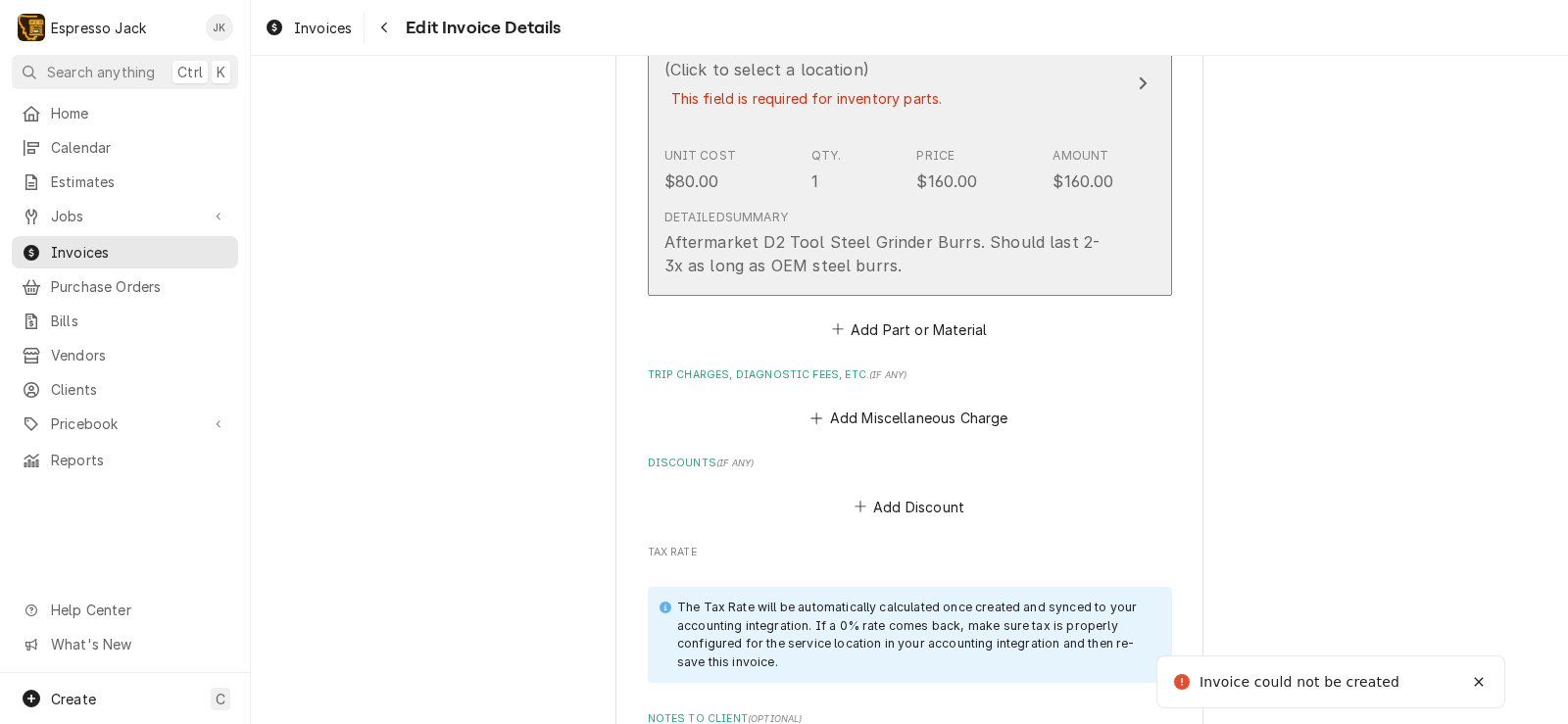
click at [893, 192] on div "Unit Cost $80.00 Qty. 1 Price $160.00 Amount $160.00" at bounding box center [888, 169] width 450 height 60
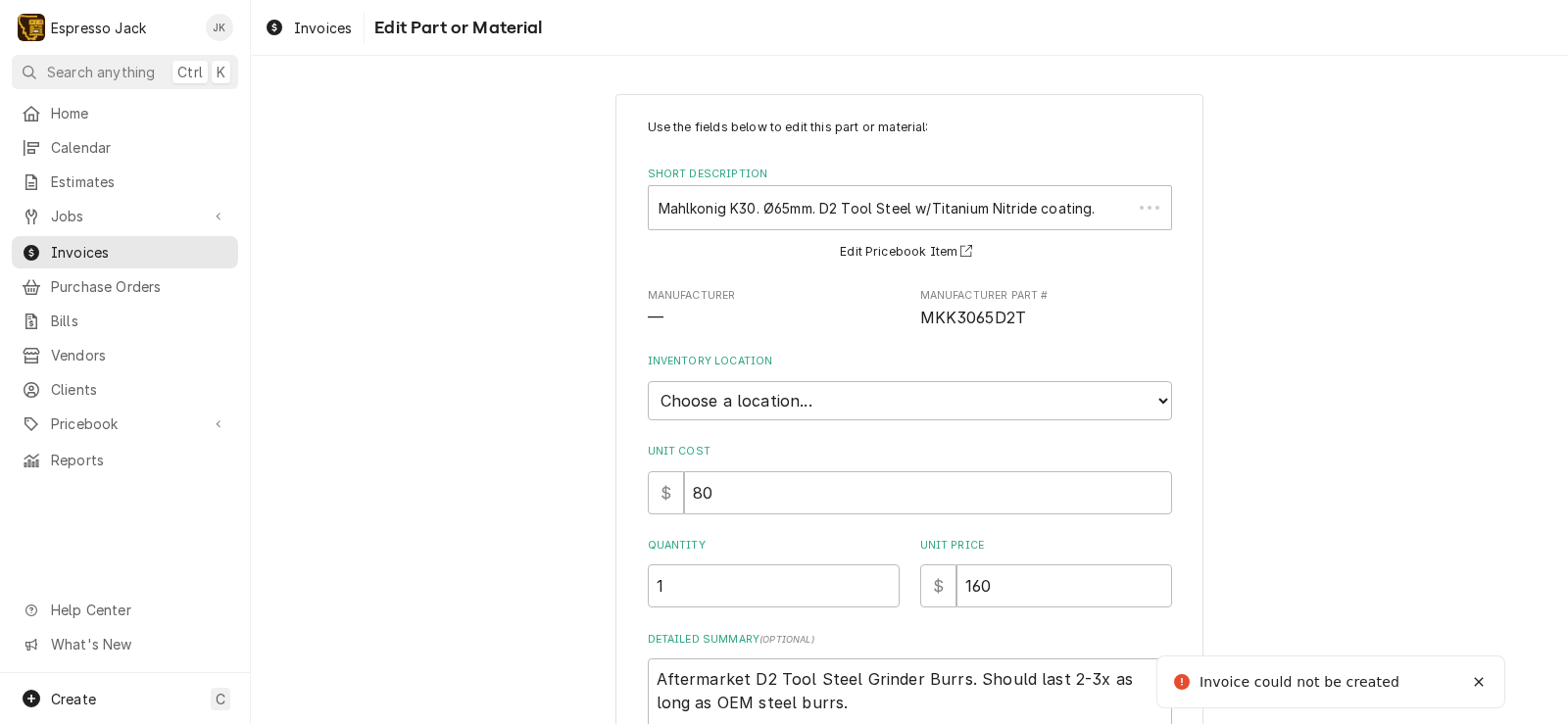
type textarea "x"
select select "435"
click at [648, 381] on select "Choose a location... General Inventory" at bounding box center [910, 400] width 524 height 39
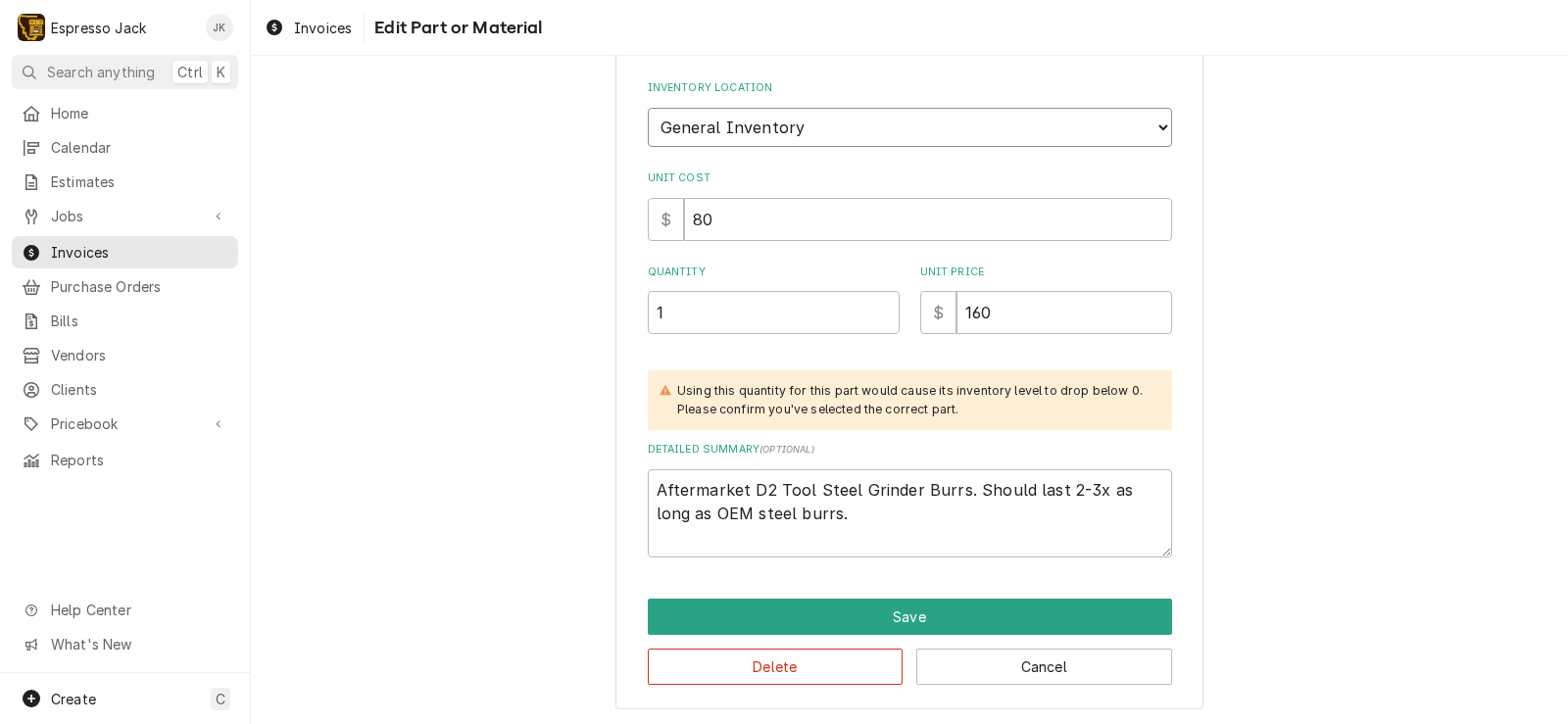
scroll to position [276, 0]
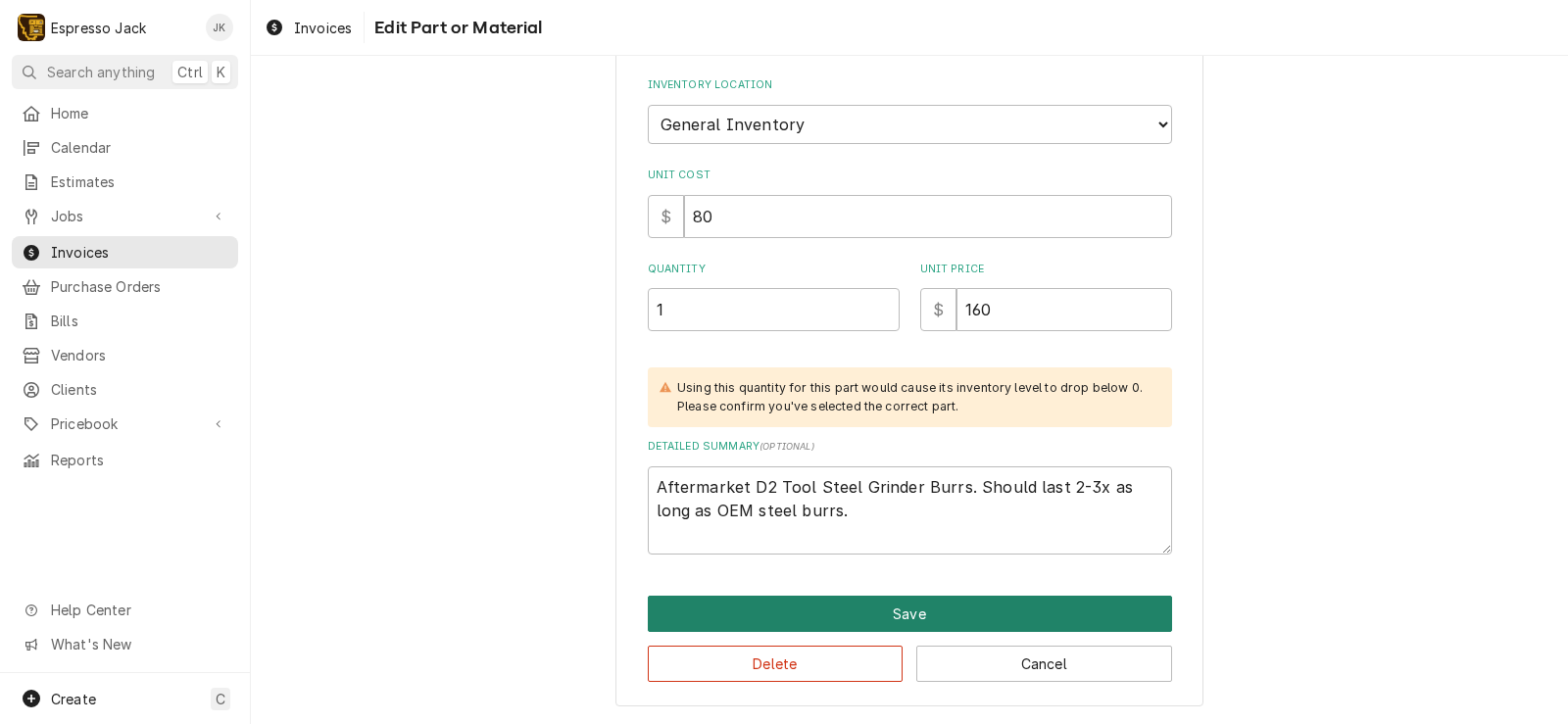
click at [908, 617] on button "Save" at bounding box center [910, 613] width 524 height 37
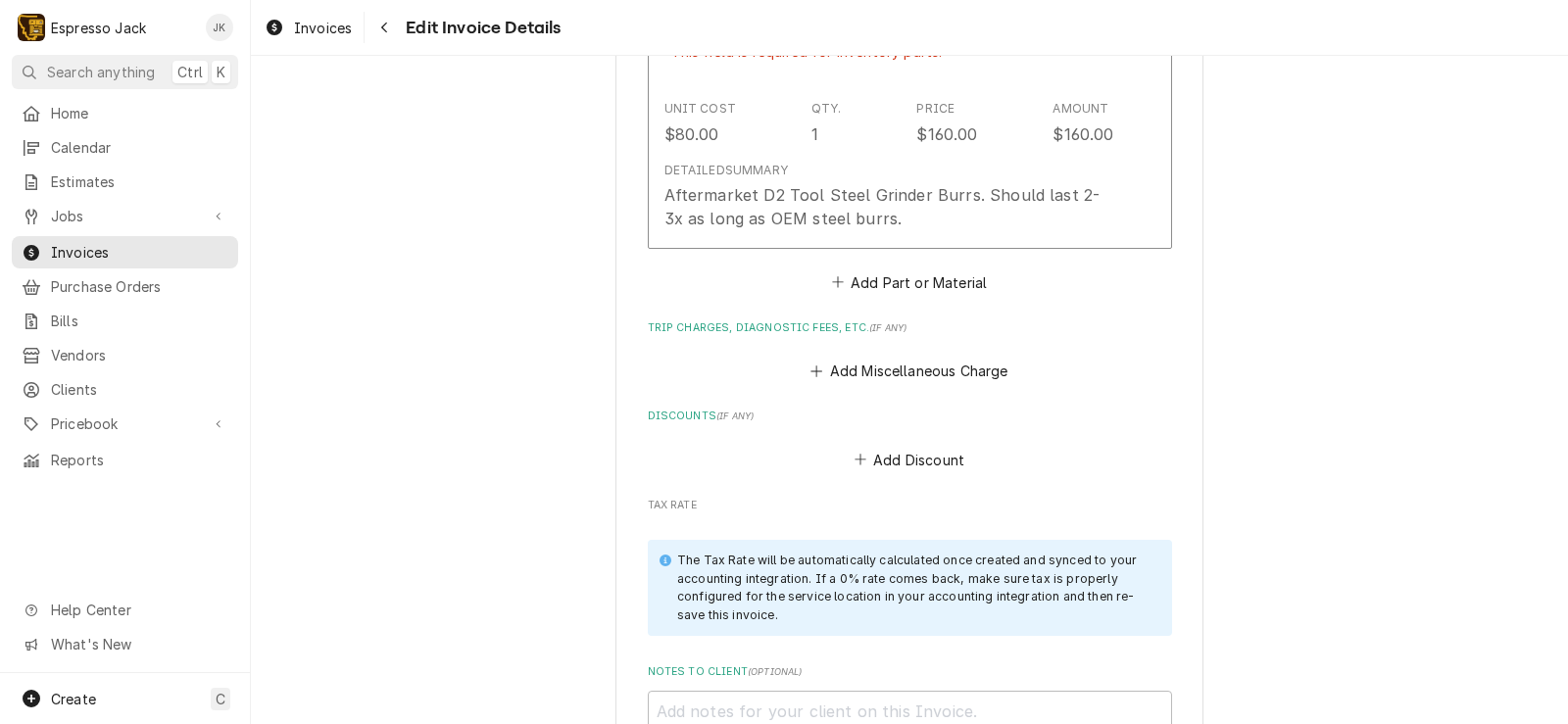
scroll to position [2014, 0]
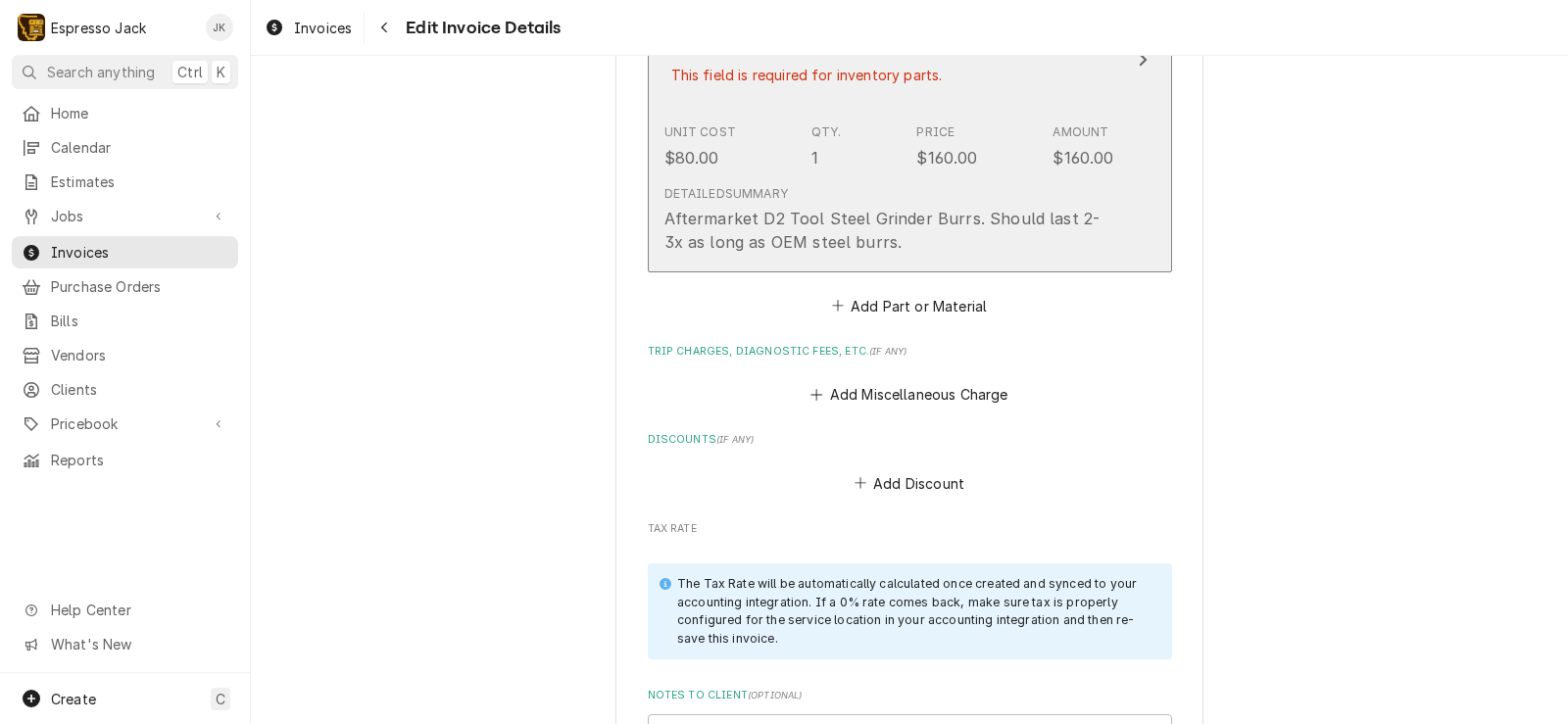
click at [1071, 253] on div "Aftermarket D2 Tool Steel Grinder Burrs. Should last 2-3x as long as OEM steel …" at bounding box center [888, 229] width 450 height 47
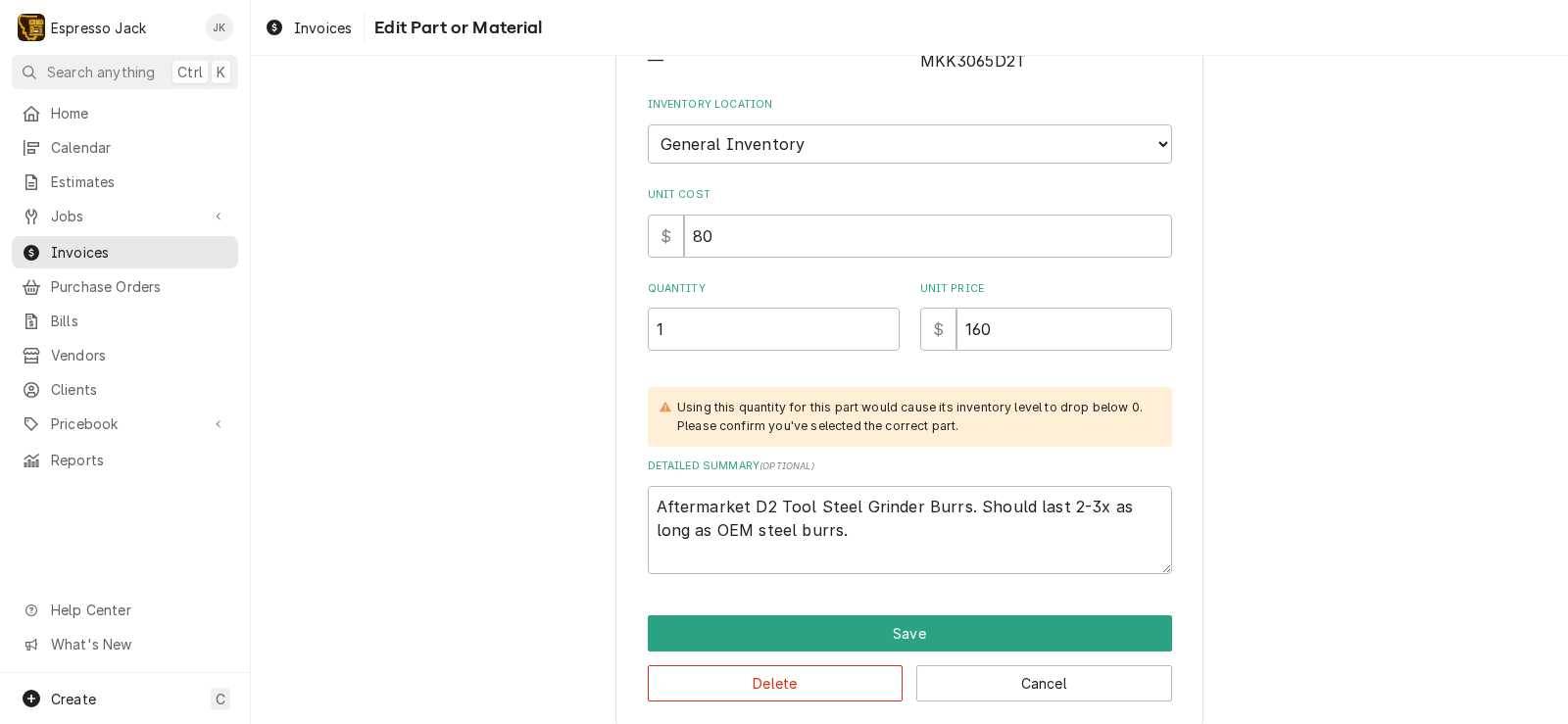
scroll to position [276, 0]
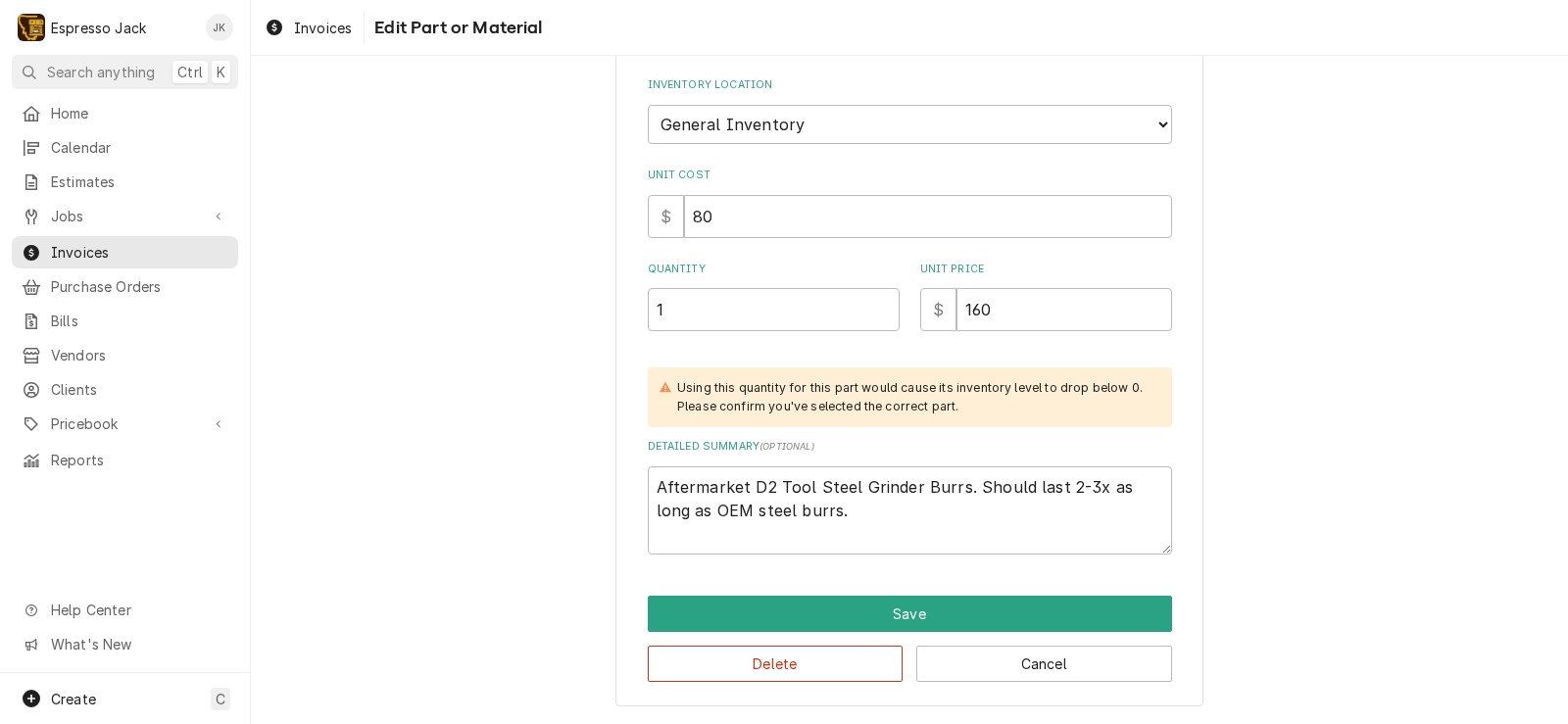
click at [734, 589] on div "Use the fields below to edit this part or material: Short Description Mahlkonig…" at bounding box center [909, 262] width 588 height 889
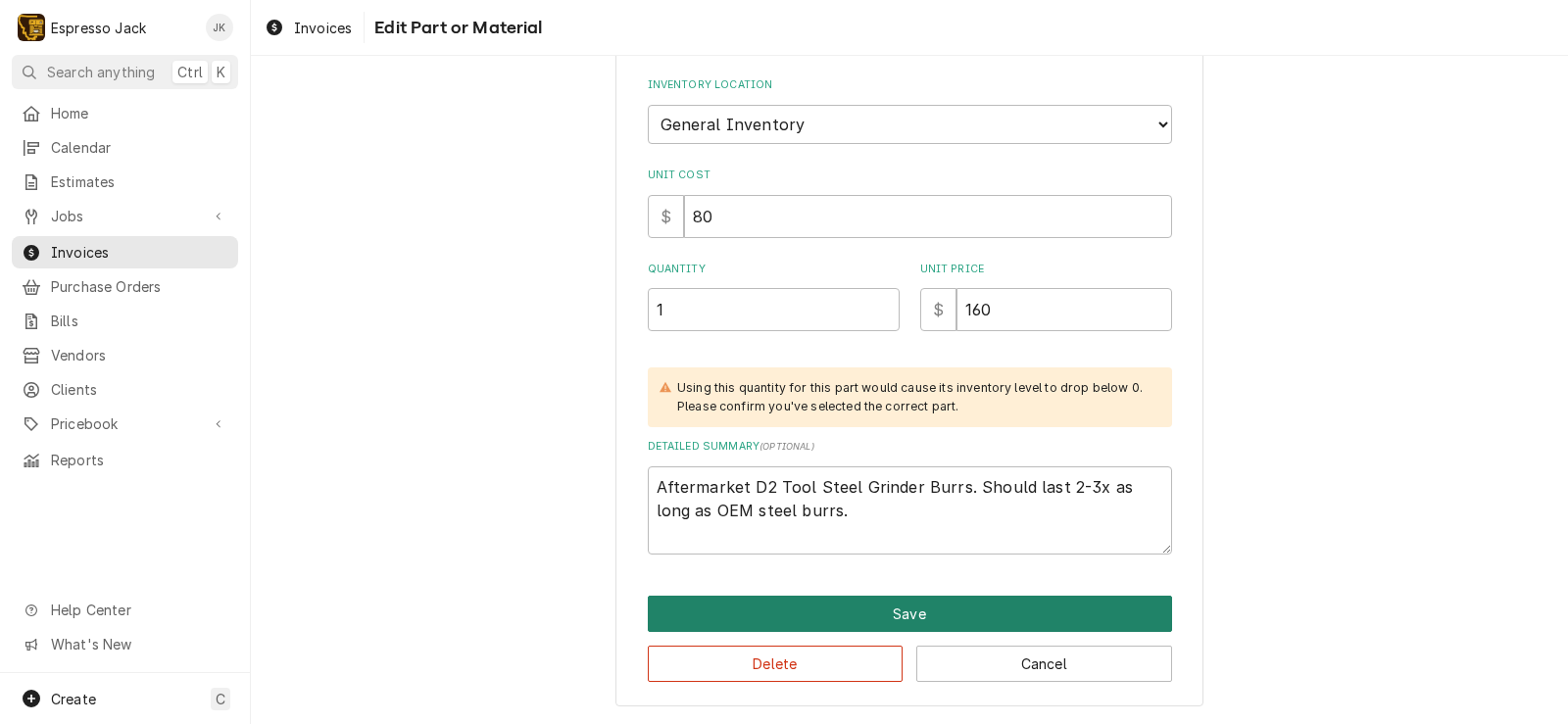
click at [733, 608] on button "Save" at bounding box center [910, 613] width 524 height 37
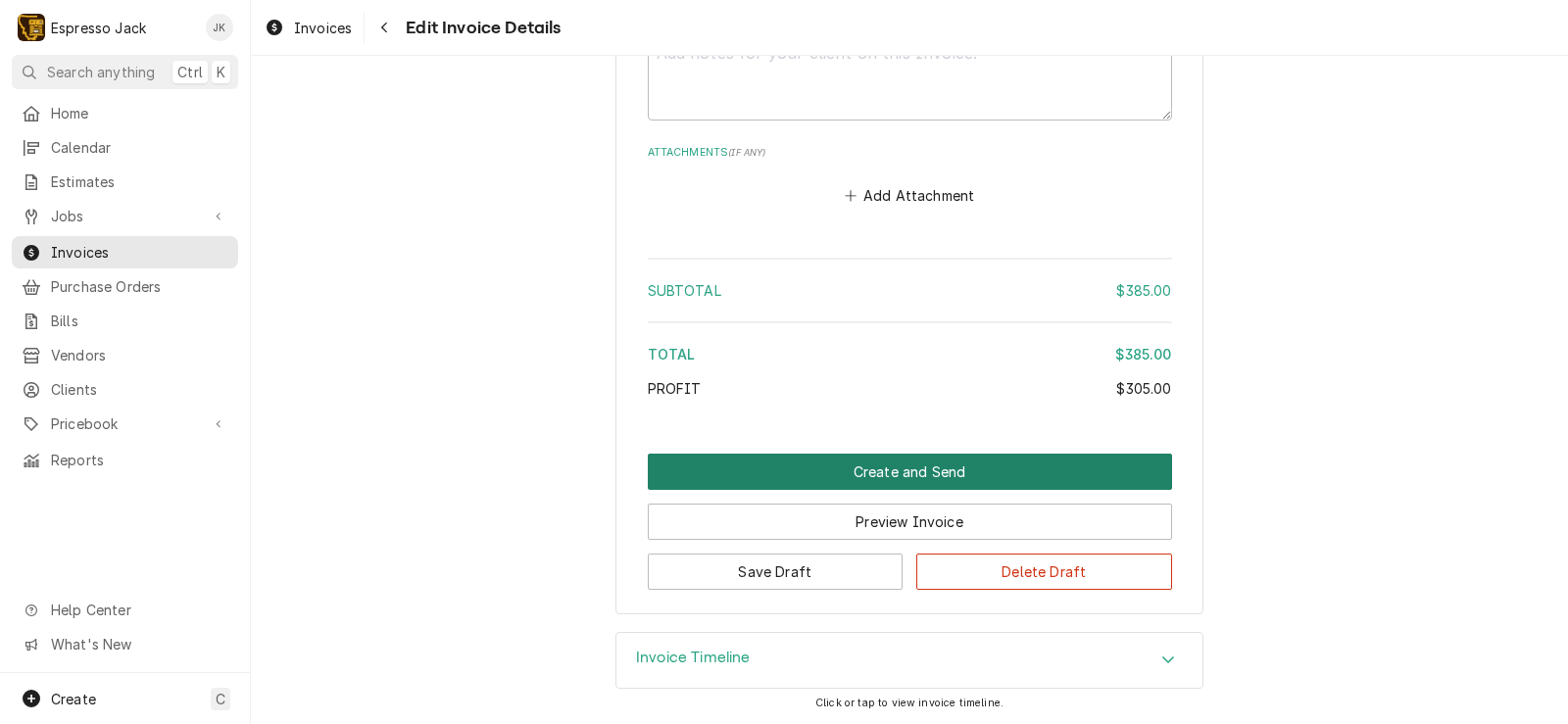
click at [854, 480] on button "Create and Send" at bounding box center [910, 471] width 524 height 37
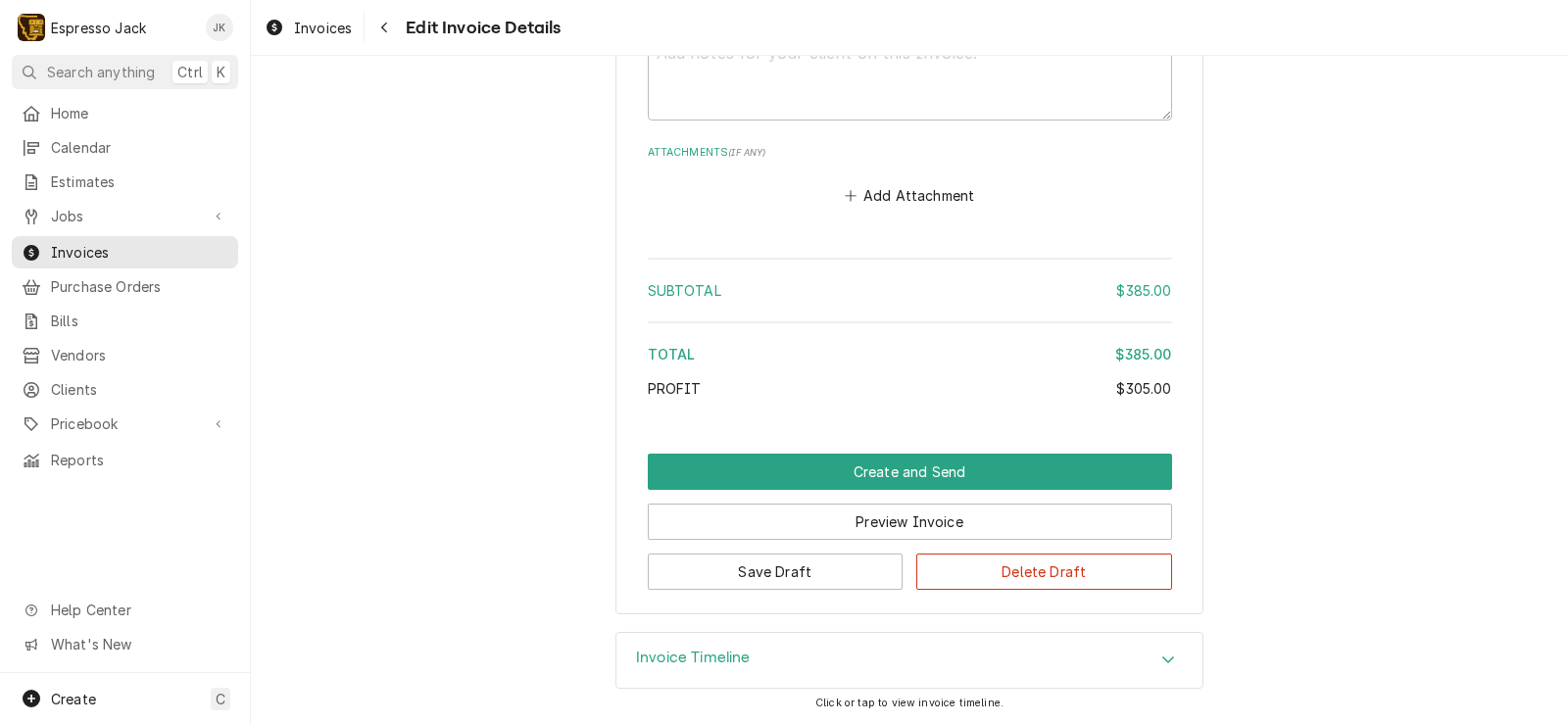
scroll to position [2591, 0]
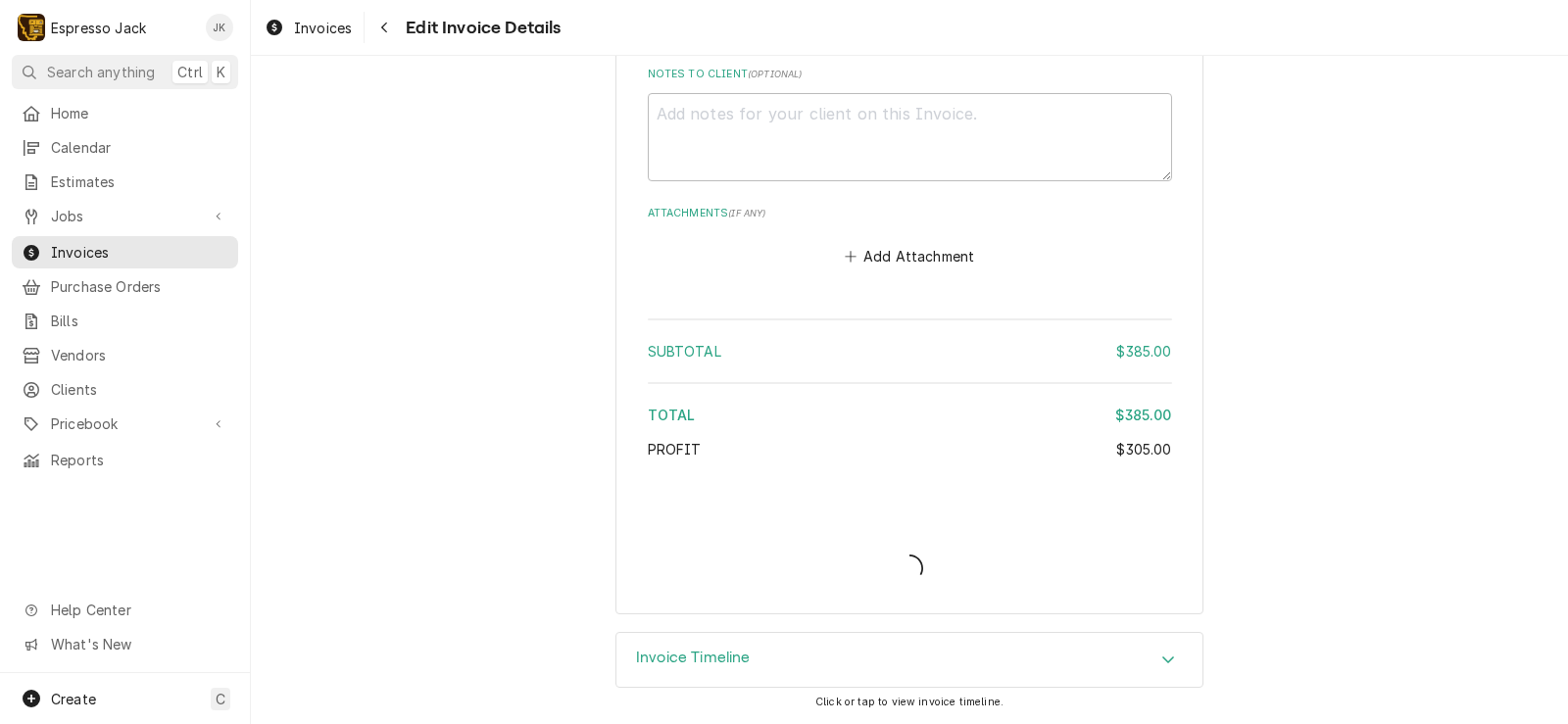
type textarea "x"
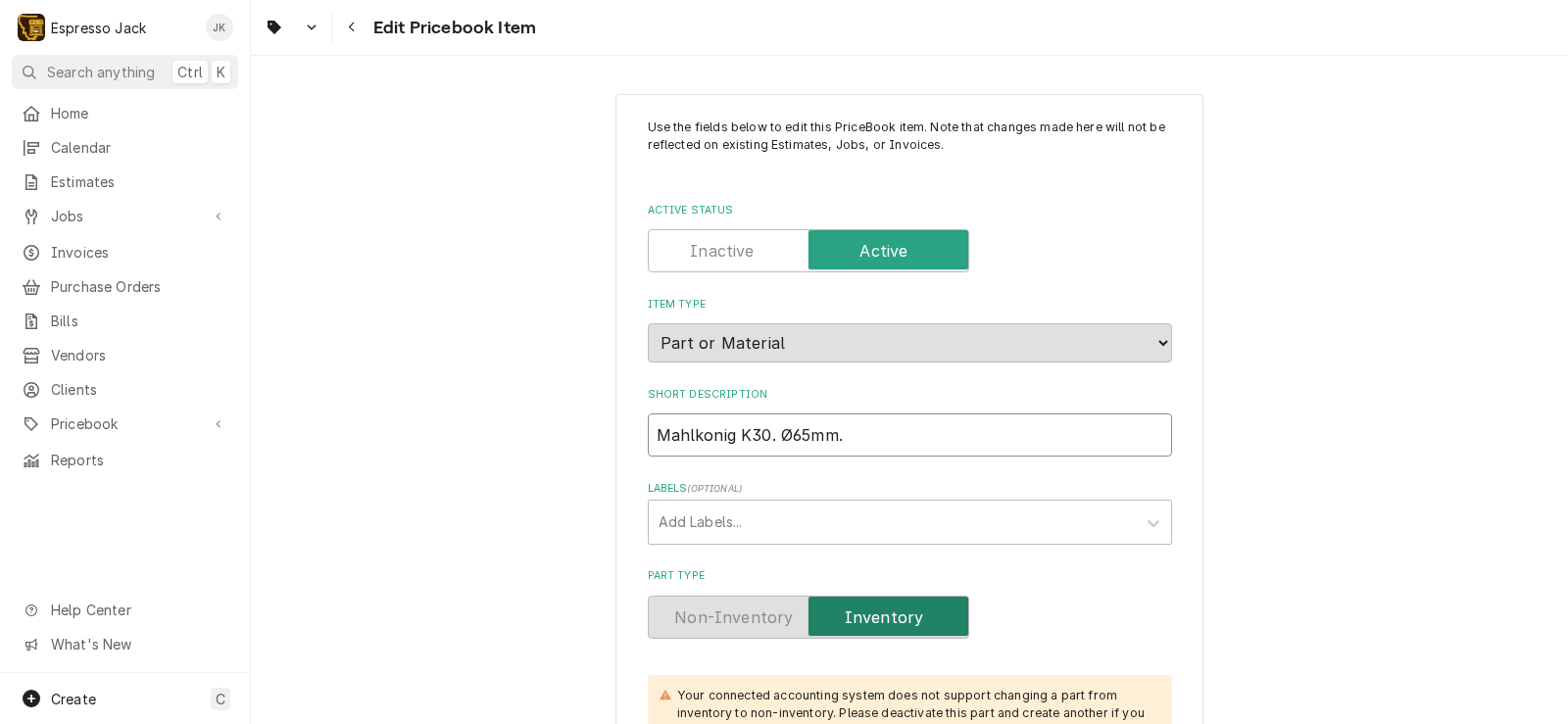
drag, startPoint x: 847, startPoint y: 430, endPoint x: 587, endPoint y: 420, distance: 260.2
paste input "D2 Tool Steel w/Titanium Nitride coating."
type textarea "x"
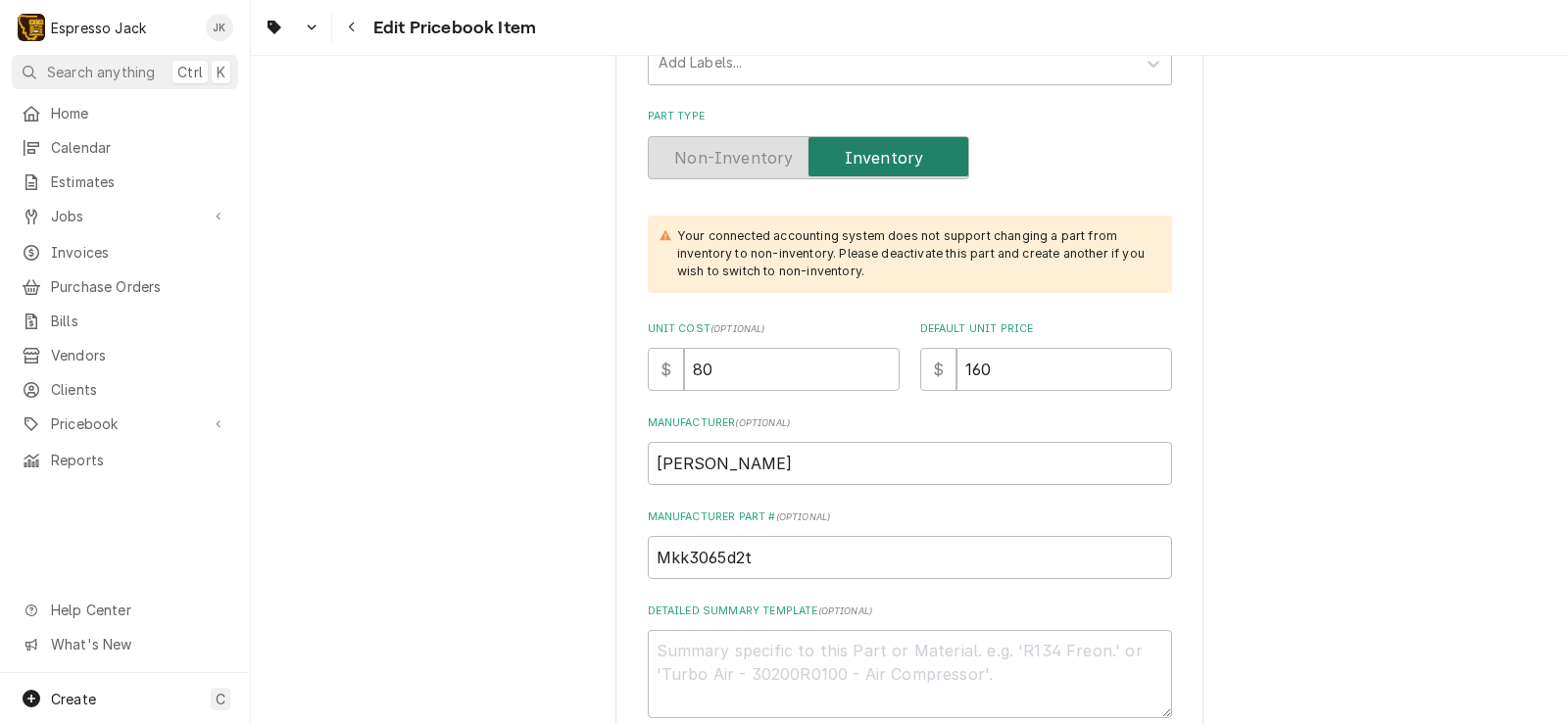
scroll to position [470, 0]
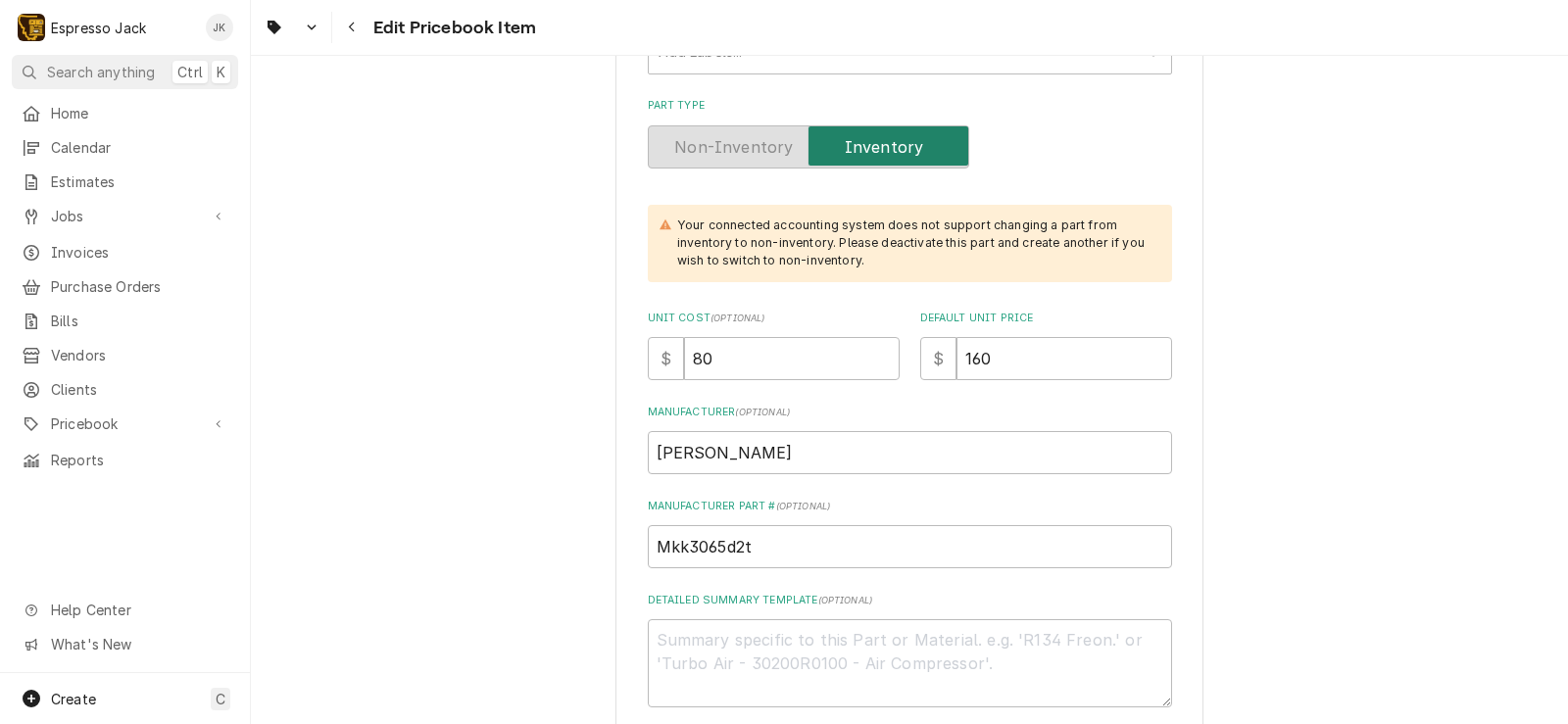
type input "Mahlkonig K30. Ø65mm. D2 Tool Steel w/Titanium Nitride coating."
drag, startPoint x: 711, startPoint y: 450, endPoint x: 357, endPoint y: 393, distance: 358.6
click at [357, 393] on div "Use the fields below to edit this PriceBook item. Note that changes made here w…" at bounding box center [909, 543] width 1317 height 1872
type textarea "x"
click at [623, 441] on div "Use the fields below to edit this PriceBook item. Note that changes made here w…" at bounding box center [909, 543] width 588 height 1838
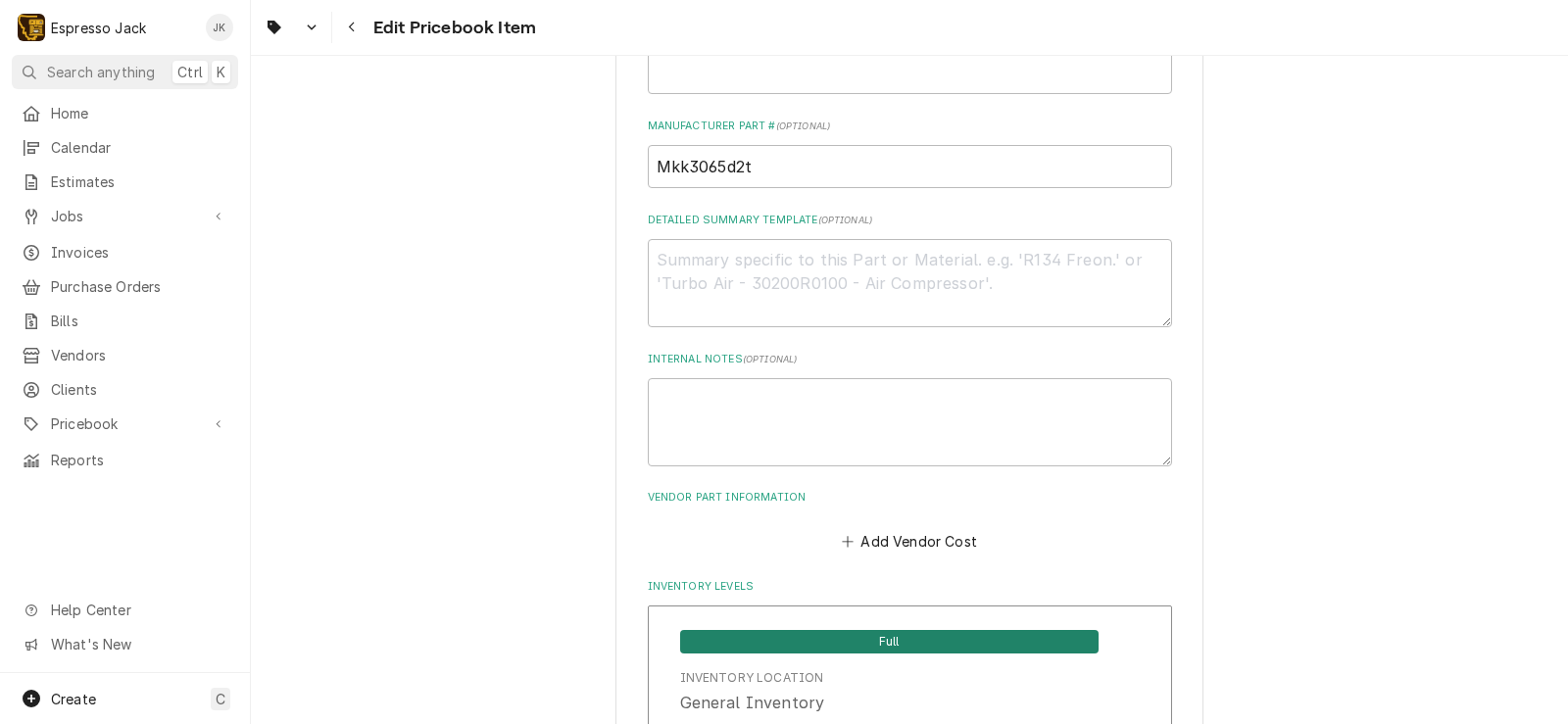
scroll to position [587, 0]
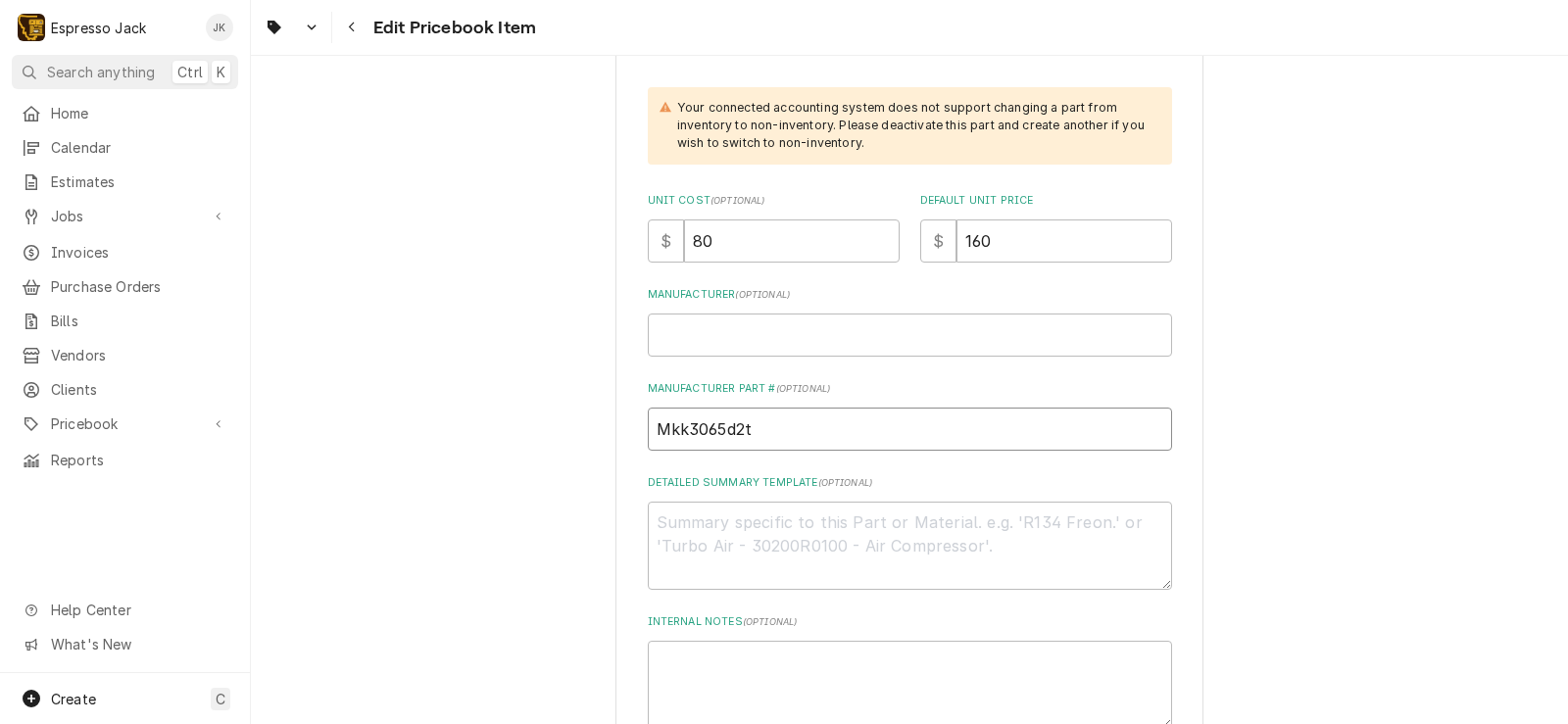
drag, startPoint x: 776, startPoint y: 430, endPoint x: 330, endPoint y: 375, distance: 449.4
click at [330, 373] on div "Use the fields below to edit this PriceBook item. Note that changes made here w…" at bounding box center [909, 425] width 1317 height 1872
paste input "KK3065D2T"
type textarea "x"
type input "MKK3065D2T"
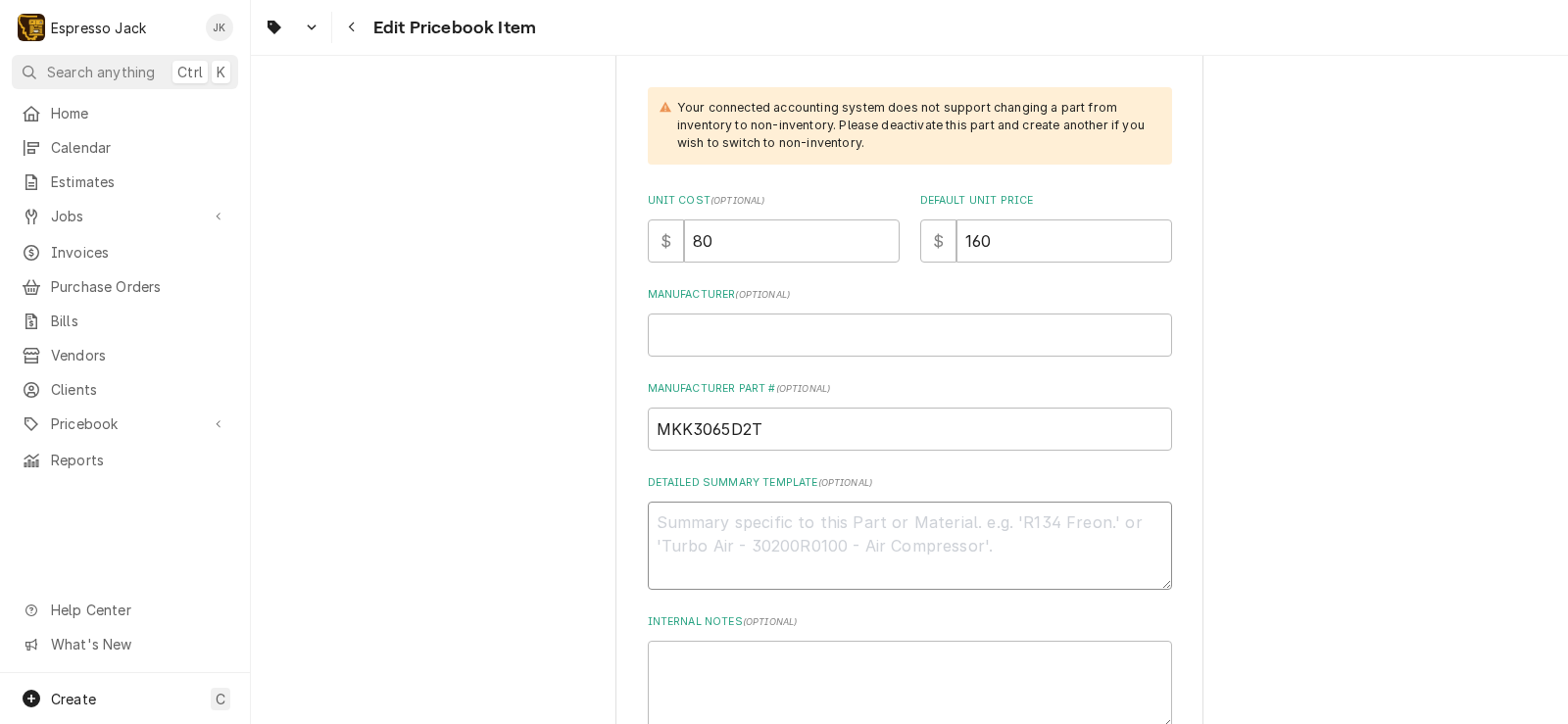
click at [680, 536] on textarea "Detailed Summary Template ( optional )" at bounding box center [910, 544] width 524 height 88
type textarea "x"
type textarea "D"
type textarea "x"
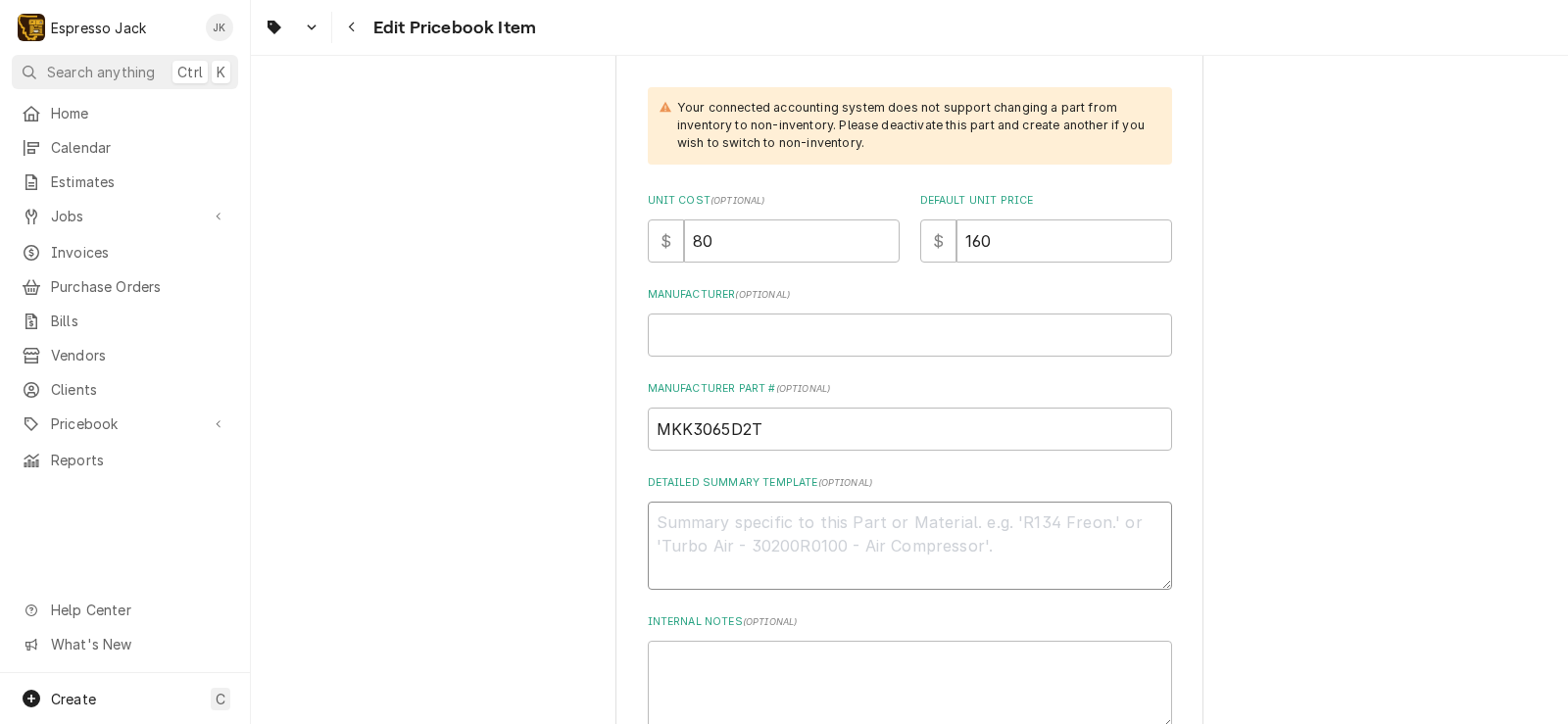
type textarea "A"
type textarea "x"
type textarea "Ad"
type textarea "x"
type textarea "A"
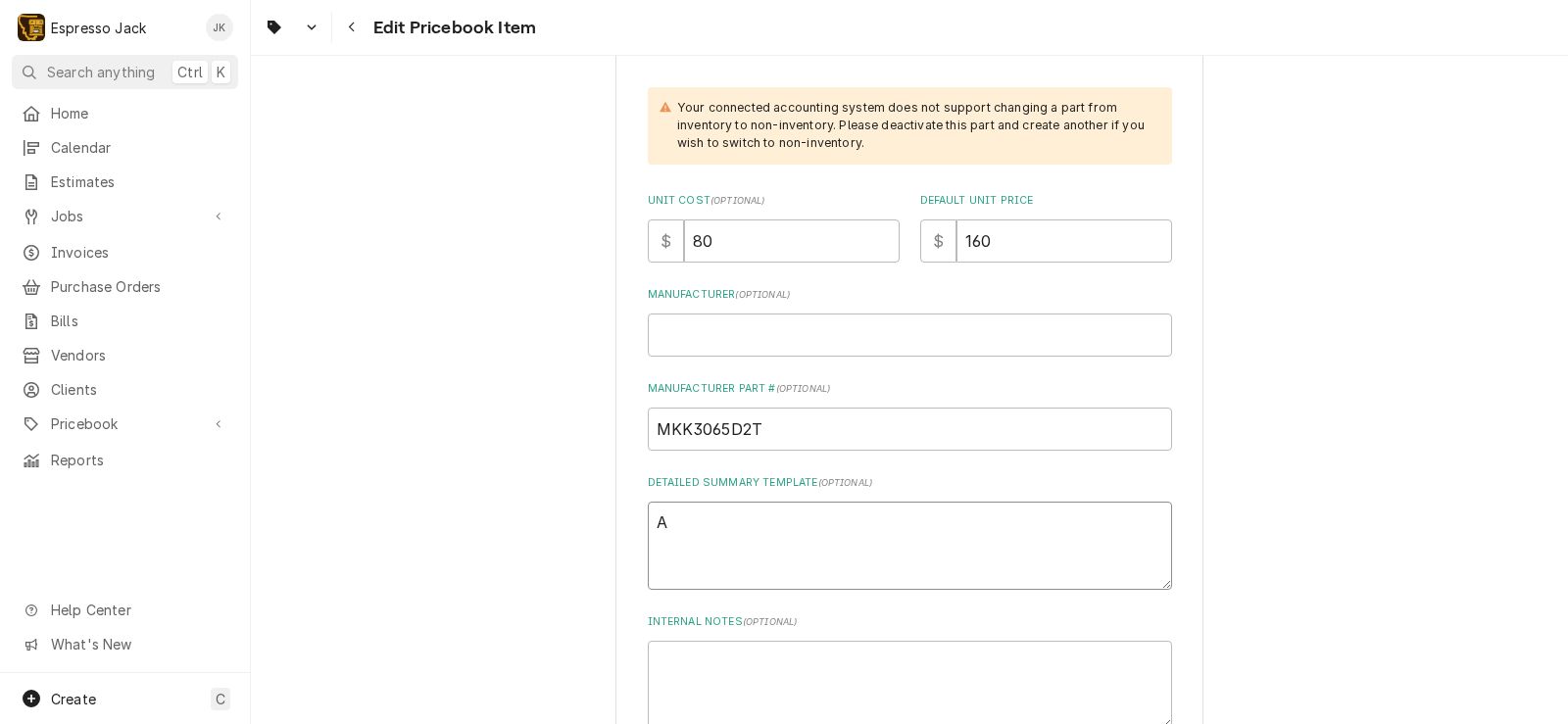
type textarea "x"
type textarea "Af"
type textarea "x"
type textarea "Aft"
type textarea "x"
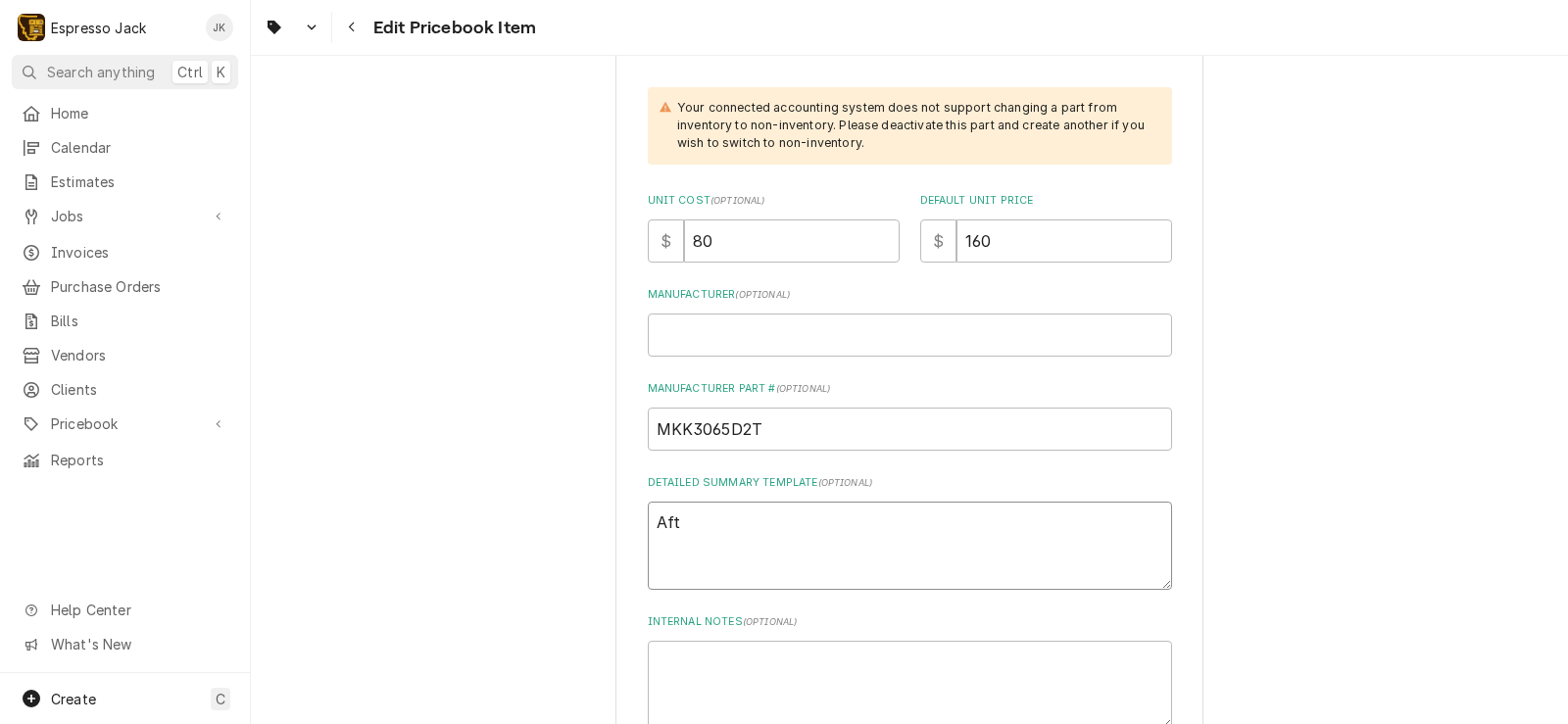
type textarea "Afte"
type textarea "x"
type textarea "After"
type textarea "x"
type textarea "Afterma"
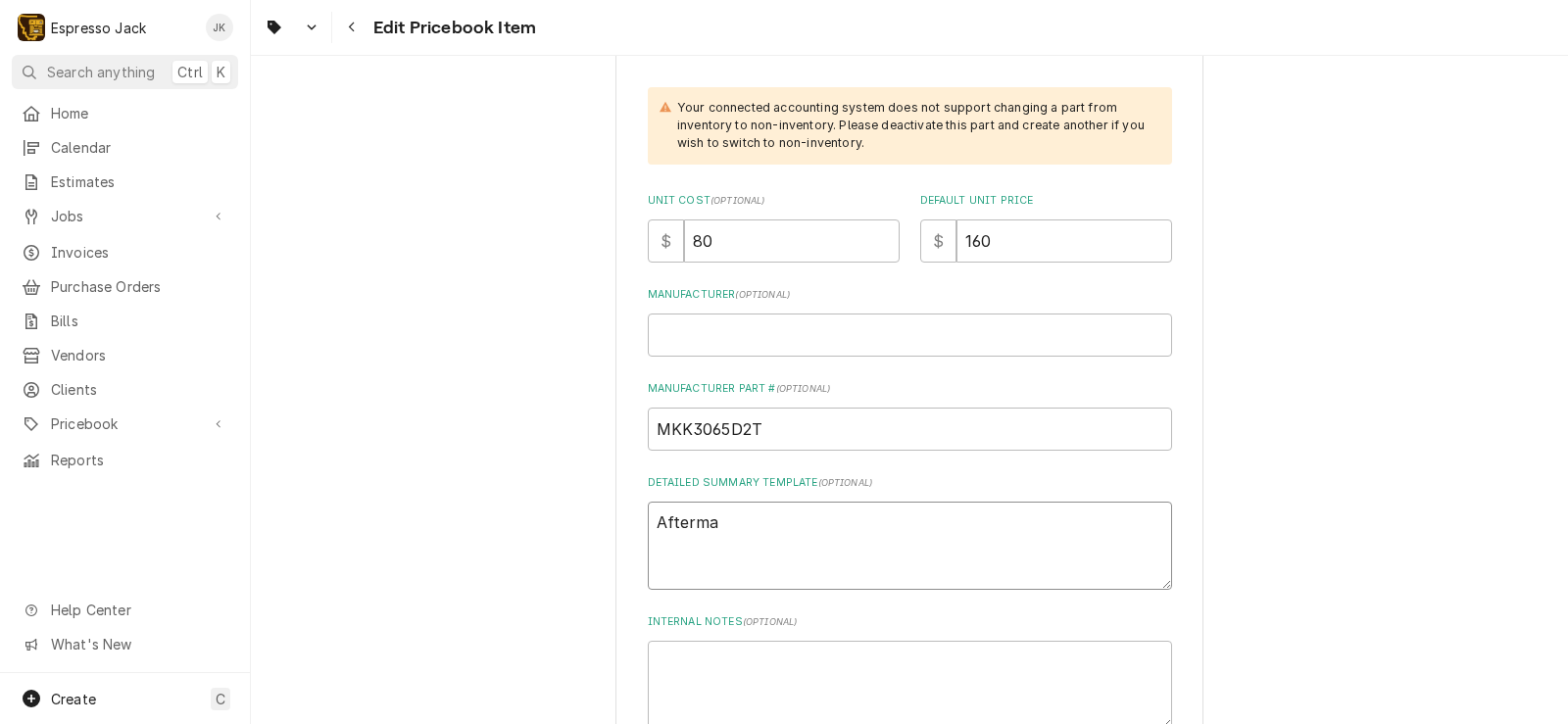
type textarea "x"
type textarea "Aftermar"
type textarea "x"
type textarea "Aftermark"
type textarea "x"
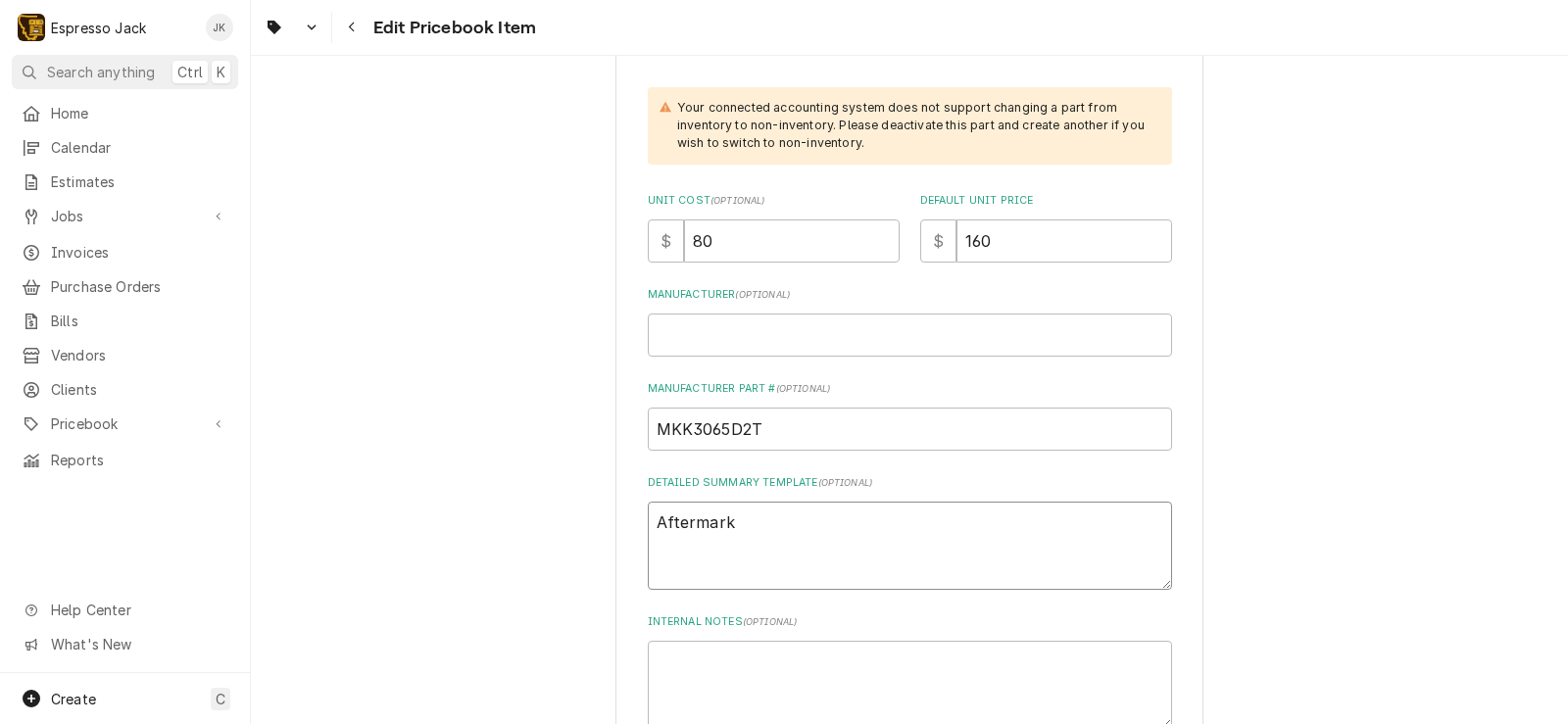
type textarea "Aftermarke"
type textarea "x"
type textarea "Aftermarket"
type textarea "x"
type textarea "Aftermarket D"
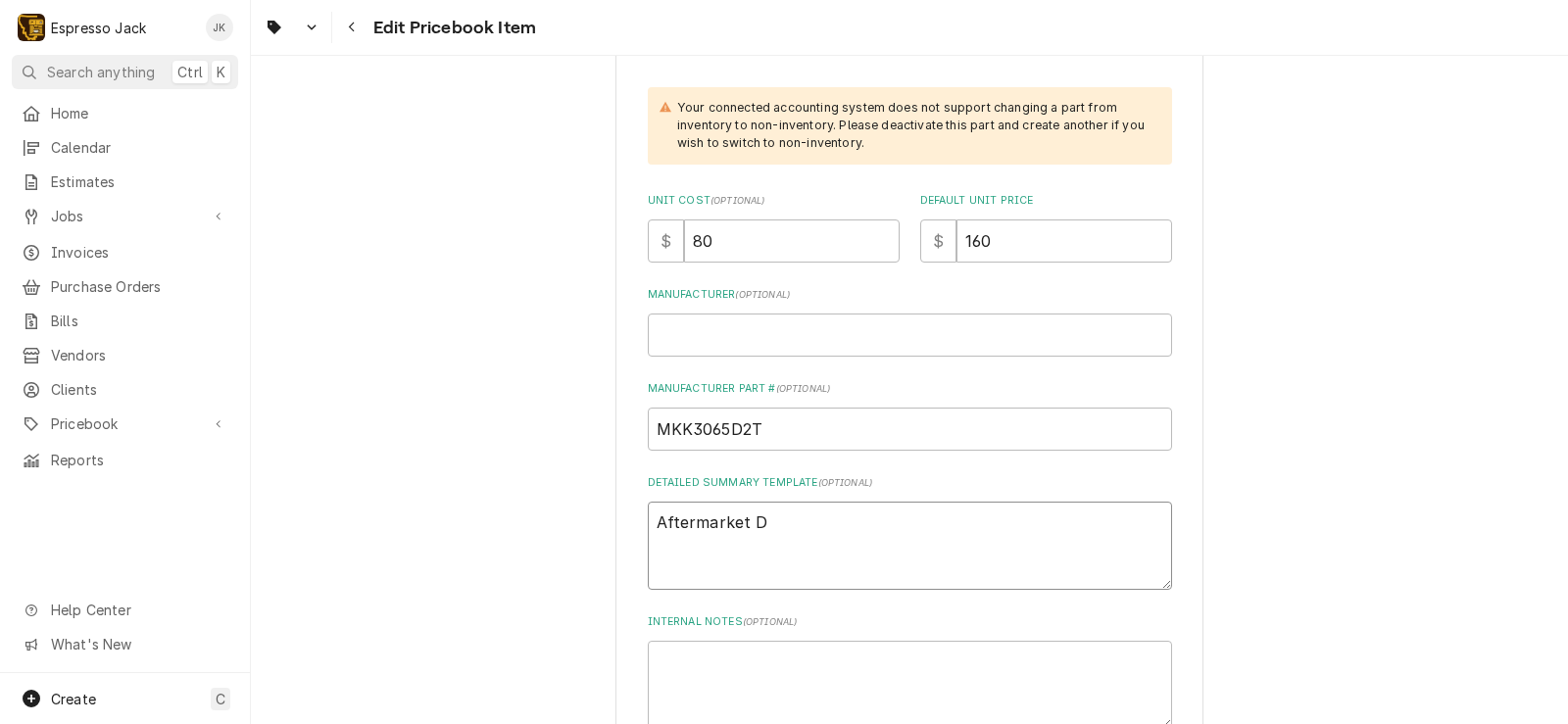
type textarea "x"
type textarea "Aftermarket D2"
type textarea "x"
type textarea "Aftermarket D2"
type textarea "x"
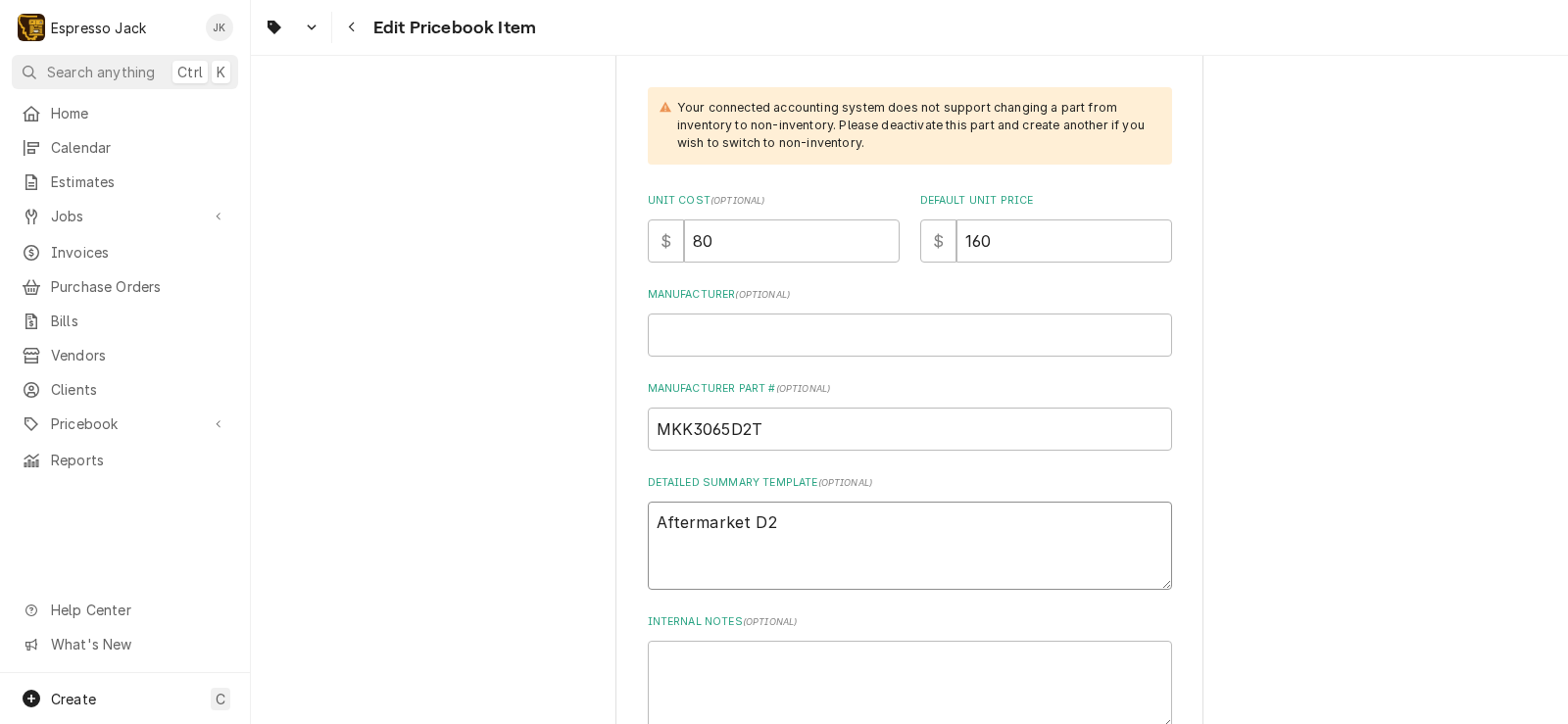
type textarea "Aftermarket D2 T"
type textarea "x"
type textarea "Aftermarket D2 To"
type textarea "x"
type textarea "Aftermarket D2 Too"
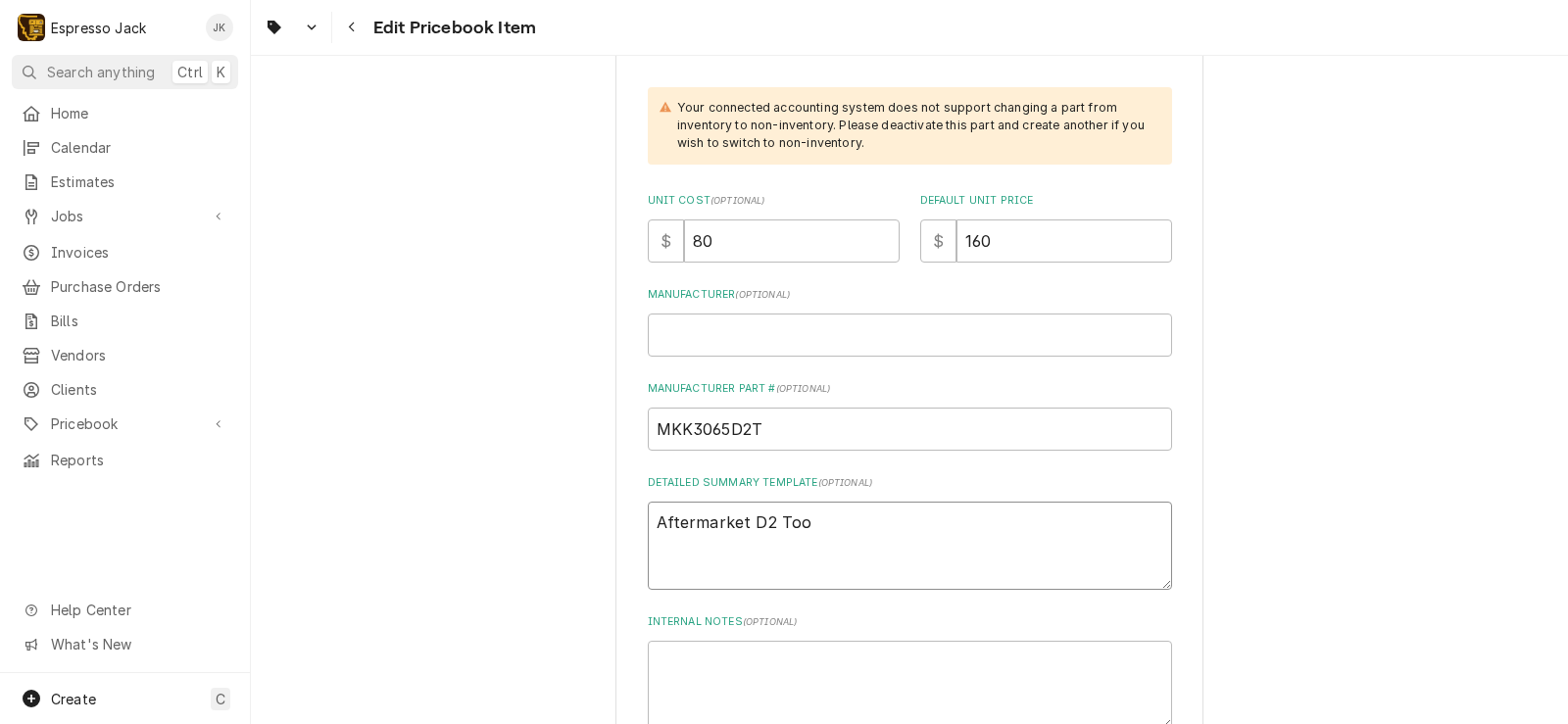
type textarea "x"
type textarea "Aftermarket D2 Tool"
type textarea "x"
type textarea "Aftermarket D2 Tool"
type textarea "x"
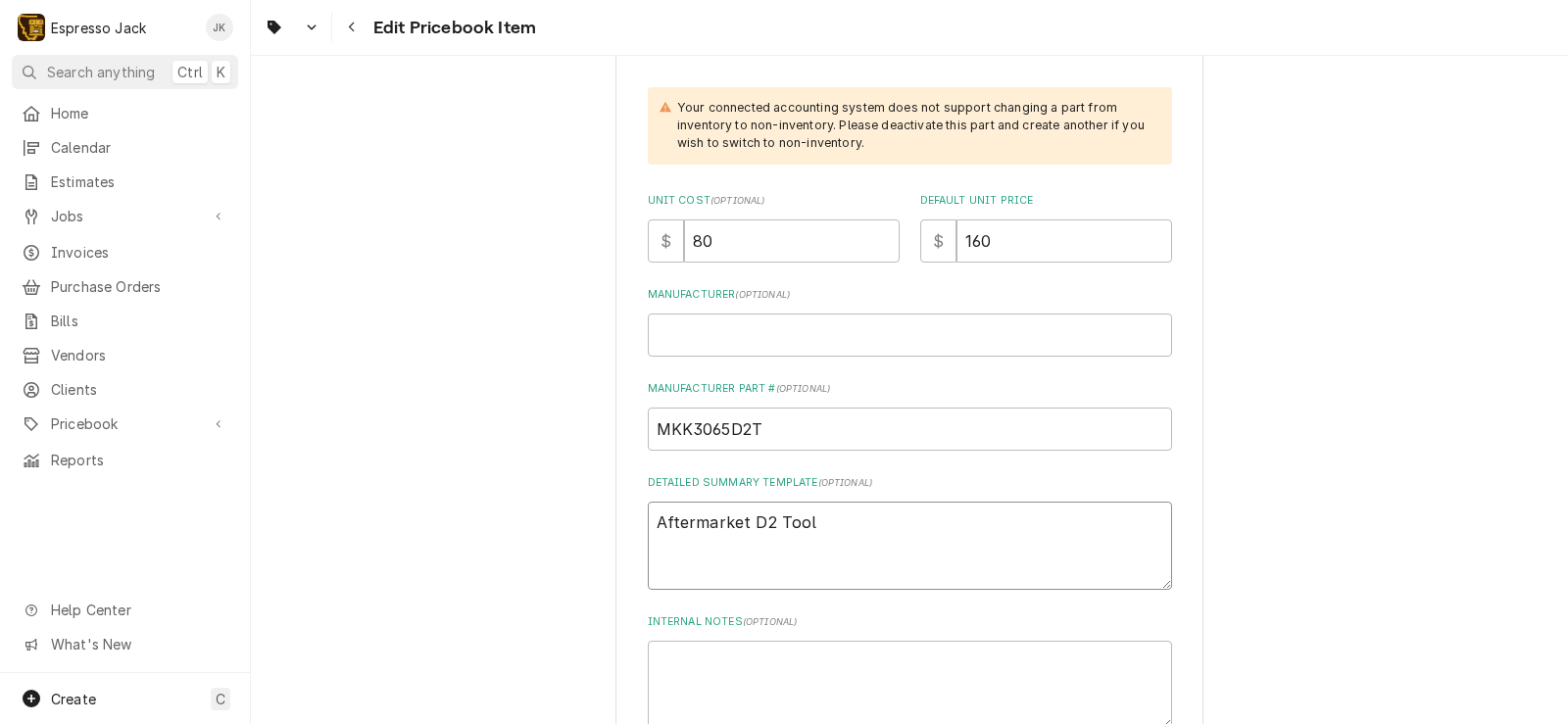
type textarea "Aftermarket D2 Tool S"
type textarea "x"
type textarea "Aftermarket D2 Tool St"
type textarea "x"
type textarea "Aftermarket D2 Tool Ste"
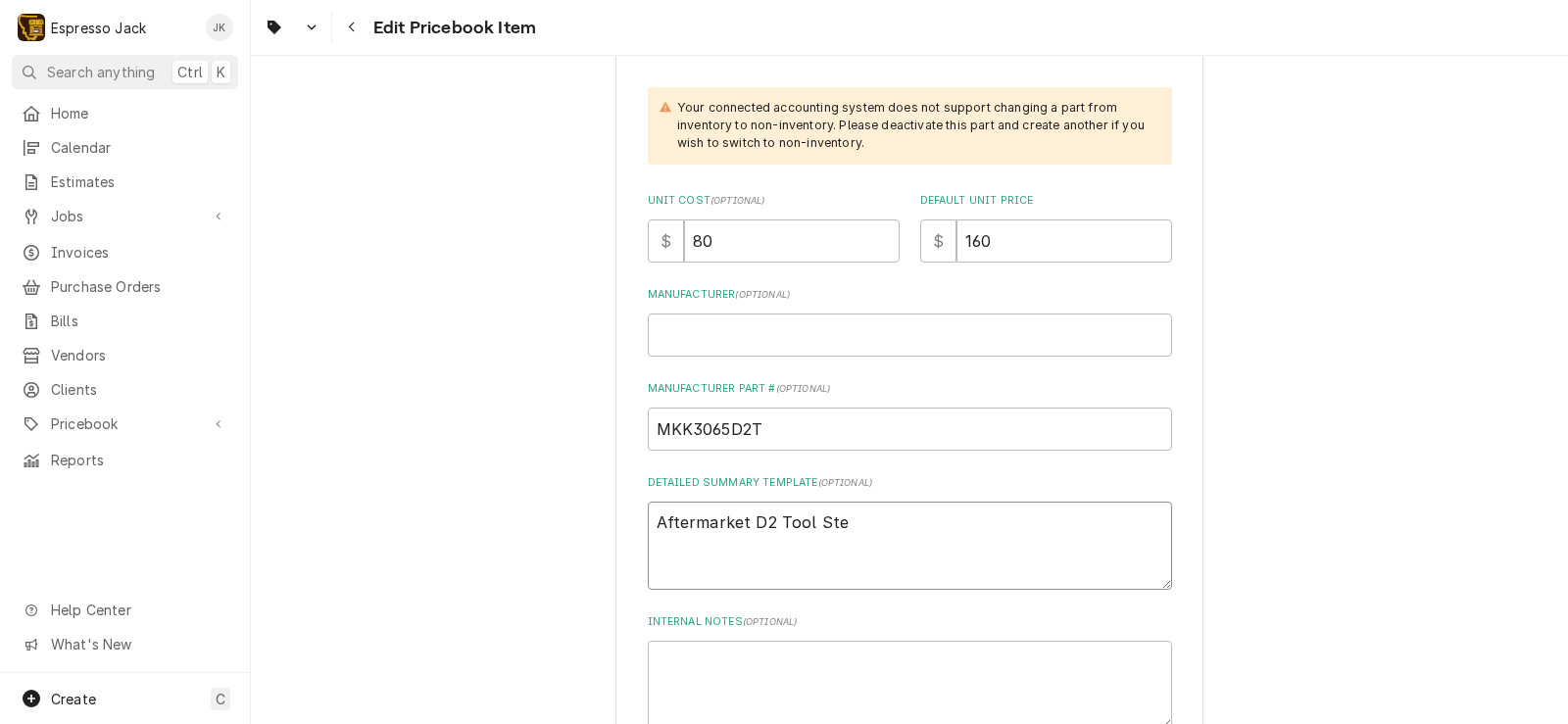
type textarea "x"
type textarea "Aftermarket D2 Tool Stee"
type textarea "x"
type textarea "Aftermarket D2 Tool Steel"
type textarea "x"
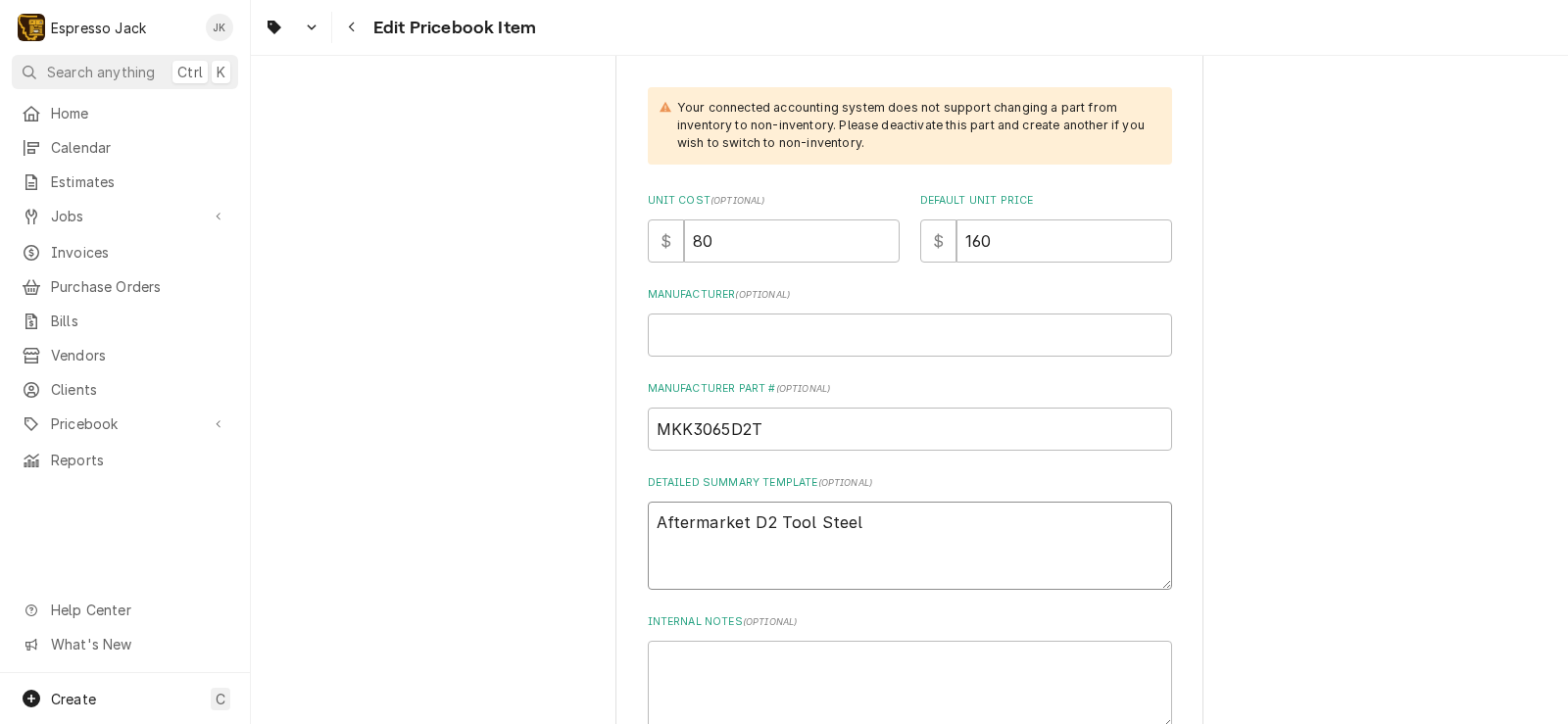
type textarea "Aftermarket D2 Tool Steel"
type textarea "x"
type textarea "Aftermarket D2 Tool Steel G"
type textarea "x"
type textarea "Aftermarket D2 Tool Steel Gr"
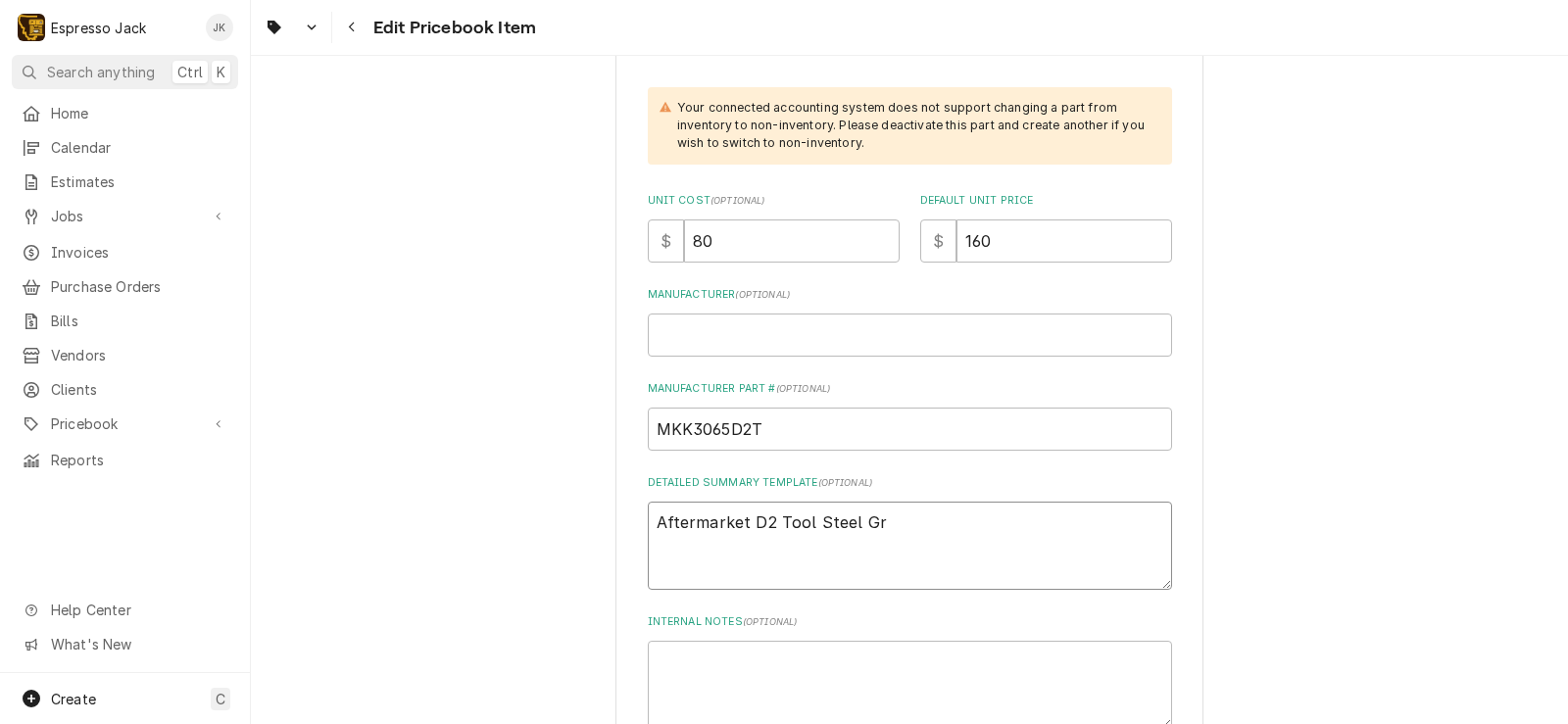
type textarea "x"
type textarea "Aftermarket D2 Tool Steel Gri"
type textarea "x"
type textarea "Aftermarket D2 Tool Steel Grind"
type textarea "x"
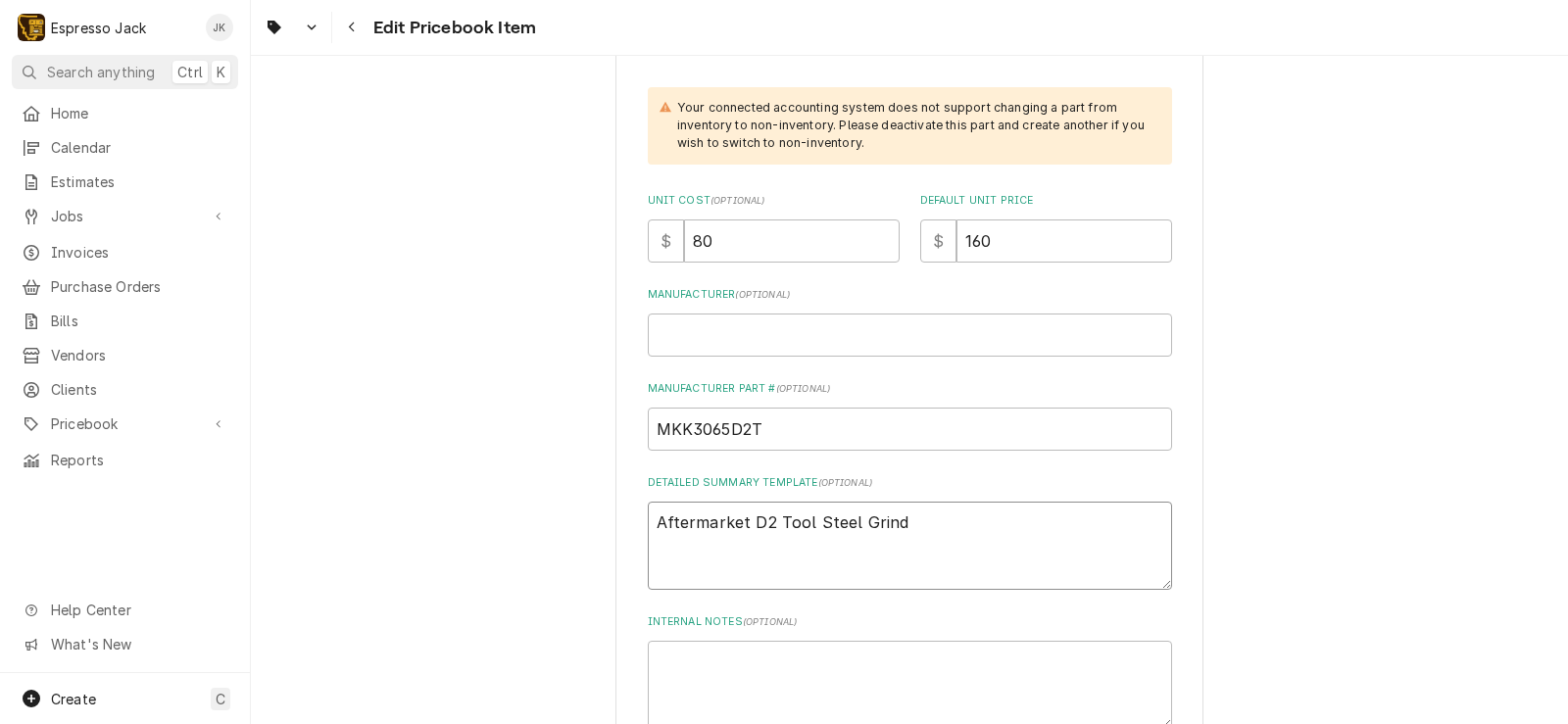
type textarea "Aftermarket D2 Tool Steel Grinde"
type textarea "x"
type textarea "Aftermarket D2 Tool Steel Grinder"
type textarea "x"
type textarea "Aftermarket D2 Tool Steel Grinder B"
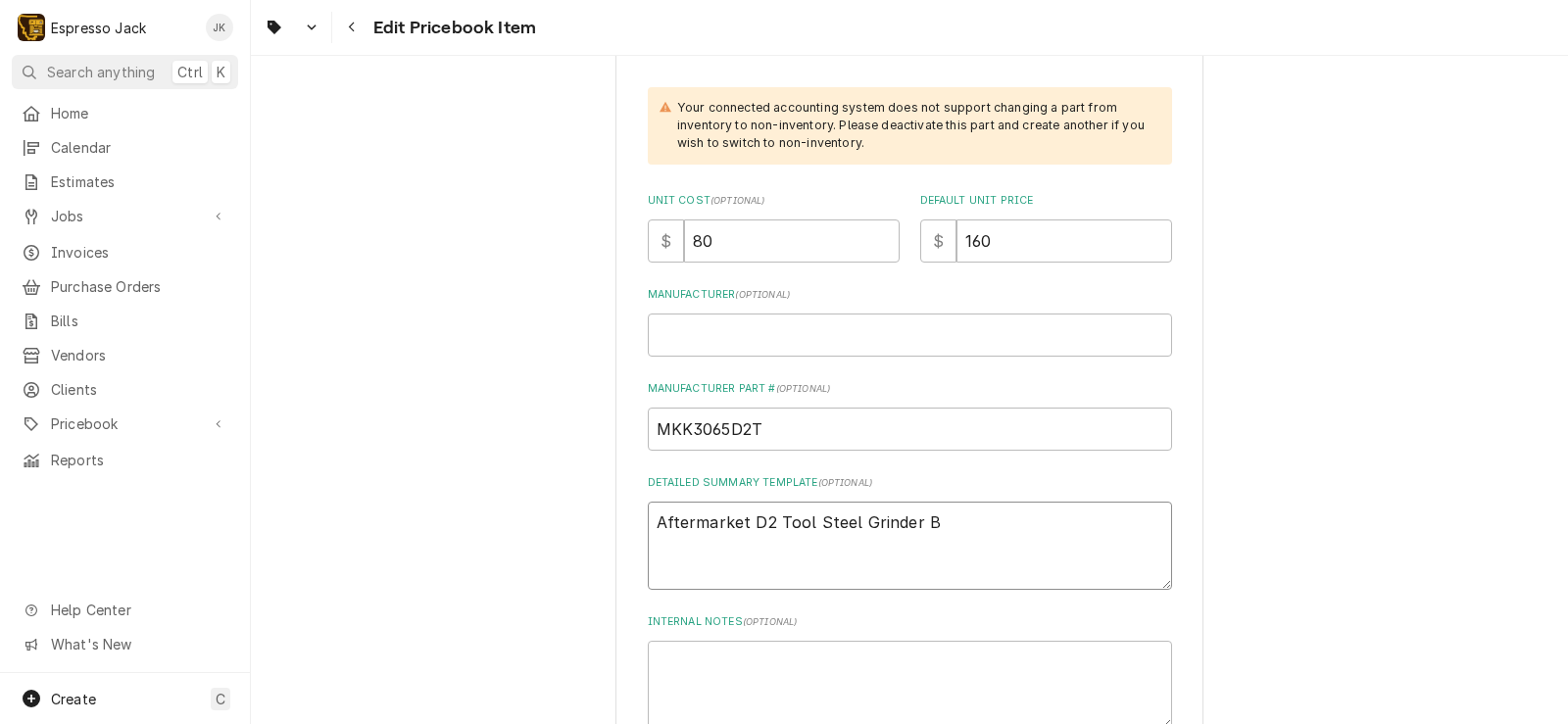
type textarea "x"
type textarea "Aftermarket D2 Tool Steel Grinder Bu"
type textarea "x"
type textarea "Aftermarket D2 Tool Steel Grinder Bur"
type textarea "x"
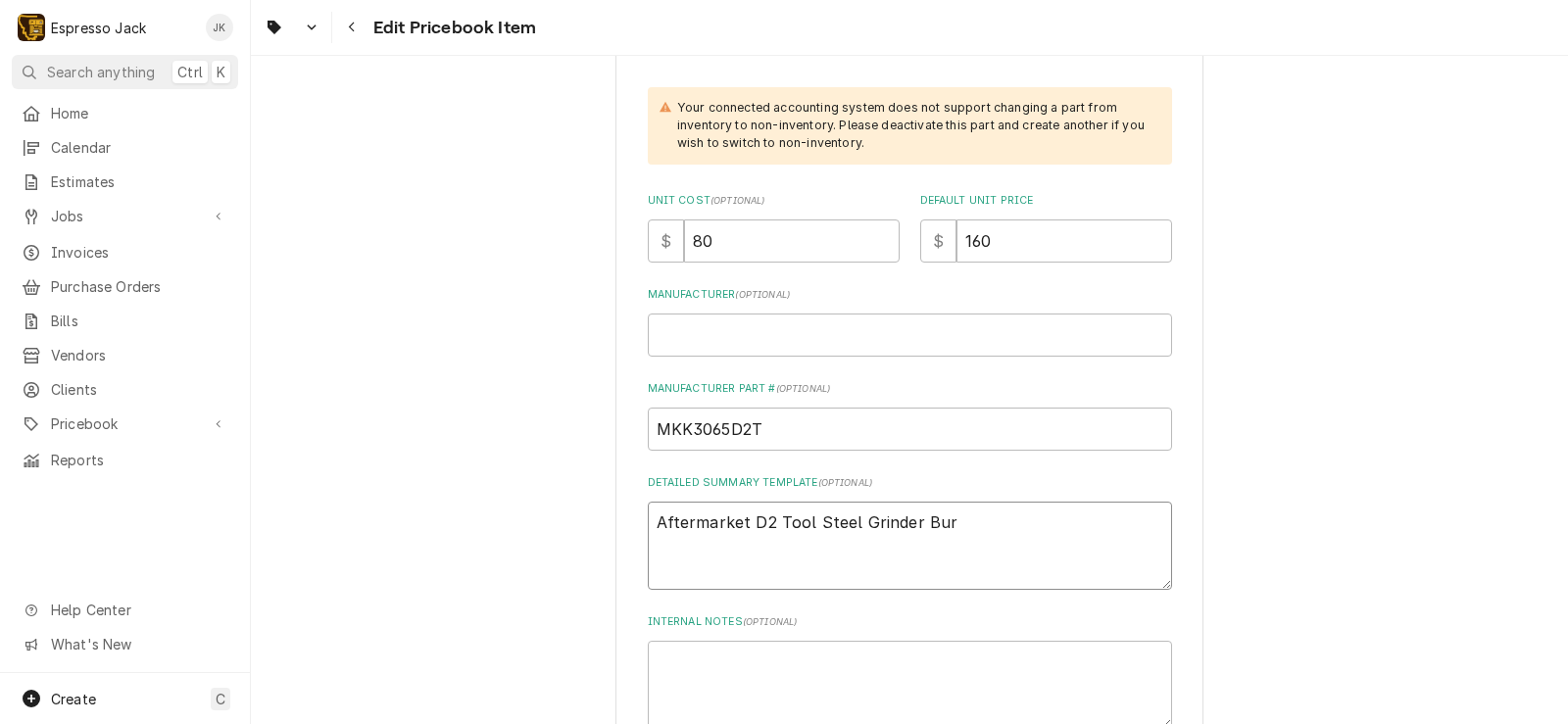
type textarea "Aftermarket D2 Tool Steel Grinder Burr"
type textarea "x"
type textarea "Aftermarket D2 Tool Steel Grinder Burrs"
type textarea "x"
type textarea "Aftermarket D2 Tool Steel Grinder Burrs."
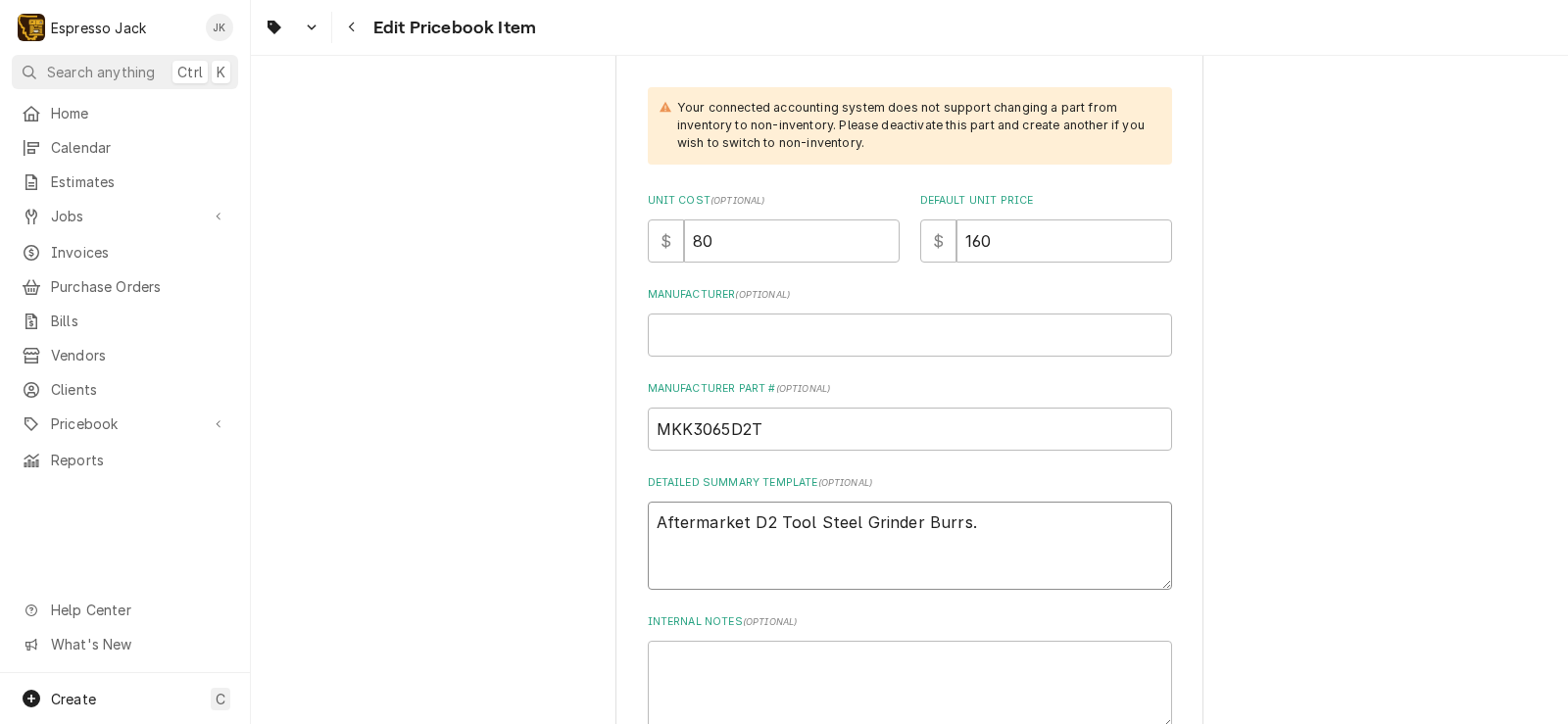
type textarea "x"
type textarea "Aftermarket D2 Tool Steel Grinder Burrs."
type textarea "x"
type textarea "Aftermarket D2 Tool Steel Grinder Burrs. S"
type textarea "x"
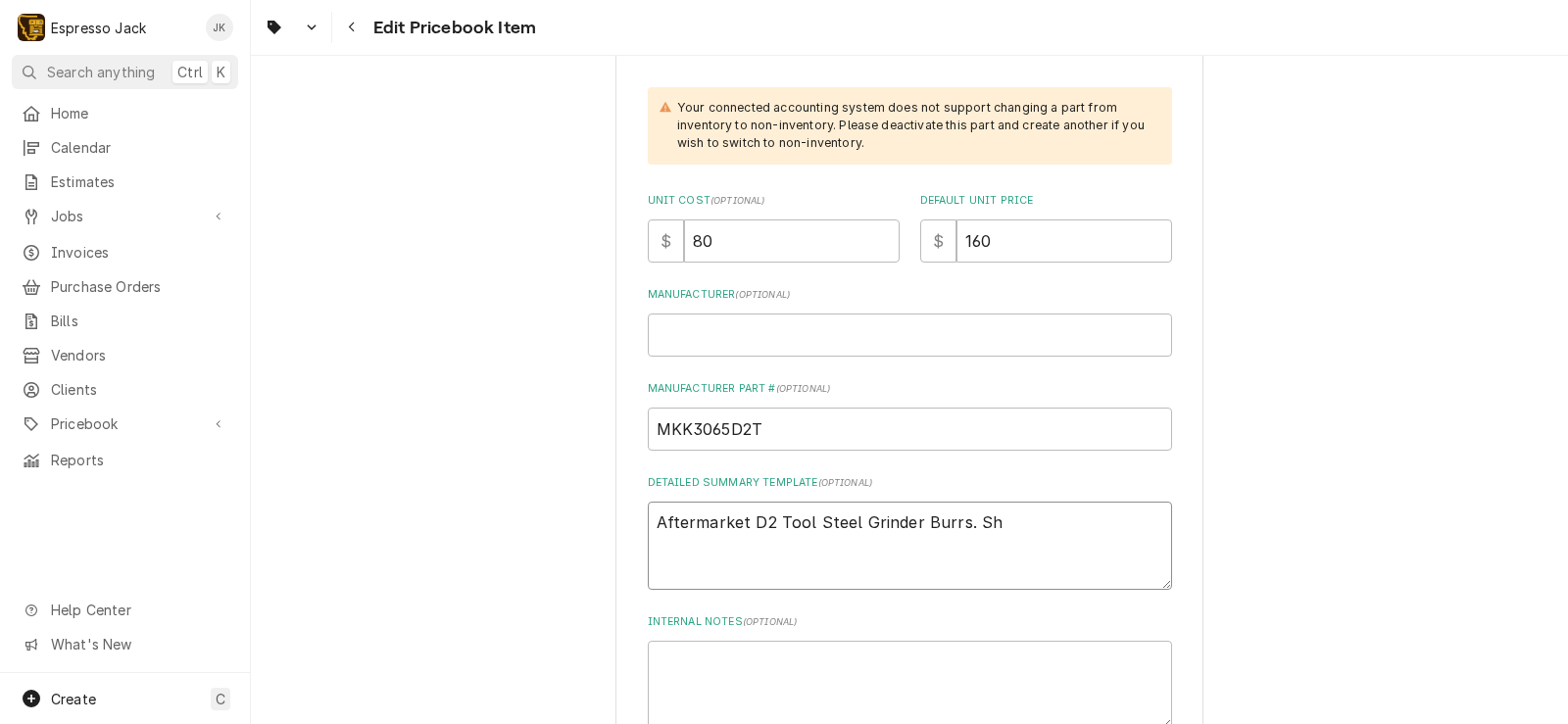
type textarea "Aftermarket D2 Tool Steel Grinder Burrs. Sho"
type textarea "x"
type textarea "Aftermarket D2 Tool Steel Grinder Burrs. Shou"
type textarea "x"
type textarea "Aftermarket D2 Tool Steel Grinder Burrs. Should"
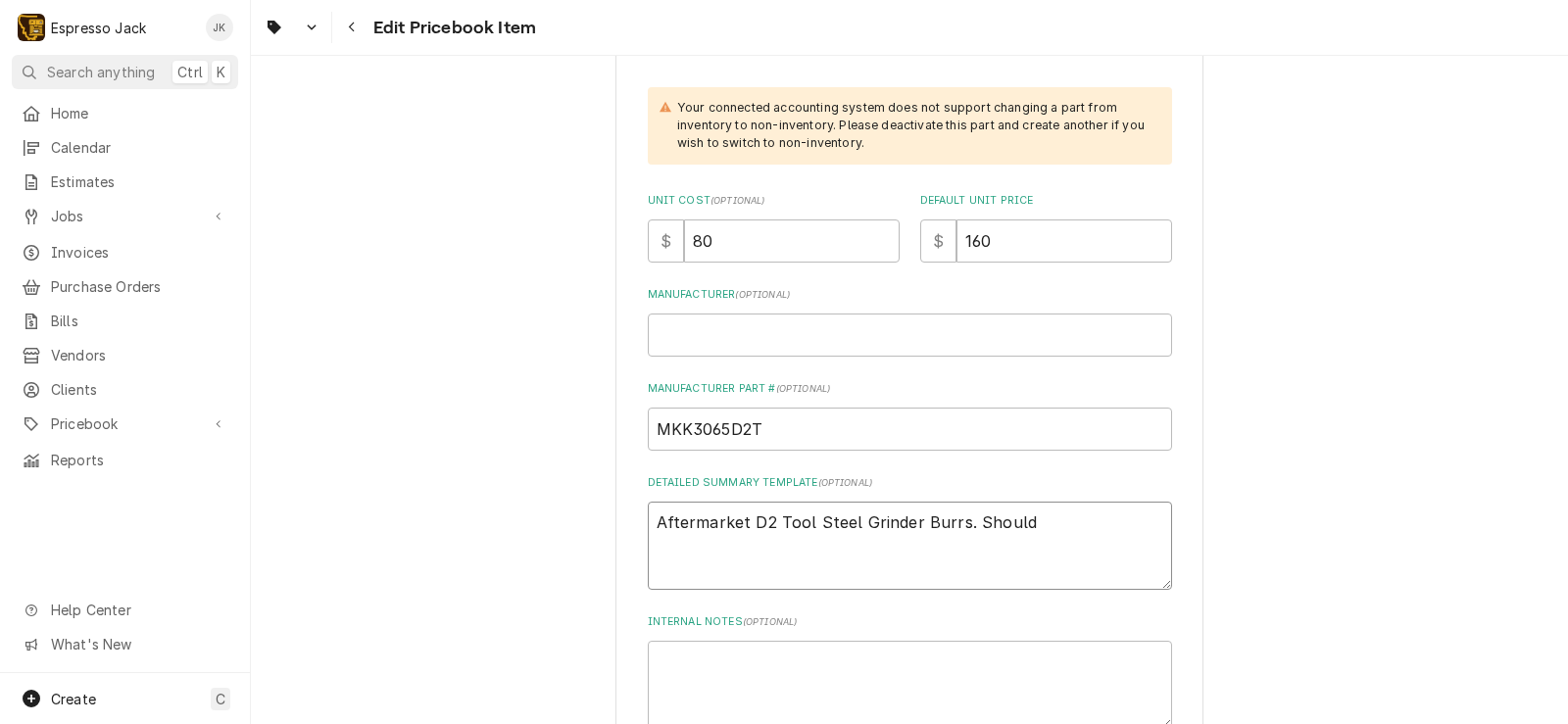
type textarea "x"
type textarea "Aftermarket D2 Tool Steel Grinder Burrs. Should"
type textarea "x"
type textarea "Aftermarket D2 Tool Steel Grinder Burrs. Should l"
type textarea "x"
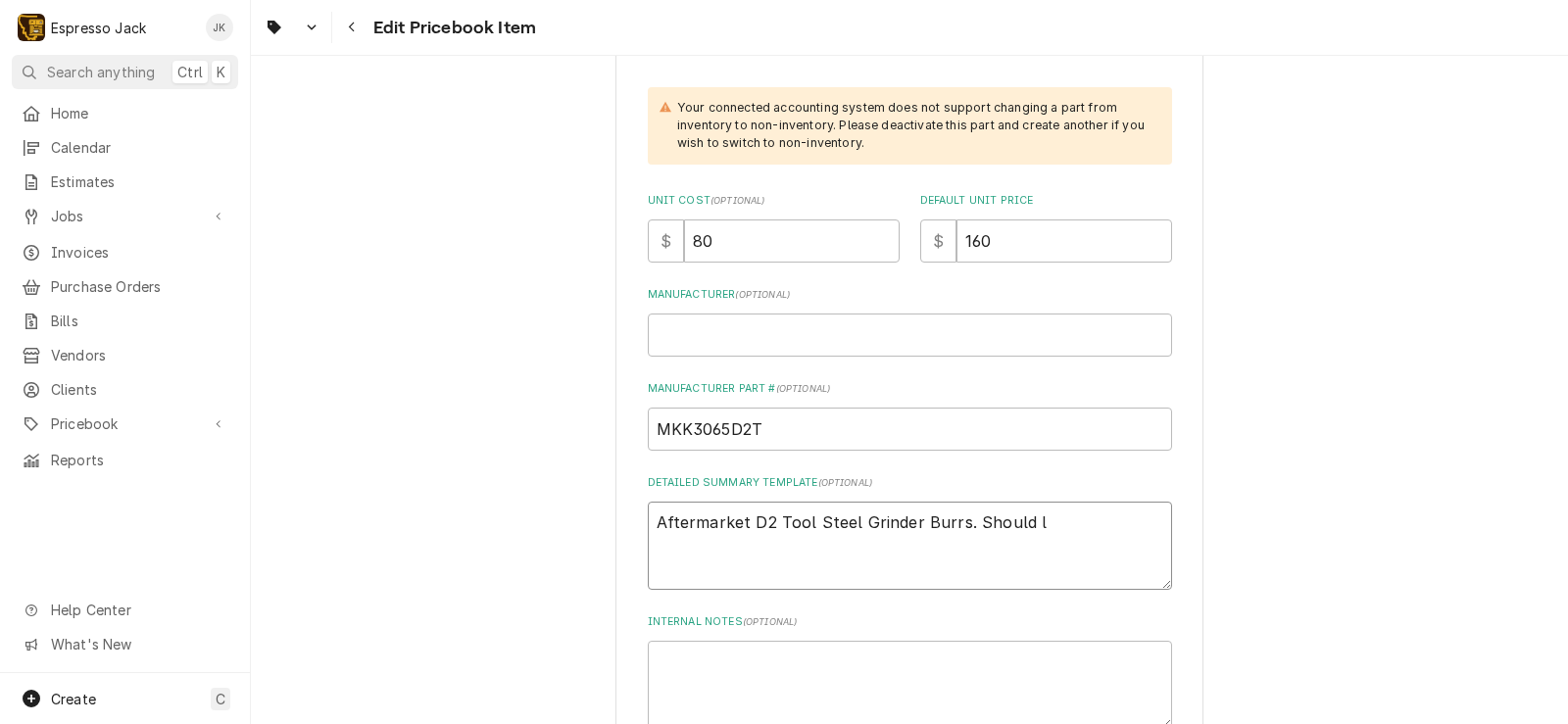
type textarea "Aftermarket D2 Tool Steel Grinder Burrs. Should la"
type textarea "x"
type textarea "Aftermarket D2 Tool Steel Grinder Burrs. Should las"
type textarea "x"
type textarea "Aftermarket D2 Tool Steel Grinder Burrs. Should last"
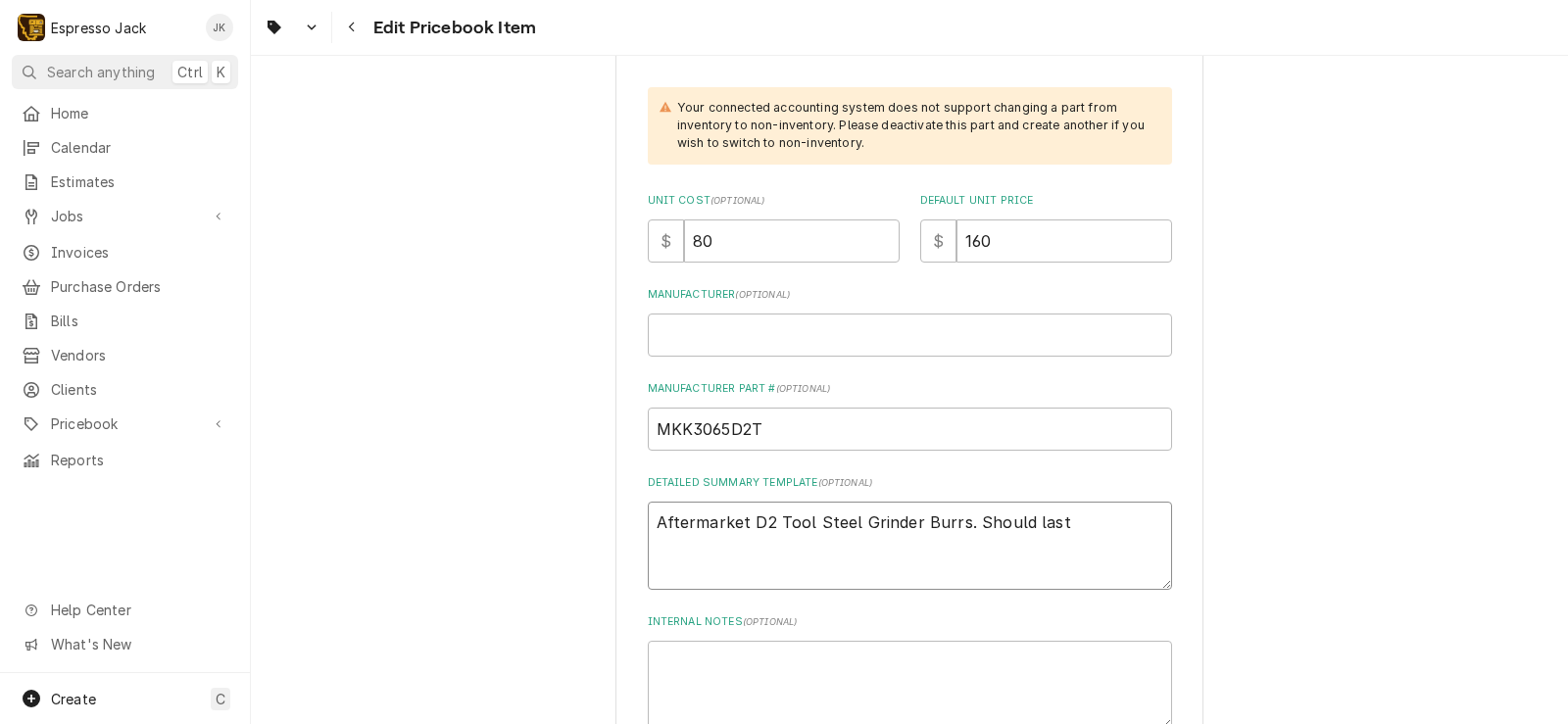
type textarea "x"
type textarea "Aftermarket D2 Tool Steel Grinder Burrs. Should last"
type textarea "x"
type textarea "Aftermarket D2 Tool Steel Grinder Burrs. Should last 2"
type textarea "x"
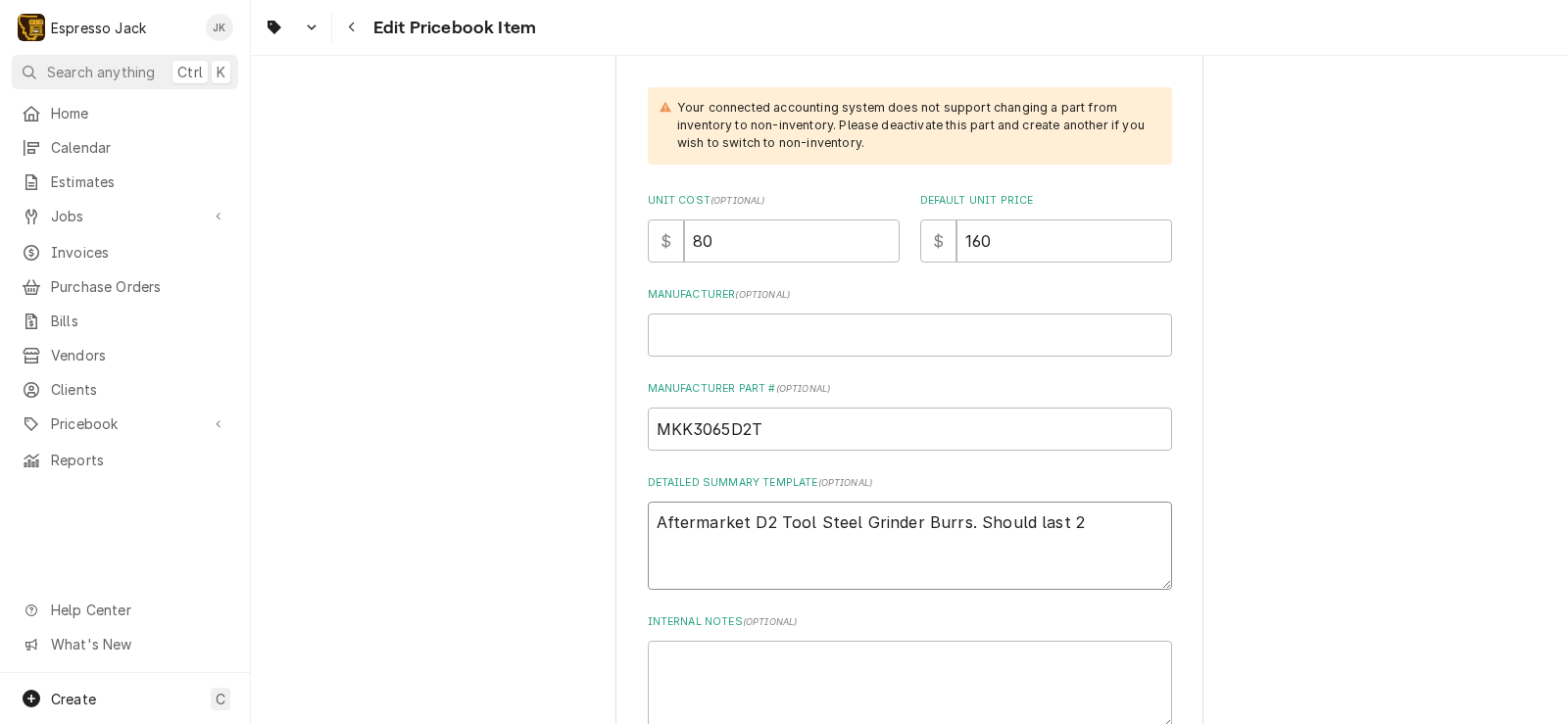
type textarea "Aftermarket D2 Tool Steel Grinder Burrs. Should last 2-"
type textarea "x"
type textarea "Aftermarket D2 Tool Steel Grinder Burrs. Should last 2-3"
type textarea "x"
type textarea "Aftermarket D2 Tool Steel Grinder Burrs. Should last 2-3x"
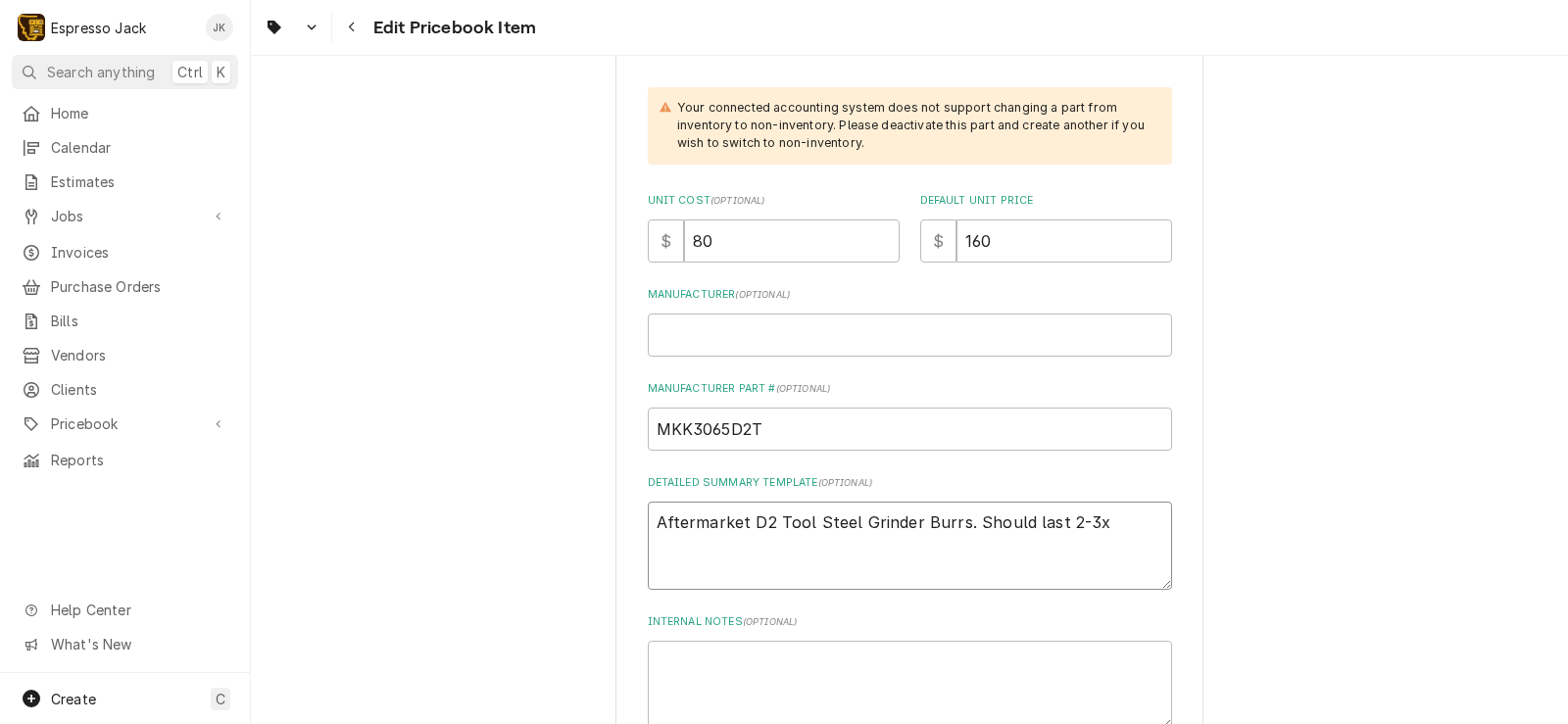
type textarea "x"
type textarea "Aftermarket D2 Tool Steel Grinder Burrs. Should last 2-3x"
type textarea "x"
type textarea "Aftermarket D2 Tool Steel Grinder Burrs. Should last 2-3x a"
type textarea "x"
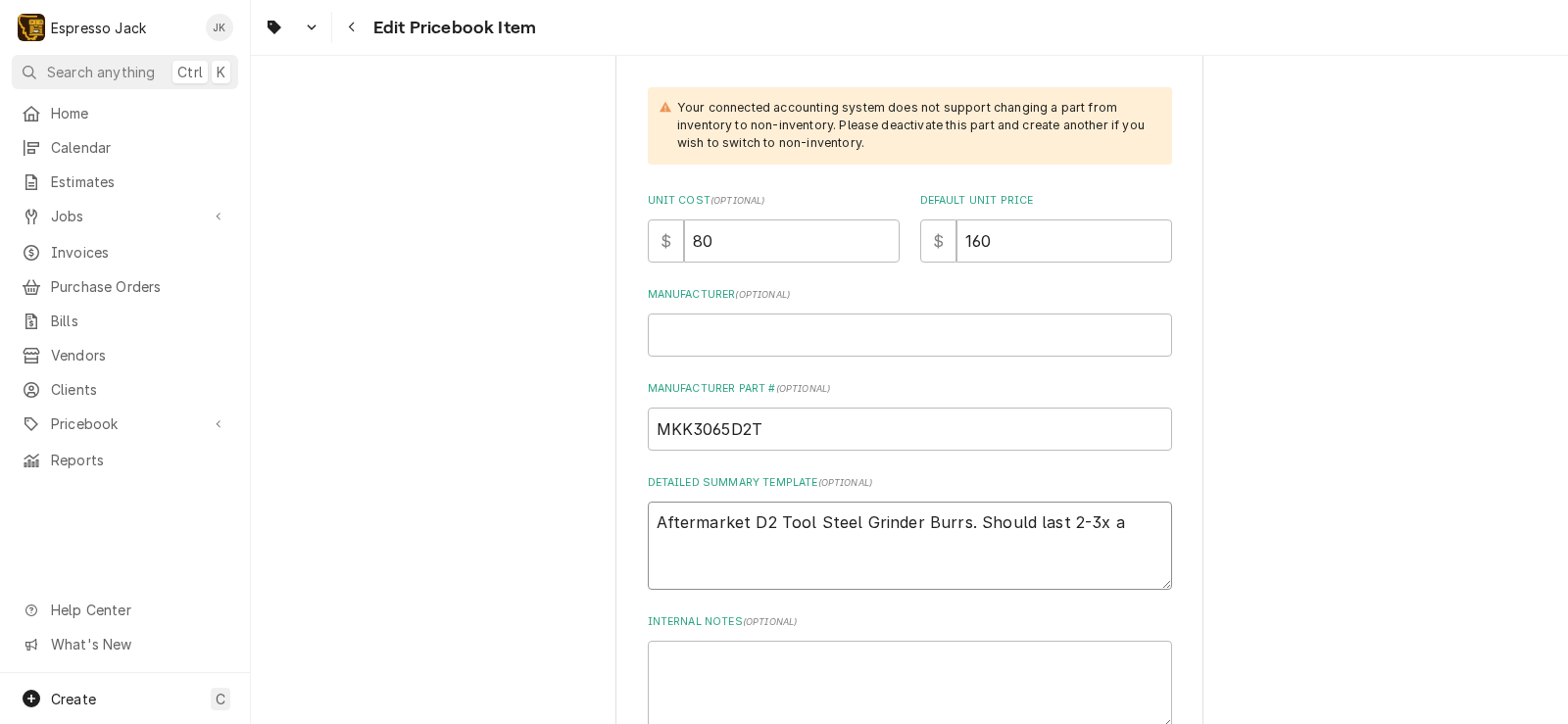
type textarea "Aftermarket D2 Tool Steel Grinder Burrs. Should last 2-3x as"
type textarea "x"
type textarea "Aftermarket D2 Tool Steel Grinder Burrs. Should last 2-3x as"
type textarea "x"
type textarea "Aftermarket D2 Tool Steel Grinder Burrs. Should last 2-3x as l"
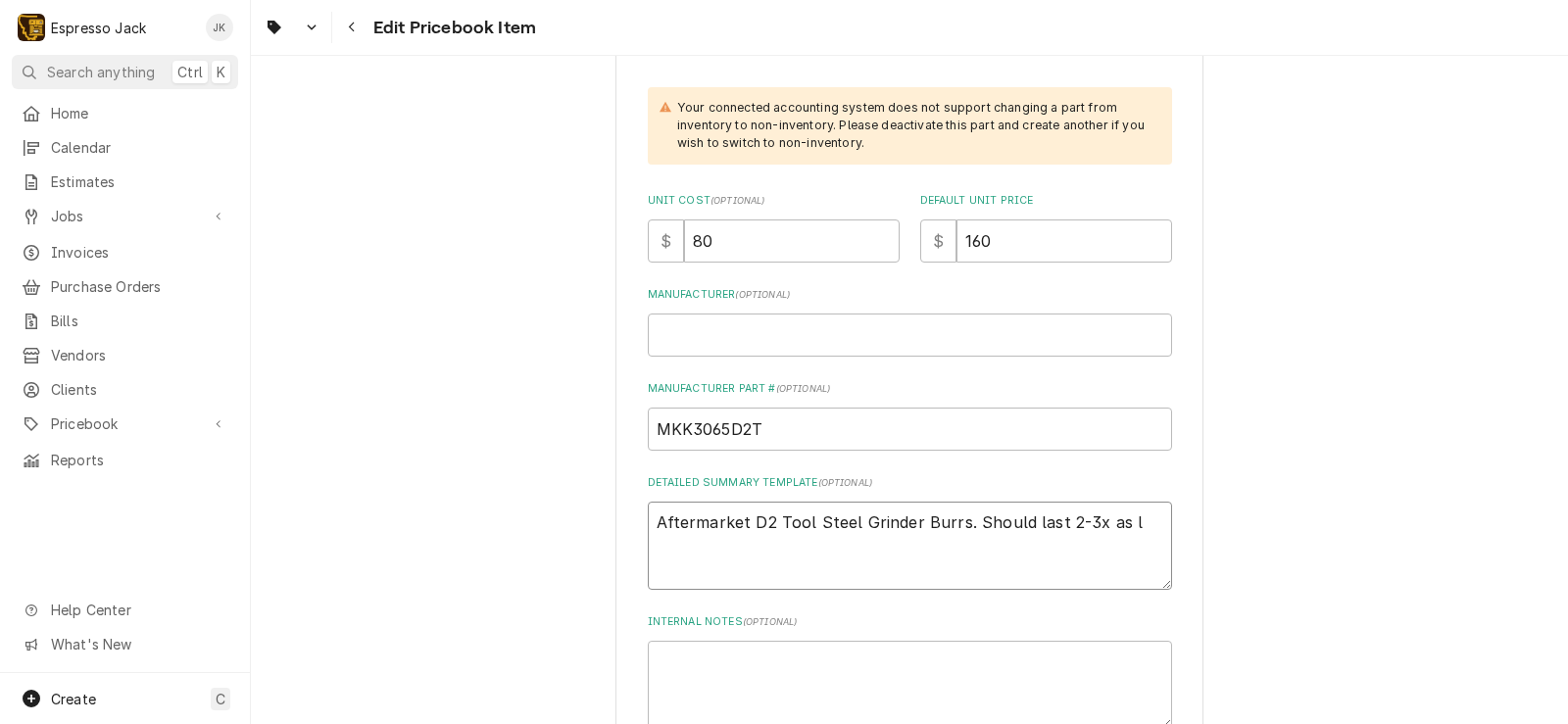
type textarea "x"
type textarea "Aftermarket D2 Tool Steel Grinder Burrs. Should last 2-3x as lo"
type textarea "x"
type textarea "Aftermarket D2 Tool Steel Grinder Burrs. Should last 2-3x as lon"
type textarea "x"
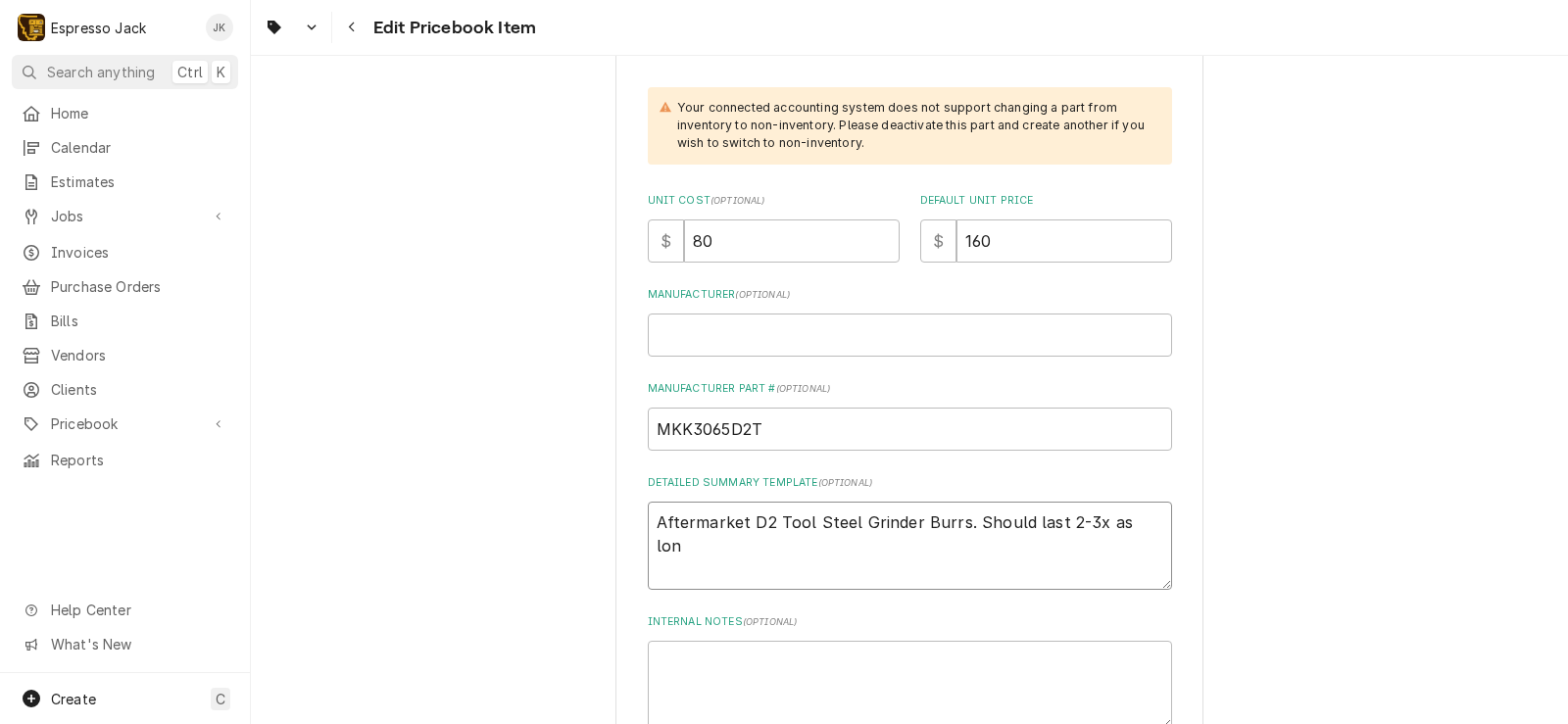
type textarea "Aftermarket D2 Tool Steel Grinder Burrs. Should last 2-3x as long"
type textarea "x"
type textarea "Aftermarket D2 Tool Steel Grinder Burrs. Should last 2-3x as long a"
type textarea "x"
type textarea "Aftermarket D2 Tool Steel Grinder Burrs. Should last 2-3x as long as"
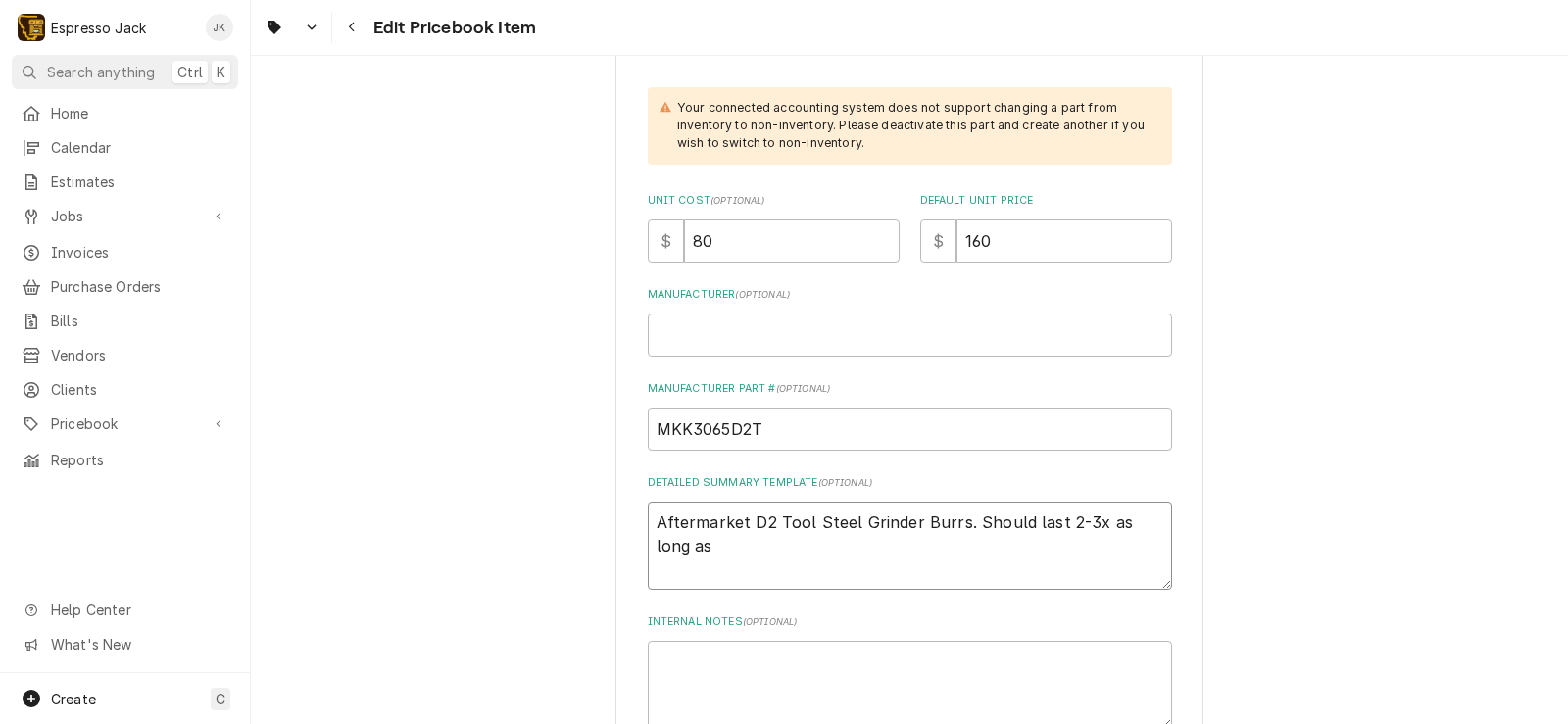
type textarea "x"
type textarea "Aftermarket D2 Tool Steel Grinder Burrs. Should last 2-3x as long as O"
type textarea "x"
type textarea "Aftermarket D2 Tool Steel Grinder Burrs. Should last 2-3x as long as OE"
type textarea "x"
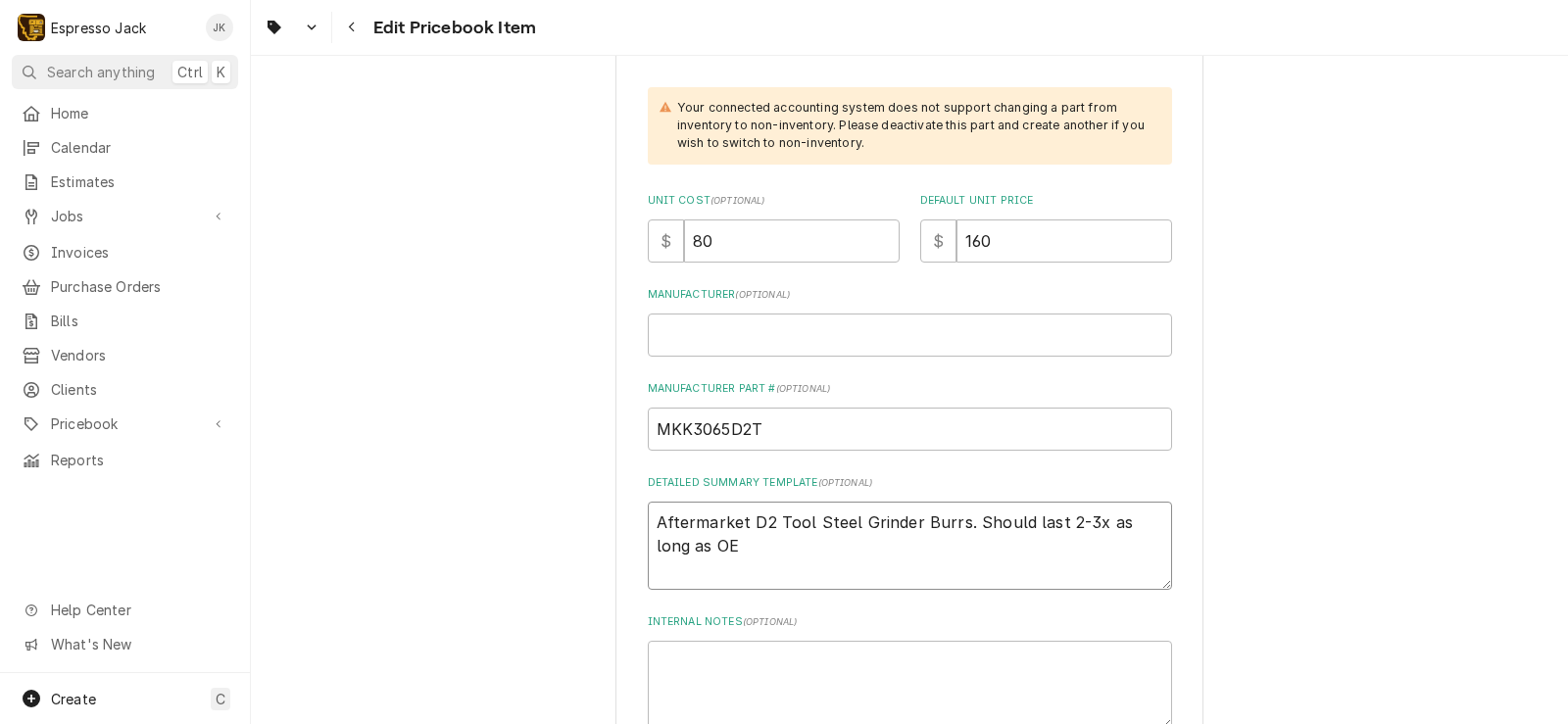
type textarea "Aftermarket D2 Tool Steel Grinder Burrs. Should last 2-3x as long as OEM"
type textarea "x"
type textarea "Aftermarket D2 Tool Steel Grinder Burrs. Should last 2-3x as long as OEM"
type textarea "x"
type textarea "Aftermarket D2 Tool Steel Grinder Burrs. Should last 2-3x as long as OEM s"
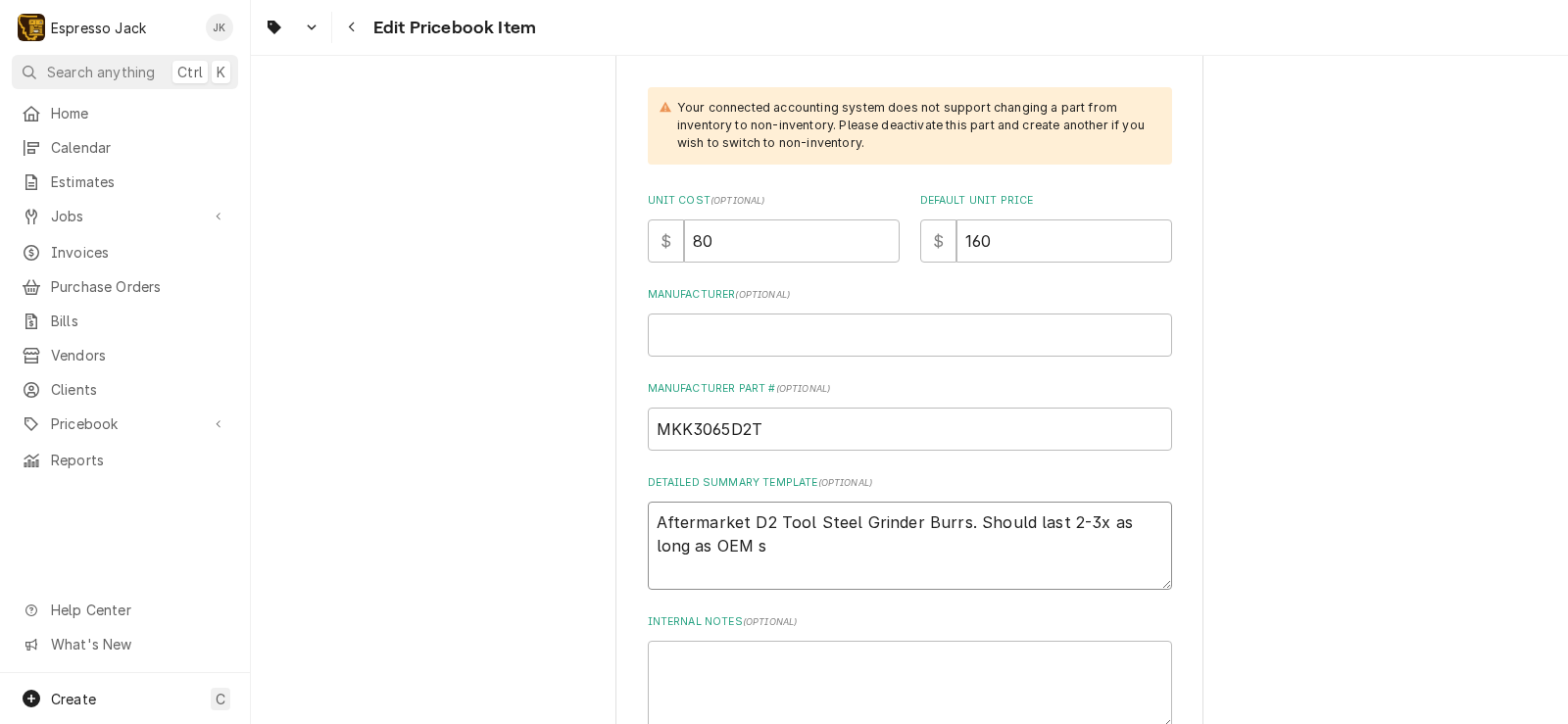
type textarea "x"
type textarea "Aftermarket D2 Tool Steel Grinder Burrs. Should last 2-3x as long as OEM st"
type textarea "x"
type textarea "Aftermarket D2 Tool Steel Grinder Burrs. Should last 2-3x as long as OEM ste"
type textarea "x"
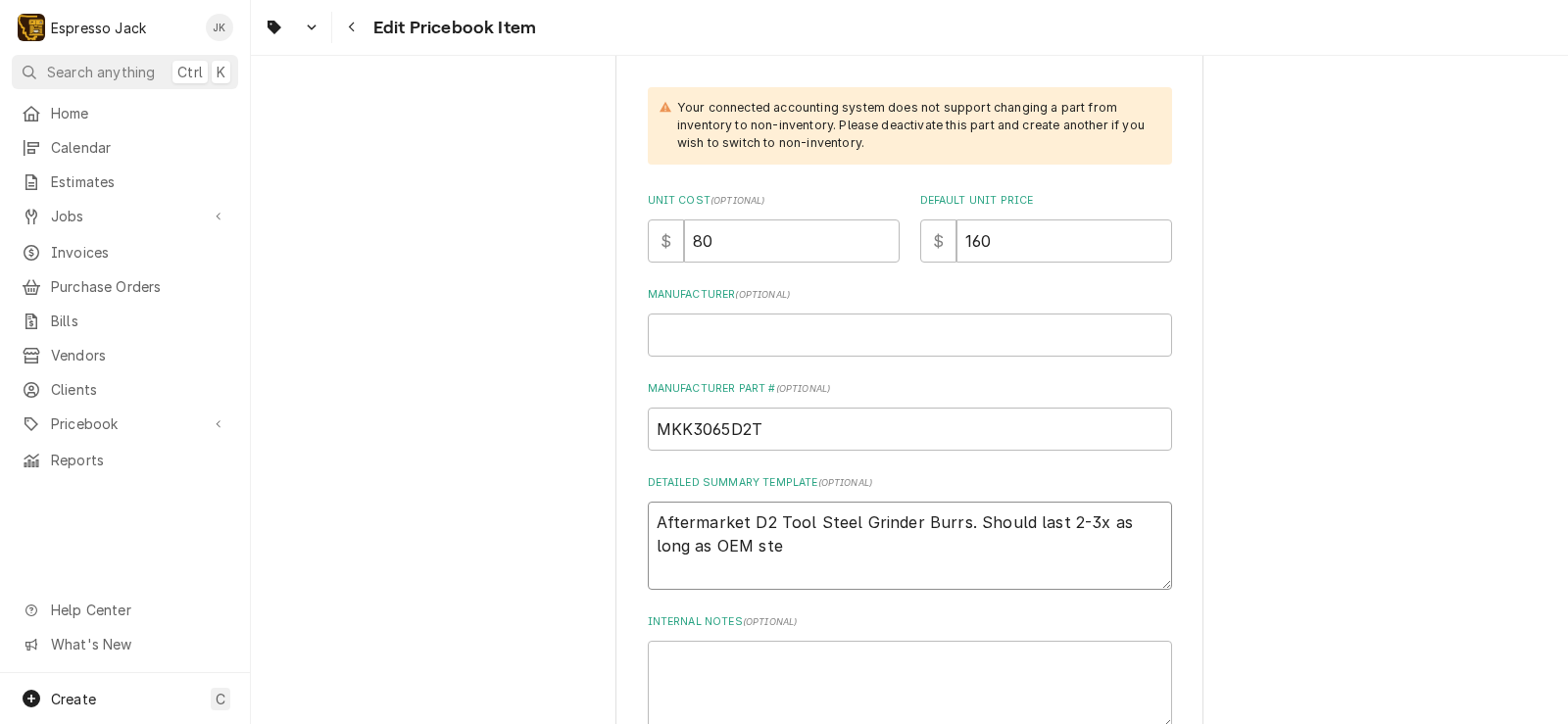
type textarea "Aftermarket D2 Tool Steel Grinder Burrs. Should last 2-3x as long as OEM stee"
type textarea "x"
type textarea "Aftermarket D2 Tool Steel Grinder Burrs. Should last 2-3x as long as OEM steel"
type textarea "x"
type textarea "Aftermarket D2 Tool Steel Grinder Burrs. Should last 2-3x as long as OEM steel"
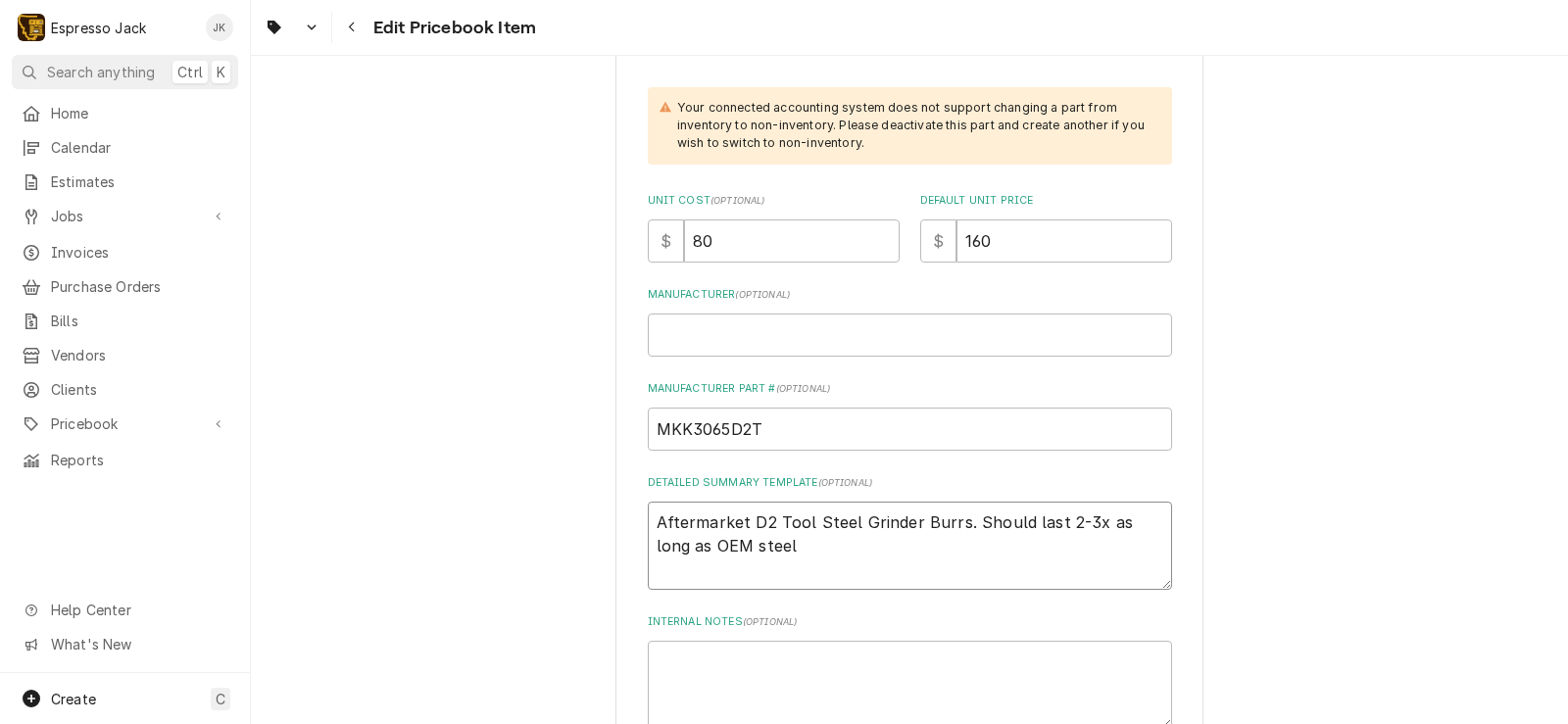
type textarea "x"
type textarea "Aftermarket D2 Tool Steel Grinder Burrs. Should last 2-3x as long as OEM steel …"
type textarea "x"
type textarea "Aftermarket D2 Tool Steel Grinder Burrs. Should last 2-3x as long as OEM steel …"
type textarea "x"
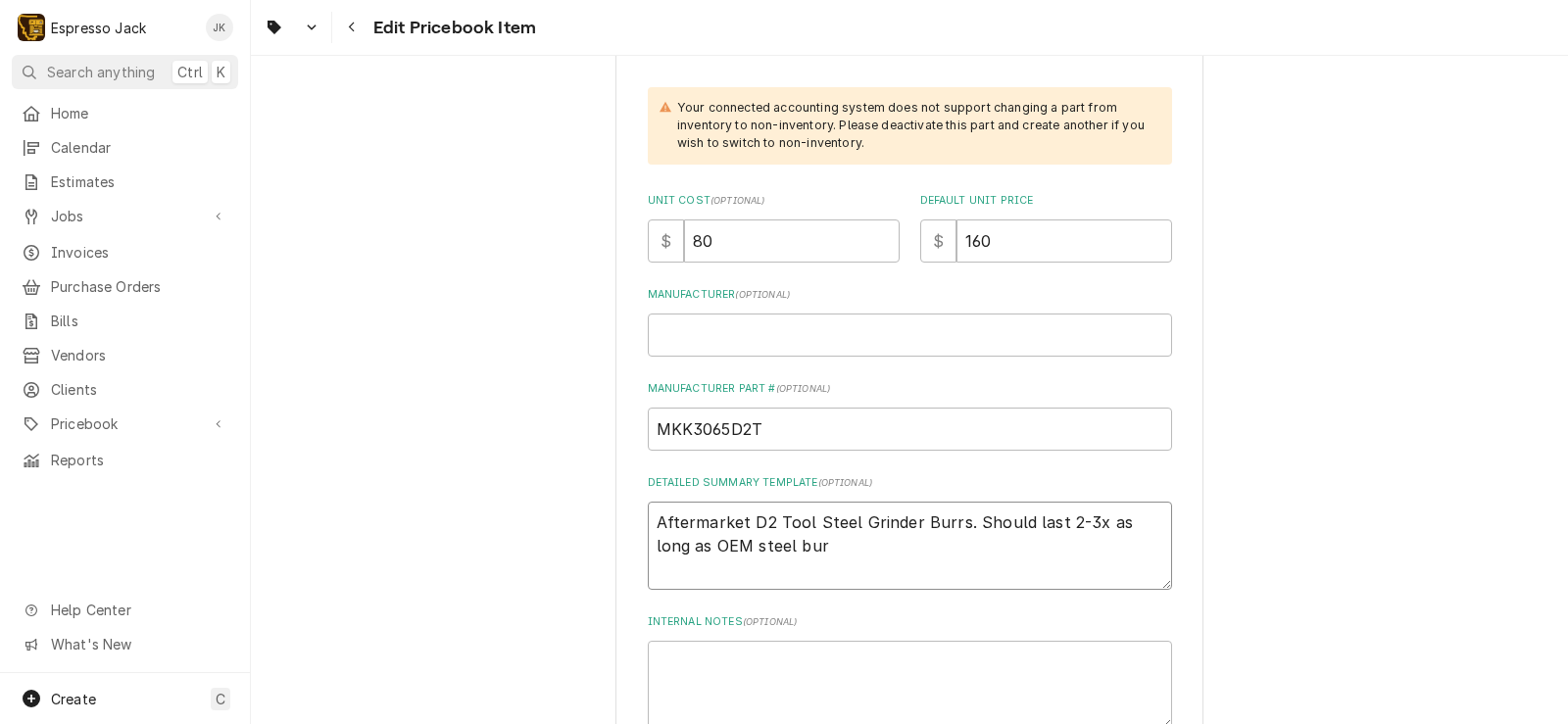
type textarea "Aftermarket D2 Tool Steel Grinder Burrs. Should last 2-3x as long as OEM steel …"
type textarea "x"
type textarea "Aftermarket D2 Tool Steel Grinder Burrs. Should last 2-3x as long as OEM steel …"
type textarea "x"
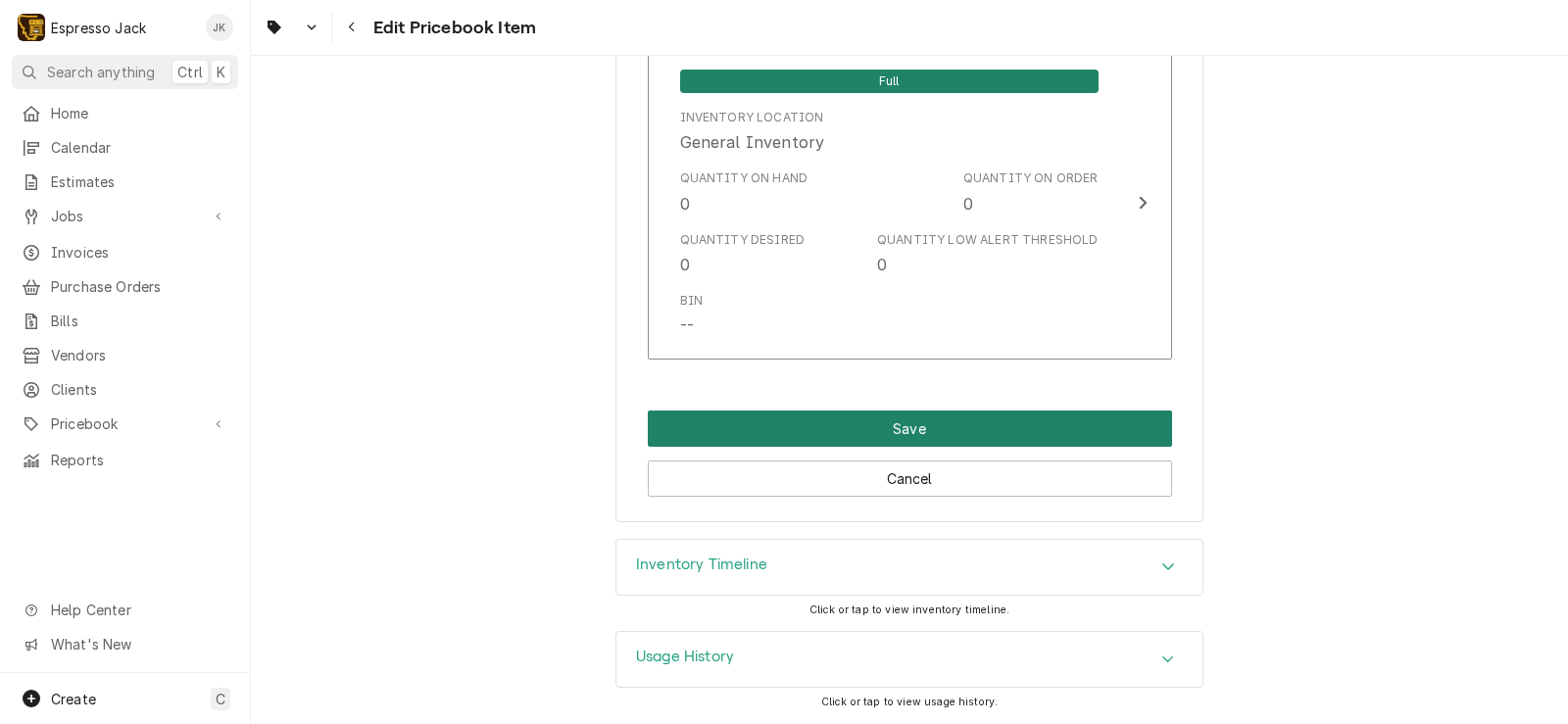
type textarea "Aftermarket D2 Tool Steel Grinder Burrs. Should last 2-3x as long as OEM steel …"
click at [813, 444] on button "Save" at bounding box center [910, 428] width 524 height 37
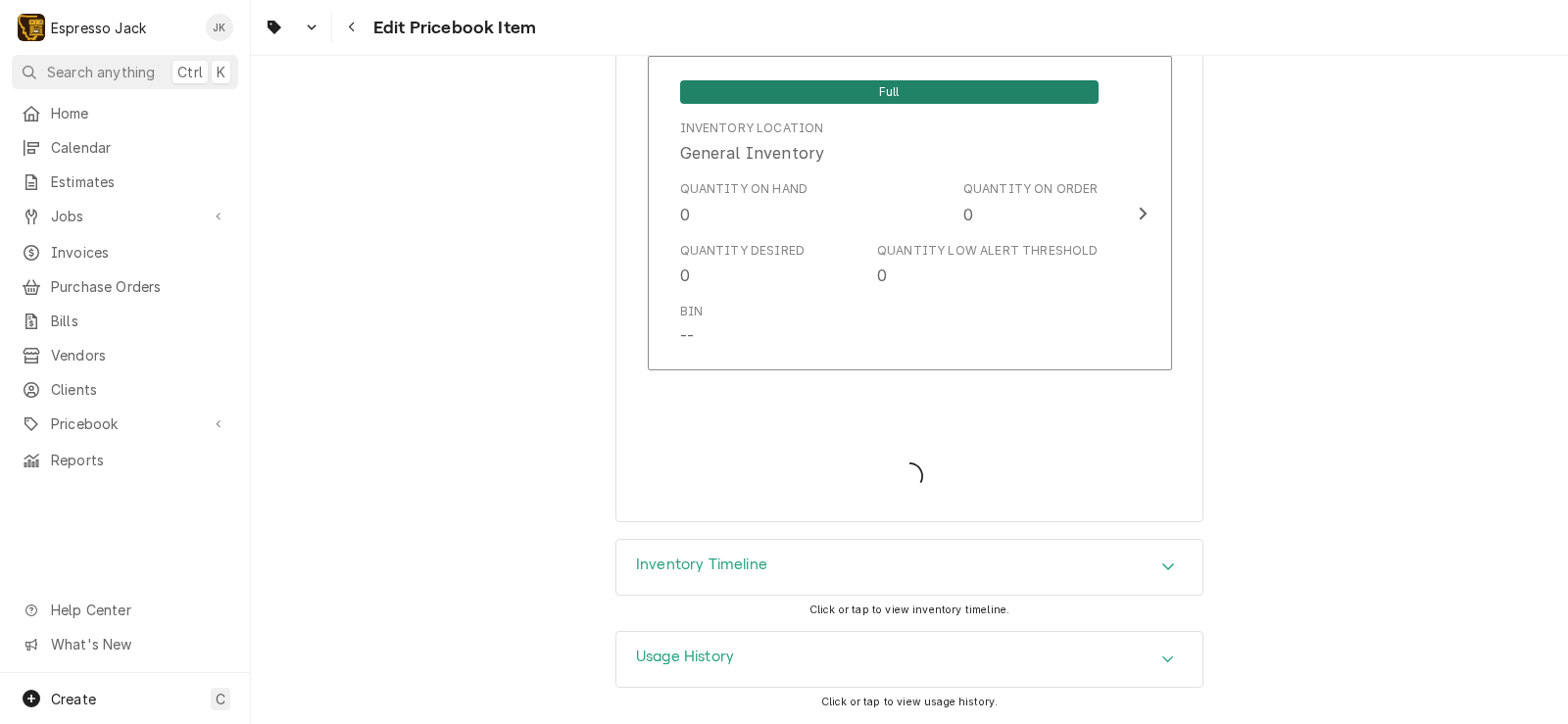
type textarea "x"
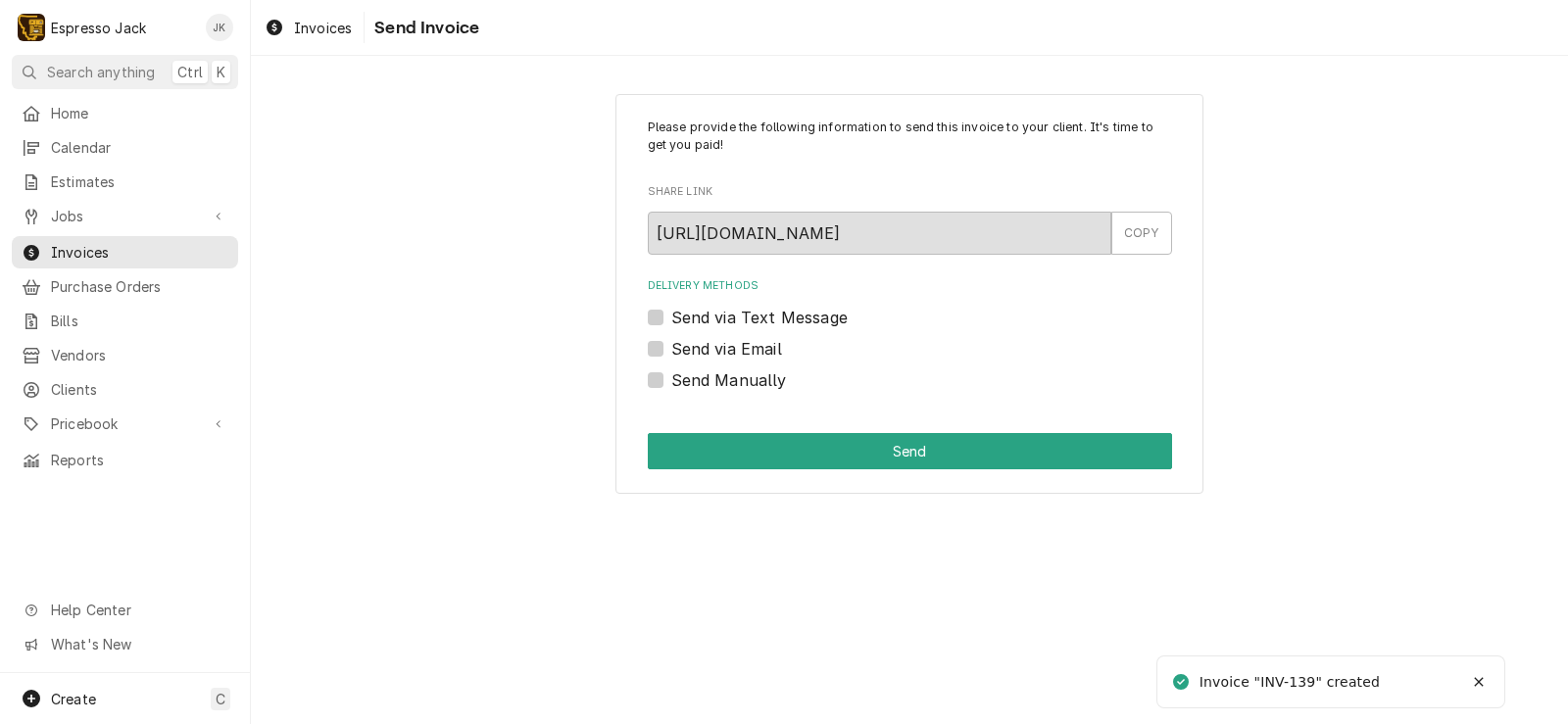
click at [717, 356] on label "Send via Email" at bounding box center [726, 349] width 111 height 24
click at [717, 356] on input "Send via Email" at bounding box center [933, 358] width 524 height 43
checkbox input "true"
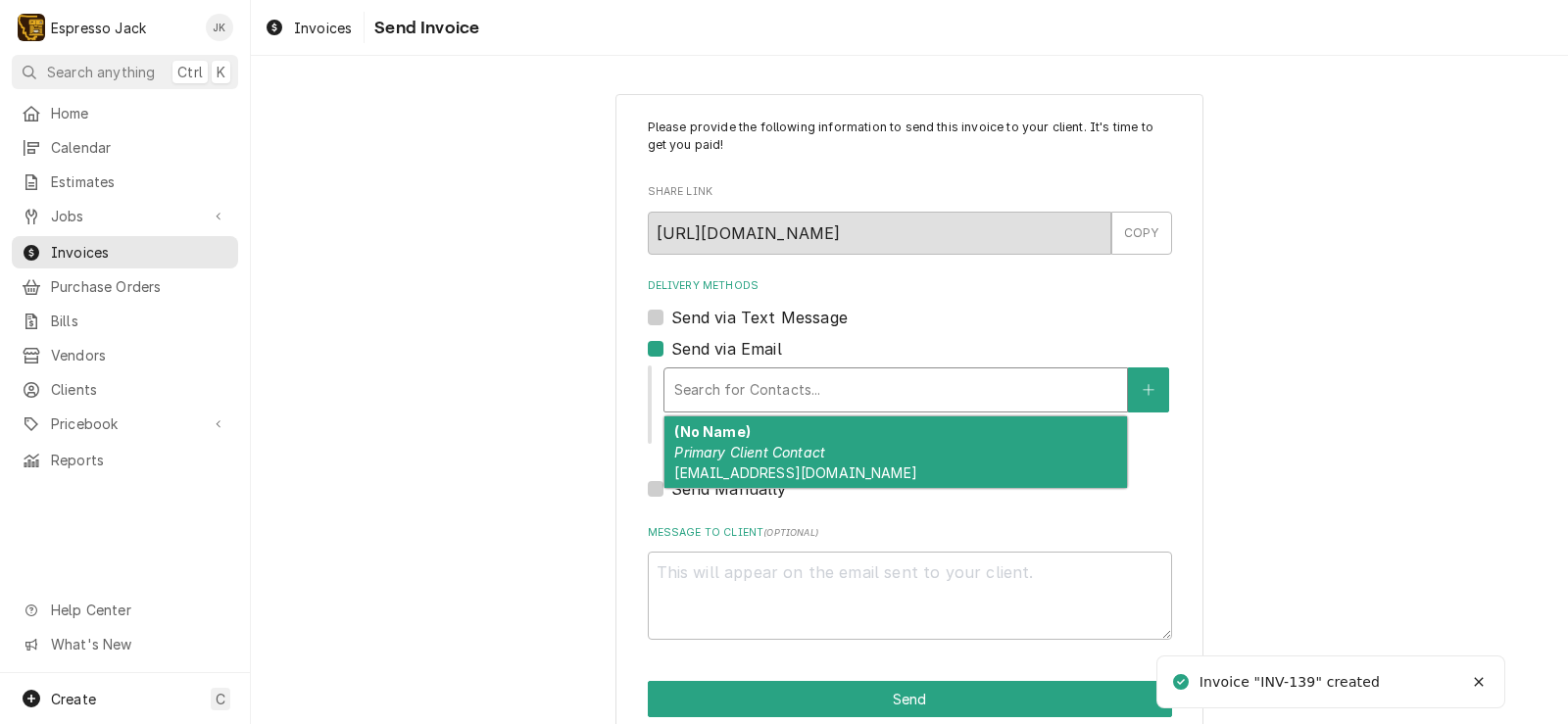
click at [720, 378] on div "Delivery Methods" at bounding box center [895, 390] width 443 height 36
click at [772, 460] on em "Primary Client Contact" at bounding box center [749, 451] width 151 height 17
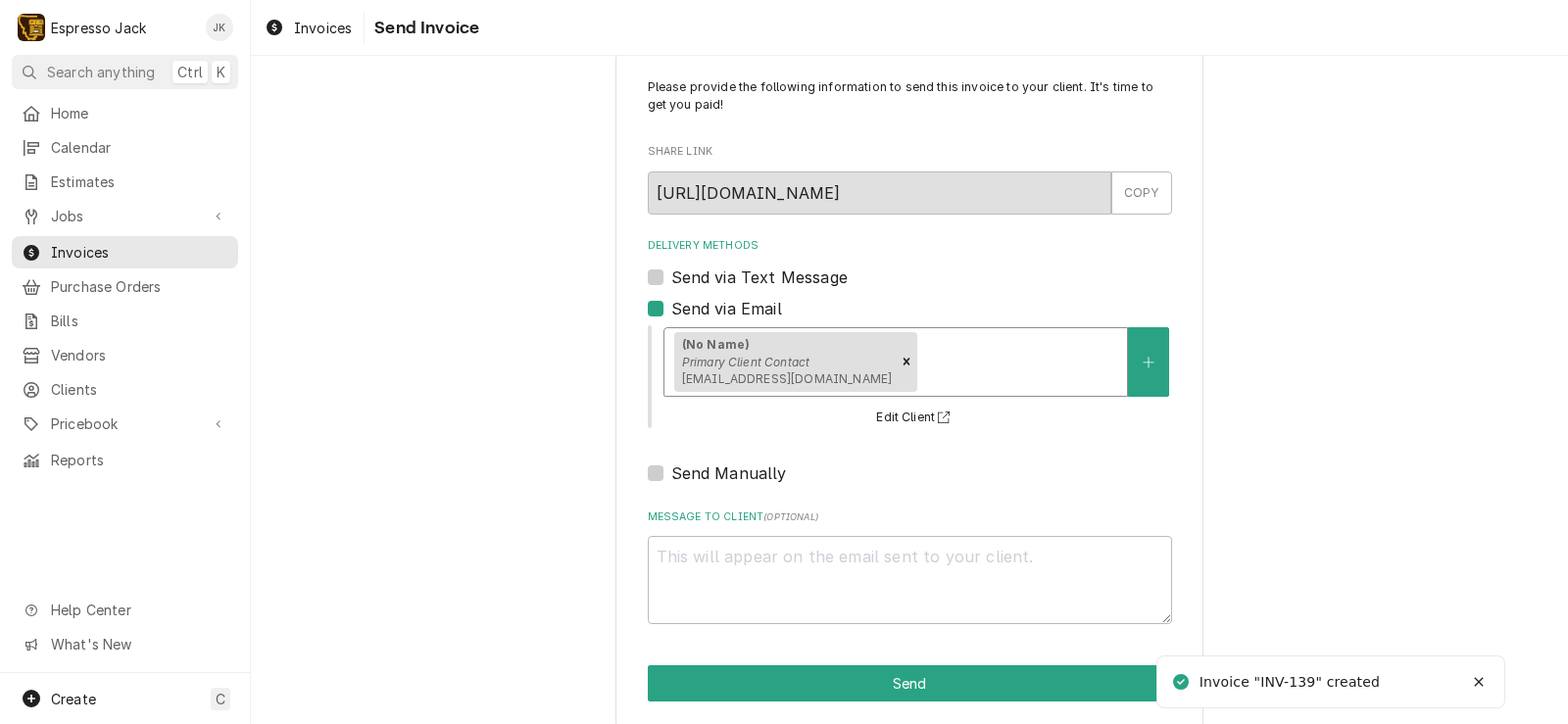
scroll to position [60, 0]
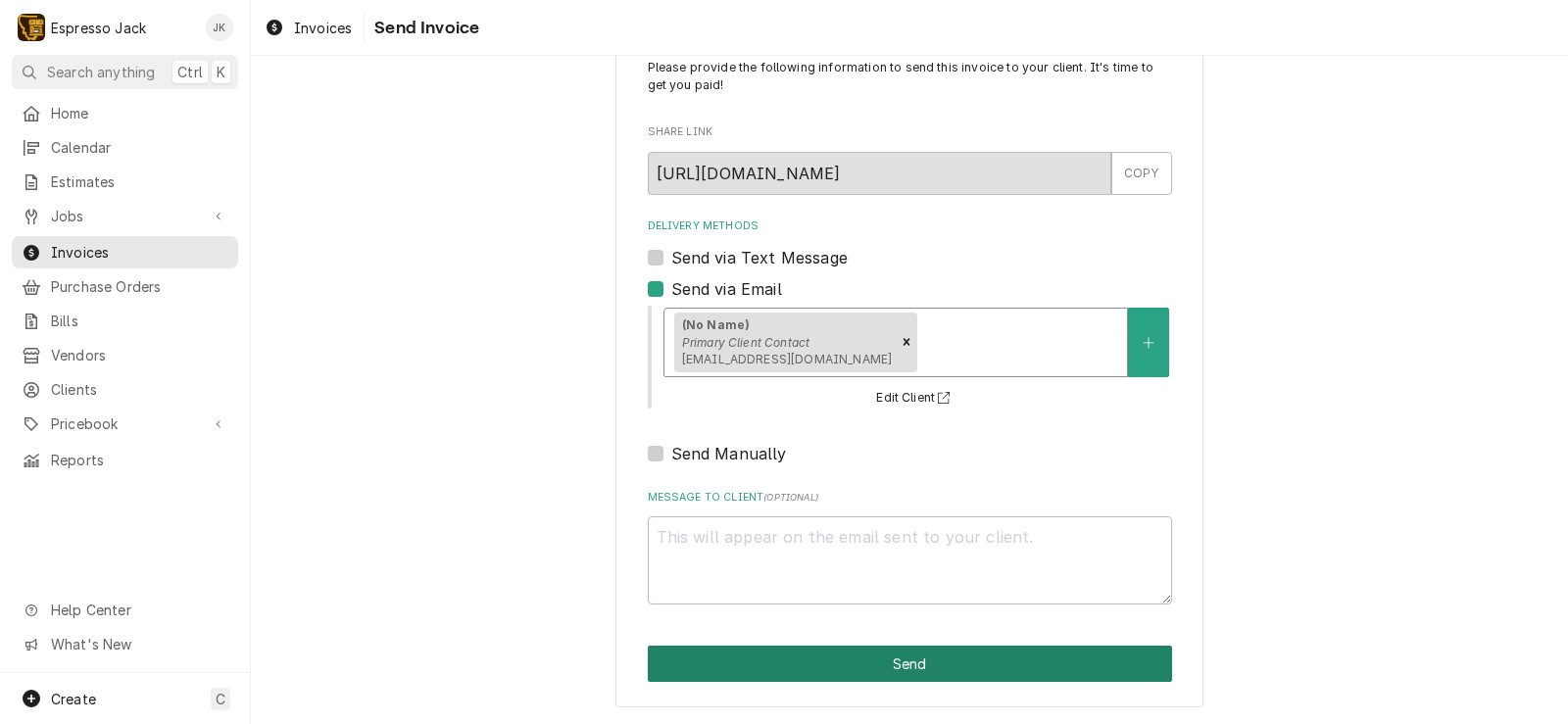
click at [810, 646] on div "Please provide the following information to send this invoice to your client. I…" at bounding box center [909, 371] width 588 height 672
click at [875, 667] on button "Send" at bounding box center [910, 664] width 524 height 37
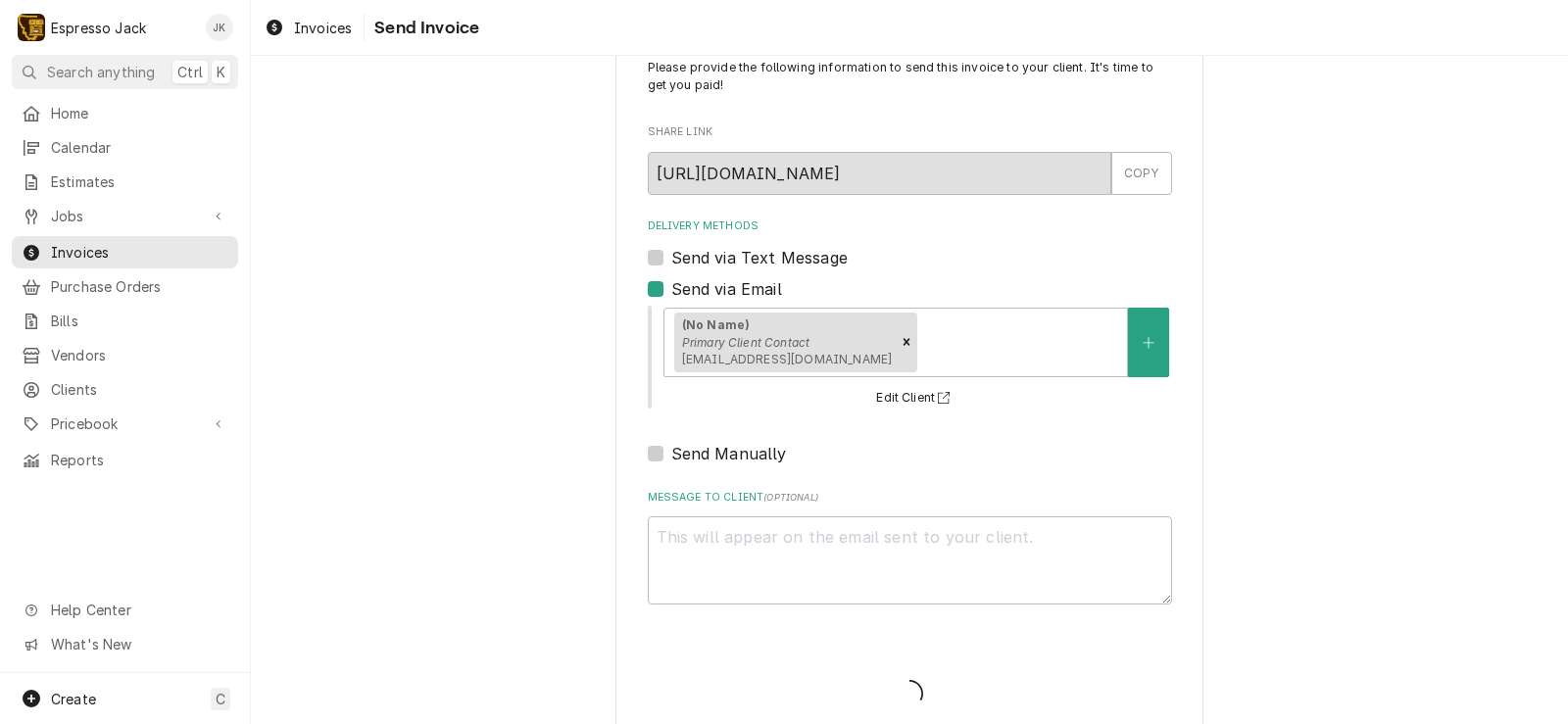
type textarea "x"
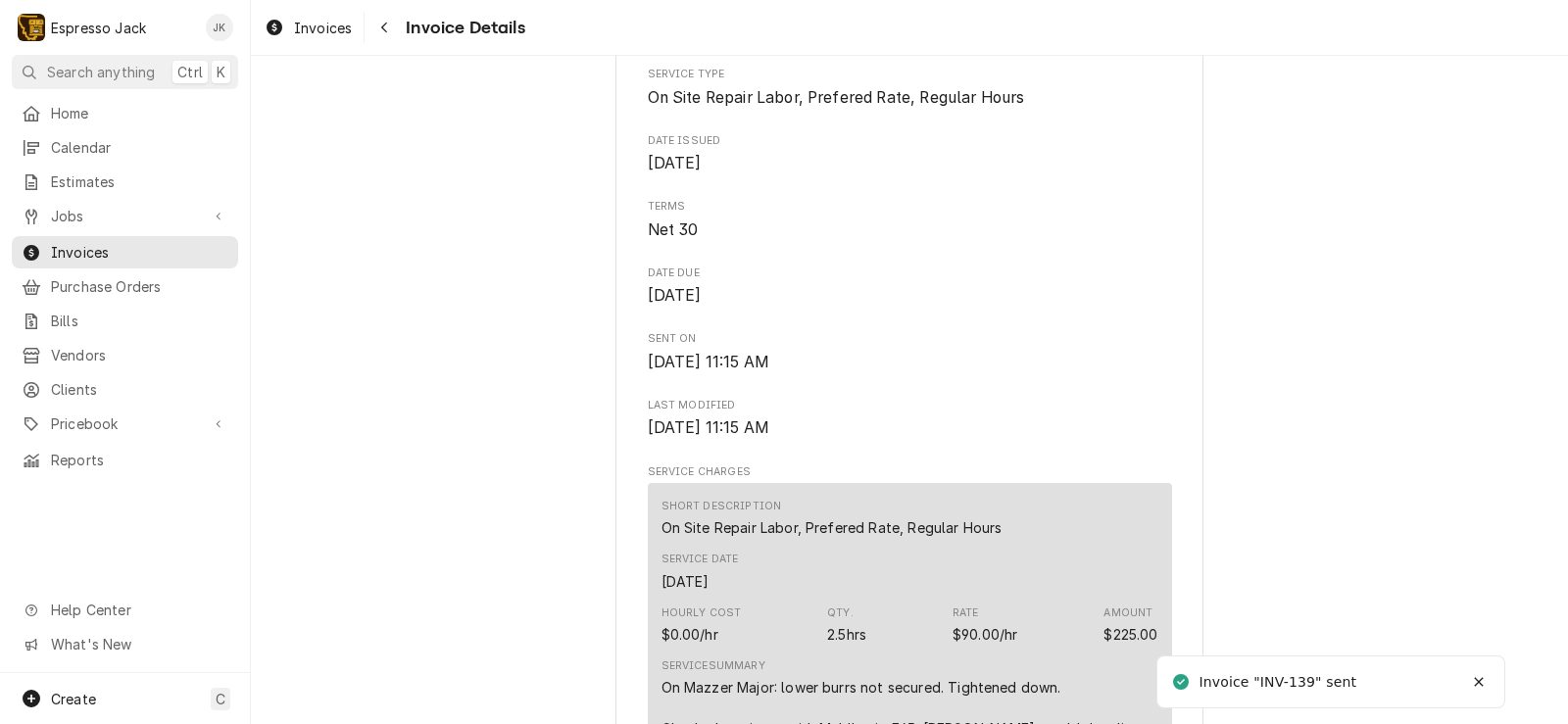
scroll to position [705, 0]
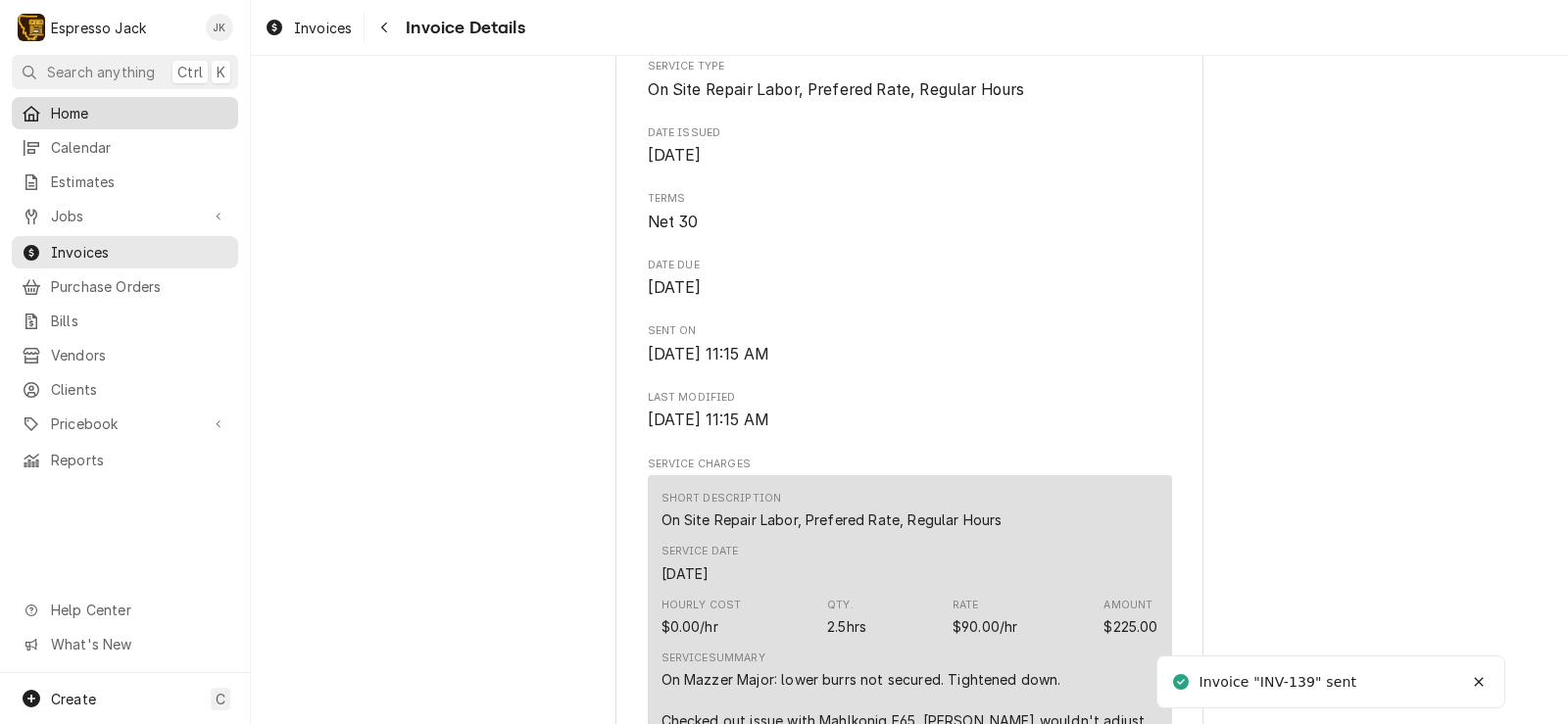
click at [99, 107] on span "Home" at bounding box center [139, 113] width 178 height 21
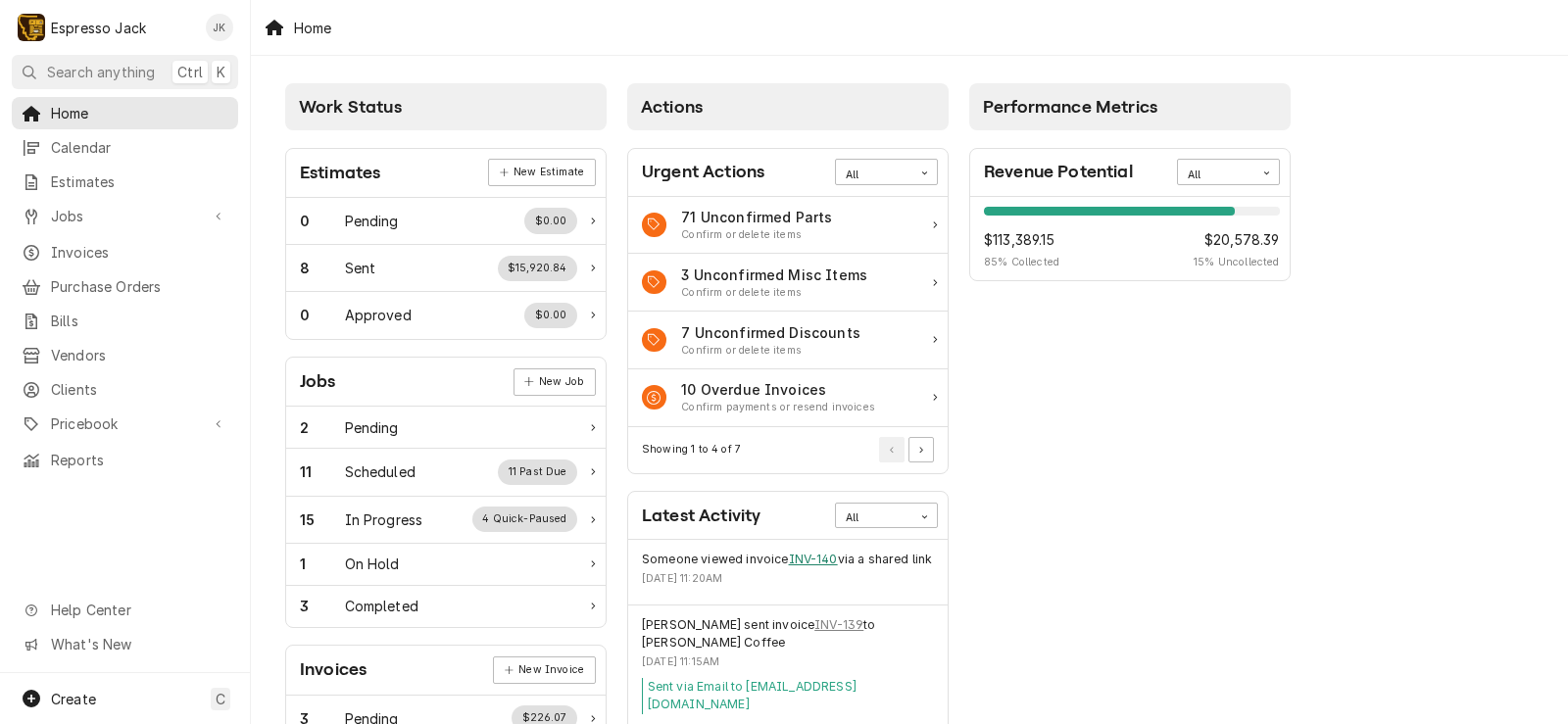
click at [825, 554] on link "INV-140" at bounding box center [813, 559] width 49 height 18
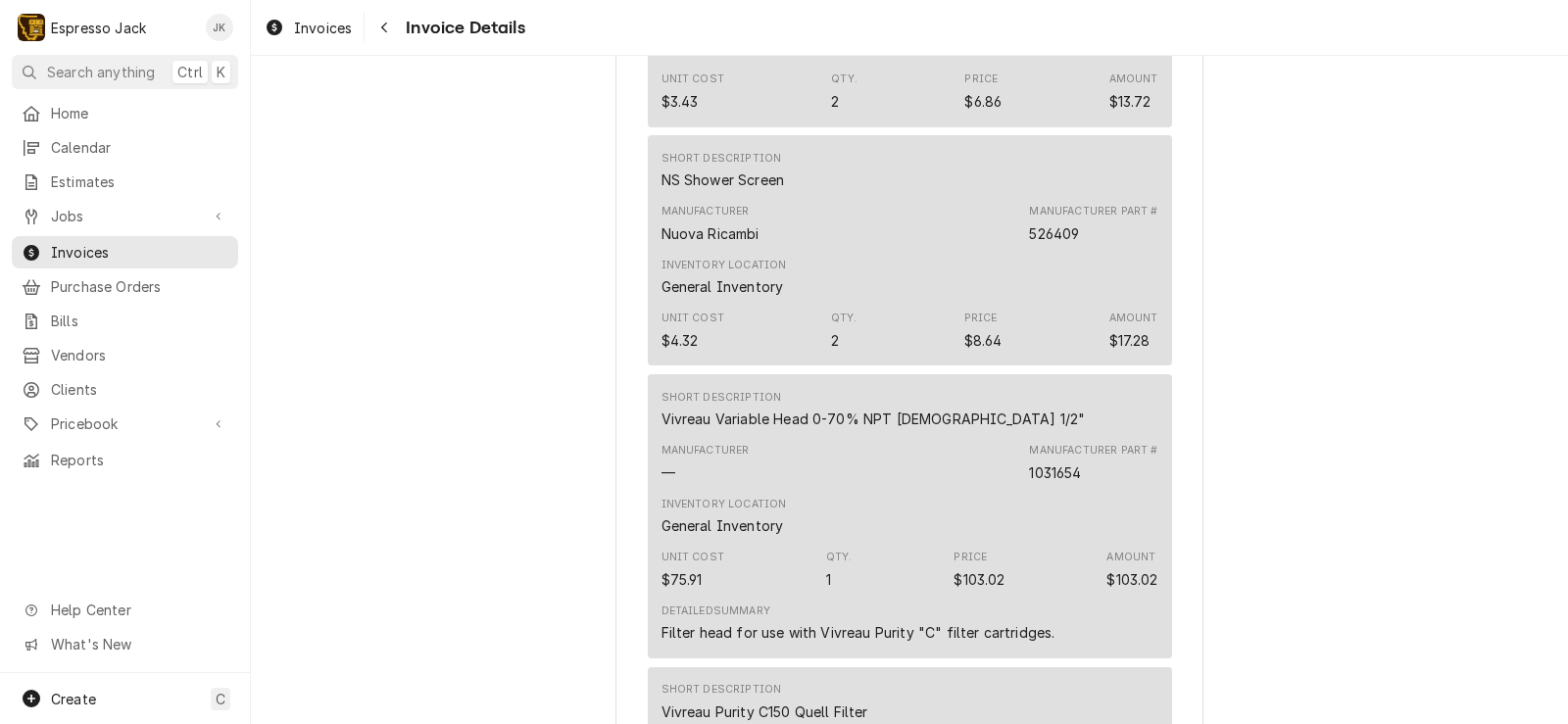
scroll to position [2350, 0]
